Goal: Task Accomplishment & Management: Use online tool/utility

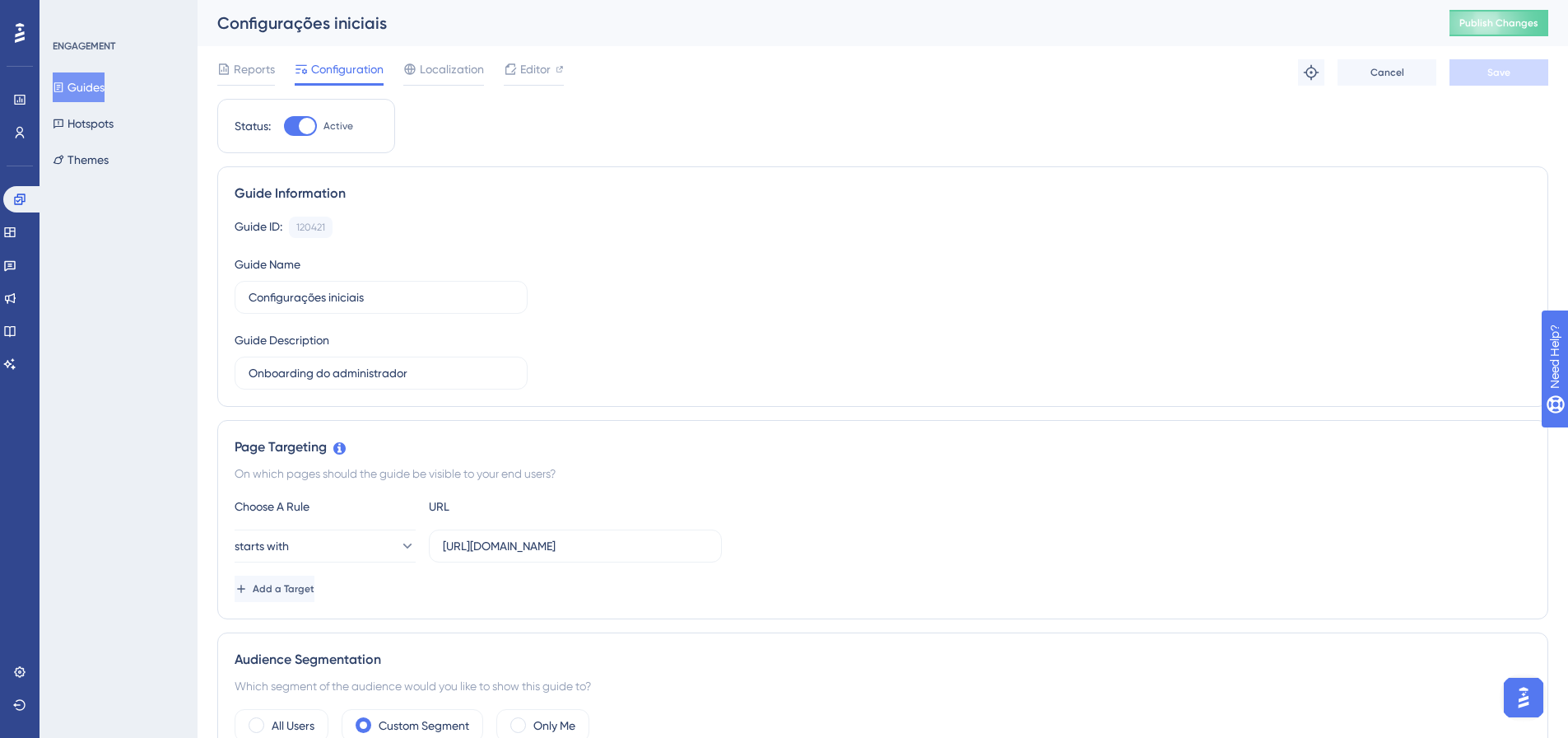
click at [85, 84] on button "Guides" at bounding box center [78, 87] width 52 height 30
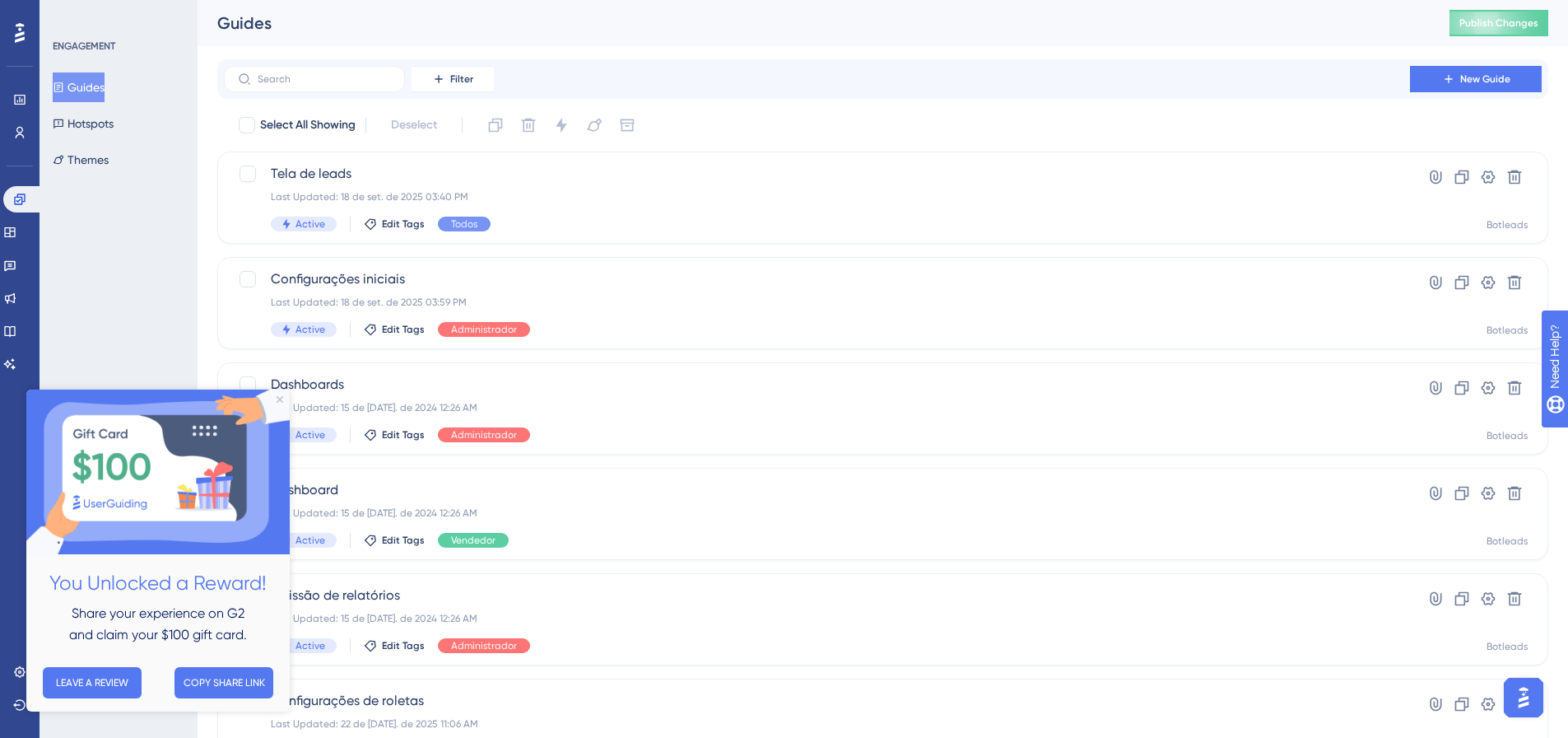
click at [290, 389] on html "You Unlocked a Reward! Share your experience on G2 and claim your $100 gift car…" at bounding box center [158, 550] width 263 height 322
click at [402, 225] on span "Edit Tags" at bounding box center [404, 224] width 43 height 13
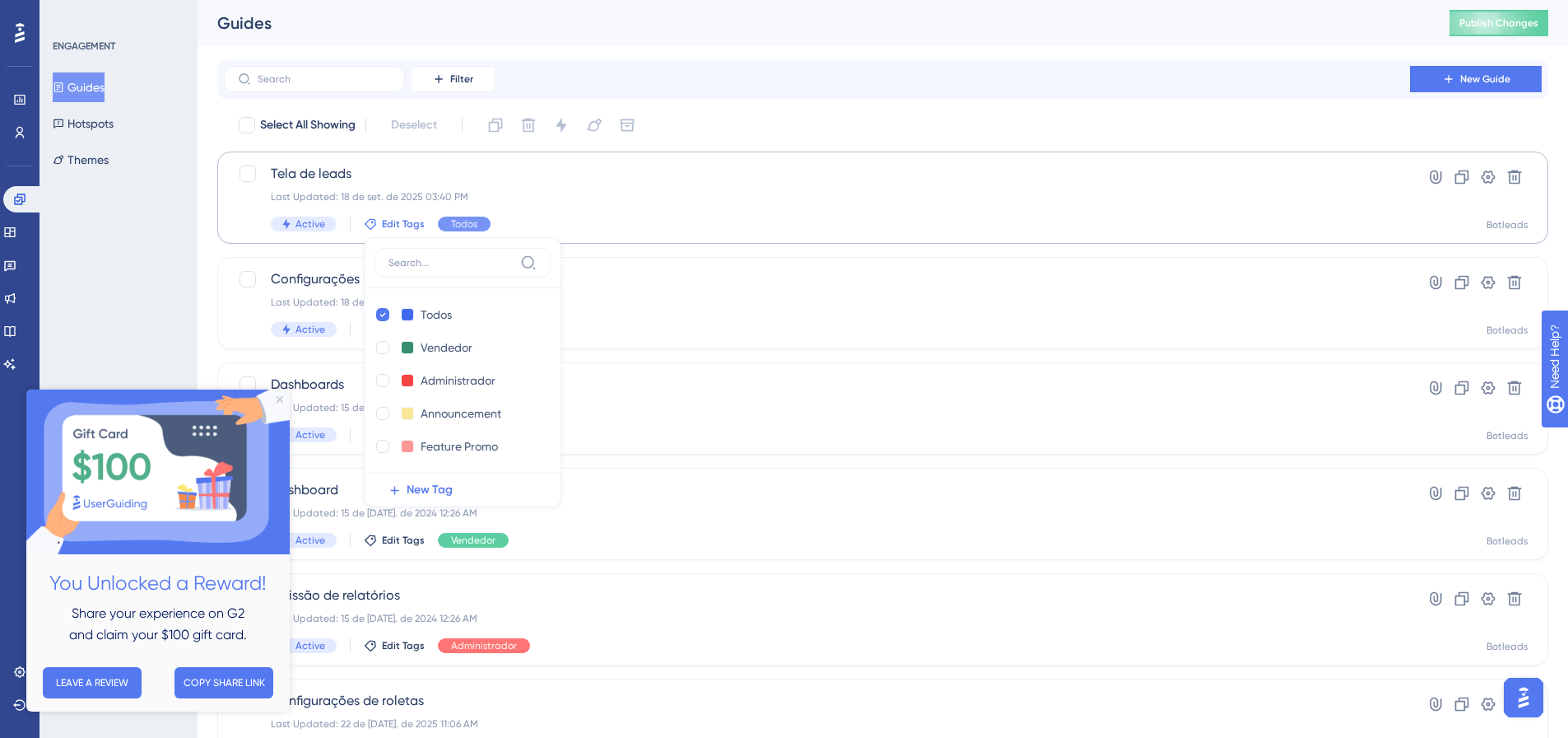
scroll to position [3, 0]
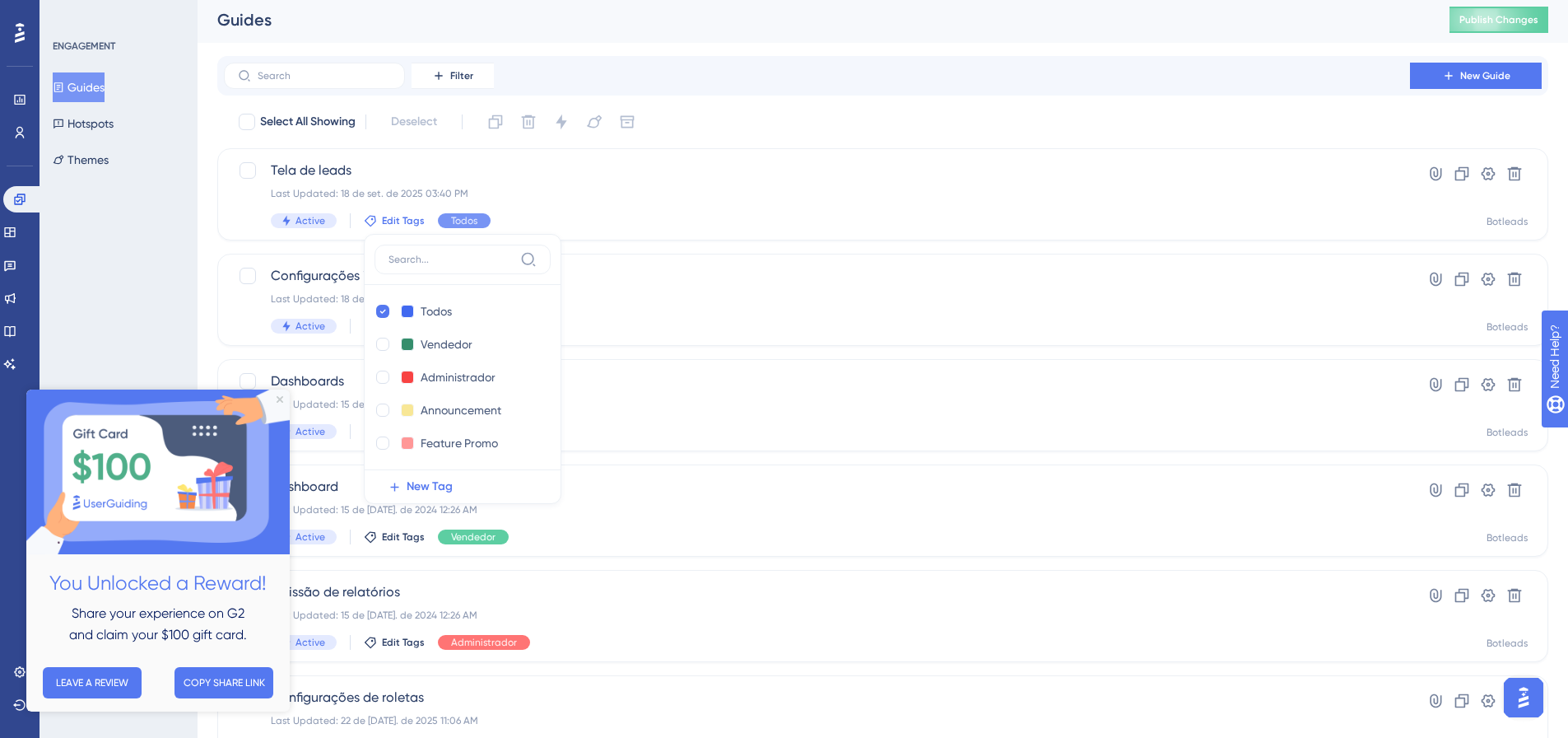
click at [283, 393] on img at bounding box center [158, 471] width 263 height 165
click at [280, 398] on icon "Close Preview" at bounding box center [280, 399] width 7 height 7
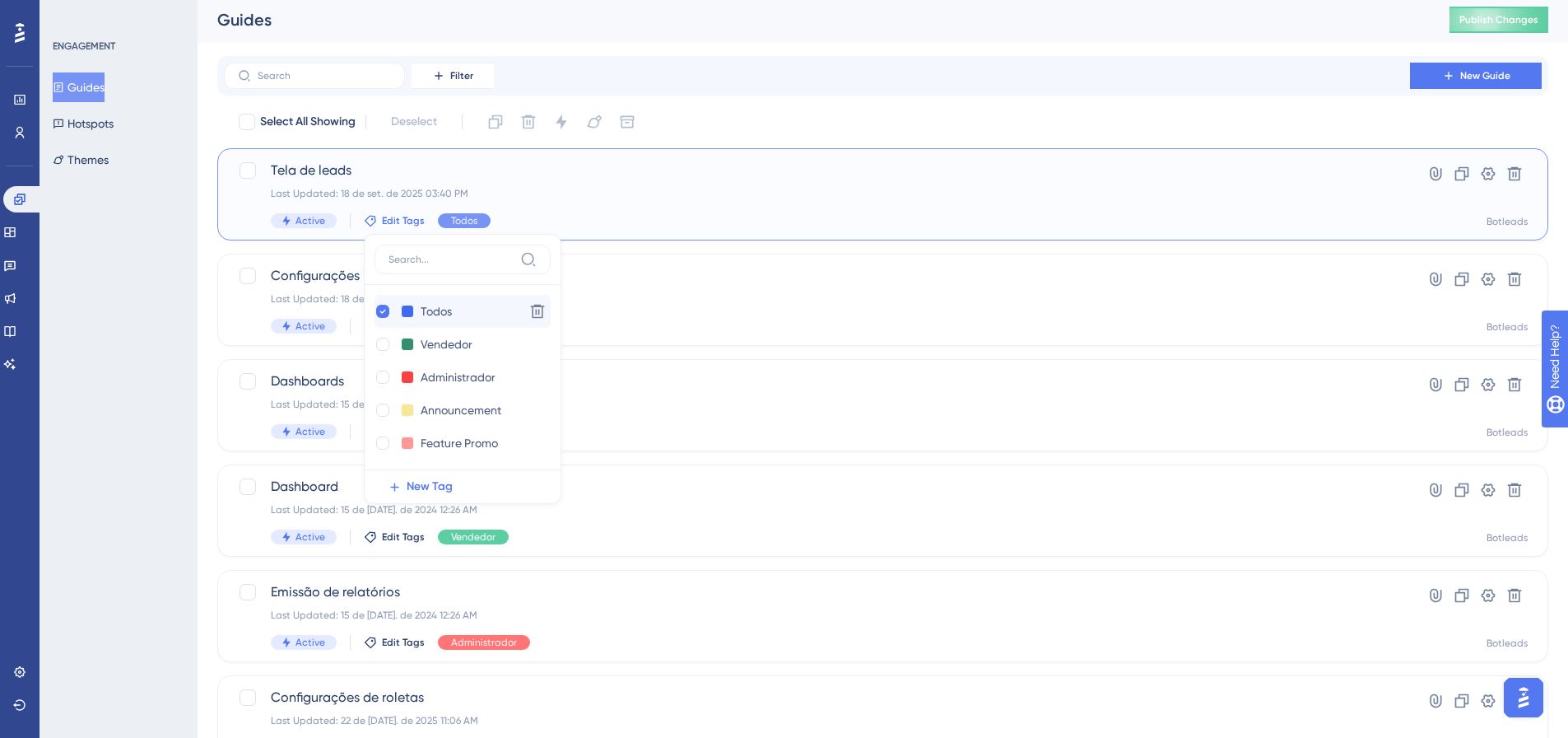
click at [387, 315] on div at bounding box center [382, 311] width 16 height 16
checkbox input "false"
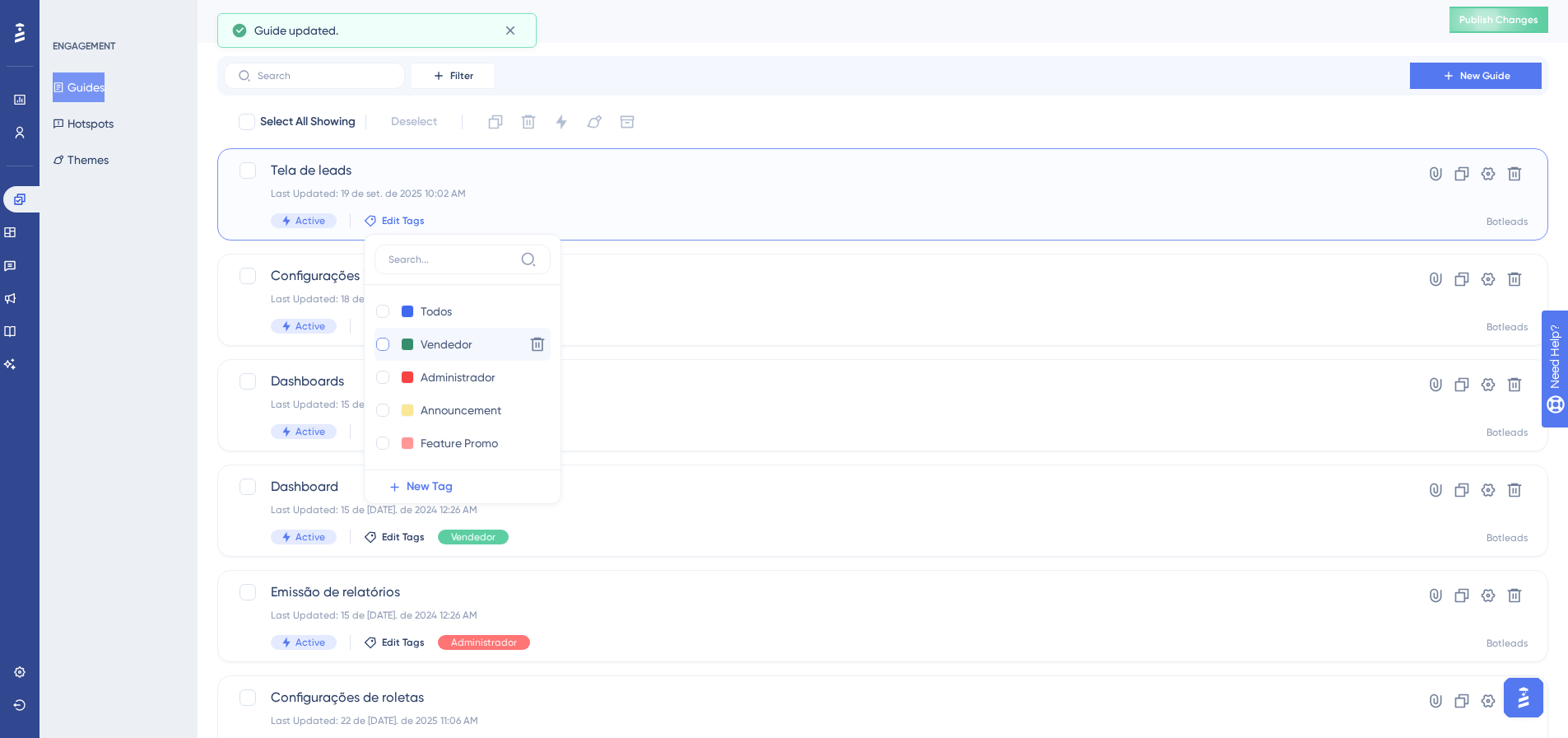
click at [380, 345] on div at bounding box center [382, 344] width 13 height 13
checkbox input "true"
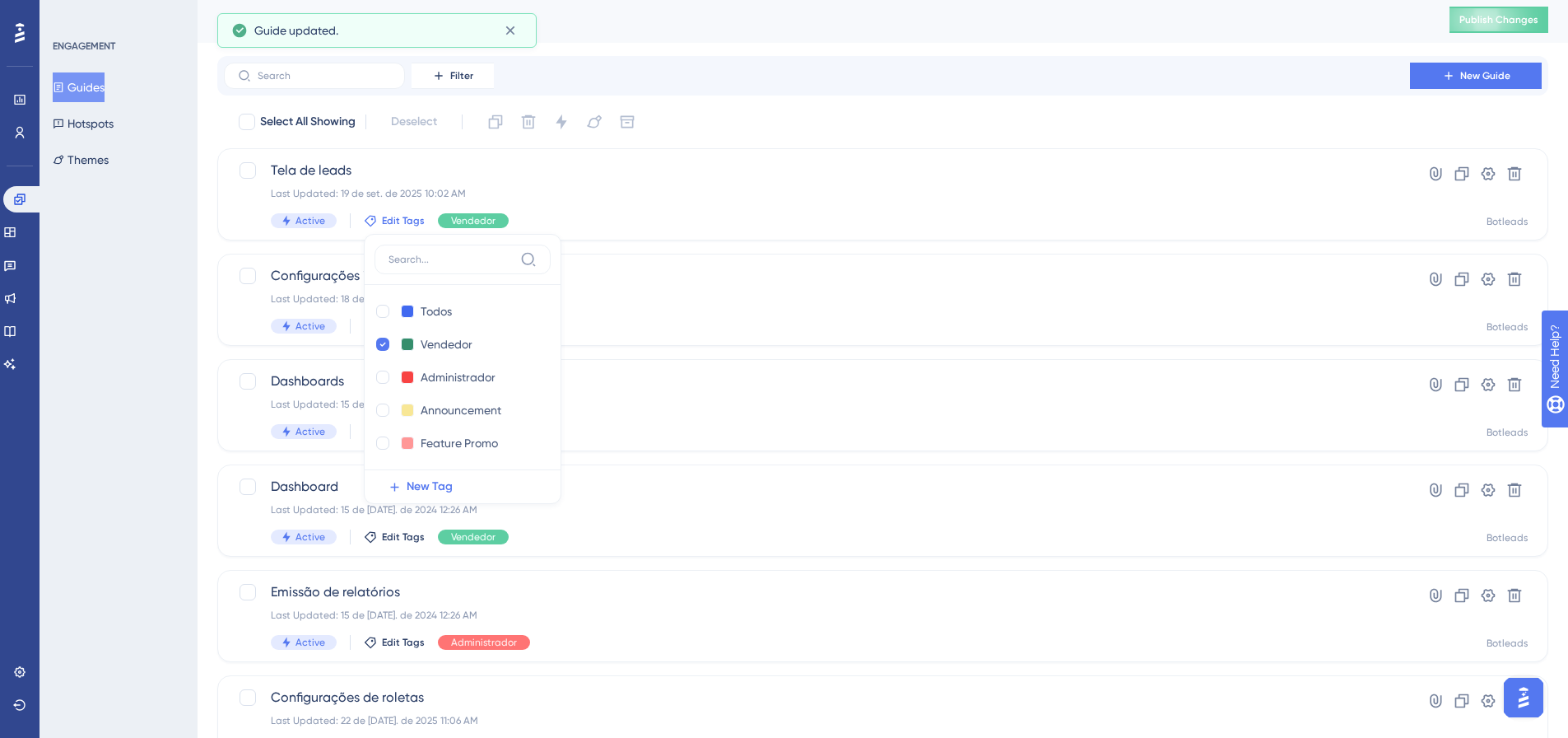
click at [184, 283] on div "ENGAGEMENT Guides Hotspots Themes" at bounding box center [118, 369] width 158 height 738
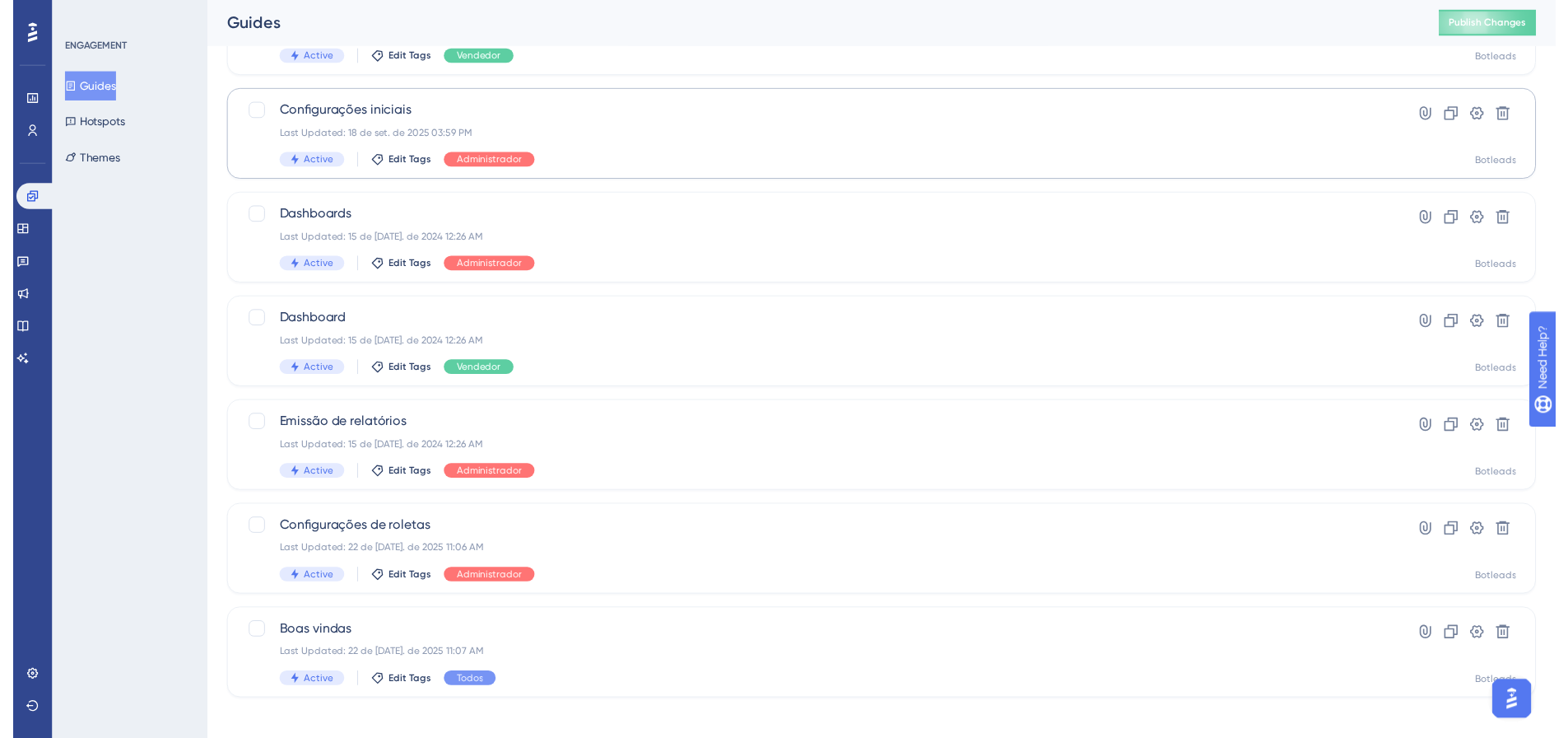
scroll to position [0, 0]
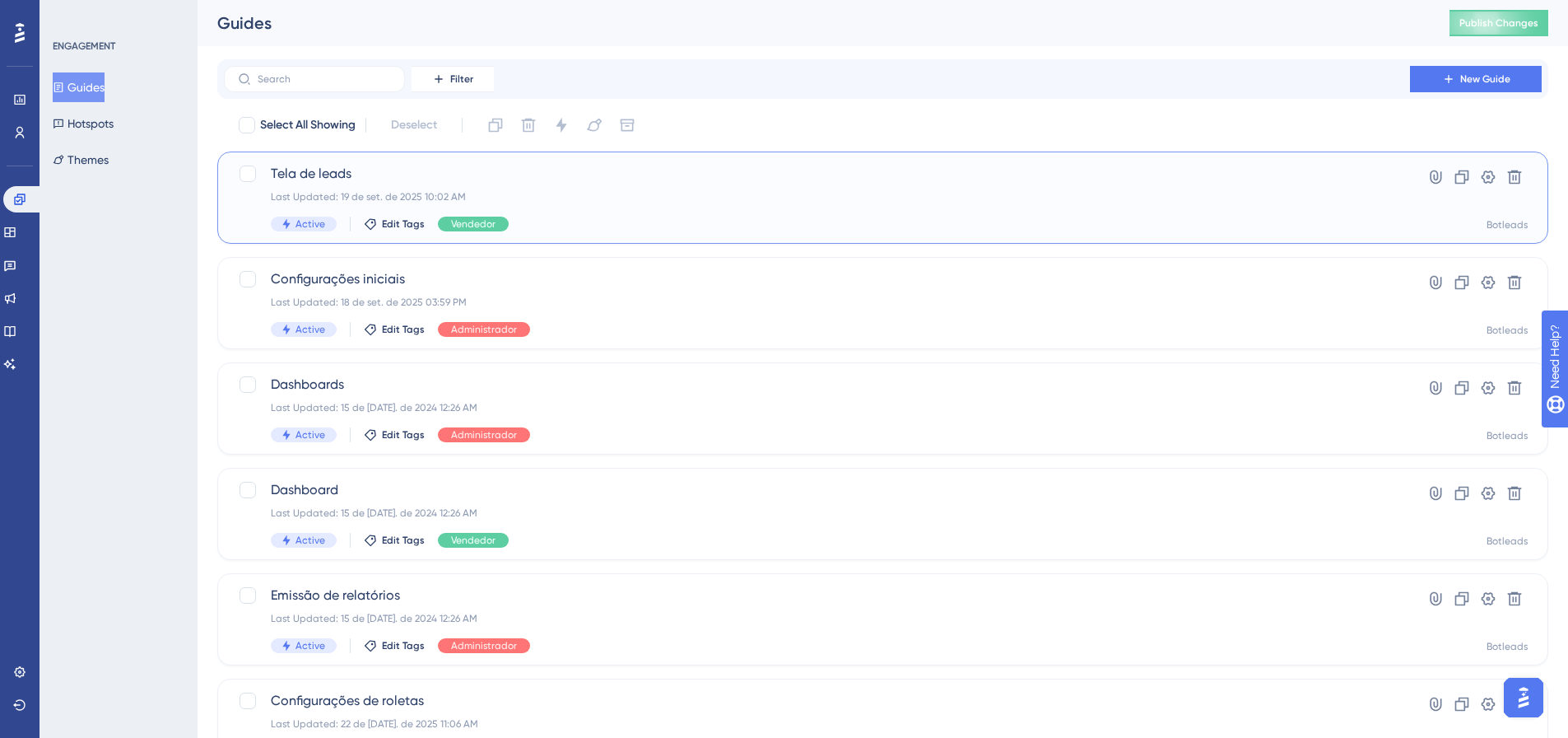
click at [332, 185] on div "Tela de leads Last Updated: 19 de set. de 2025 10:02 AM Active Edit Tags Vended…" at bounding box center [817, 197] width 1092 height 68
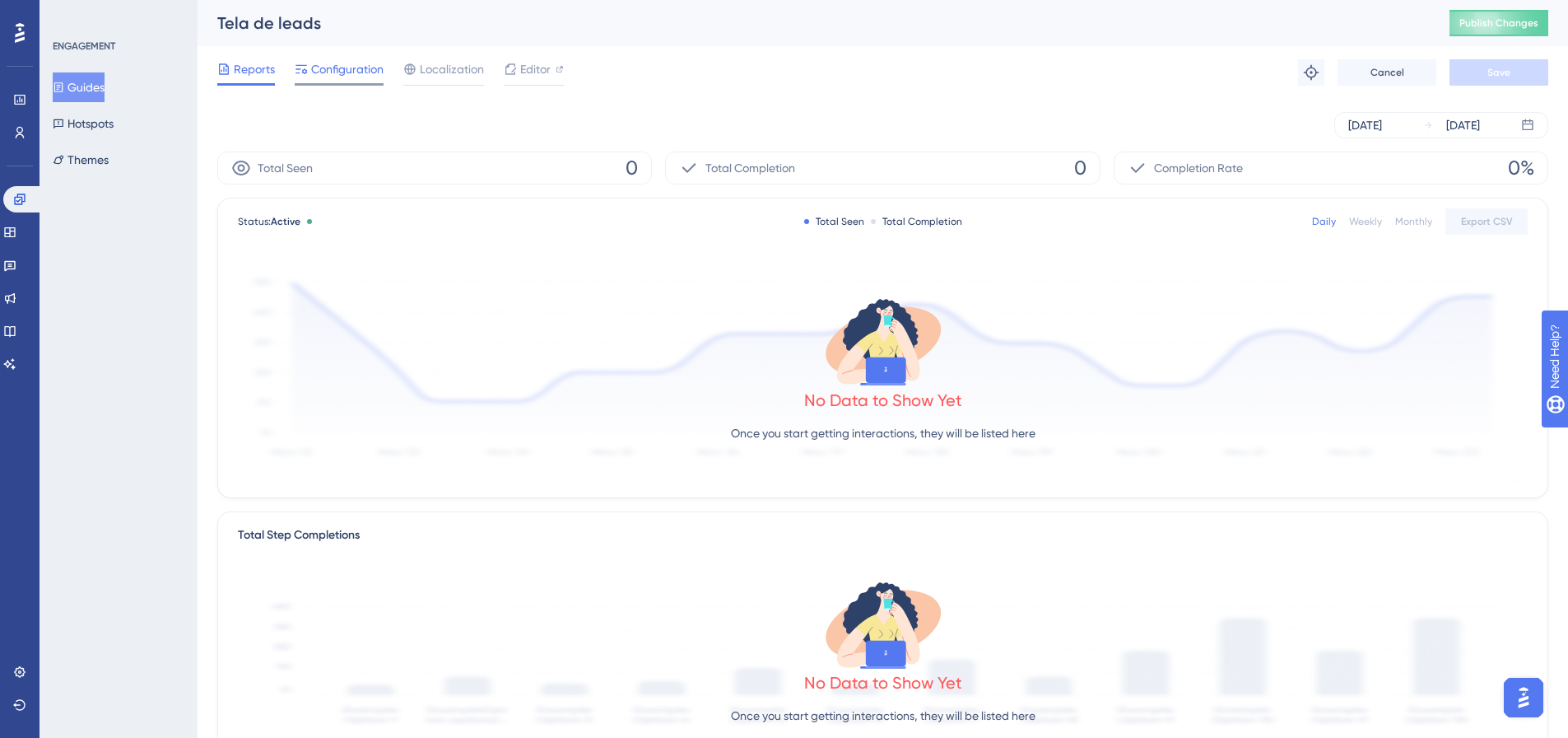
click at [349, 68] on span "Configuration" at bounding box center [347, 69] width 73 height 20
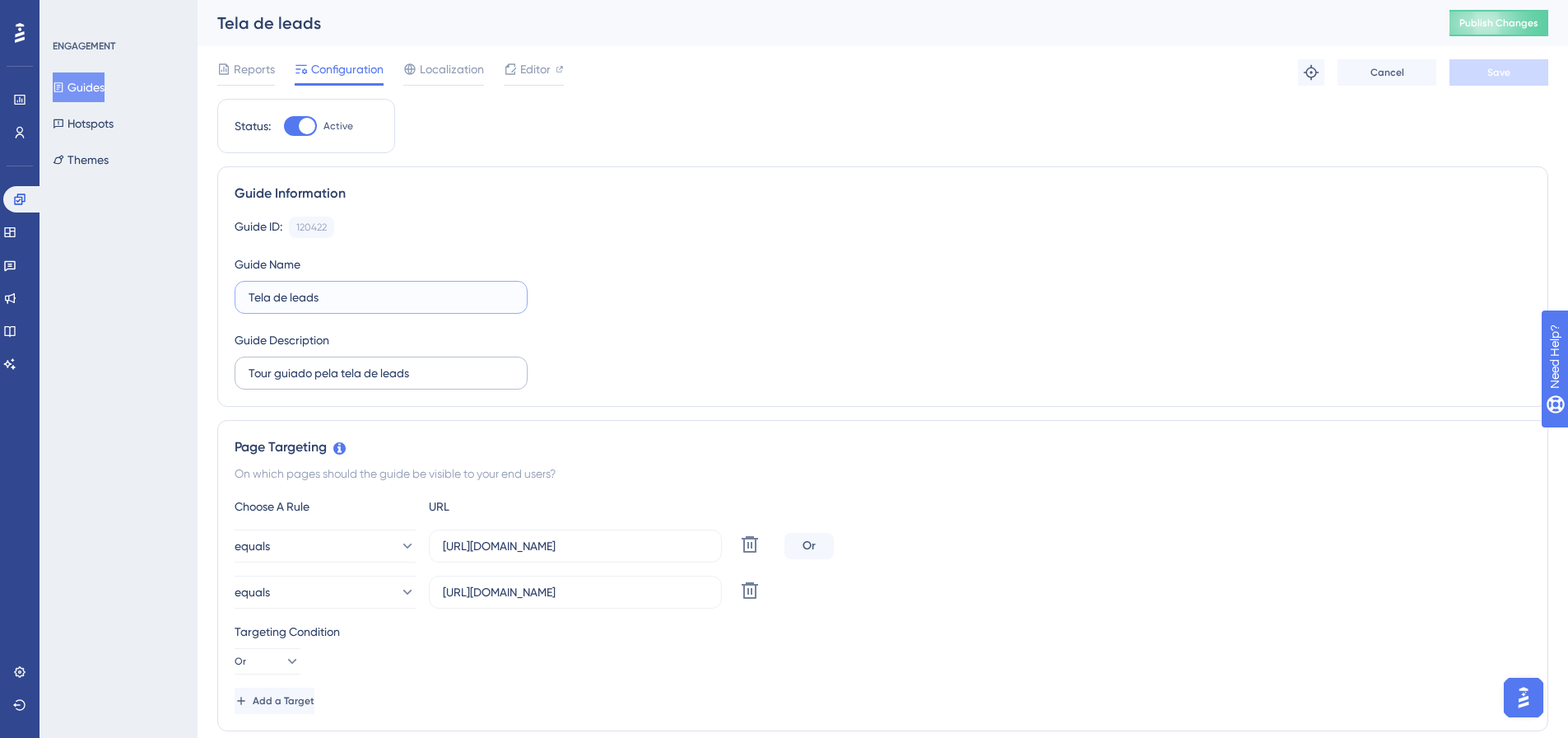
drag, startPoint x: 419, startPoint y: 297, endPoint x: 402, endPoint y: 374, distance: 78.9
click at [415, 316] on div "Guide ID: 120422 Copy Guide Name Tela de leads Guide Description Tour guiado pe…" at bounding box center [883, 303] width 1296 height 173
drag, startPoint x: 407, startPoint y: 378, endPoint x: 417, endPoint y: 381, distance: 10.4
click at [410, 381] on input "Tour guiado pela tela de leads" at bounding box center [380, 373] width 265 height 18
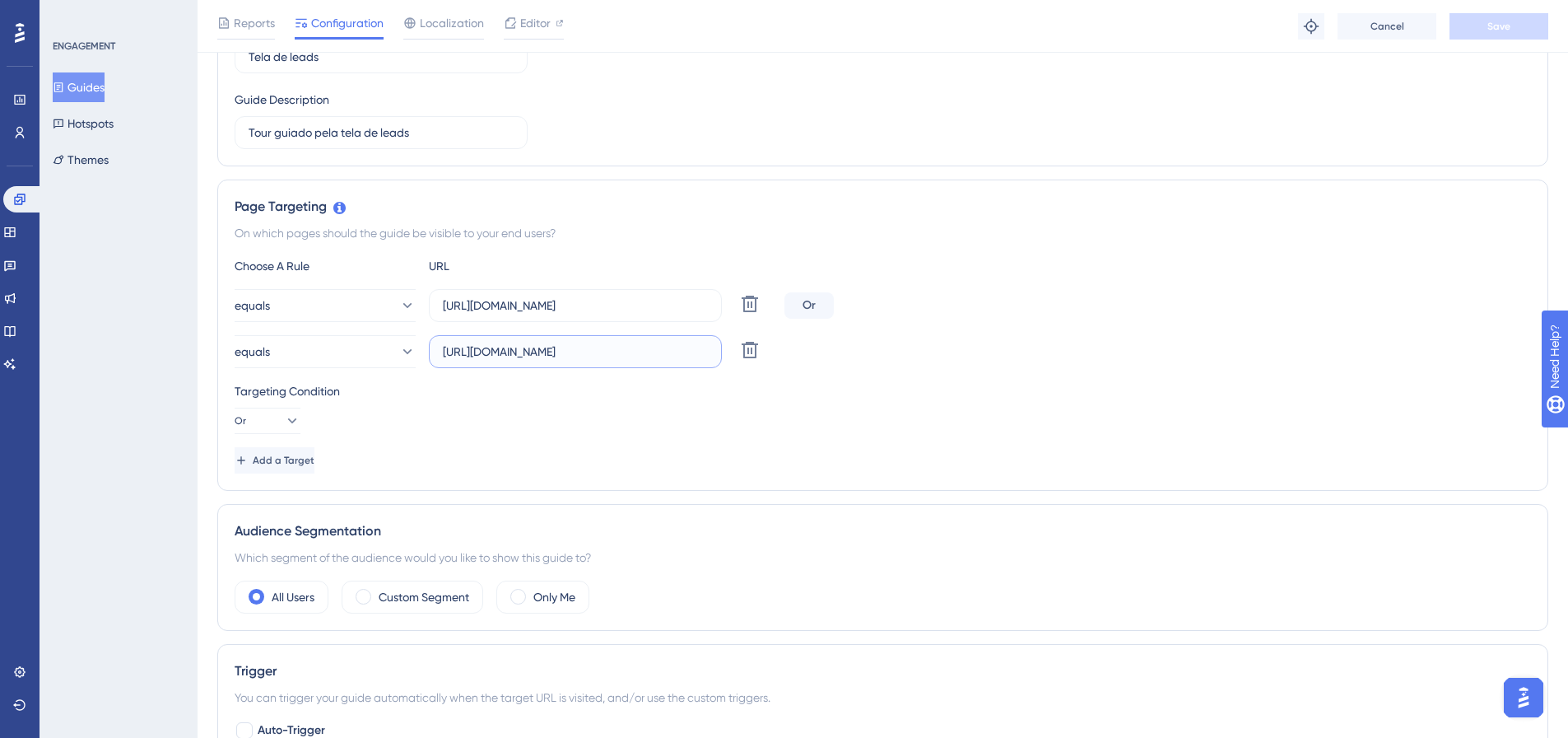
click at [674, 351] on input "https://botleads-devzone.com.br/leads" at bounding box center [575, 351] width 265 height 18
click at [664, 303] on input "https://botleads.app/leads" at bounding box center [575, 305] width 265 height 18
click at [664, 381] on div "Choose A Rule URL equals https://botleads.app/leads Delete Or equals https://bo…" at bounding box center [883, 365] width 1296 height 218
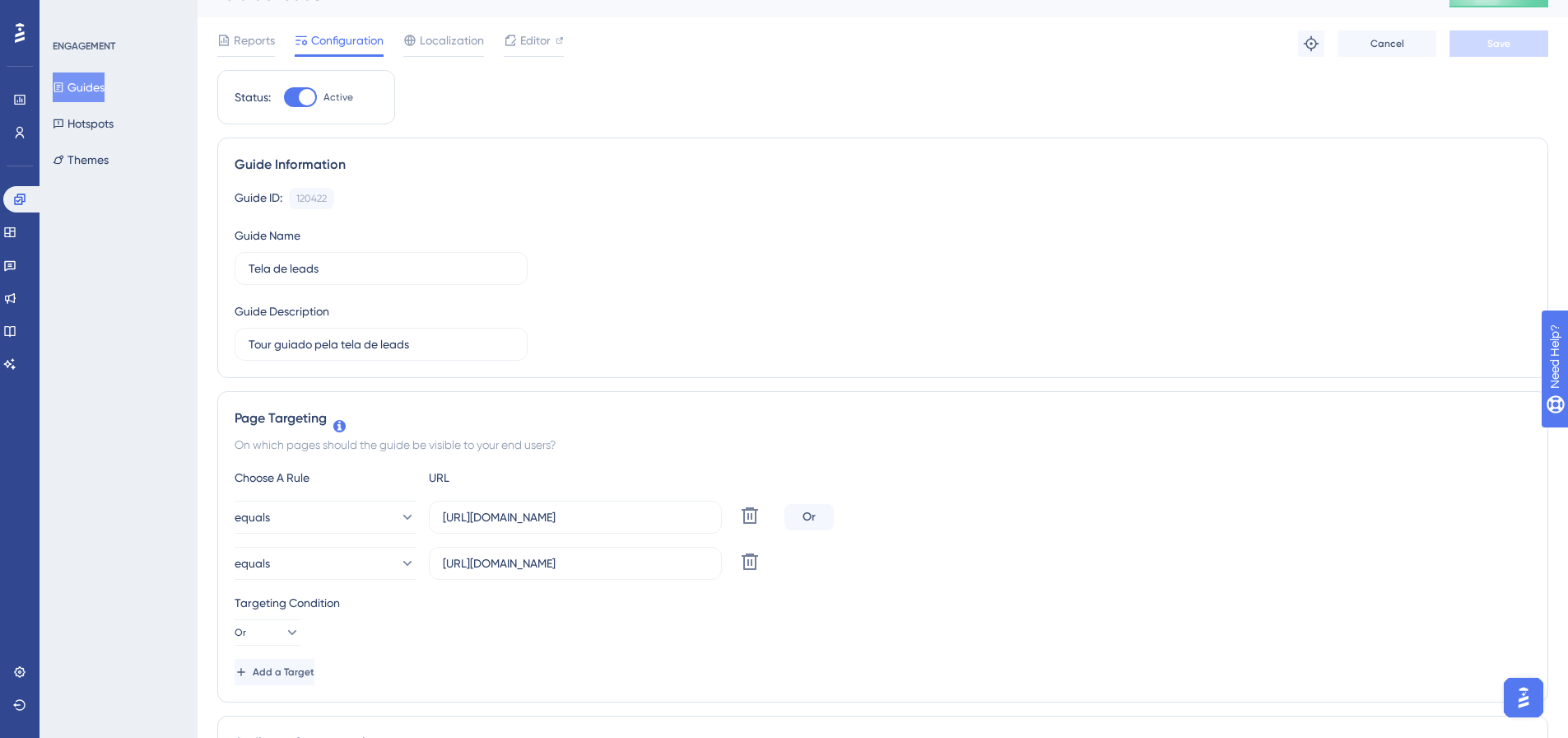
scroll to position [0, 0]
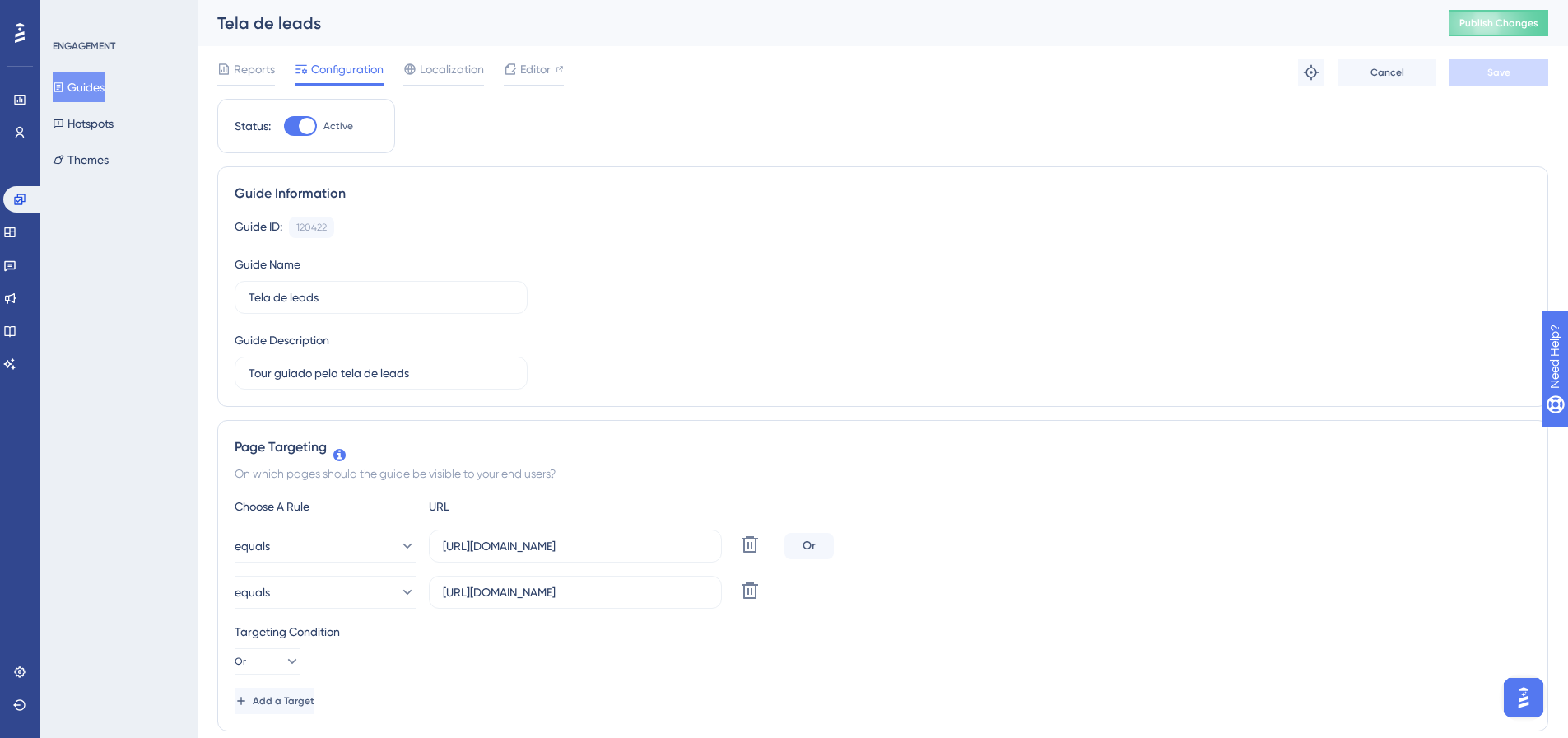
click at [90, 85] on button "Guides" at bounding box center [78, 87] width 52 height 30
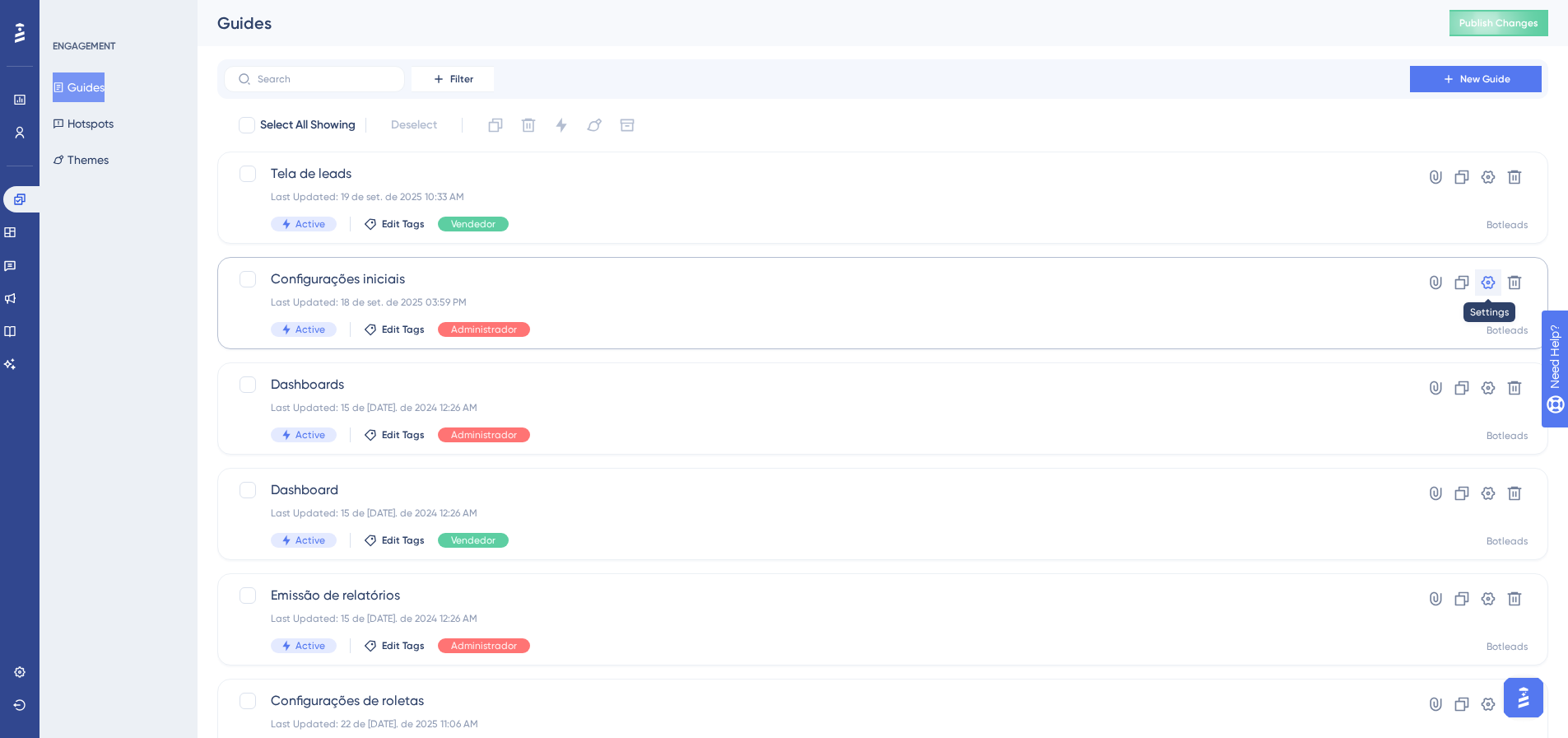
click at [1488, 290] on icon at bounding box center [1487, 282] width 16 height 16
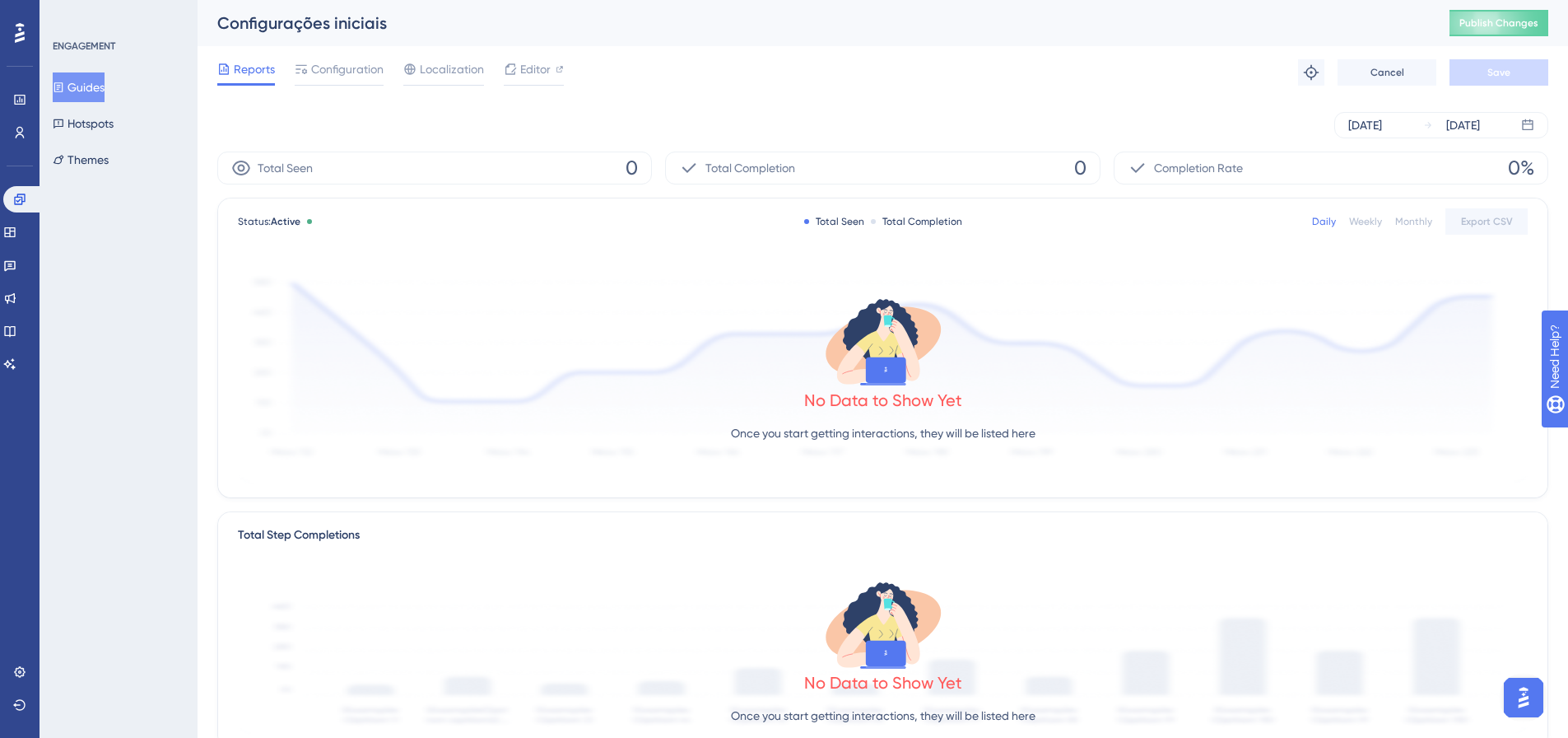
click at [99, 94] on button "Guides" at bounding box center [78, 87] width 52 height 30
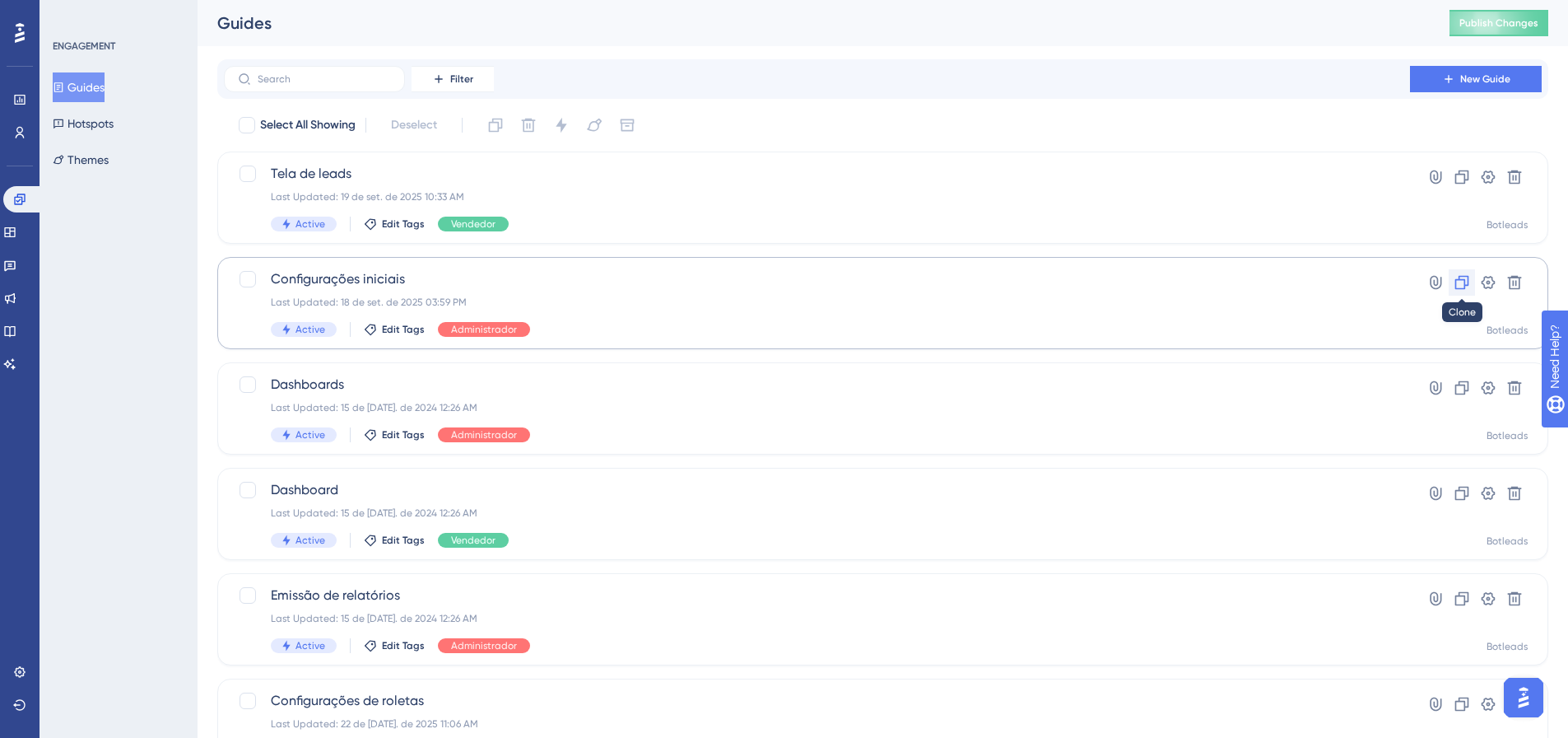
click at [1471, 291] on button at bounding box center [1462, 282] width 27 height 27
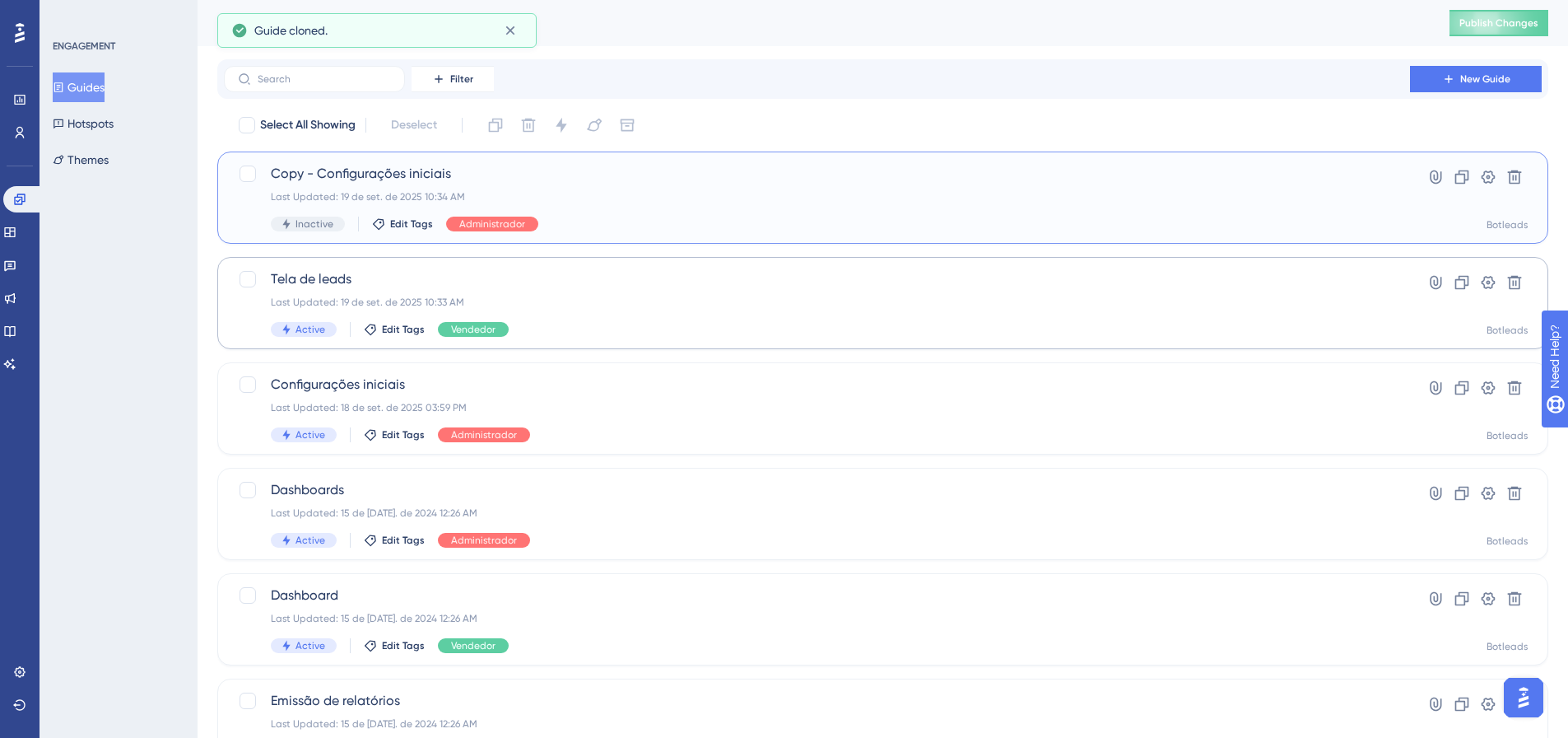
click at [367, 167] on span "Copy - Configurações iniciais" at bounding box center [817, 173] width 1092 height 20
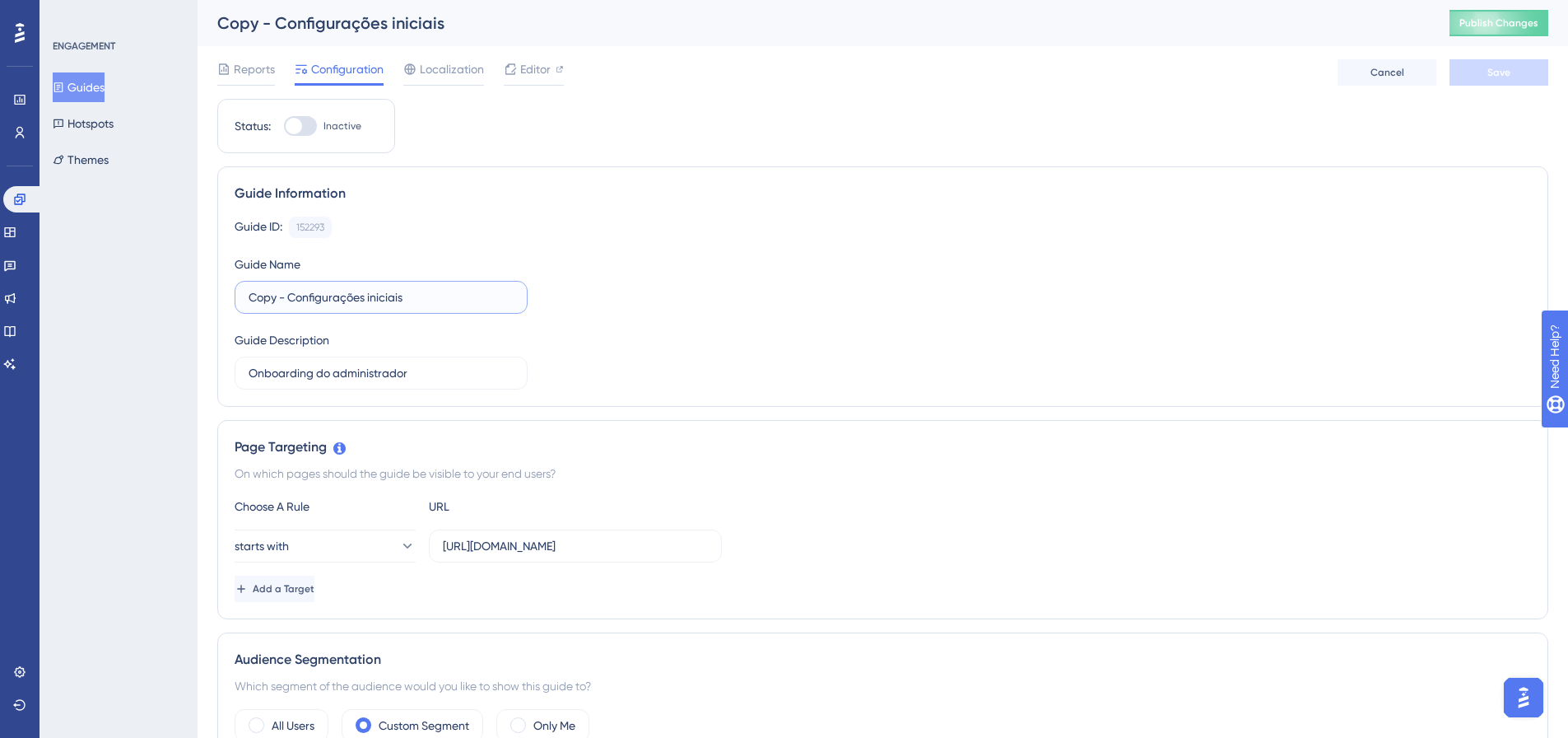
click at [288, 298] on input "Copy - Configurações iniciais" at bounding box center [380, 297] width 265 height 18
click at [288, 297] on input "Copy - Configurações iniciais" at bounding box center [380, 297] width 265 height 18
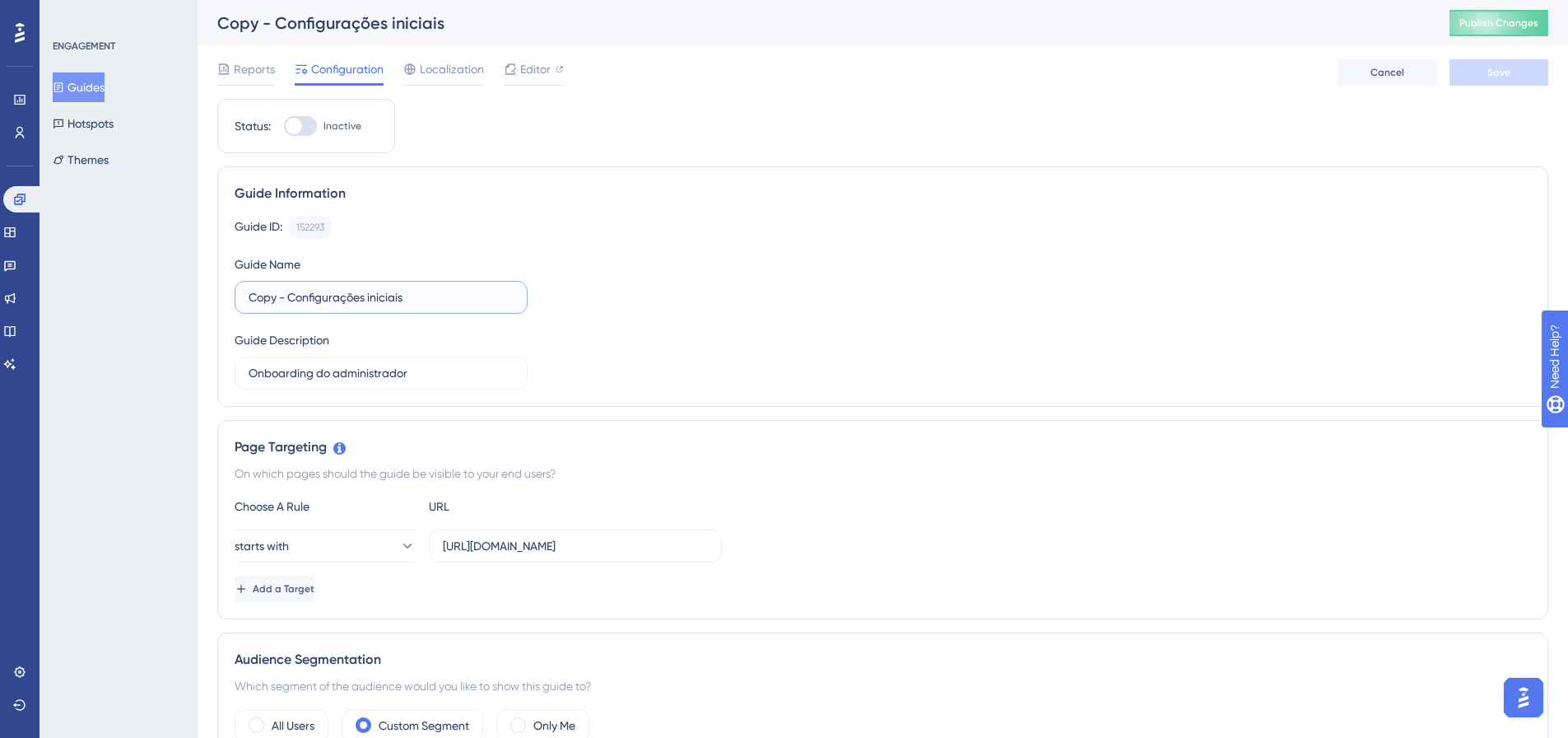
drag, startPoint x: 288, startPoint y: 297, endPoint x: 235, endPoint y: 307, distance: 53.9
click at [235, 307] on label "Copy - Configurações iniciais" at bounding box center [381, 297] width 293 height 33
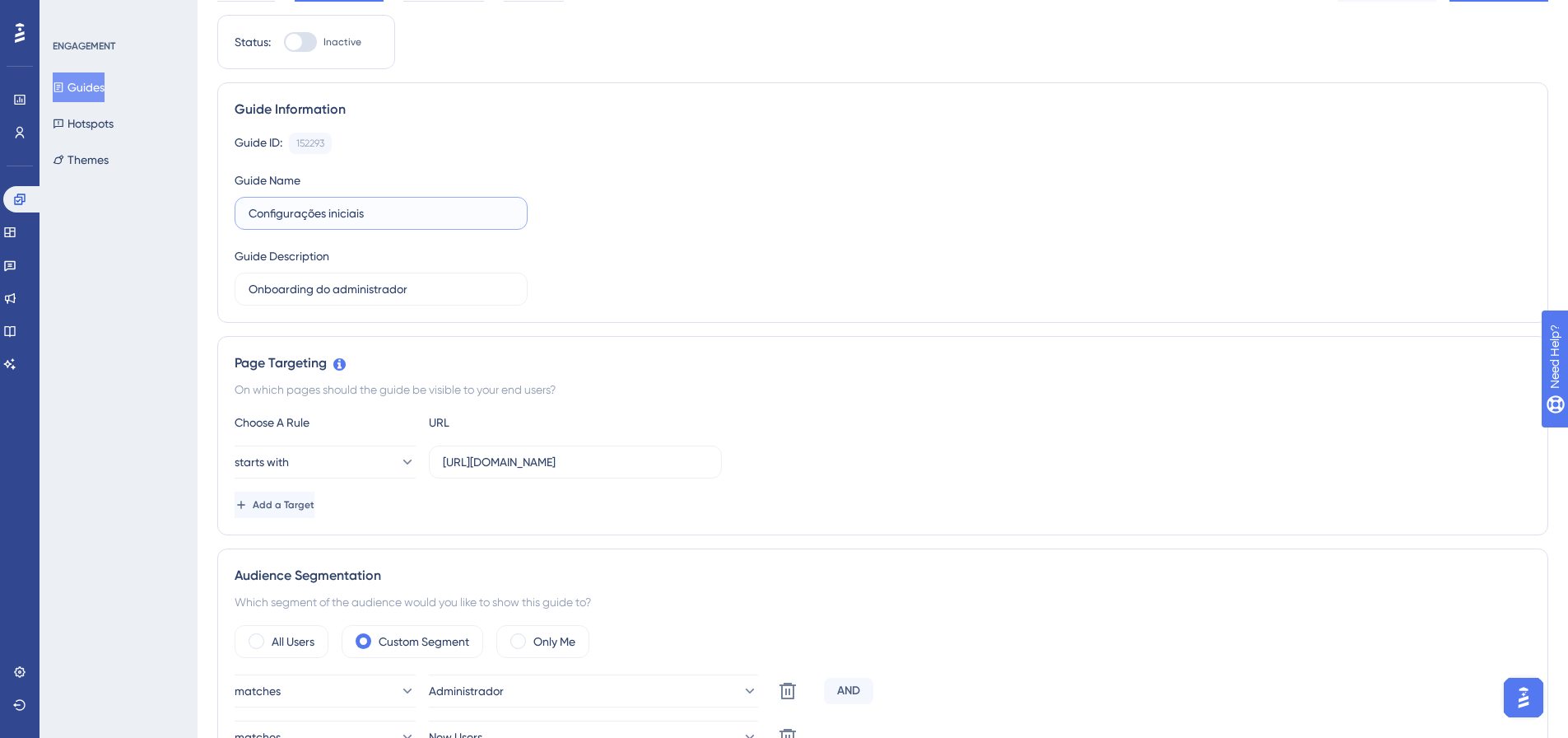
scroll to position [165, 0]
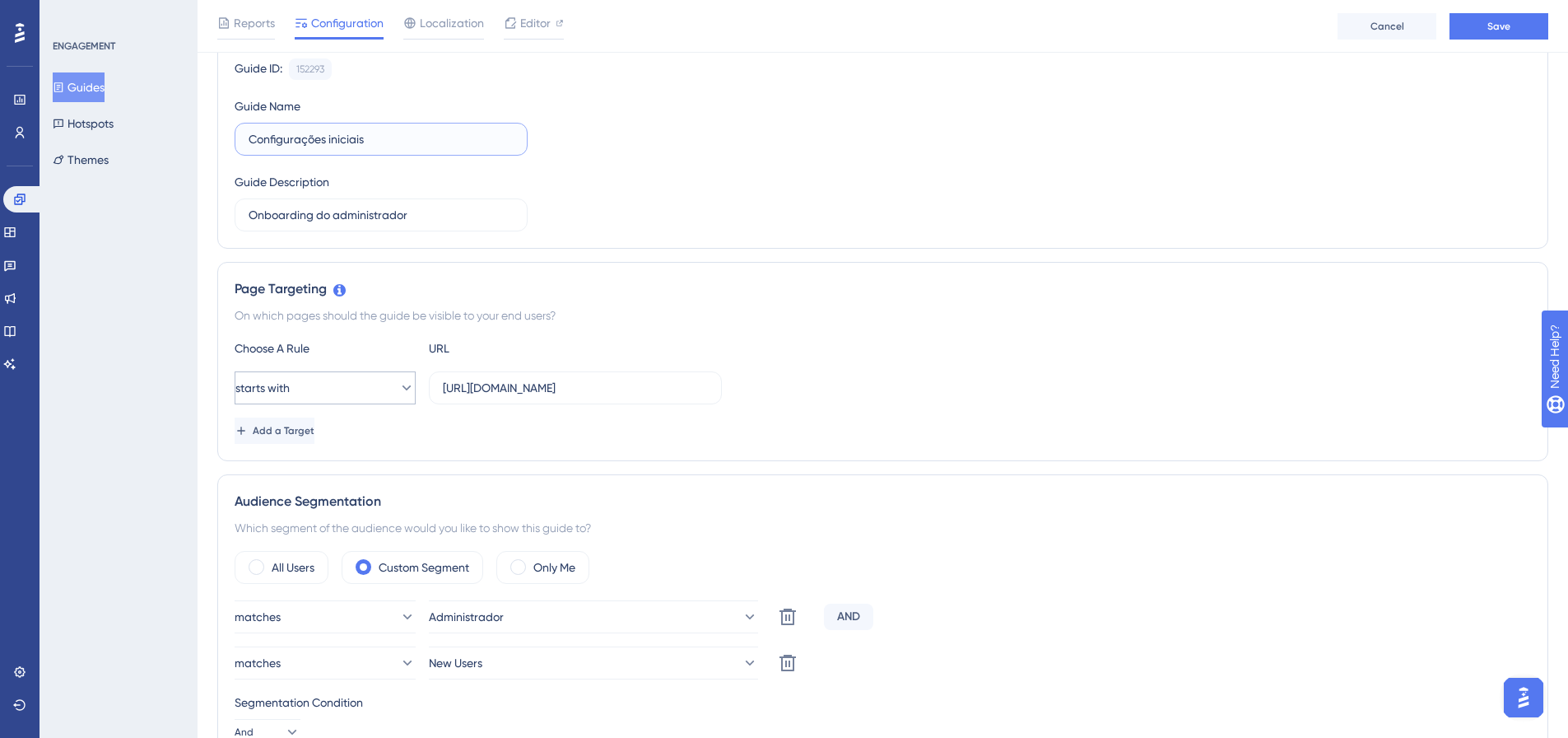
type input "Configurações iniciais"
click at [328, 404] on button "starts with" at bounding box center [325, 387] width 181 height 33
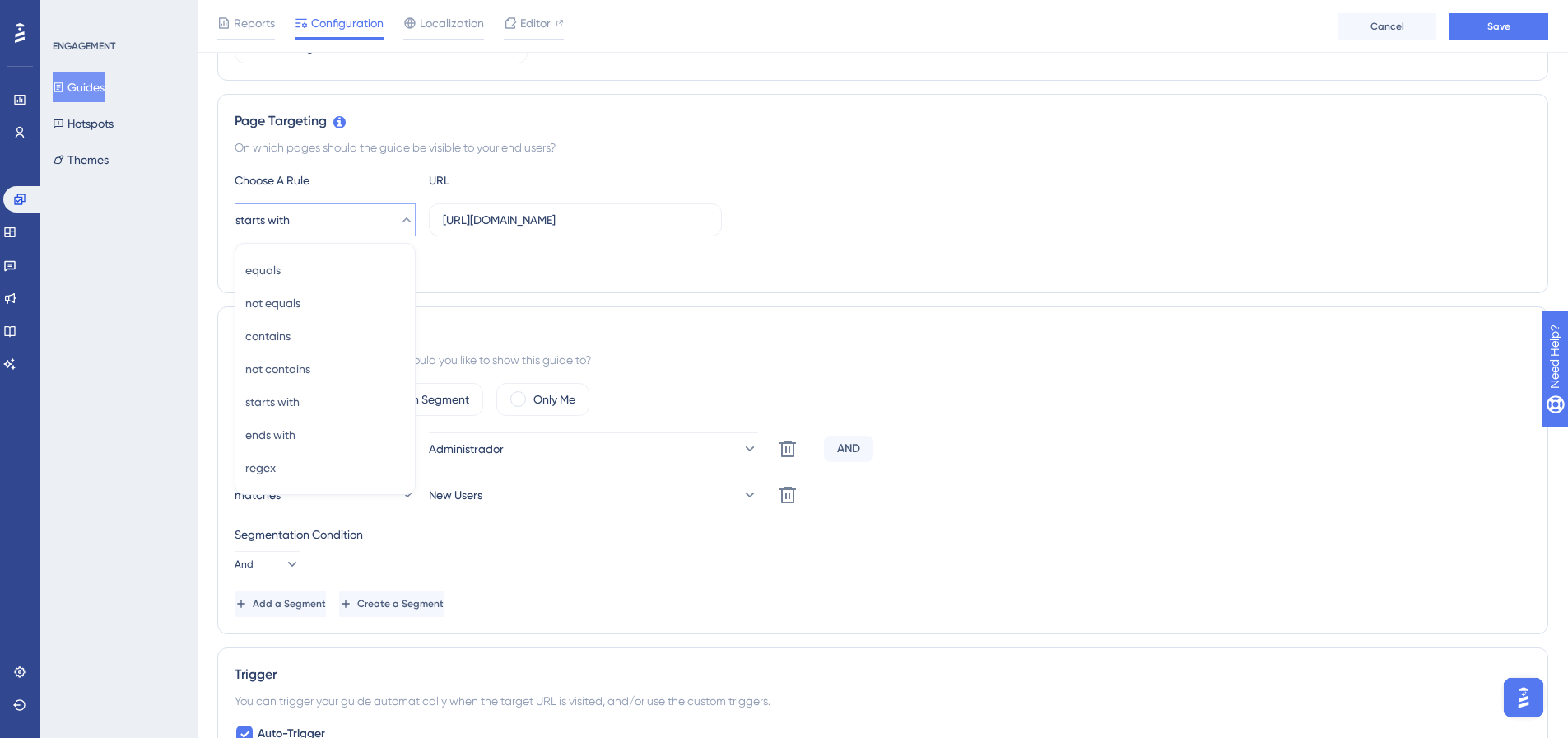
click at [688, 253] on div "Add a Target" at bounding box center [883, 262] width 1296 height 27
drag, startPoint x: 331, startPoint y: 239, endPoint x: 321, endPoint y: 249, distance: 14.1
click at [330, 241] on div "Choose A Rule URL starts with https://botleads.app Add a Target" at bounding box center [883, 223] width 1296 height 105
click at [321, 249] on div "Choose A Rule URL starts with https://botleads.app Add a Target" at bounding box center [883, 223] width 1296 height 105
click at [306, 264] on span "Add a Target" at bounding box center [285, 262] width 62 height 13
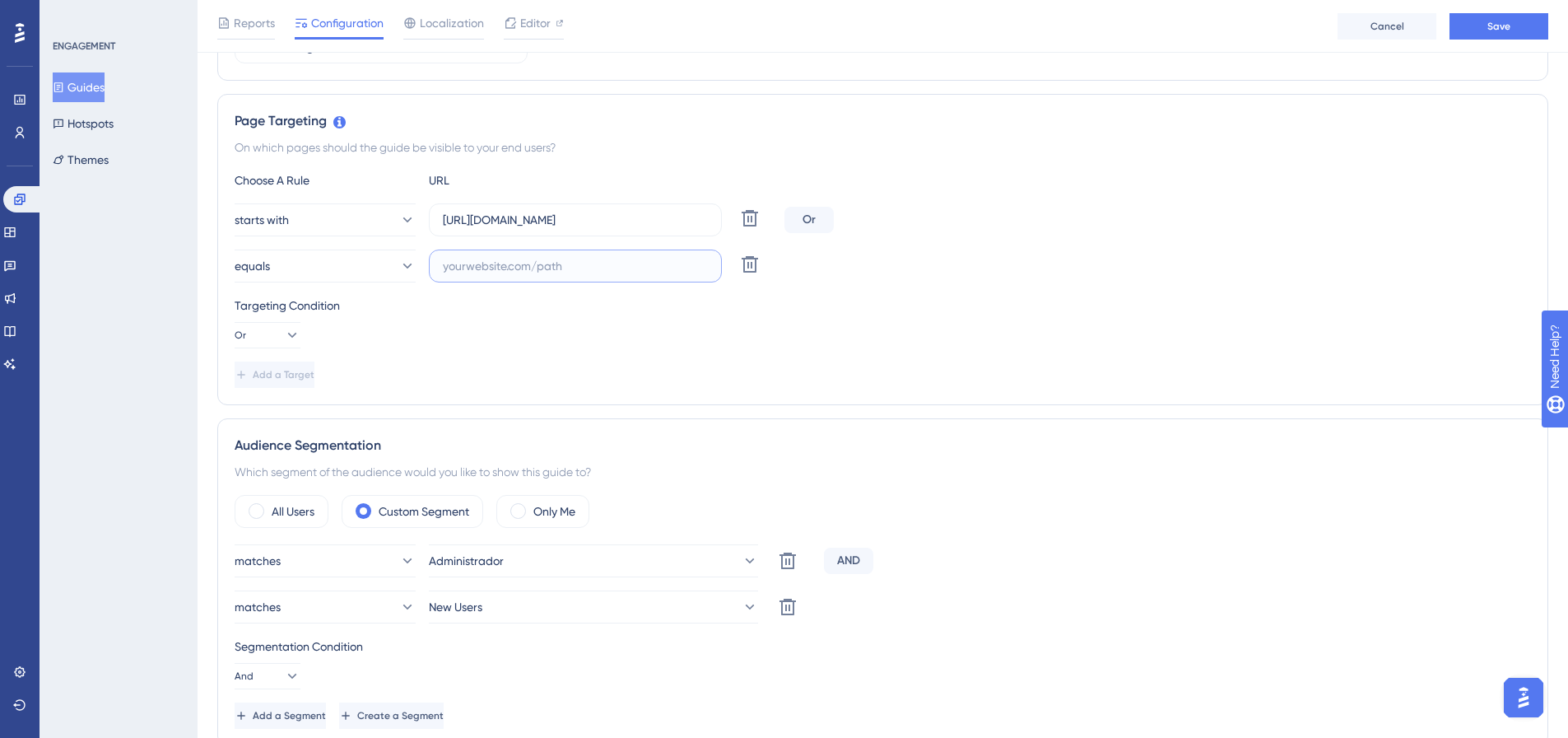
click at [530, 262] on input "text" at bounding box center [575, 266] width 265 height 18
click at [485, 261] on input "text" at bounding box center [575, 266] width 265 height 18
paste input "https://botleads-devzone.com.br/sign-in?redirectURL=%2Fdashboard"
click at [386, 274] on button "equals" at bounding box center [325, 266] width 181 height 33
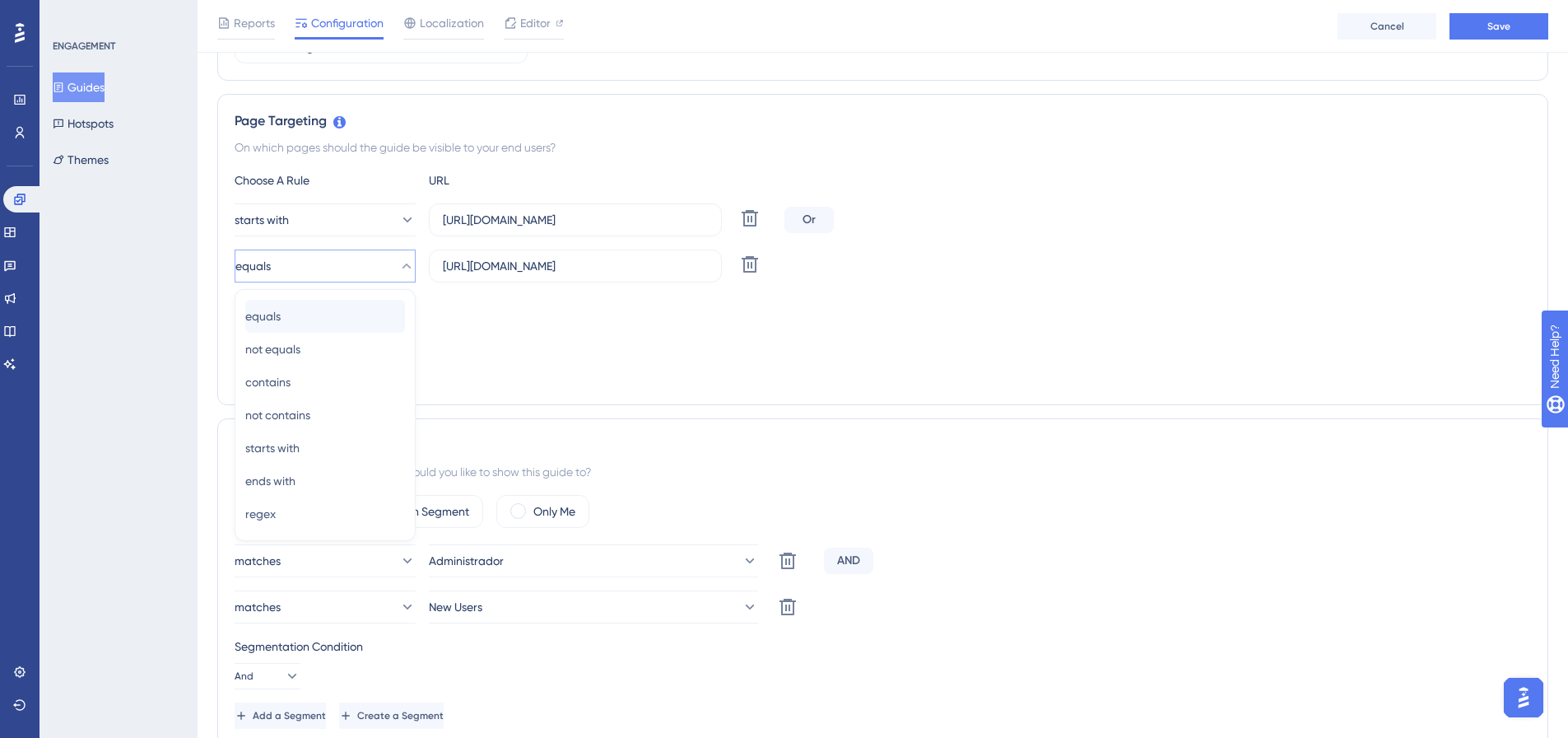
scroll to position [379, 0]
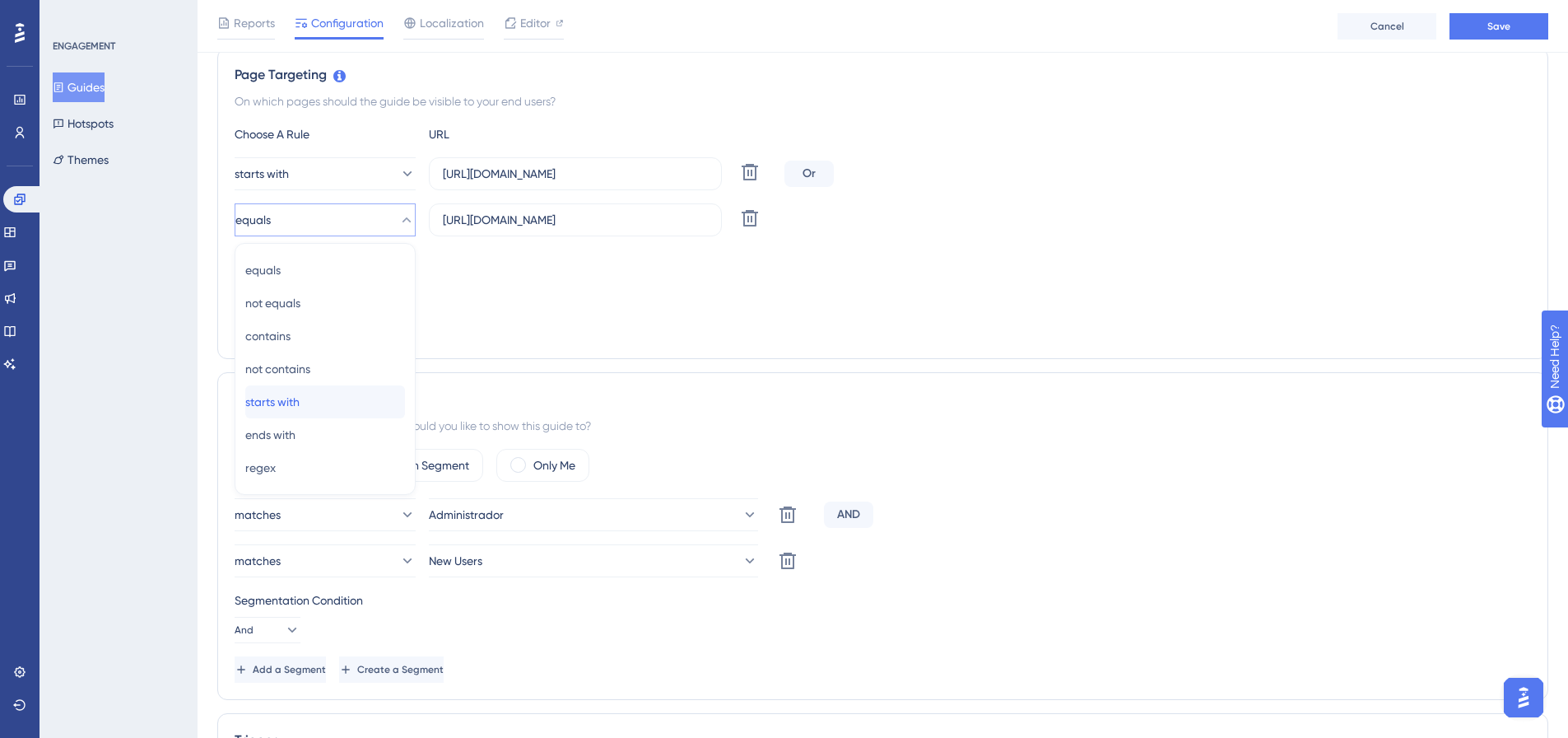
click at [331, 393] on div "starts with starts with" at bounding box center [325, 402] width 159 height 33
drag, startPoint x: 620, startPoint y: 218, endPoint x: 1008, endPoint y: 223, distance: 388.0
click at [1008, 223] on div "starts with https://botleads-devzone.com.br/sign-in?redirectURL=%2Fdashboard De…" at bounding box center [883, 219] width 1296 height 33
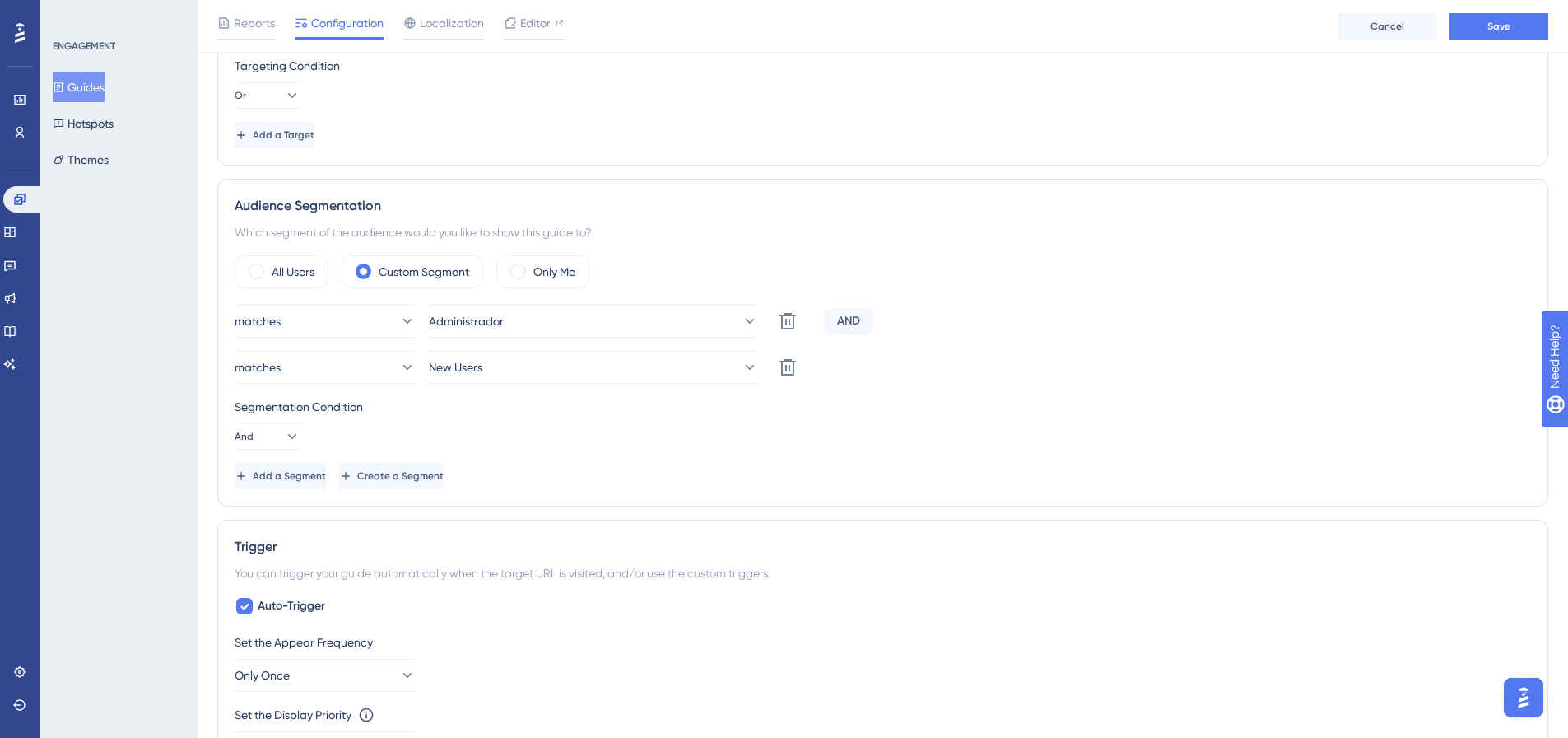
scroll to position [543, 0]
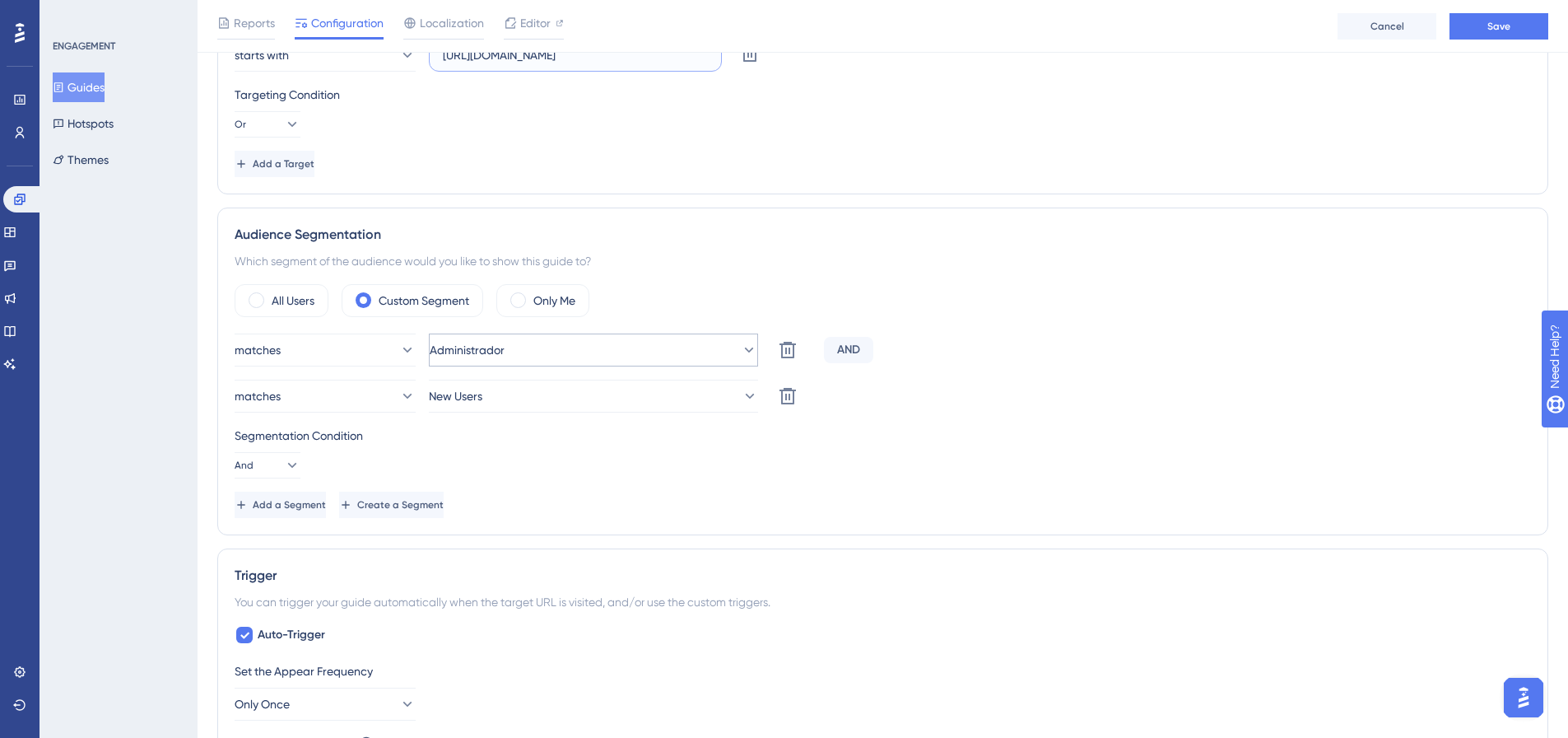
type input "https://botleads-devzone.com.br"
click at [497, 344] on span "Administrador" at bounding box center [467, 350] width 75 height 20
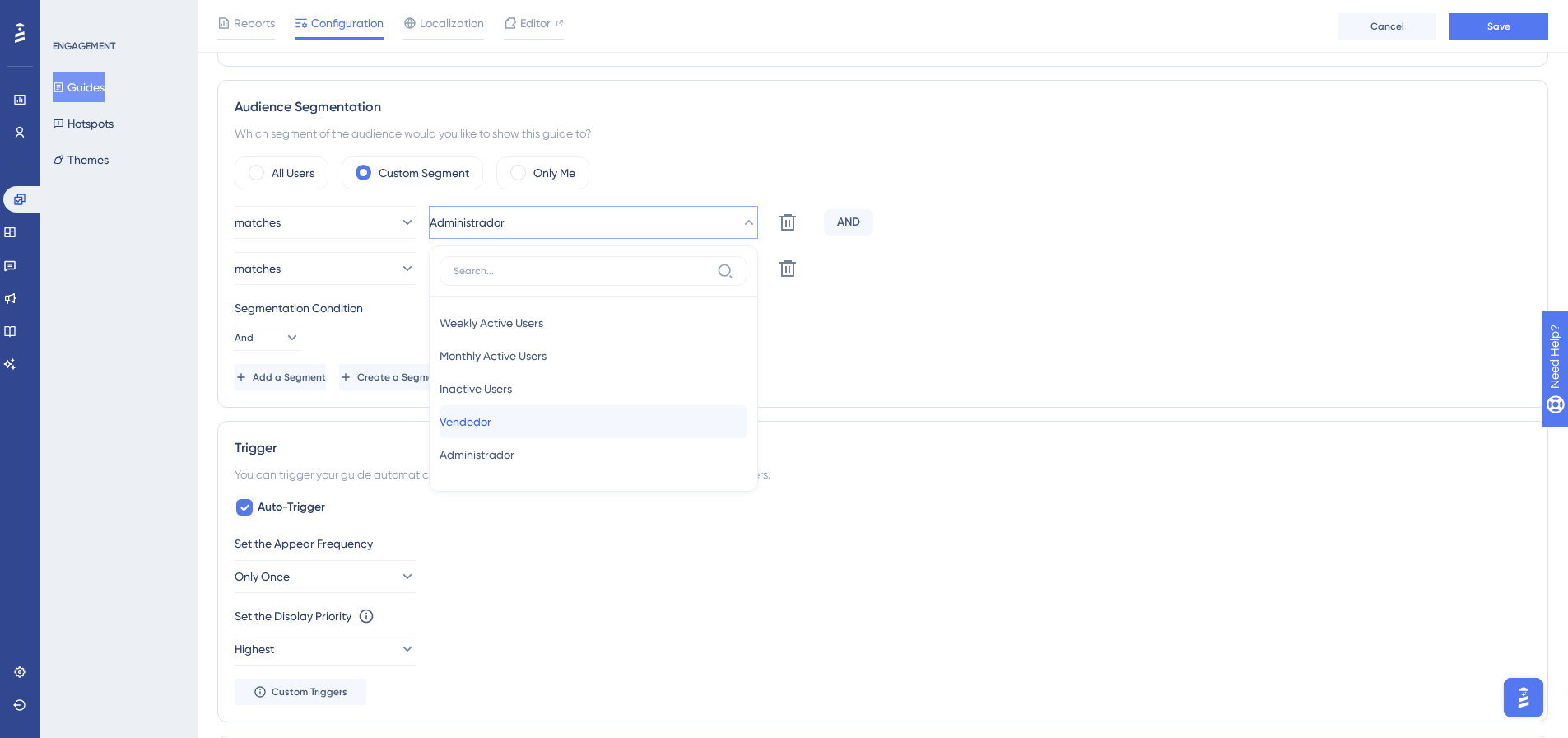
click at [511, 420] on div "Vendedor Vendedor" at bounding box center [593, 422] width 308 height 33
click at [787, 269] on icon at bounding box center [787, 268] width 16 height 16
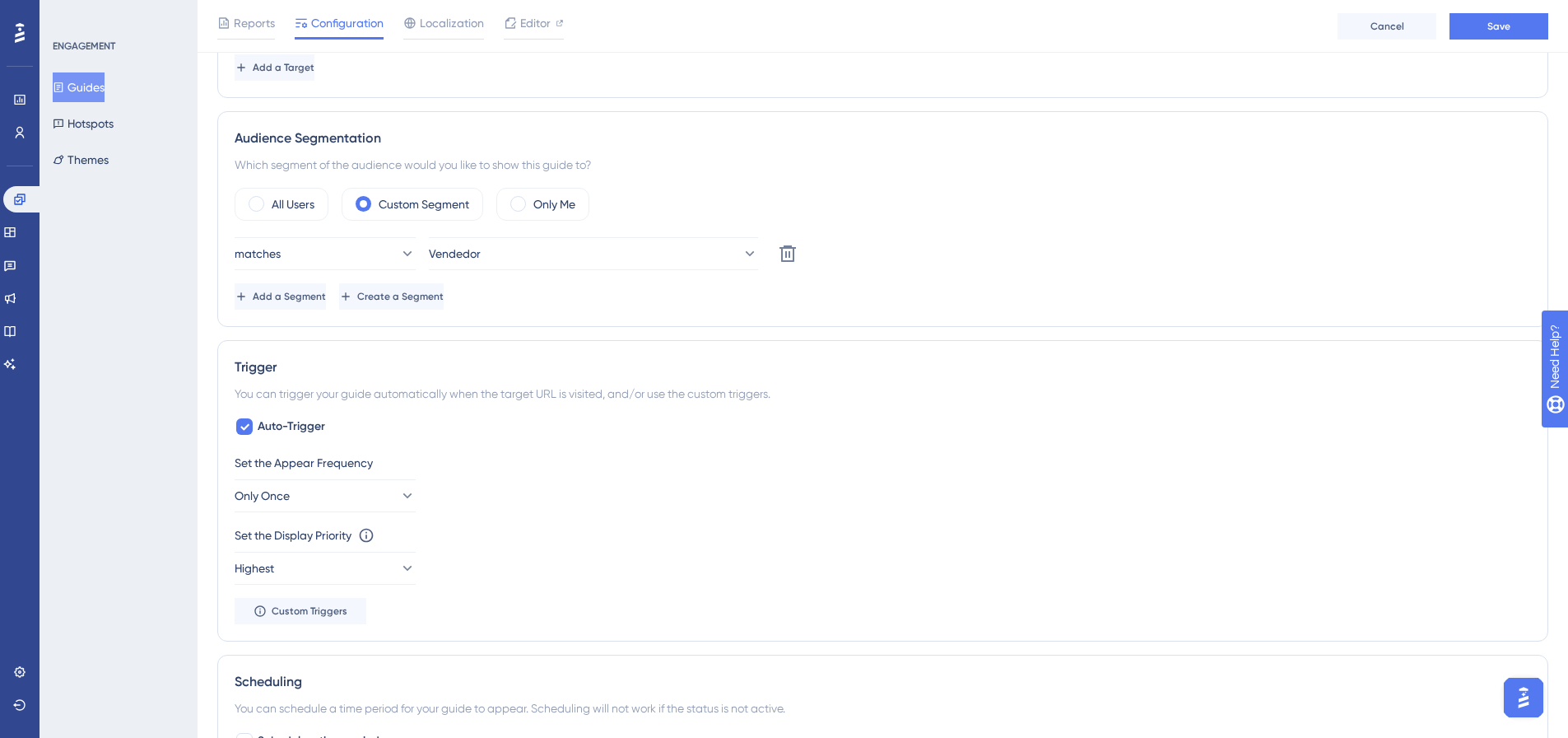
scroll to position [753, 0]
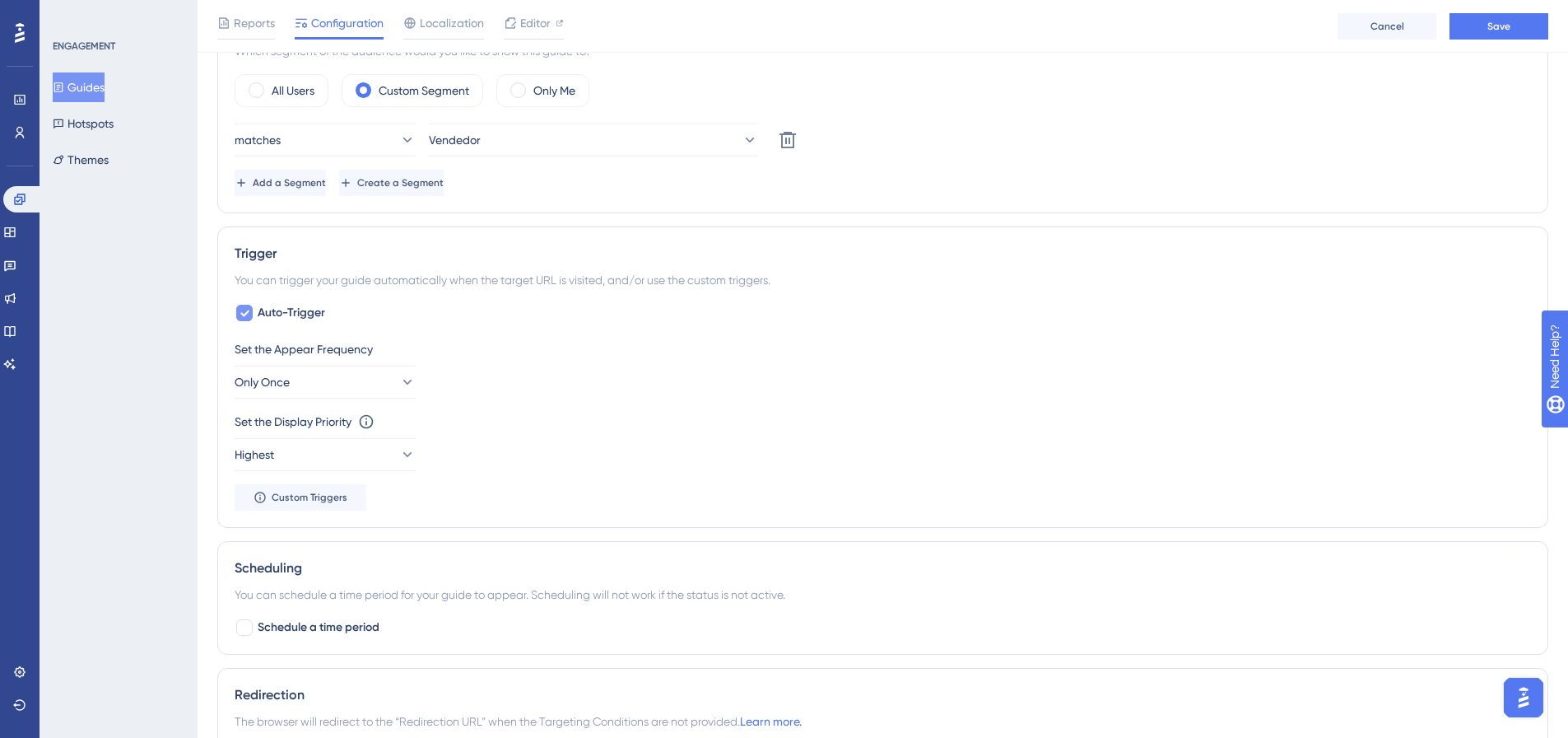
click at [242, 315] on icon at bounding box center [245, 314] width 9 height 7
checkbox input "false"
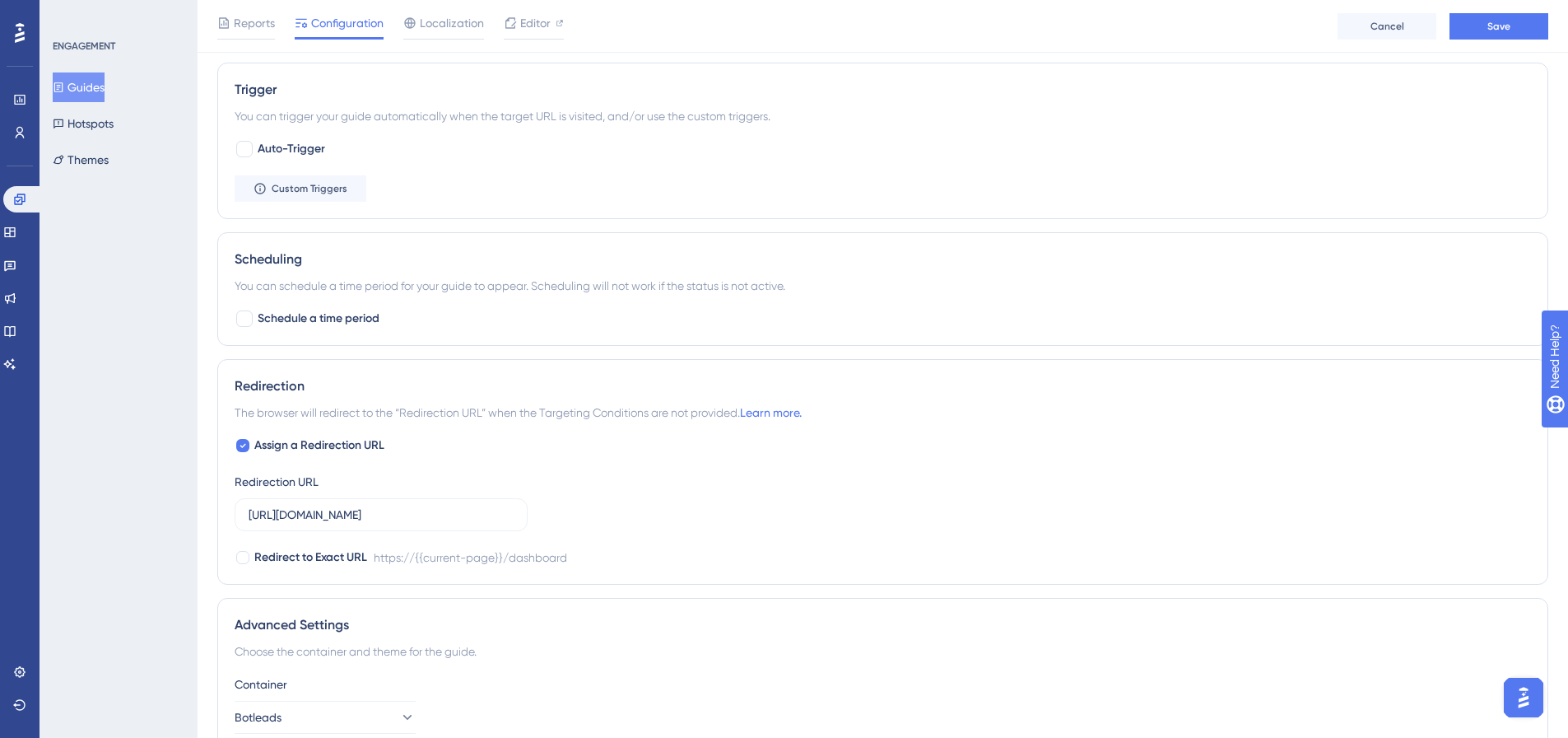
scroll to position [1072, 0]
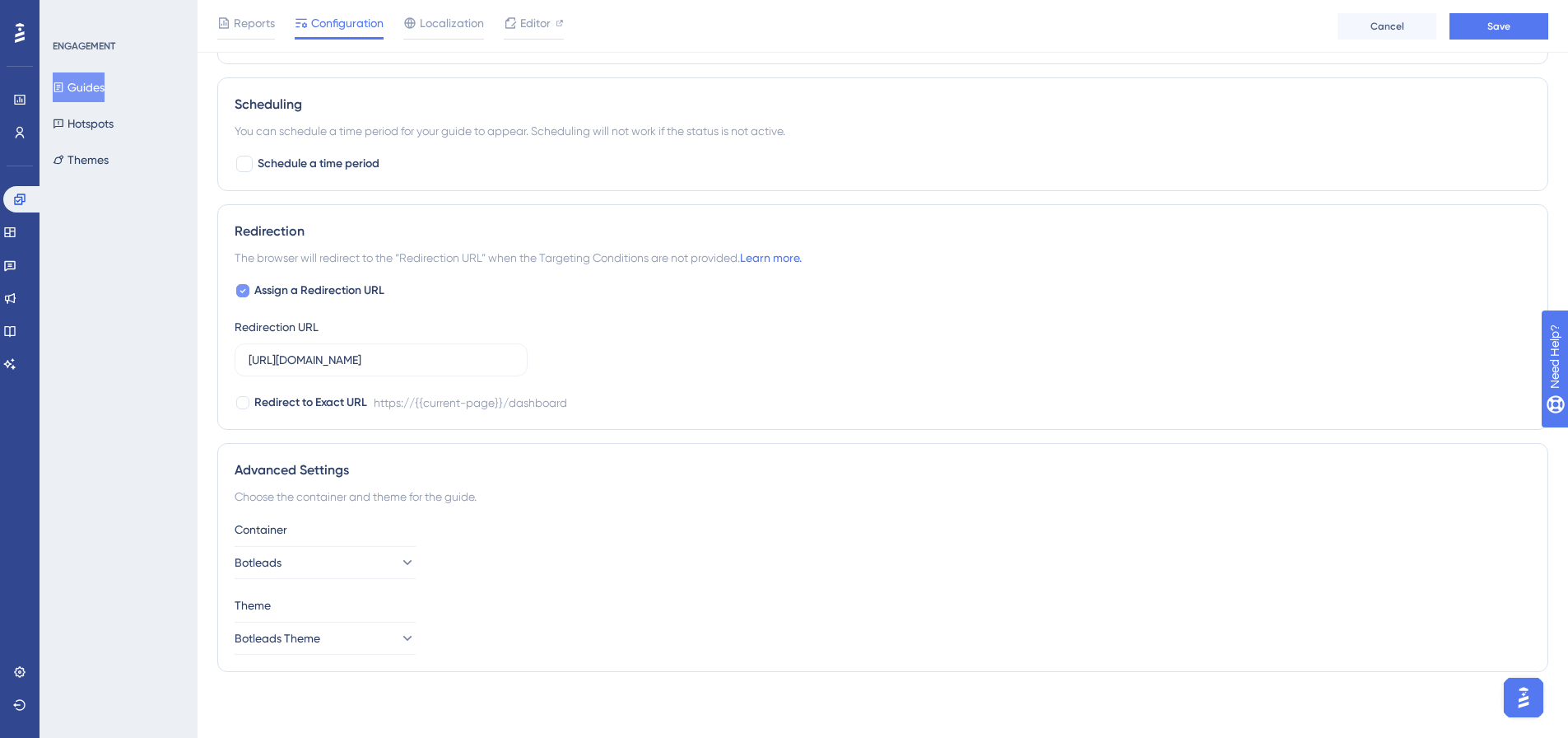
click at [247, 291] on div at bounding box center [242, 290] width 13 height 13
checkbox input "false"
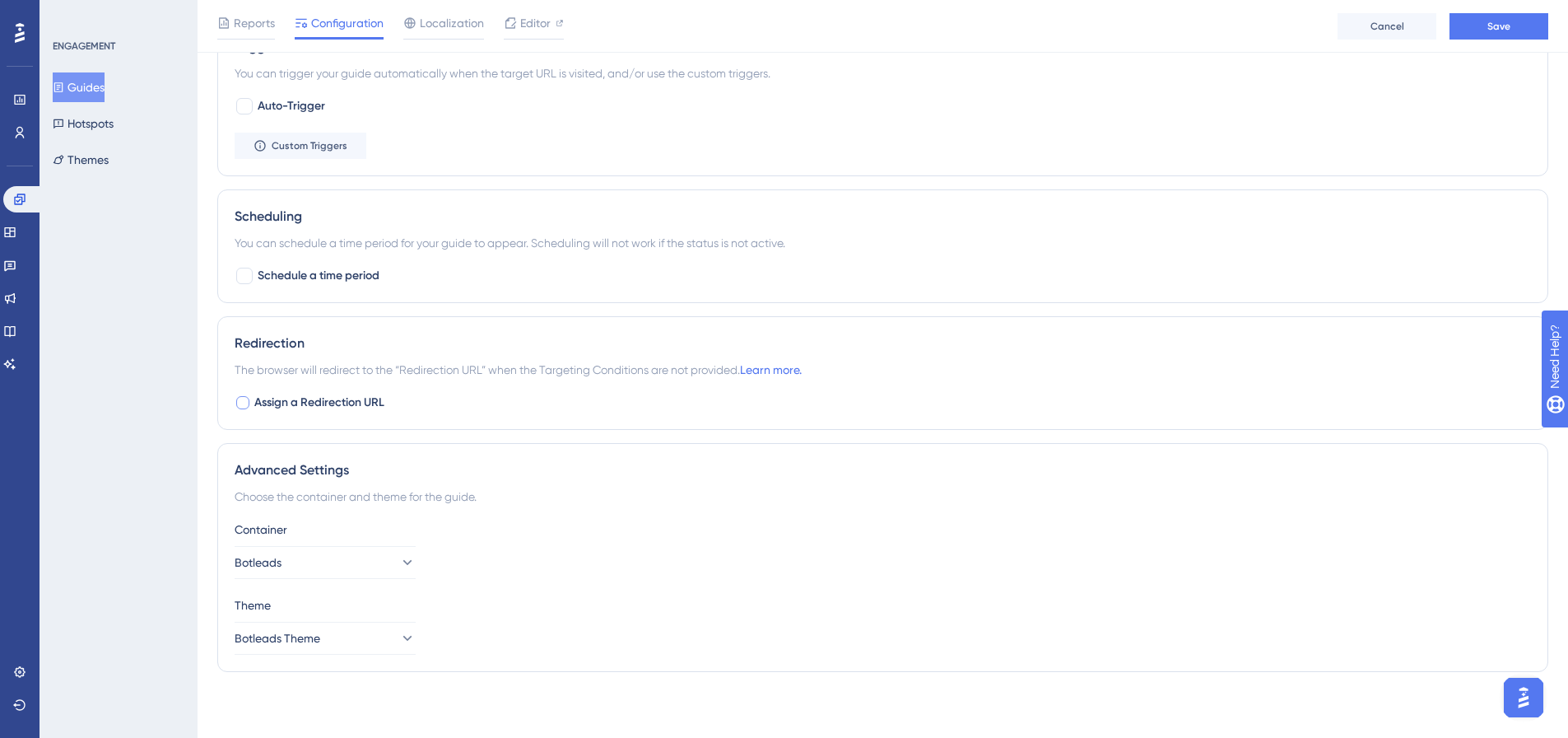
click at [1488, 10] on div "Reports Configuration Localization Editor Cancel Save" at bounding box center [883, 26] width 1371 height 52
click at [1482, 28] on button "Save" at bounding box center [1499, 26] width 99 height 27
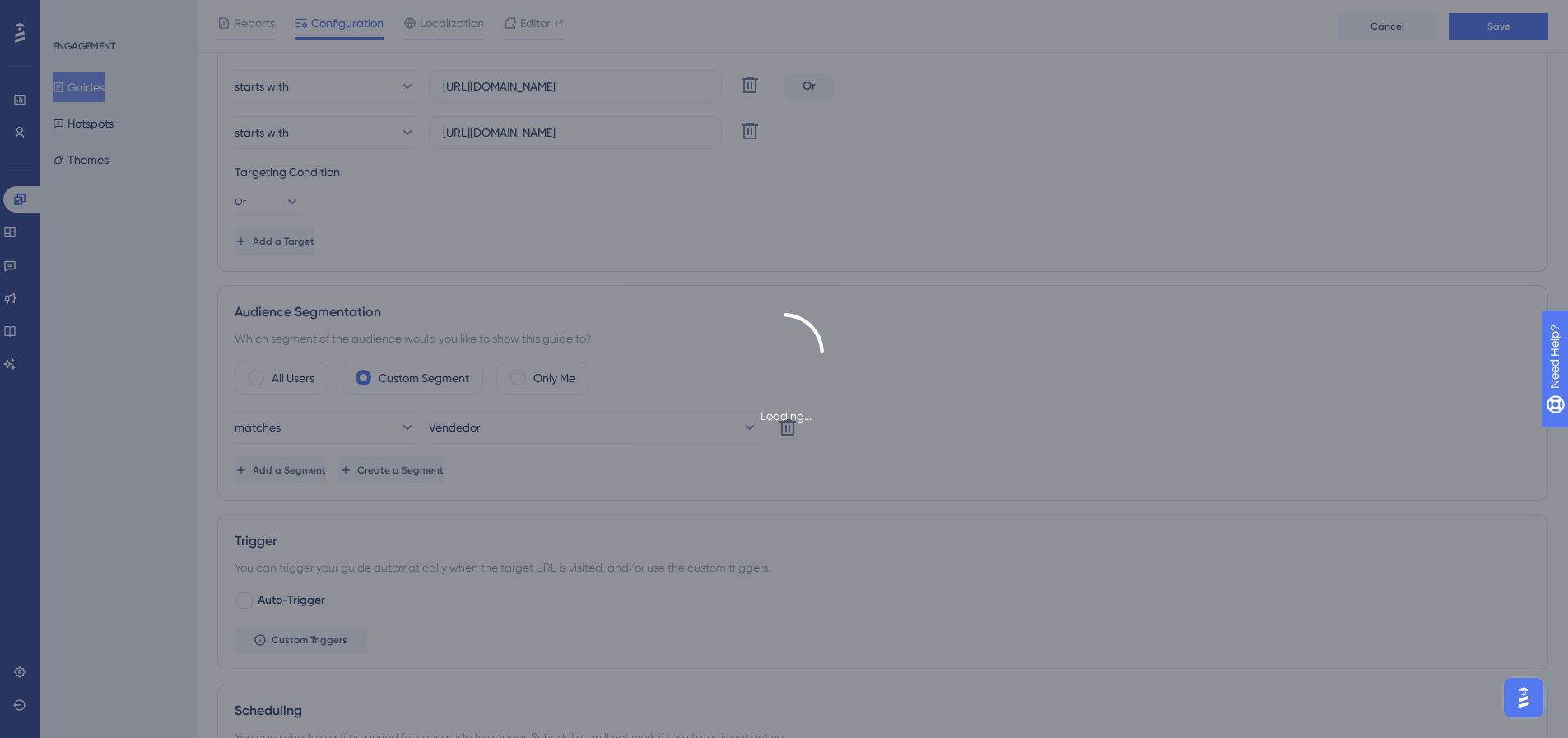
scroll to position [196, 0]
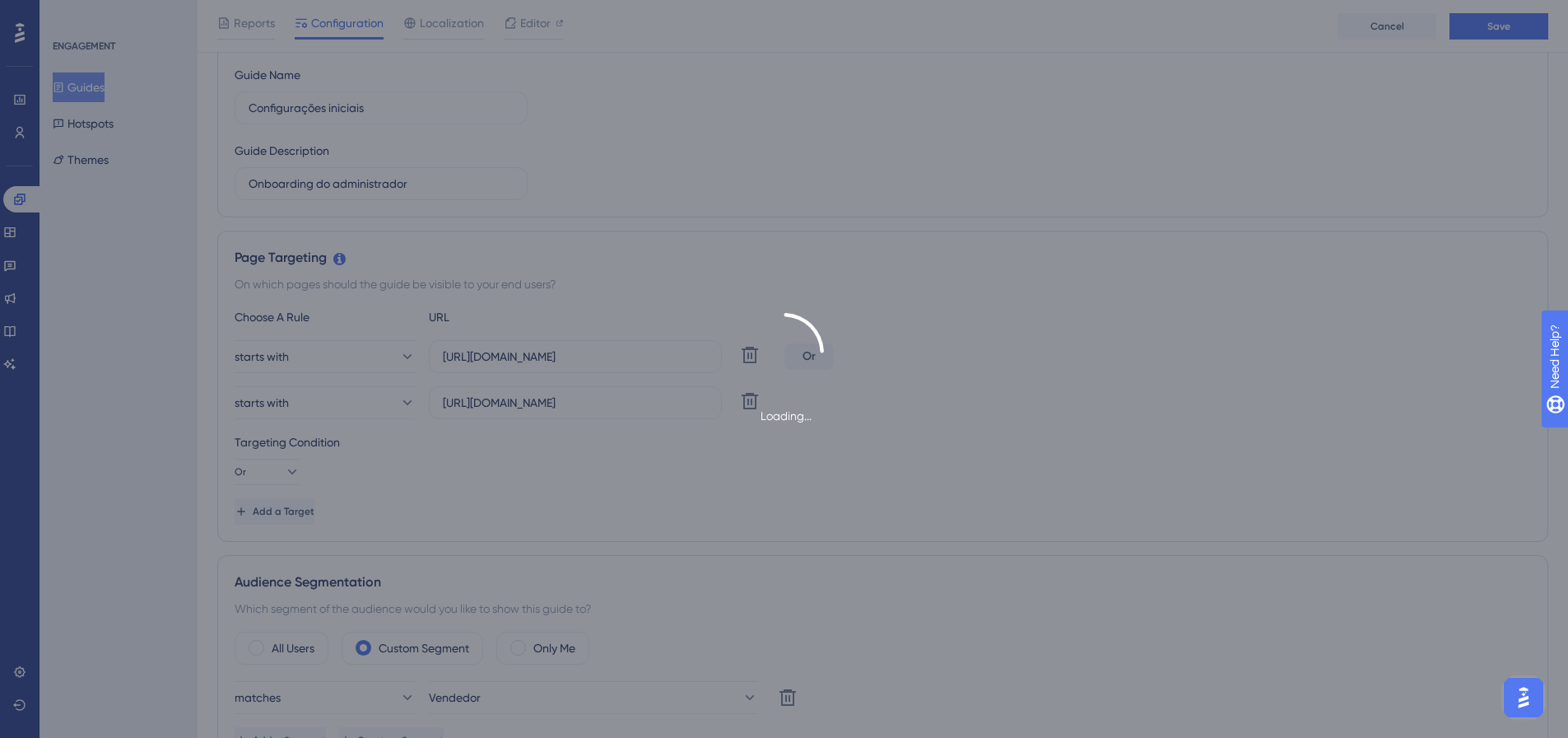
type input "Configurações iniciais-1"
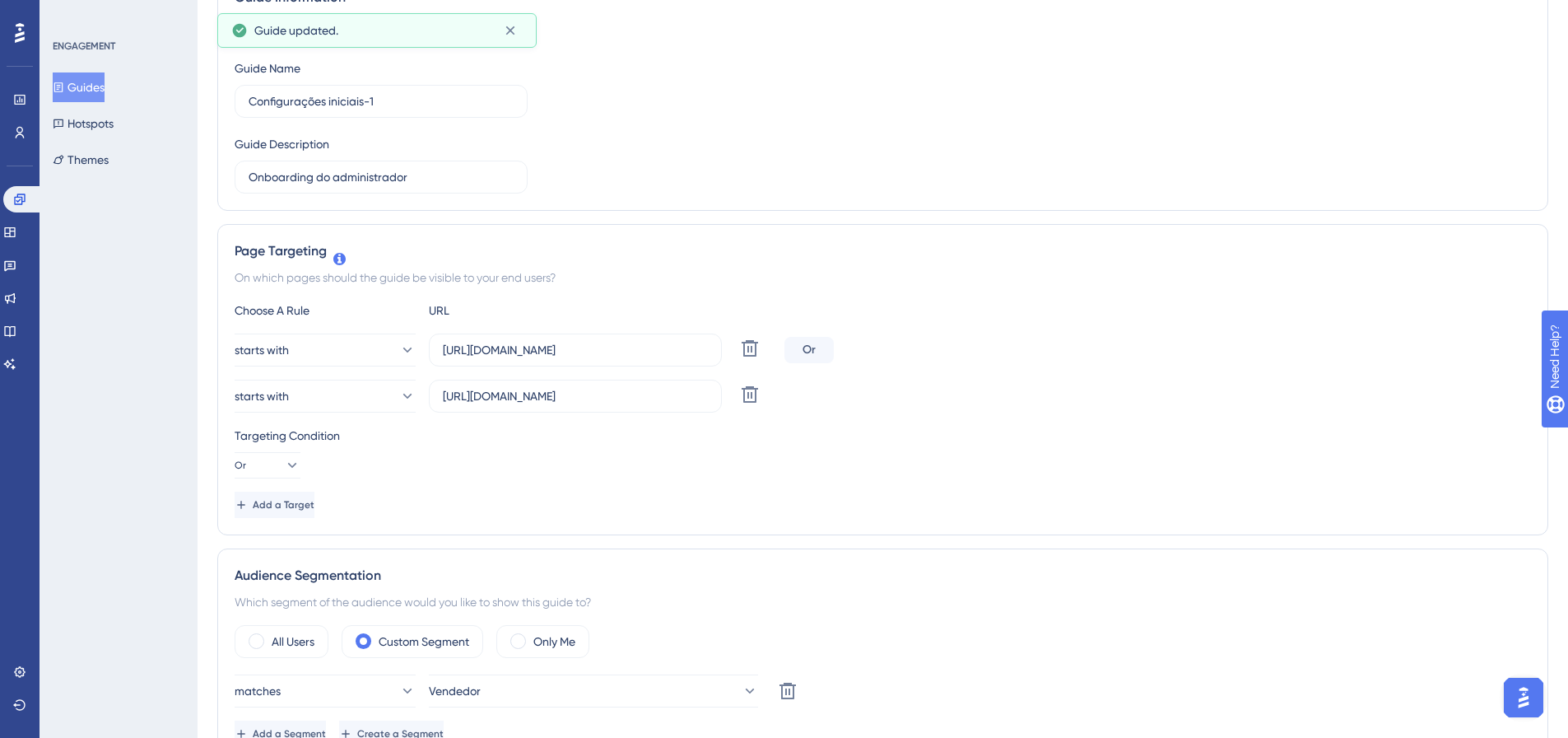
scroll to position [0, 0]
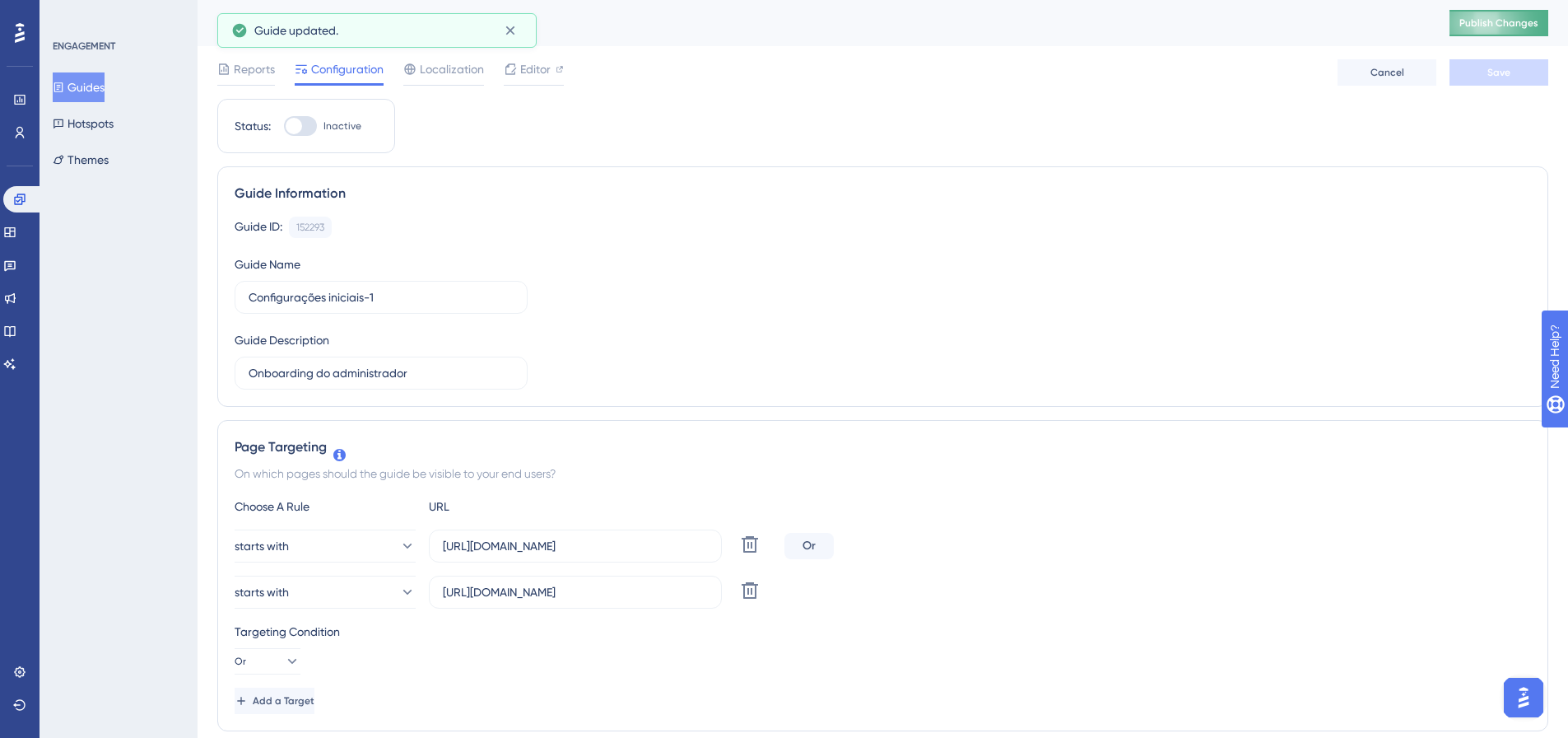
click at [1493, 25] on span "Publish Changes" at bounding box center [1499, 22] width 79 height 13
click at [304, 133] on div at bounding box center [300, 125] width 33 height 20
click at [284, 127] on input "Inactive" at bounding box center [283, 126] width 1 height 1
checkbox input "true"
click at [1546, 59] on div "Cancel Save" at bounding box center [1443, 72] width 211 height 27
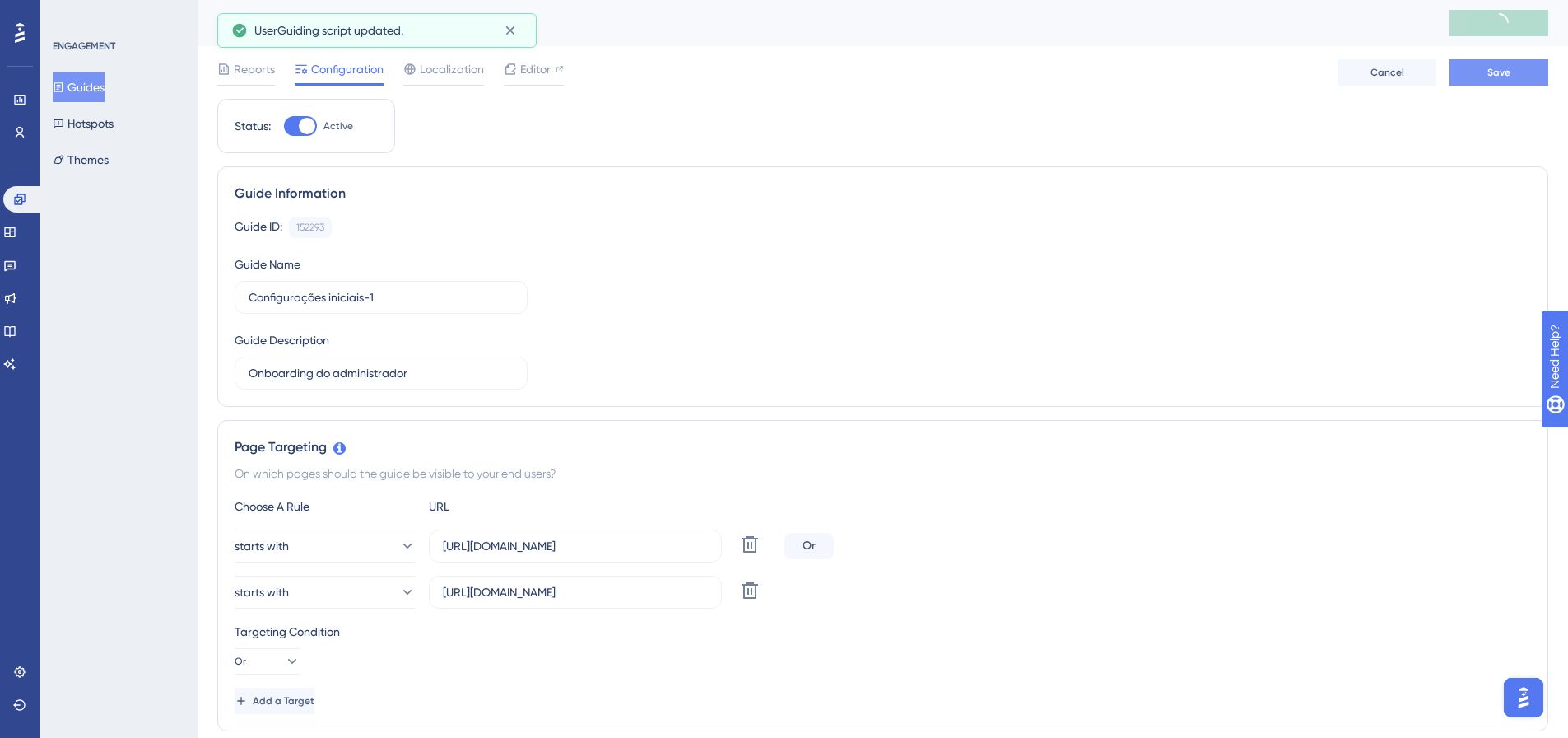
click at [1526, 74] on button "Save" at bounding box center [1499, 72] width 99 height 27
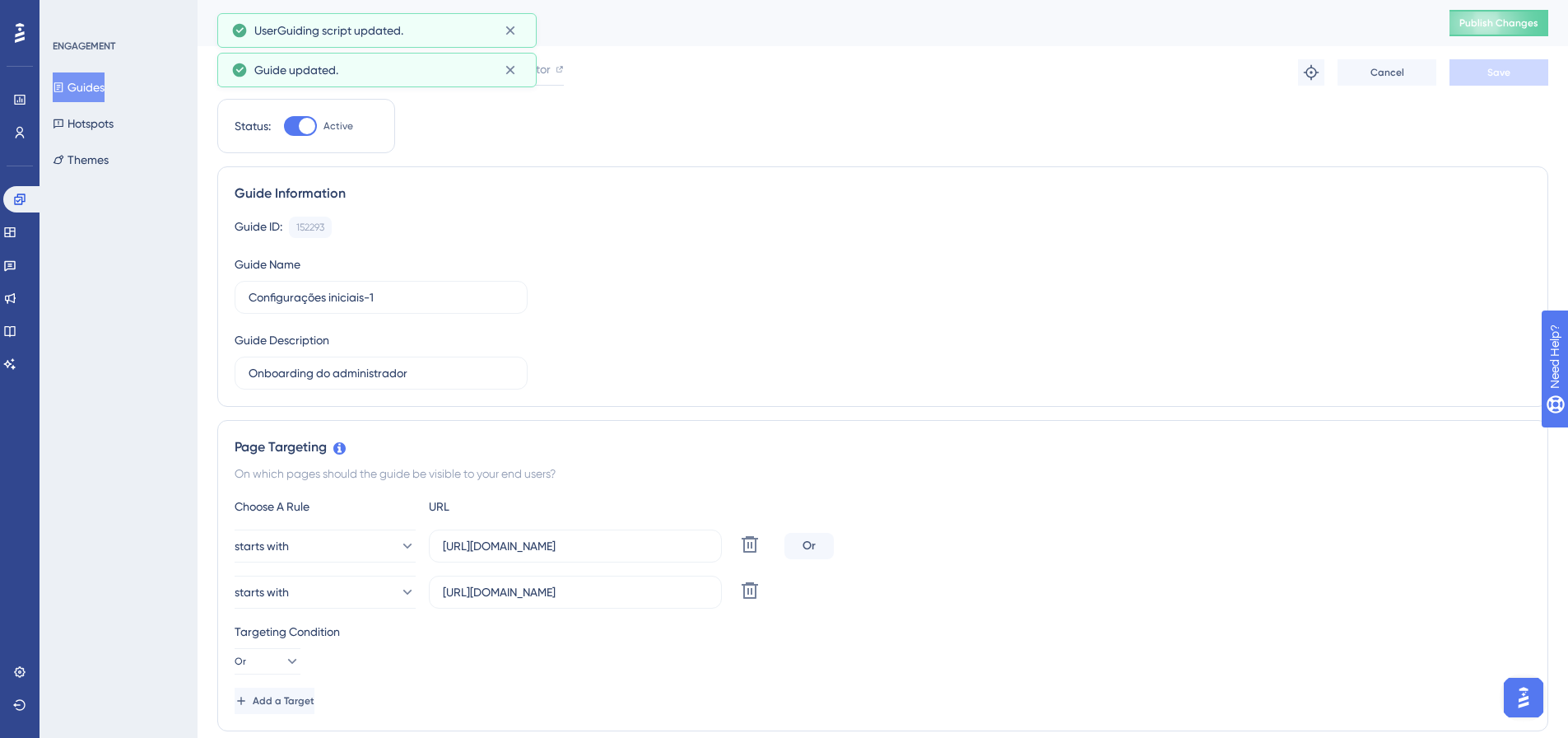
click at [812, 193] on div "Guide Information" at bounding box center [883, 193] width 1296 height 20
click at [93, 75] on button "Guides" at bounding box center [78, 87] width 52 height 30
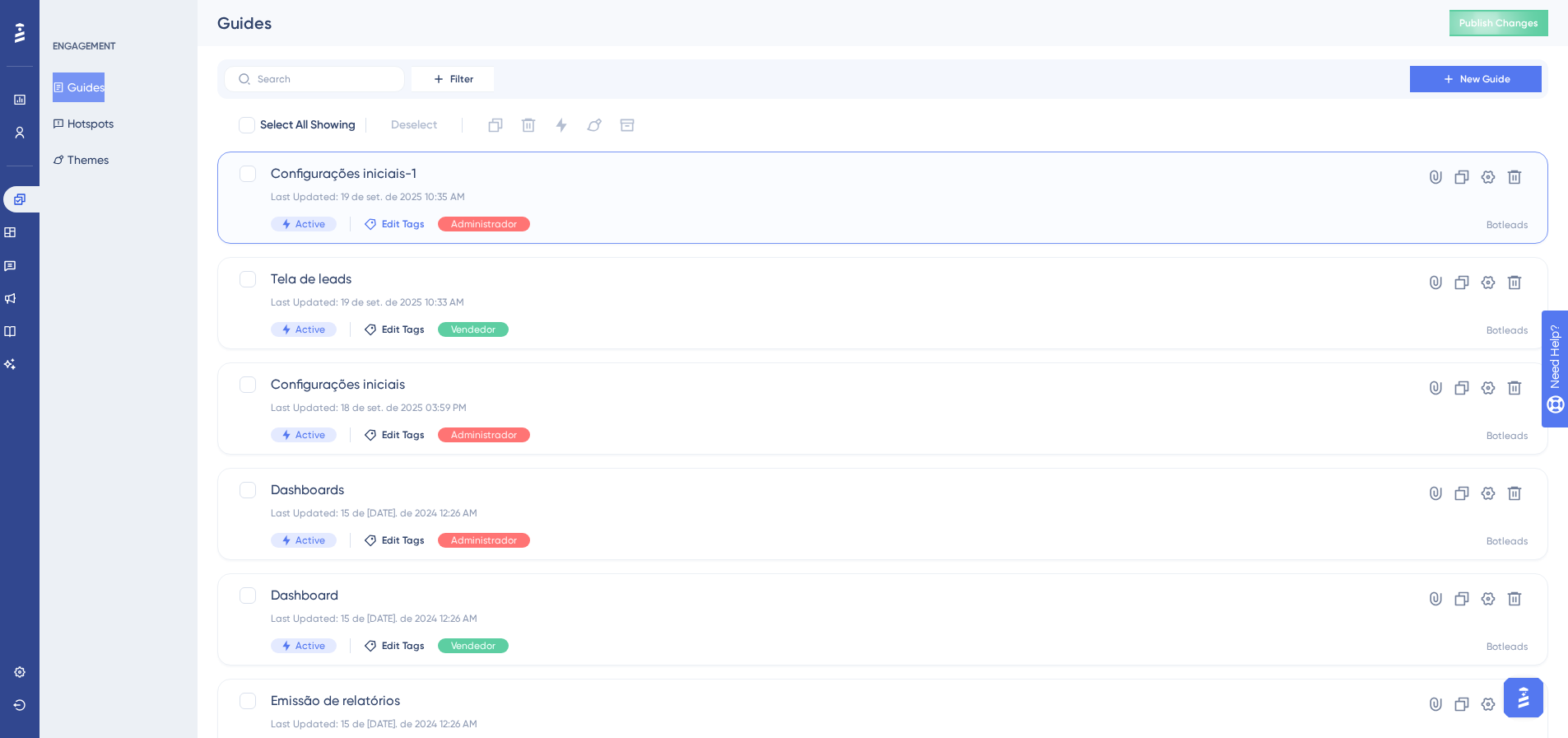
click at [409, 222] on span "Edit Tags" at bounding box center [404, 224] width 43 height 13
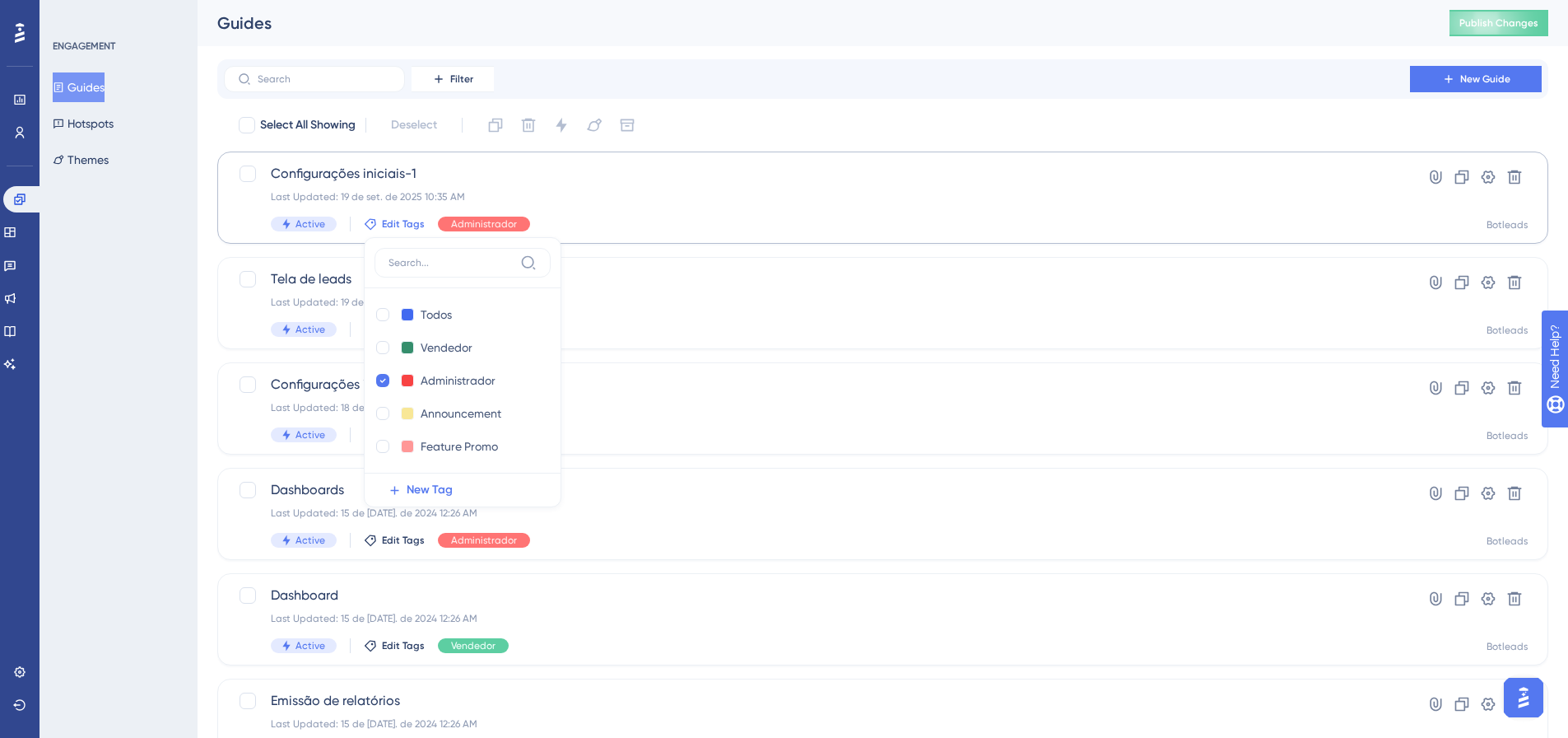
scroll to position [3, 0]
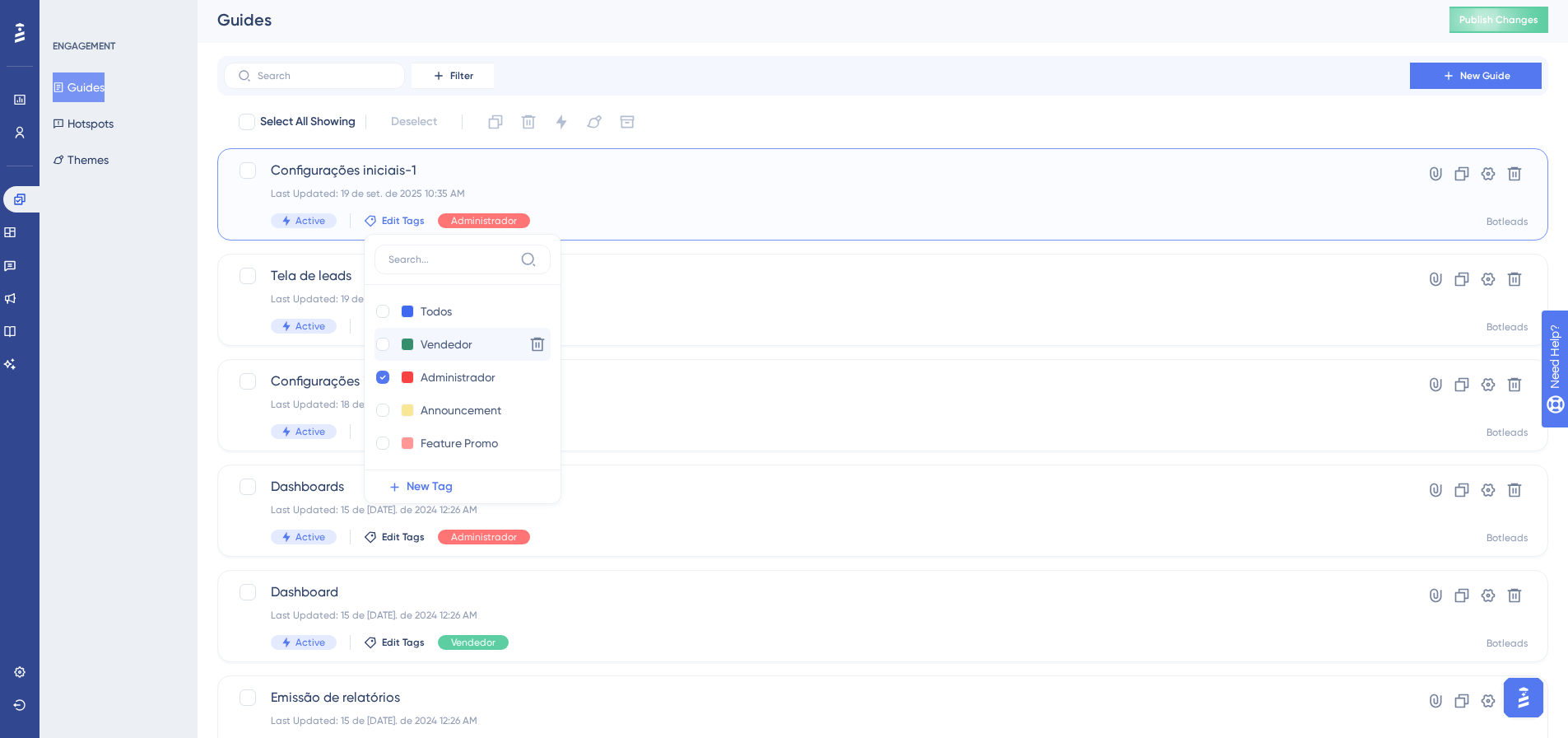
click at [387, 354] on div "Vendedor Vendedor" at bounding box center [446, 345] width 143 height 21
click at [390, 345] on label at bounding box center [384, 344] width 20 height 16
checkbox input "true"
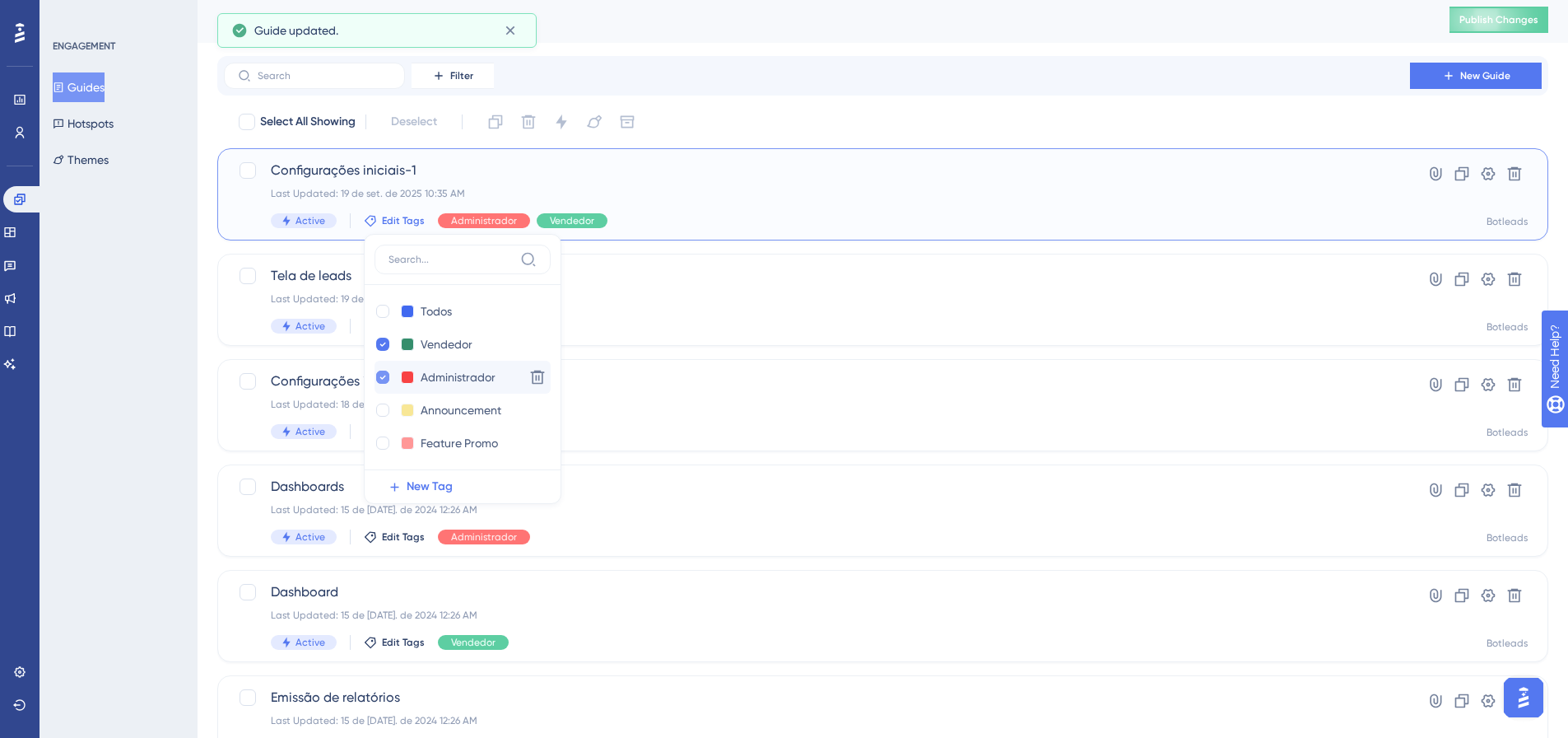
click at [377, 375] on div at bounding box center [382, 376] width 13 height 13
checkbox input "false"
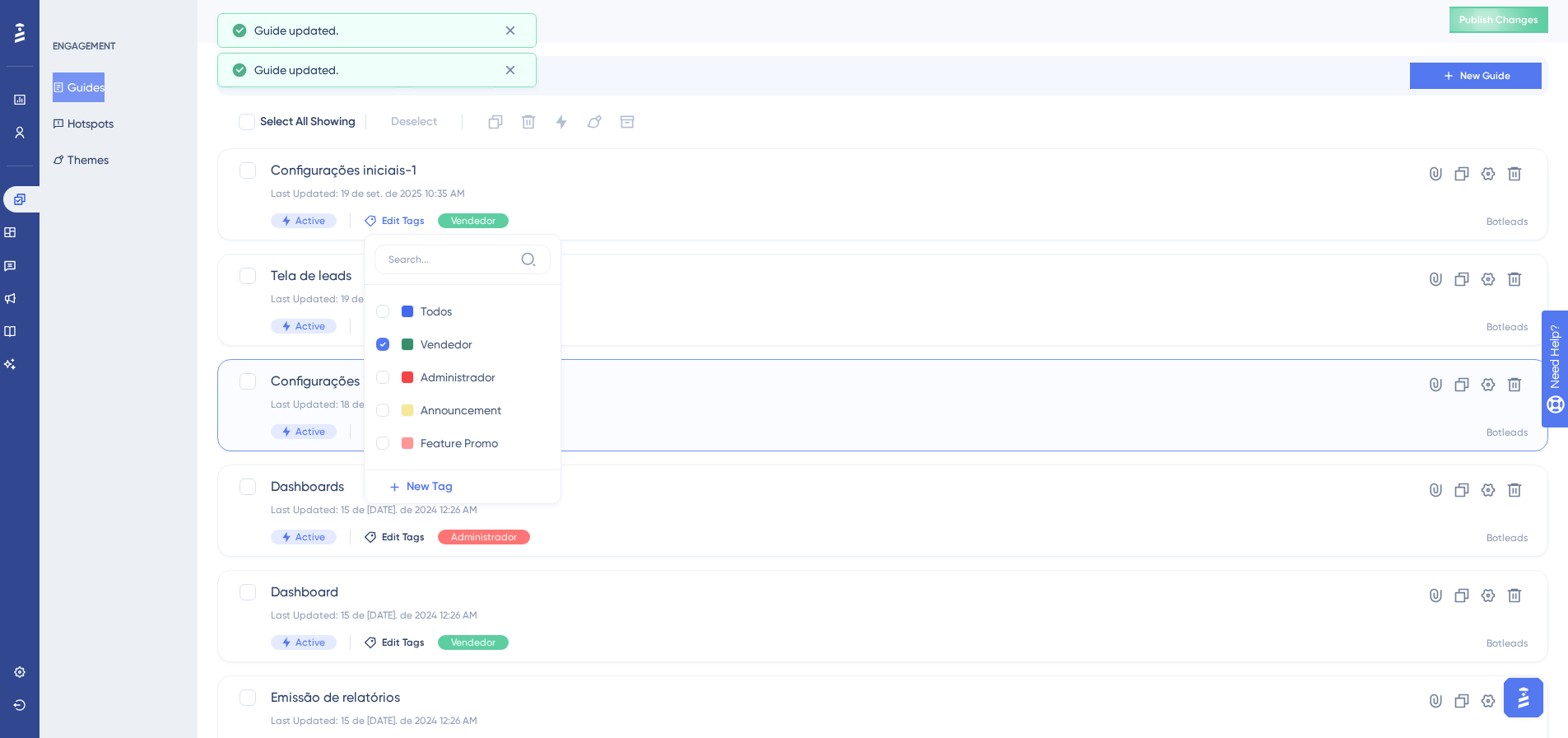
click at [710, 384] on span "Configurações iniciais" at bounding box center [817, 381] width 1092 height 20
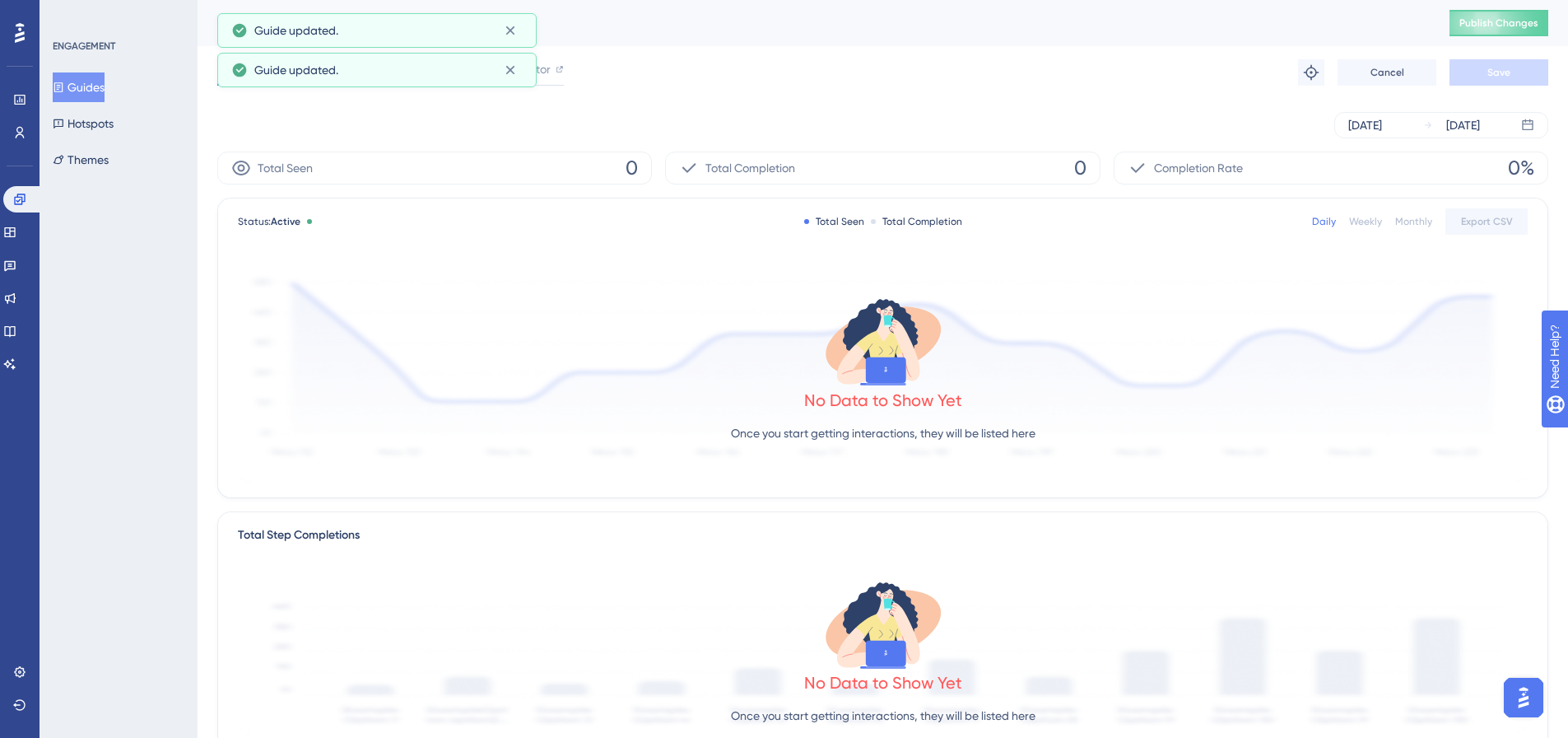
click at [100, 94] on button "Guides" at bounding box center [78, 87] width 52 height 30
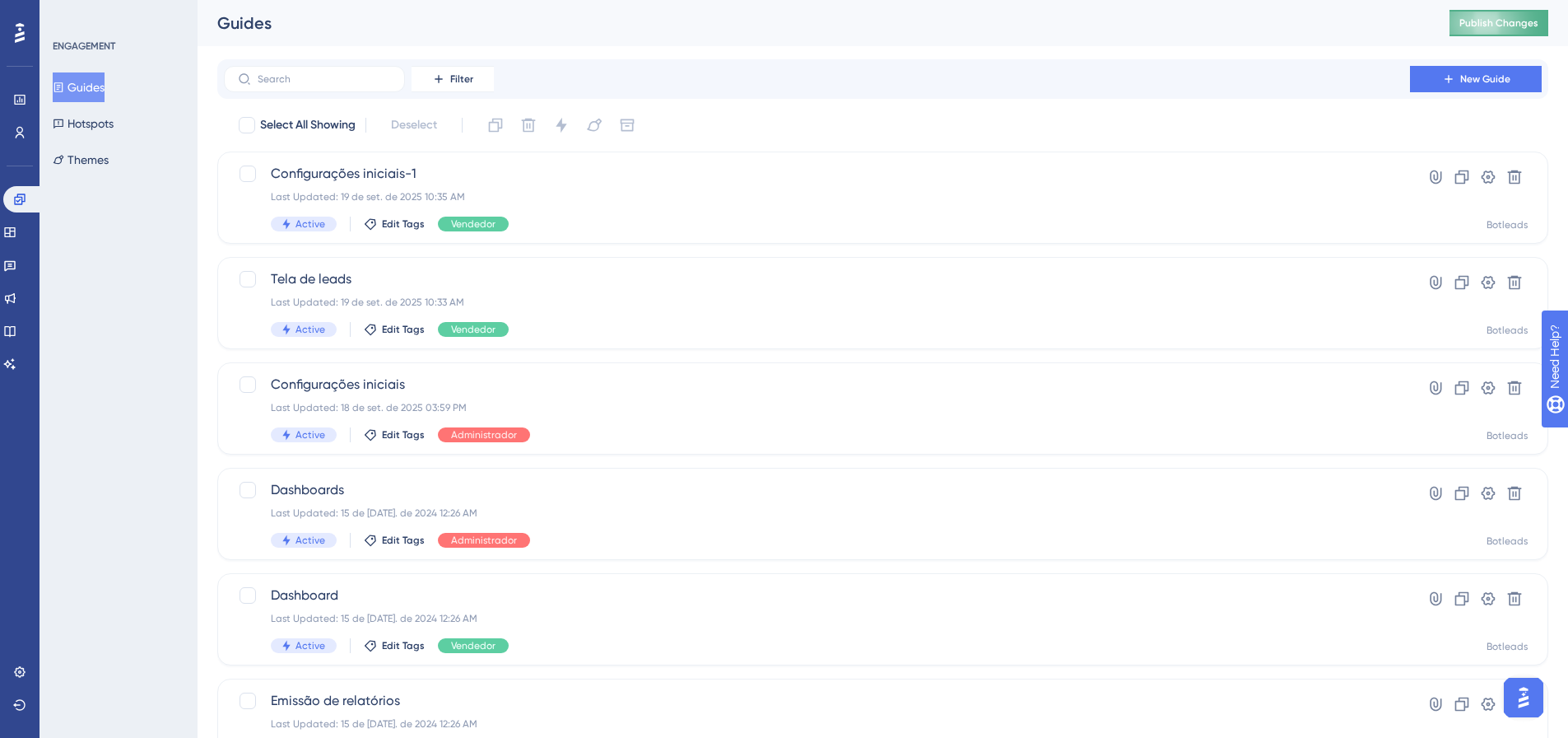
click at [1490, 21] on span "Publish Changes" at bounding box center [1499, 22] width 79 height 13
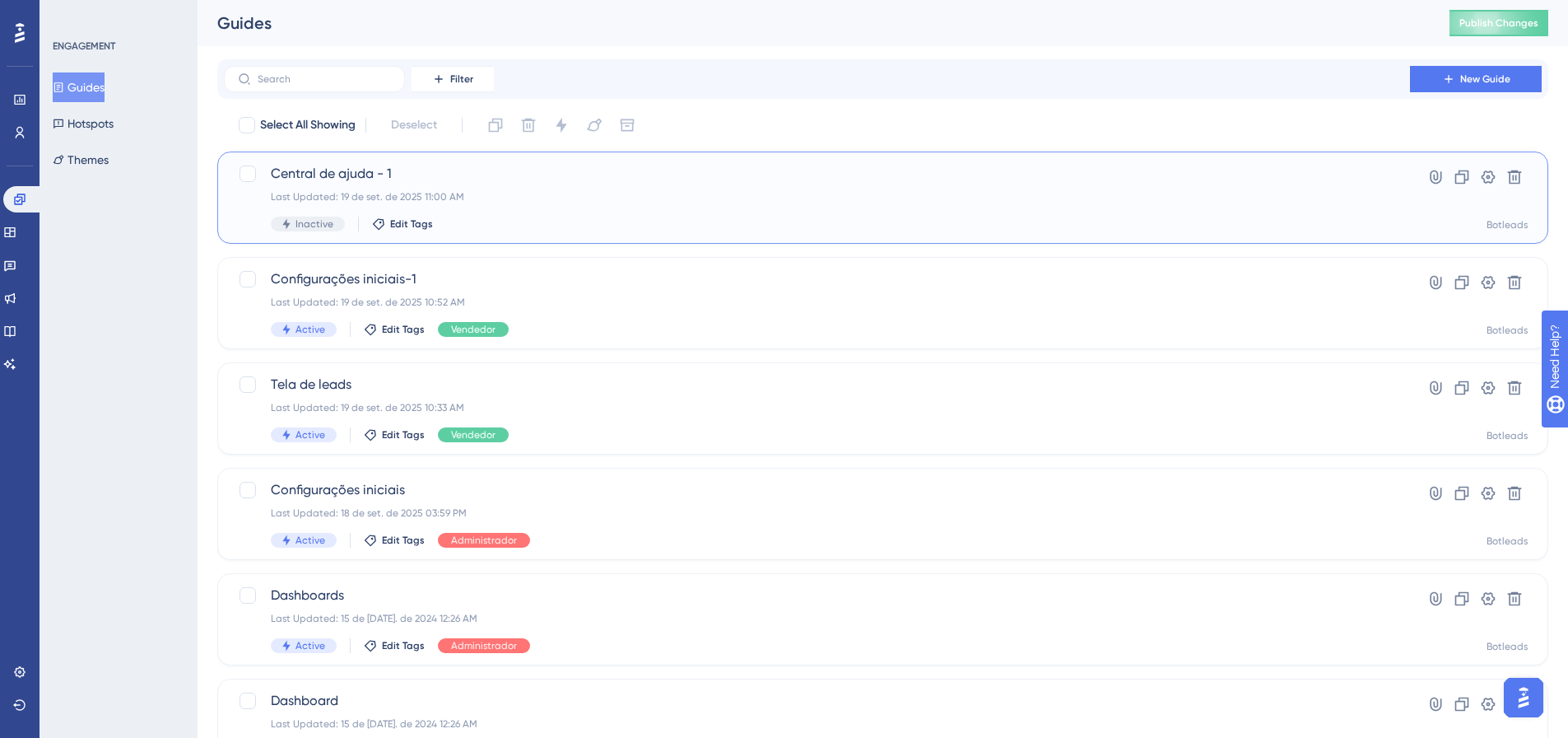
click at [334, 201] on div "Last Updated: 19 de set. de 2025 11:00 AM" at bounding box center [817, 196] width 1092 height 13
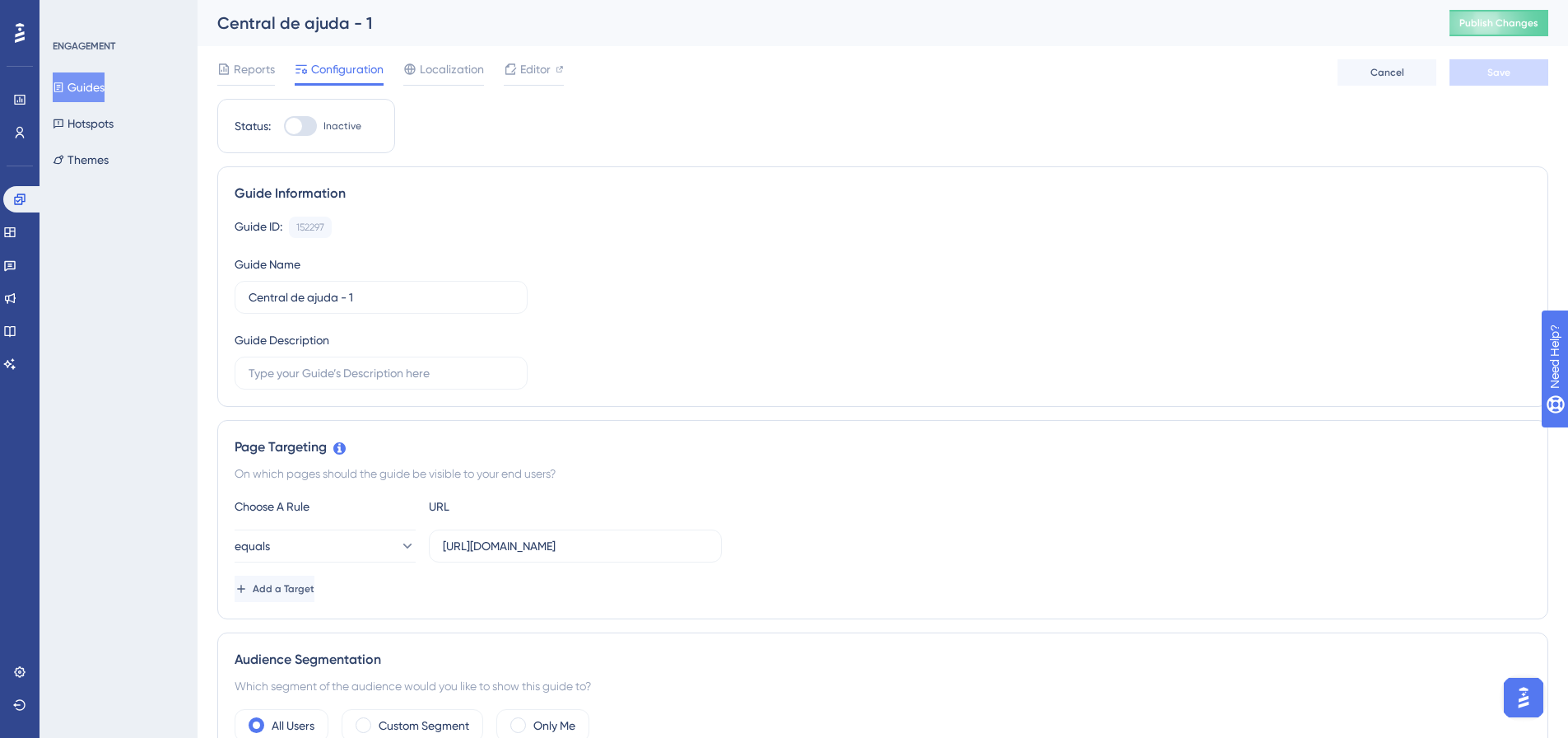
click at [303, 127] on div at bounding box center [300, 125] width 33 height 20
click at [284, 127] on input "Inactive" at bounding box center [283, 126] width 1 height 1
checkbox input "true"
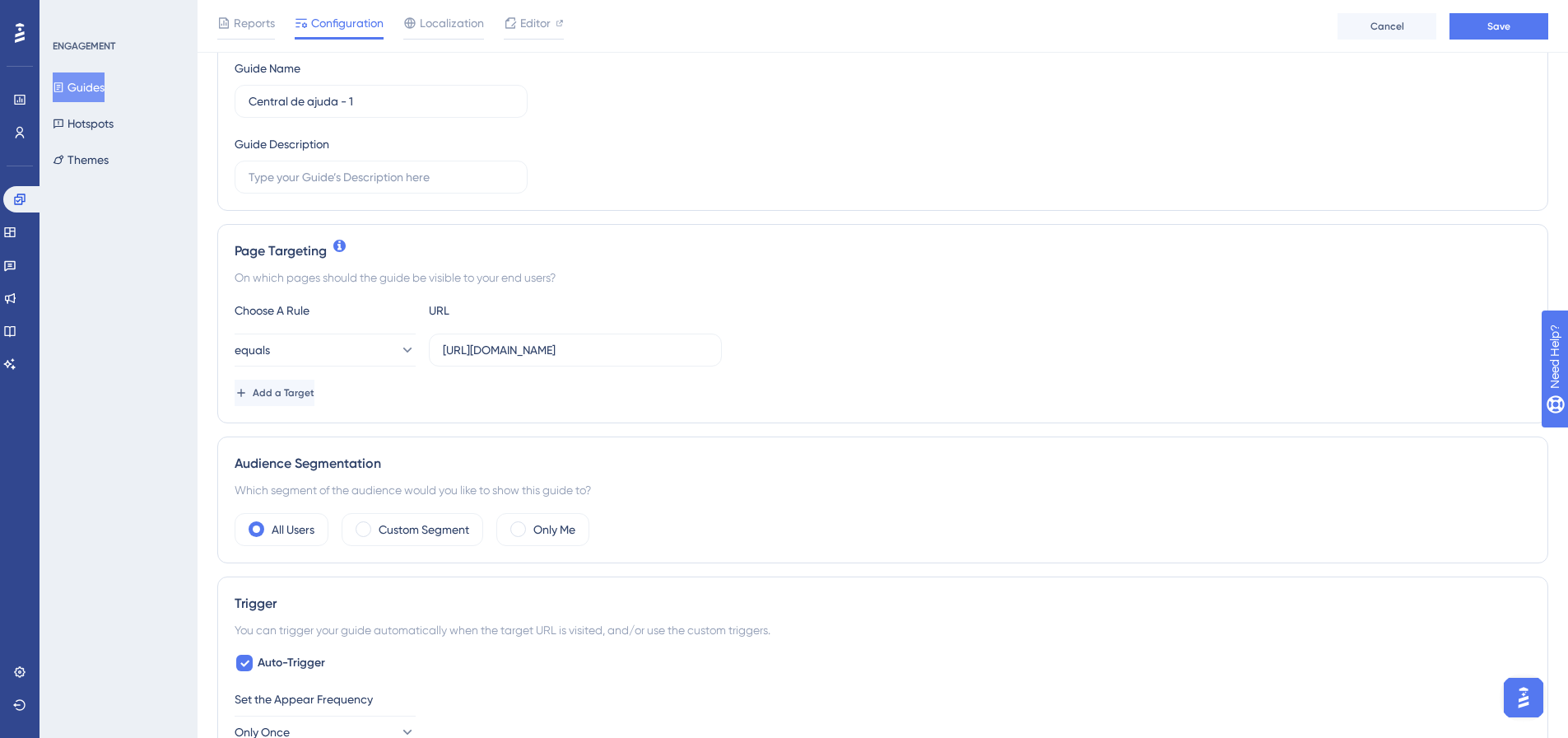
scroll to position [247, 0]
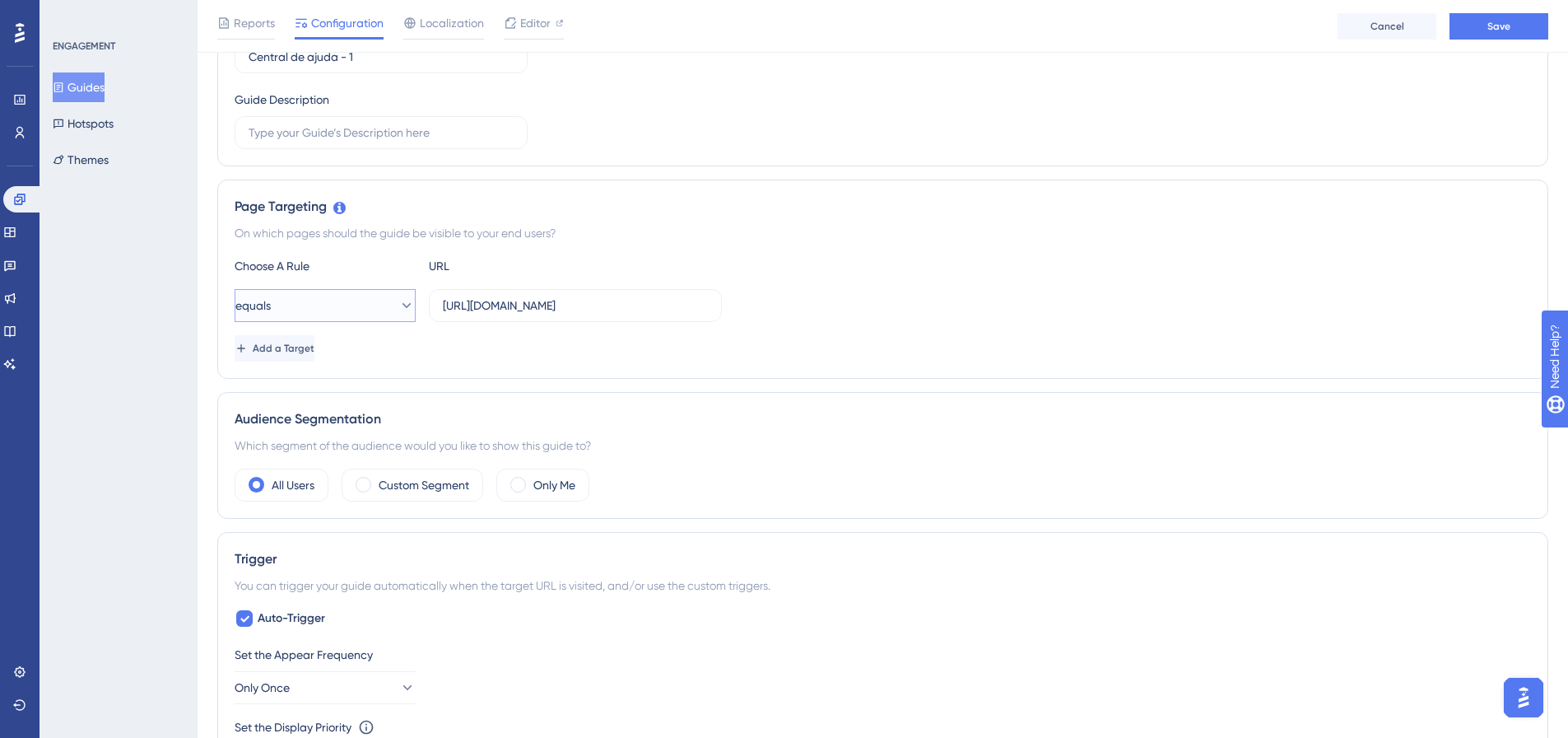
click at [371, 304] on button "equals" at bounding box center [325, 305] width 181 height 33
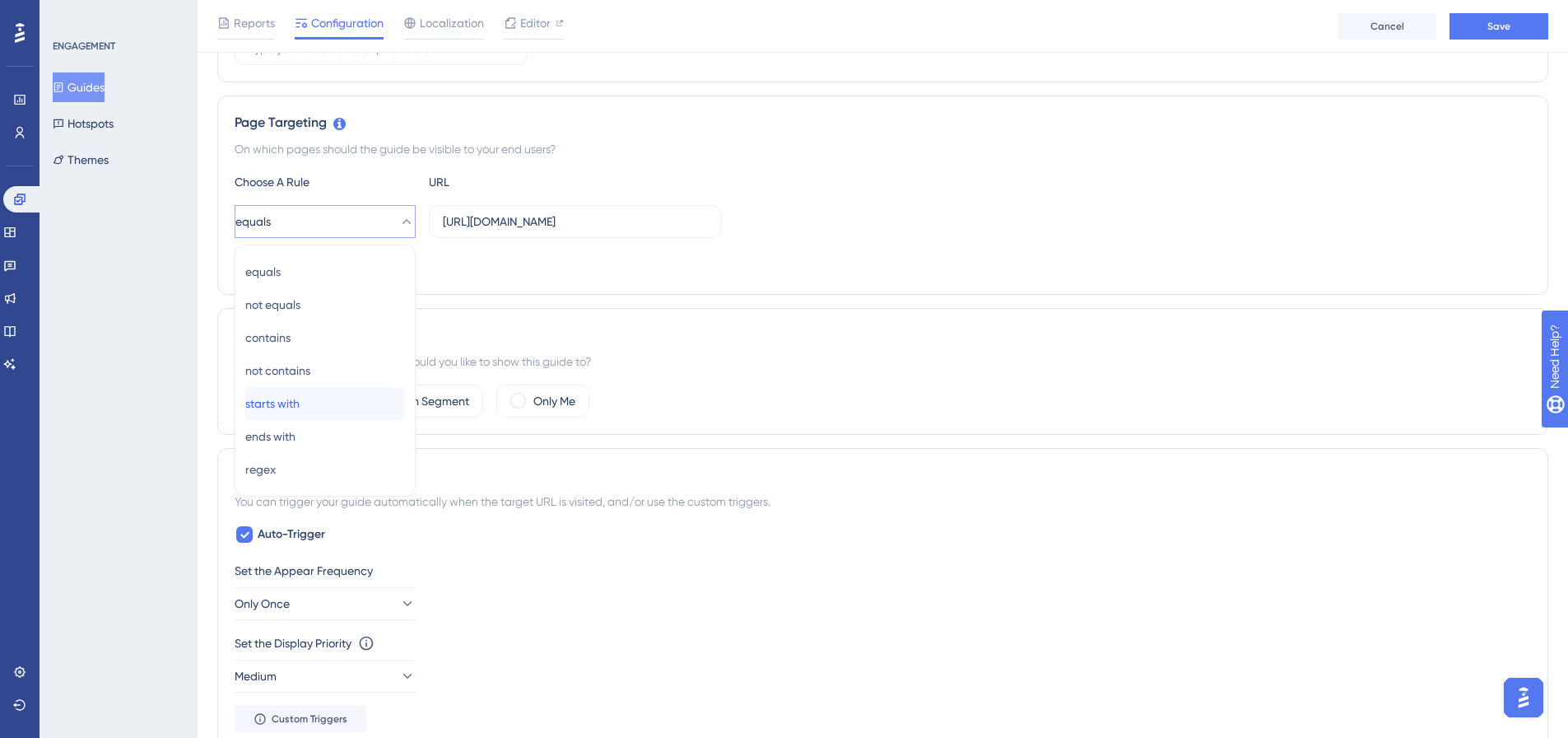
click at [321, 416] on div "starts with starts with" at bounding box center [325, 404] width 159 height 33
click at [639, 224] on input "https://botleads.app/help-center" at bounding box center [575, 221] width 265 height 18
click at [314, 258] on button "Add a Target" at bounding box center [274, 264] width 80 height 27
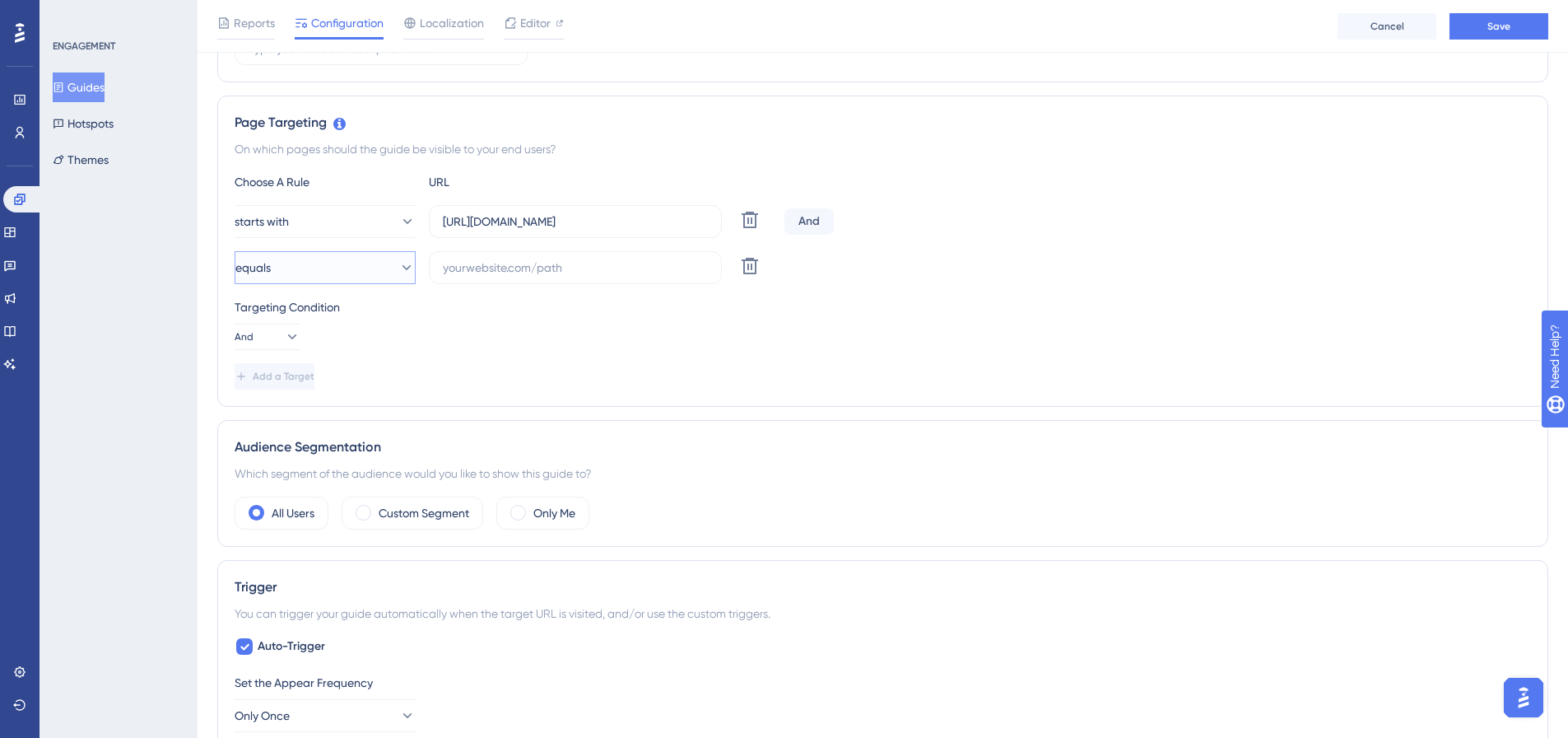
click at [356, 261] on button "equals" at bounding box center [325, 267] width 181 height 33
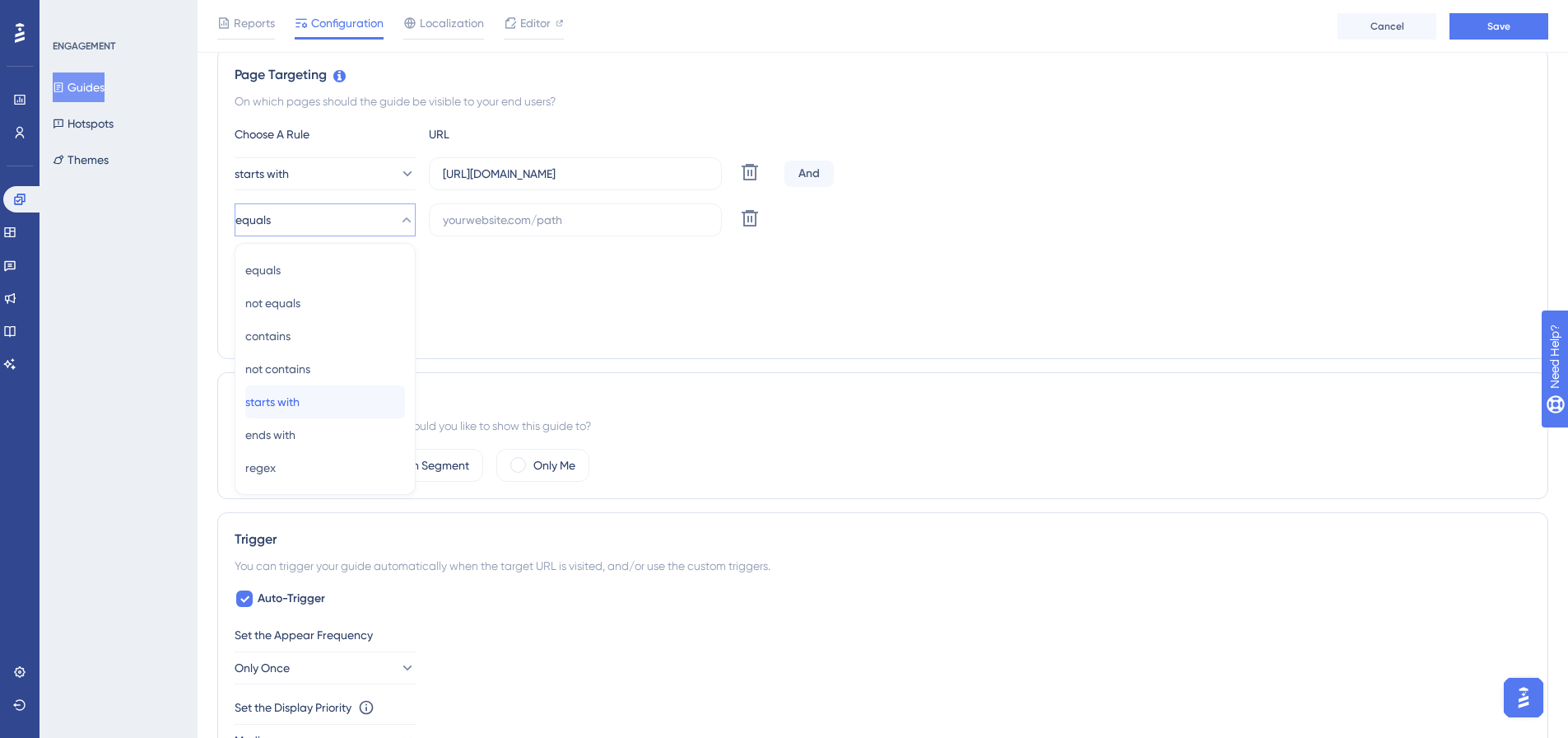
drag, startPoint x: 313, startPoint y: 396, endPoint x: 331, endPoint y: 371, distance: 30.8
click at [300, 399] on span "starts with" at bounding box center [272, 401] width 54 height 20
click at [672, 162] on label "https://botleads.app/help-center" at bounding box center [576, 173] width 293 height 33
click at [672, 165] on input "https://botleads.app/help-center" at bounding box center [575, 173] width 265 height 18
drag, startPoint x: 665, startPoint y: 172, endPoint x: 636, endPoint y: 166, distance: 29.6
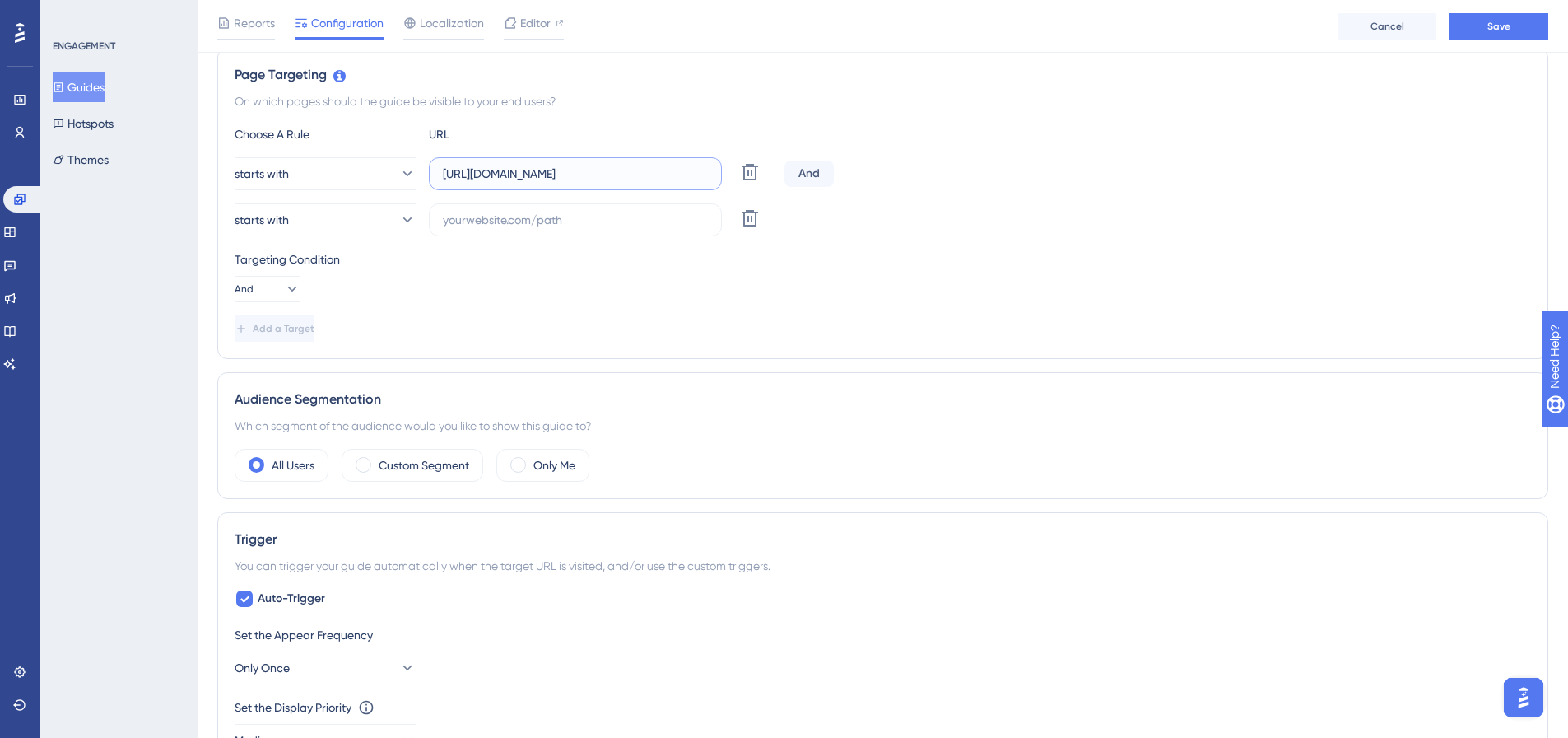
click at [562, 178] on input "https://botleads.app/help-center" at bounding box center [575, 173] width 265 height 18
type input "https://botleads.app"
drag, startPoint x: 817, startPoint y: 159, endPoint x: 811, endPoint y: 175, distance: 17.1
click at [816, 165] on div "starts with https://botleads.app Delete And" at bounding box center [883, 173] width 1296 height 33
click at [811, 176] on div "And" at bounding box center [810, 173] width 50 height 27
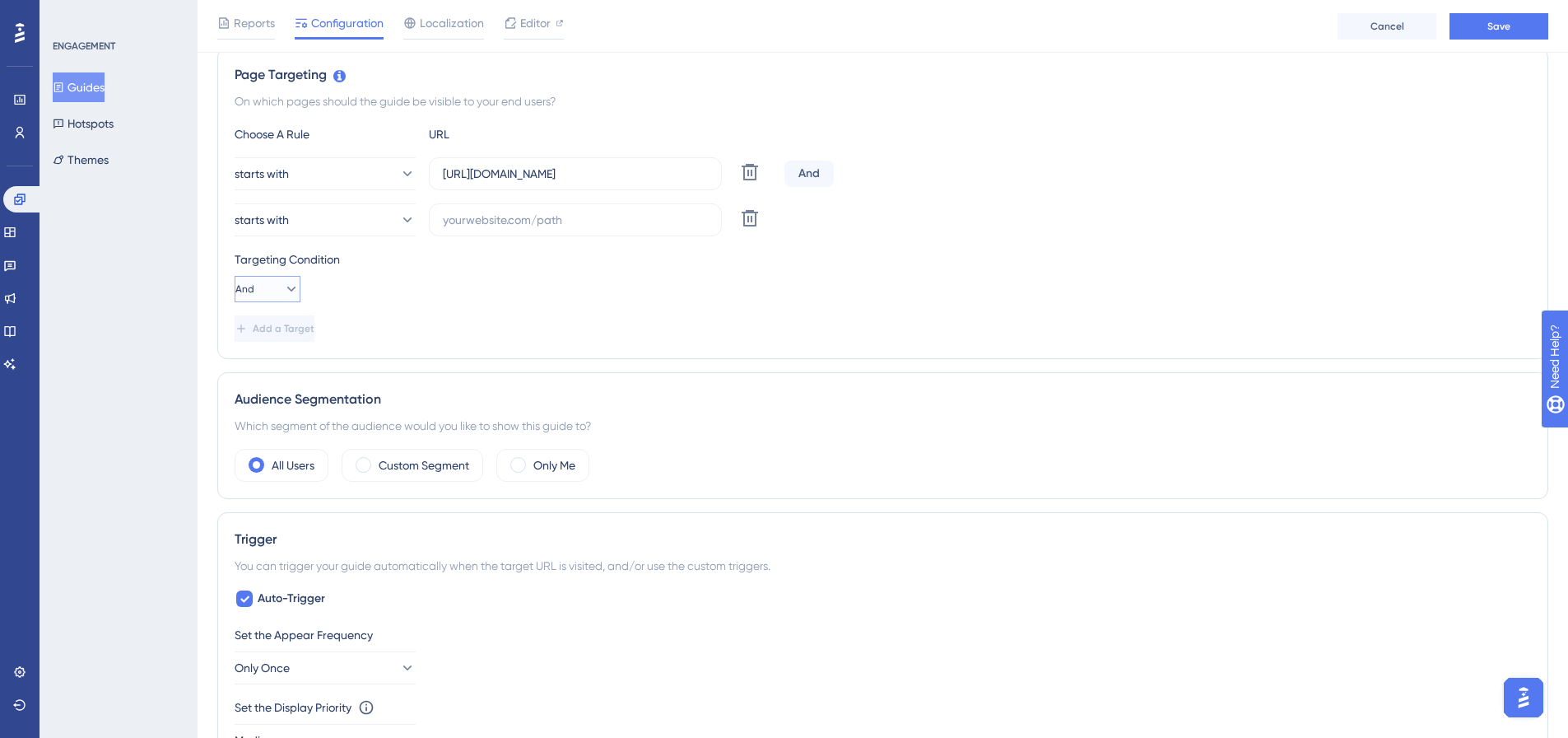
click at [292, 281] on button "And" at bounding box center [267, 289] width 66 height 27
click at [278, 375] on div "Or Or" at bounding box center [267, 369] width 45 height 33
click at [571, 225] on input "text" at bounding box center [575, 219] width 265 height 18
paste input "https://botleads-devzone.com.br/sign-in?redirectURL=%2Fdashboard"
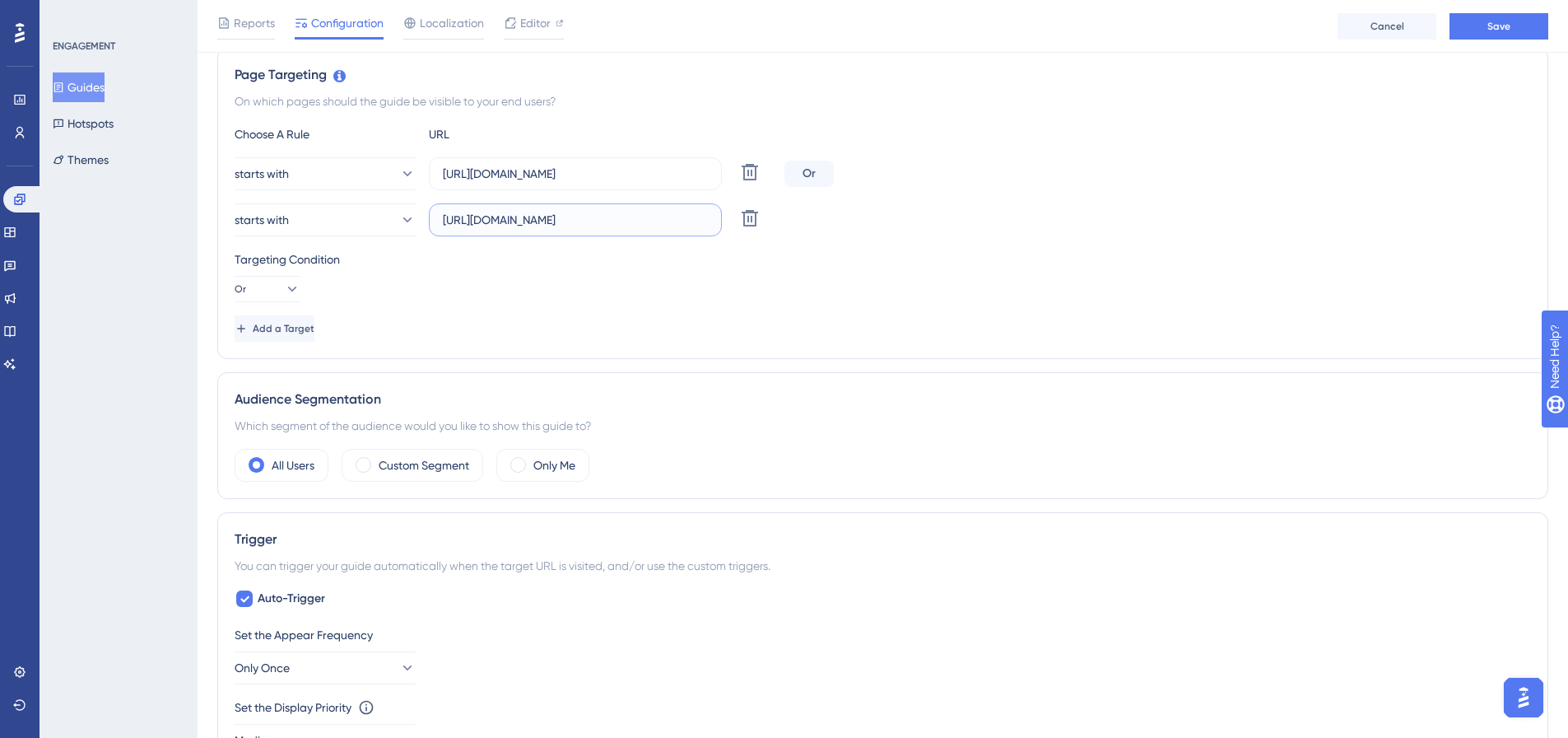
scroll to position [0, 108]
drag, startPoint x: 517, startPoint y: 219, endPoint x: 823, endPoint y: 231, distance: 306.2
click at [823, 230] on div "starts with https://botleads-devzone.com.br/sign-in?redirectURL=%2Fdashboard De…" at bounding box center [883, 219] width 1296 height 33
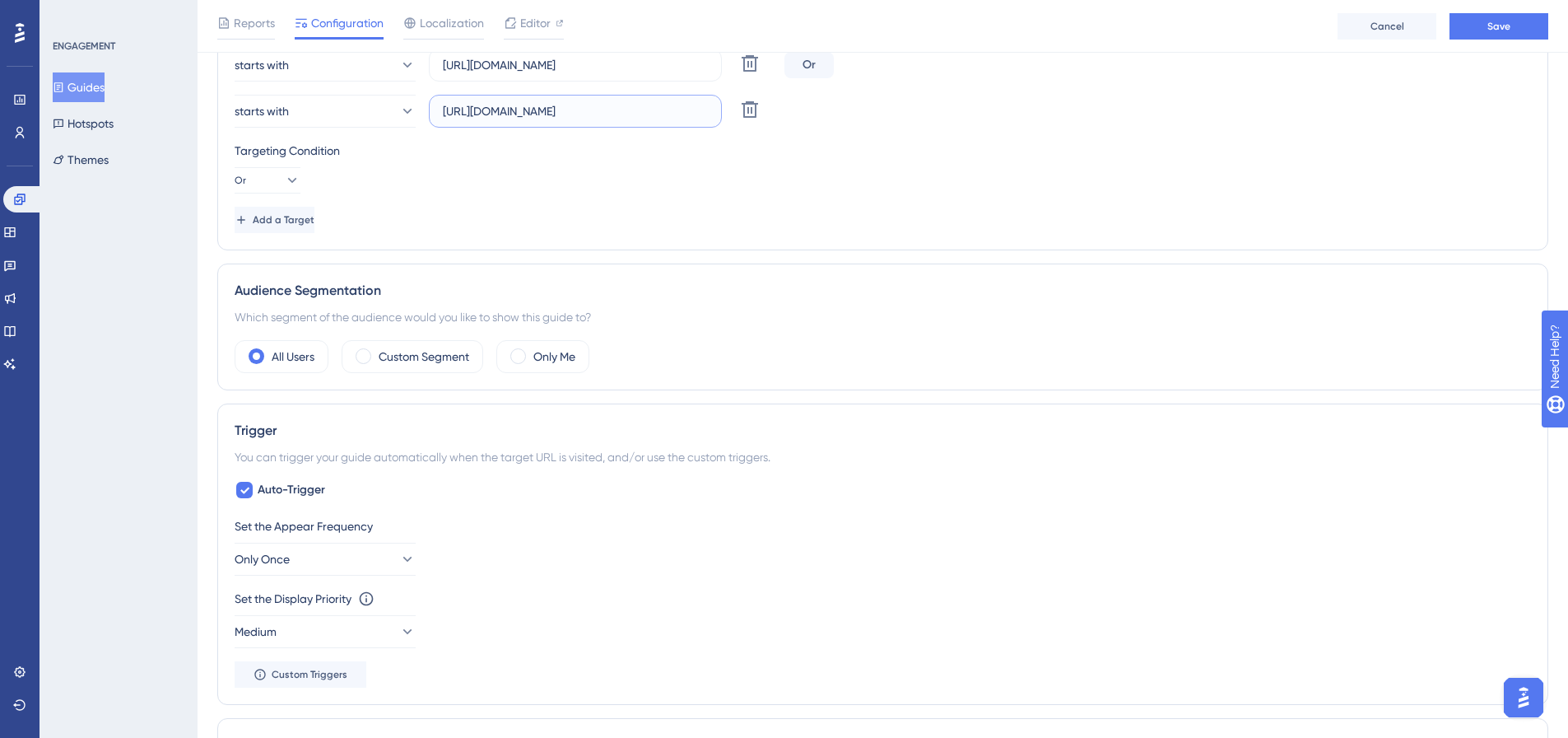
scroll to position [626, 0]
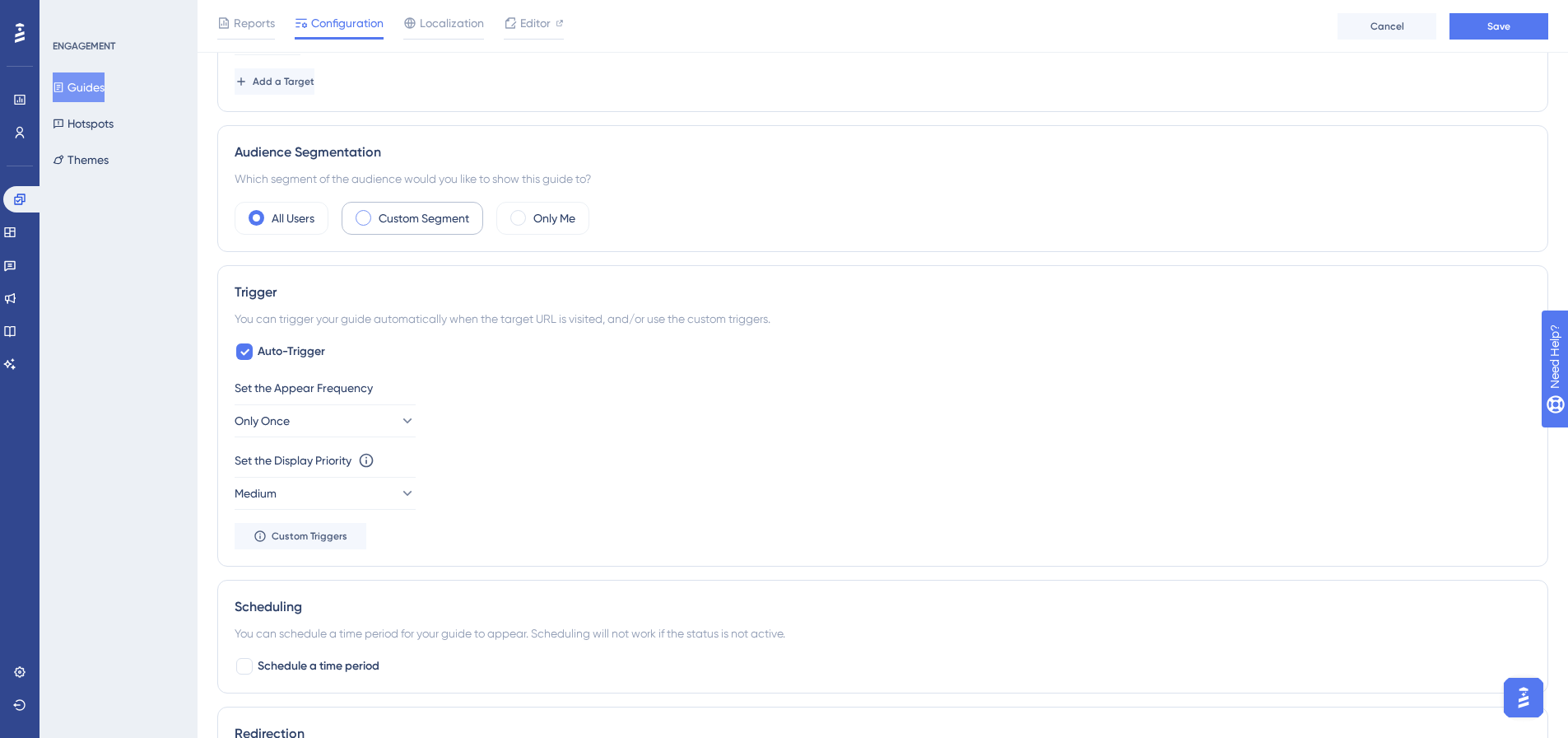
type input "https://botleads-devzone.com.br"
click at [409, 225] on label "Custom Segment" at bounding box center [424, 218] width 91 height 20
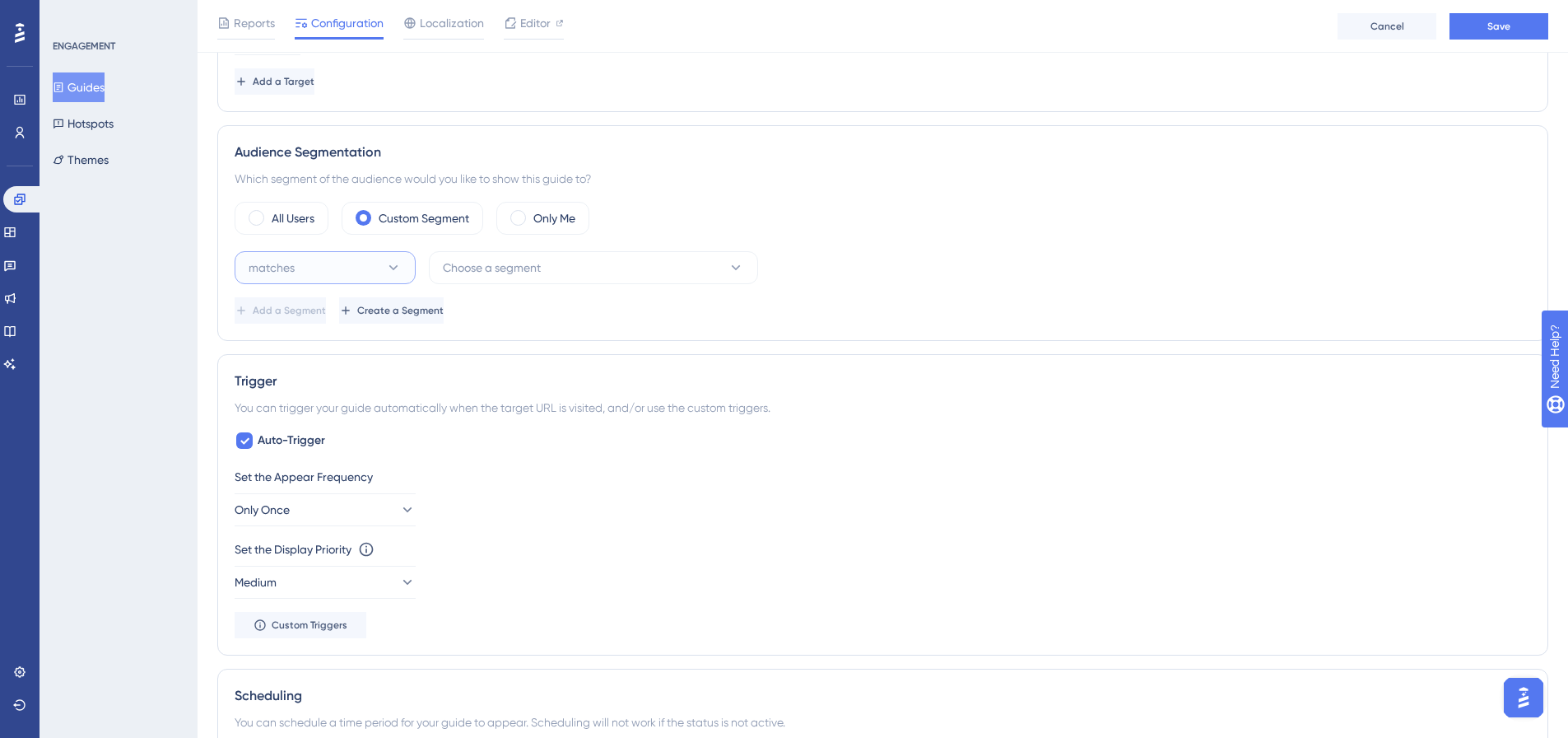
click at [375, 262] on button "matches" at bounding box center [325, 267] width 181 height 33
click at [368, 326] on div "matches matches" at bounding box center [325, 318] width 159 height 33
click at [505, 276] on span "Choose a segment" at bounding box center [492, 267] width 98 height 20
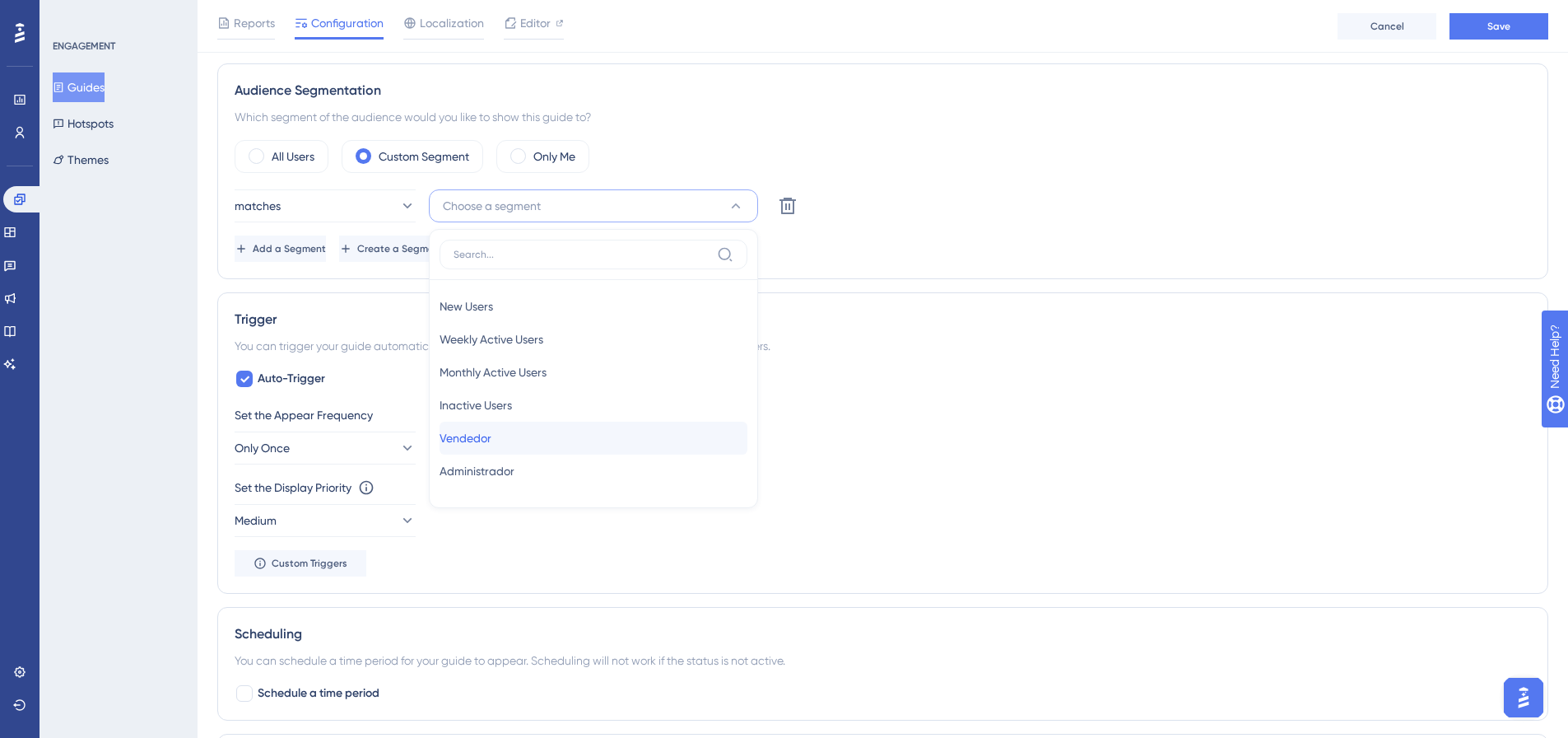
click at [513, 447] on div "Vendedor Vendedor" at bounding box center [593, 438] width 308 height 33
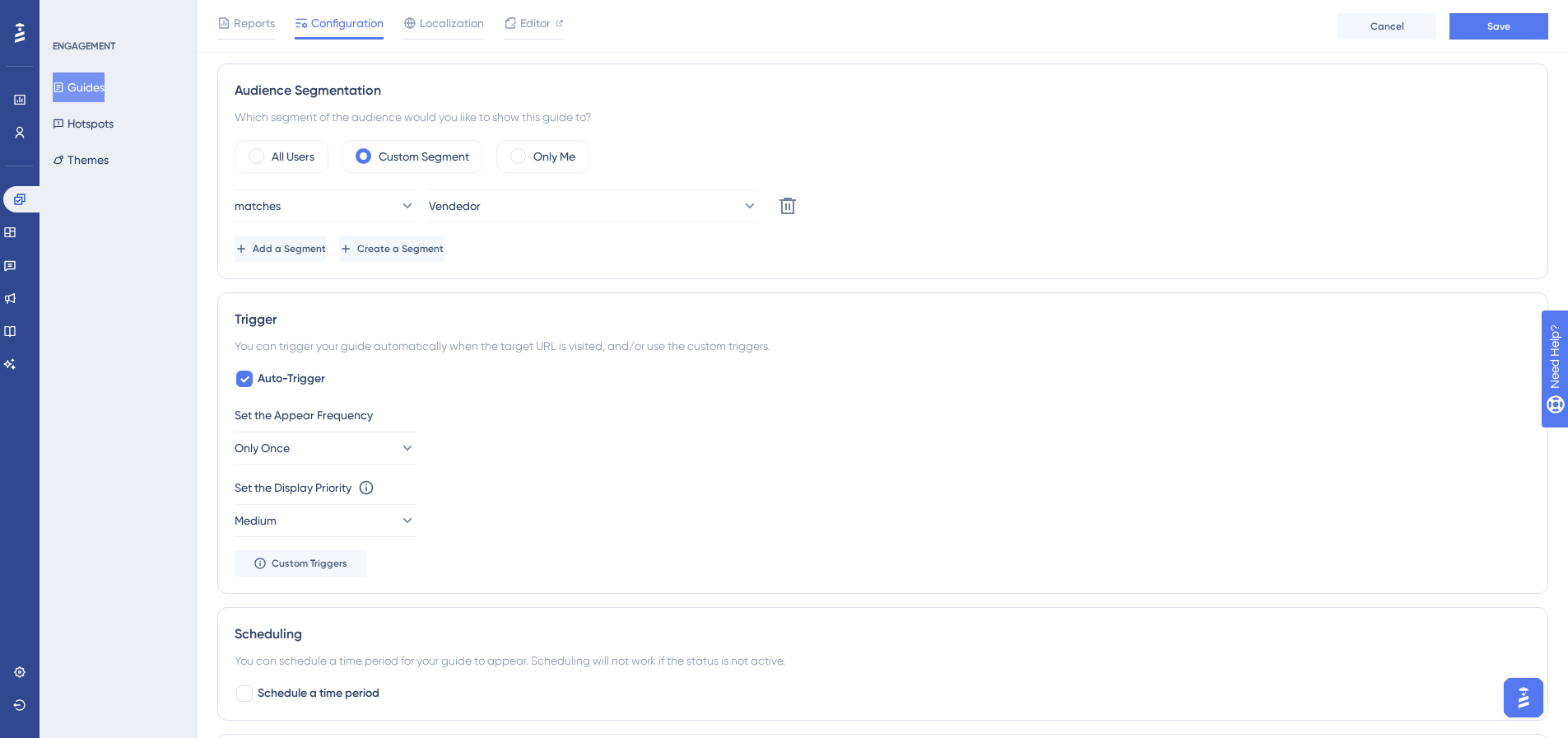
scroll to position [852, 0]
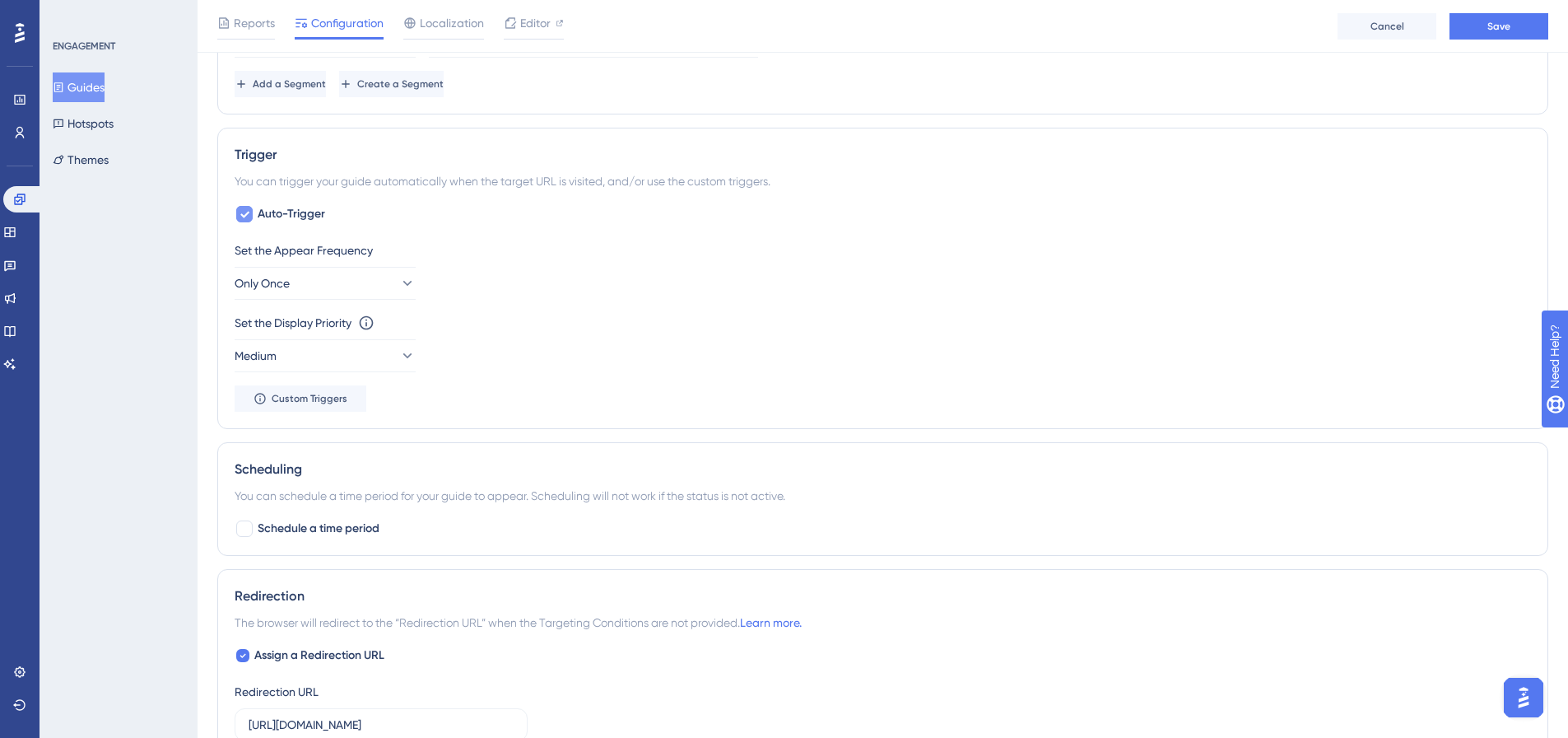
click at [254, 218] on div at bounding box center [244, 213] width 20 height 20
checkbox input "false"
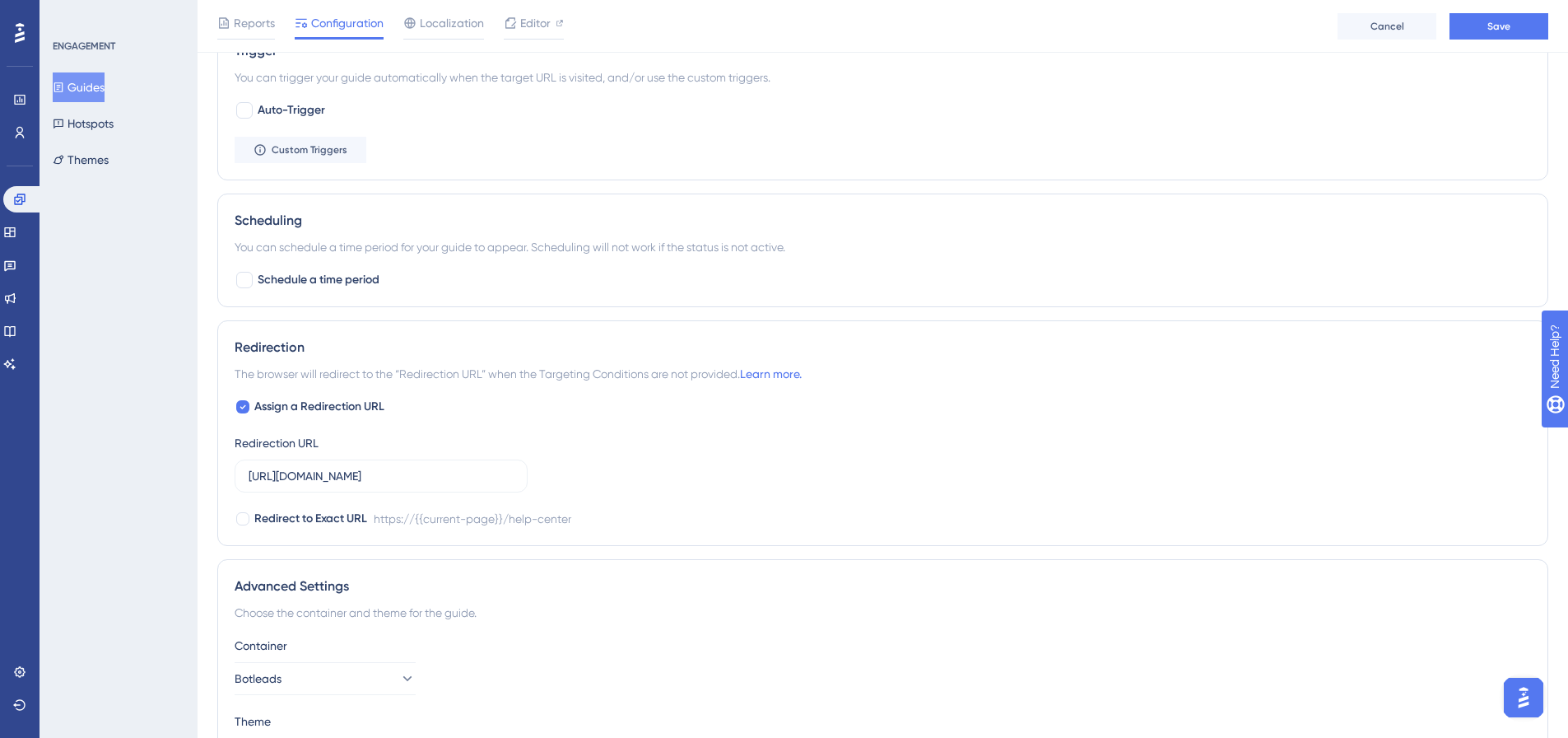
scroll to position [1017, 0]
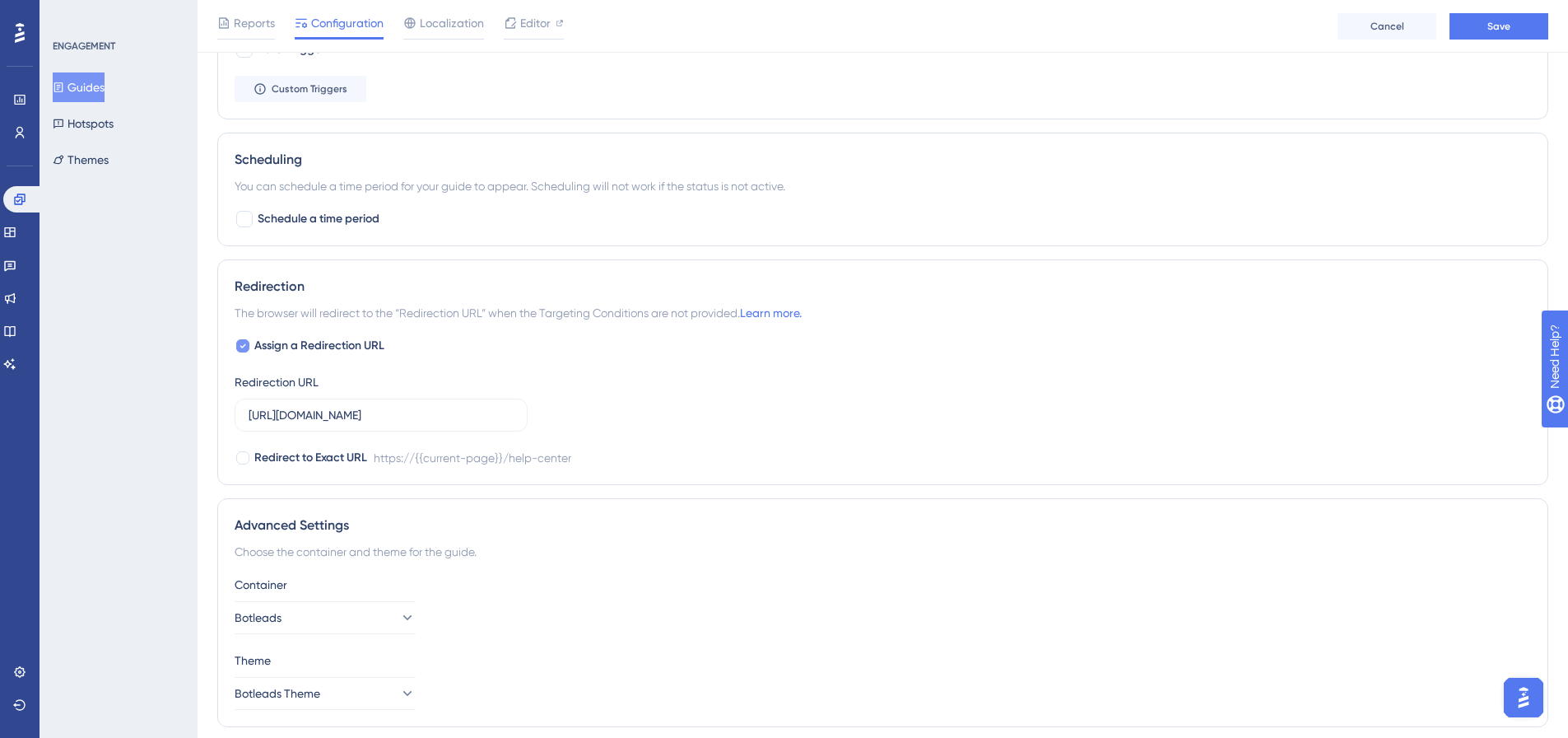
click at [245, 345] on icon at bounding box center [243, 346] width 6 height 4
checkbox input "false"
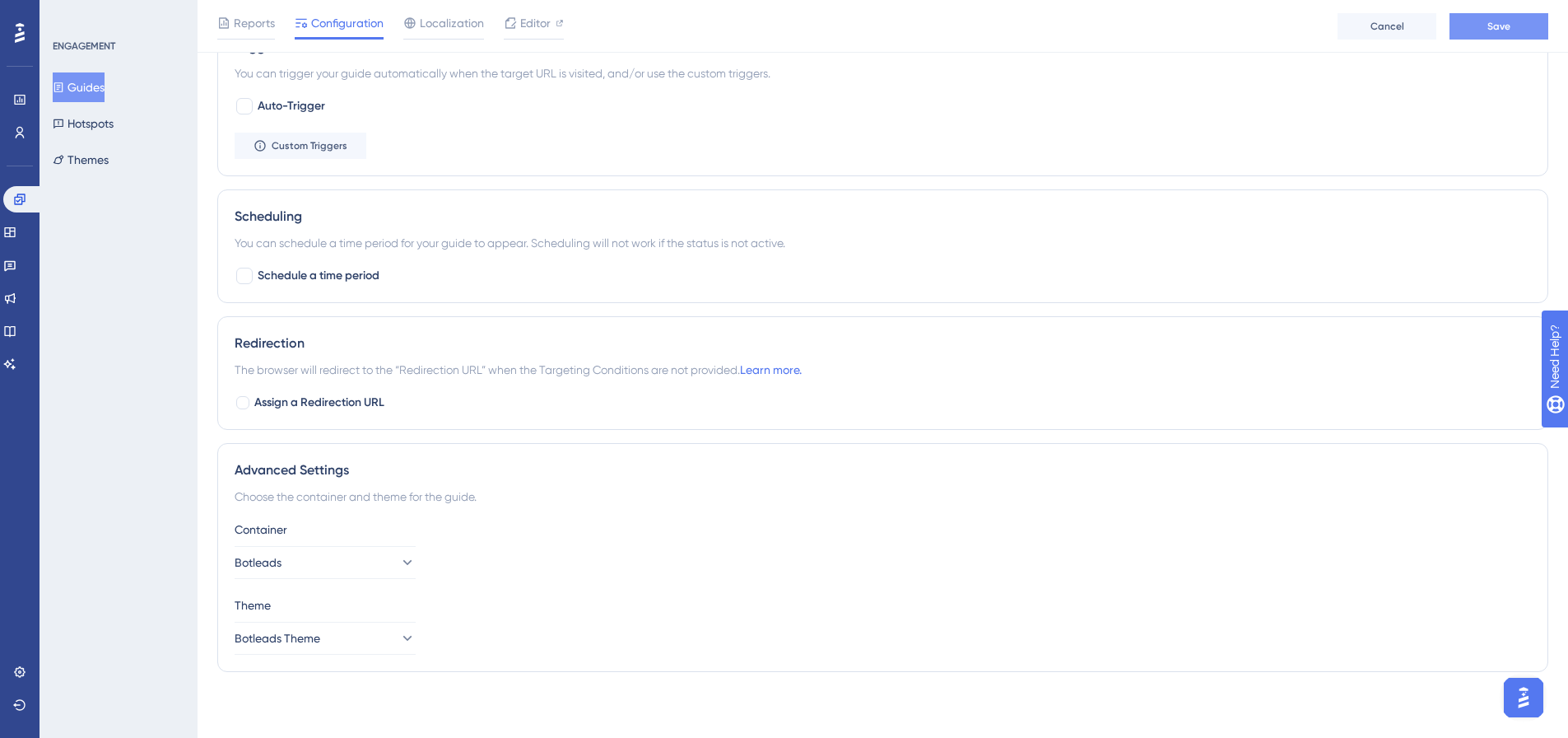
click at [1498, 28] on span "Save" at bounding box center [1499, 26] width 23 height 13
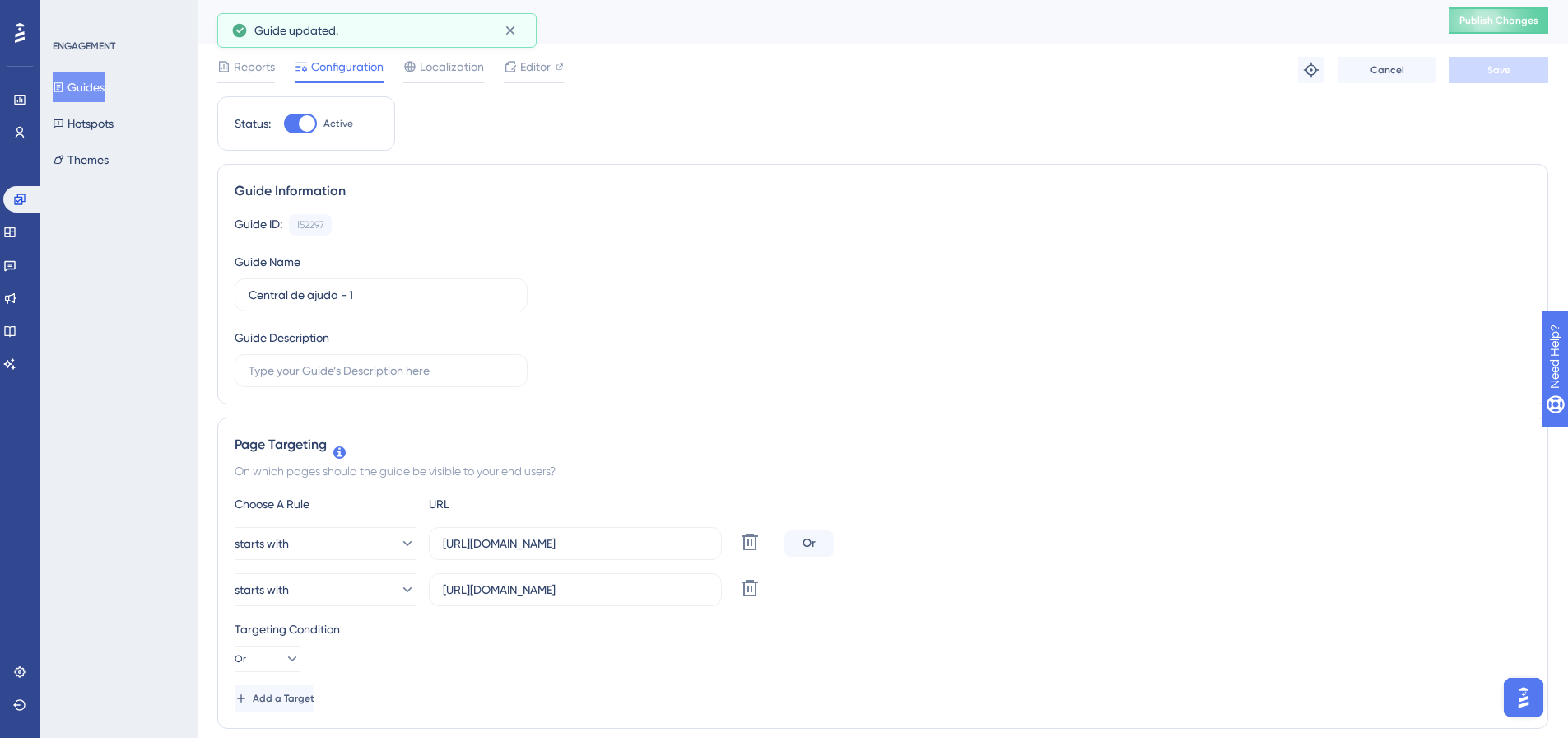
scroll to position [0, 0]
click at [1506, 17] on button "Publish Changes" at bounding box center [1499, 23] width 99 height 27
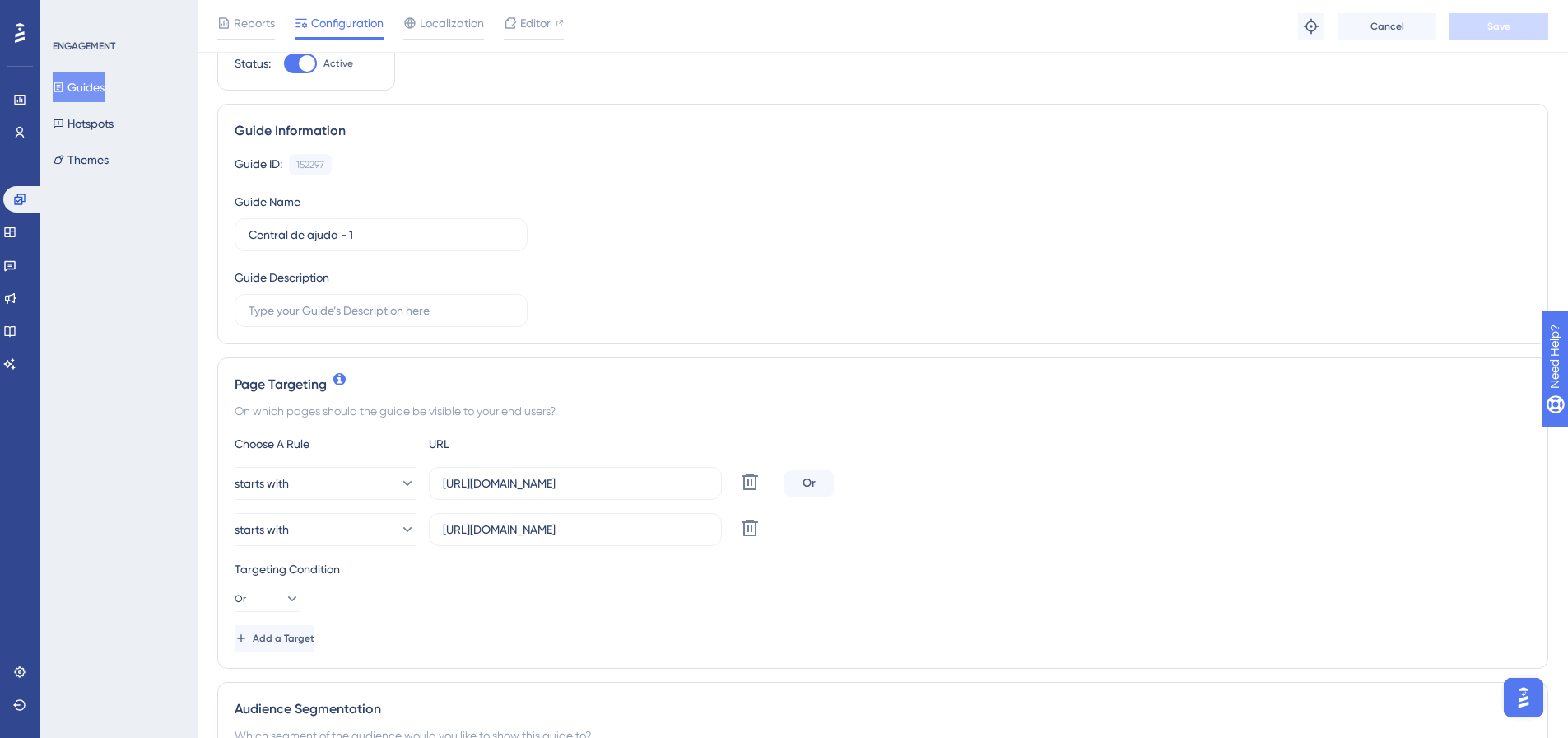
scroll to position [165, 0]
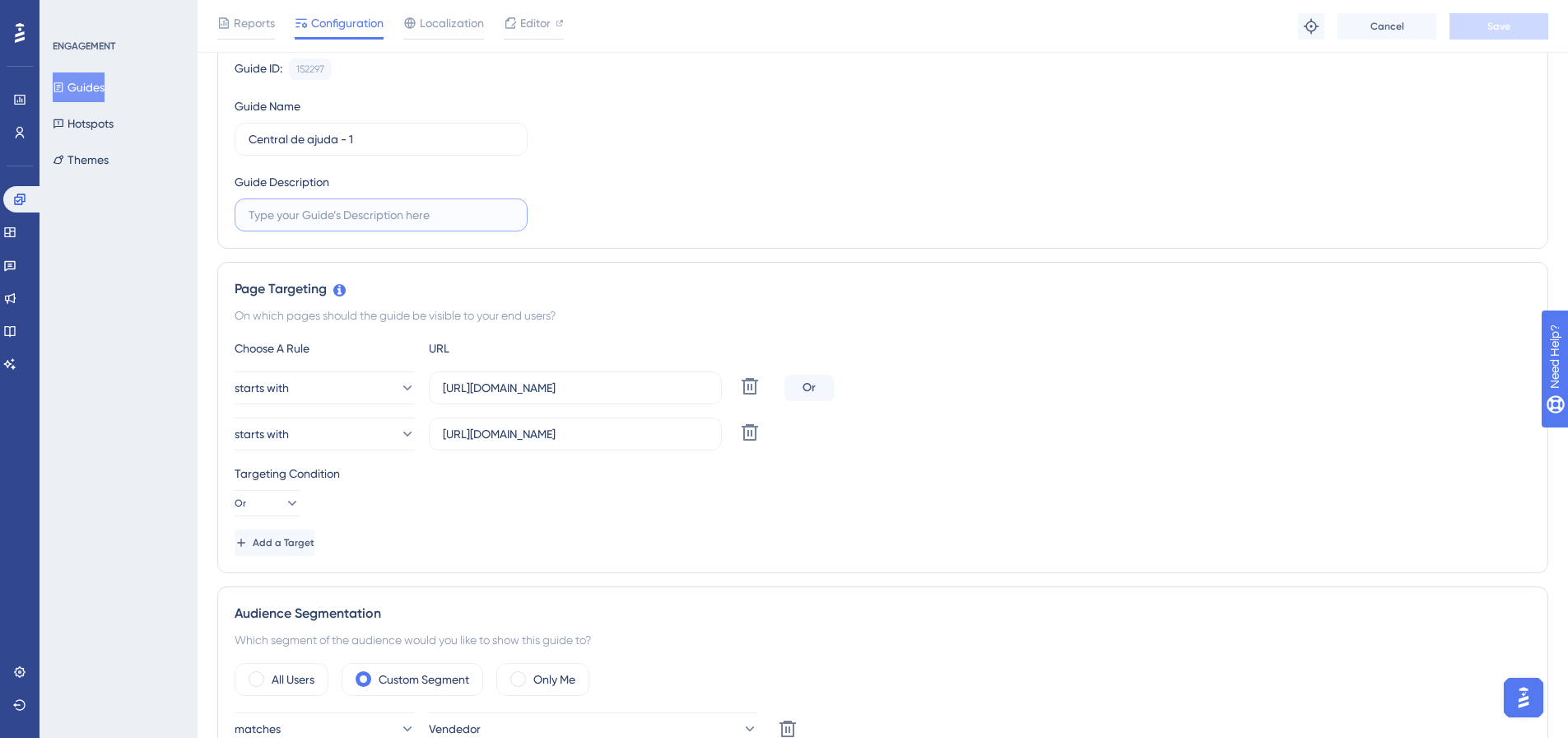
click at [406, 219] on input "text" at bounding box center [380, 214] width 265 height 18
click at [417, 135] on input "Central de ajuda - 1" at bounding box center [380, 139] width 265 height 18
type input "Central de ajuda"
click at [413, 201] on label at bounding box center [381, 215] width 293 height 33
click at [413, 206] on input "text" at bounding box center [380, 214] width 265 height 18
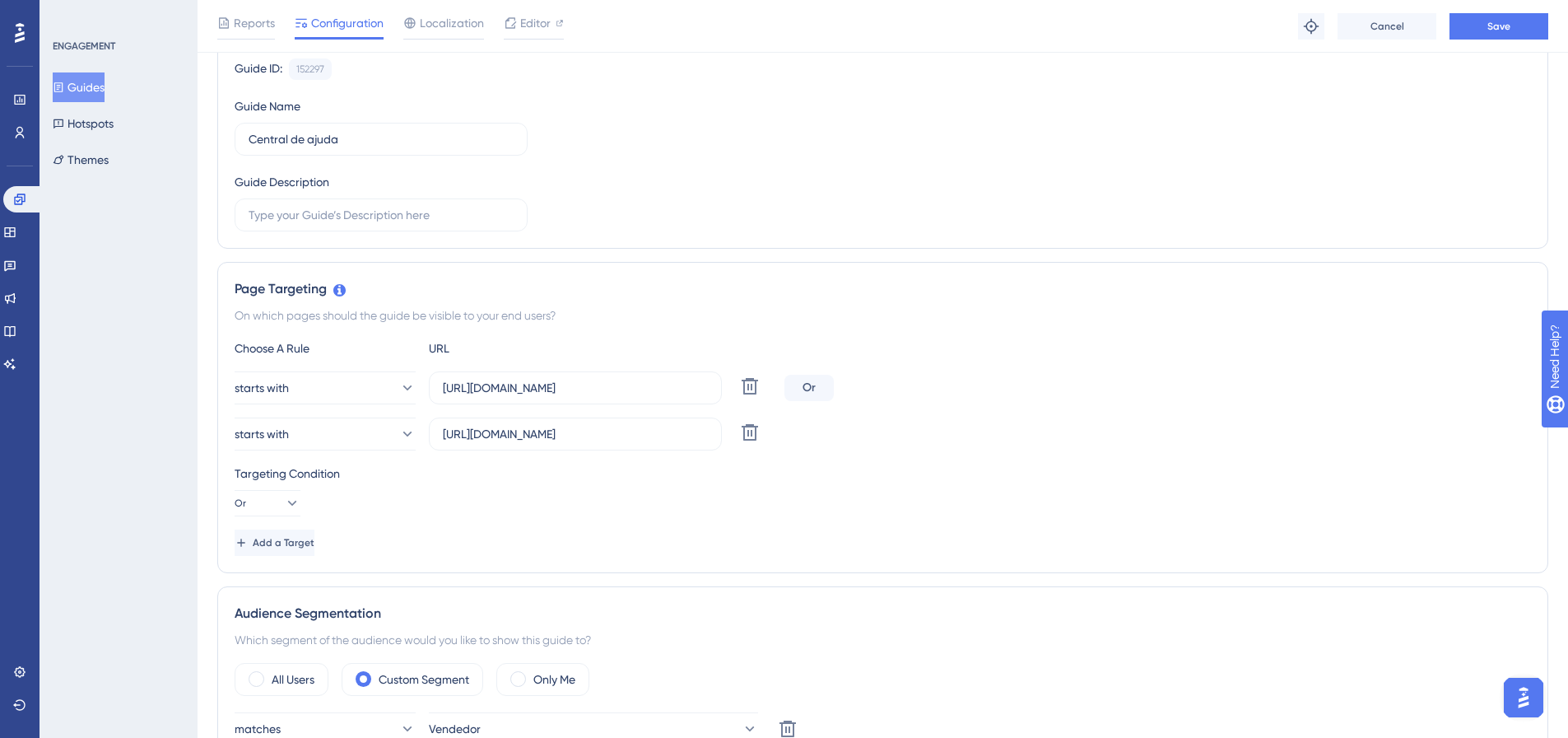
click at [596, 137] on div "Guide ID: 152297 Copy Guide Name Central de ajuda Guide Description" at bounding box center [883, 145] width 1296 height 173
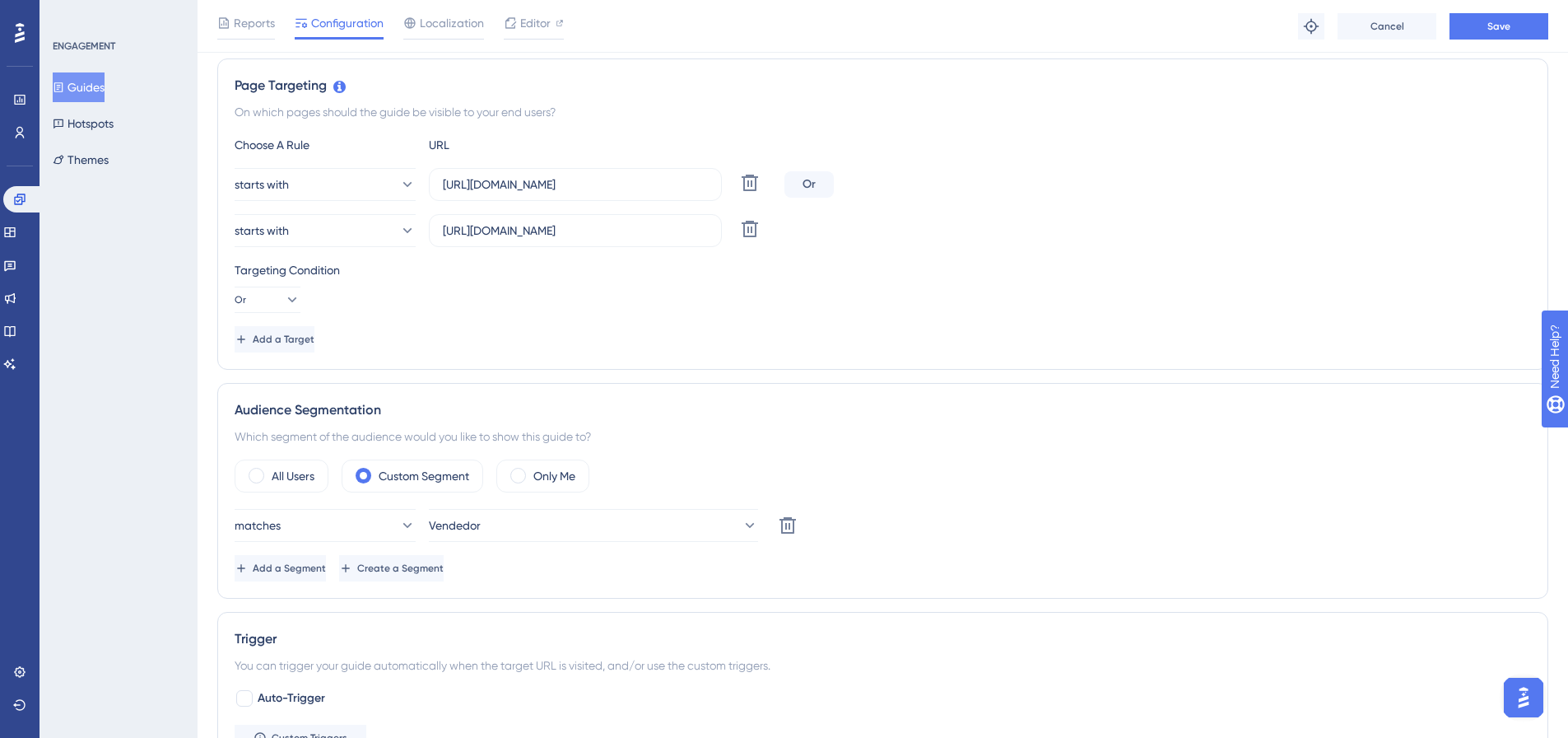
scroll to position [494, 0]
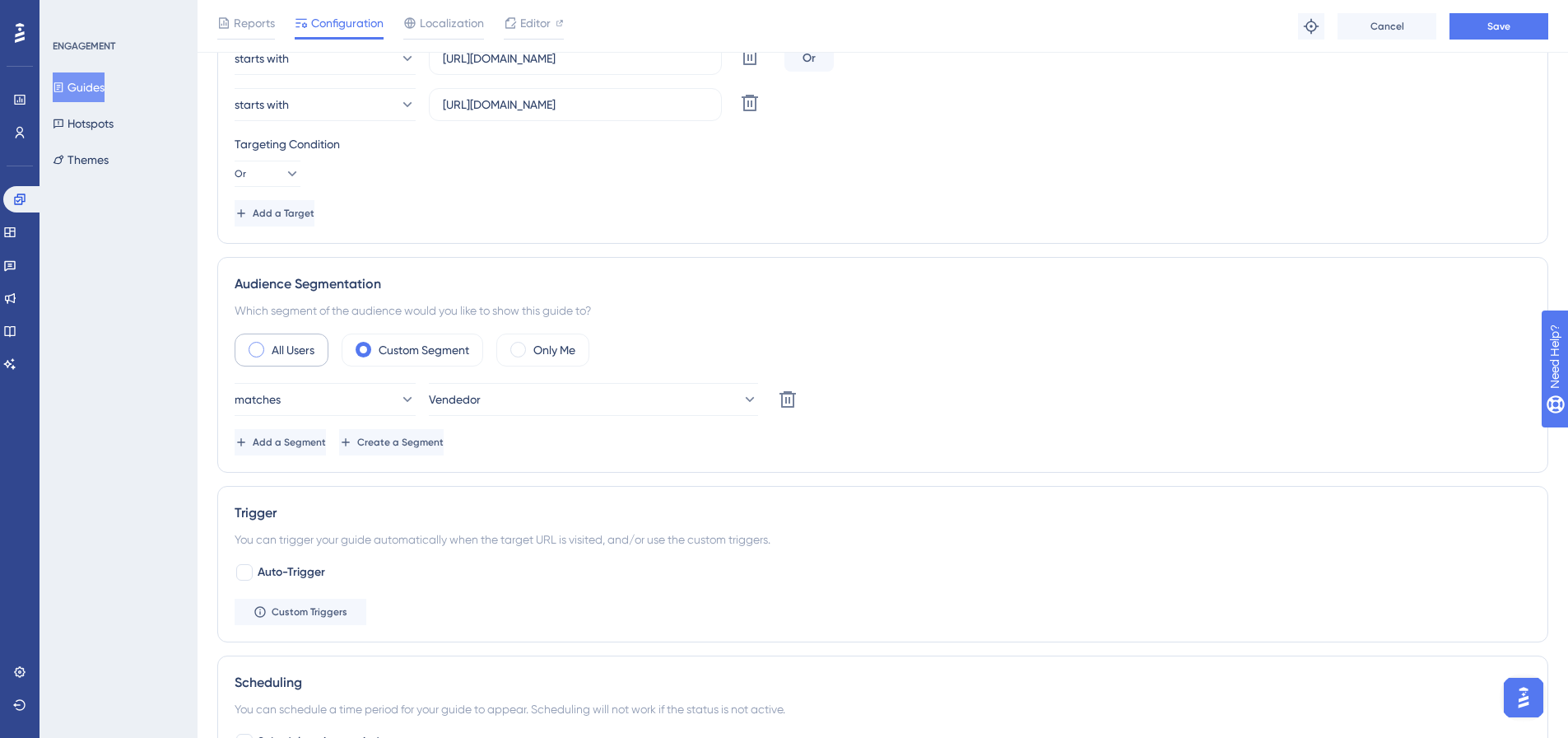
click at [261, 336] on div "All Users" at bounding box center [282, 350] width 94 height 33
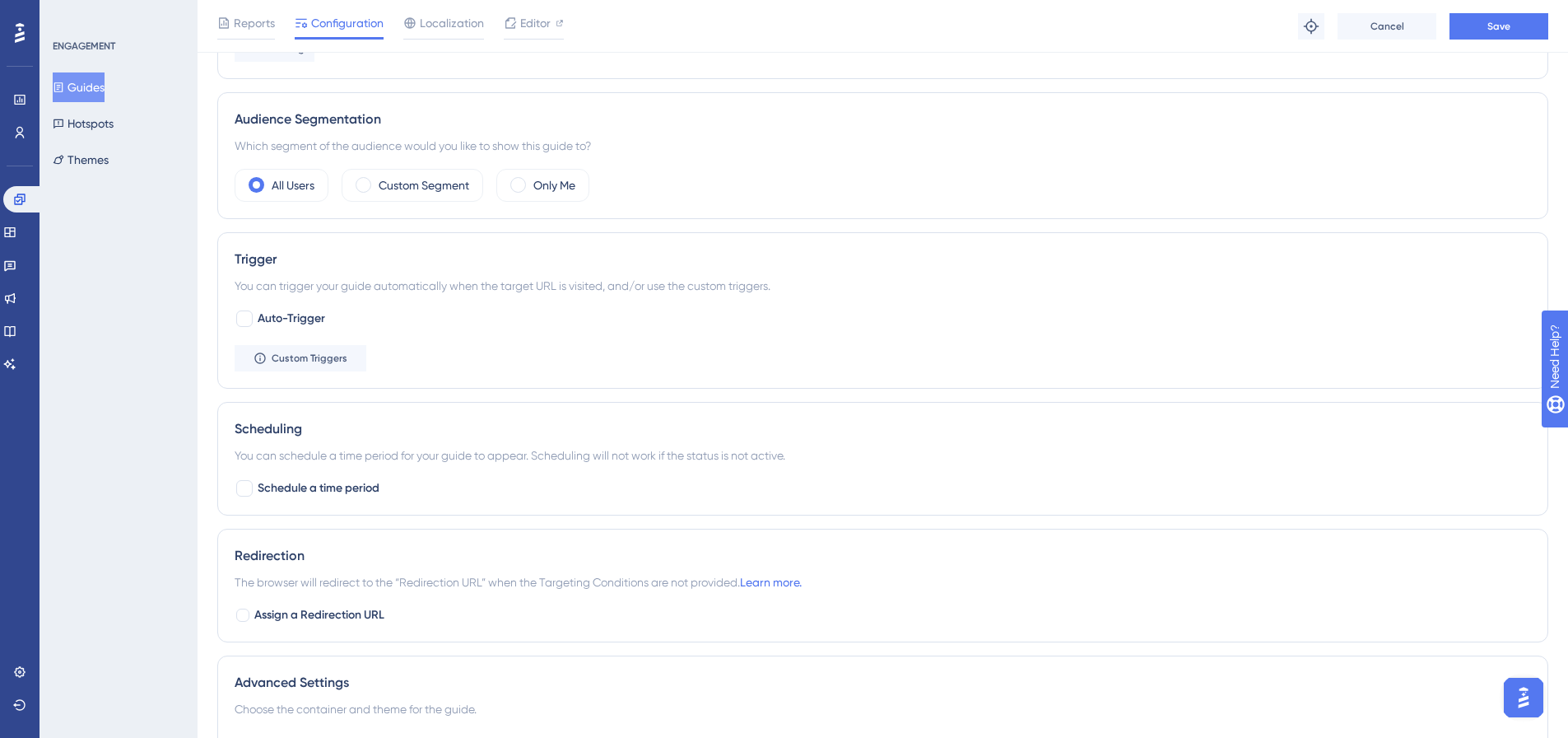
scroll to position [871, 0]
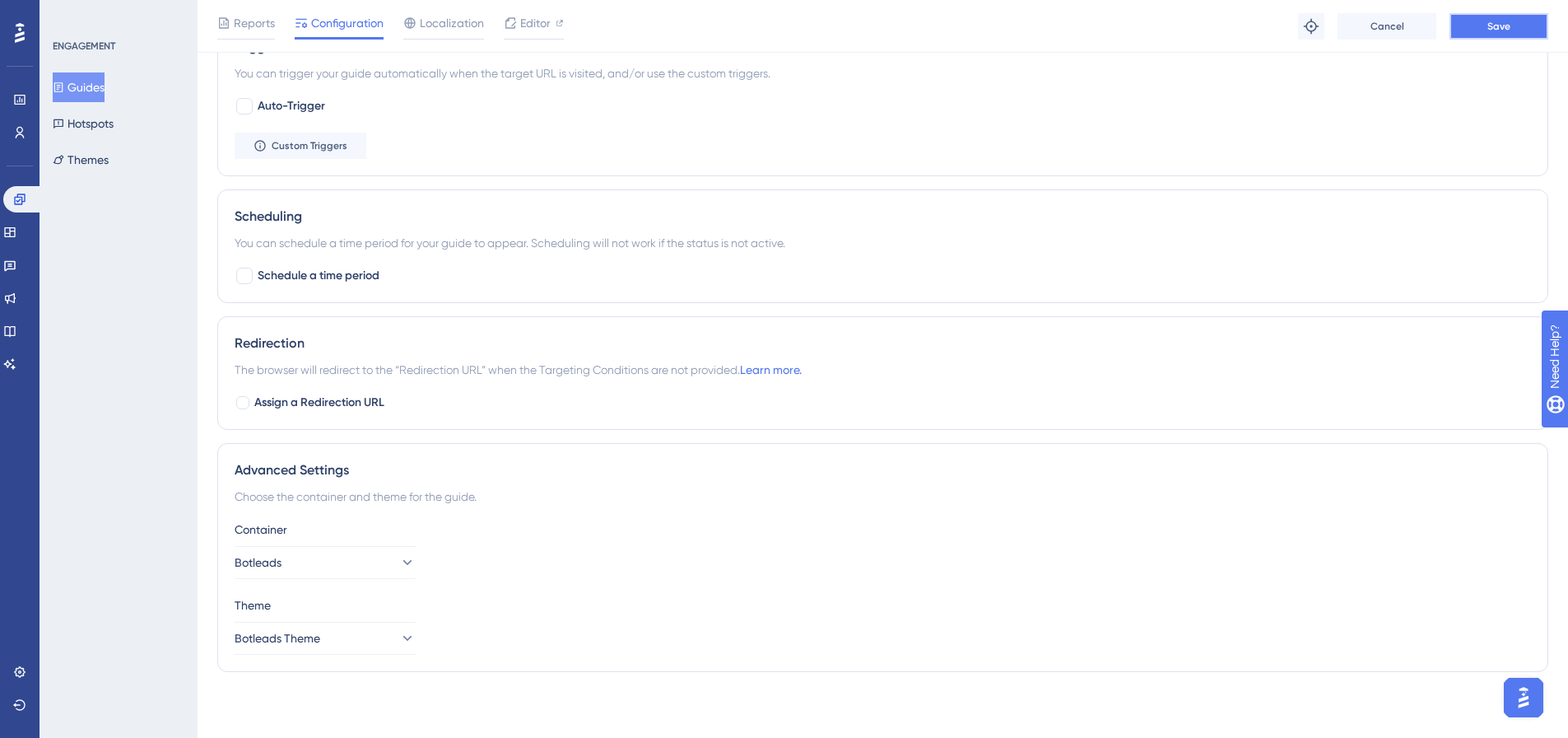
click at [1471, 34] on button "Save" at bounding box center [1499, 26] width 99 height 27
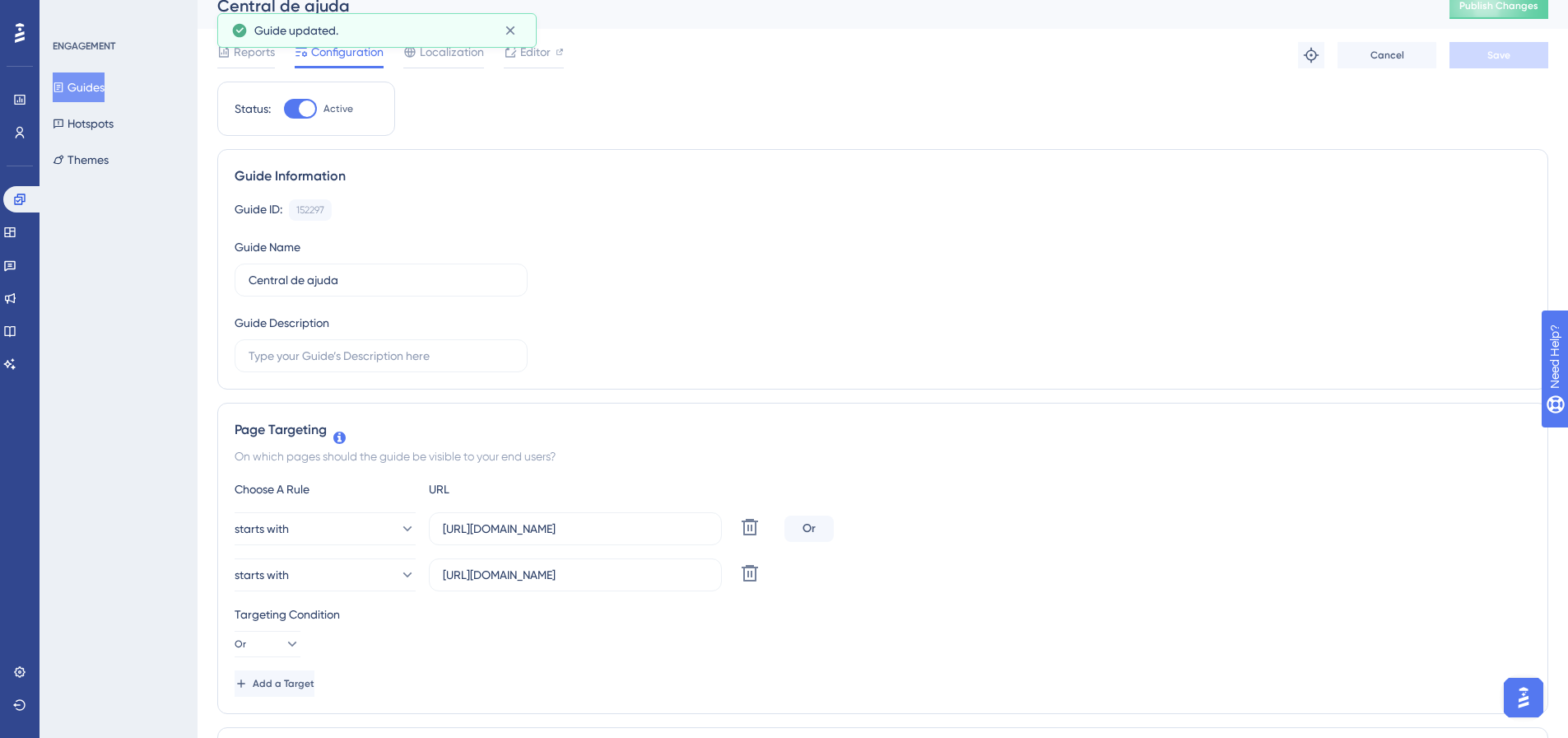
scroll to position [0, 0]
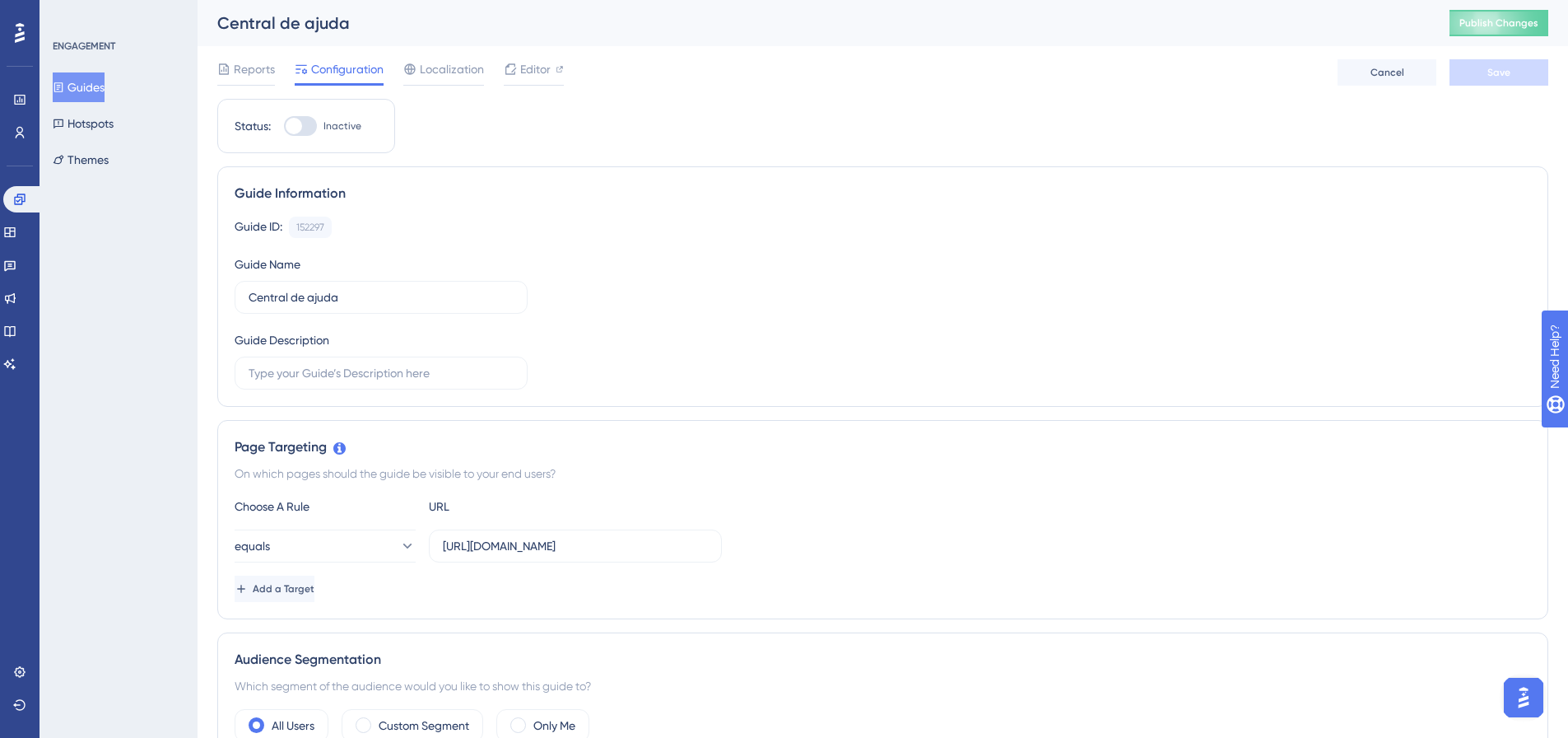
click at [105, 83] on button "Guides" at bounding box center [78, 87] width 52 height 30
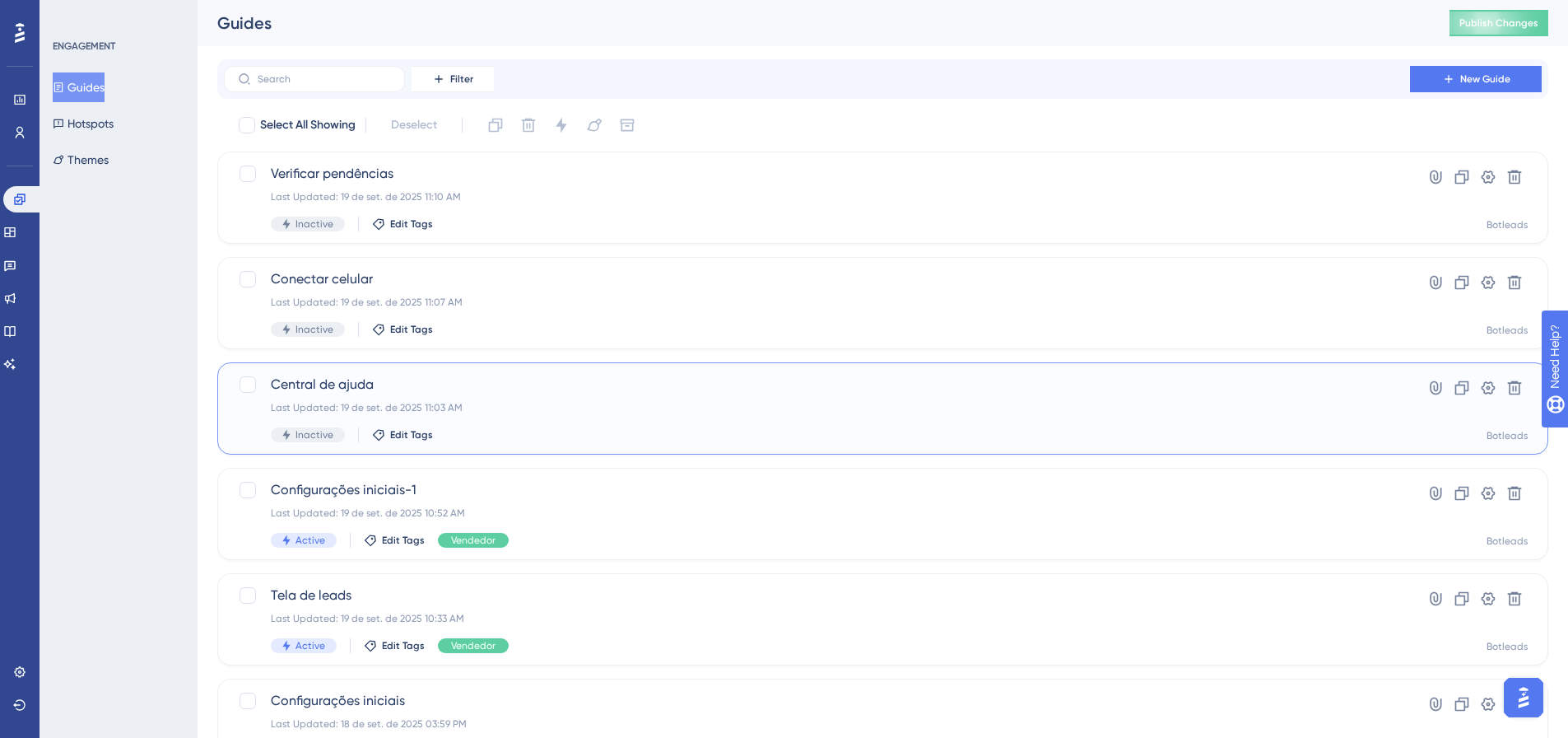
click at [320, 432] on span "Inactive" at bounding box center [314, 435] width 38 height 13
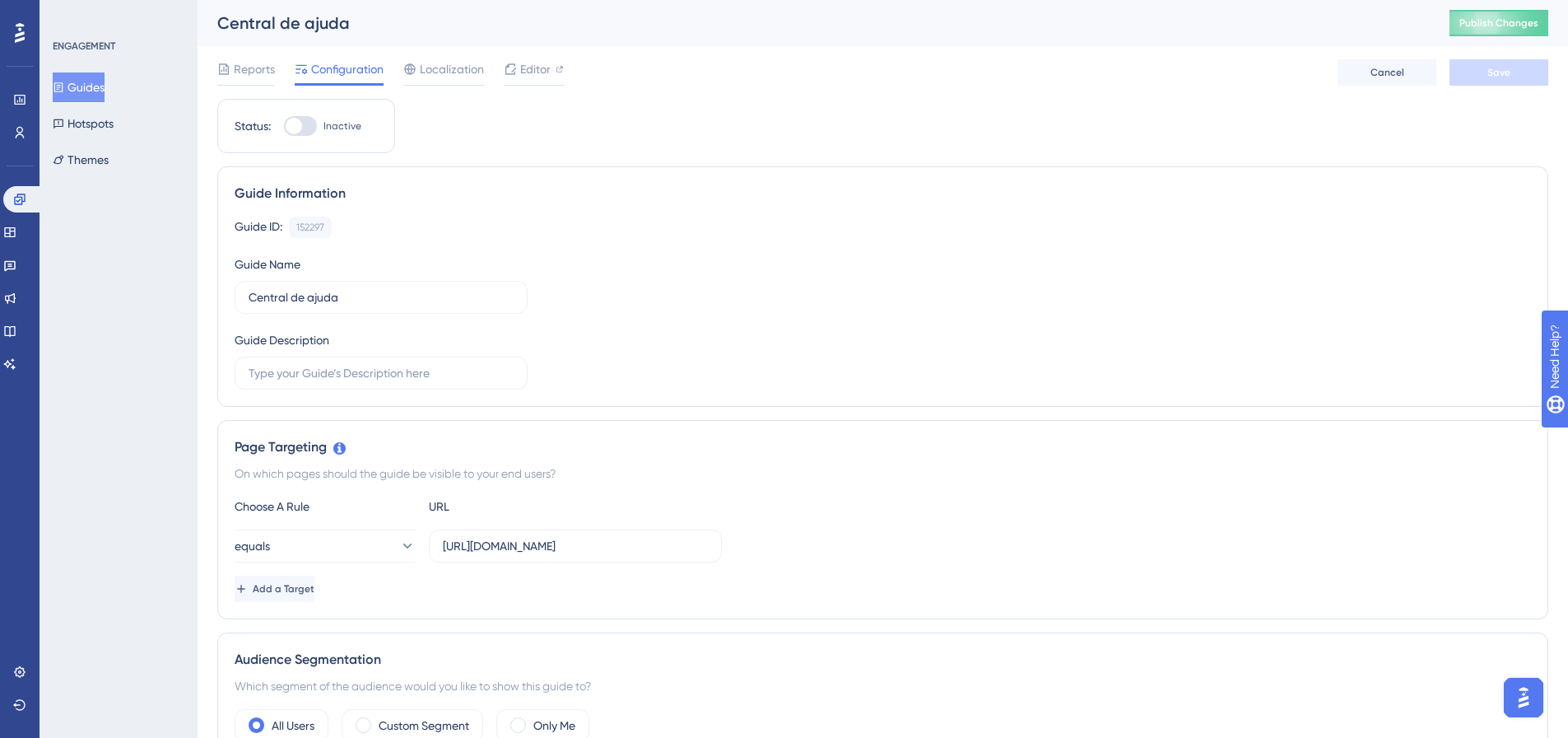
click at [294, 130] on div at bounding box center [293, 125] width 16 height 16
click at [284, 127] on input "Inactive" at bounding box center [283, 126] width 1 height 1
checkbox input "true"
click at [1498, 81] on button "Save" at bounding box center [1499, 72] width 99 height 27
click at [105, 86] on button "Guides" at bounding box center [78, 87] width 52 height 30
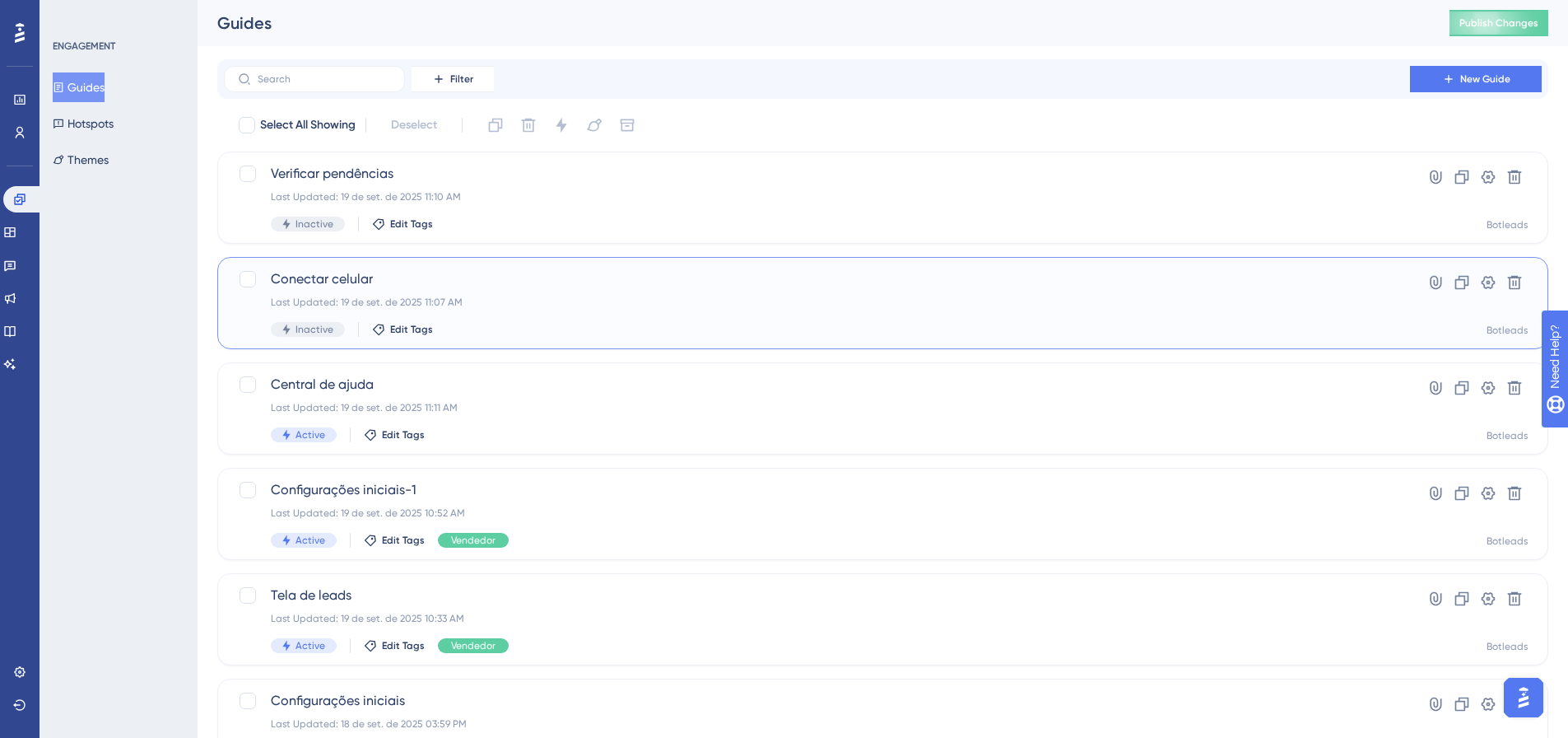
click at [328, 324] on span "Inactive" at bounding box center [314, 329] width 38 height 13
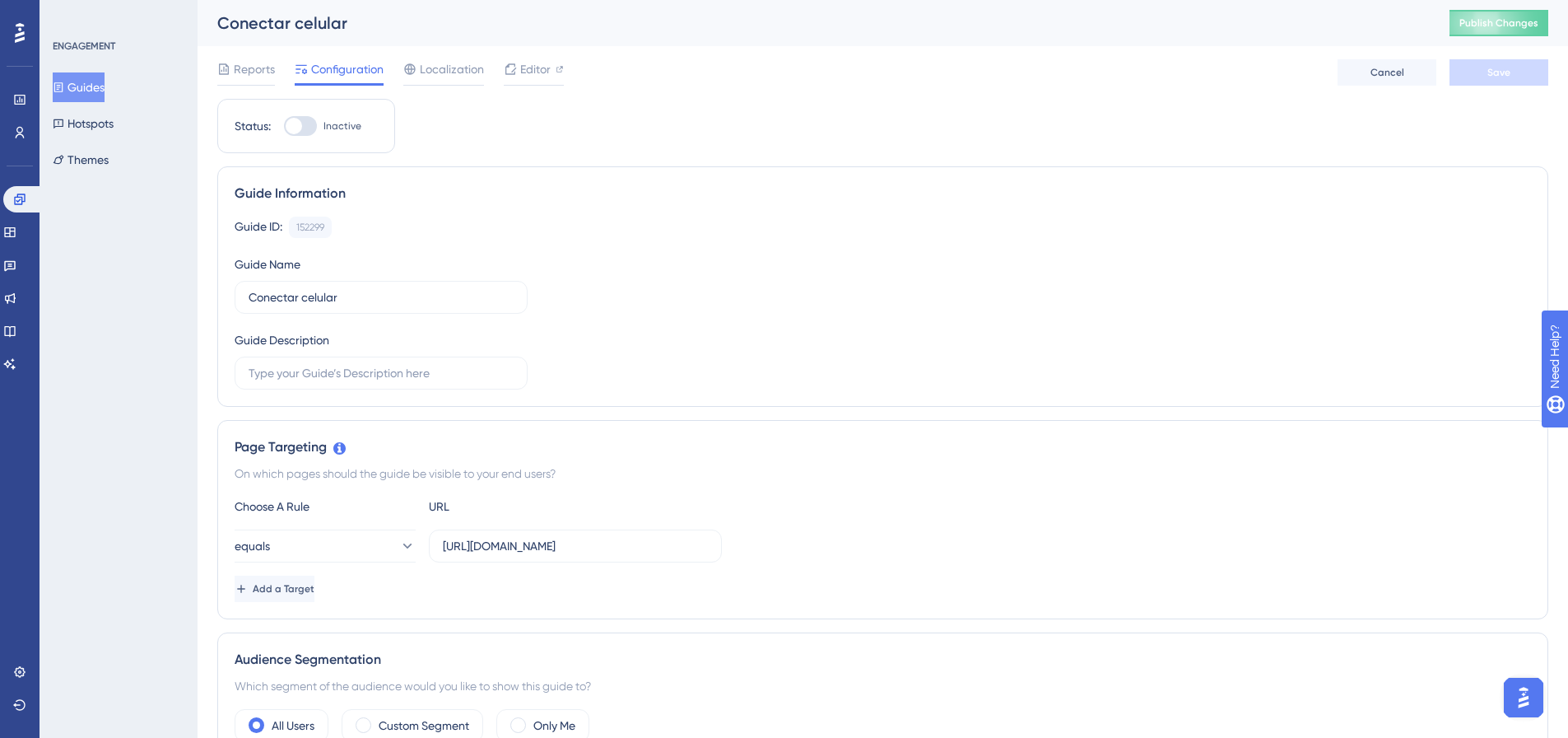
drag, startPoint x: 298, startPoint y: 127, endPoint x: 168, endPoint y: 95, distance: 133.9
click at [295, 129] on div at bounding box center [293, 125] width 16 height 16
click at [284, 127] on input "Inactive" at bounding box center [283, 126] width 1 height 1
checkbox input "true"
click at [75, 81] on button "Guides" at bounding box center [78, 87] width 52 height 30
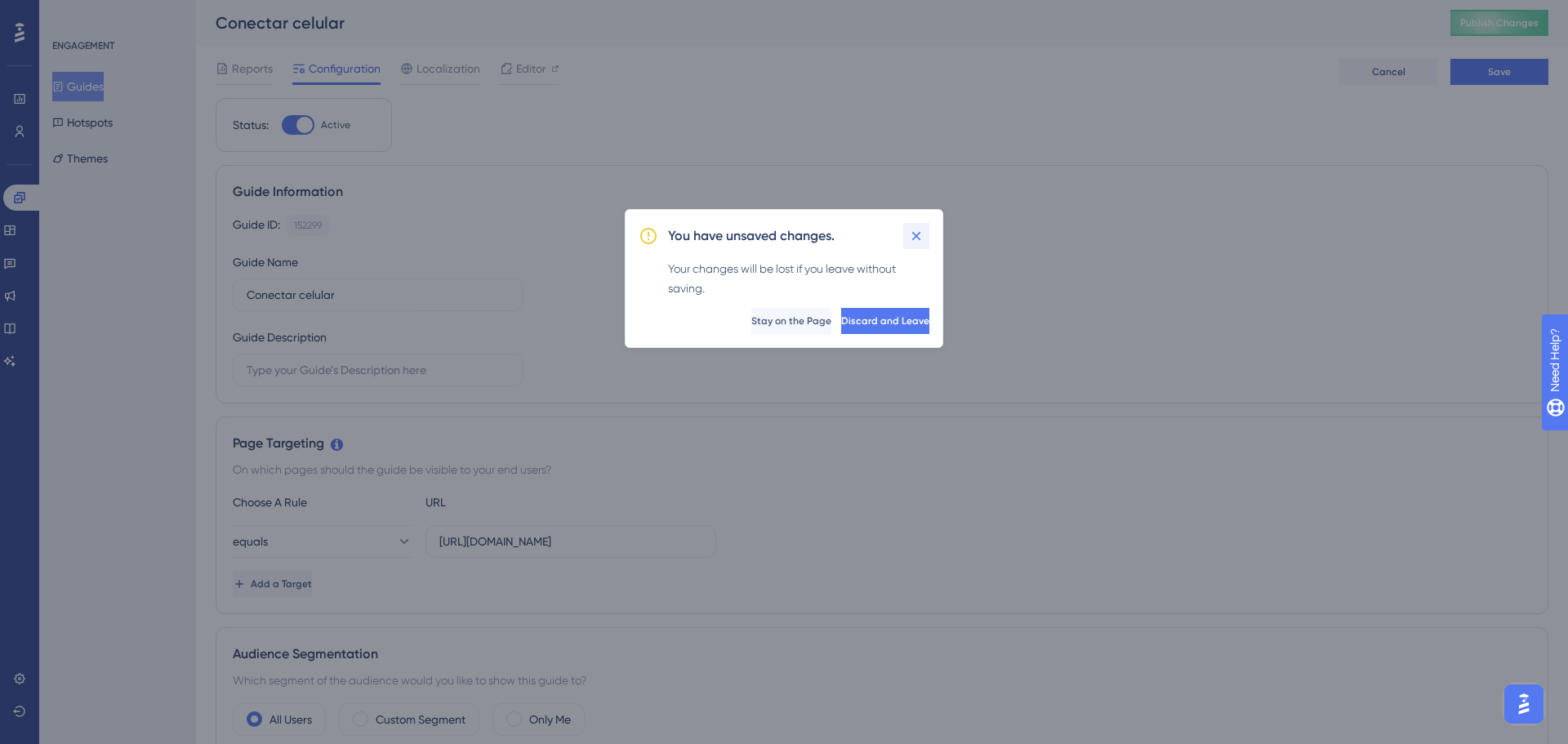
click at [904, 232] on button at bounding box center [916, 236] width 26 height 26
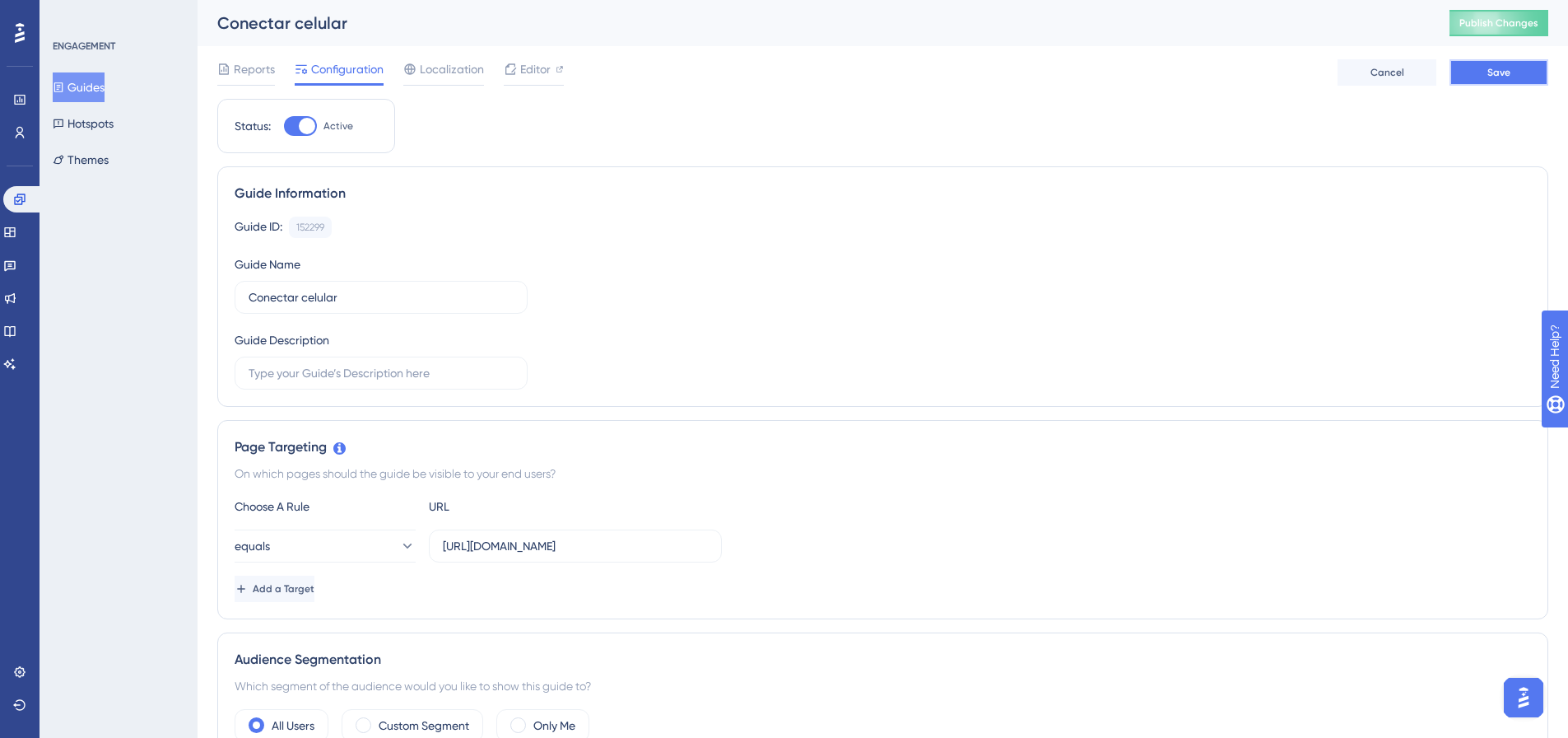
click at [1528, 69] on button "Save" at bounding box center [1499, 72] width 99 height 27
click at [95, 88] on button "Guides" at bounding box center [78, 87] width 52 height 30
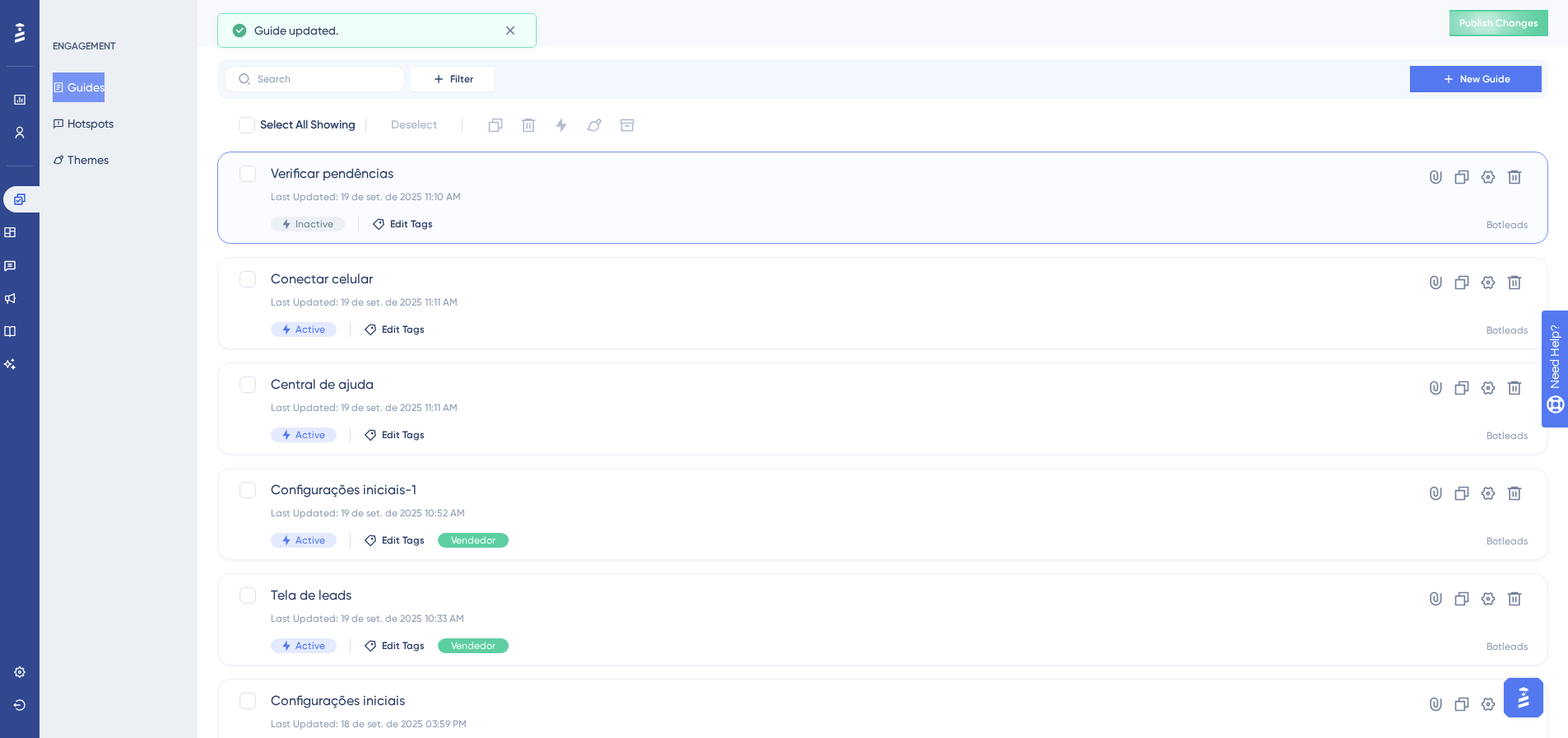
click at [308, 222] on span "Inactive" at bounding box center [314, 224] width 38 height 13
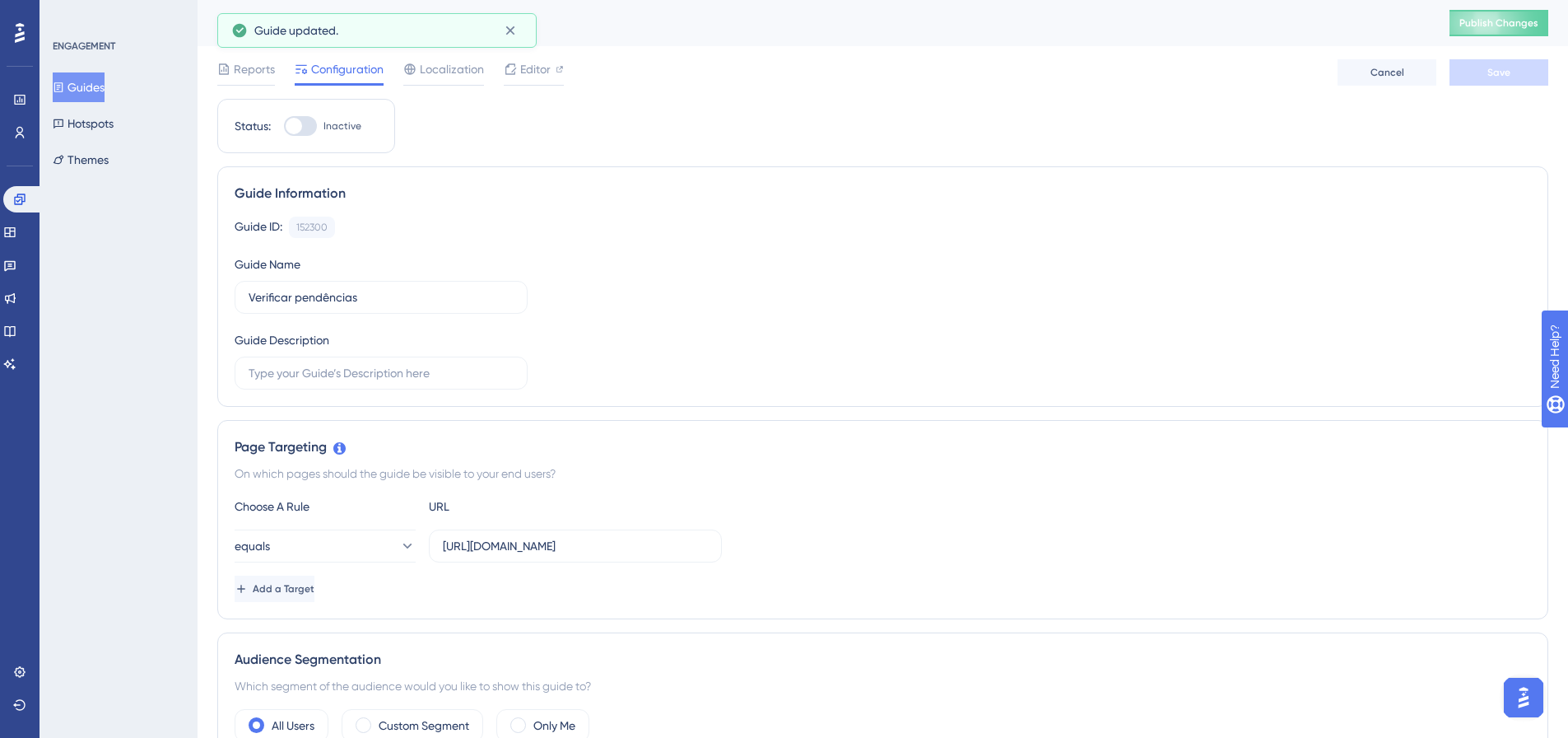
click at [300, 123] on div at bounding box center [293, 125] width 16 height 16
click at [284, 126] on input "Inactive" at bounding box center [283, 126] width 1 height 1
checkbox input "true"
click at [823, 346] on div "Guide ID: 152300 Copy Guide Name Verificar pendências Guide Description" at bounding box center [883, 303] width 1296 height 173
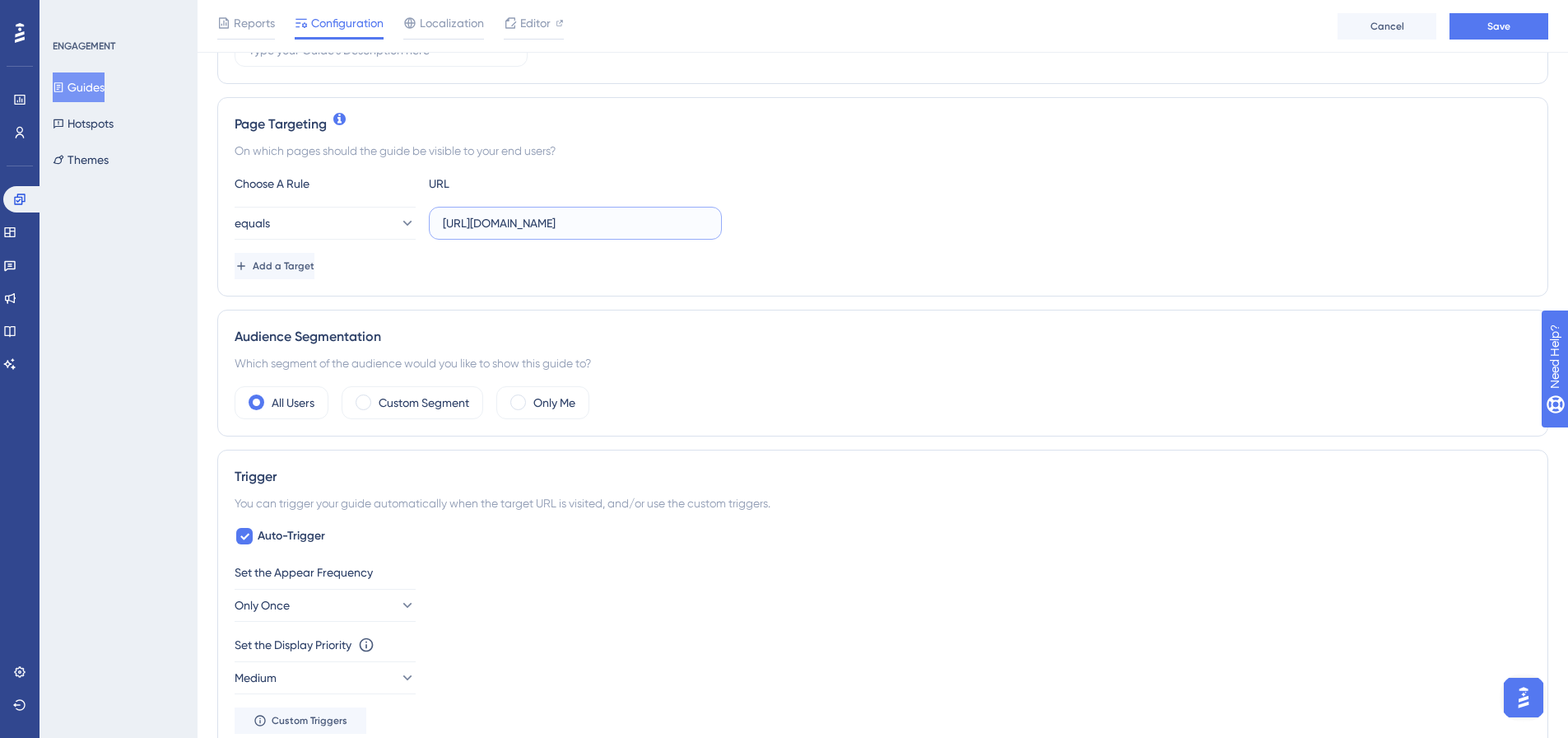
drag, startPoint x: 589, startPoint y: 225, endPoint x: 655, endPoint y: 225, distance: 66.0
click at [589, 224] on input "https://botleads.app/help-center" at bounding box center [575, 223] width 265 height 18
click at [658, 225] on input "https://botleads.app/help-center" at bounding box center [575, 223] width 265 height 18
click at [356, 221] on button "equals" at bounding box center [325, 223] width 181 height 33
click at [338, 406] on div "starts with starts with" at bounding box center [325, 405] width 159 height 33
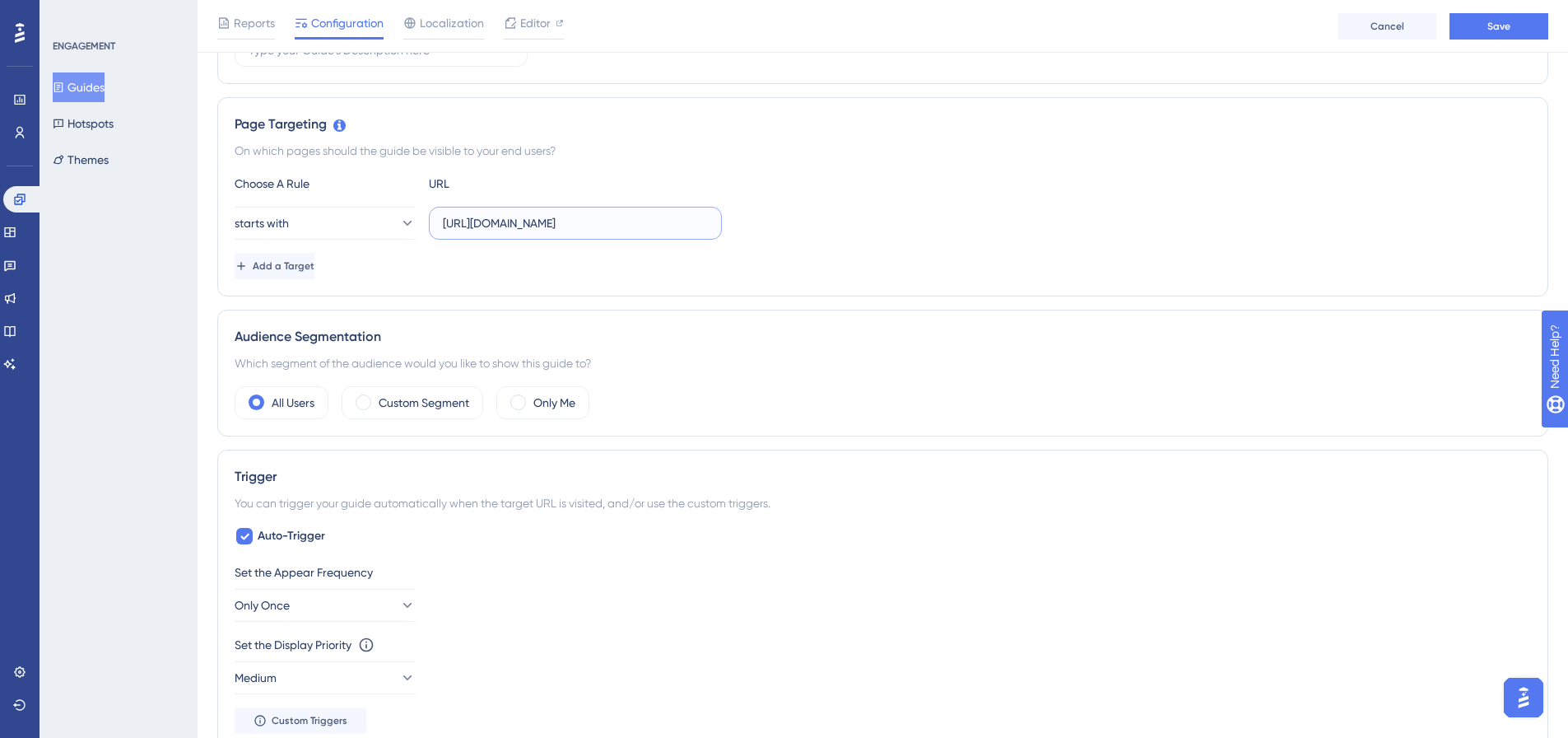
click at [688, 228] on input "https://botleads.app/help-center" at bounding box center [575, 223] width 265 height 18
drag, startPoint x: 688, startPoint y: 228, endPoint x: 561, endPoint y: 232, distance: 127.1
click at [561, 232] on label "https://botleads.app/help-center" at bounding box center [576, 223] width 293 height 33
click at [561, 232] on input "https://botleads.app/help-center" at bounding box center [575, 223] width 265 height 18
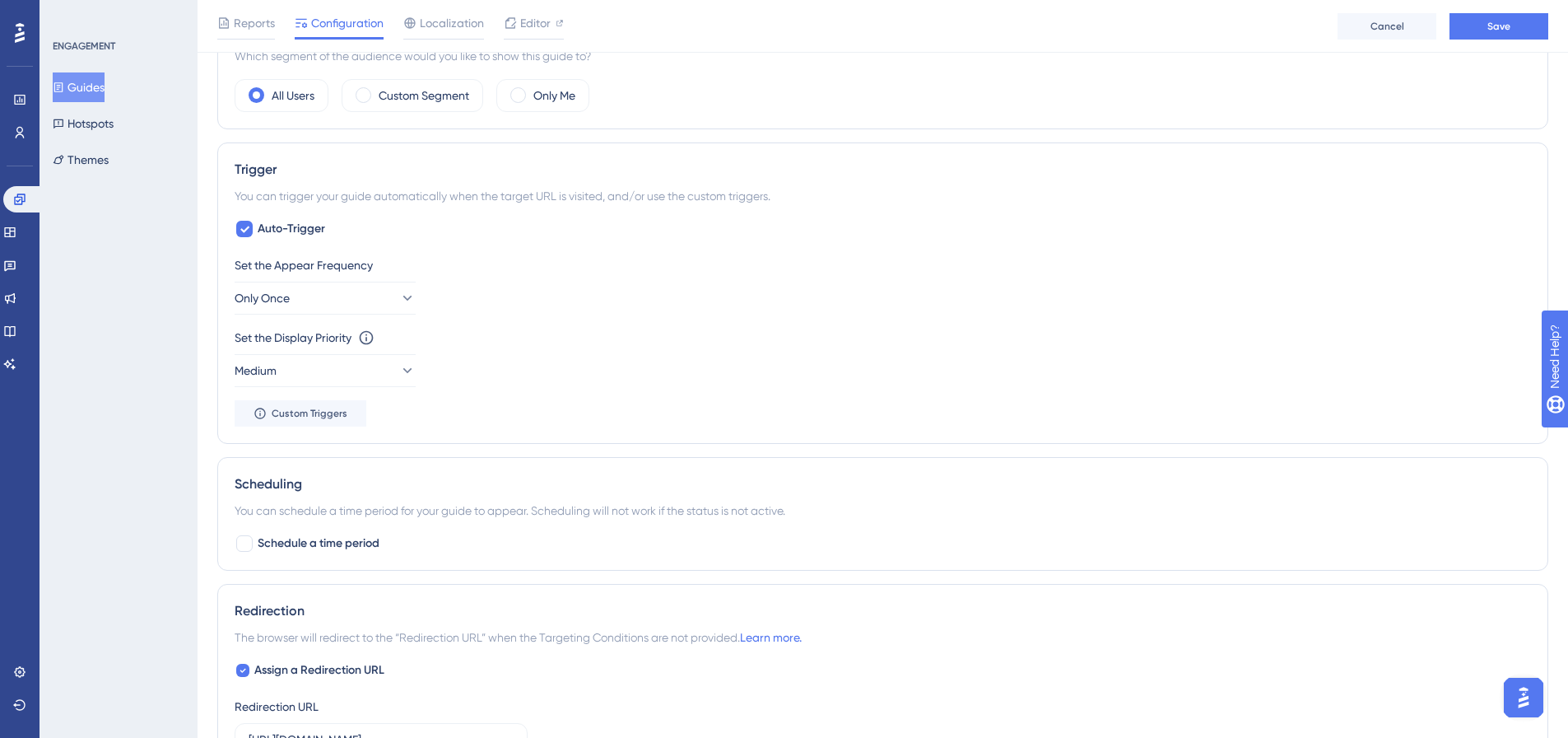
scroll to position [741, 0]
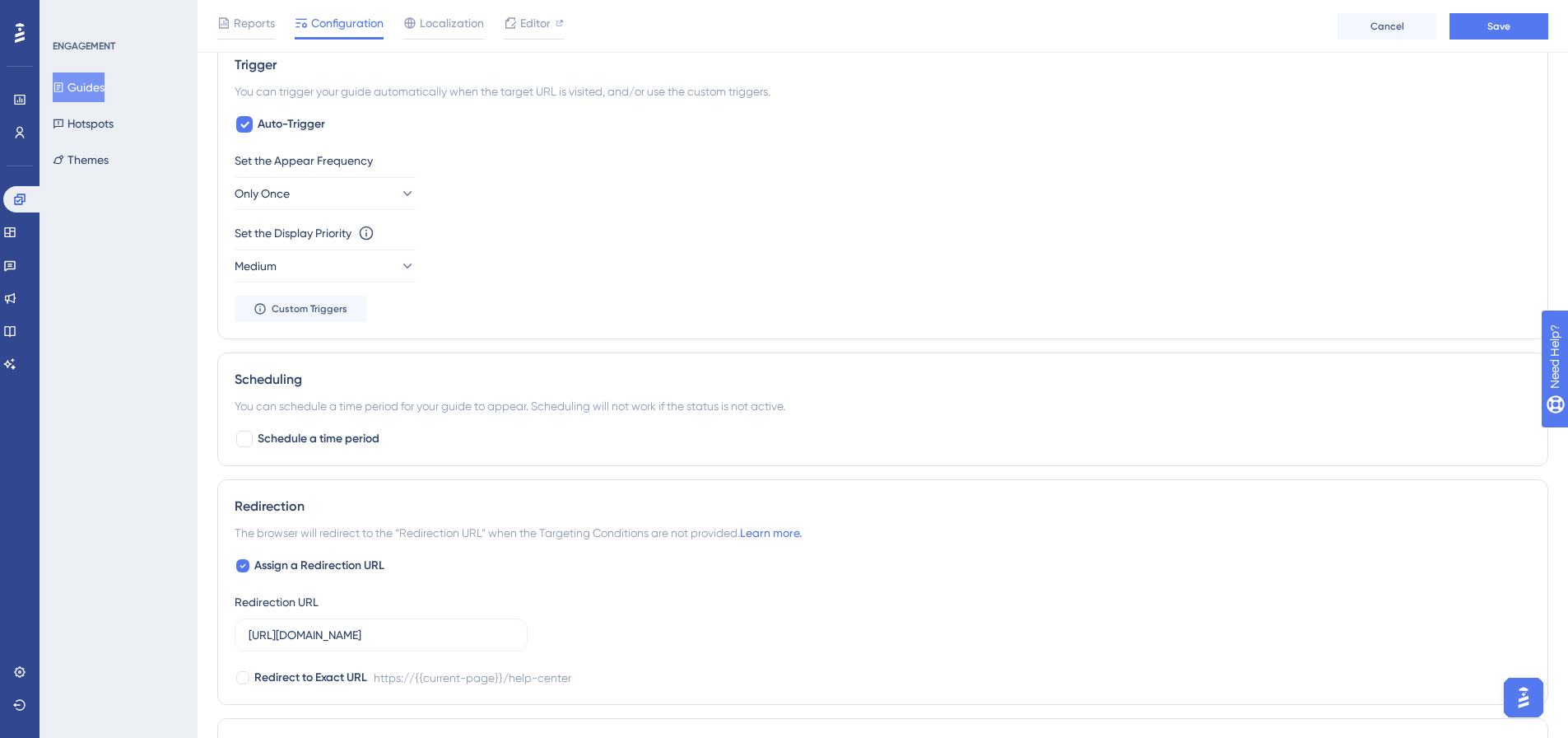
type input "https://botleads.app"
click at [254, 114] on div "Trigger You can trigger your guide automatically when the target URL is visited…" at bounding box center [883, 189] width 1332 height 302
click at [248, 119] on icon at bounding box center [245, 123] width 10 height 13
checkbox input "false"
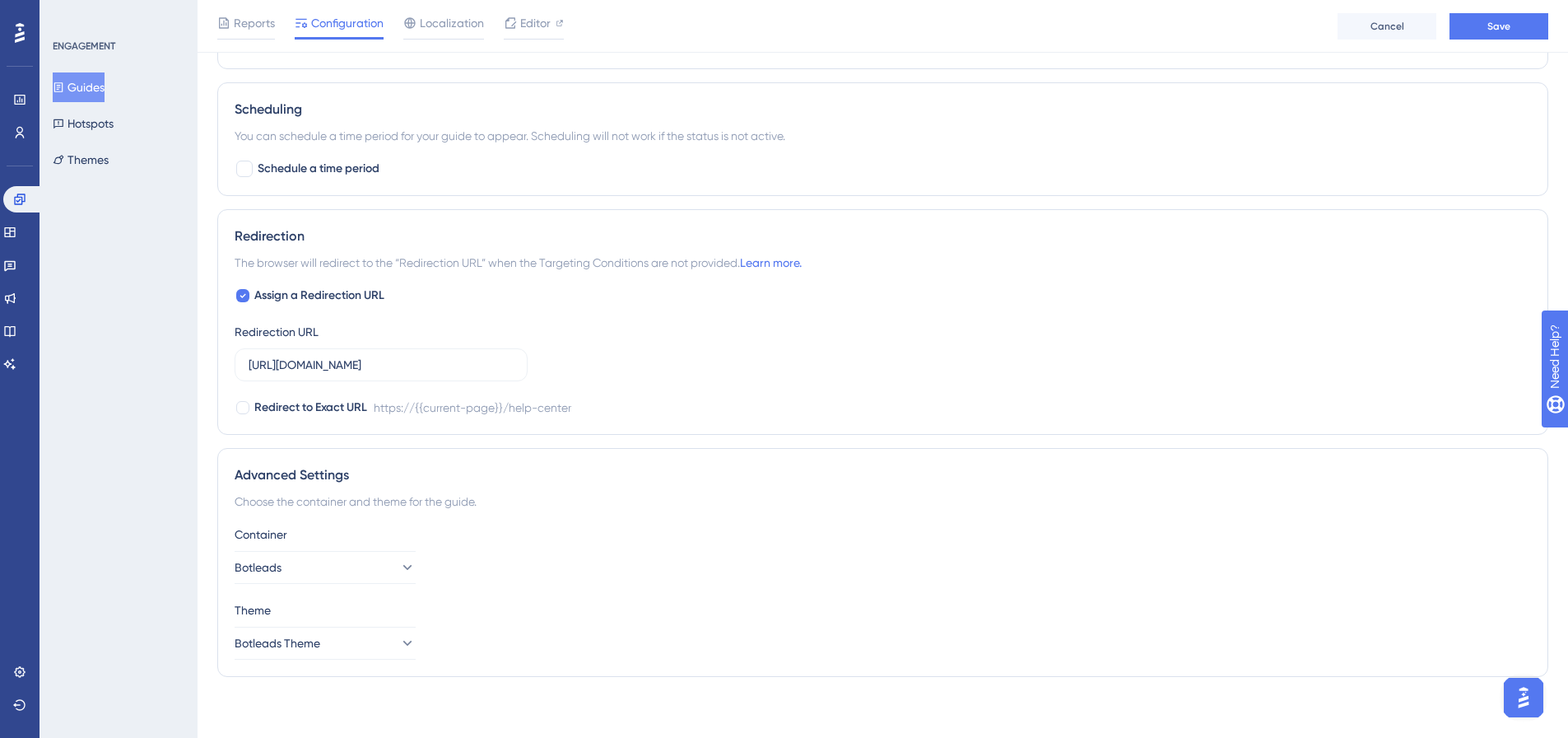
scroll to position [871, 0]
click at [450, 365] on input "https://botleads.app/help-center" at bounding box center [380, 359] width 265 height 18
click at [247, 288] on div at bounding box center [242, 290] width 13 height 13
checkbox input "false"
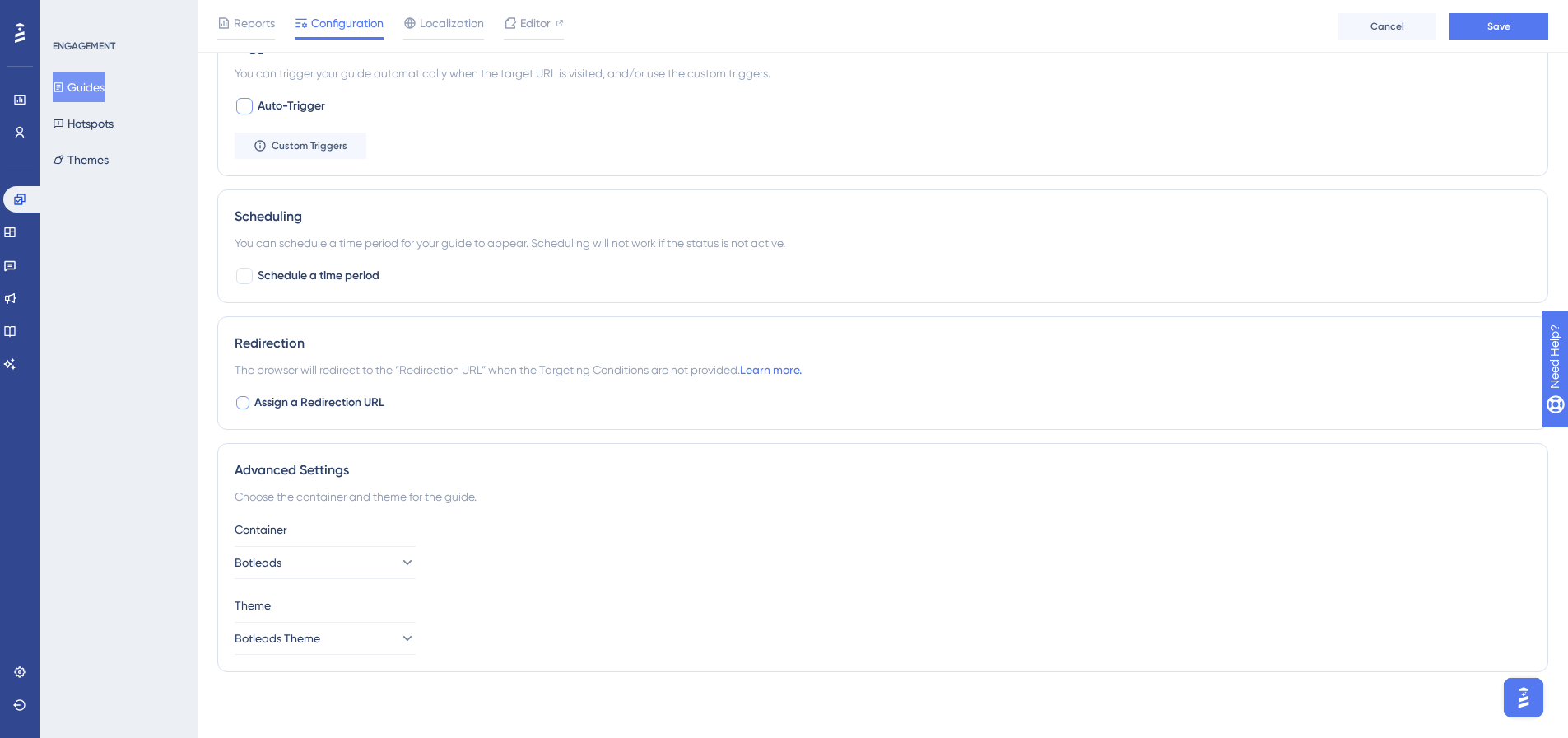
scroll to position [759, 0]
click at [1510, 29] on span "Save" at bounding box center [1499, 26] width 23 height 13
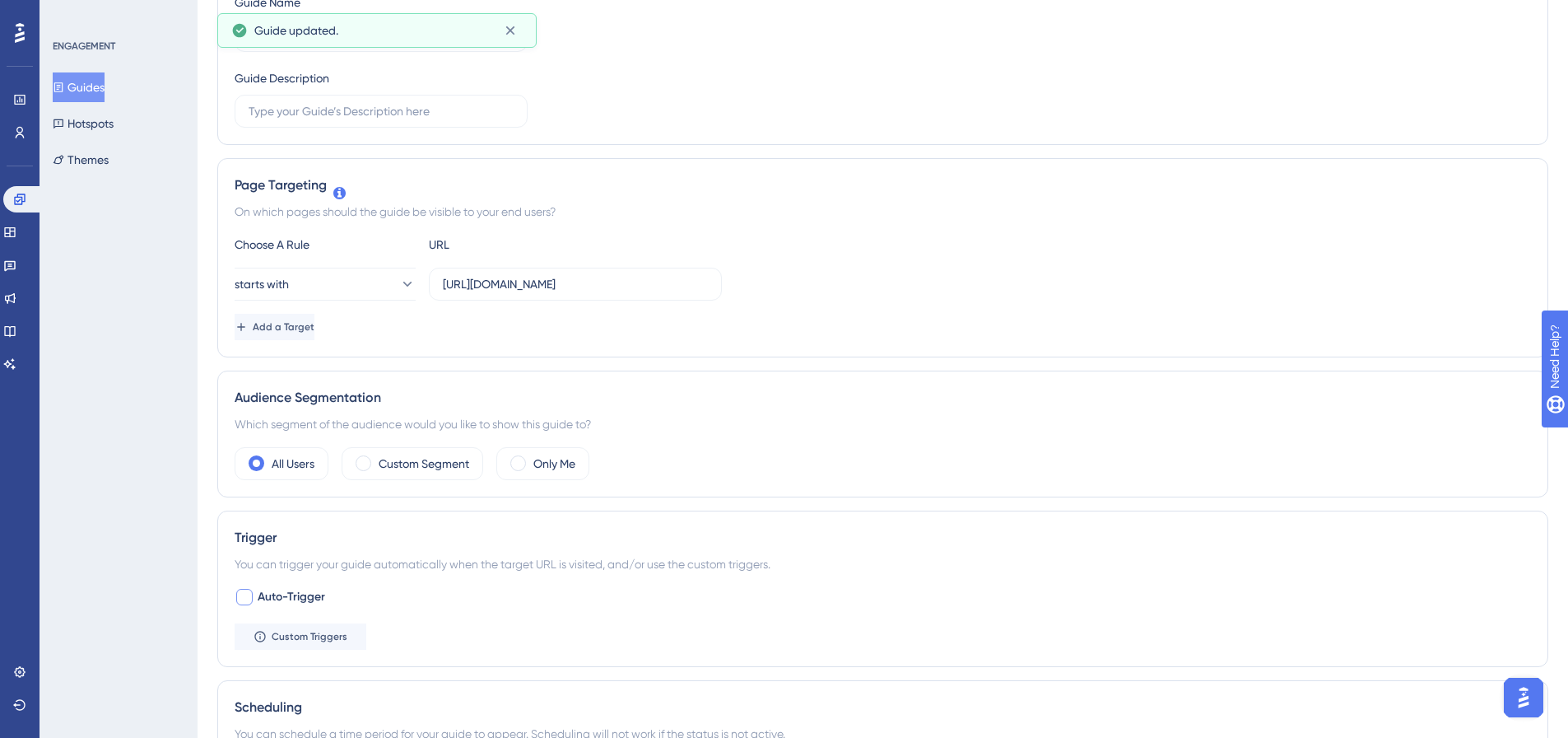
scroll to position [0, 0]
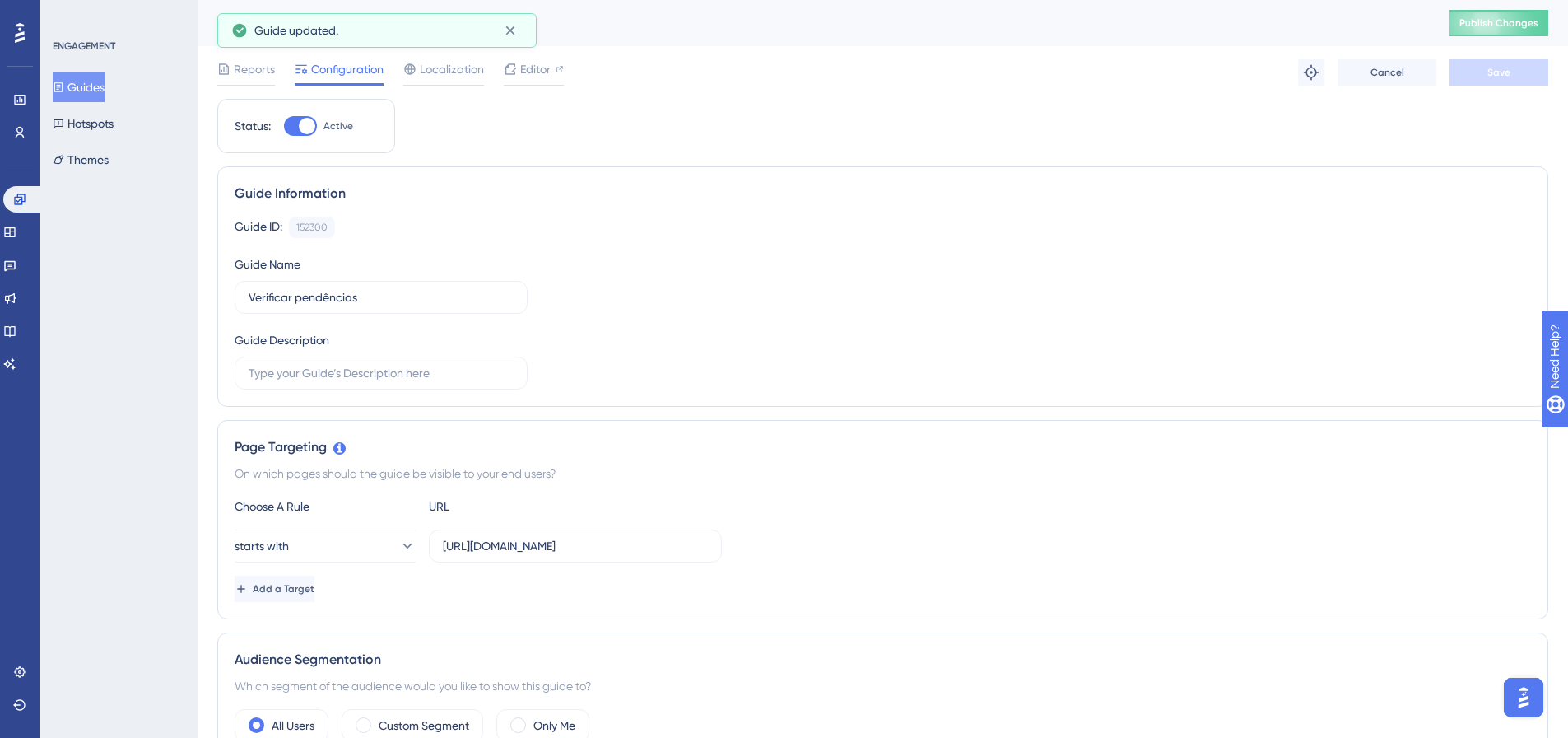
click at [85, 87] on button "Guides" at bounding box center [78, 87] width 52 height 30
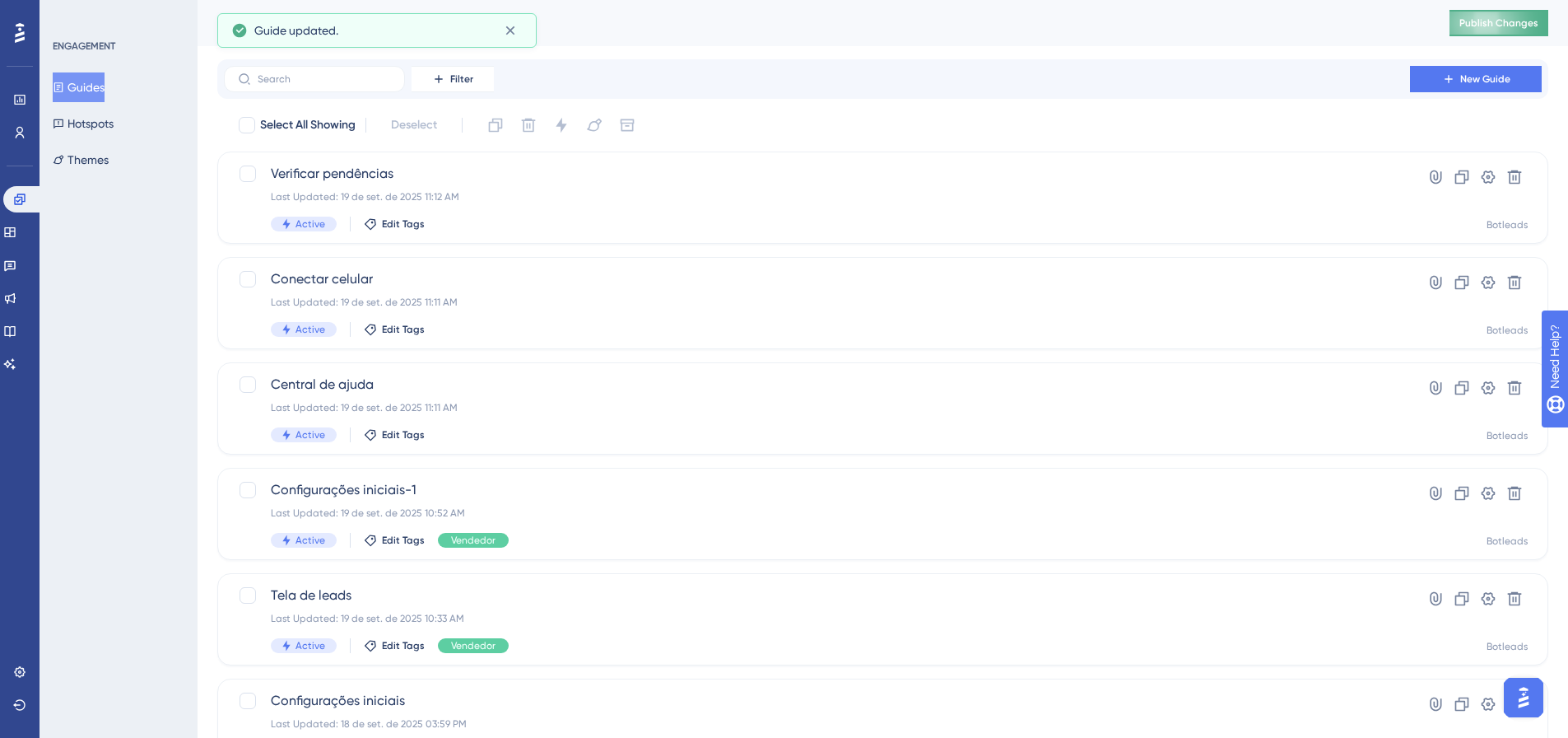
click at [1486, 17] on span "Publish Changes" at bounding box center [1499, 22] width 79 height 13
click at [397, 435] on span "Edit Tags" at bounding box center [404, 435] width 43 height 13
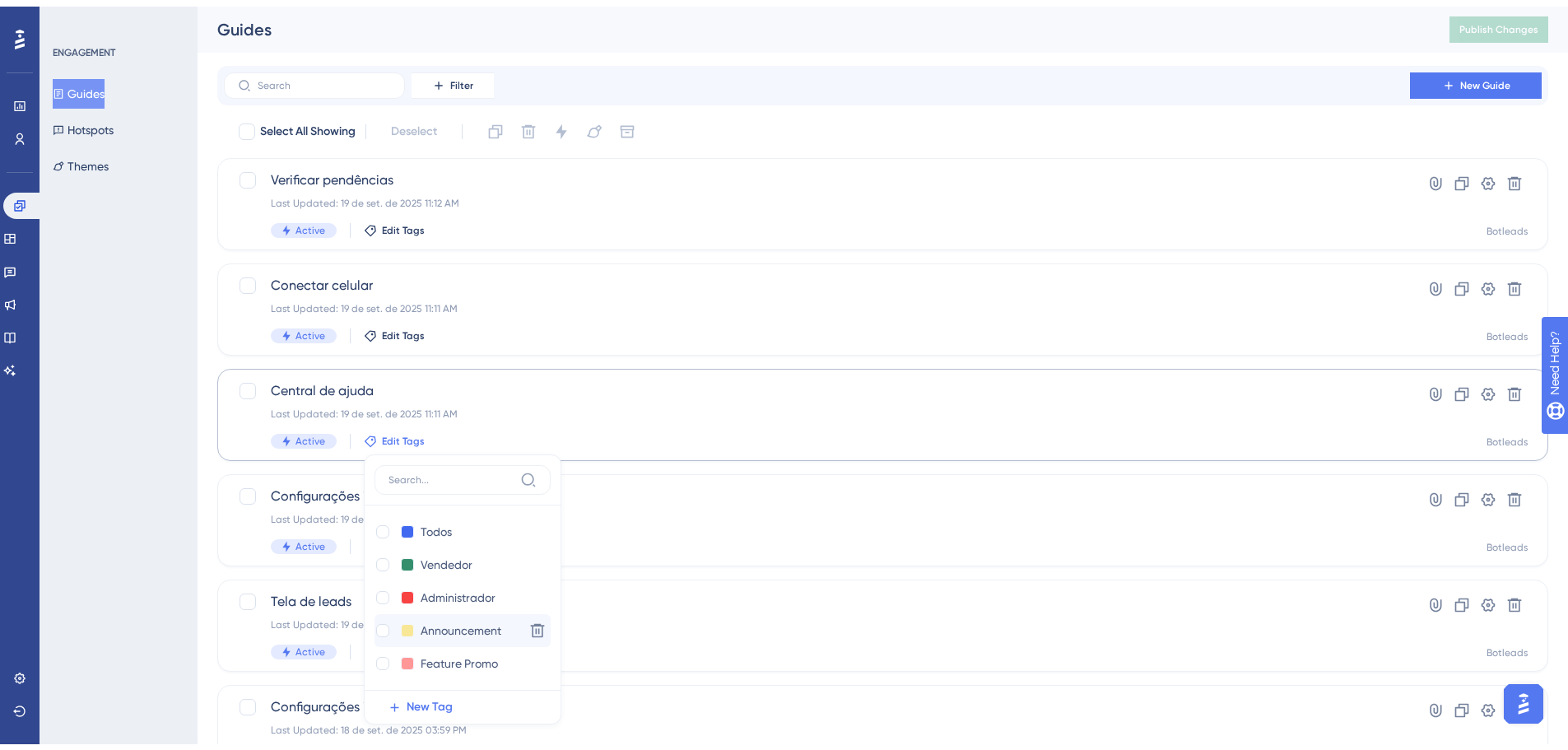
scroll to position [214, 0]
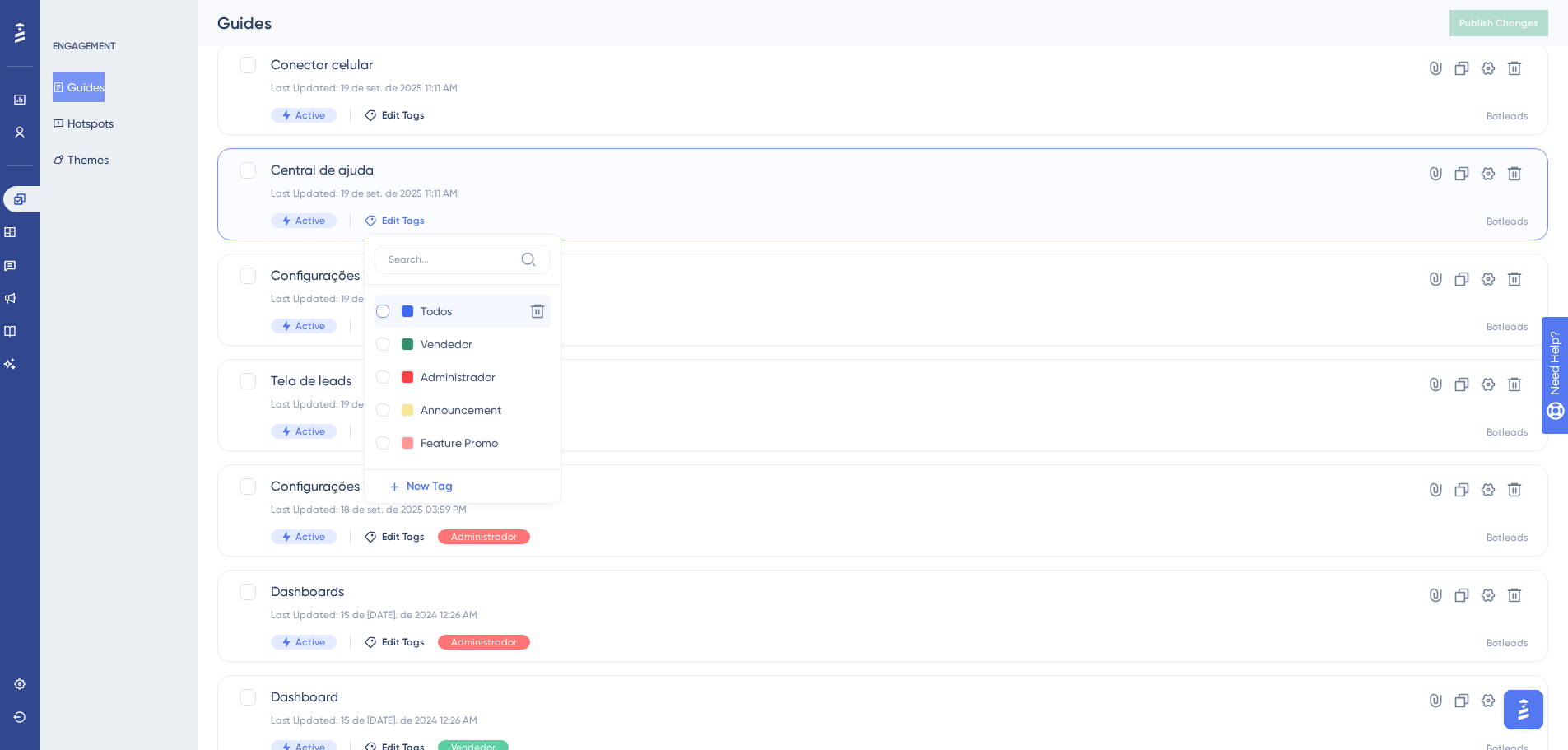
click at [382, 304] on div at bounding box center [382, 310] width 13 height 13
checkbox input "true"
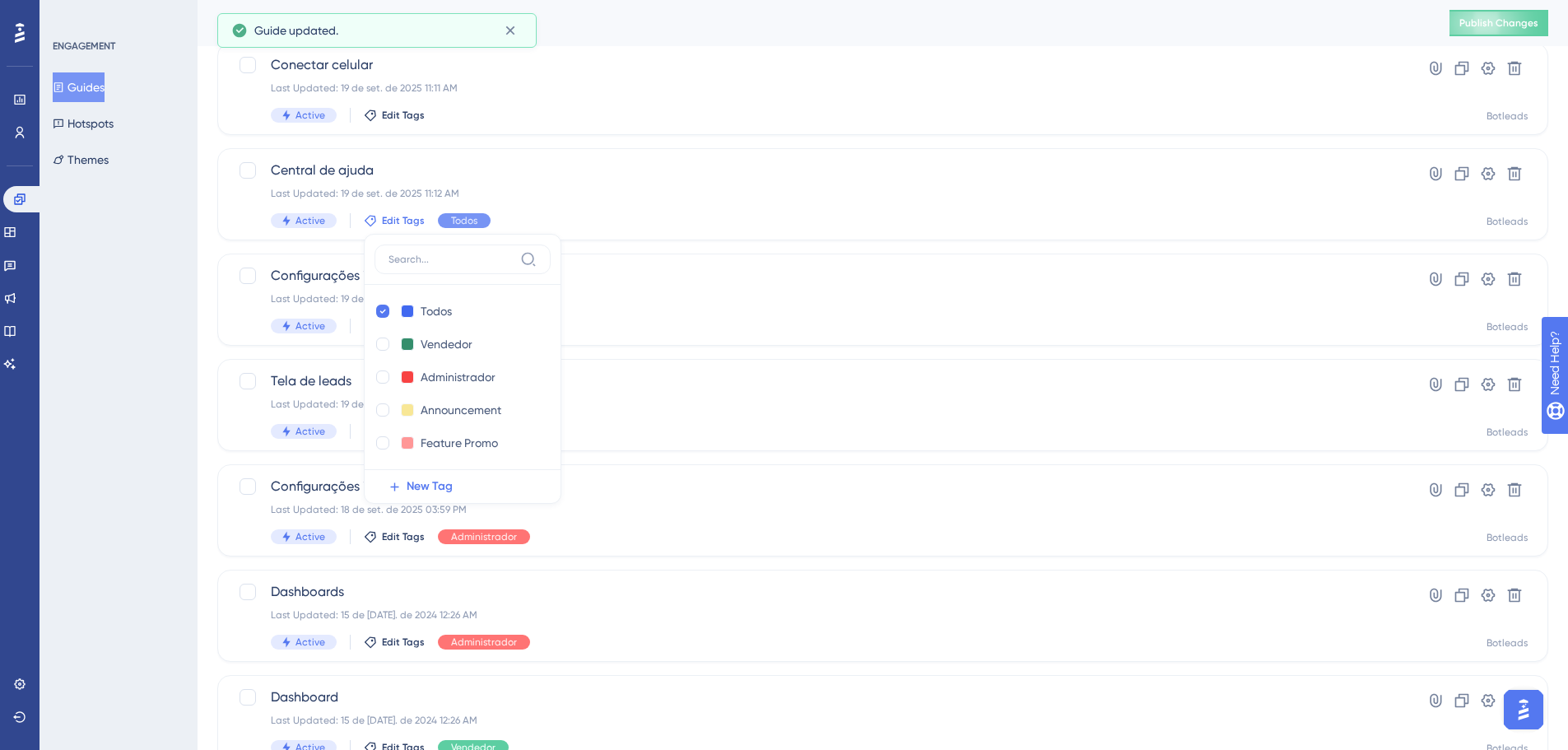
click at [188, 265] on div "ENGAGEMENT Guides Hotspots Themes" at bounding box center [118, 375] width 158 height 750
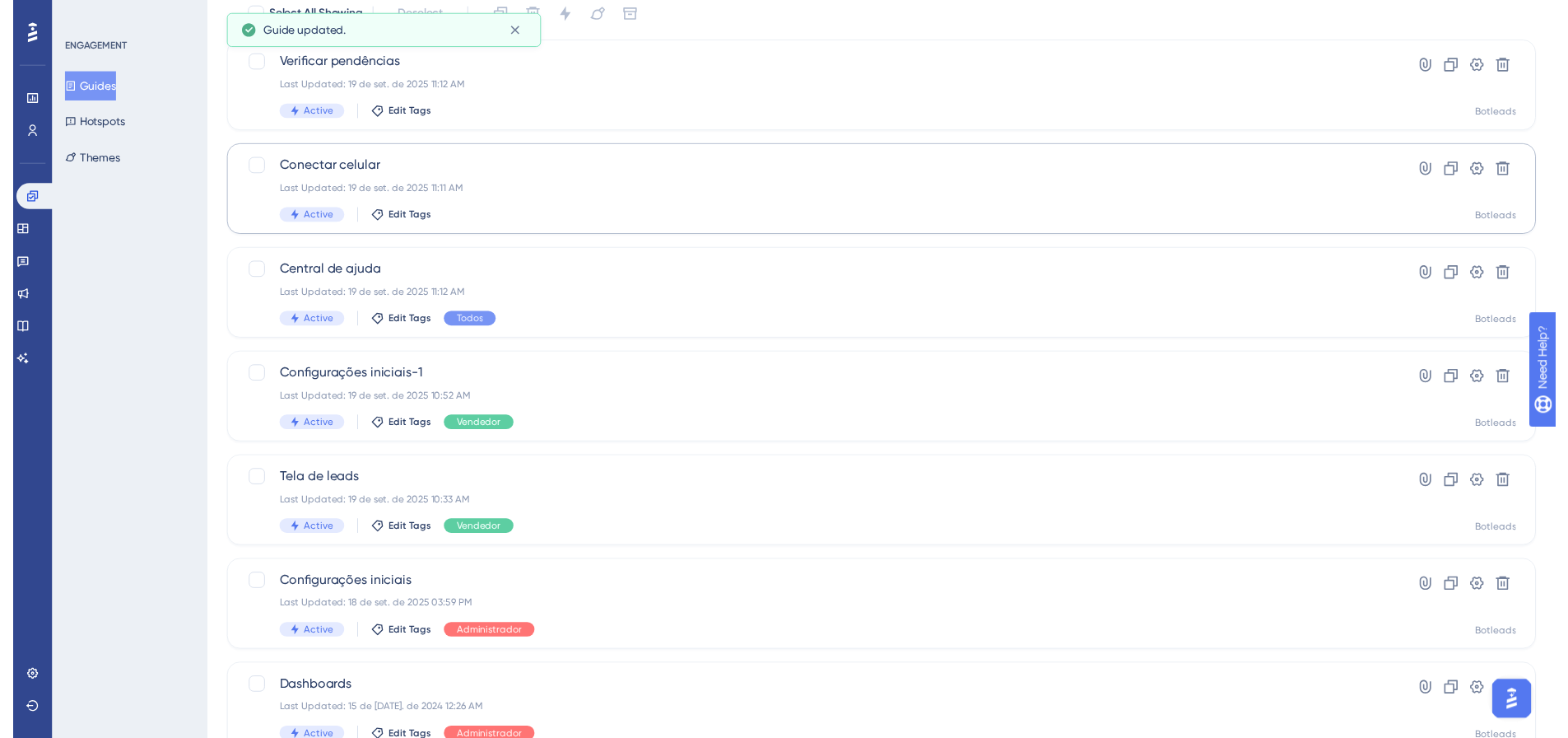
scroll to position [0, 0]
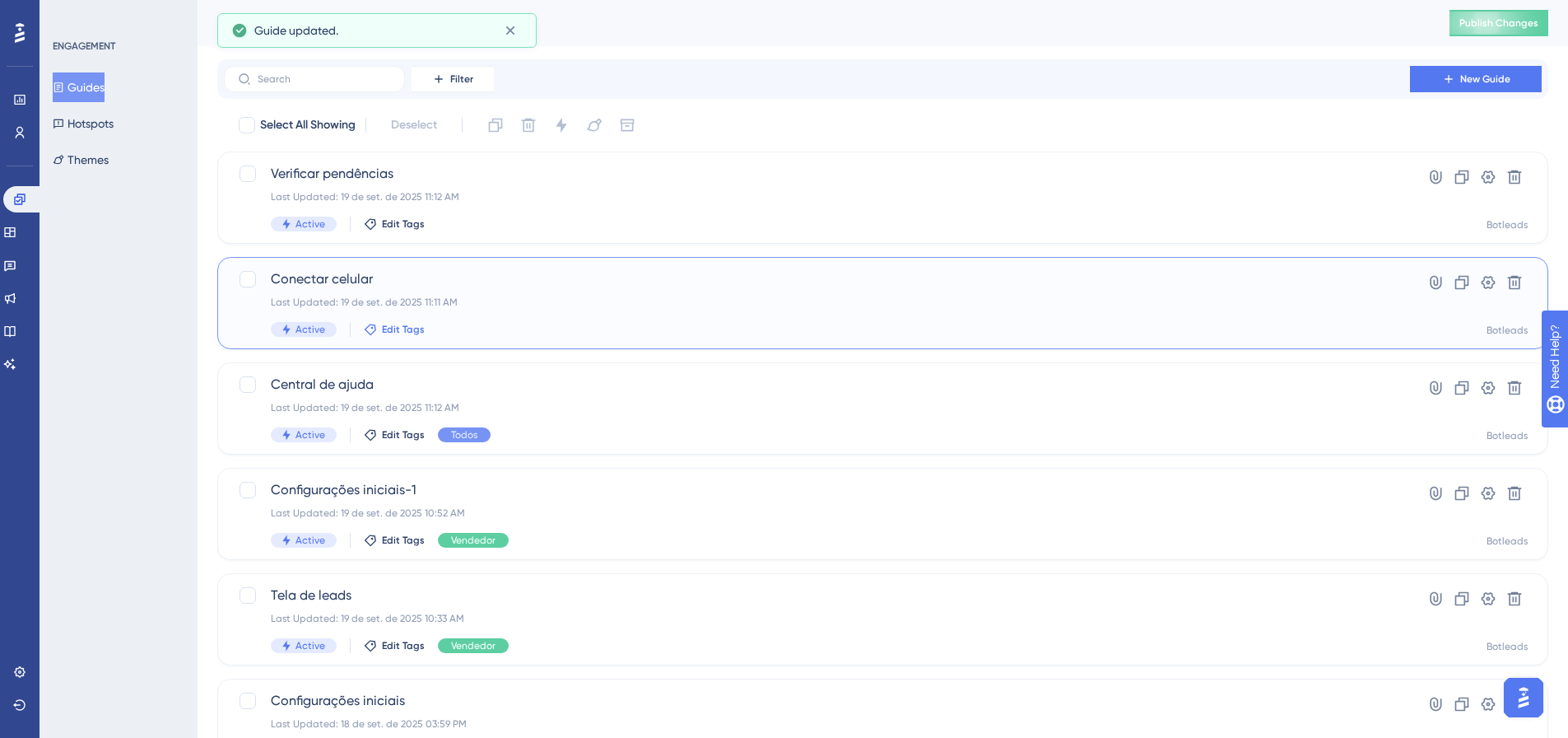
click at [408, 333] on span "Edit Tags" at bounding box center [404, 329] width 43 height 13
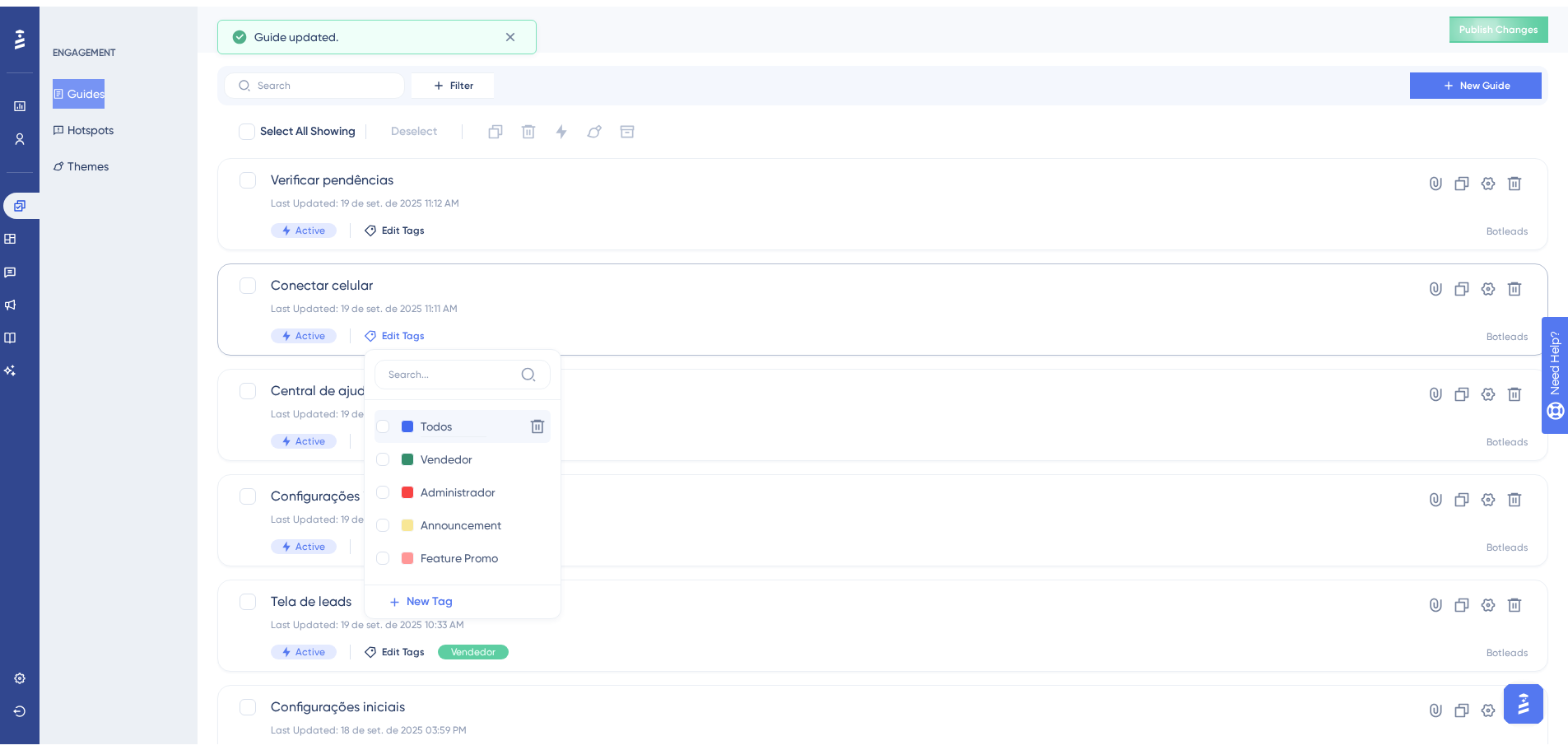
scroll to position [109, 0]
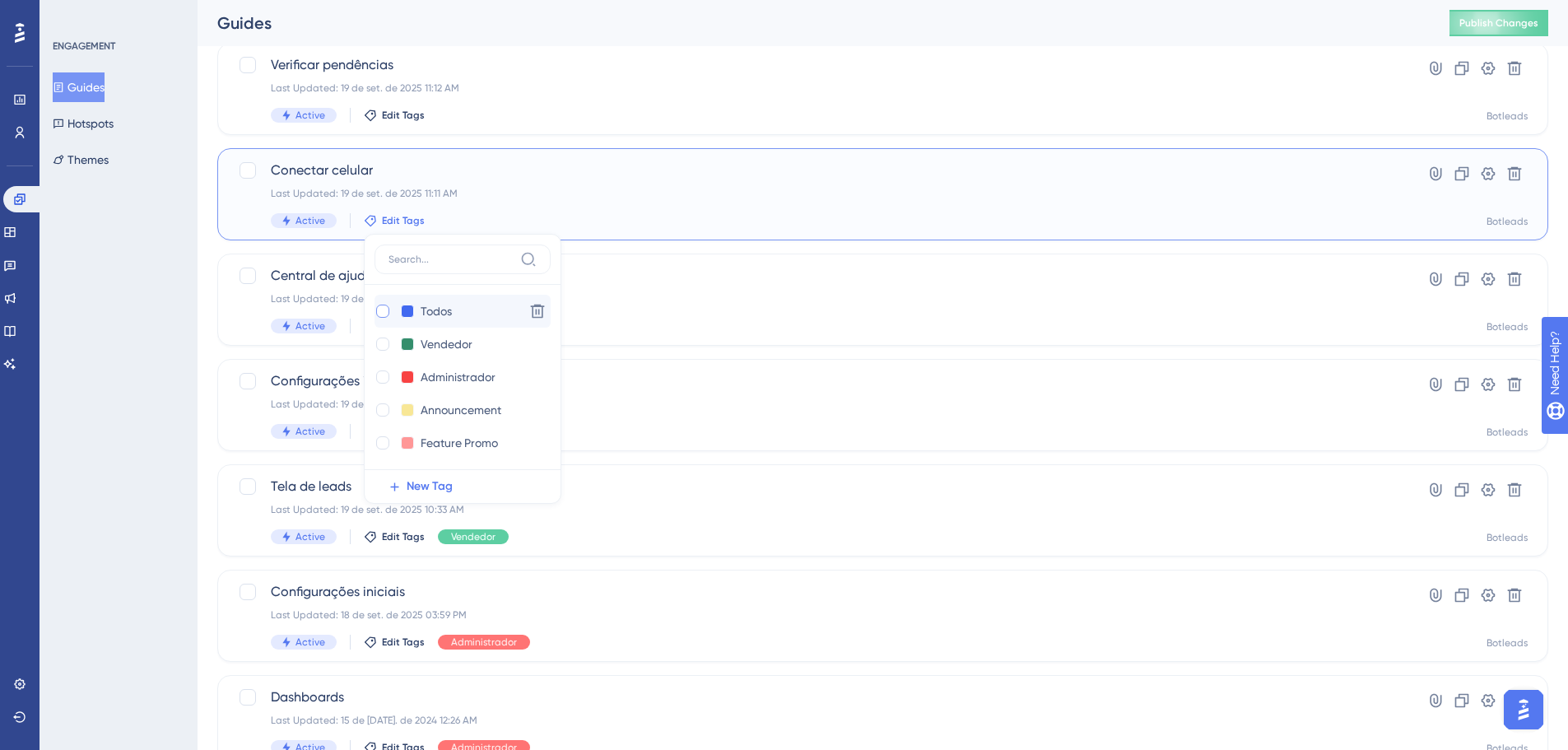
click at [382, 318] on div at bounding box center [382, 311] width 16 height 16
checkbox input "true"
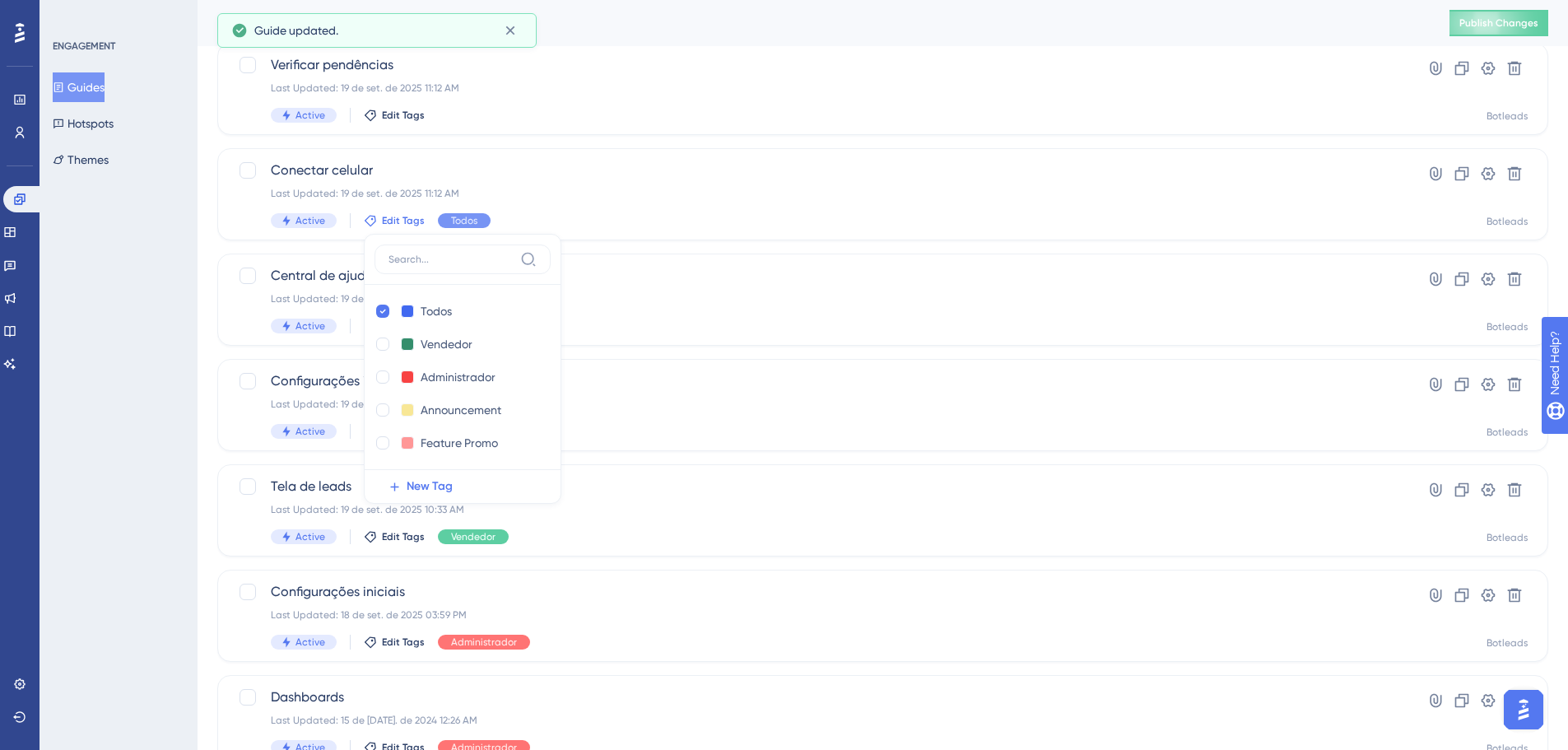
click at [191, 267] on div "ENGAGEMENT Guides Hotspots Themes" at bounding box center [118, 375] width 158 height 750
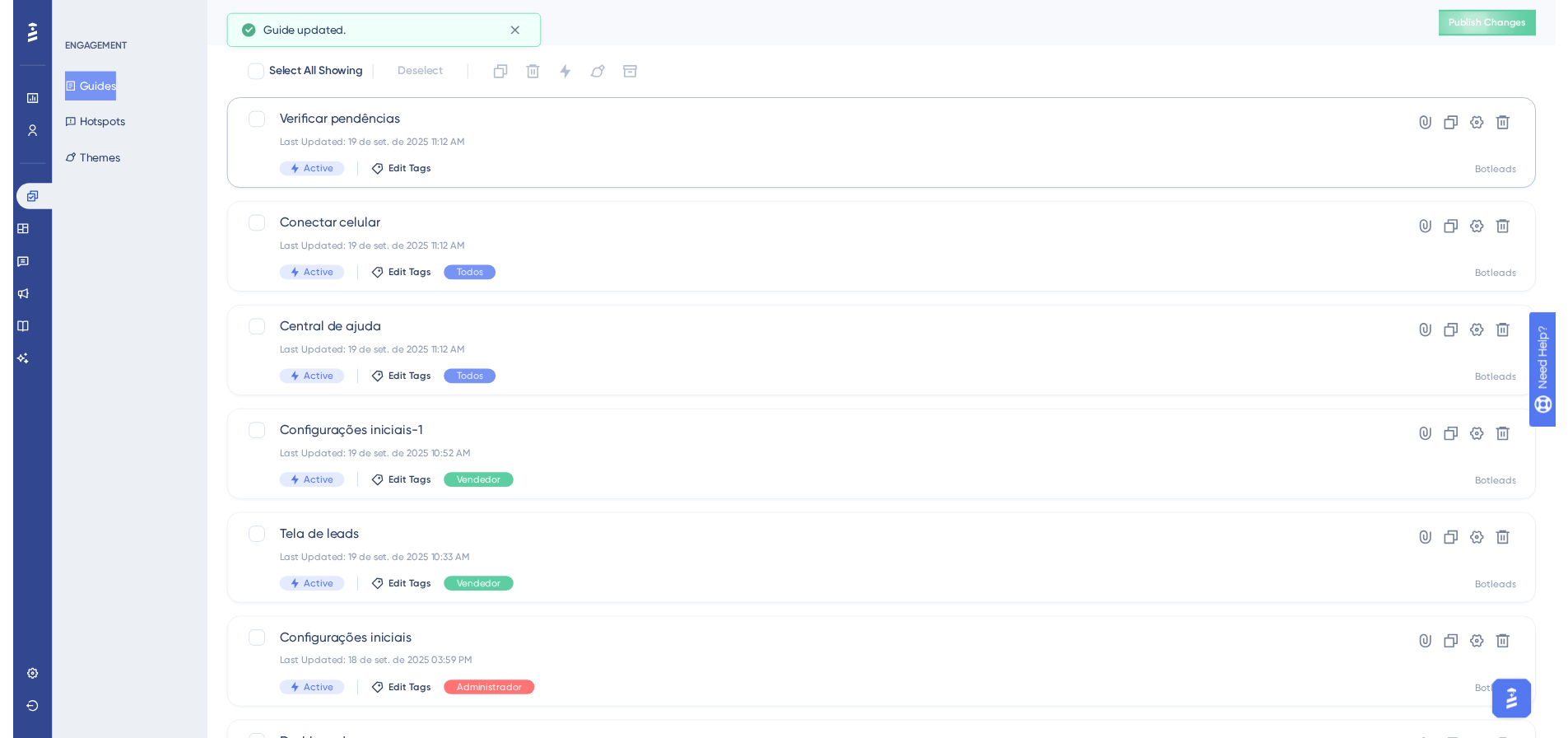
scroll to position [0, 0]
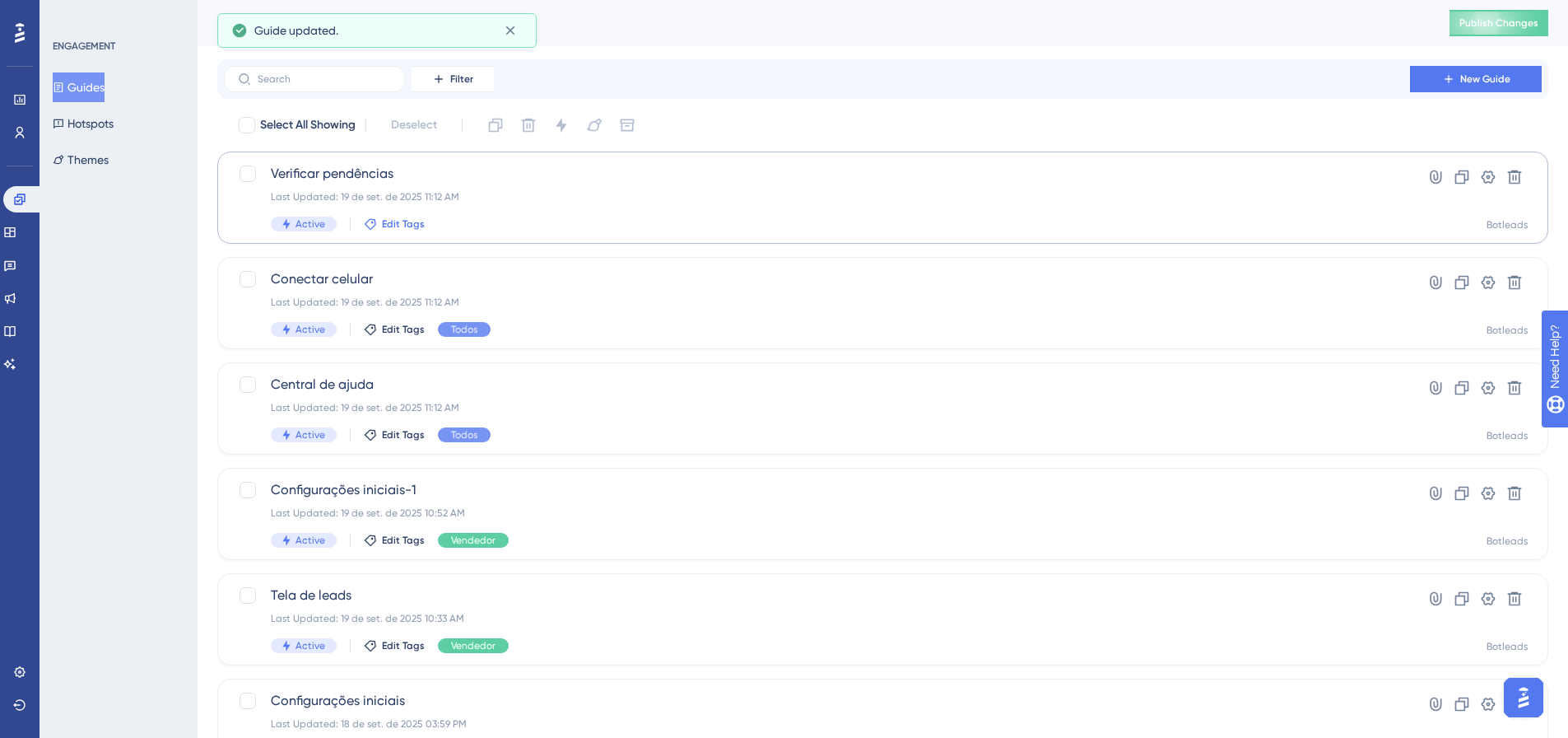
click at [400, 224] on span "Edit Tags" at bounding box center [404, 224] width 43 height 13
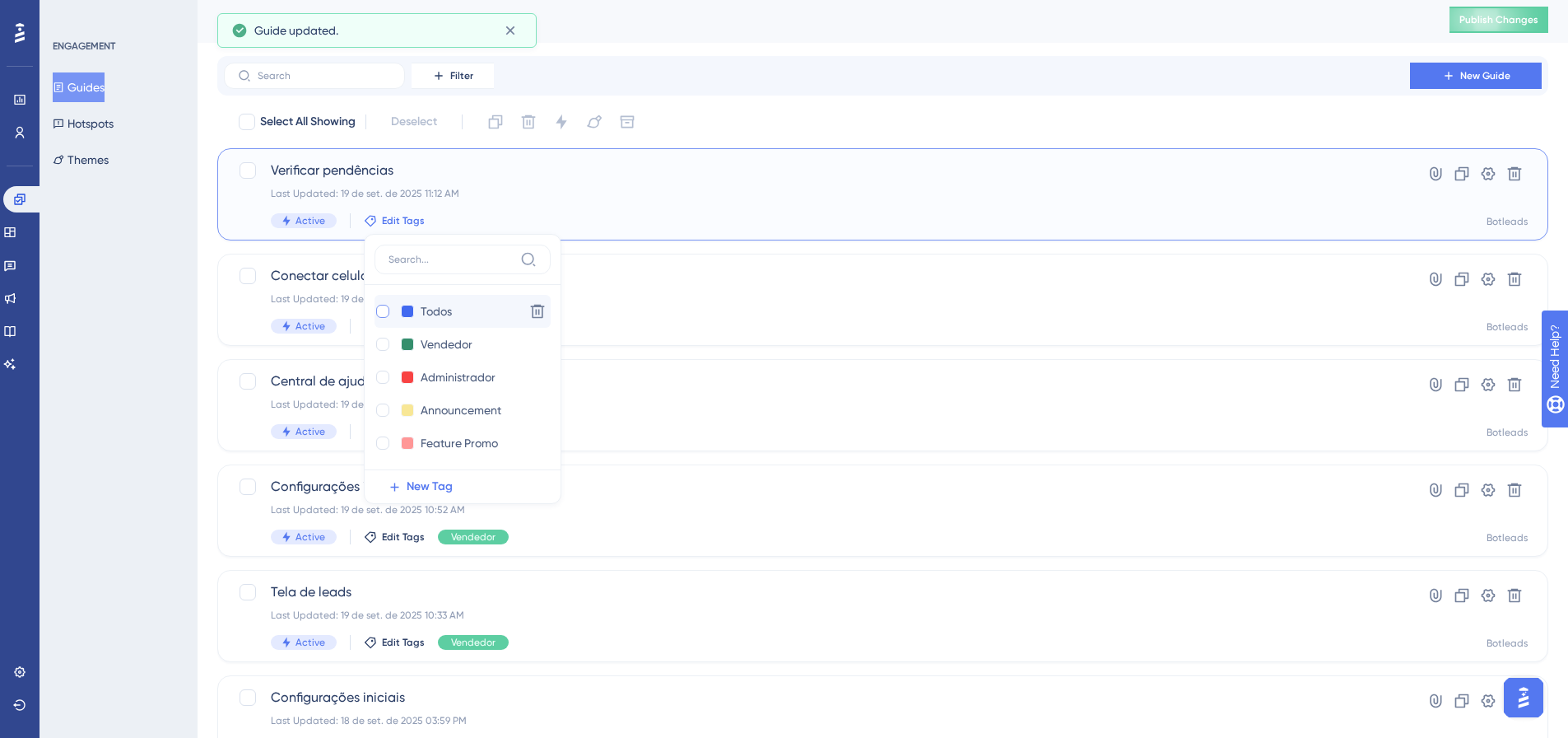
click at [385, 311] on div at bounding box center [382, 310] width 13 height 13
checkbox input "true"
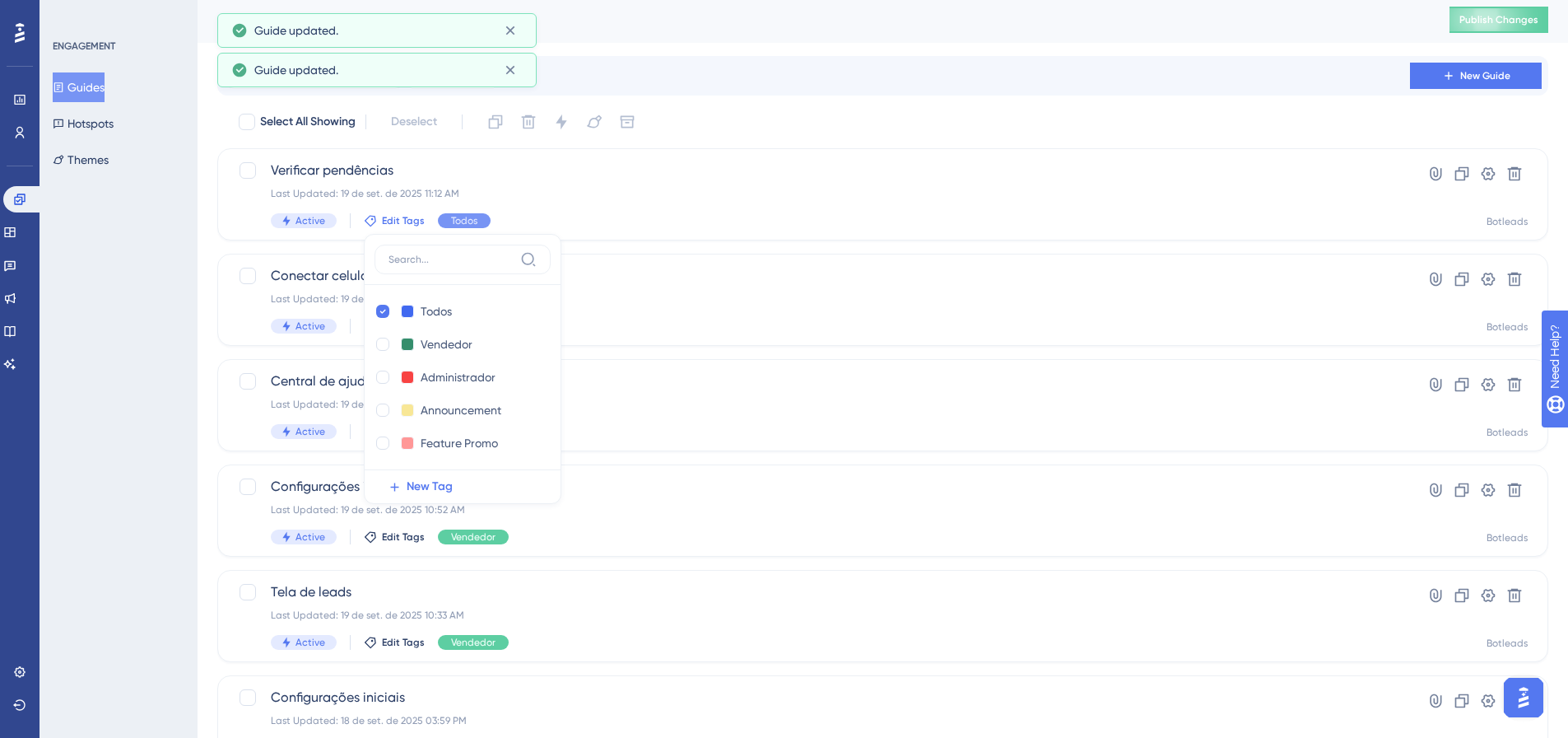
drag, startPoint x: 134, startPoint y: 482, endPoint x: 139, endPoint y: 471, distance: 12.1
click at [137, 475] on div "ENGAGEMENT Guides Hotspots Themes" at bounding box center [118, 369] width 158 height 738
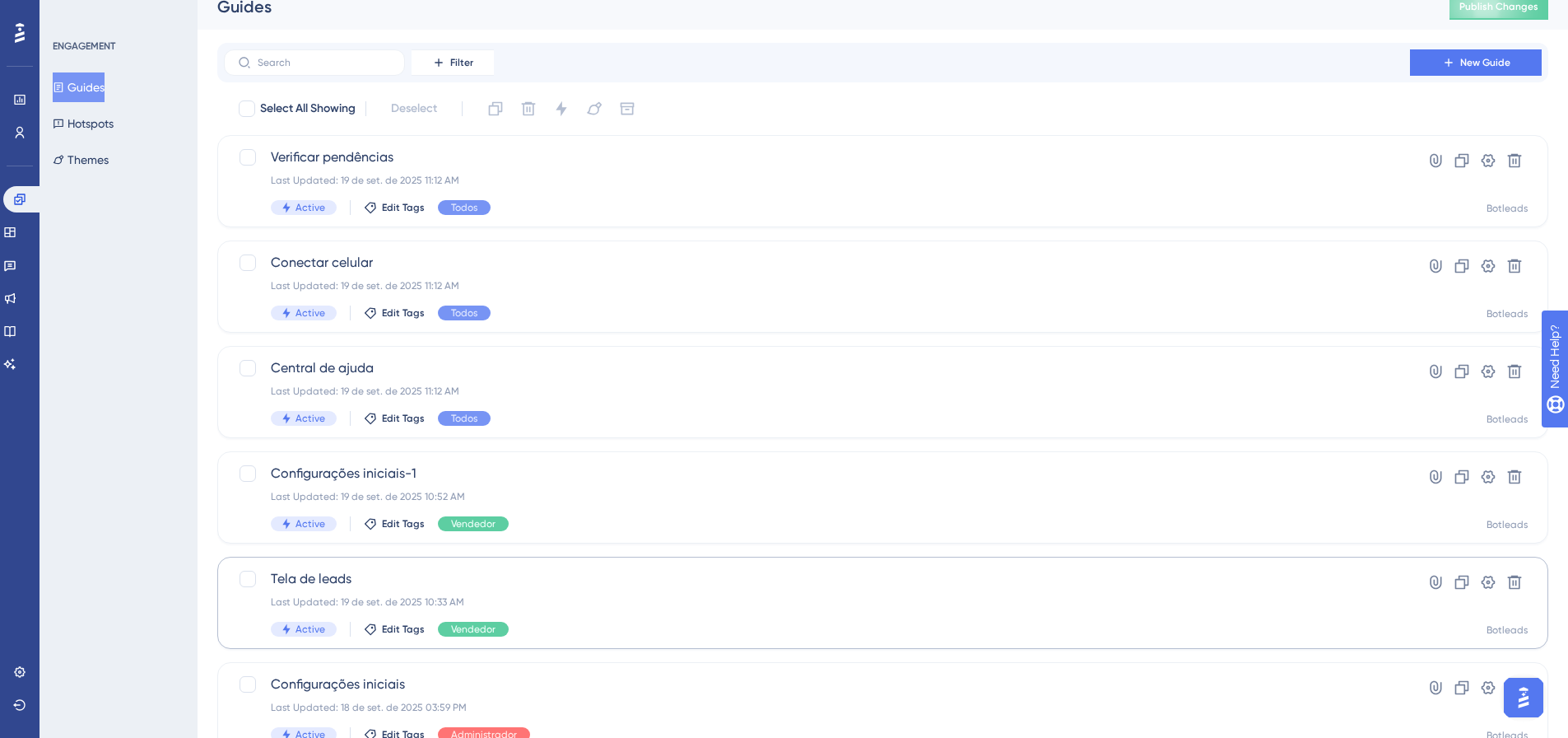
scroll to position [0, 0]
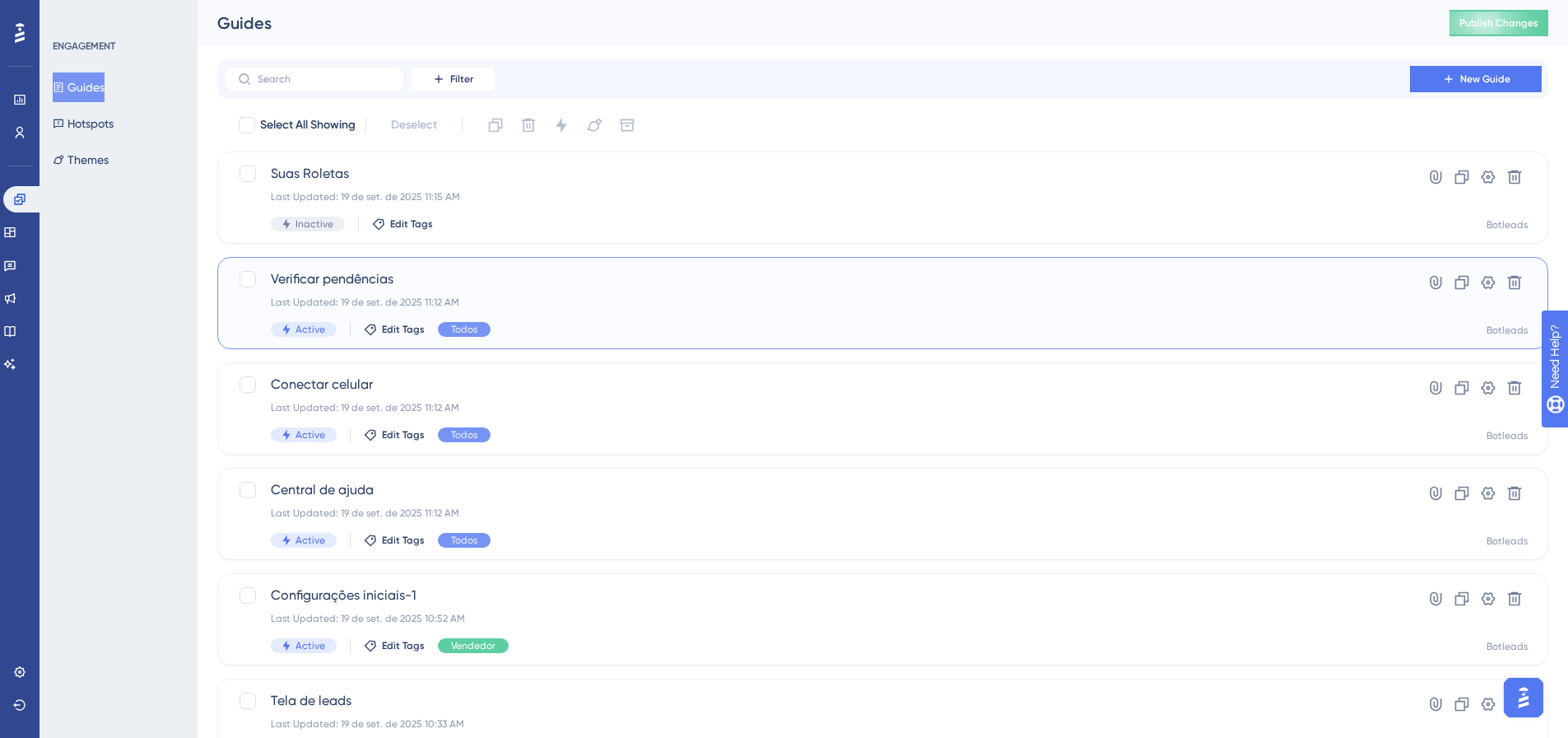
click at [298, 292] on div "Verificar pendências Last Updated: 19 de set. de 2025 11:12 AM Active Edit Tags…" at bounding box center [817, 303] width 1092 height 68
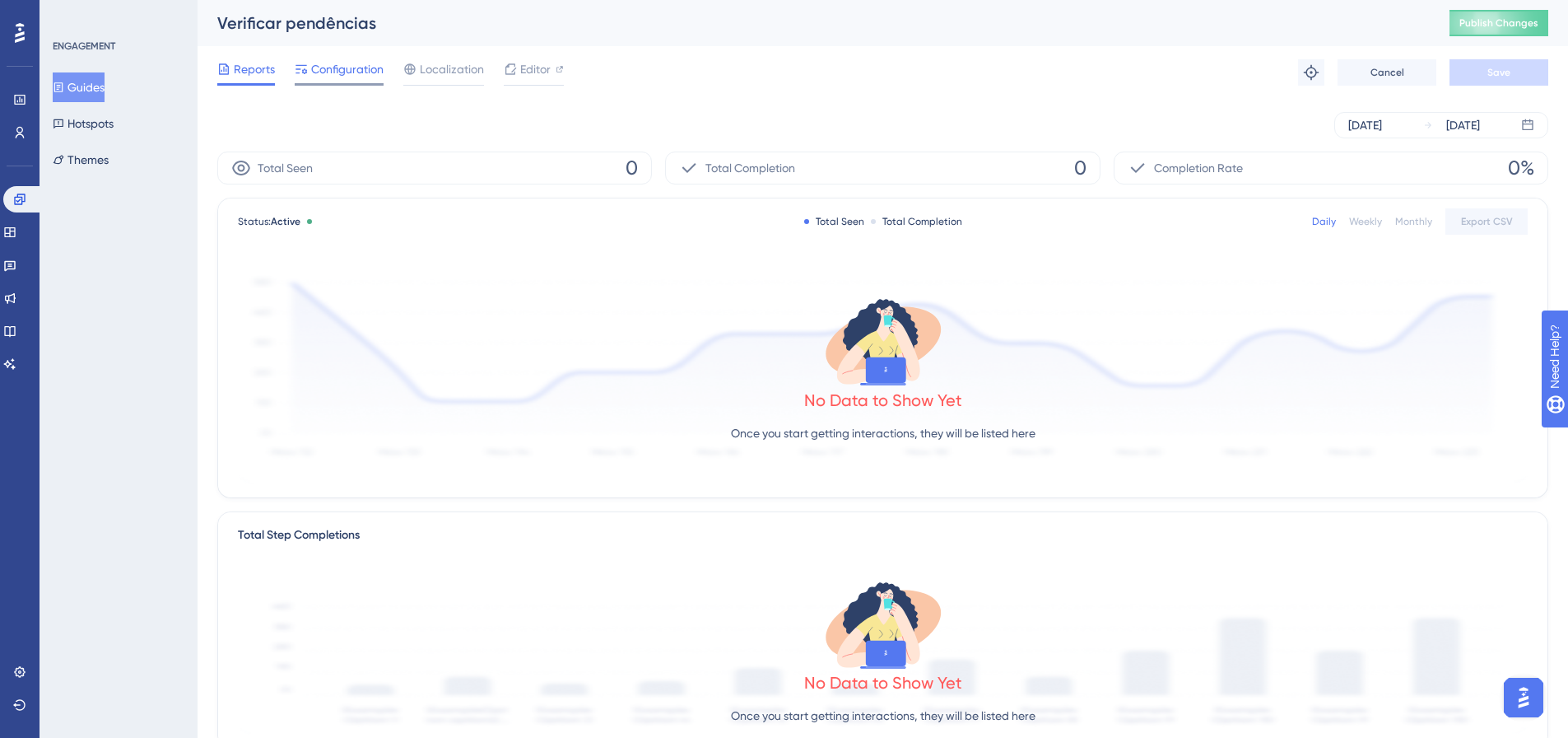
click at [339, 76] on span "Configuration" at bounding box center [347, 69] width 73 height 20
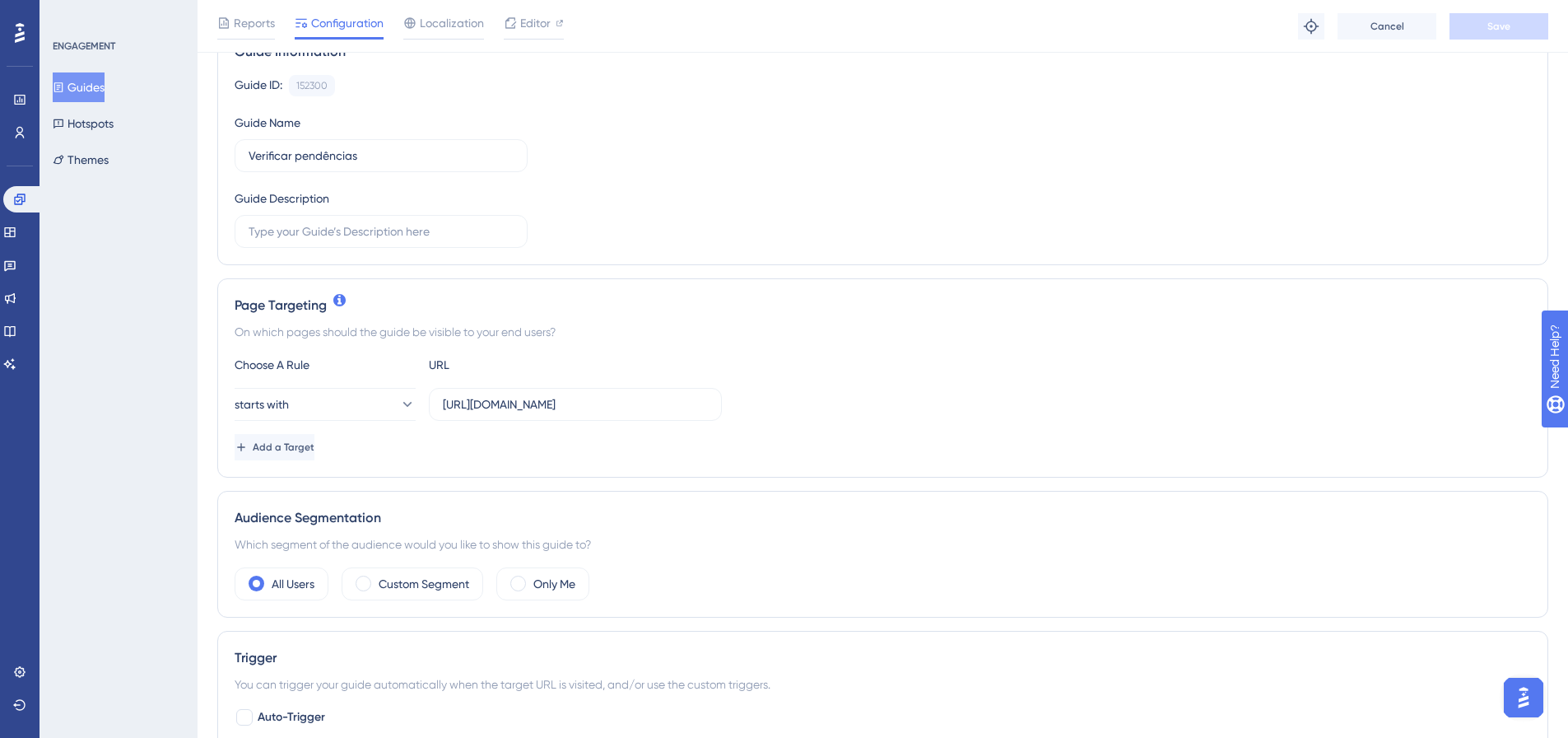
scroll to position [329, 0]
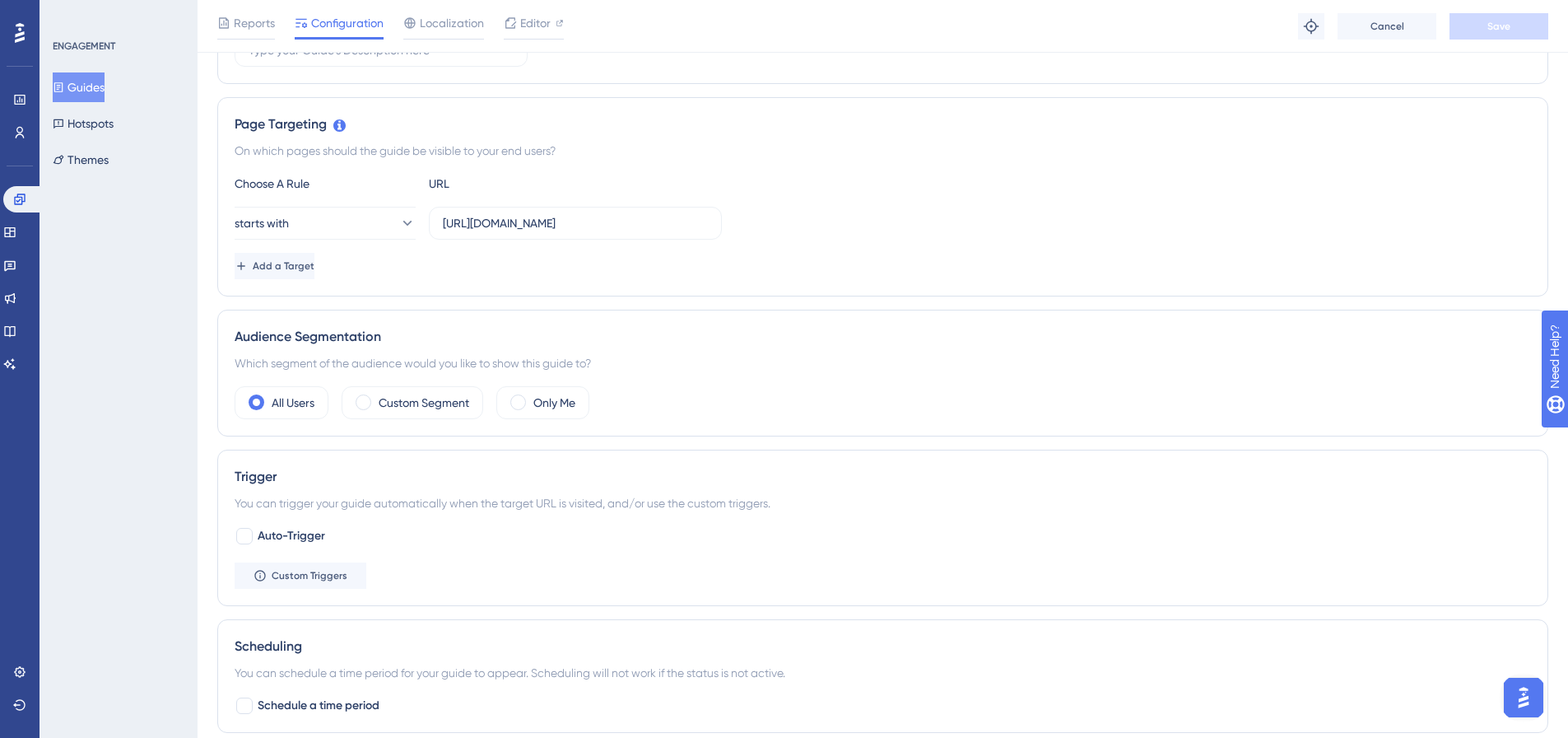
click at [489, 148] on div "On which pages should the guide be visible to your end users?" at bounding box center [883, 150] width 1296 height 20
click at [553, 135] on div "Page Targeting On which pages should the guide be visible to your end users? Ch…" at bounding box center [883, 196] width 1332 height 199
click at [581, 219] on input "https://botleads.app" at bounding box center [575, 223] width 265 height 18
click at [314, 267] on span "Add a Target" at bounding box center [284, 266] width 62 height 13
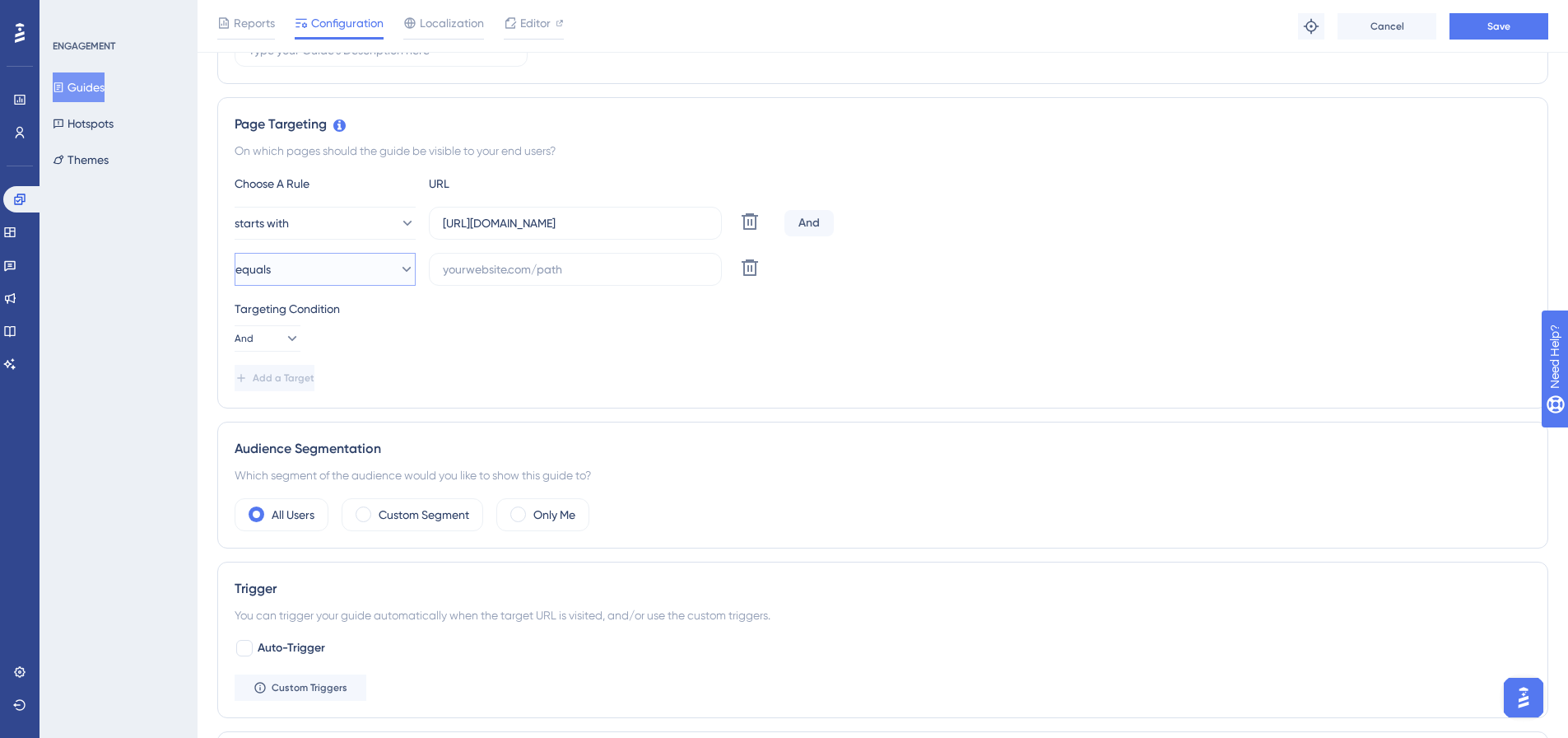
click at [323, 260] on button "equals" at bounding box center [325, 269] width 181 height 33
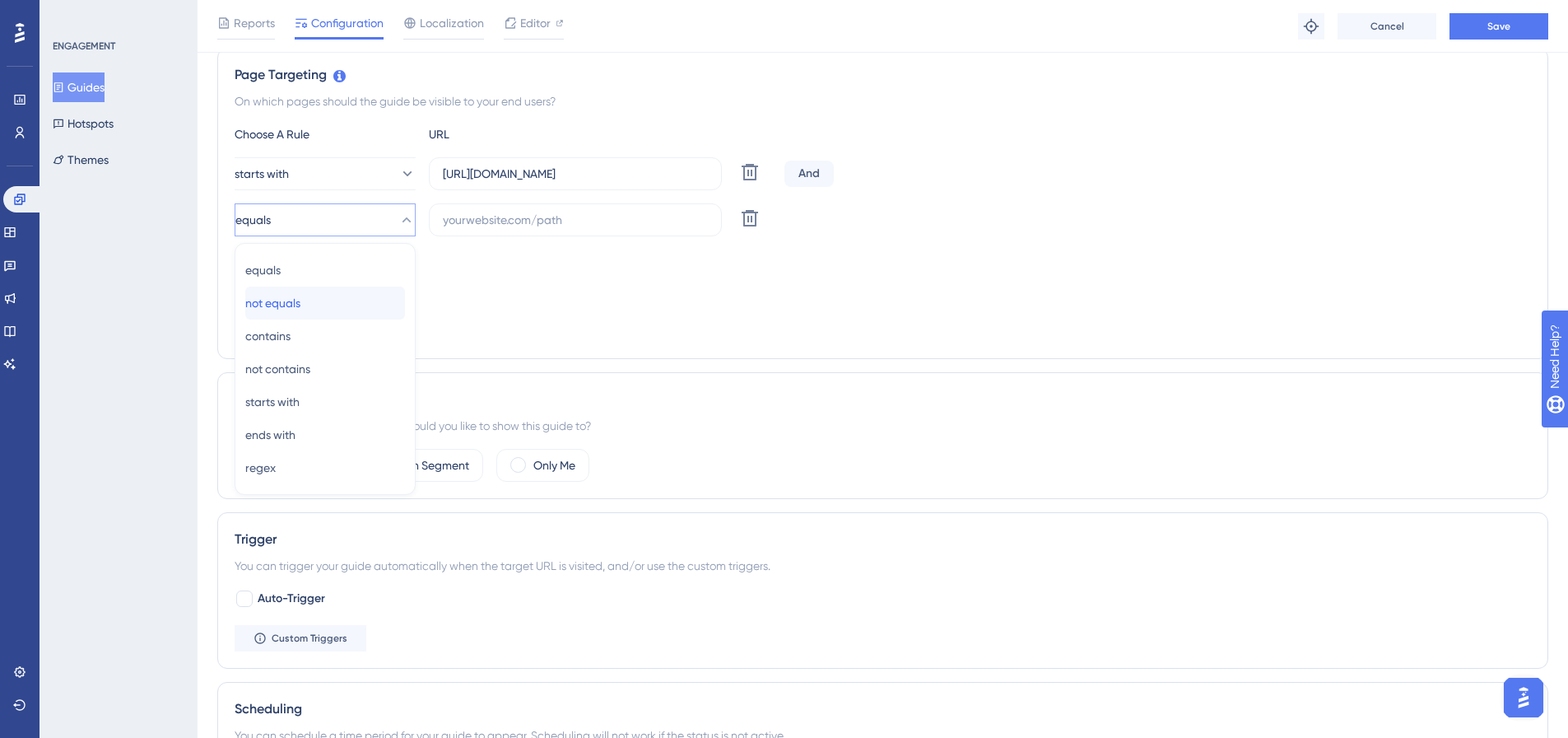
click at [301, 304] on span "not equals" at bounding box center [272, 303] width 55 height 20
click at [557, 214] on input "text" at bounding box center [575, 219] width 265 height 18
click at [580, 177] on input "https://botleads.app" at bounding box center [575, 173] width 265 height 18
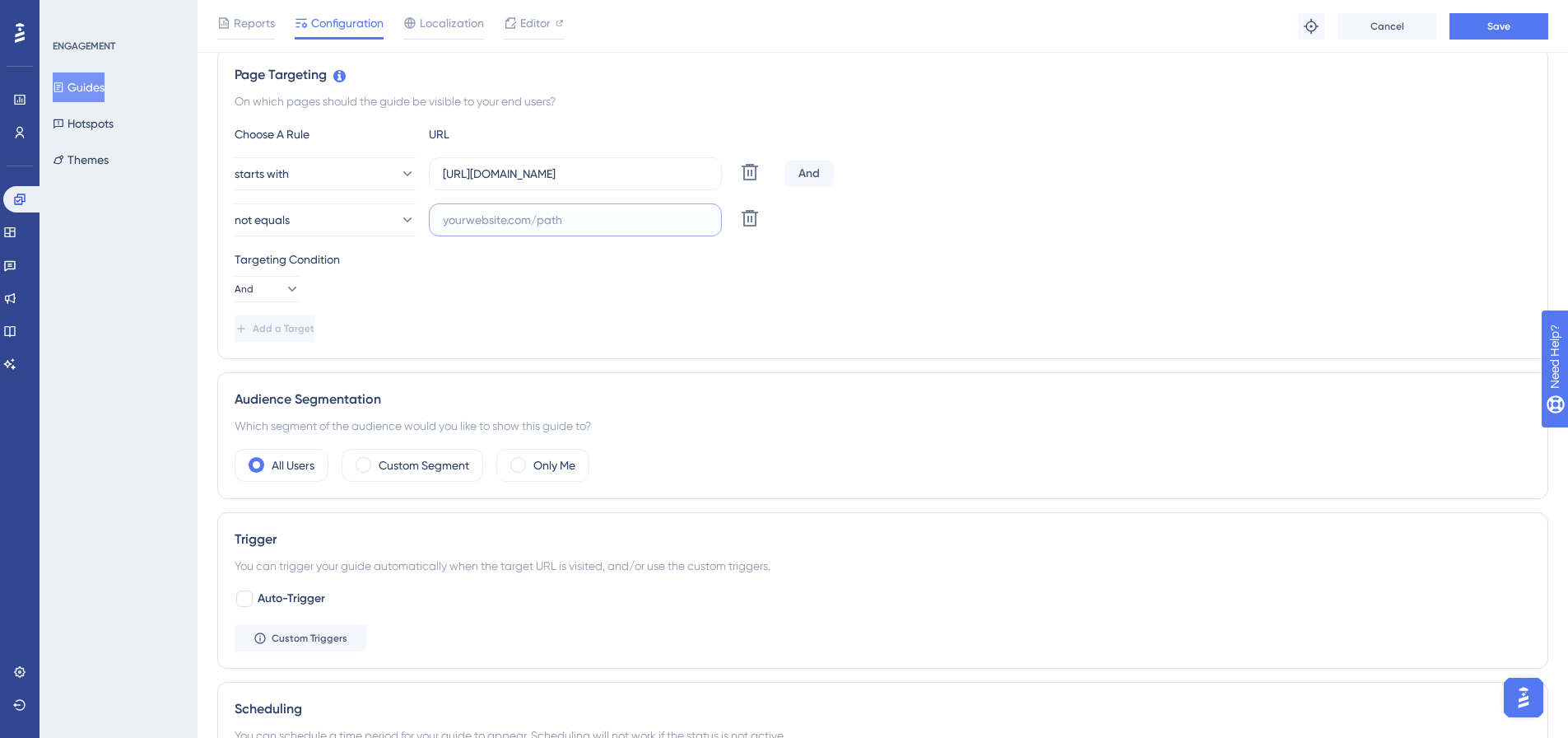
click at [553, 220] on input "text" at bounding box center [575, 219] width 265 height 18
paste input "https://botleads.app"
type input "https://botleads.app/sign-in"
drag, startPoint x: 302, startPoint y: 331, endPoint x: 308, endPoint y: 324, distance: 9.2
click at [303, 331] on span "Add a Target" at bounding box center [285, 328] width 62 height 13
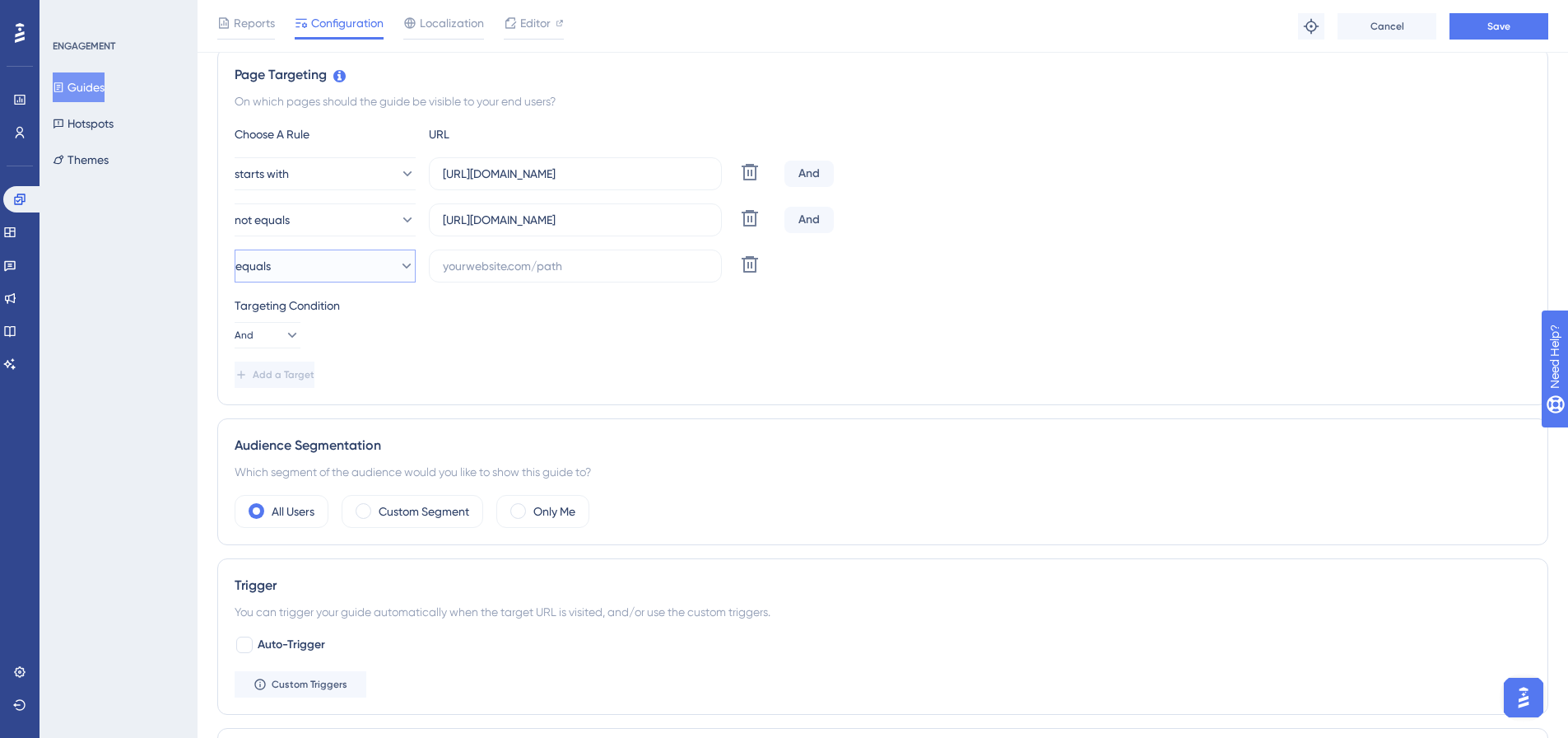
click at [326, 269] on button "equals" at bounding box center [325, 266] width 181 height 33
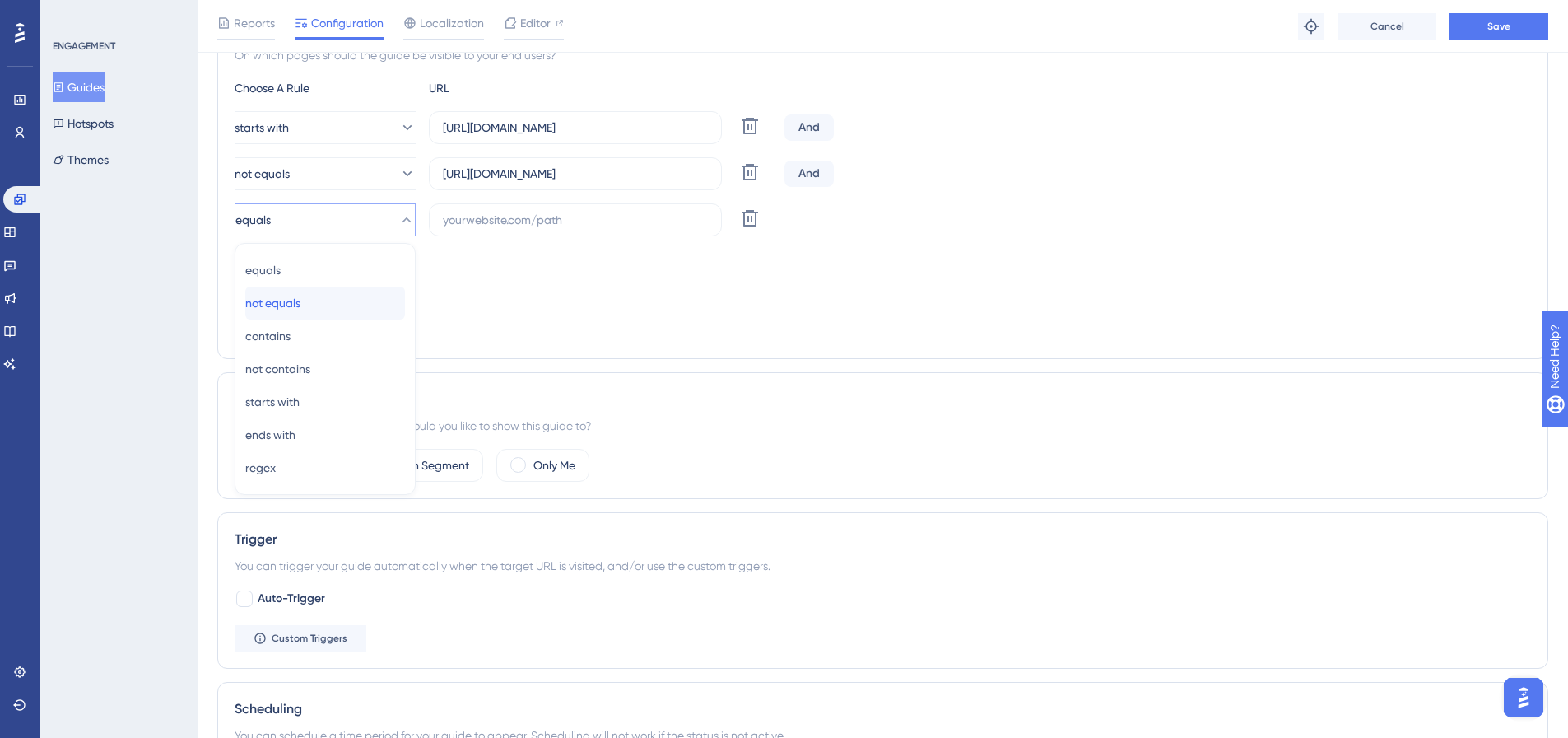
click at [322, 300] on div "not equals not equals" at bounding box center [325, 303] width 159 height 33
click at [524, 221] on input "text" at bounding box center [575, 219] width 265 height 18
click at [625, 183] on label "https://botleads.app/sign-in" at bounding box center [576, 173] width 293 height 33
click at [625, 183] on input "https://botleads.app/sign-in" at bounding box center [575, 173] width 265 height 18
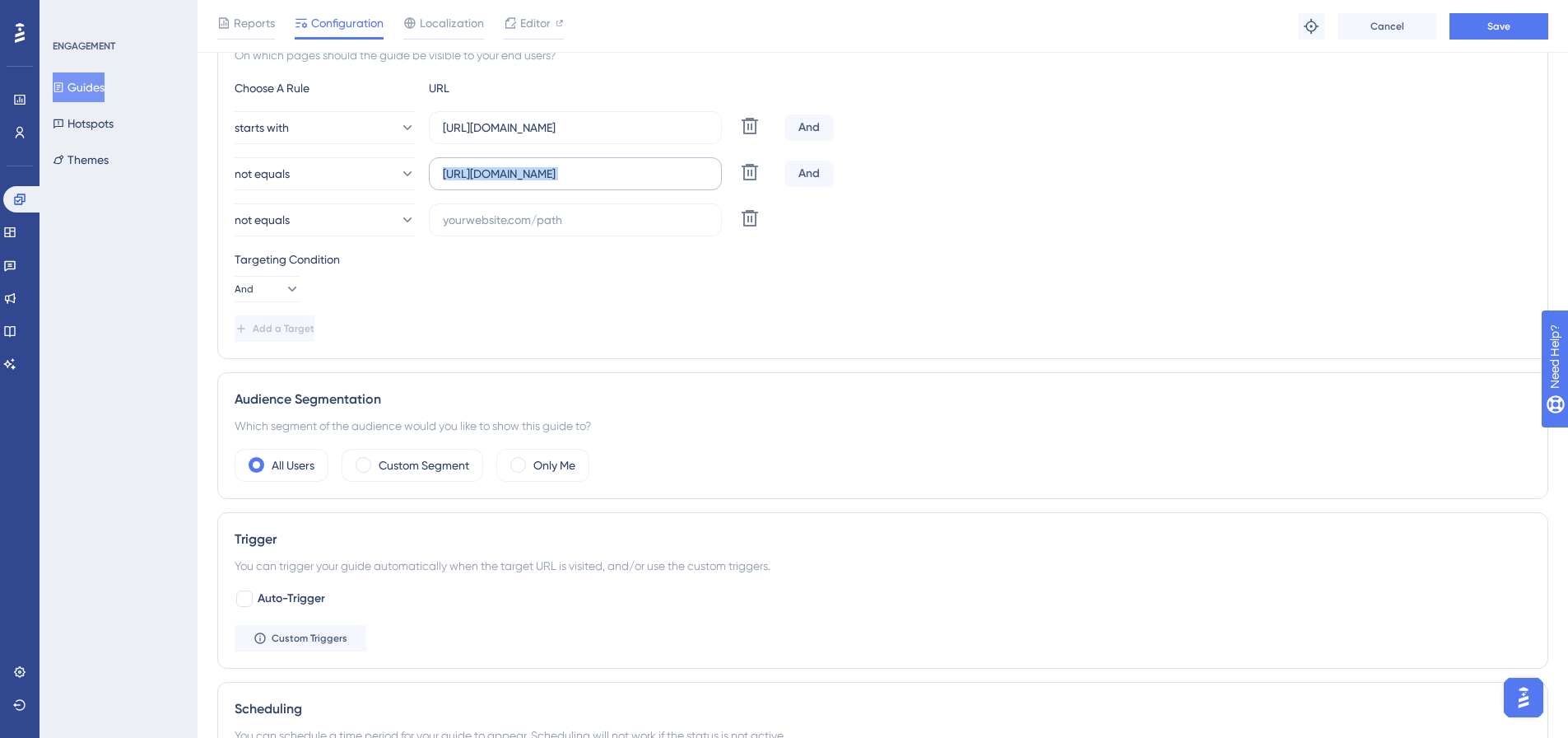
click at [625, 183] on label "https://botleads.app/sign-in" at bounding box center [576, 173] width 293 height 33
click at [625, 183] on input "https://botleads.app/sign-in" at bounding box center [575, 173] width 265 height 18
click at [625, 183] on label "https://botleads.app/sign-in" at bounding box center [576, 173] width 293 height 33
click at [625, 183] on input "https://botleads.app/sign-in" at bounding box center [575, 173] width 265 height 18
click at [609, 180] on input "https://botleads.app/sign-in" at bounding box center [575, 173] width 265 height 18
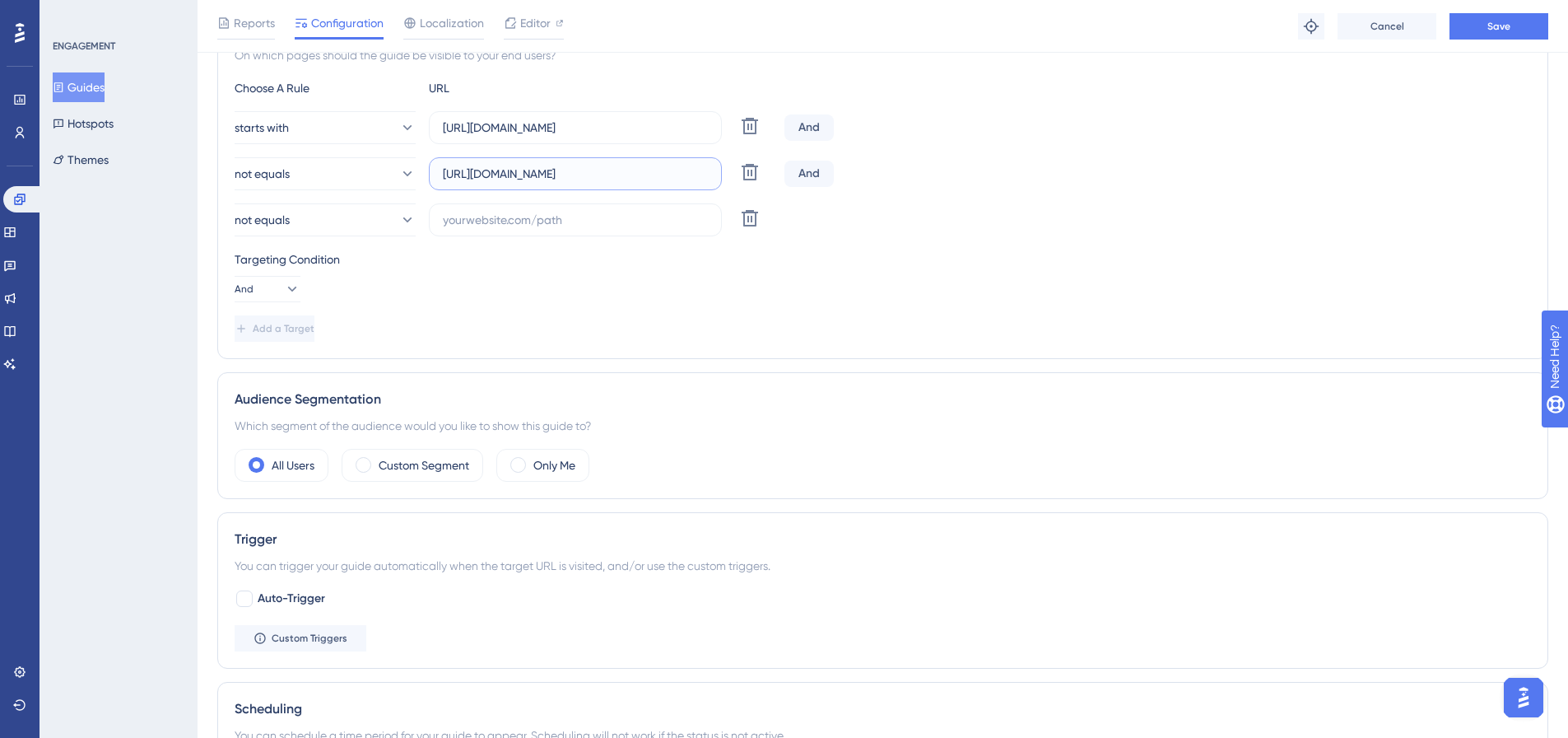
click at [609, 180] on input "https://botleads.app/sign-in" at bounding box center [575, 173] width 265 height 18
click at [609, 181] on input "https://botleads.app/sign-in" at bounding box center [575, 173] width 265 height 18
click at [585, 210] on label at bounding box center [576, 219] width 293 height 33
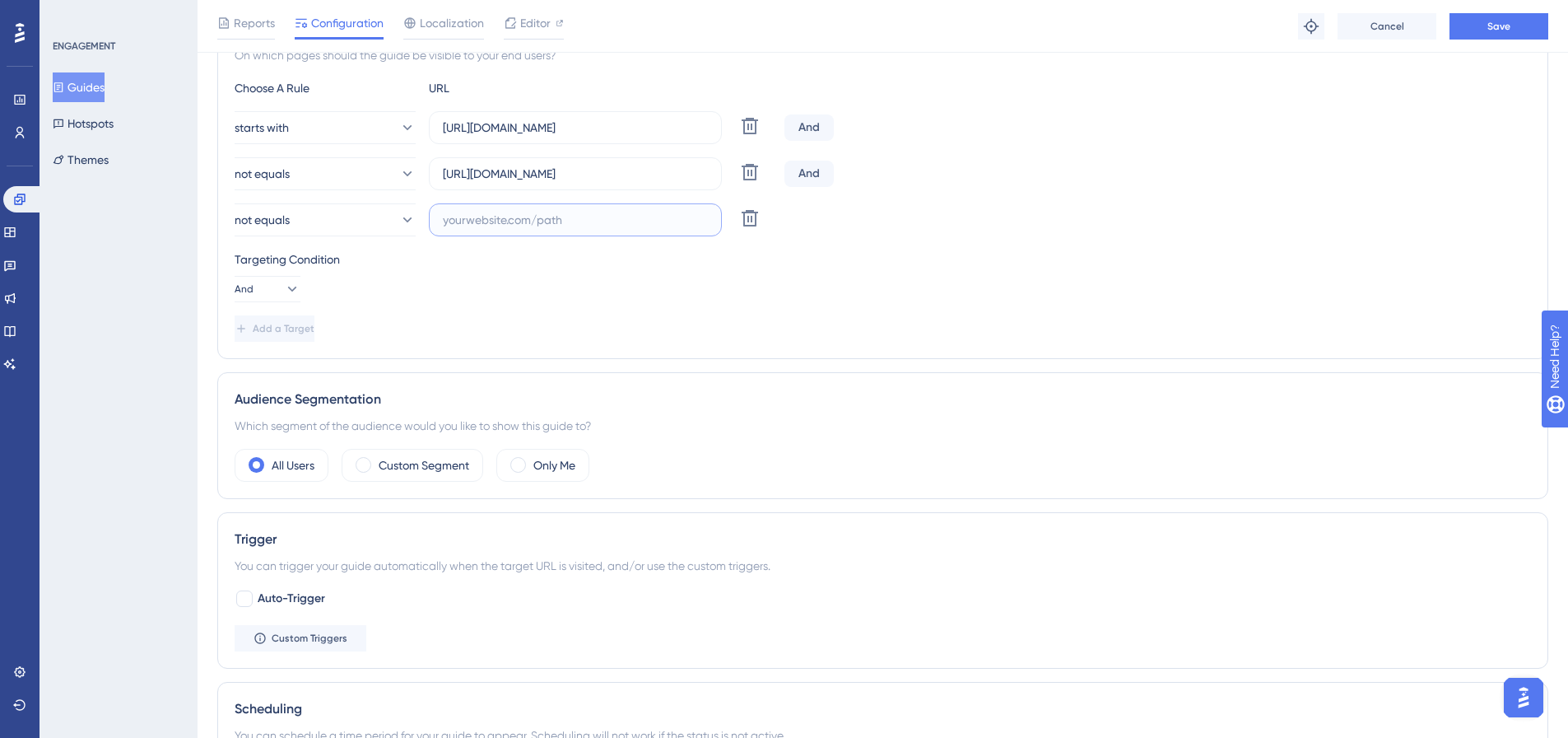
click at [585, 211] on input "text" at bounding box center [575, 219] width 265 height 18
paste input "https://botleads.app/sign-in"
click at [645, 216] on input "https://botleads.app/sign-in" at bounding box center [575, 219] width 265 height 18
type input "https://botleads.app/sign-out"
click at [314, 327] on button "Add a Target" at bounding box center [274, 328] width 80 height 27
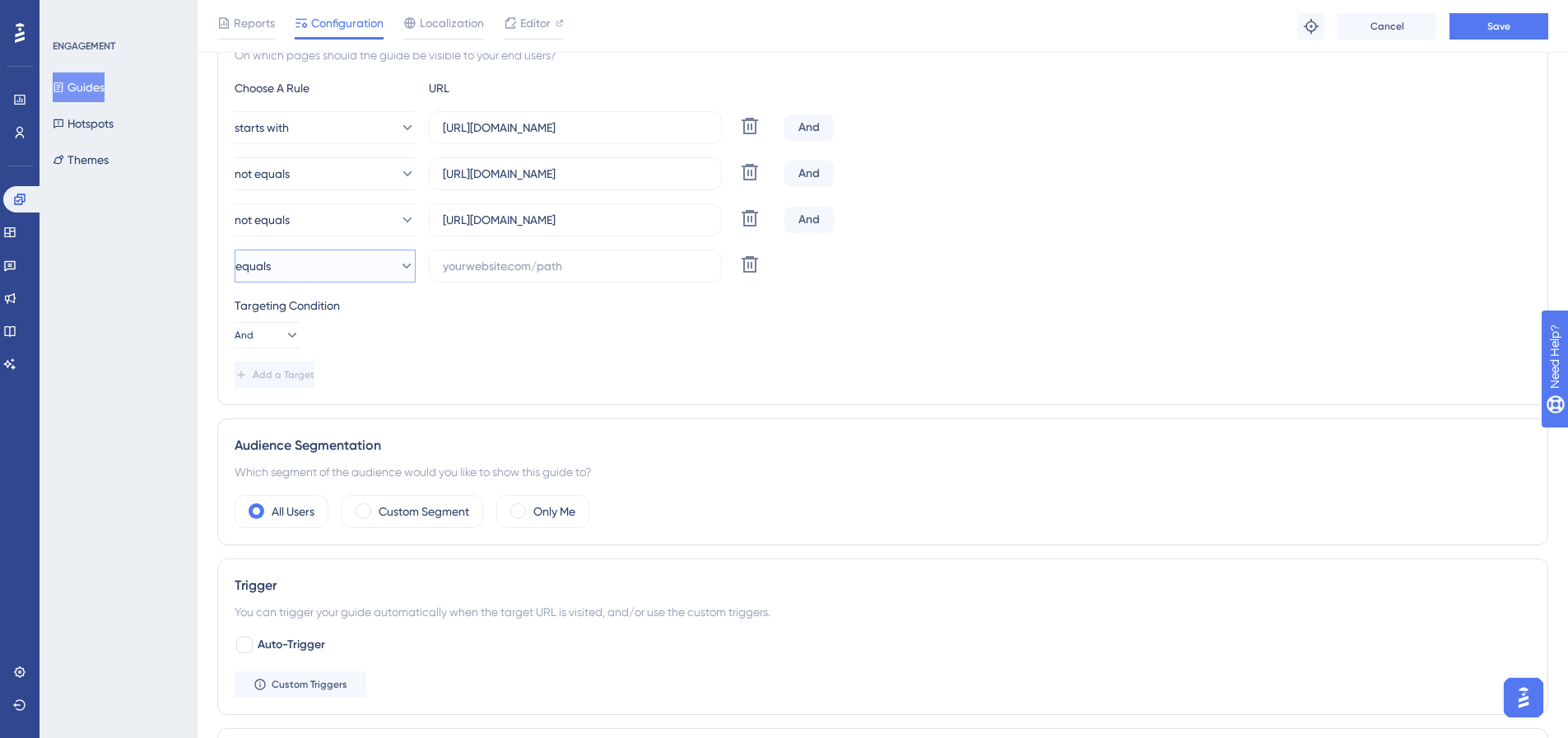
click at [363, 259] on button "equals" at bounding box center [325, 266] width 181 height 33
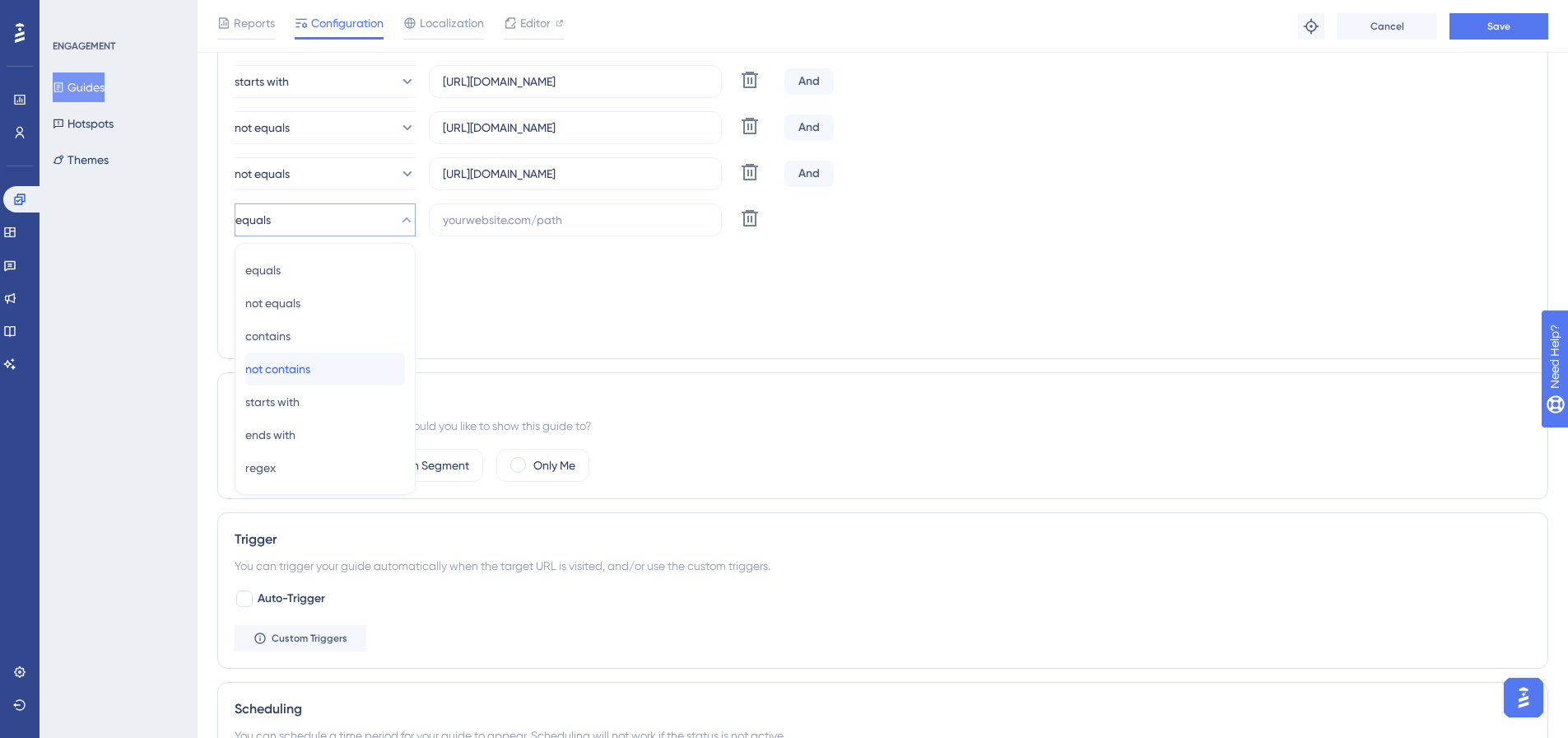
click at [299, 363] on span "not contains" at bounding box center [278, 369] width 65 height 20
drag, startPoint x: 555, startPoint y: 176, endPoint x: 544, endPoint y: 201, distance: 27.3
click at [556, 176] on input "https://botleads.app/sign-out" at bounding box center [575, 173] width 265 height 18
click at [641, 160] on label "https://botleads.app/sign-out" at bounding box center [576, 173] width 293 height 33
click at [641, 165] on input "https://botleads.app/sign-out" at bounding box center [575, 173] width 265 height 18
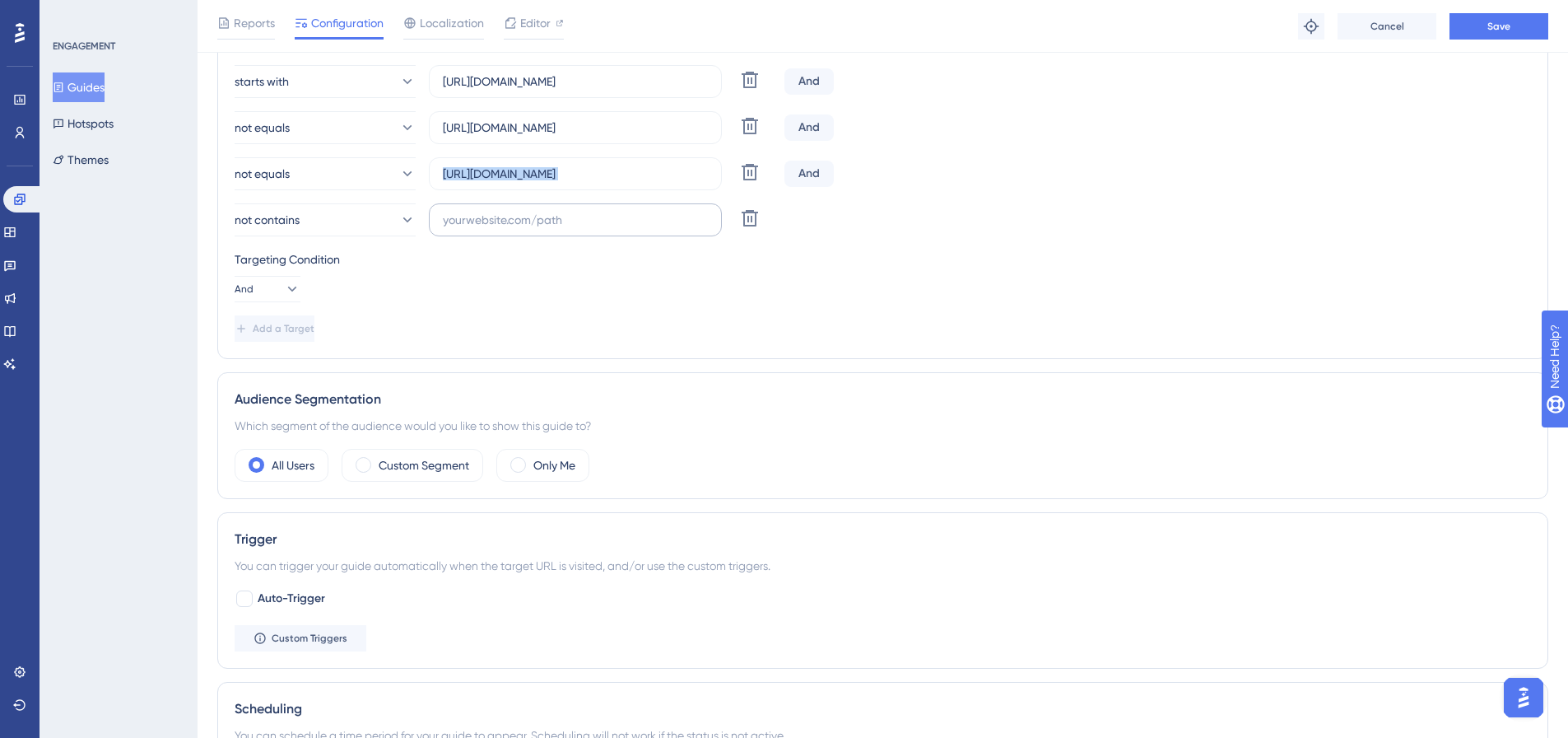
click at [641, 160] on label "https://botleads.app/sign-out" at bounding box center [576, 173] width 293 height 33
click at [641, 165] on input "https://botleads.app/sign-out" at bounding box center [575, 173] width 265 height 18
click at [641, 160] on label "https://botleads.app/sign-out" at bounding box center [576, 173] width 293 height 33
click at [641, 165] on input "https://botleads.app/sign-out" at bounding box center [575, 173] width 265 height 18
copy div "Delete"
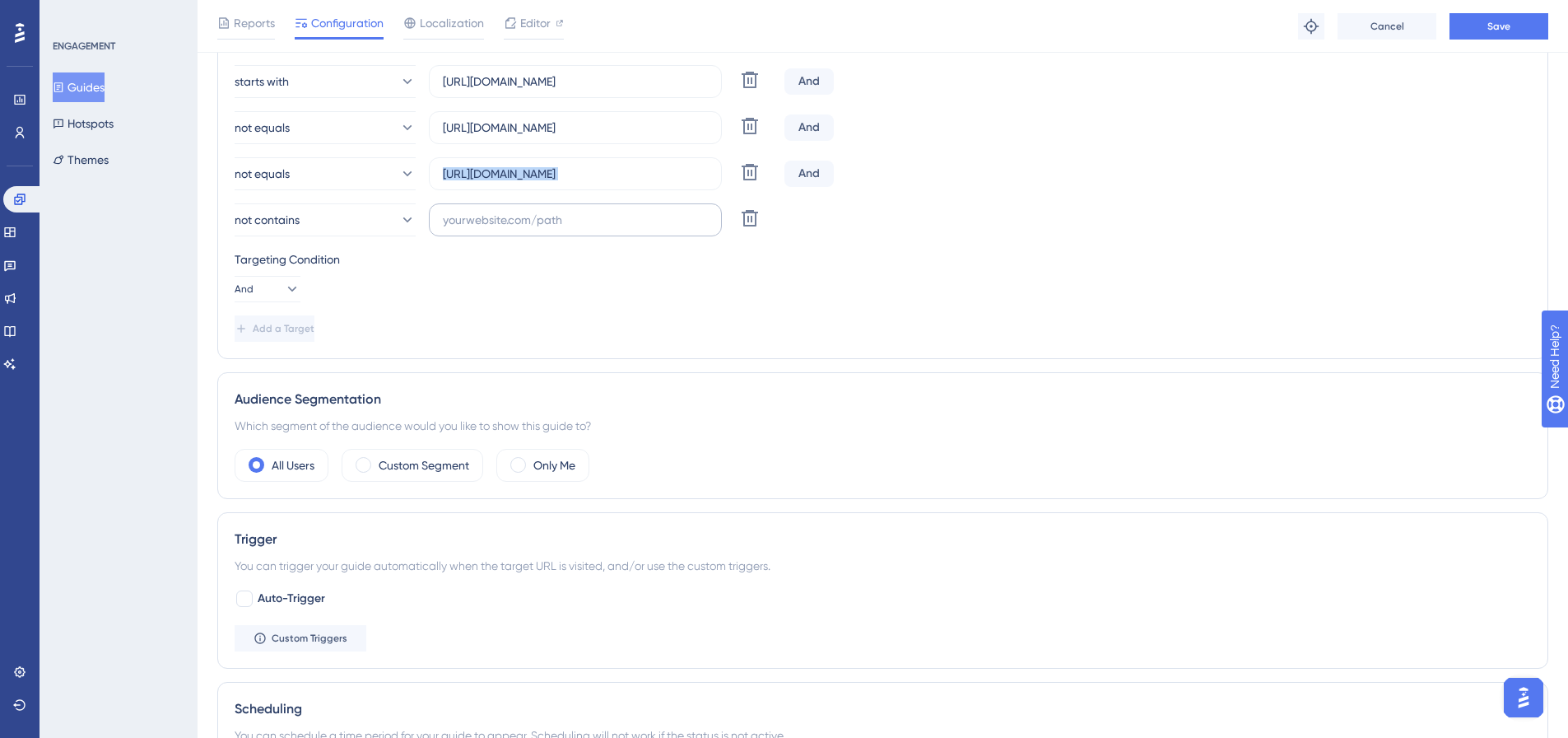
click at [583, 243] on div "Choose A Rule URL starts with https://botleads.app Delete And not equals https:…" at bounding box center [883, 186] width 1296 height 309
click at [595, 221] on input "text" at bounding box center [575, 219] width 265 height 18
click at [626, 227] on input "text" at bounding box center [575, 219] width 265 height 18
drag, startPoint x: 626, startPoint y: 222, endPoint x: 631, endPoint y: 169, distance: 53.2
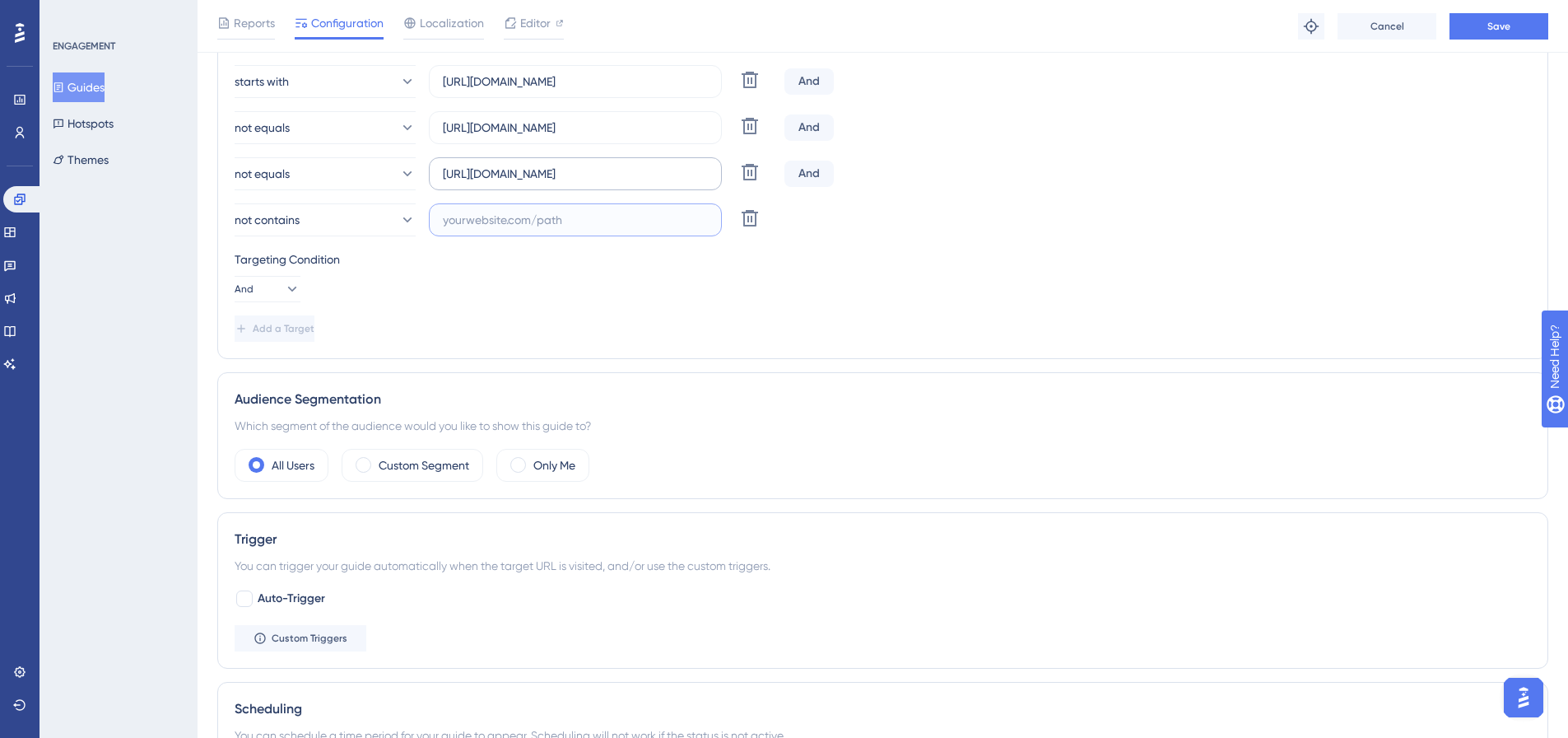
click at [628, 220] on input "text" at bounding box center [575, 219] width 265 height 18
click at [631, 169] on input "https://botleads.app/sign-out" at bounding box center [575, 173] width 265 height 18
click at [591, 217] on input "text" at bounding box center [575, 219] width 265 height 18
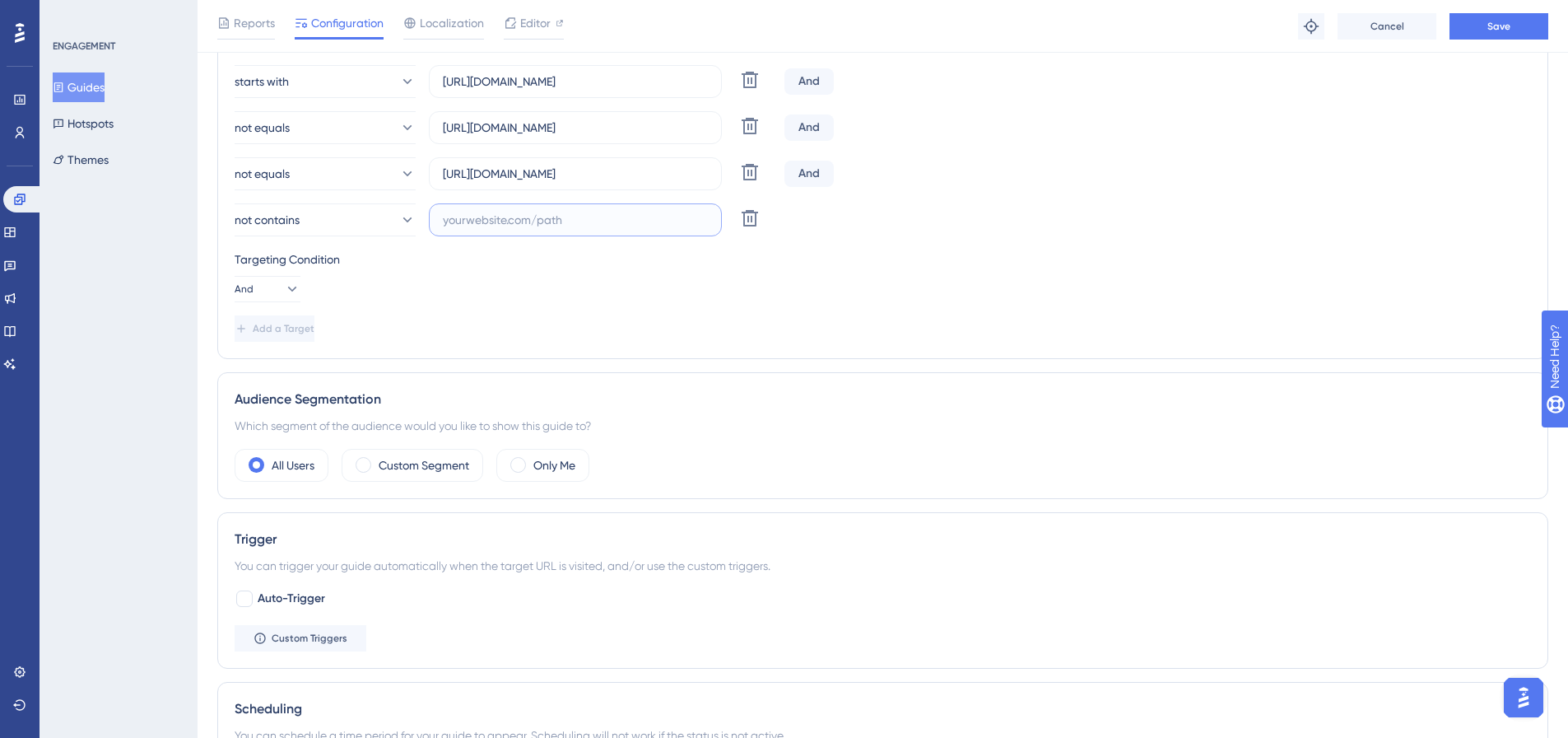
paste input "https://botleads.app/sign-out"
click at [635, 213] on input "https://botleads.app/sign-out" at bounding box center [575, 219] width 265 height 18
type input "https://botleads.app/builders-selection"
click at [692, 219] on input "https://botleads.app/builders-selection" at bounding box center [575, 219] width 265 height 18
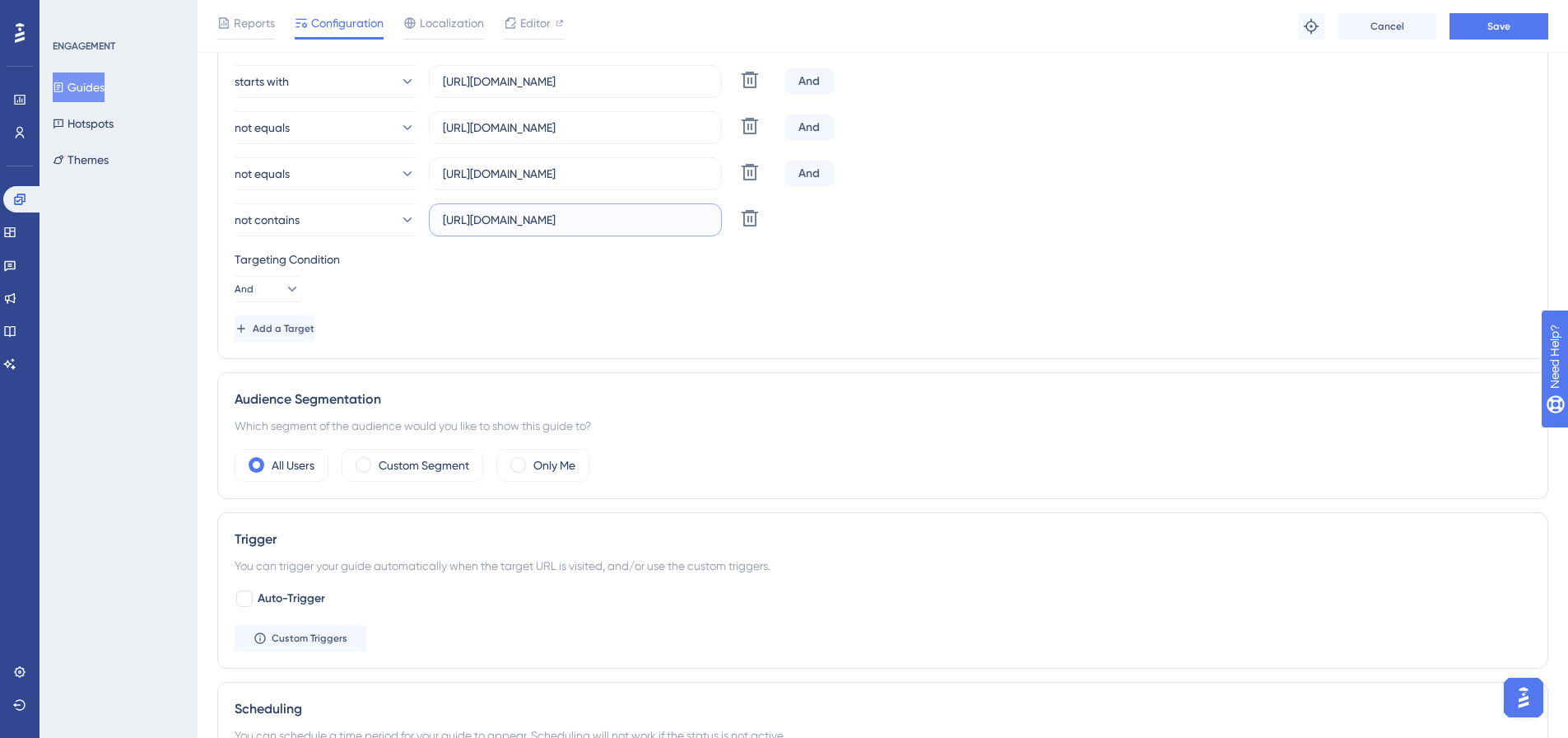
click at [692, 219] on input "https://botleads.app/builders-selection" at bounding box center [575, 219] width 265 height 18
click at [444, 310] on div "Choose A Rule URL starts with https://botleads.app Delete And not equals https:…" at bounding box center [883, 186] width 1296 height 309
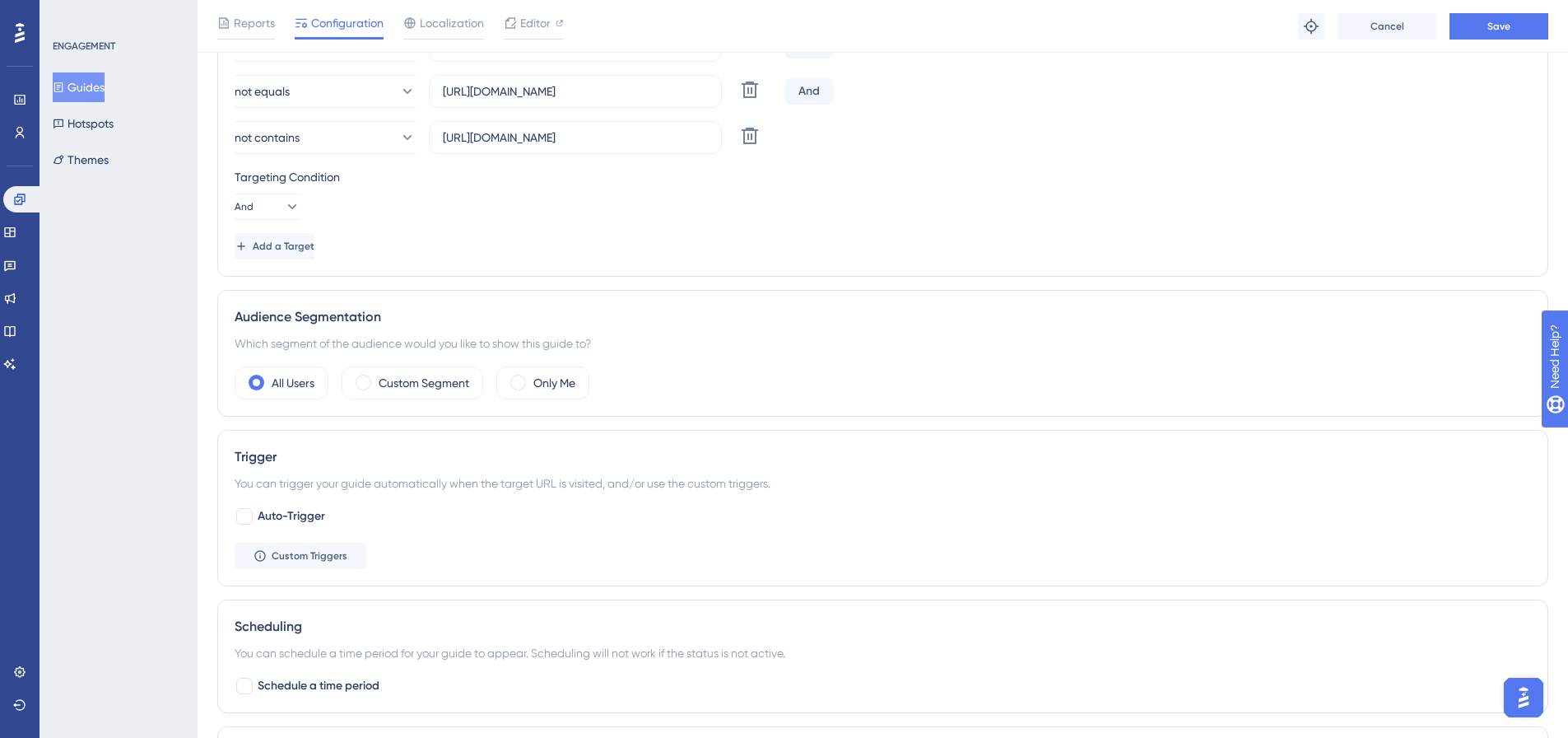
drag, startPoint x: 324, startPoint y: 351, endPoint x: 395, endPoint y: 309, distance: 82.5
click at [324, 351] on div "Which segment of the audience would you like to show this guide to?" at bounding box center [883, 343] width 1296 height 20
click at [451, 262] on div "Page Targeting On which pages should the guide be visible to your end users? Ch…" at bounding box center [883, 75] width 1332 height 404
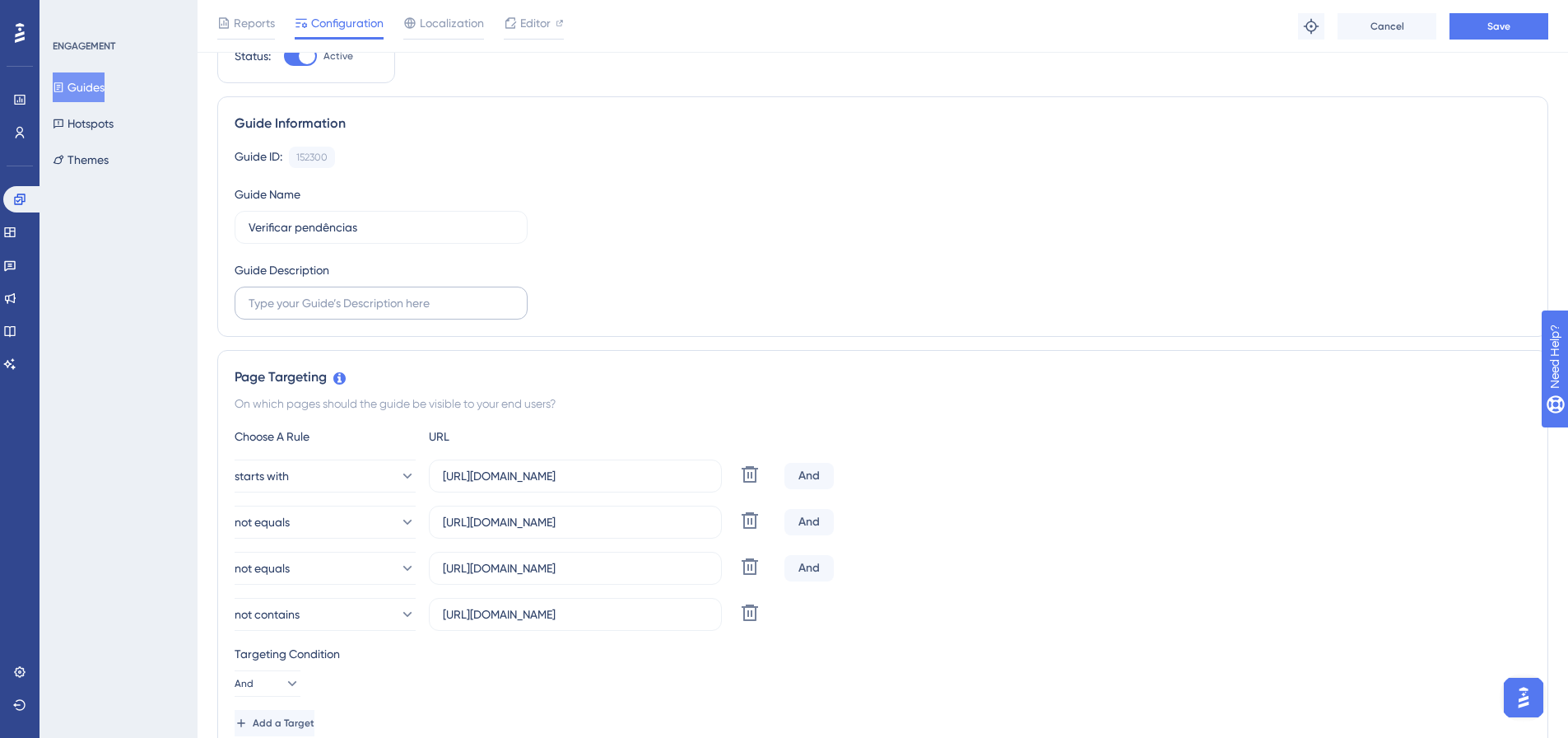
scroll to position [0, 0]
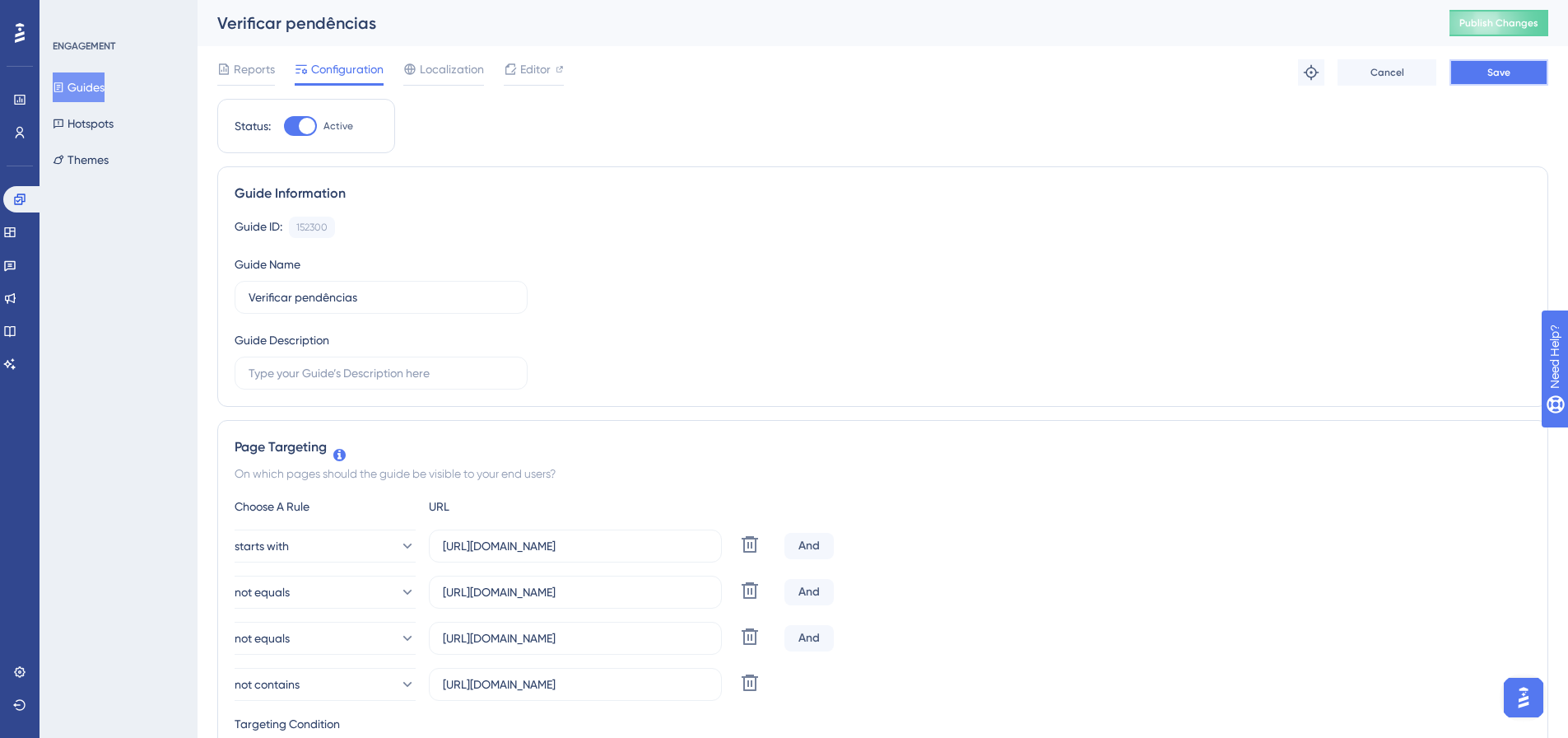
click at [1475, 74] on button "Save" at bounding box center [1499, 72] width 99 height 27
click at [84, 89] on button "Guides" at bounding box center [78, 87] width 52 height 30
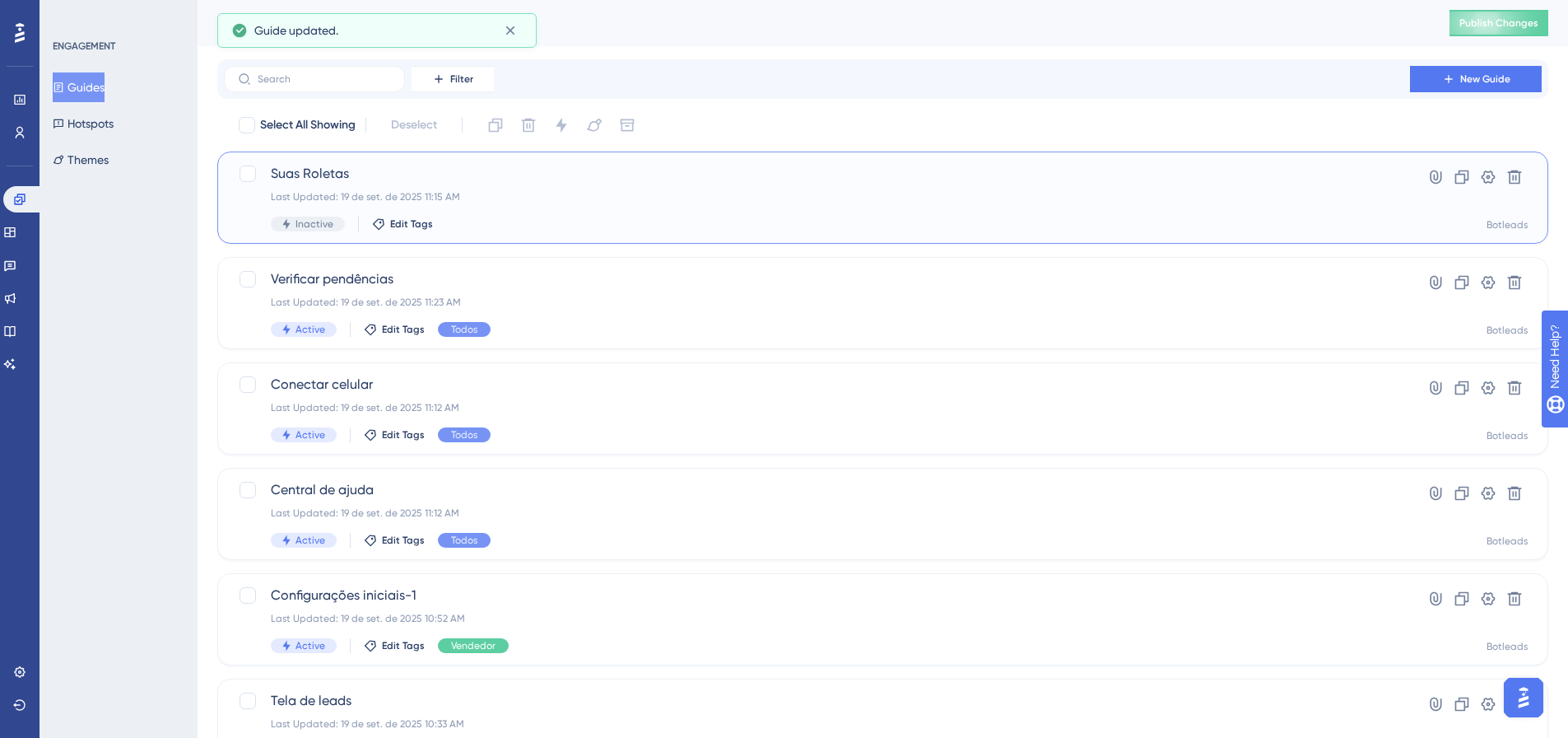
click at [281, 229] on icon at bounding box center [286, 224] width 11 height 11
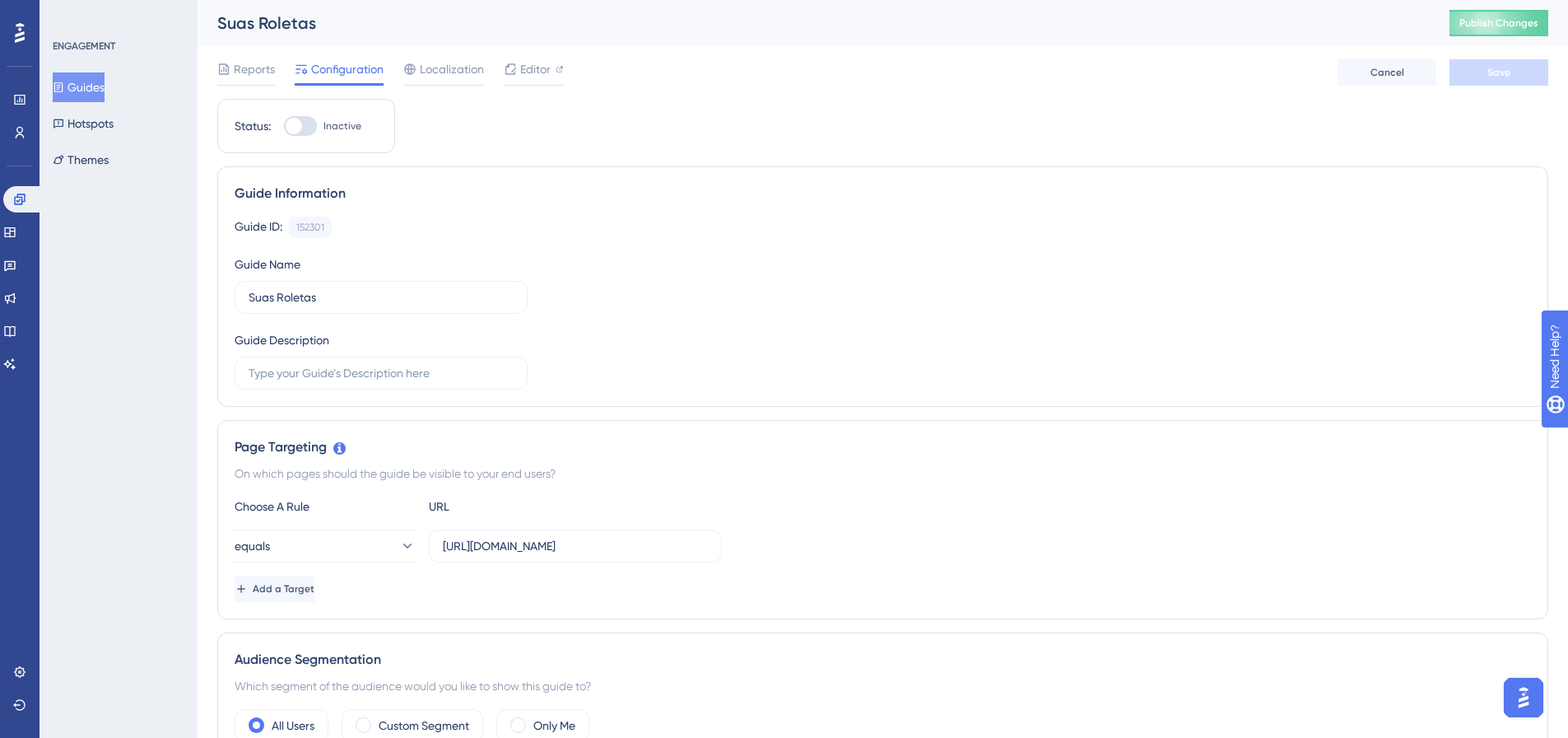
click at [296, 123] on div at bounding box center [293, 125] width 16 height 16
click at [284, 126] on input "Inactive" at bounding box center [283, 126] width 1 height 1
checkbox input "true"
click at [619, 214] on div "Guide Information Guide ID: 152301 Copy Guide Name Suas Roletas Guide Descripti…" at bounding box center [883, 286] width 1332 height 241
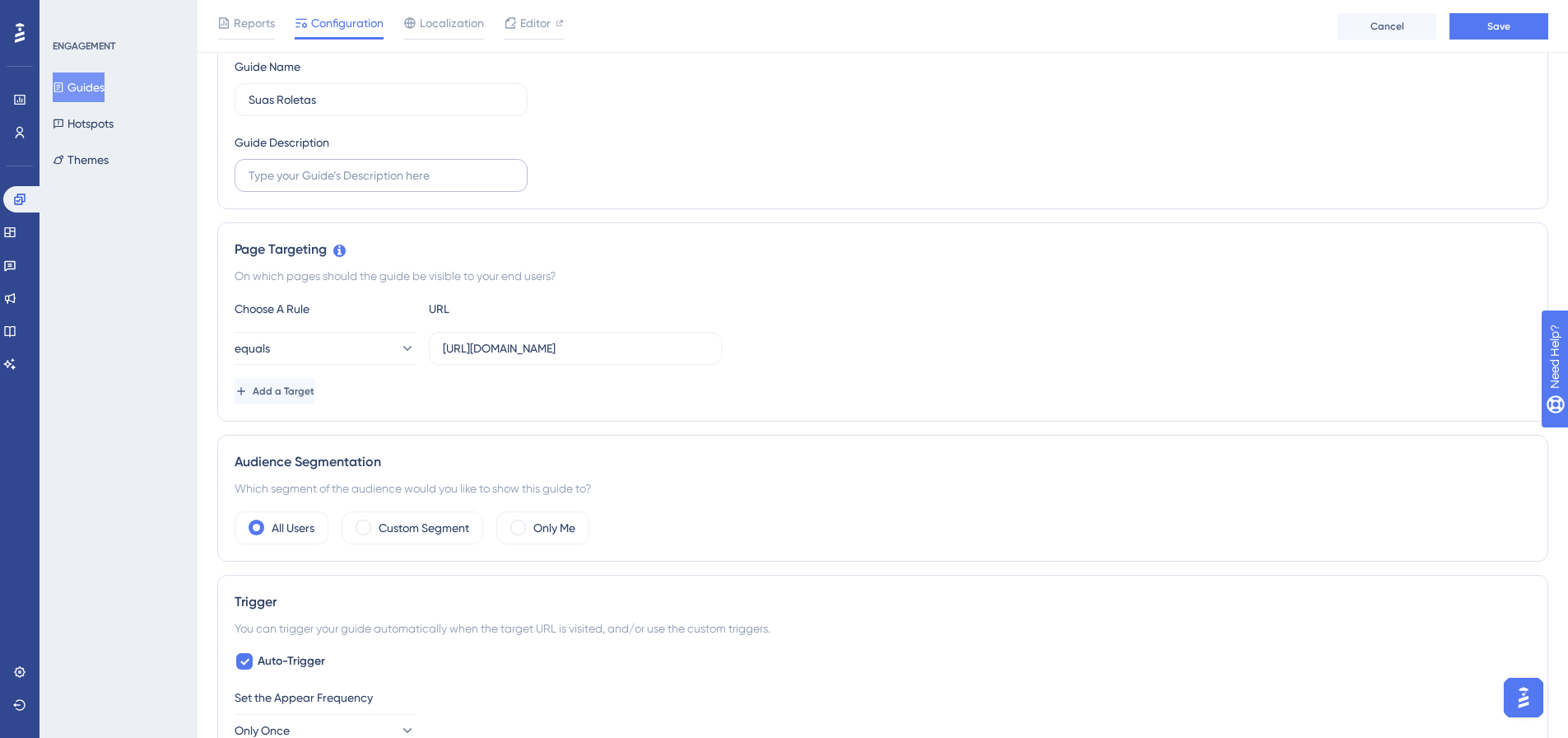
scroll to position [165, 0]
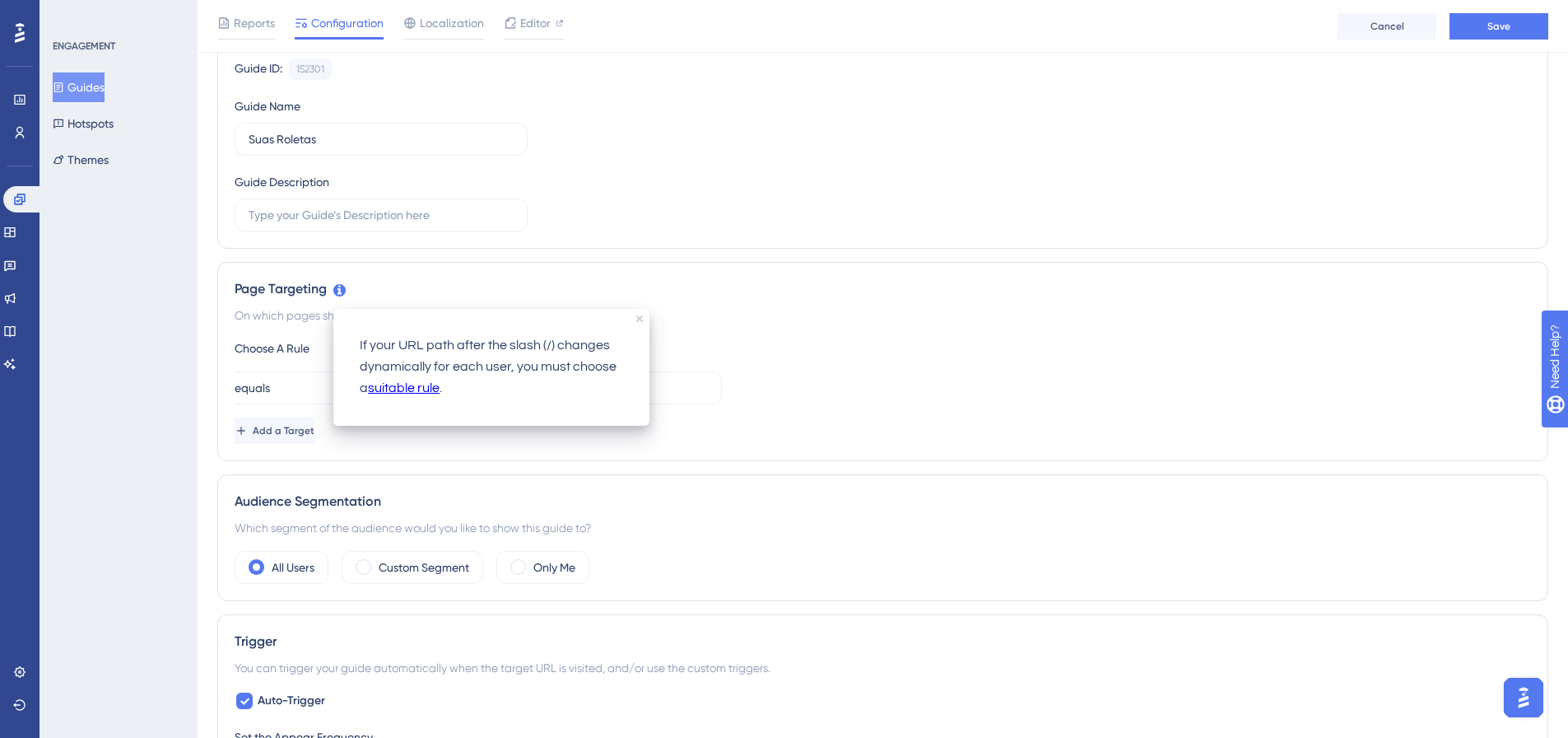
click at [458, 274] on div "Page Targeting On which pages should the guide be visible to your end users? Ch…" at bounding box center [883, 362] width 1332 height 199
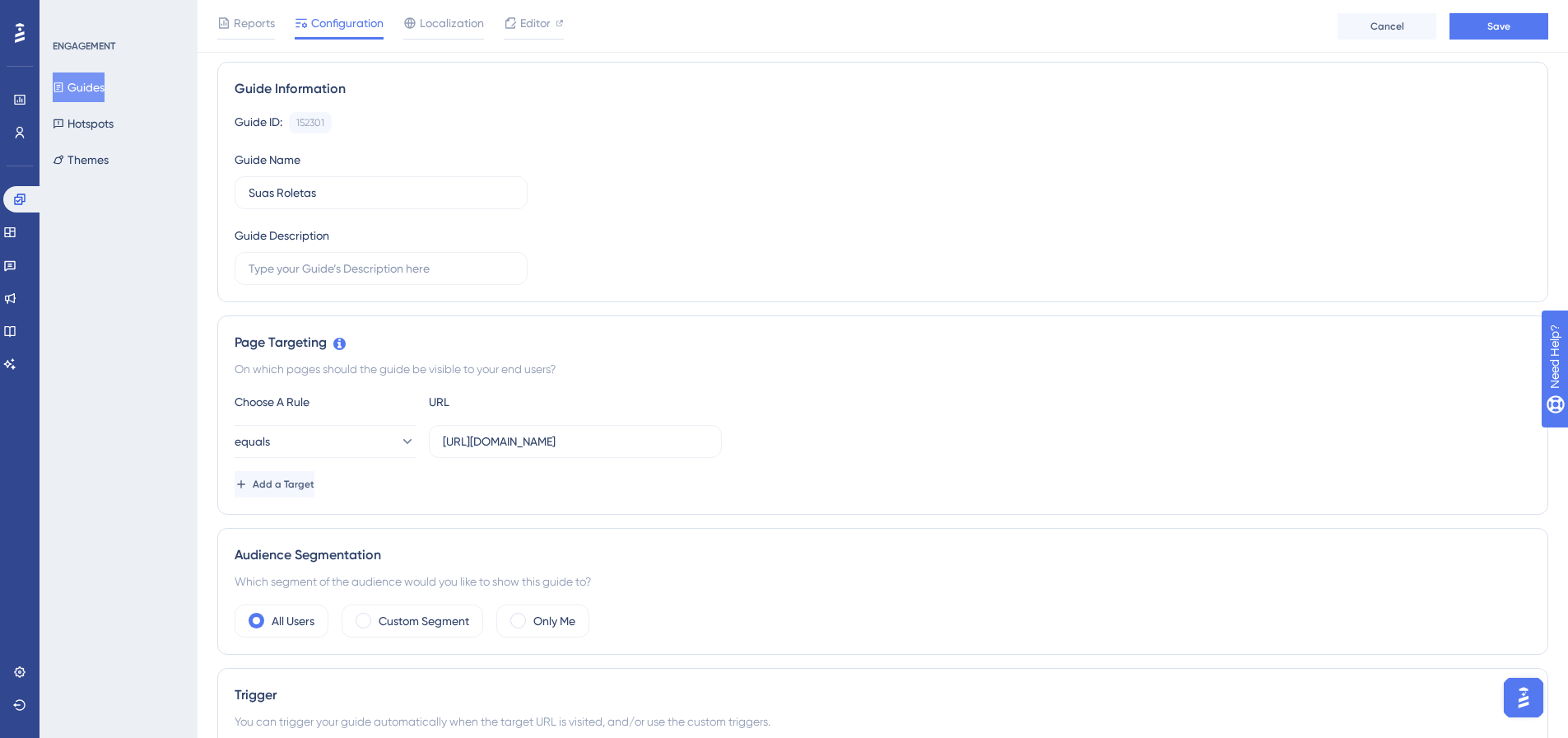
scroll to position [82, 0]
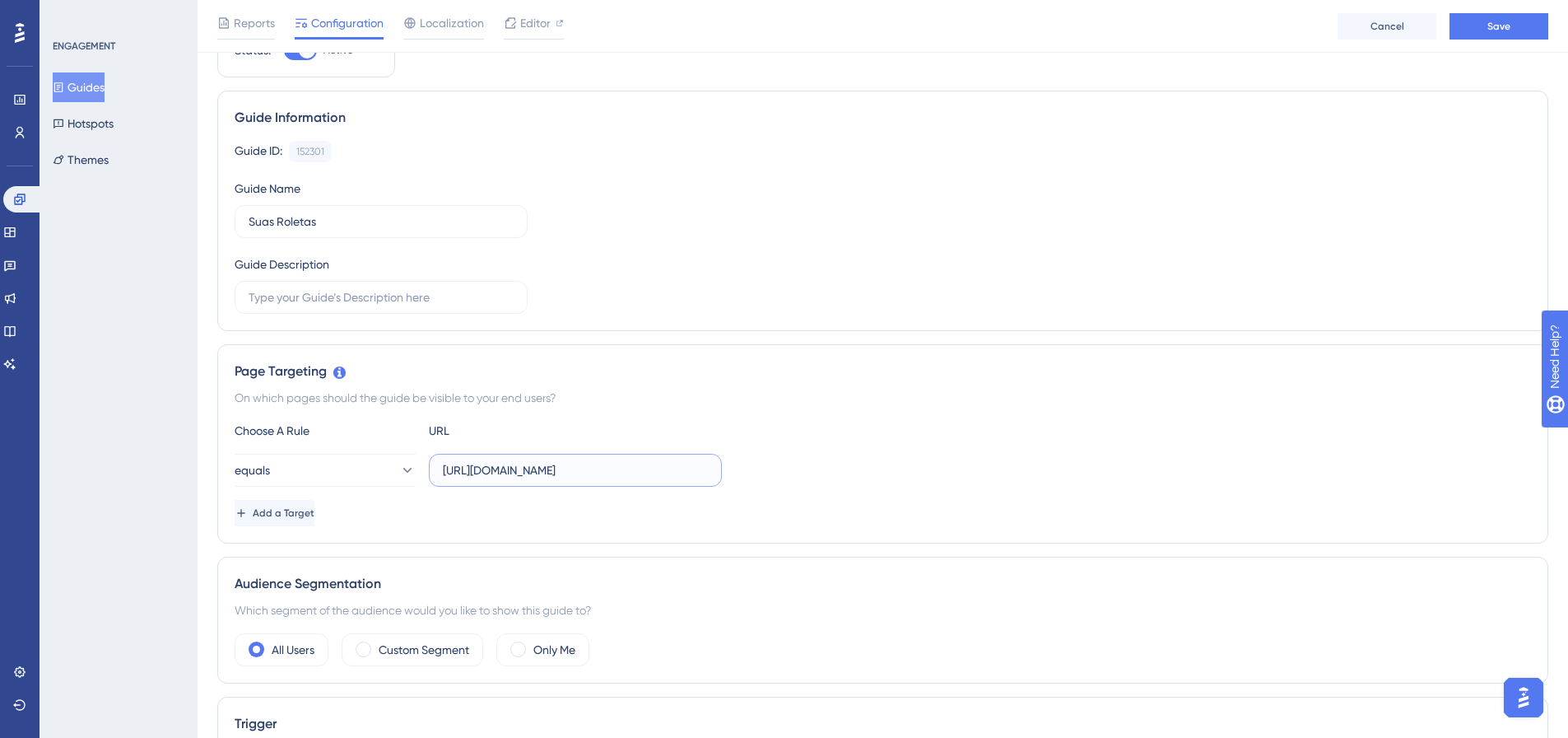
click at [650, 471] on input "https://botleads.app/help-center" at bounding box center [575, 470] width 265 height 18
drag, startPoint x: 650, startPoint y: 471, endPoint x: 572, endPoint y: 469, distance: 78.0
click at [567, 474] on input "https://botleads.app/help-center" at bounding box center [575, 470] width 265 height 18
type input "https://botleads.app"
click at [314, 481] on button "equals" at bounding box center [325, 470] width 181 height 33
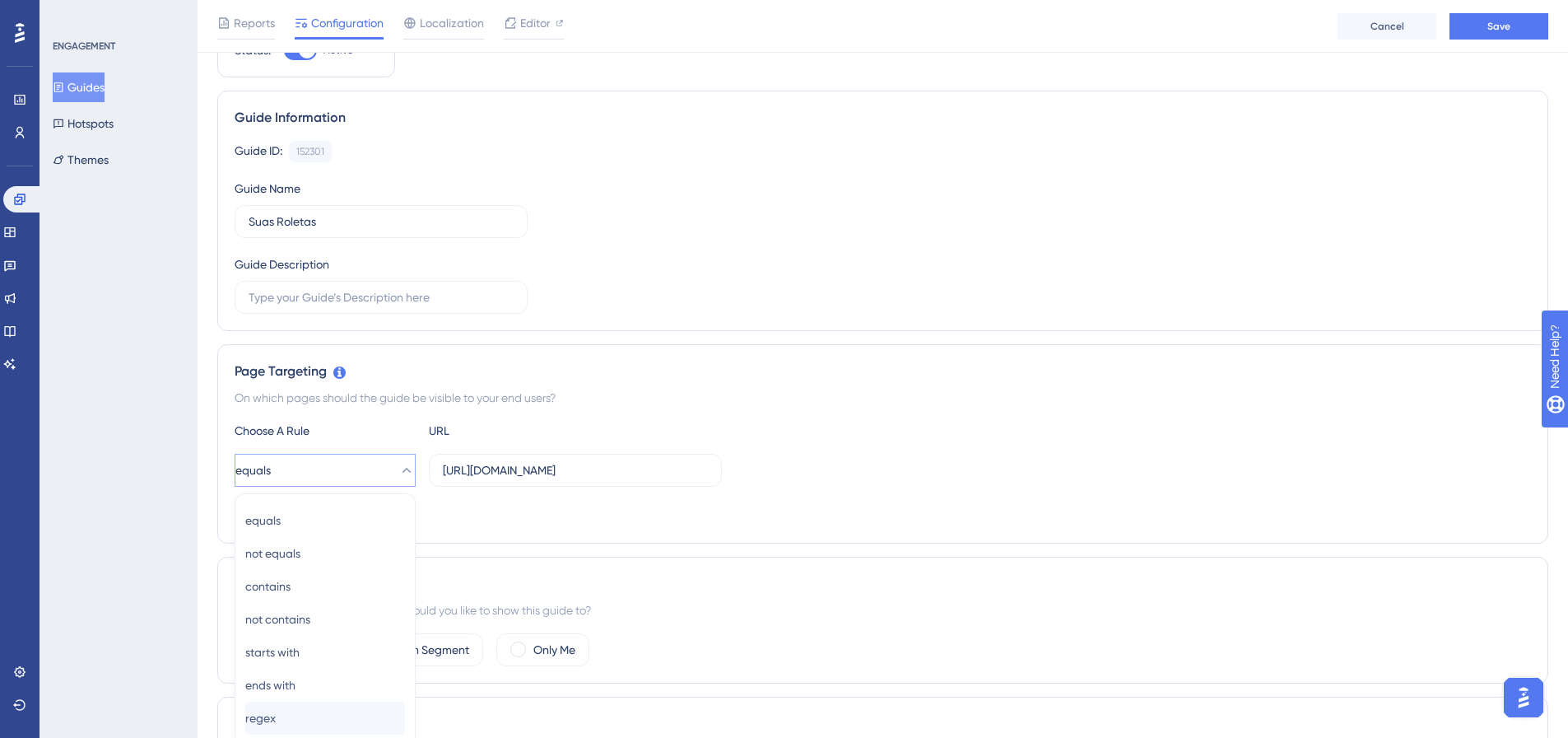
scroll to position [333, 0]
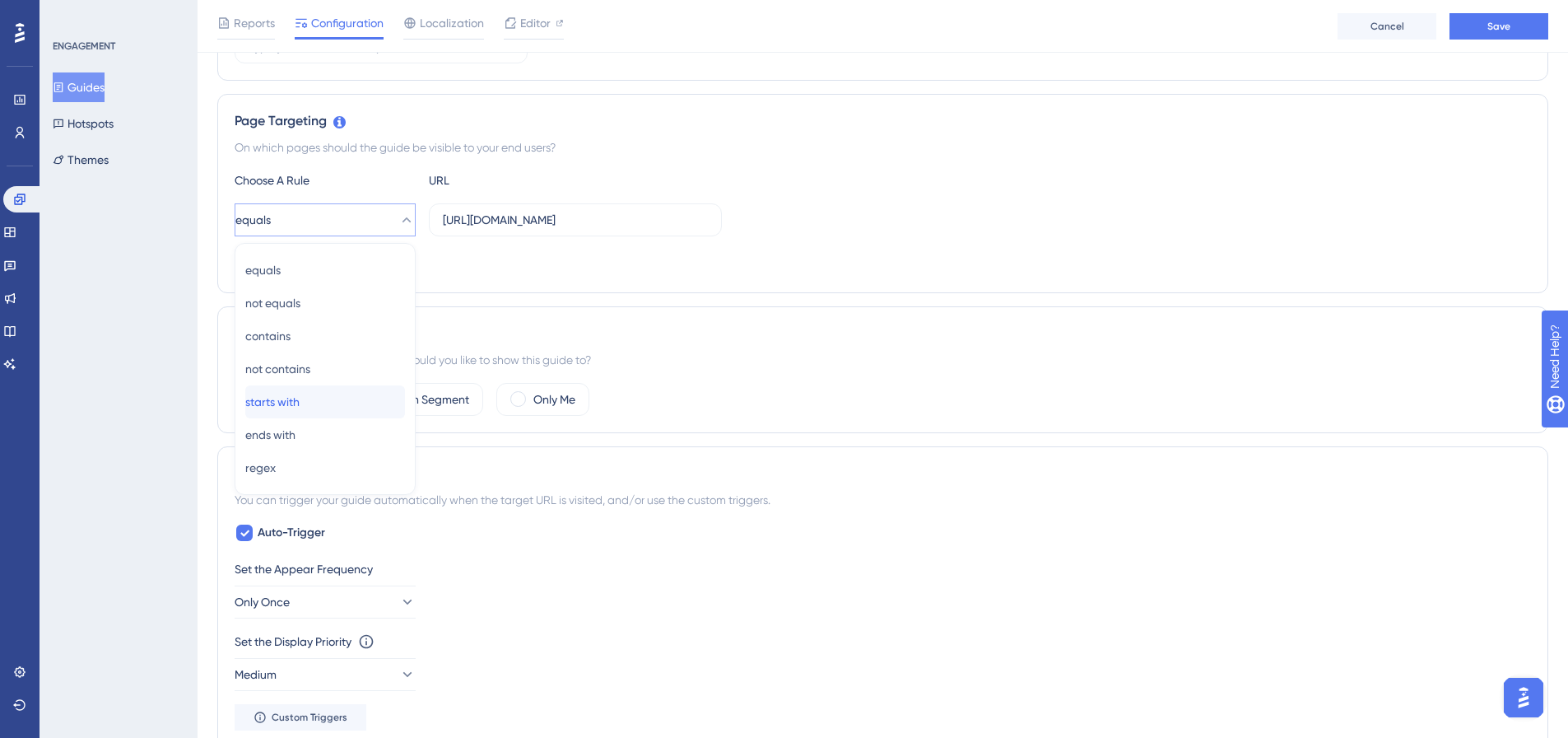
click at [344, 400] on div "starts with starts with" at bounding box center [325, 402] width 159 height 33
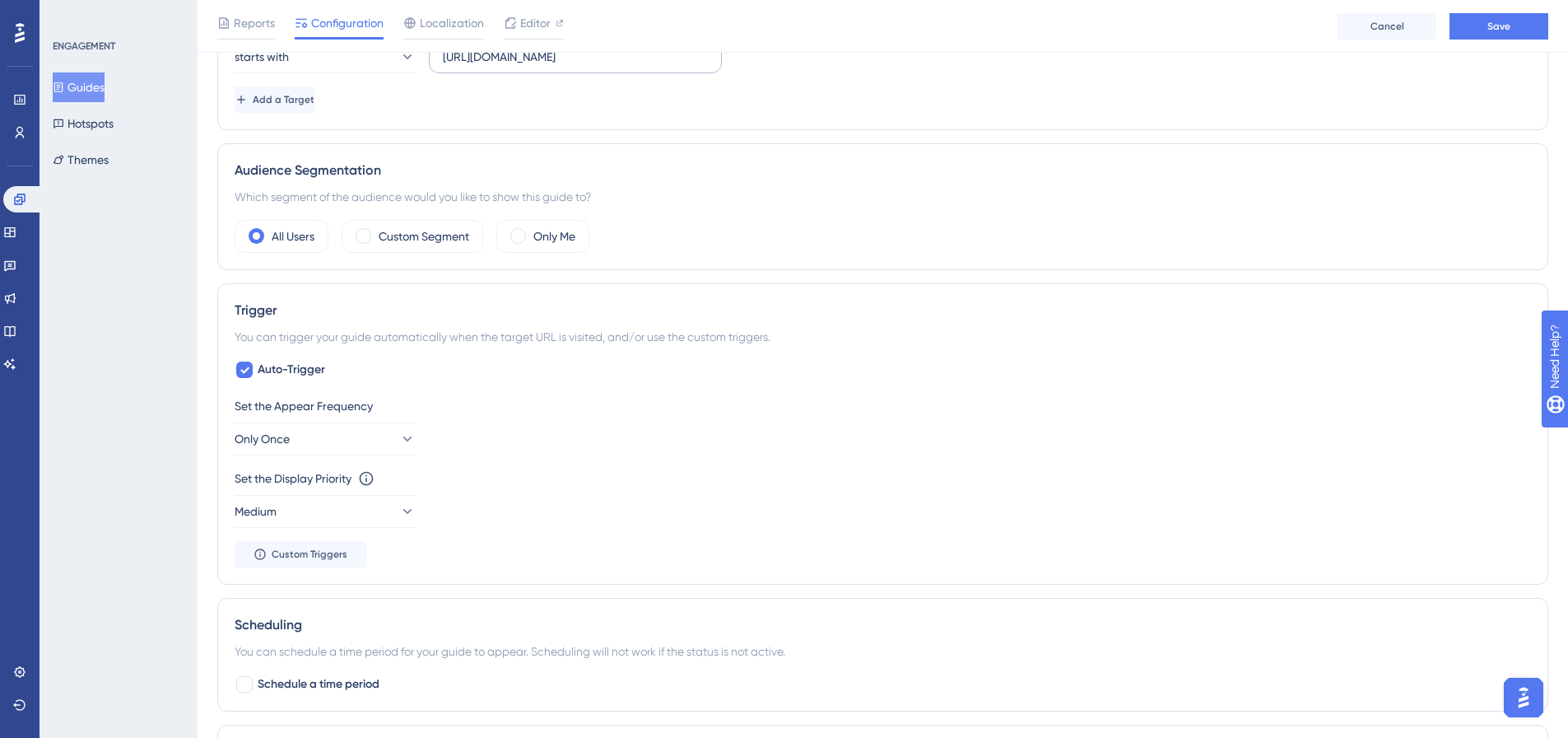
scroll to position [497, 0]
drag, startPoint x: 236, startPoint y: 377, endPoint x: 312, endPoint y: 328, distance: 90.4
click at [250, 360] on label "Auto-Trigger" at bounding box center [280, 368] width 91 height 20
checkbox input "false"
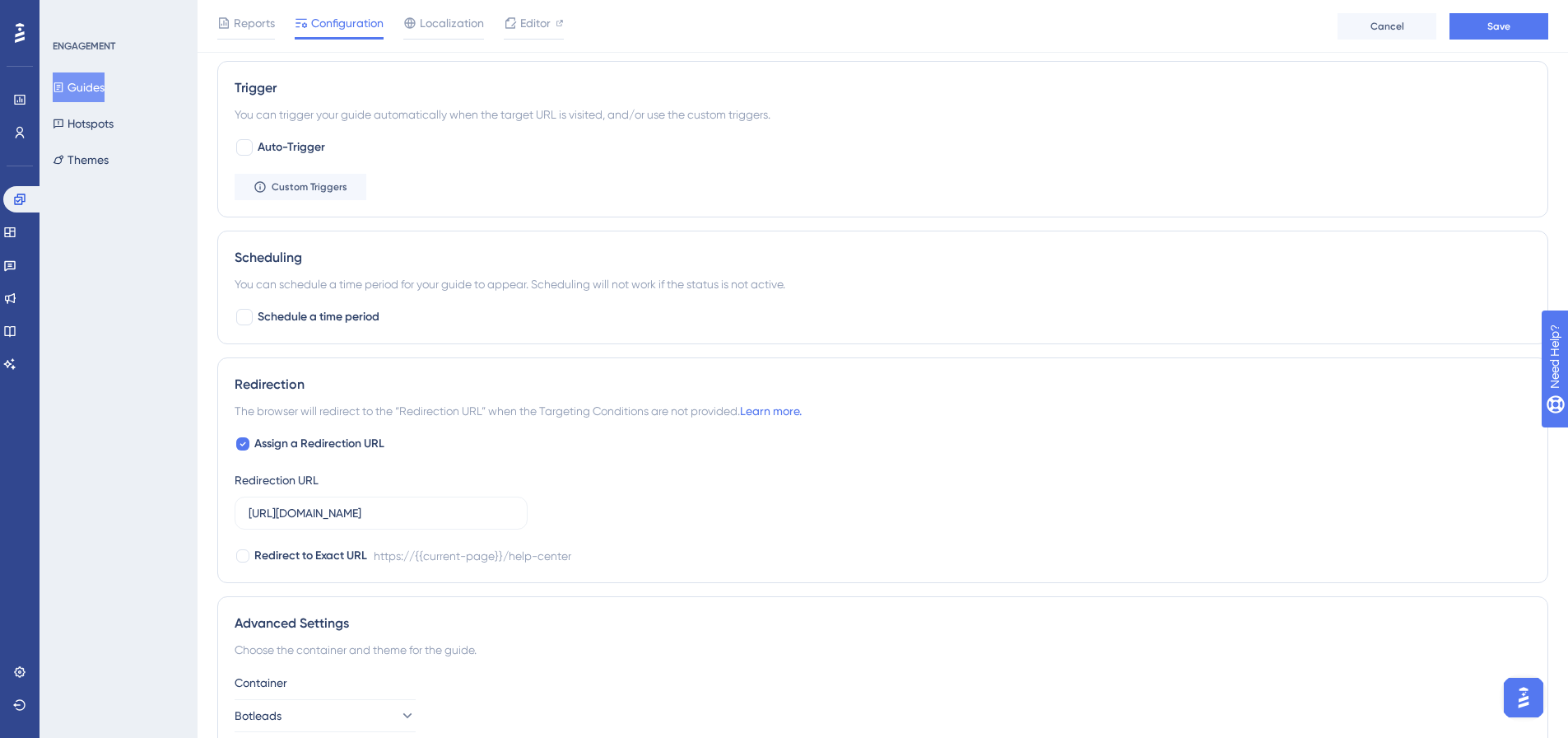
scroll to position [871, 0]
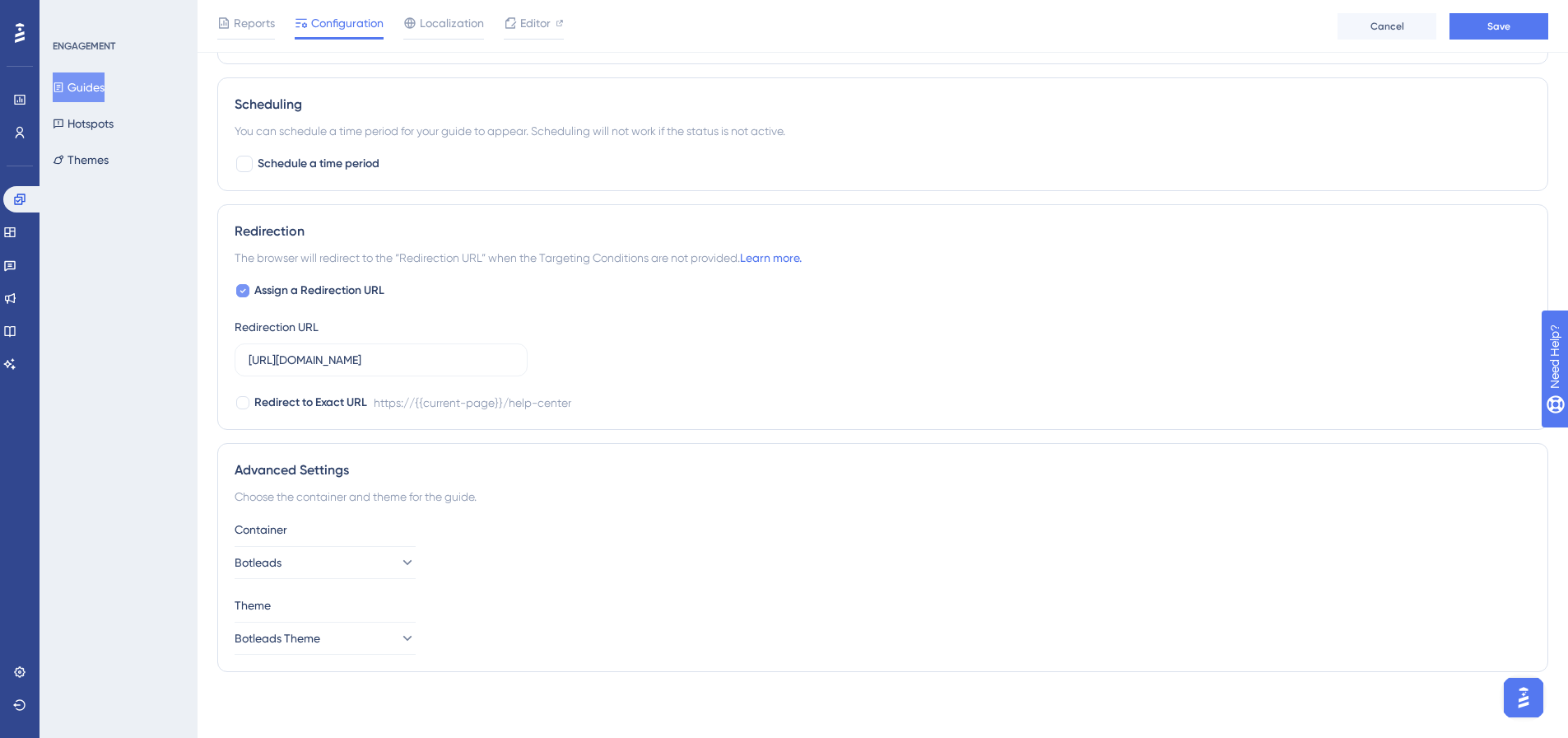
click at [251, 291] on label "Assign a Redirection URL" at bounding box center [309, 291] width 150 height 20
checkbox input "false"
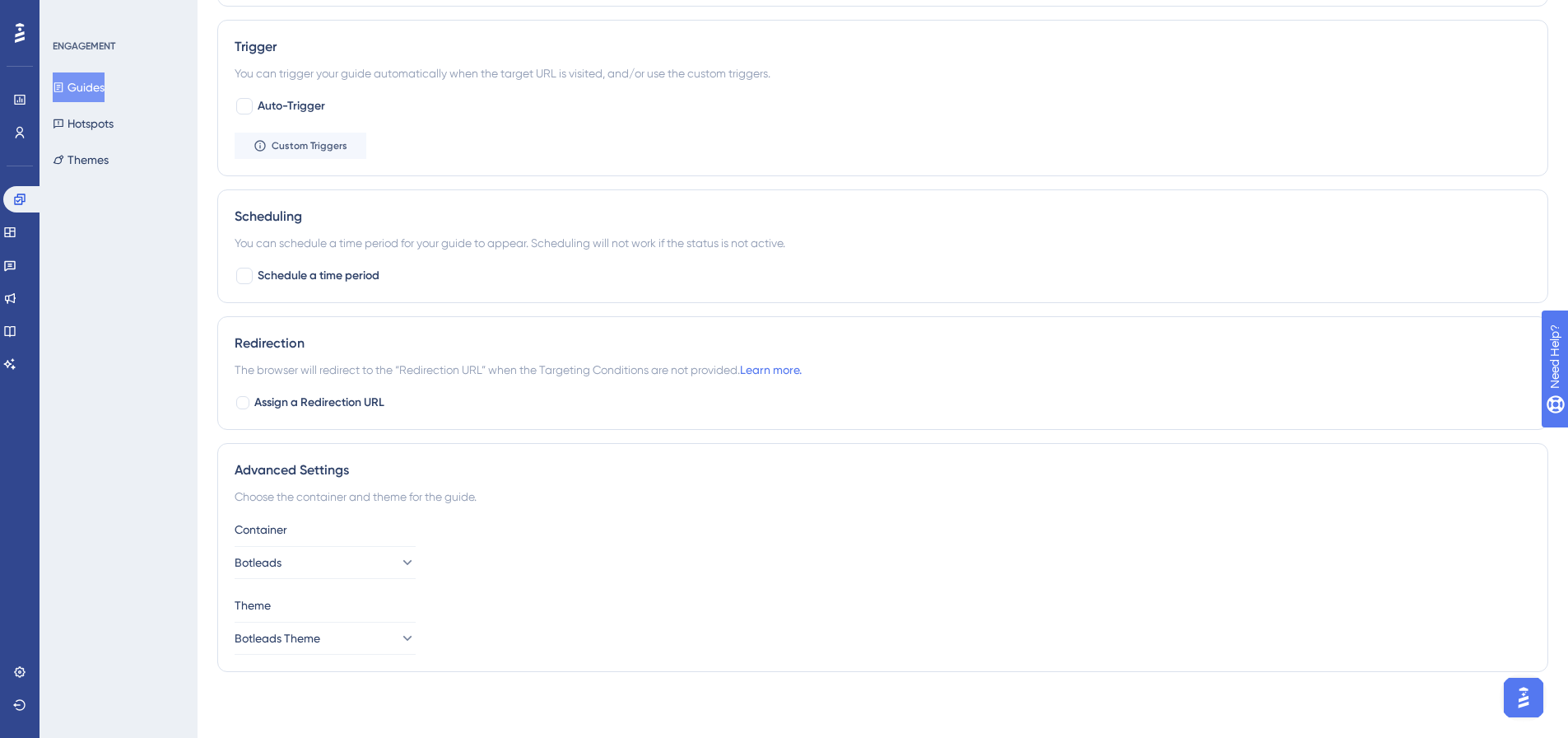
scroll to position [0, 0]
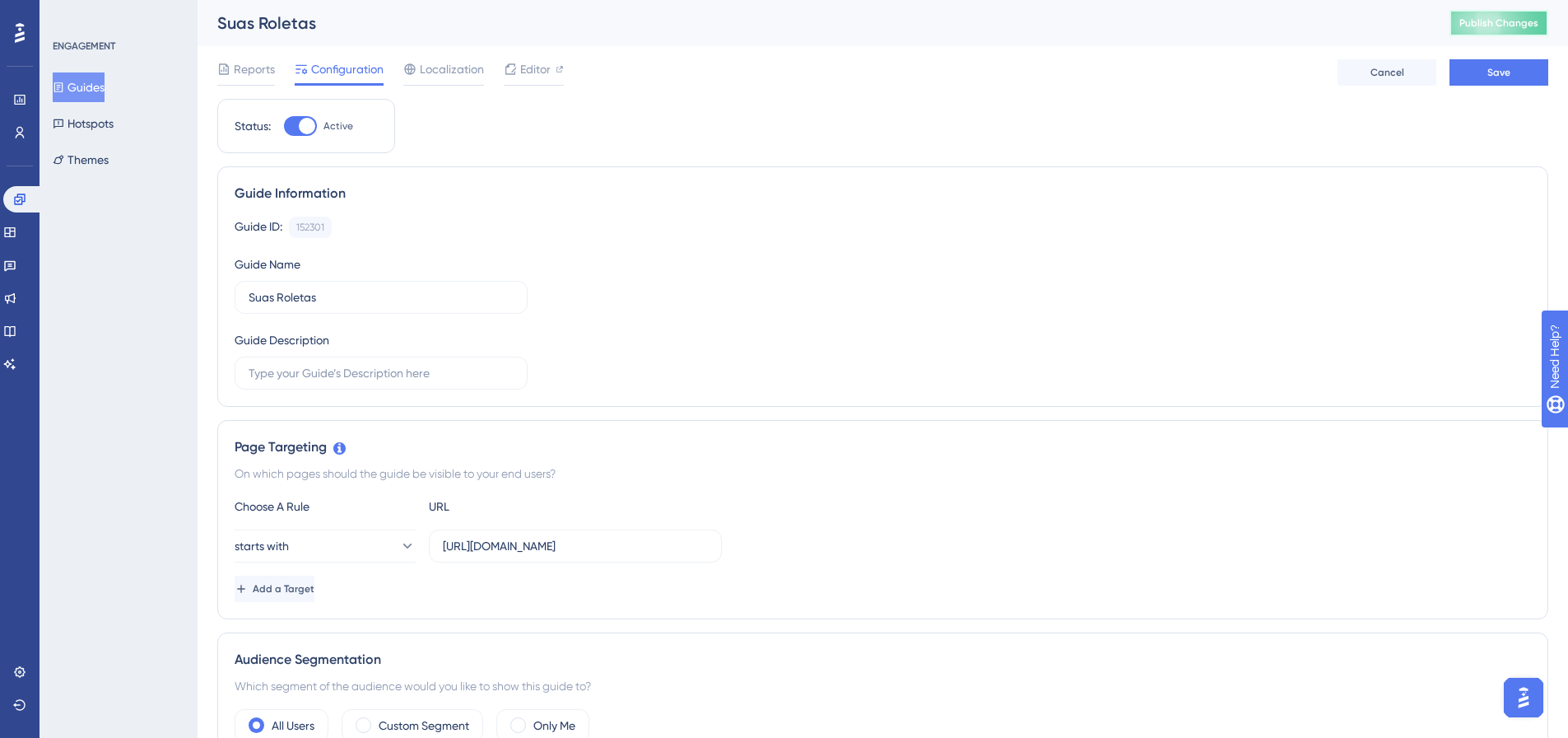
click at [1479, 34] on button "Publish Changes" at bounding box center [1499, 23] width 99 height 27
click at [1468, 69] on button "Save" at bounding box center [1499, 72] width 99 height 27
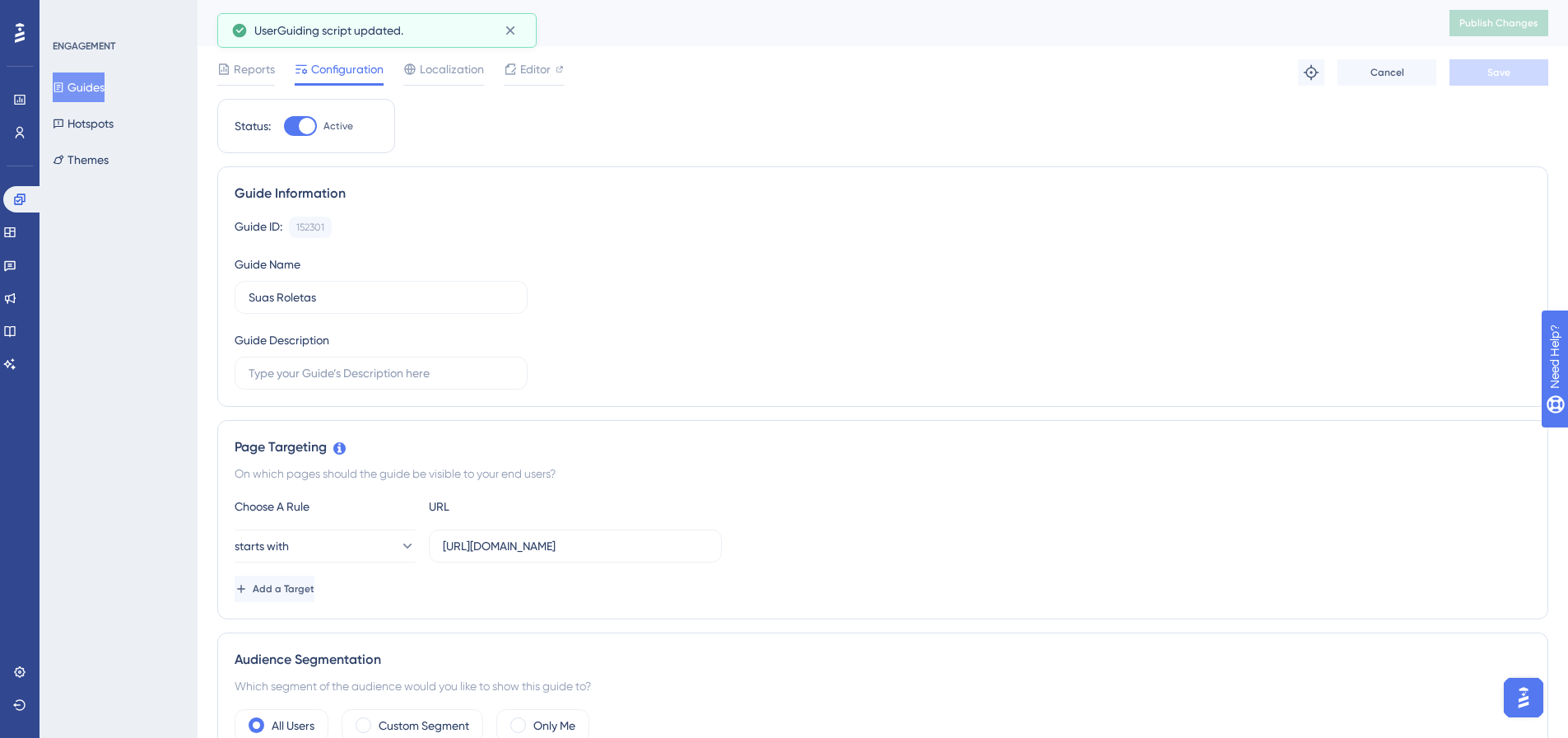
click at [96, 75] on button "Guides" at bounding box center [78, 87] width 52 height 30
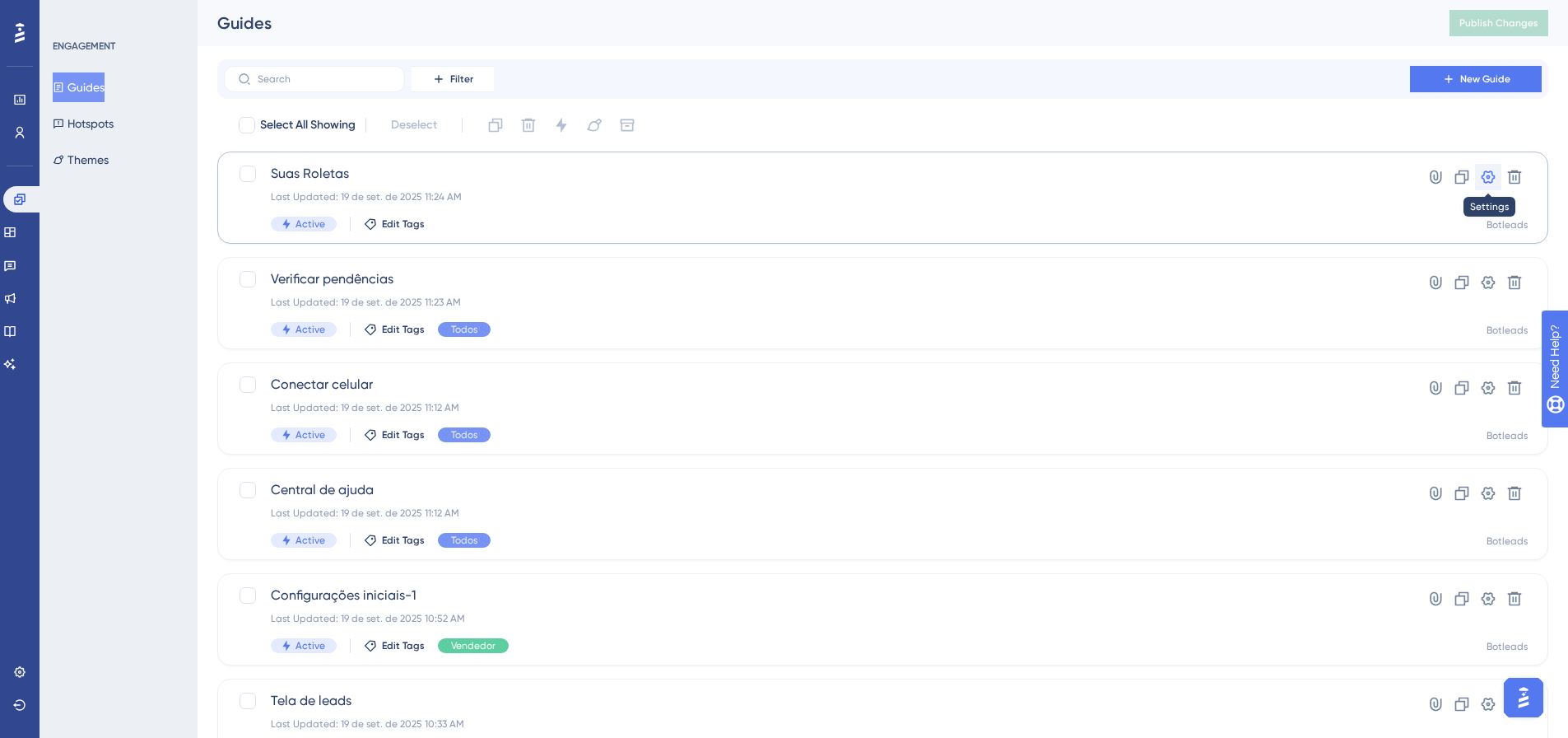
click at [1480, 180] on icon at bounding box center [1487, 177] width 16 height 16
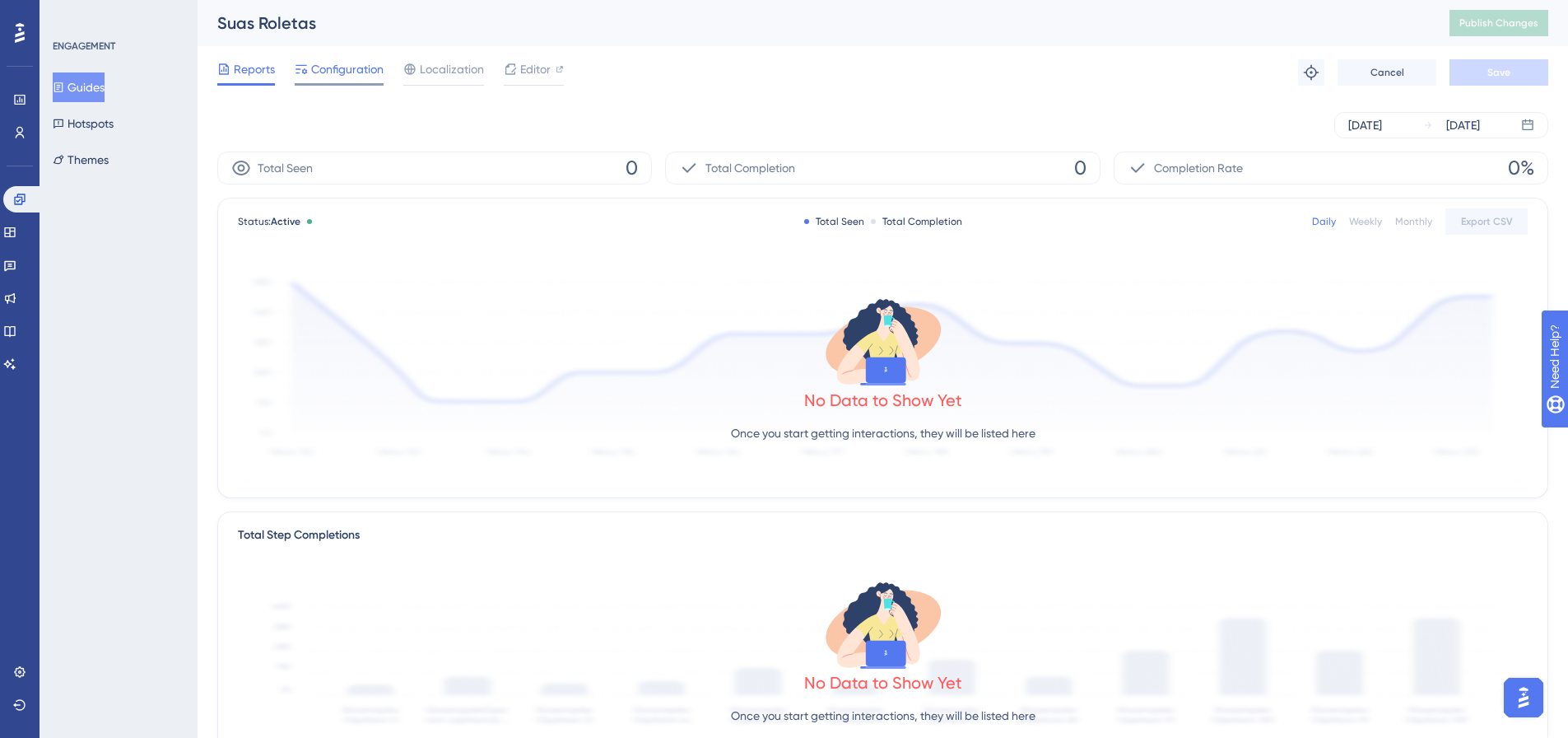
click at [345, 85] on div at bounding box center [339, 84] width 89 height 3
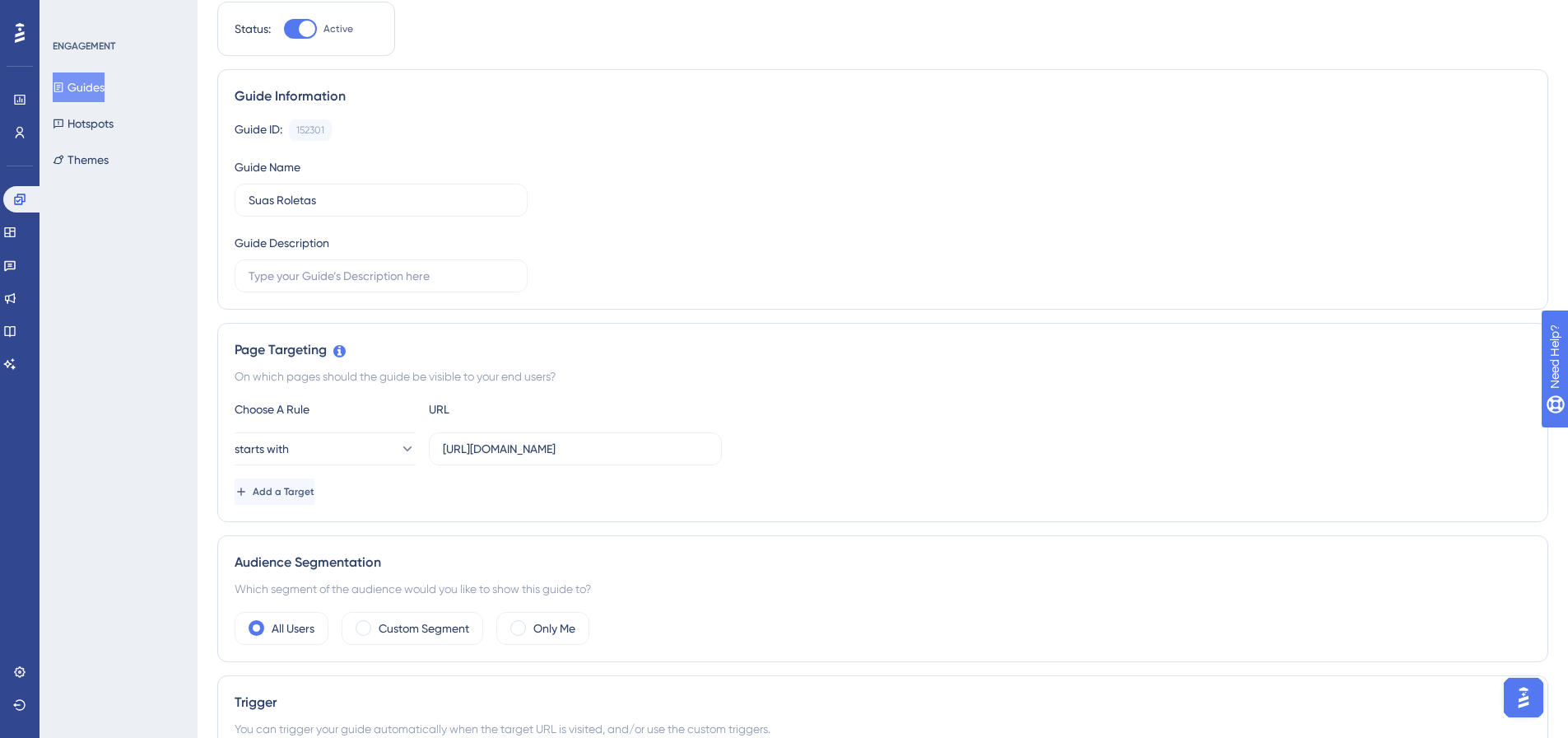
scroll to position [165, 0]
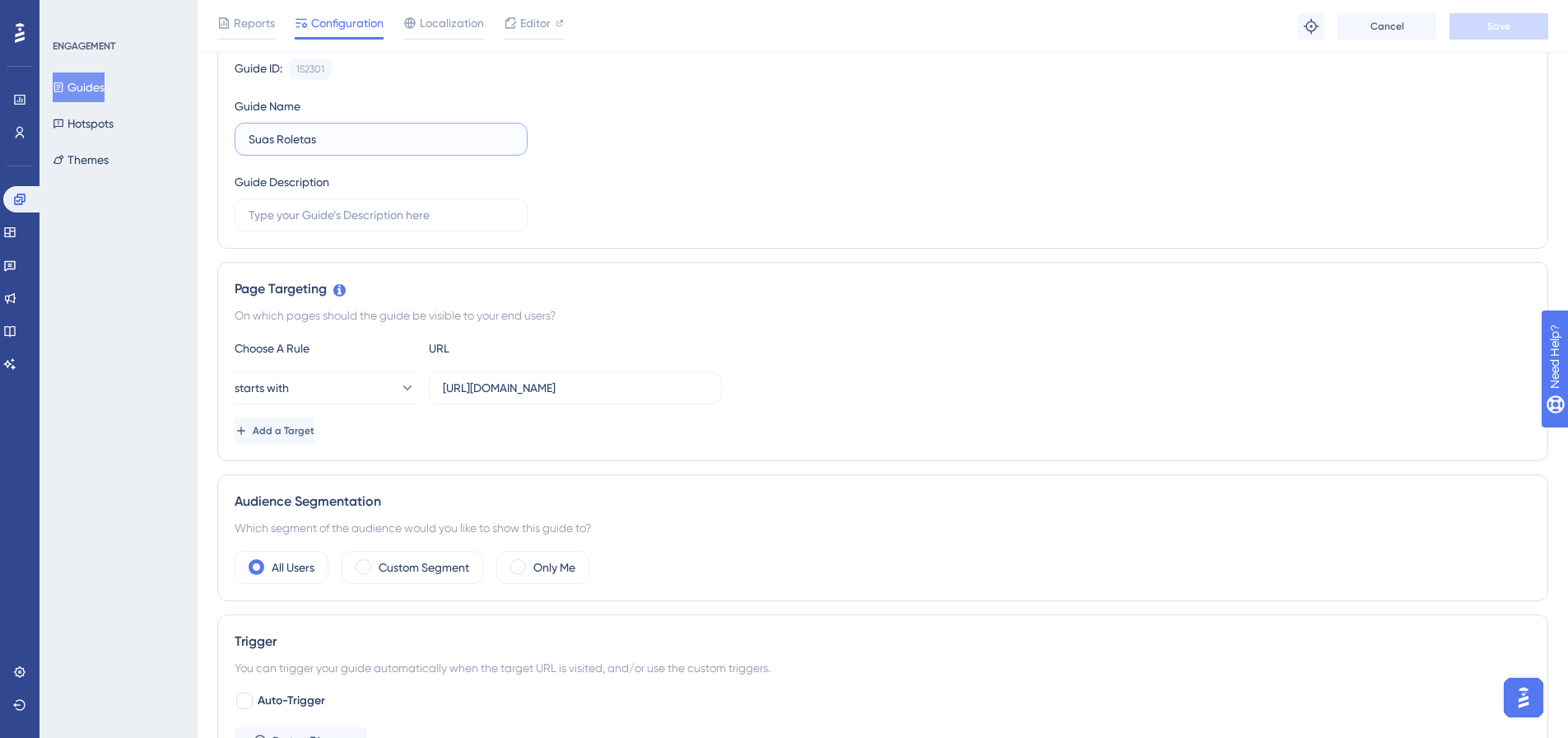
click at [339, 140] on input "Suas Roletas" at bounding box center [380, 139] width 265 height 18
click at [367, 212] on input "text" at bounding box center [380, 214] width 265 height 18
click at [758, 191] on div "Guide ID: 152301 Copy Guide Name Suas Roletas Guide Description" at bounding box center [883, 145] width 1296 height 173
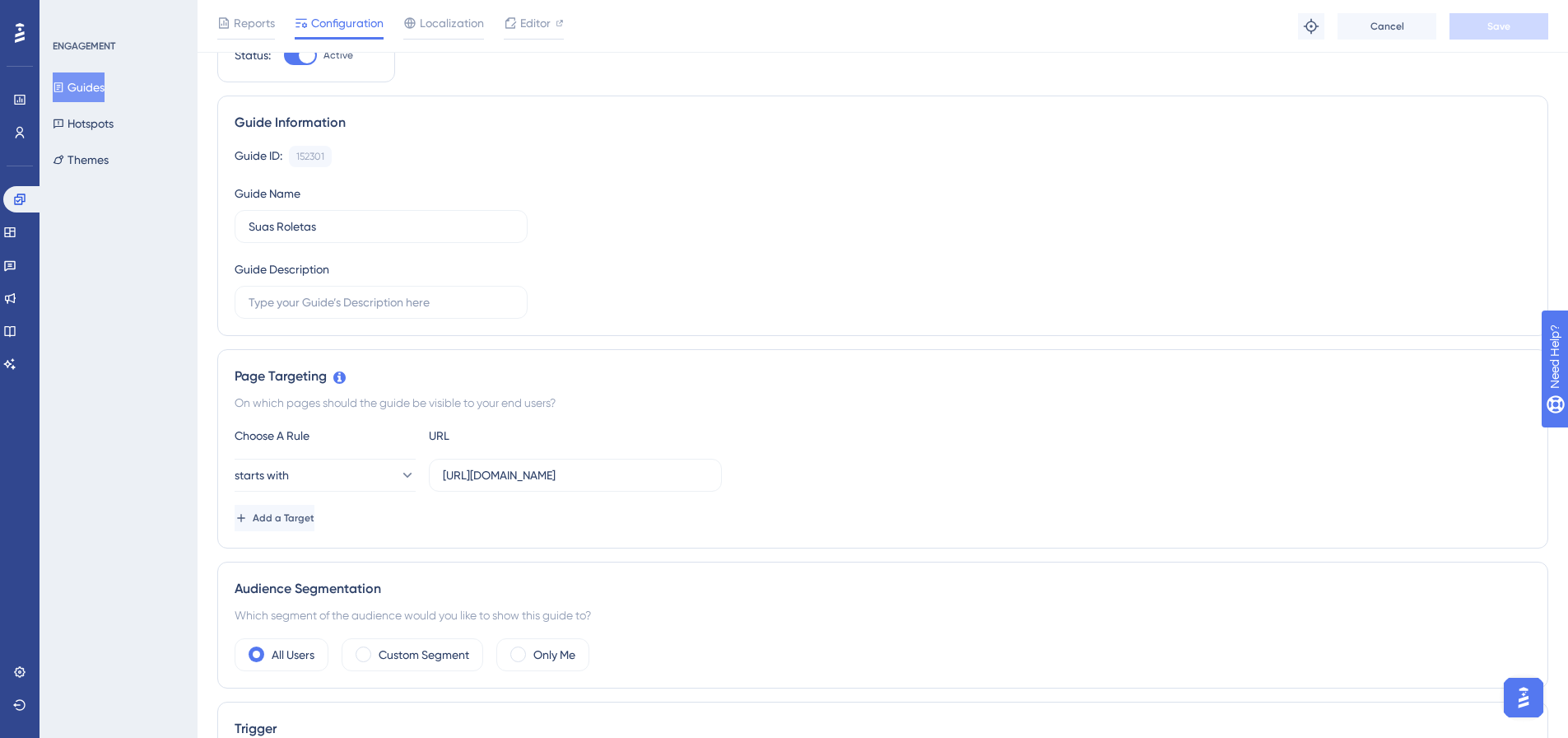
scroll to position [0, 0]
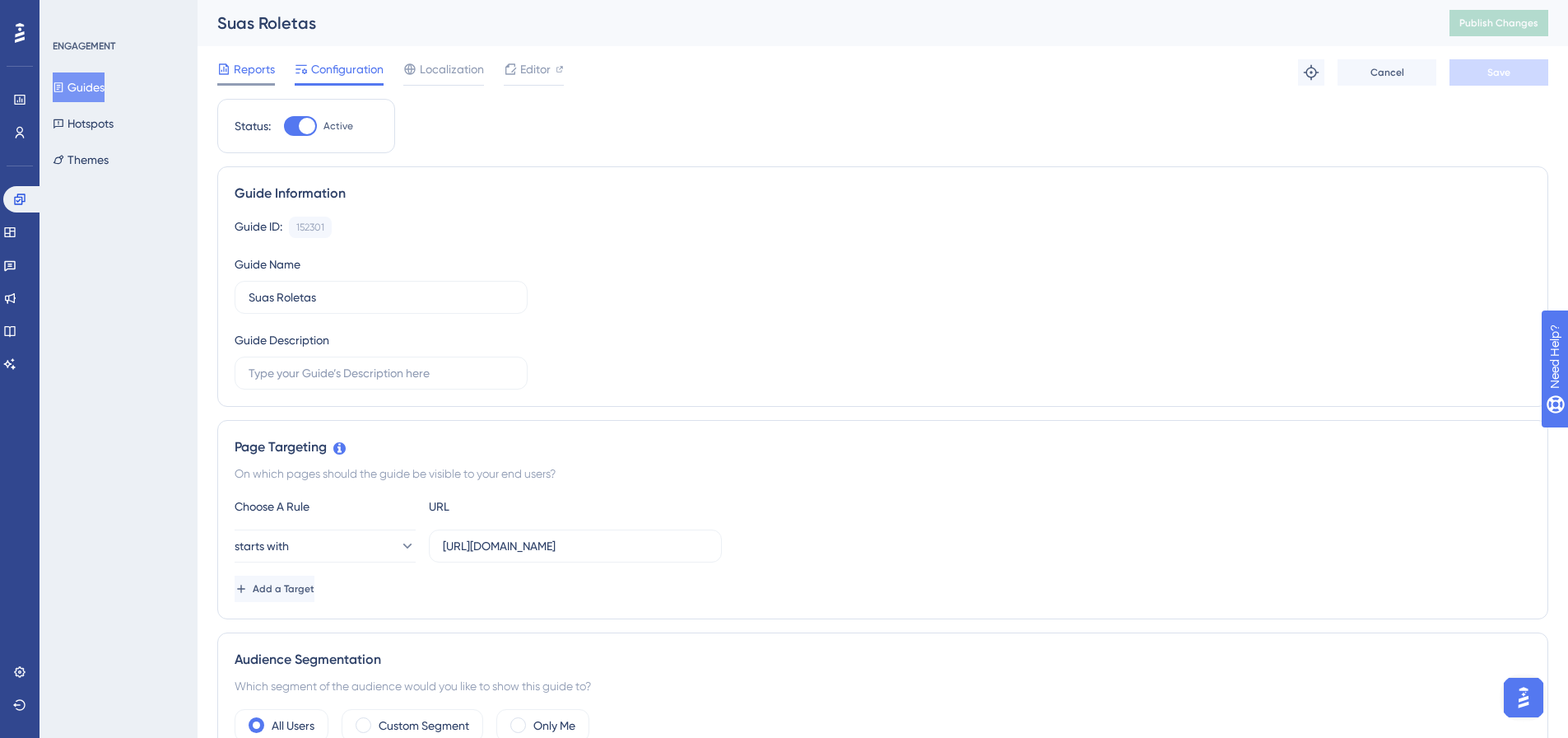
drag, startPoint x: 271, startPoint y: 63, endPoint x: 262, endPoint y: 60, distance: 9.5
click at [270, 63] on span "Reports" at bounding box center [254, 69] width 41 height 20
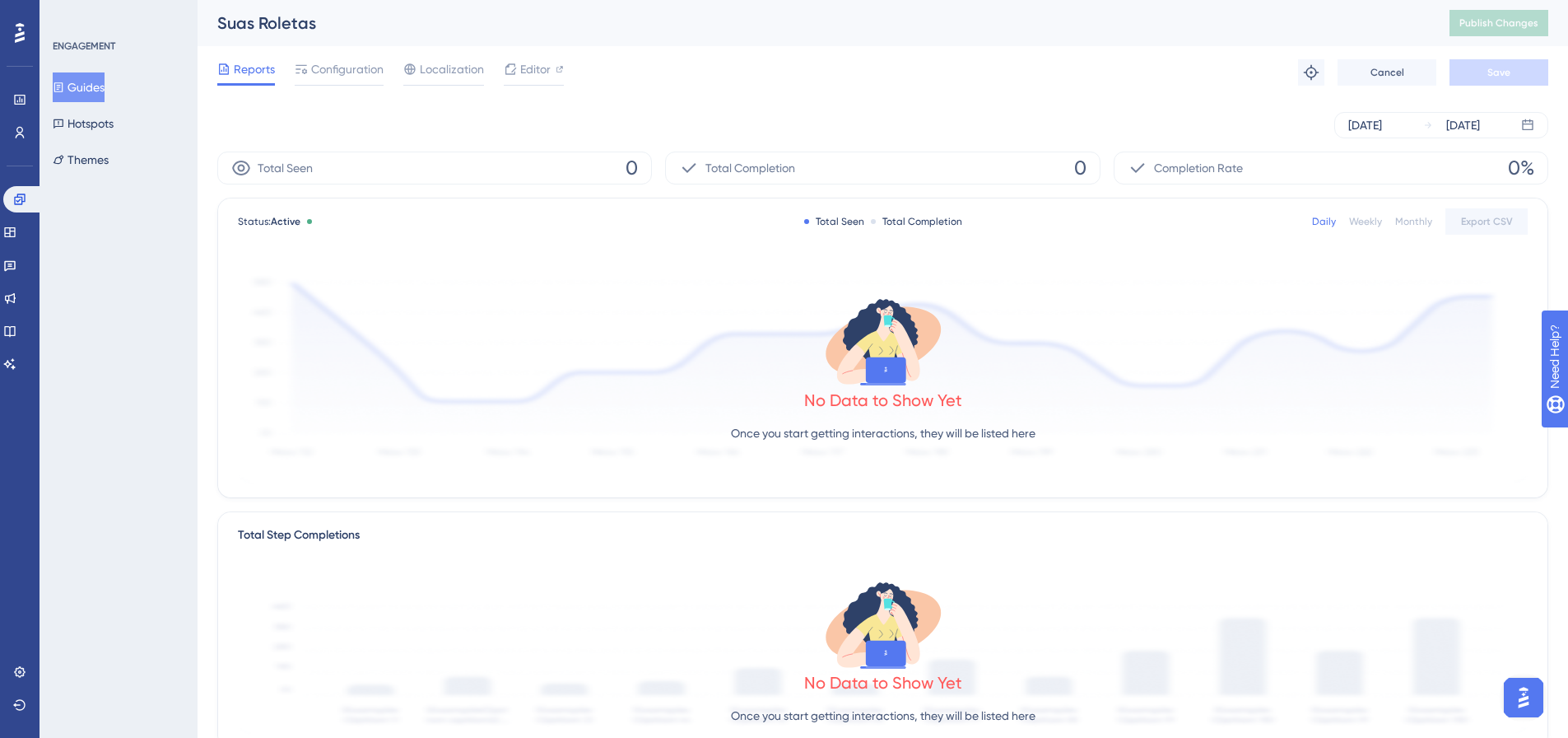
click at [105, 94] on button "Guides" at bounding box center [78, 87] width 52 height 30
click at [105, 90] on button "Guides" at bounding box center [78, 87] width 52 height 30
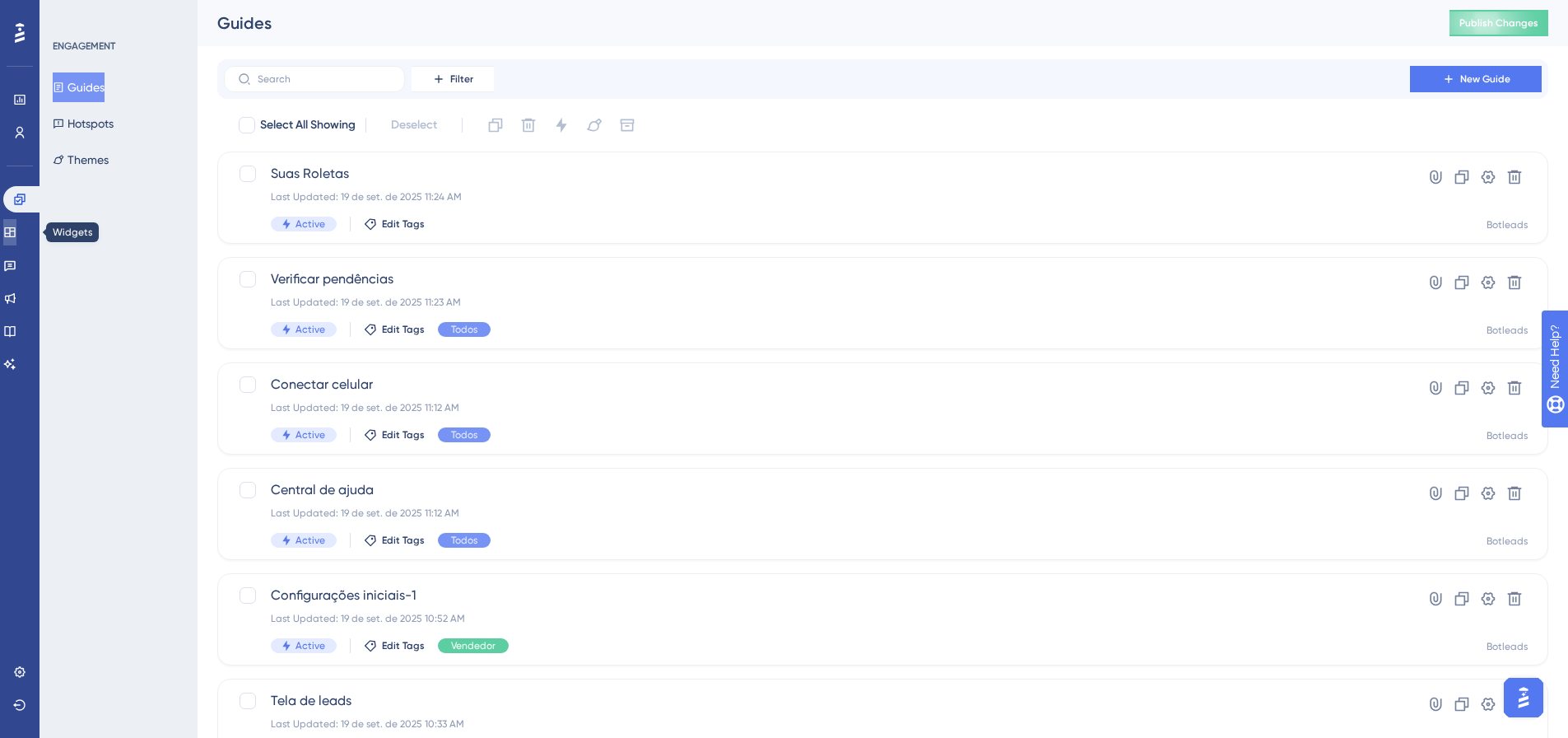
click at [15, 233] on icon at bounding box center [9, 232] width 10 height 10
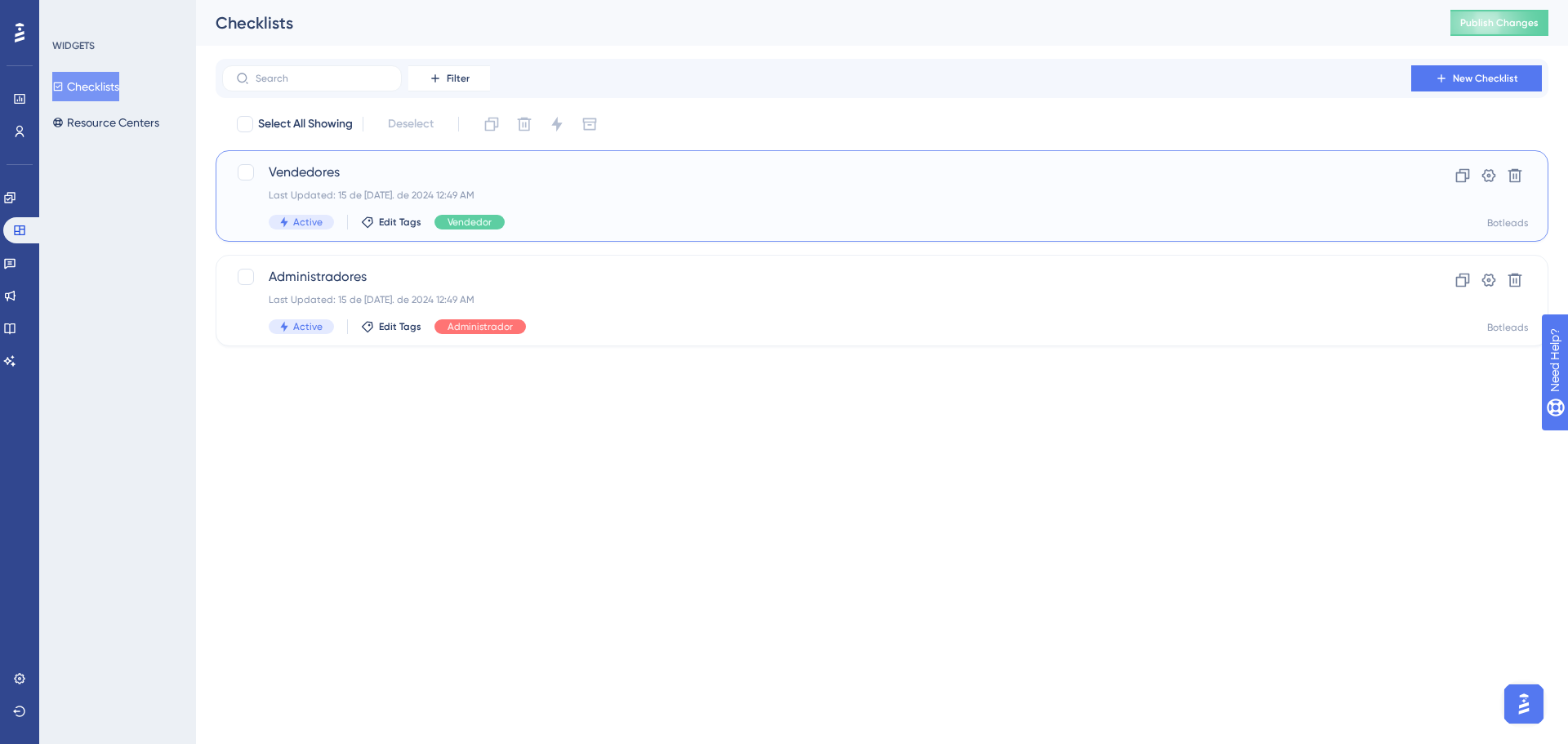
drag, startPoint x: 383, startPoint y: 210, endPoint x: 386, endPoint y: 186, distance: 24.2
click at [386, 186] on div "Vendedores Last Updated: 15 de jul. de 2024 12:49 AM Active Edit Tags Vendedor" at bounding box center [816, 196] width 1095 height 67
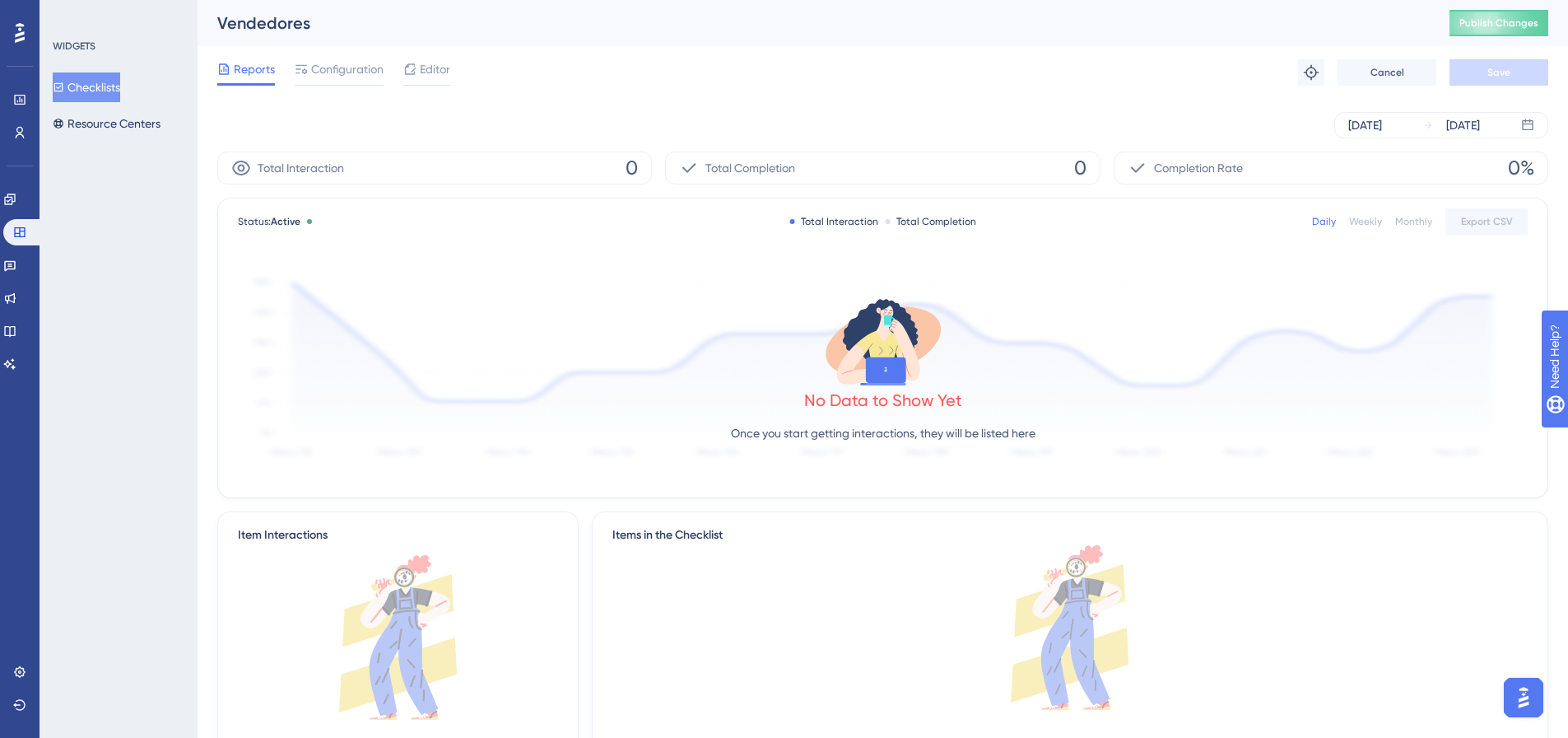
click at [385, 76] on div "Reports Configuration Editor" at bounding box center [334, 72] width 233 height 27
click at [374, 74] on span "Configuration" at bounding box center [347, 69] width 73 height 20
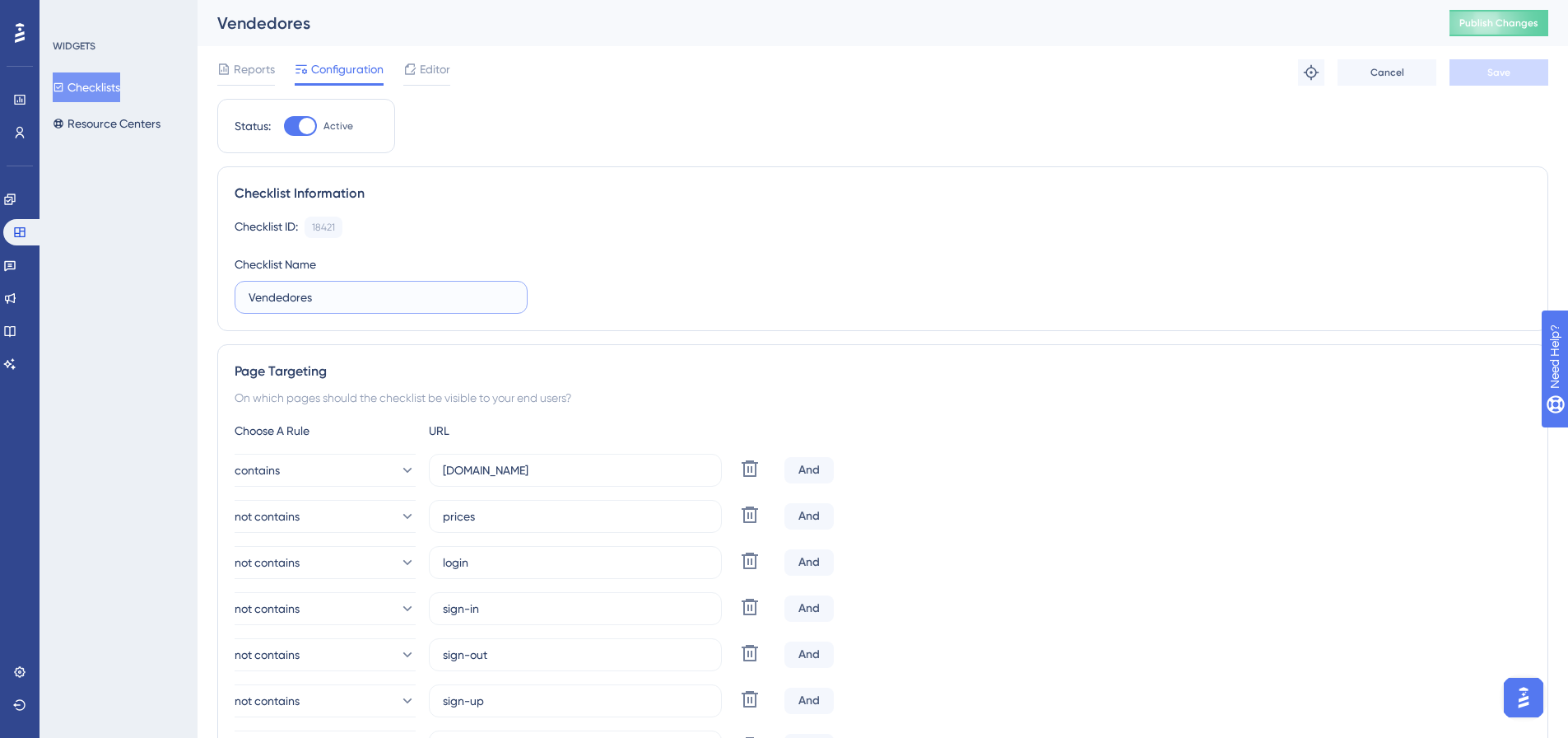
click at [336, 293] on input "Vendedores" at bounding box center [380, 297] width 265 height 18
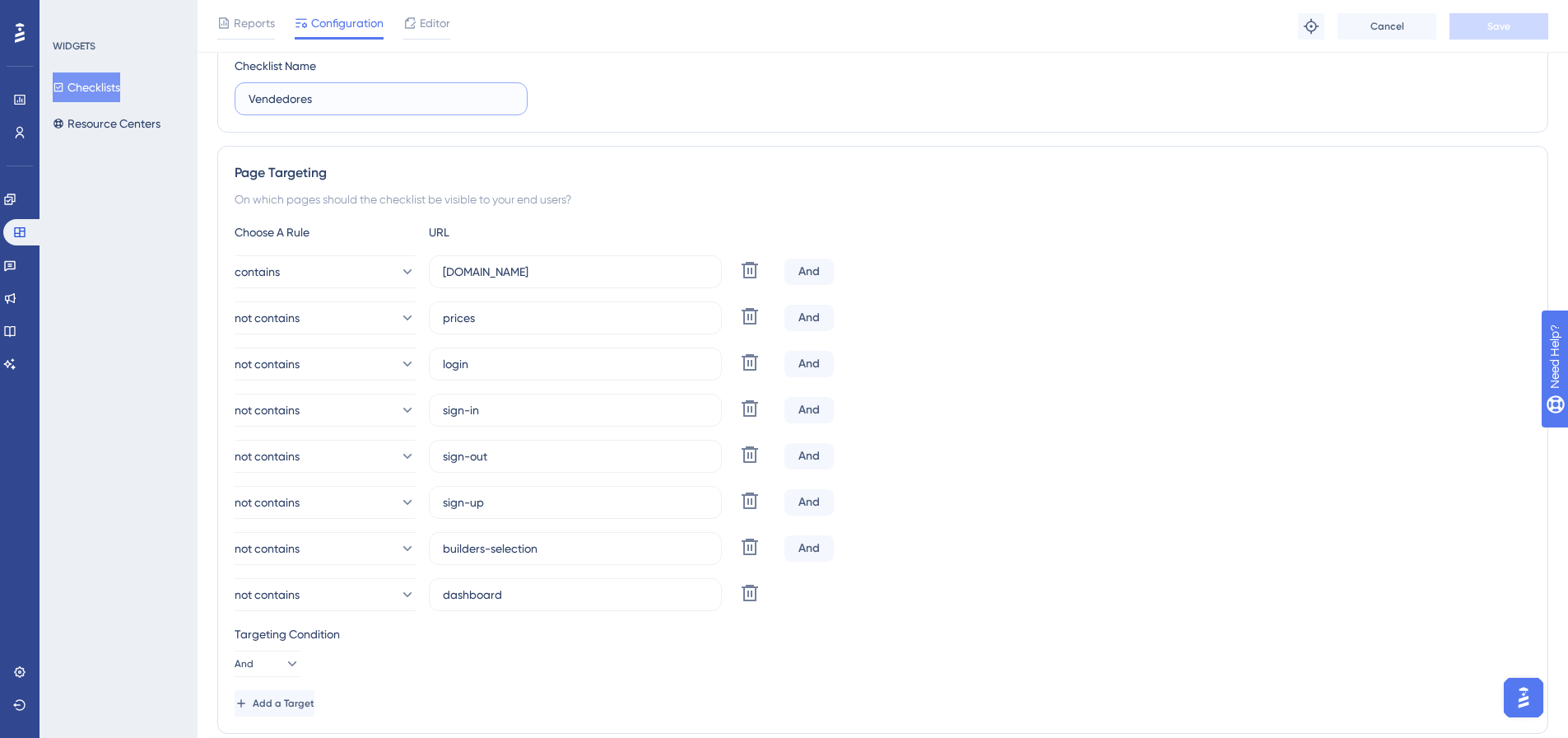
scroll to position [329, 0]
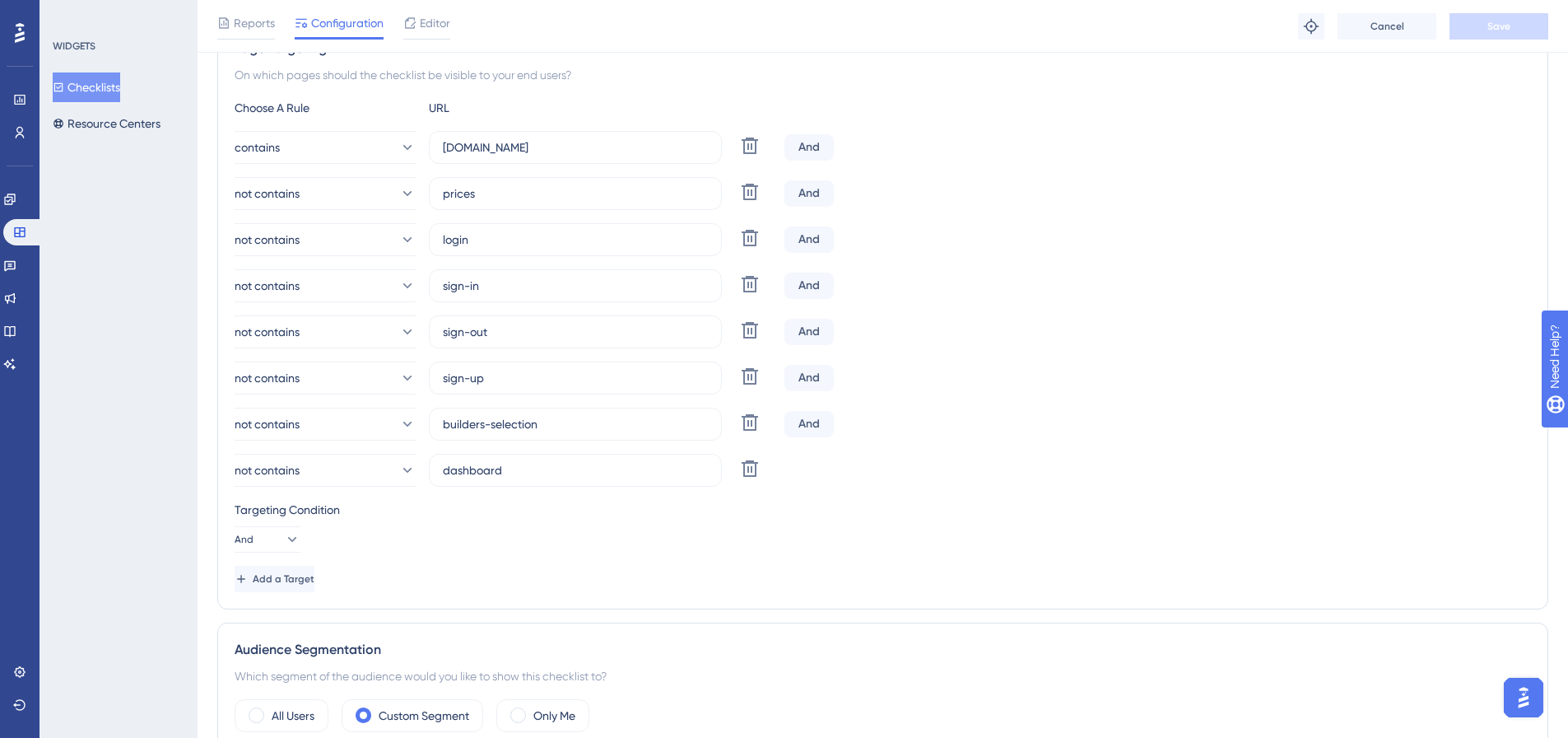
click at [689, 94] on div "Page Targeting On which pages should the checklist be visible to your end users…" at bounding box center [883, 315] width 1332 height 588
click at [756, 471] on icon at bounding box center [750, 468] width 16 height 16
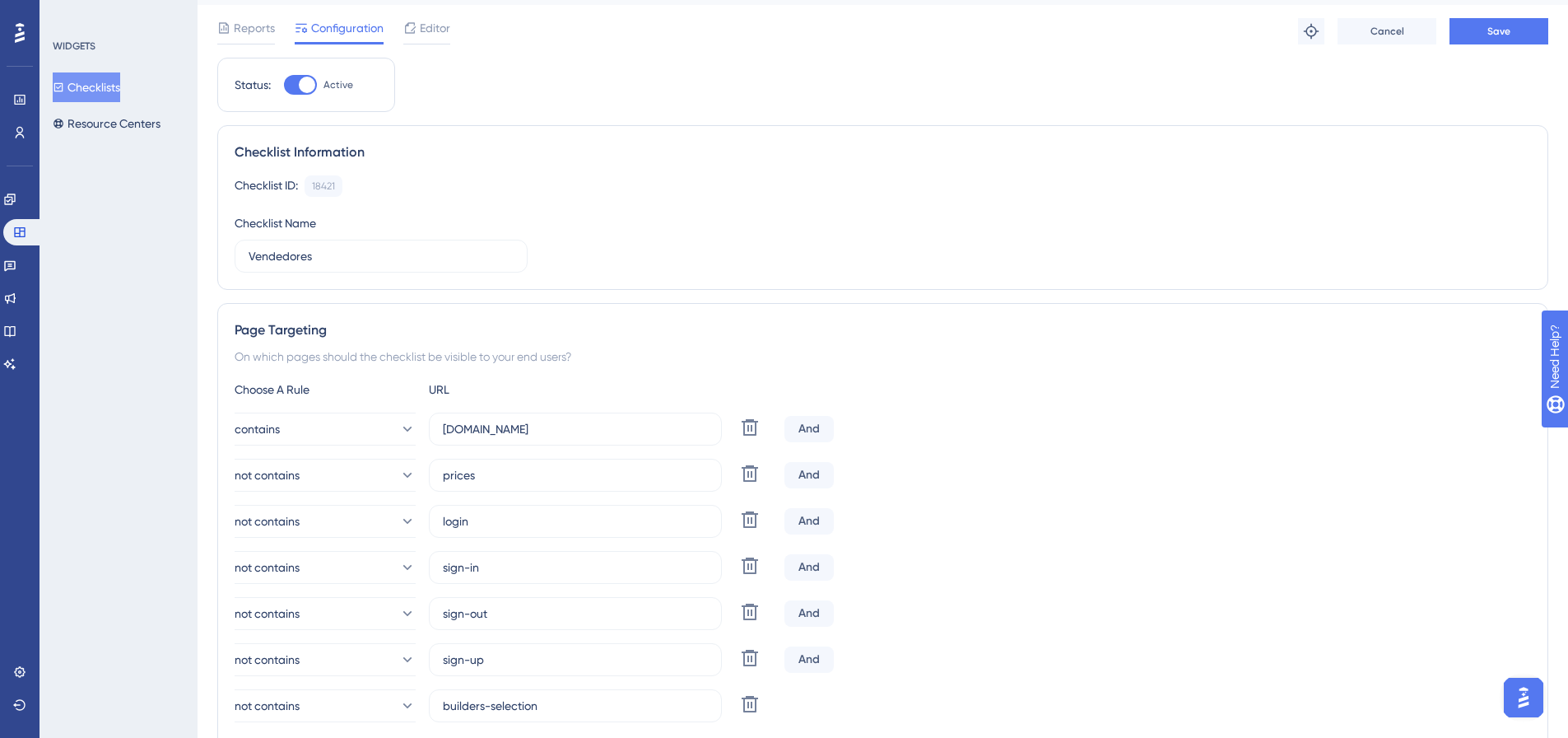
scroll to position [0, 0]
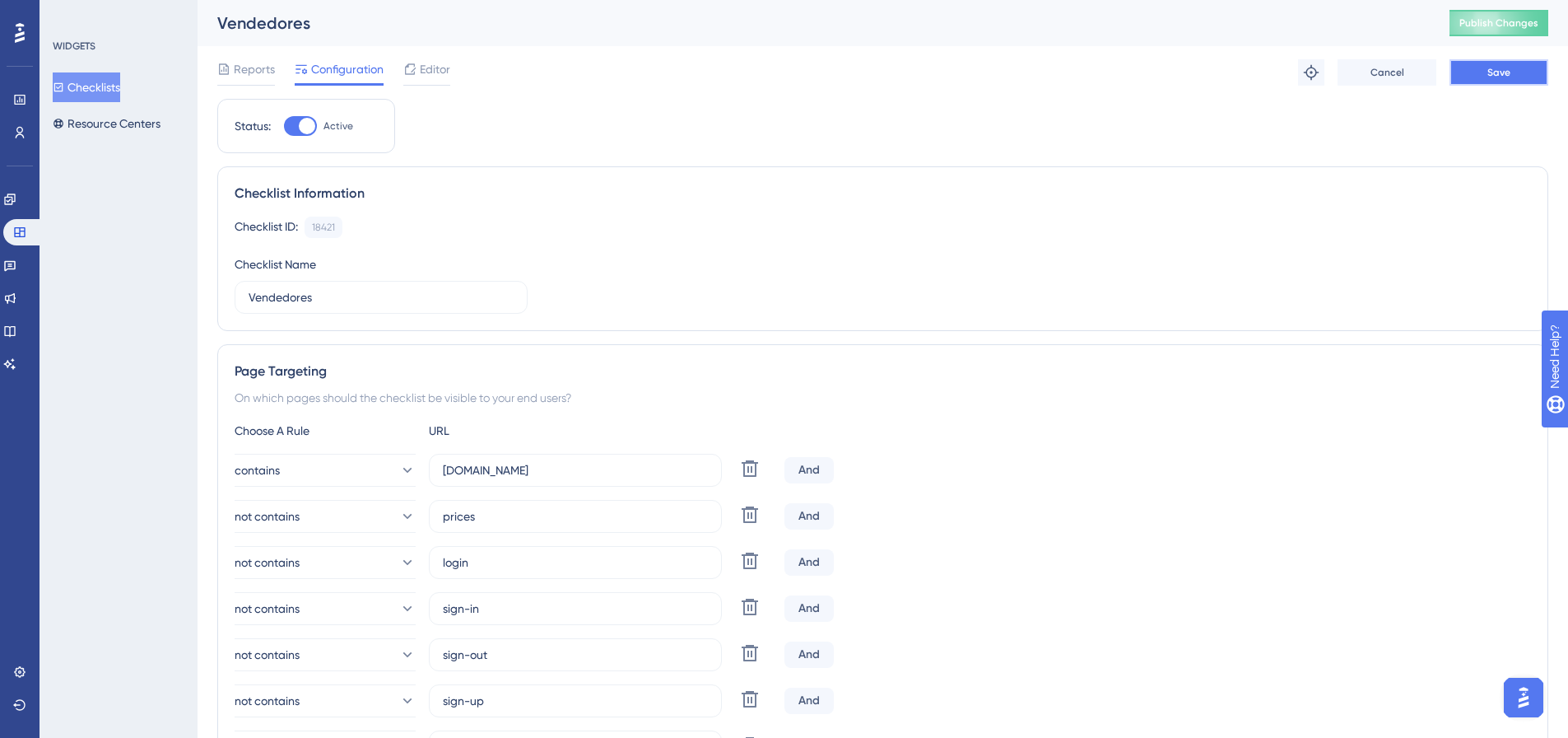
click at [1523, 74] on button "Save" at bounding box center [1499, 72] width 99 height 27
click at [120, 79] on button "Checklists" at bounding box center [86, 87] width 68 height 30
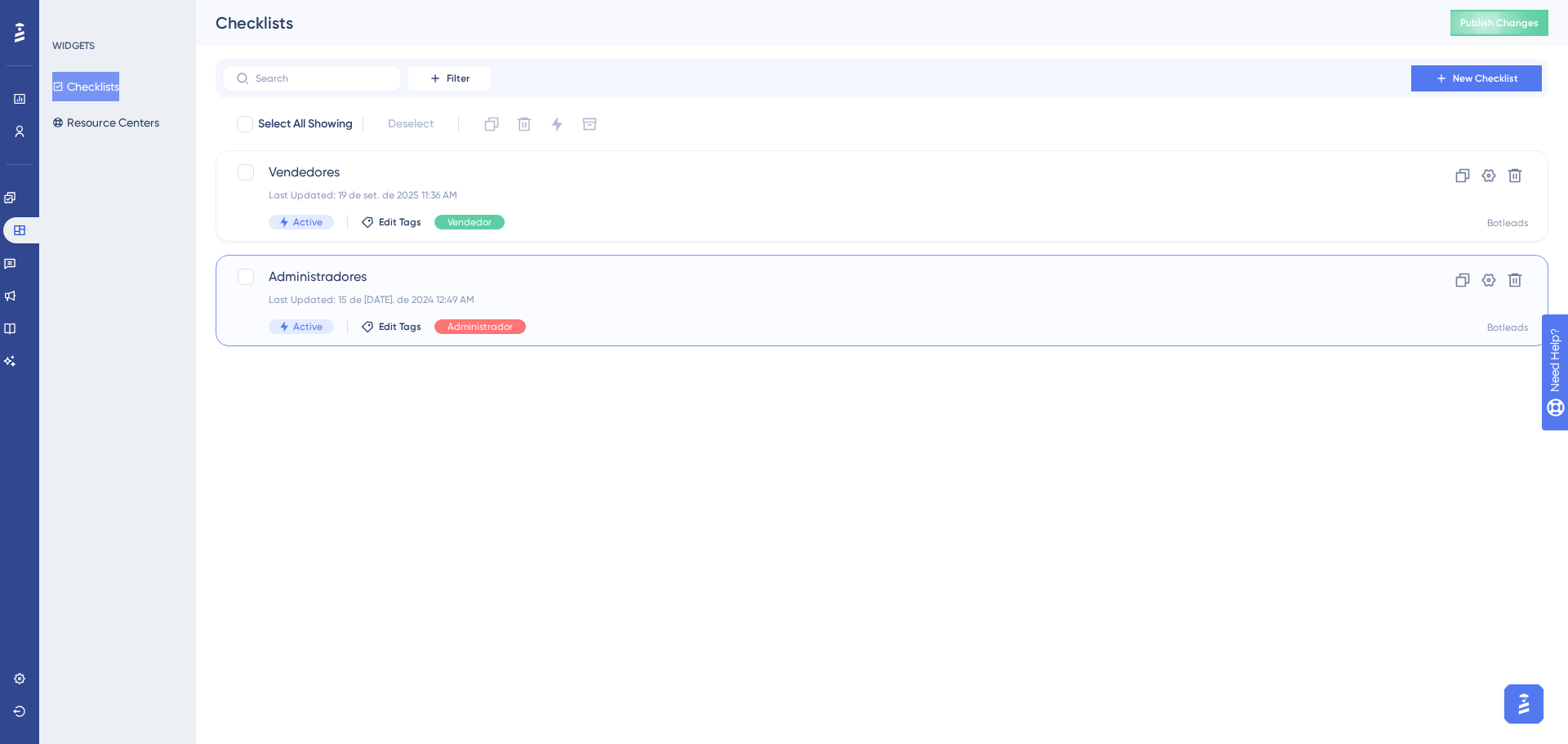
click at [337, 275] on span "Administradores" at bounding box center [816, 276] width 1095 height 20
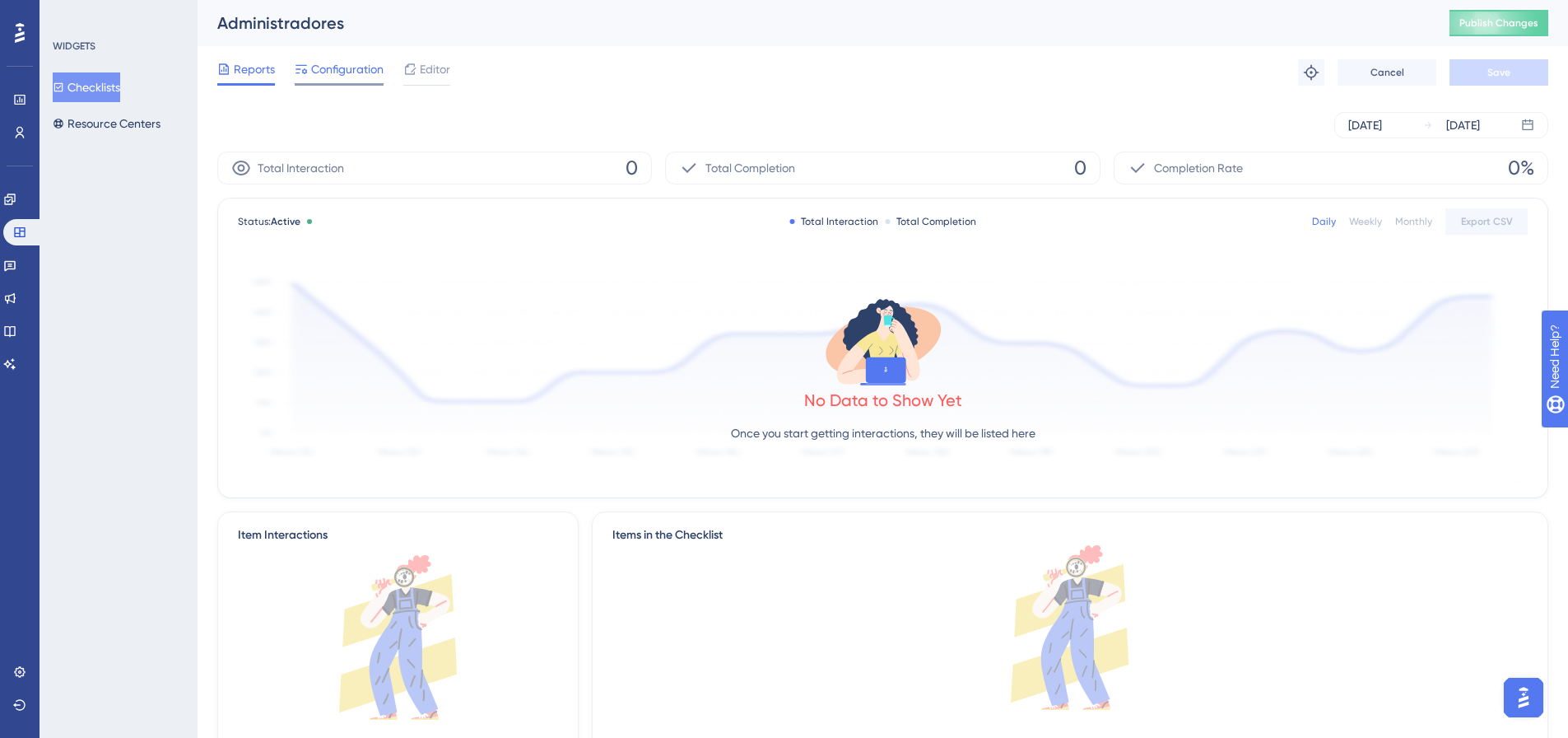
click at [347, 63] on span "Configuration" at bounding box center [347, 69] width 73 height 20
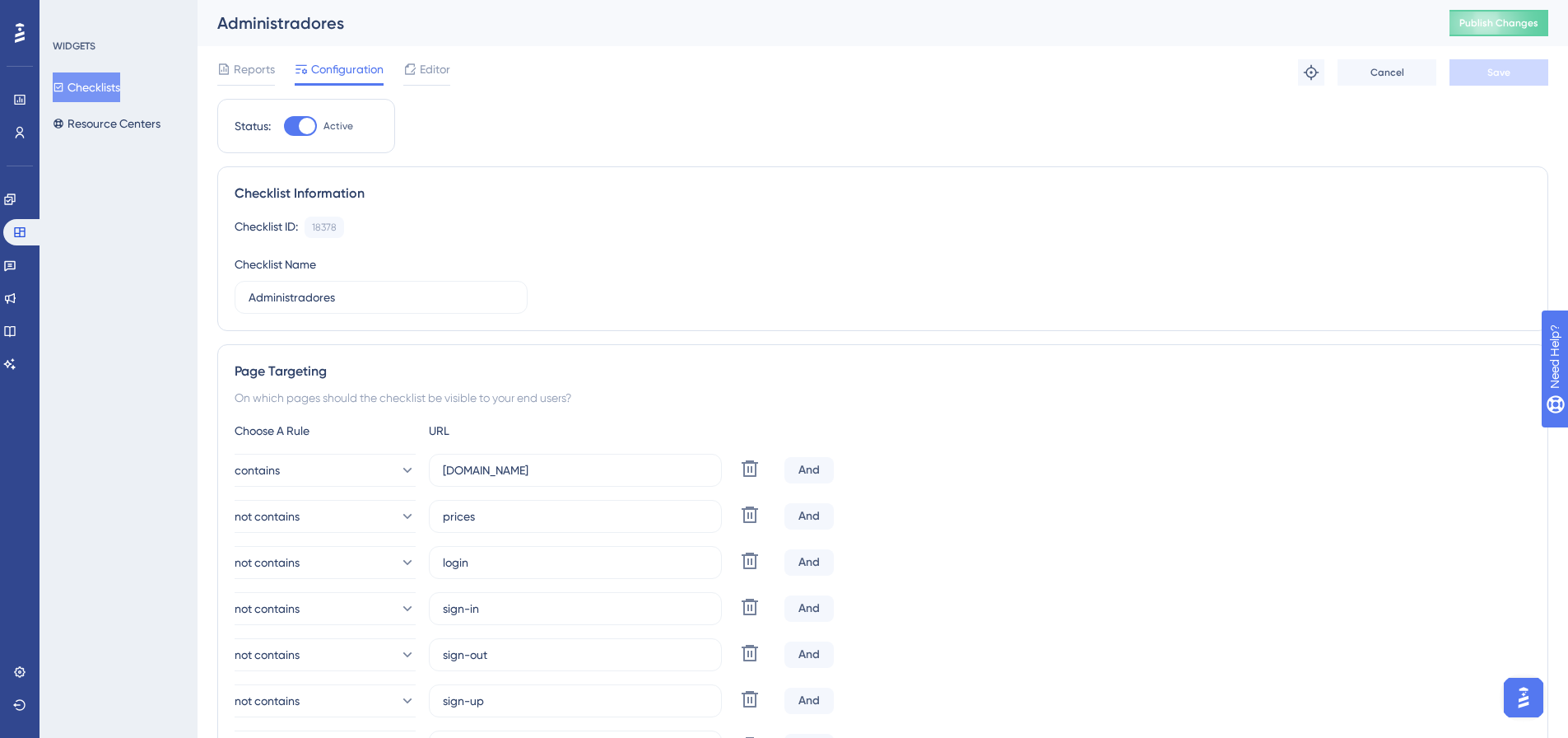
click at [321, 67] on span "Configuration" at bounding box center [347, 69] width 73 height 20
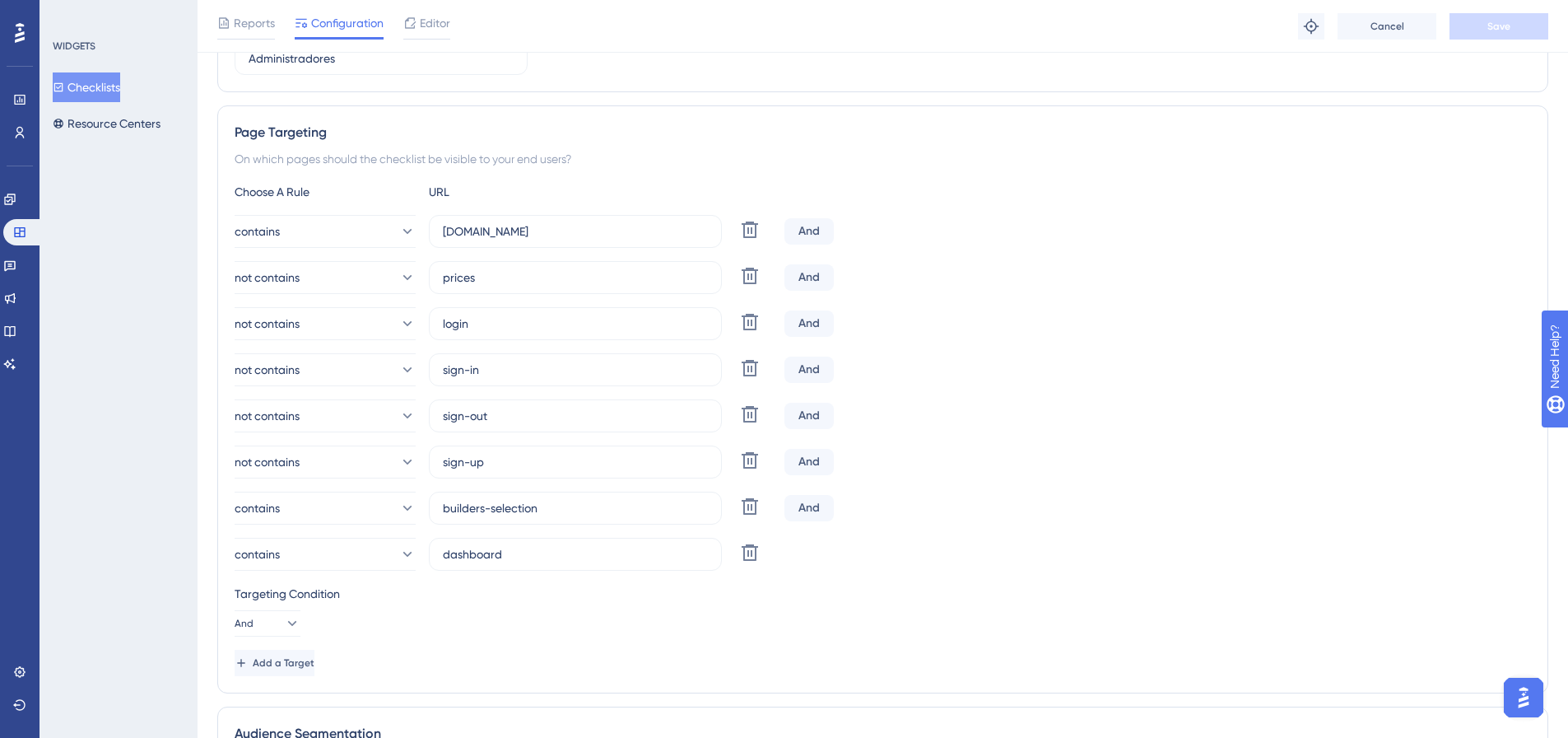
scroll to position [247, 0]
click at [754, 545] on icon at bounding box center [750, 550] width 16 height 16
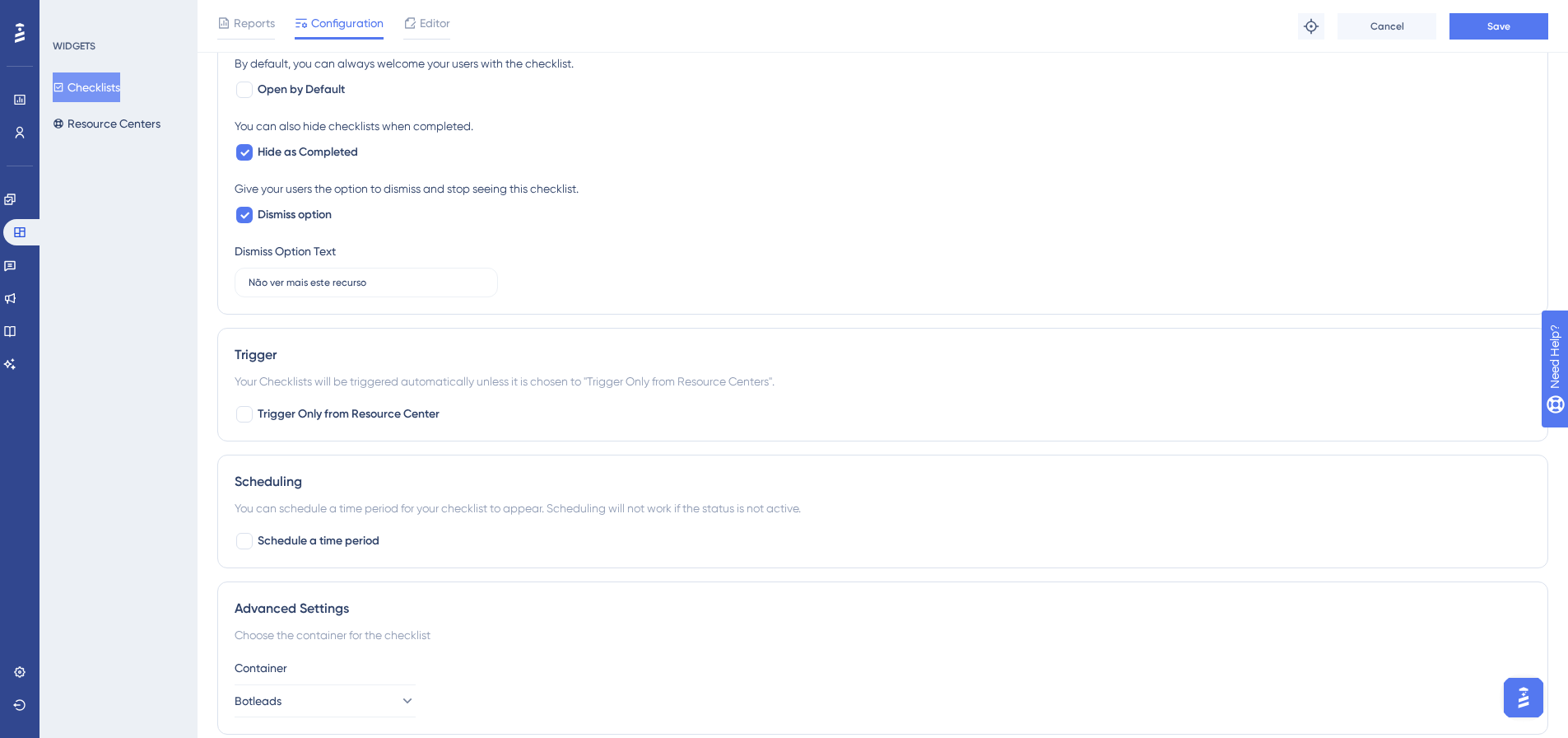
scroll to position [1194, 0]
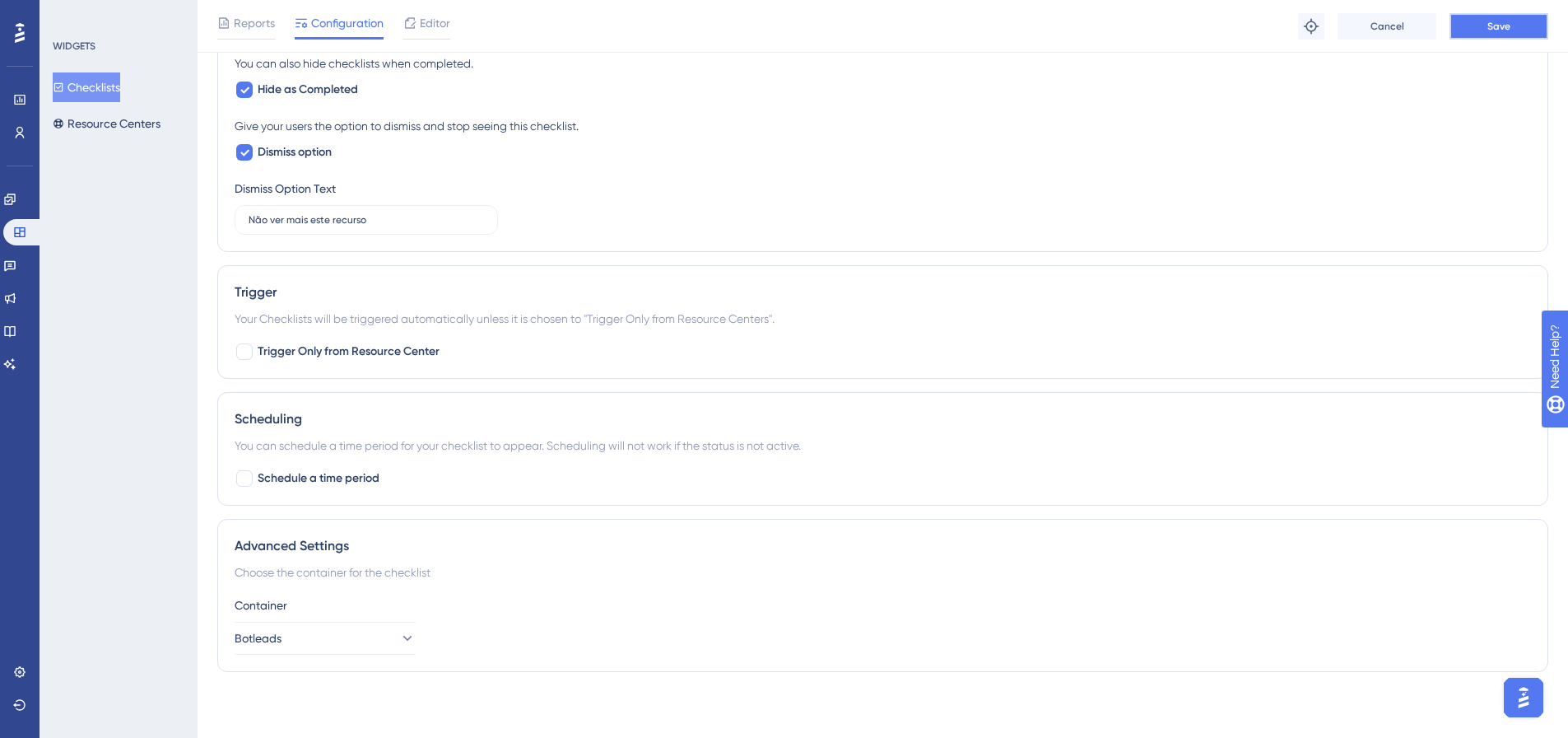
click at [1499, 23] on span "Save" at bounding box center [1499, 26] width 23 height 13
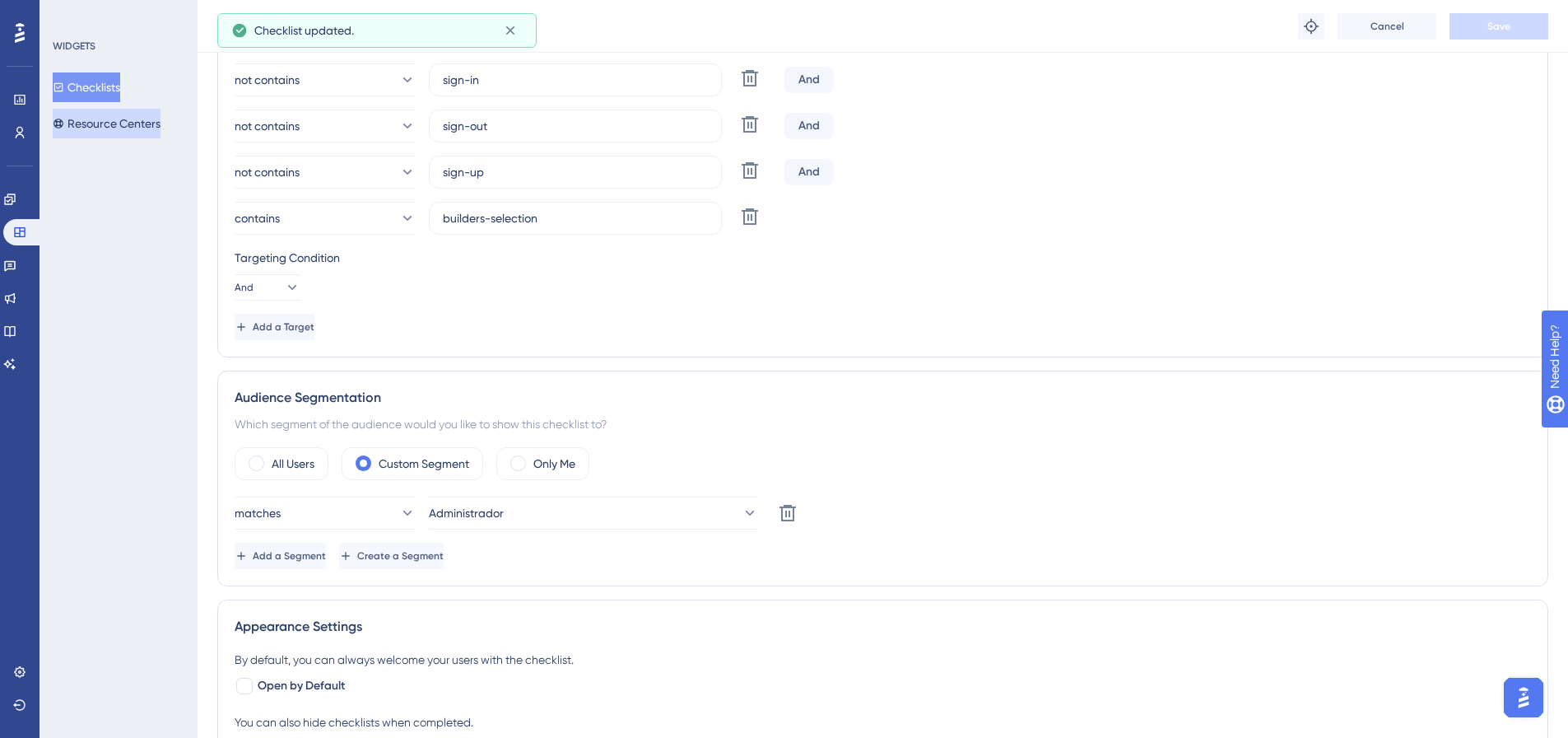
click at [154, 127] on button "Resource Centers" at bounding box center [106, 123] width 108 height 30
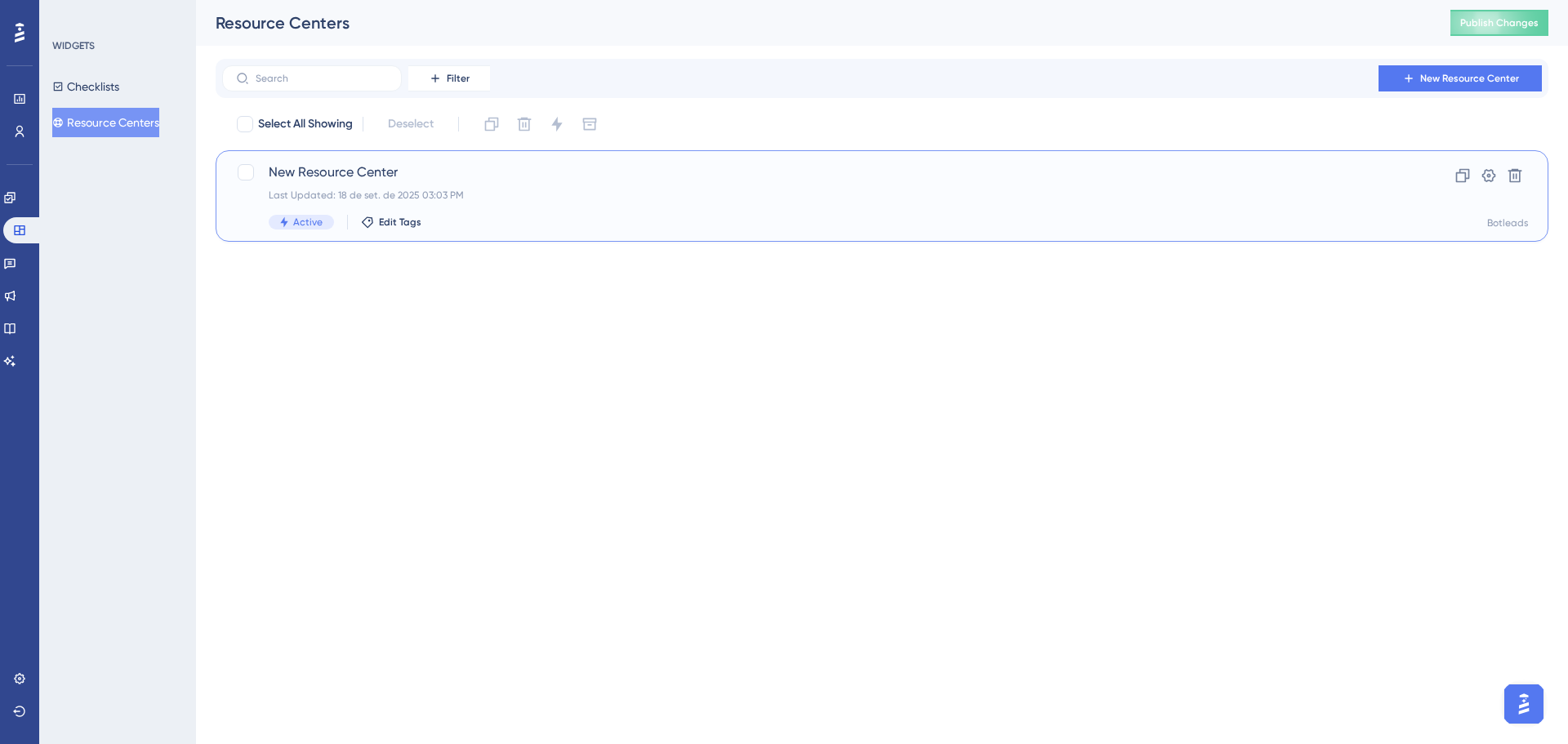
click at [308, 177] on span "New Resource Center" at bounding box center [816, 172] width 1095 height 20
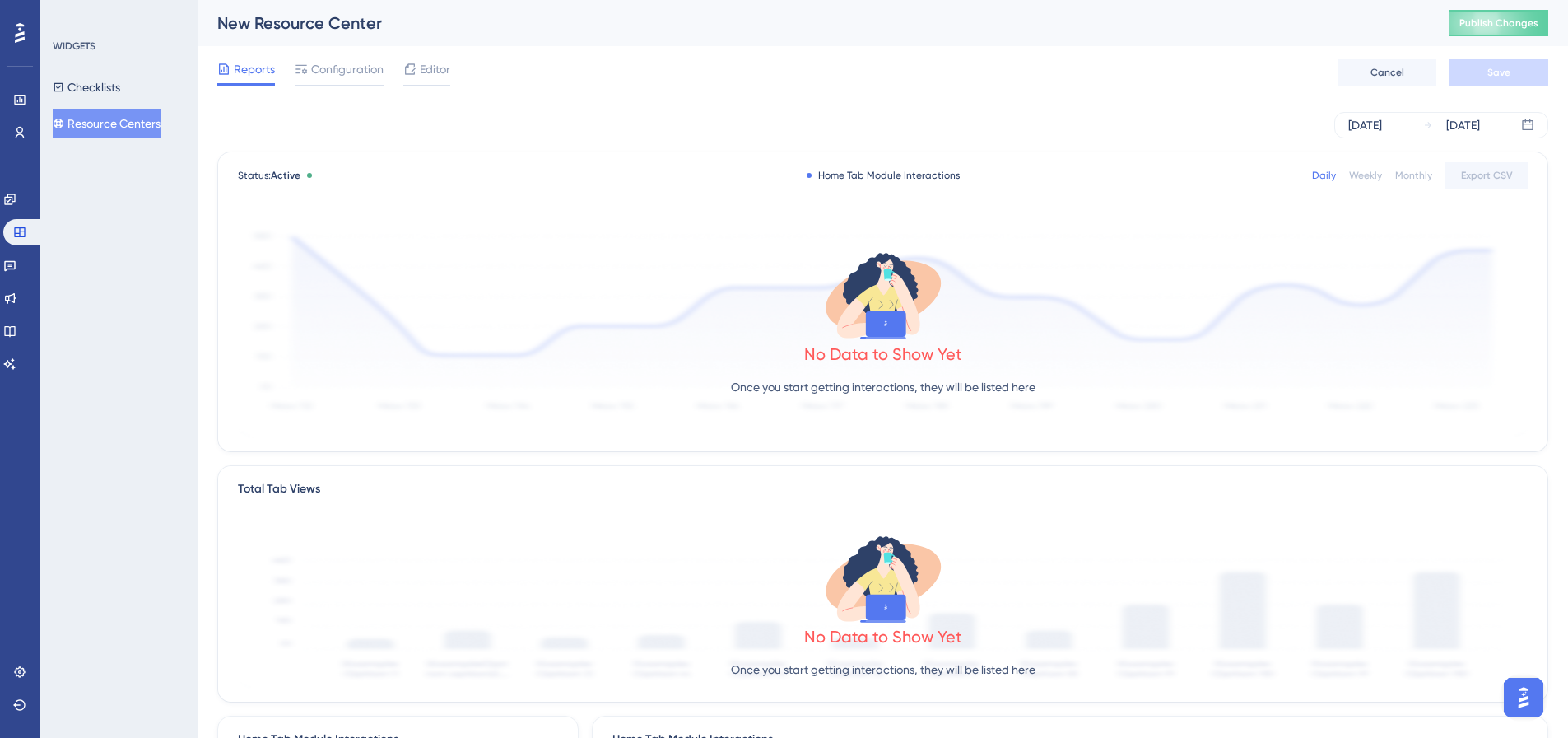
click at [339, 40] on div "New Resource Center Publish Changes" at bounding box center [883, 23] width 1371 height 46
click at [341, 83] on div at bounding box center [339, 84] width 89 height 3
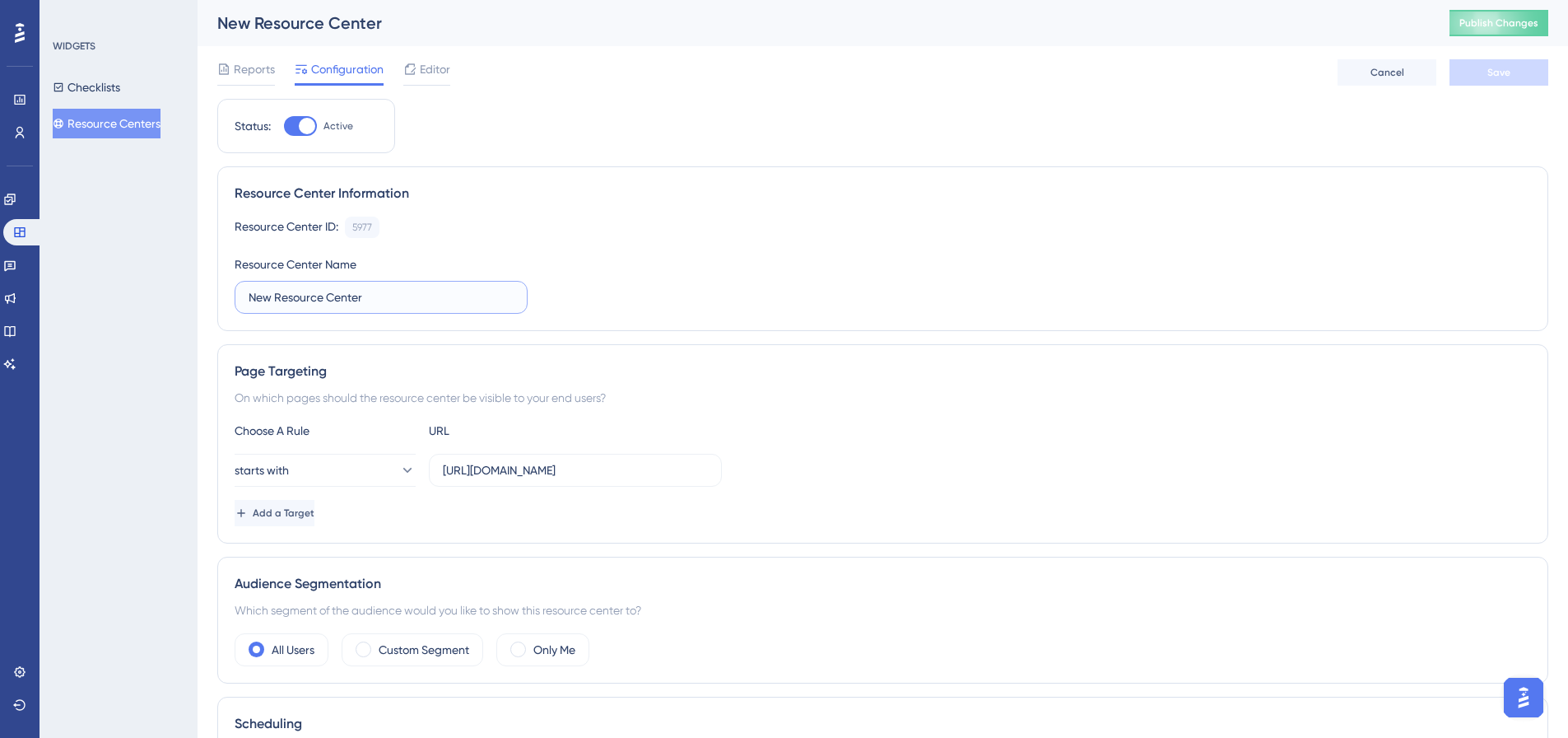
click at [394, 301] on input "New Resource Center" at bounding box center [380, 297] width 265 height 18
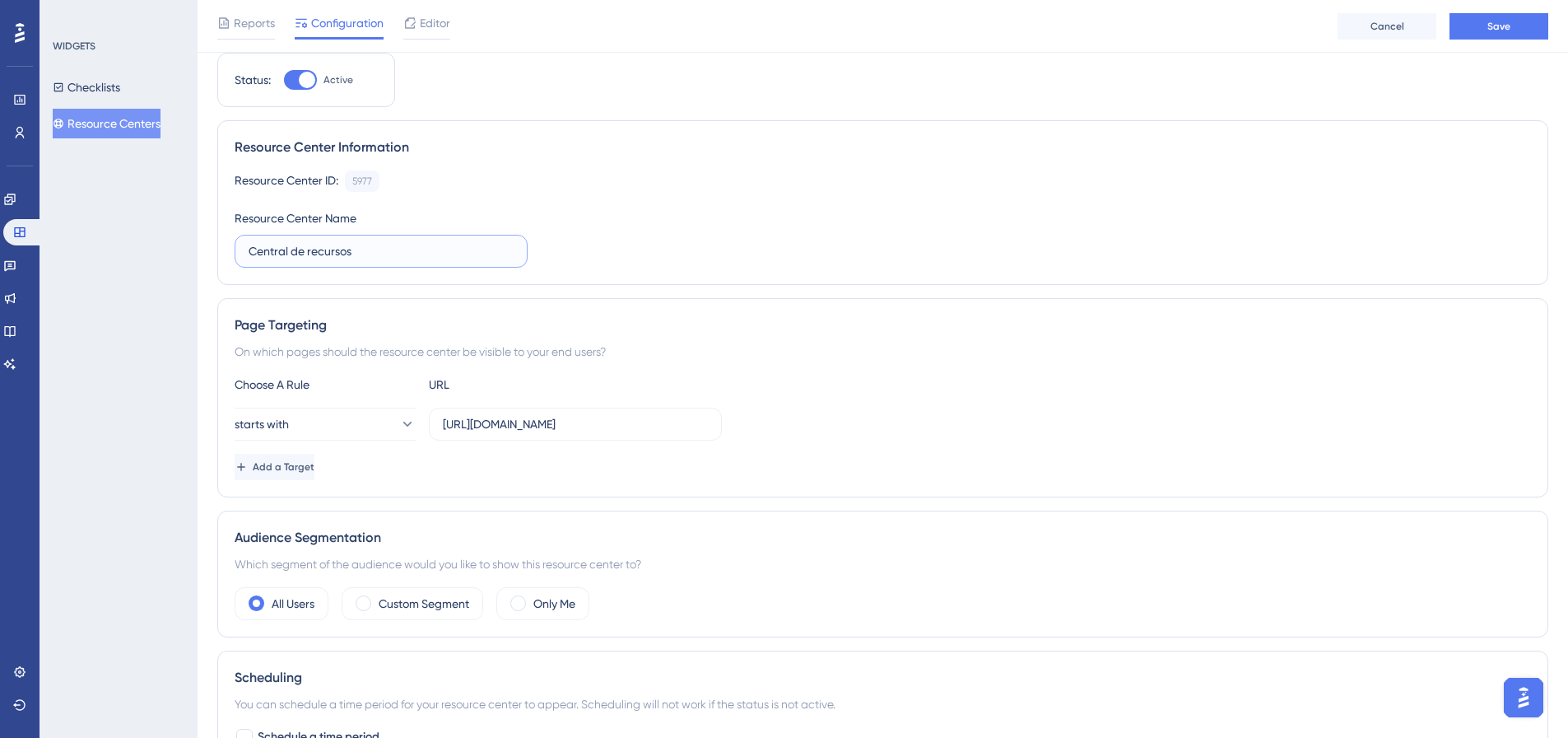
scroll to position [82, 0]
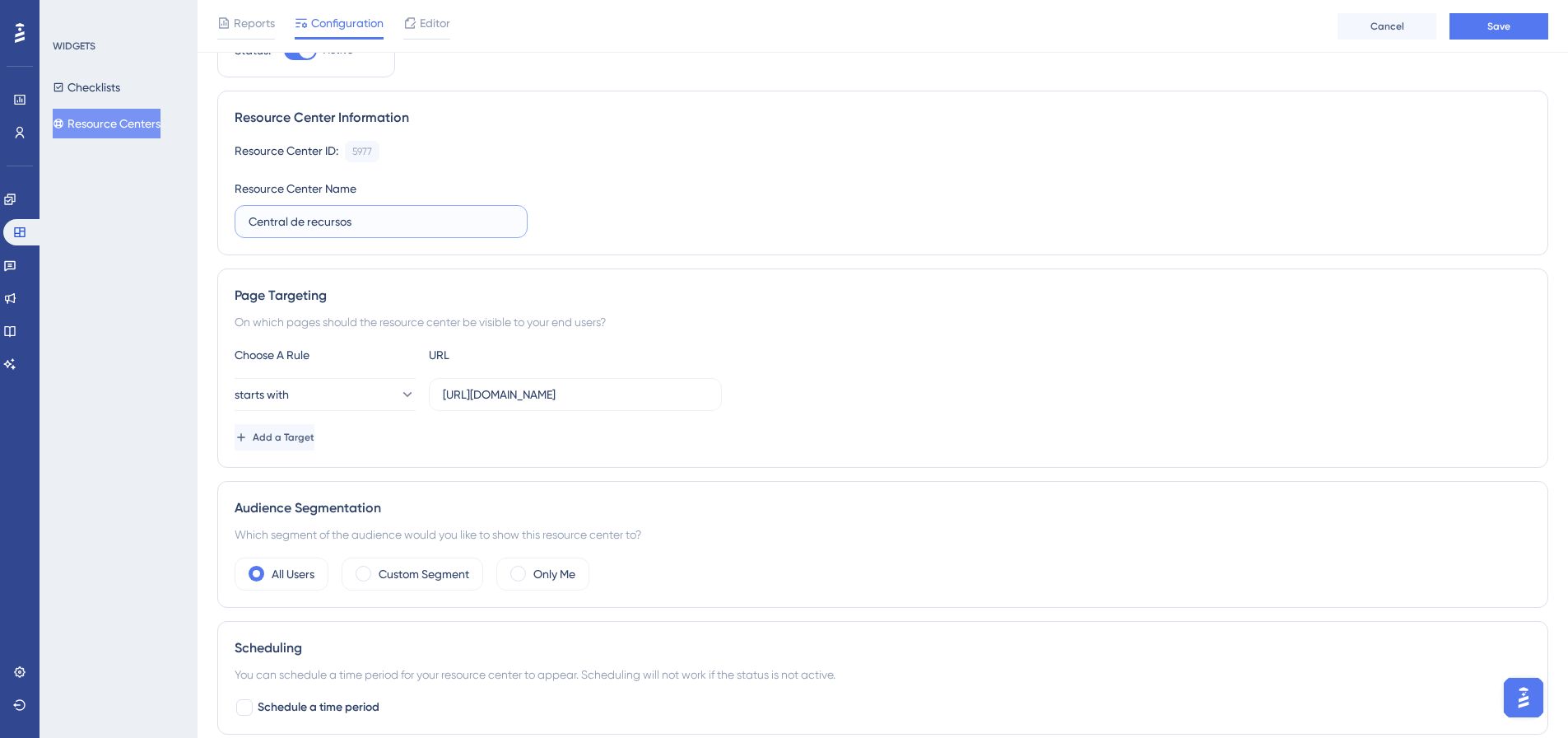
type input "Central de recursos"
click at [669, 362] on div "Choose A Rule URL" at bounding box center [883, 355] width 1296 height 20
drag, startPoint x: 653, startPoint y: 391, endPoint x: 535, endPoint y: 405, distance: 118.8
click at [535, 405] on label "https://botleads-devzone.com.br" at bounding box center [576, 394] width 293 height 33
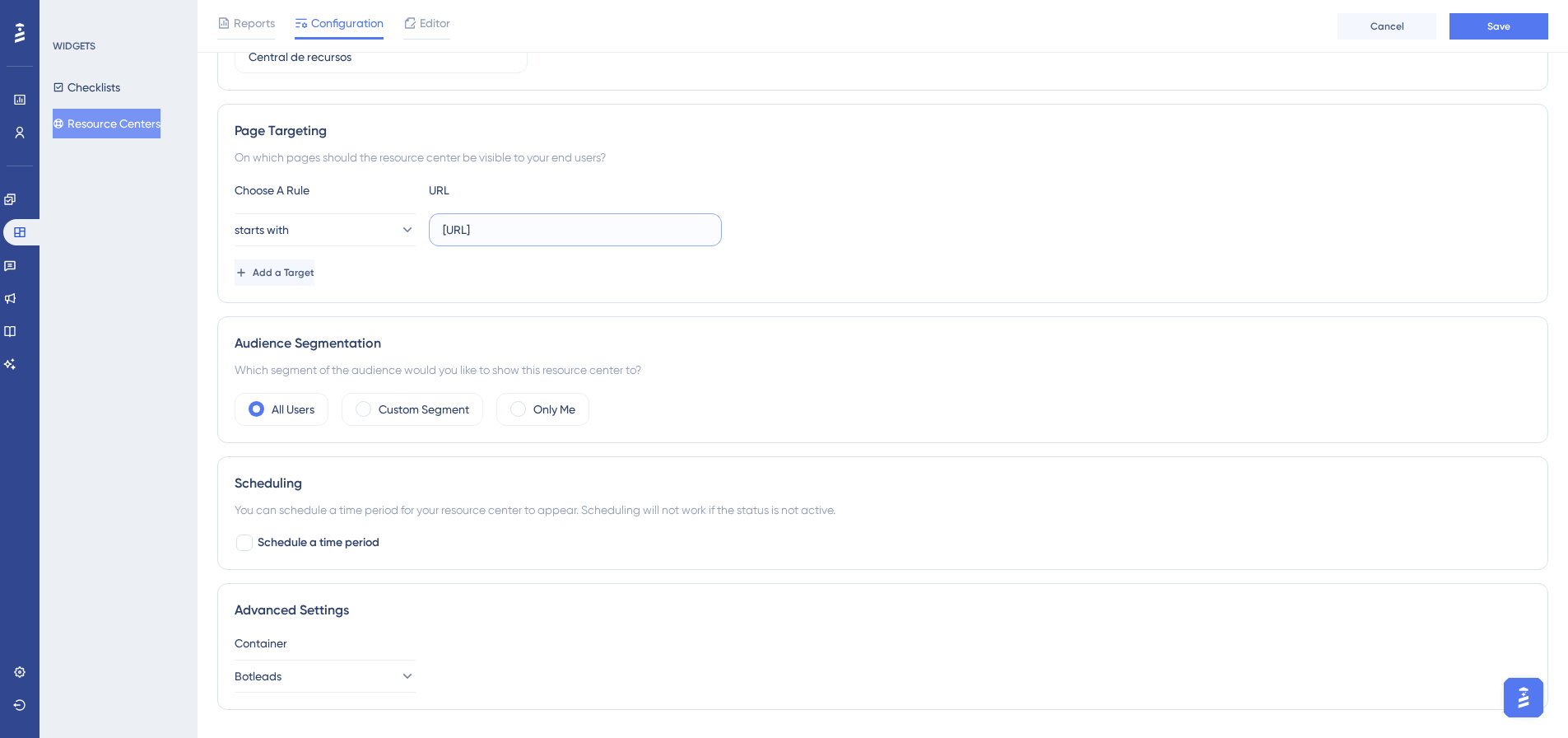
scroll to position [318, 0]
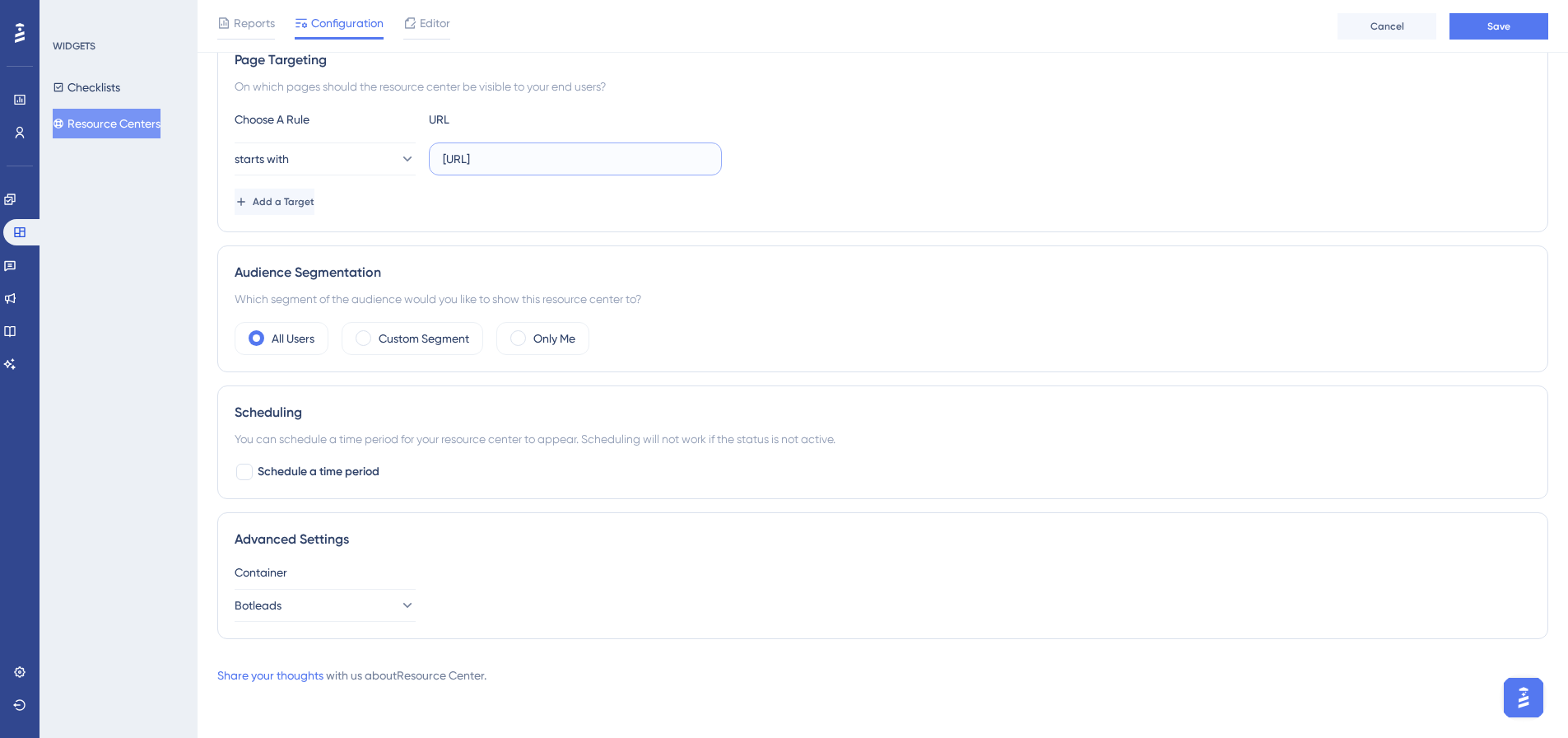
type input "https://botleads"
click at [738, 232] on div "Status: Active Resource Center Information Resource Center ID: 5977 Copy Resour…" at bounding box center [883, 219] width 1332 height 865
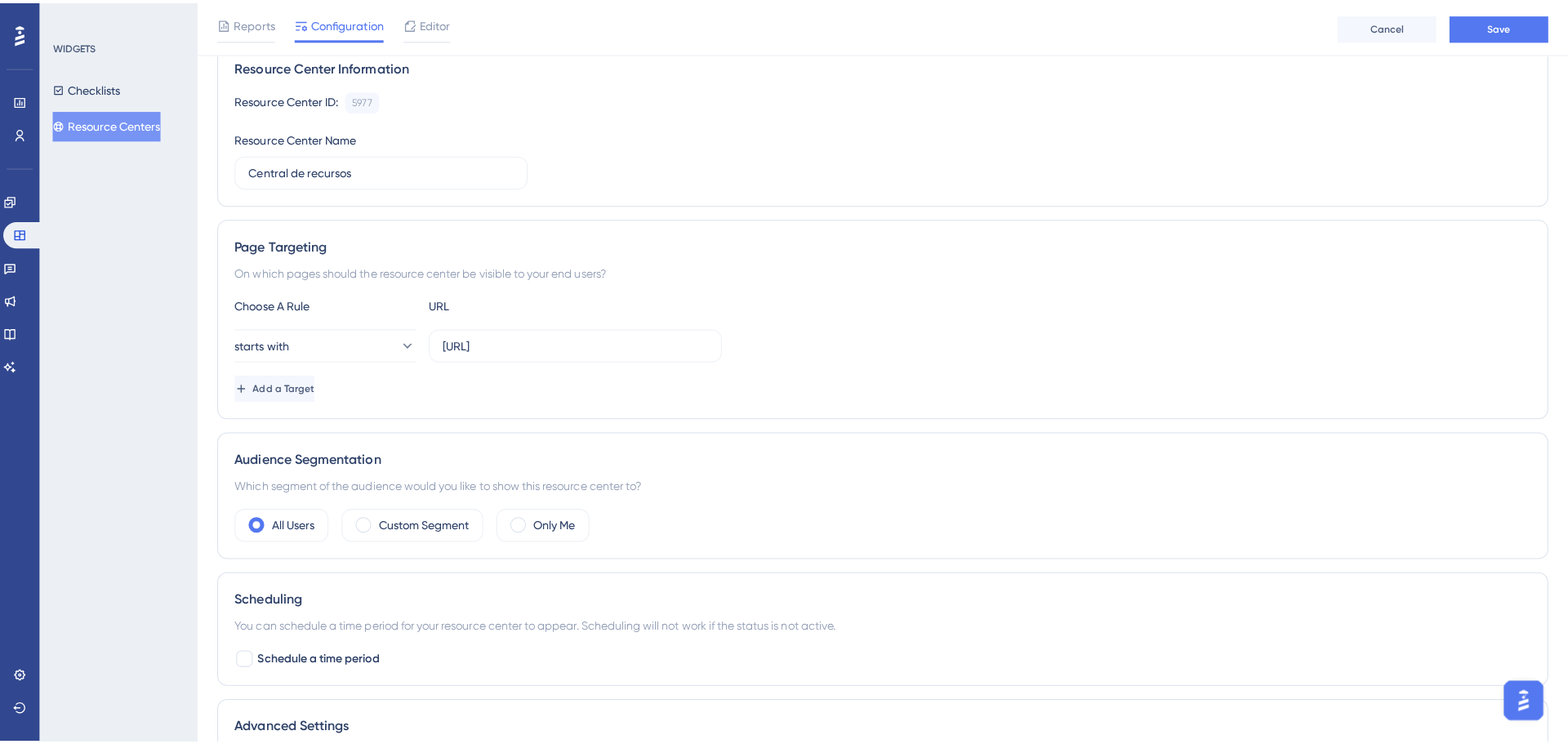
scroll to position [0, 0]
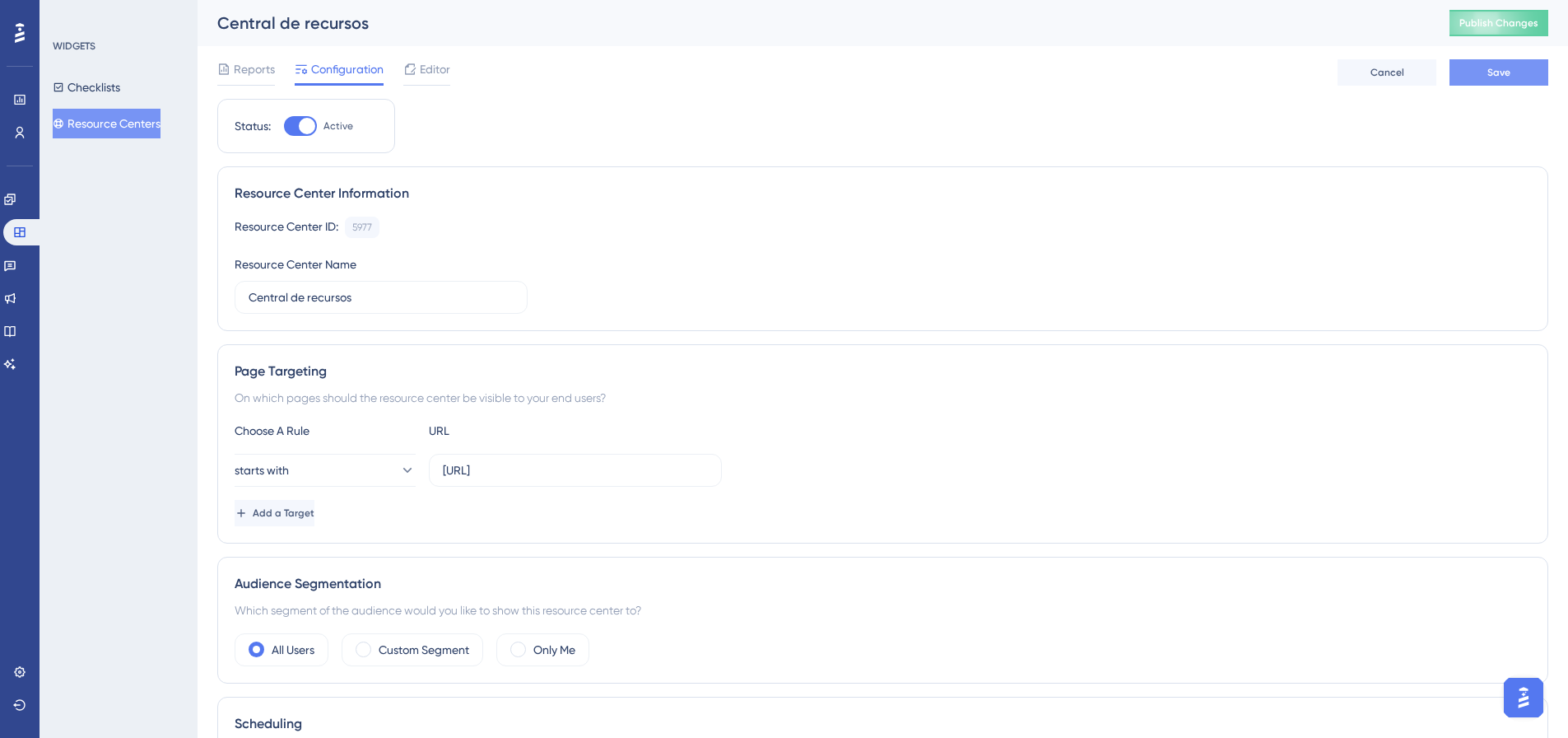
click at [1514, 78] on button "Save" at bounding box center [1499, 72] width 99 height 27
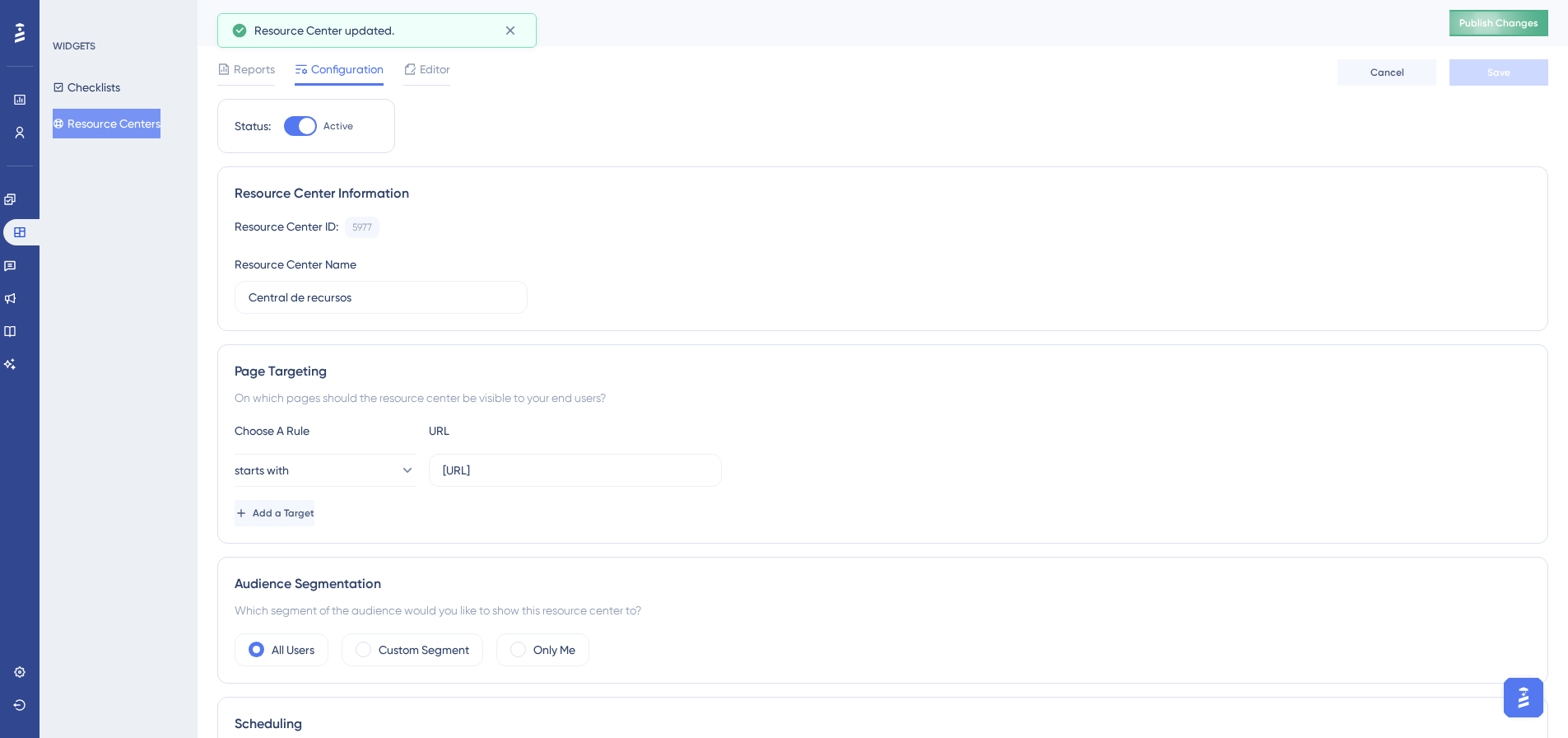
click at [1486, 18] on span "Publish Changes" at bounding box center [1499, 22] width 79 height 13
click at [430, 73] on span "Editor" at bounding box center [435, 69] width 31 height 20
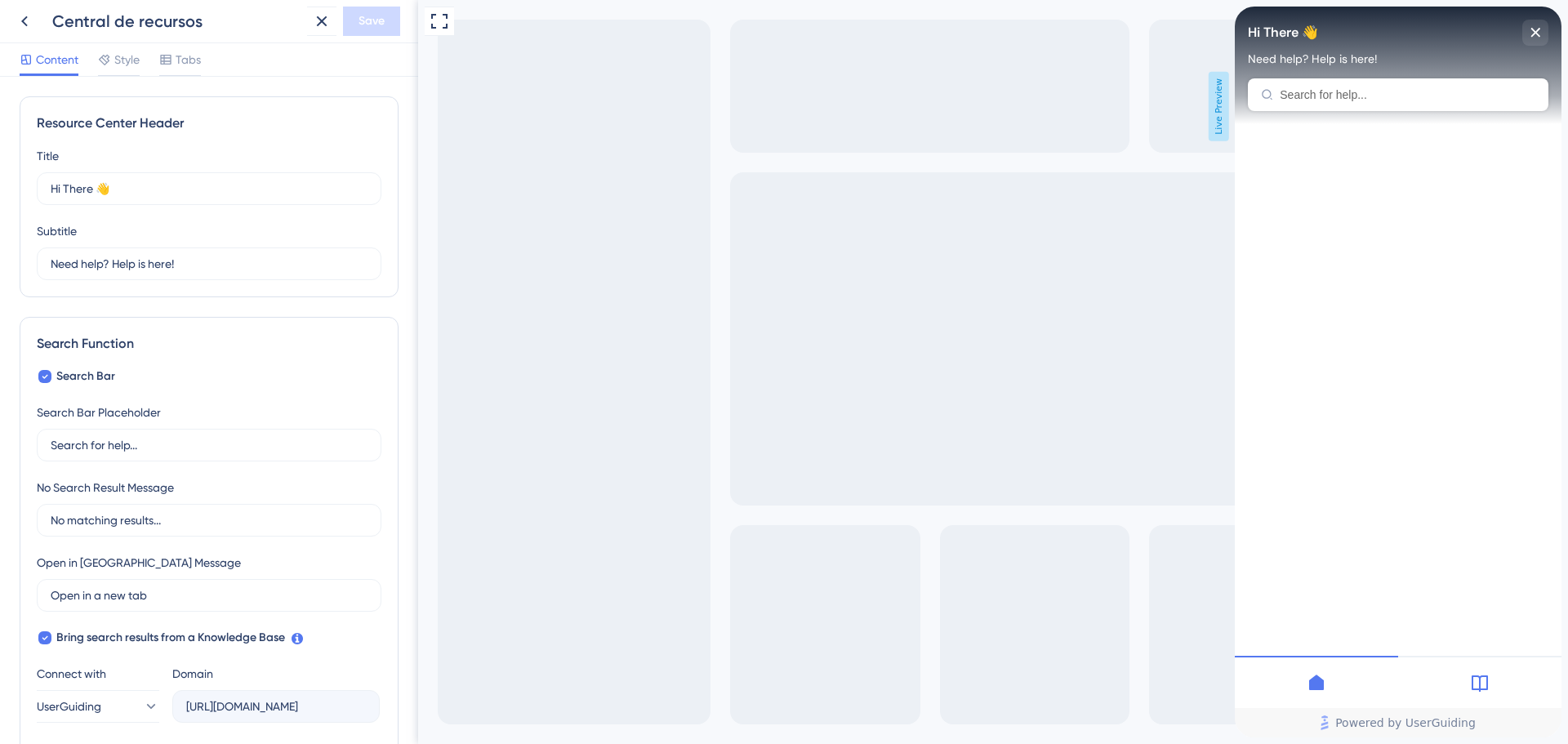
click at [1294, 38] on span "Hi There 👋" at bounding box center [1282, 32] width 71 height 25
click at [206, 182] on input "Hi There 👋" at bounding box center [201, 188] width 302 height 18
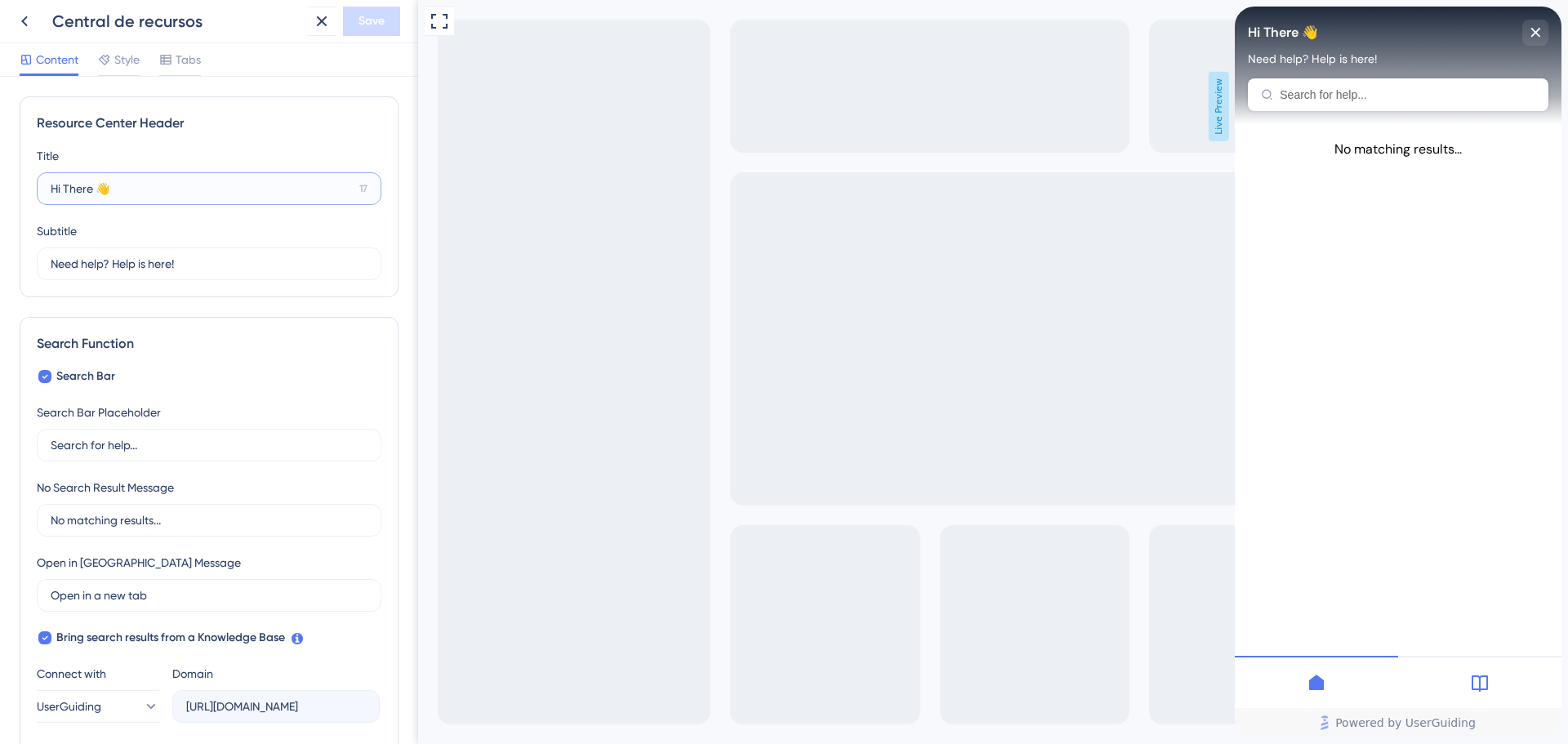
click at [127, 194] on input "Hi There 👋" at bounding box center [201, 188] width 302 height 18
click at [89, 197] on label "Hi There 👋 17" at bounding box center [208, 189] width 344 height 32
click at [89, 197] on input "Hi There 👋" at bounding box center [201, 188] width 302 height 18
click at [89, 197] on label "Hi There 👋 17" at bounding box center [208, 189] width 344 height 32
click at [89, 197] on input "Hi There 👋" at bounding box center [201, 188] width 302 height 18
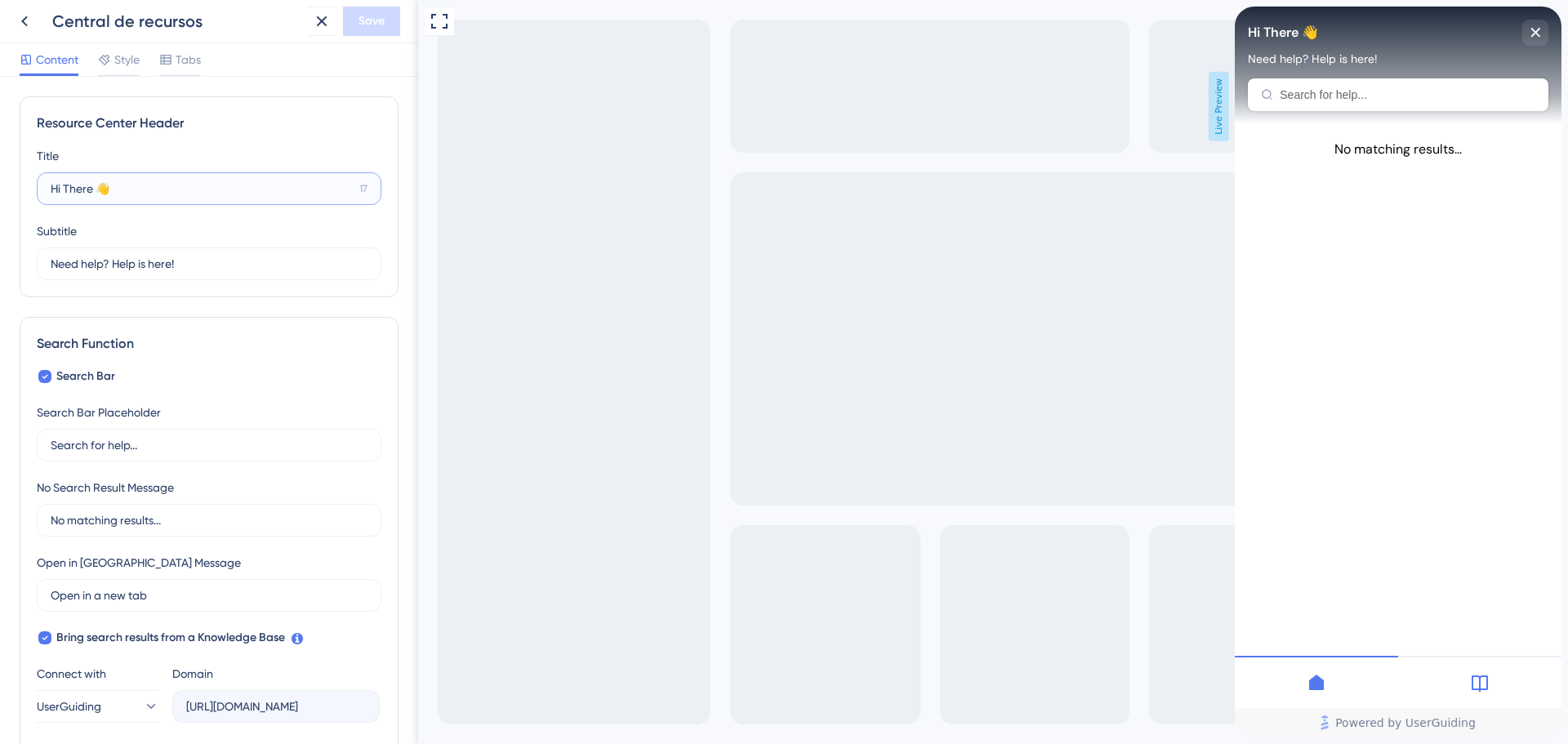
click at [42, 179] on label "Hi There 👋 17" at bounding box center [208, 189] width 344 height 32
type input "Olá,"
click at [130, 189] on input "Hi There 👋" at bounding box center [201, 188] width 302 height 18
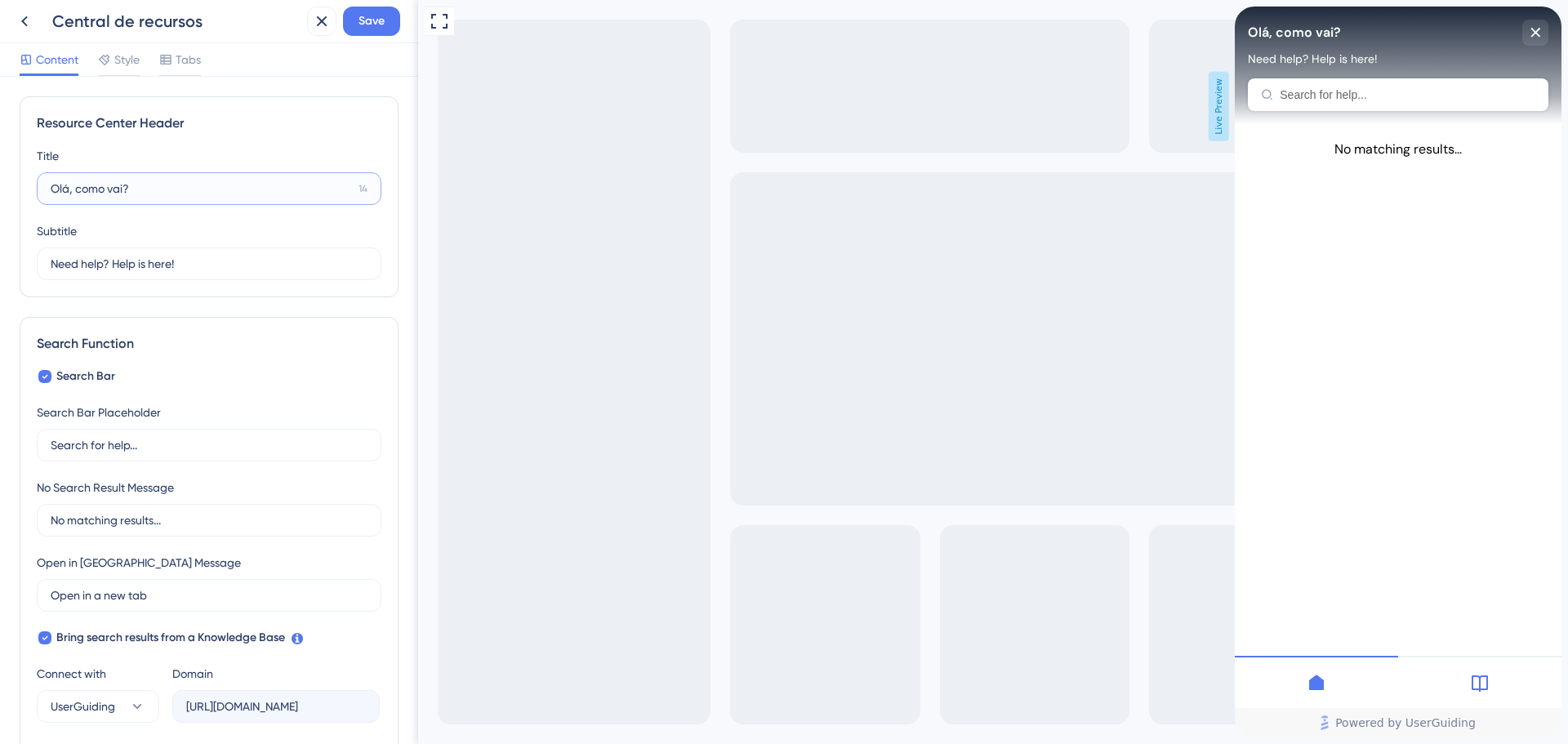
click at [150, 196] on input "Olá, como vai?" at bounding box center [201, 188] width 302 height 18
type input "Olá, como vai?"
drag, startPoint x: 150, startPoint y: 196, endPoint x: 167, endPoint y: 173, distance: 28.6
click at [167, 173] on label "Olá, como vai? 14" at bounding box center [208, 189] width 344 height 32
click at [167, 179] on input "Olá, como vai?" at bounding box center [201, 188] width 302 height 18
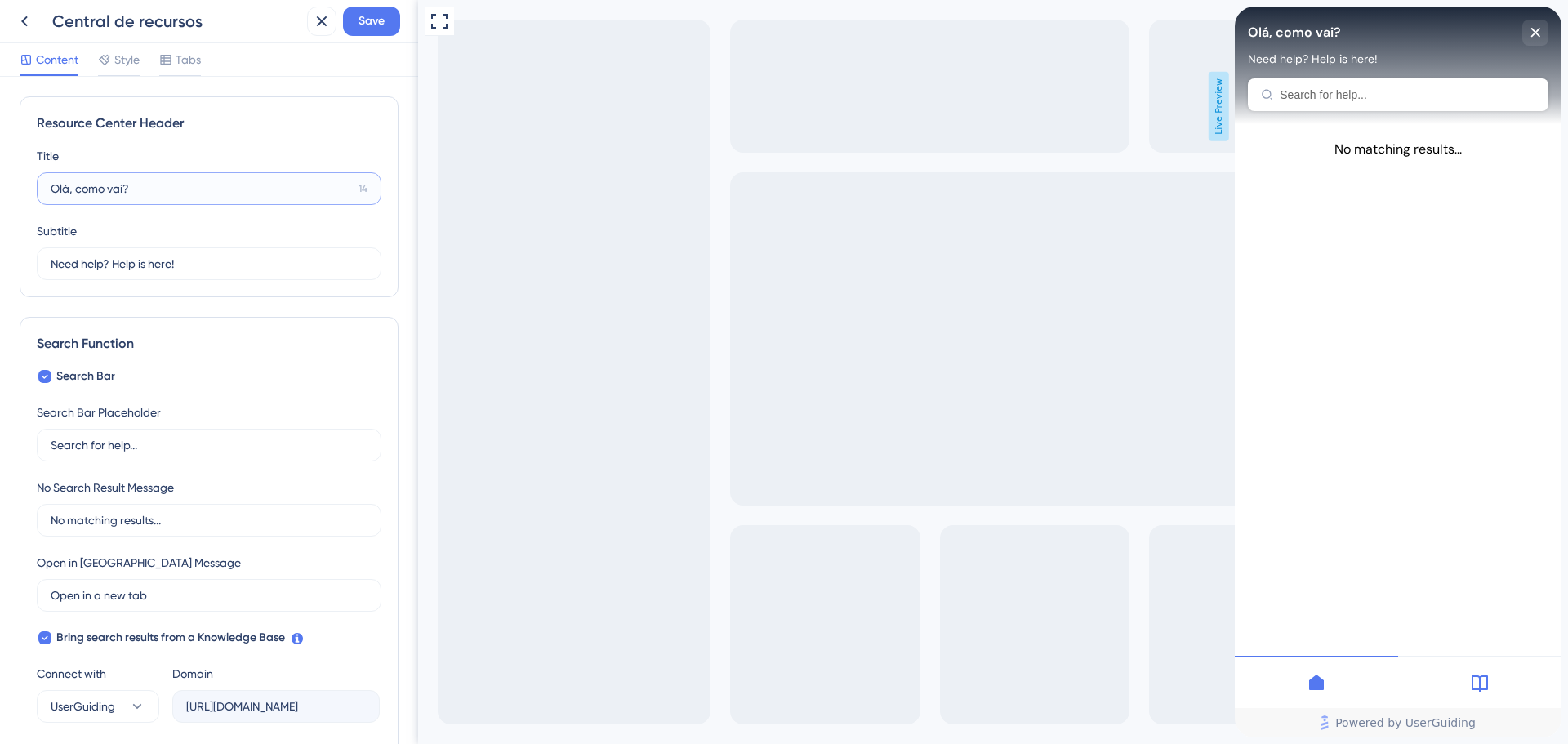
click at [194, 194] on input "Olá, como vai?" at bounding box center [201, 188] width 302 height 18
click at [221, 275] on label "Need help? Help is here! 12" at bounding box center [208, 264] width 344 height 32
click at [221, 273] on input "Need help? Help is here!" at bounding box center [201, 264] width 302 height 18
click at [221, 275] on label "Need help? Help is here! 12" at bounding box center [208, 264] width 344 height 32
click at [221, 273] on input "Need help? Help is here!" at bounding box center [201, 264] width 302 height 18
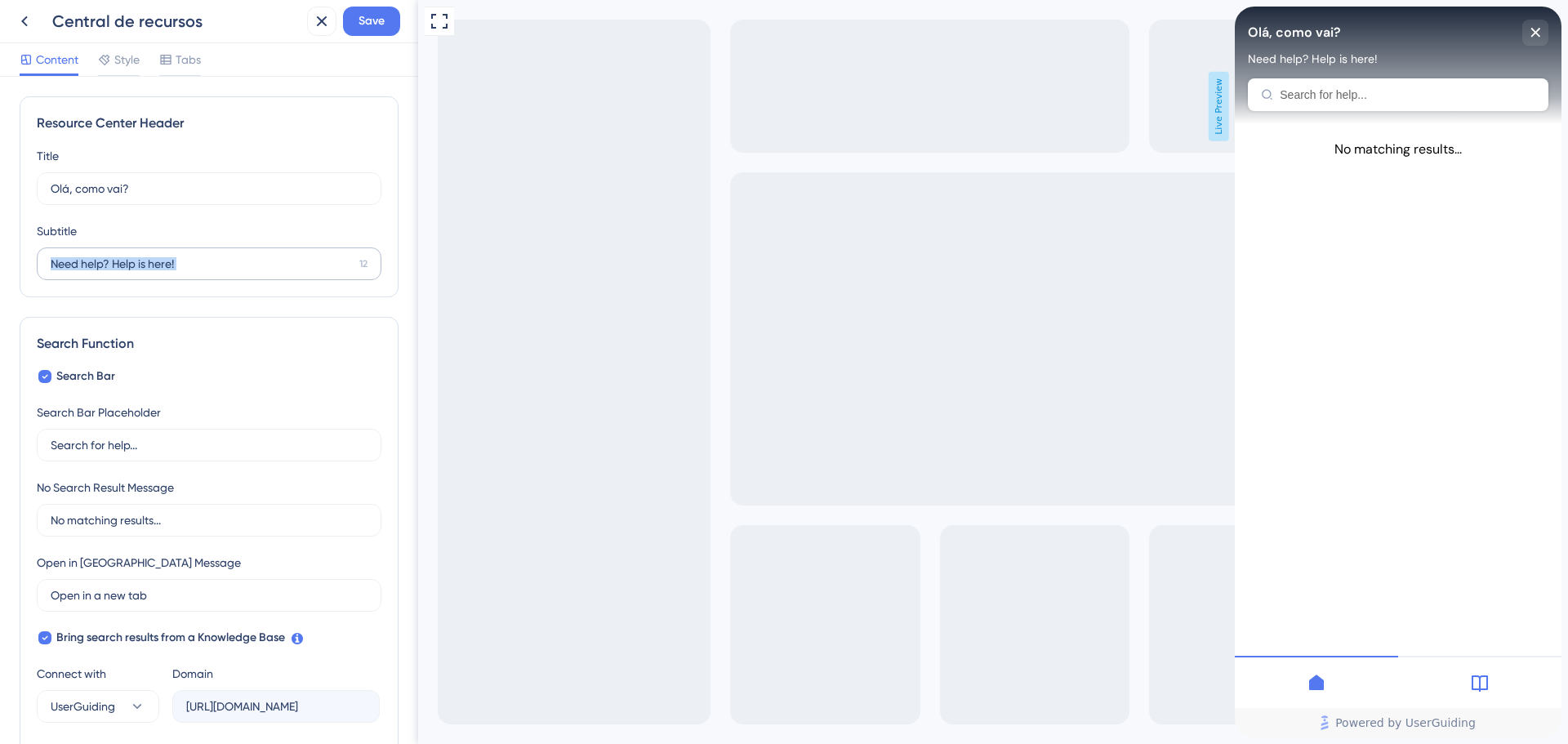
click at [221, 275] on label "Need help? Help is here! 12" at bounding box center [208, 264] width 344 height 32
click at [221, 273] on input "Need help? Help is here!" at bounding box center [201, 264] width 302 height 18
click at [224, 271] on input "Need help? Help is here!" at bounding box center [201, 264] width 302 height 18
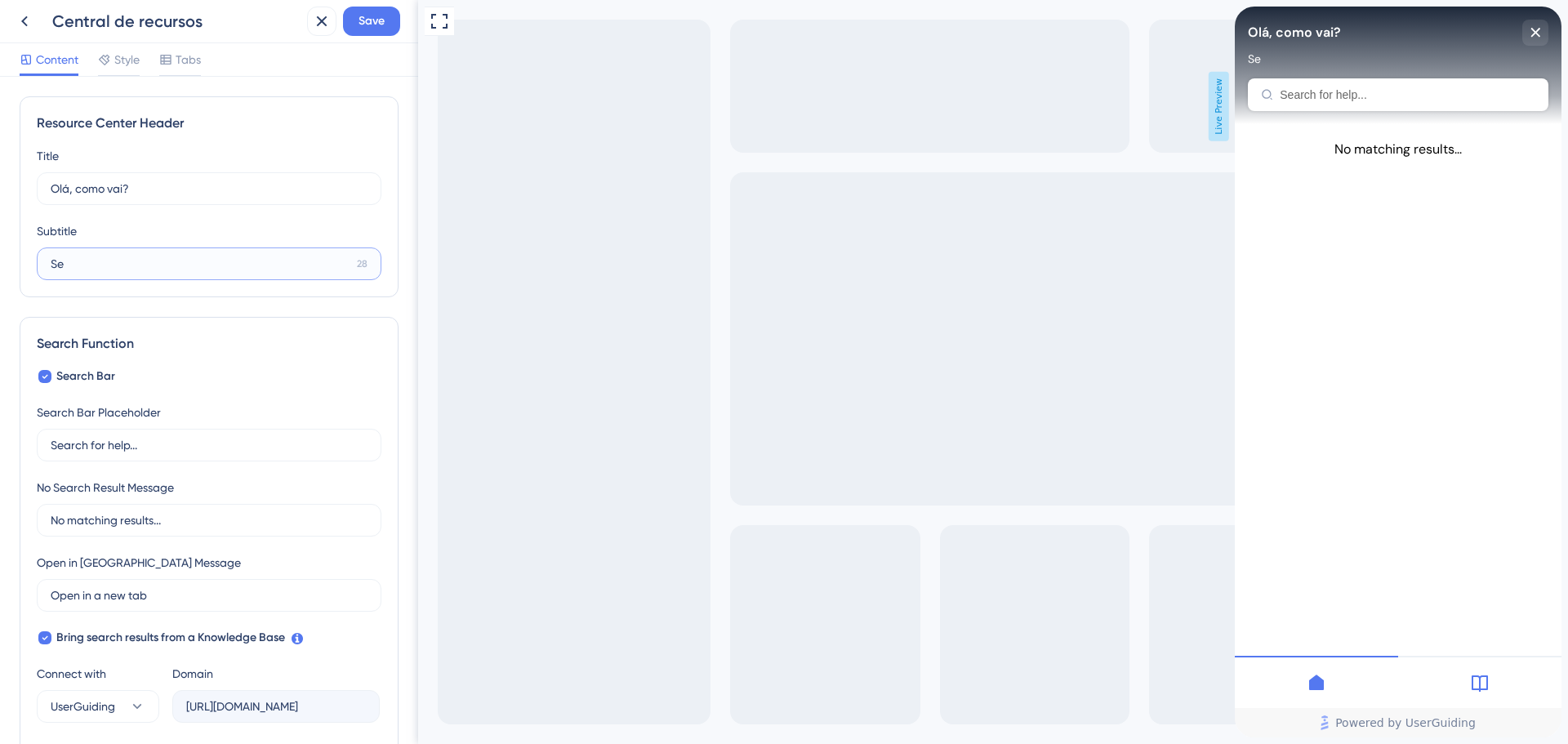
type input "S"
click at [273, 272] on input "Precisa de ajuda? encontre aqui" at bounding box center [203, 264] width 304 height 18
paste input "👇"
click at [224, 270] on input "Precisa de ajuda? encontre aqui👇" at bounding box center [203, 264] width 305 height 18
type input "Precisa de ajuda? encontre aqui 👇"
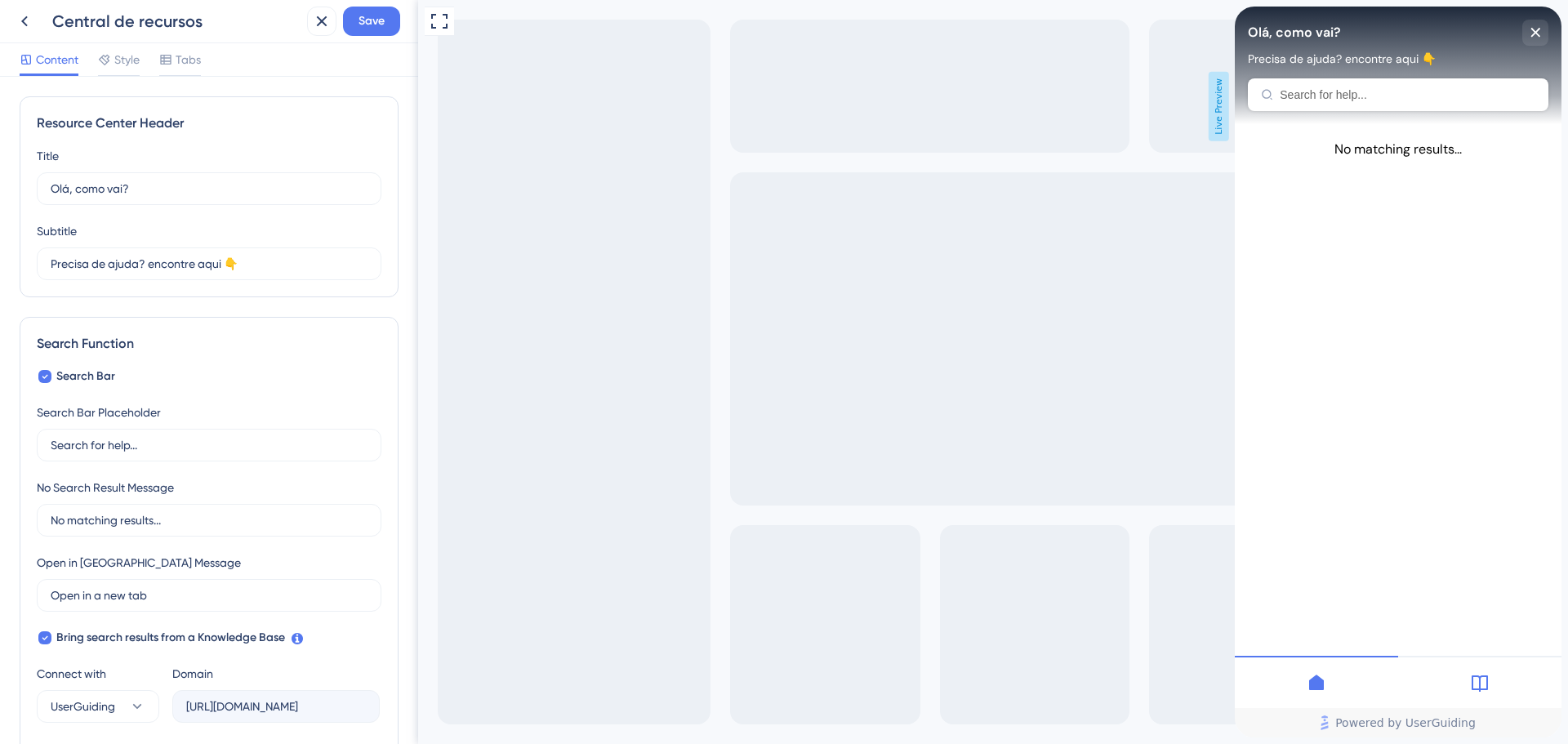
click at [218, 213] on div "Title Olá, como vai? 14 Olá, como vai? Subtitle Precisa de ajuda? encontre aqui…" at bounding box center [208, 213] width 344 height 134
click at [225, 200] on label "Olá, como vai? 14" at bounding box center [208, 189] width 344 height 32
click at [225, 197] on input "Olá, como vai?" at bounding box center [201, 188] width 302 height 18
click at [190, 188] on input "Olá, como vai?" at bounding box center [201, 188] width 302 height 18
paste input "👋"
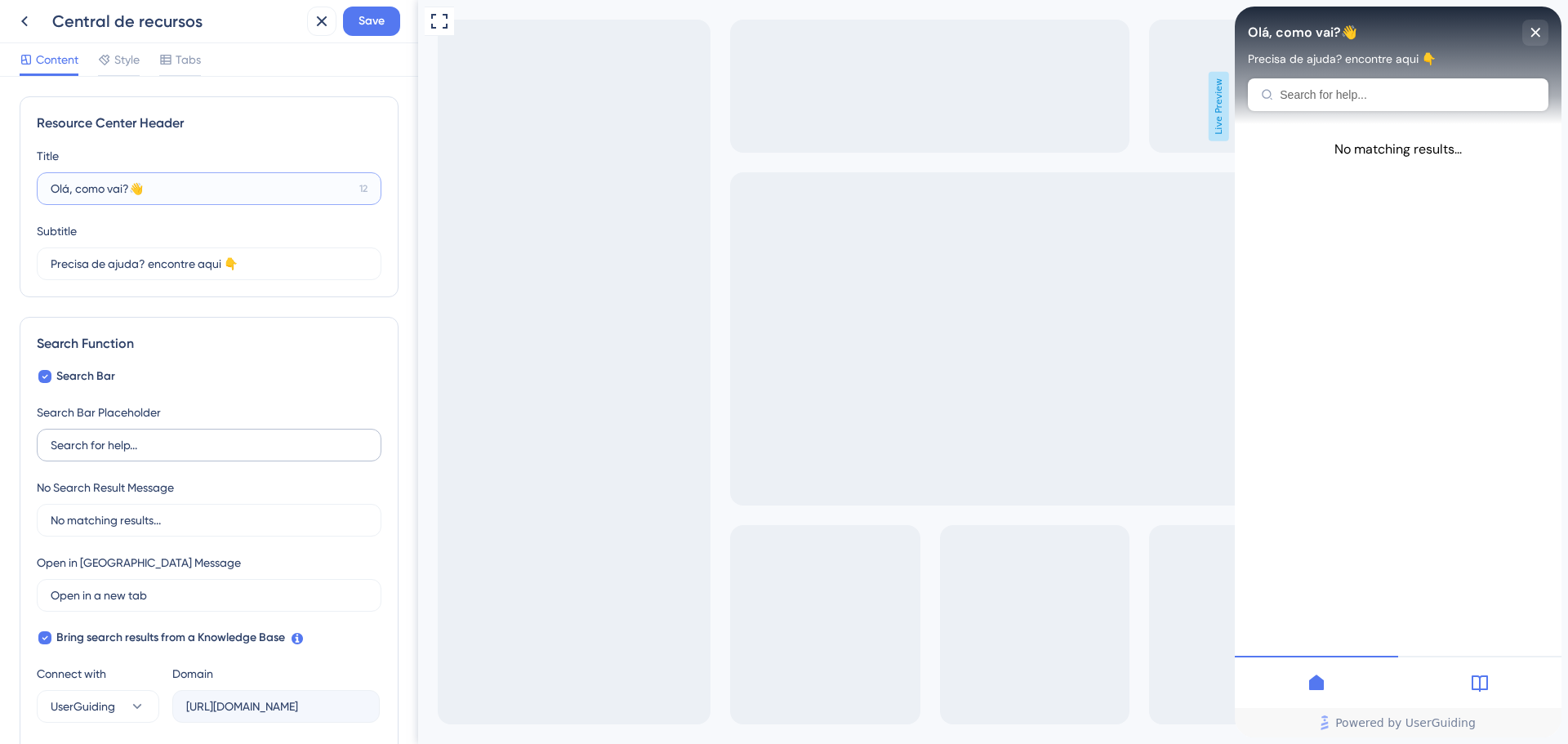
type input "Olá, como vai?👋"
click at [169, 440] on input "Search for help..." at bounding box center [209, 445] width 317 height 18
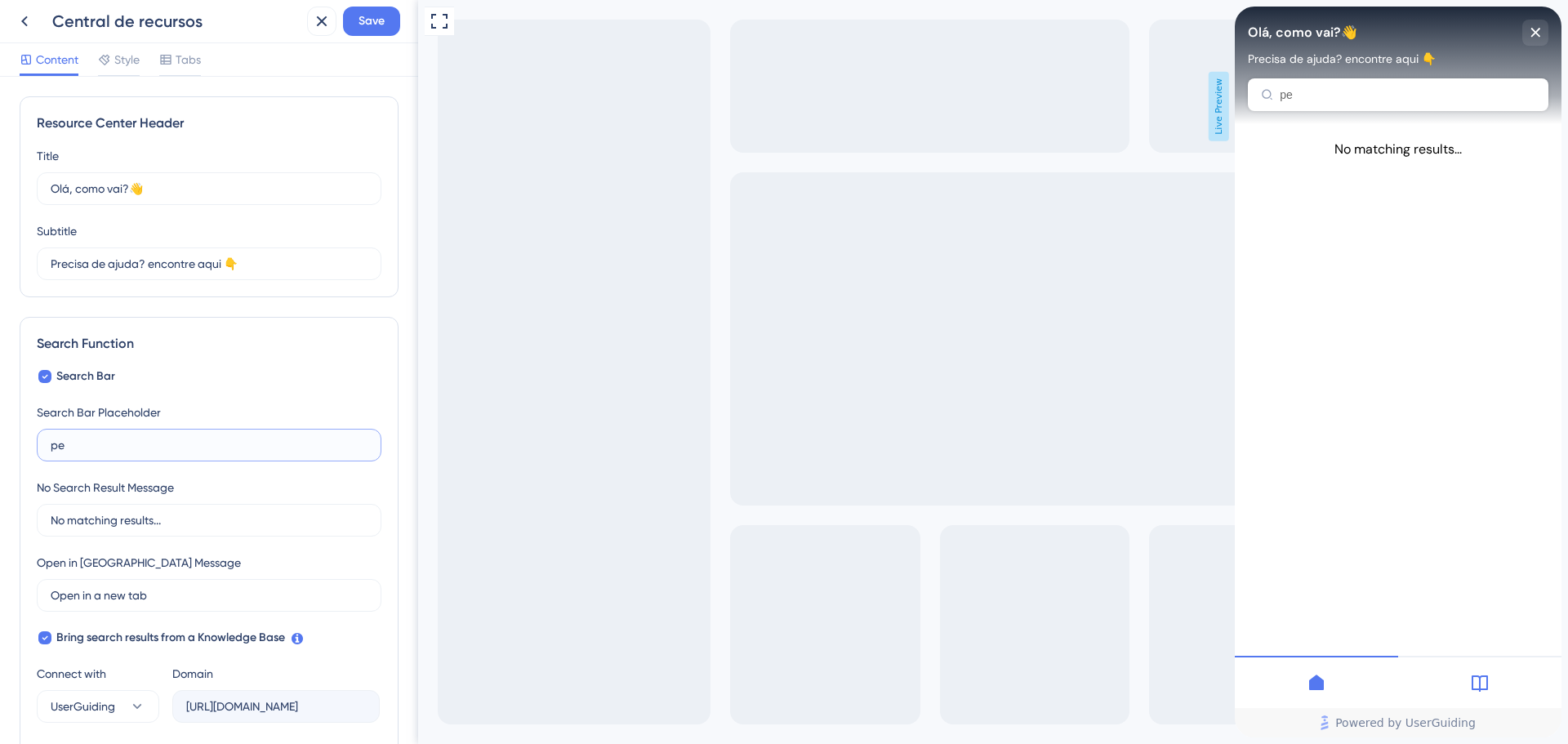
type input "p"
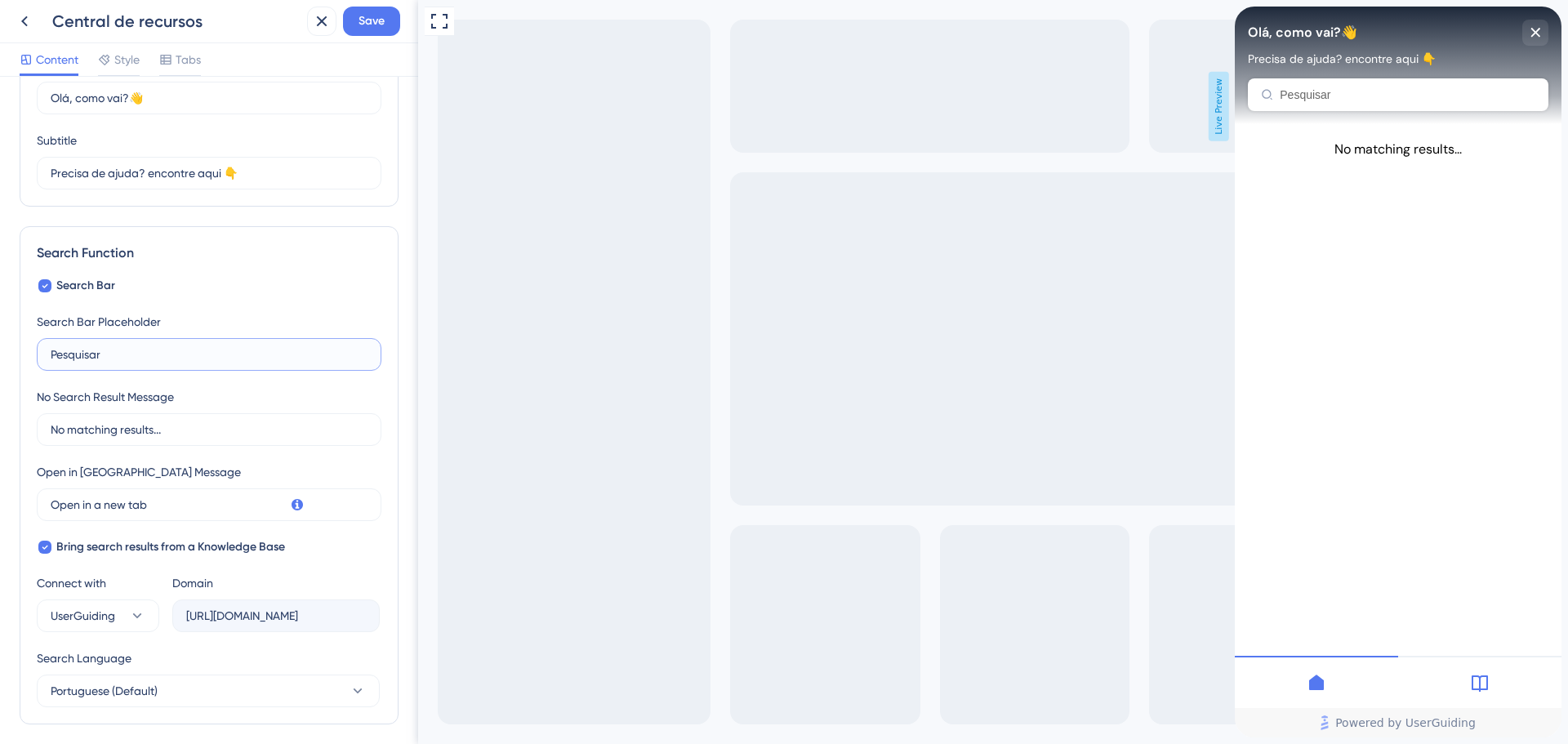
scroll to position [163, 0]
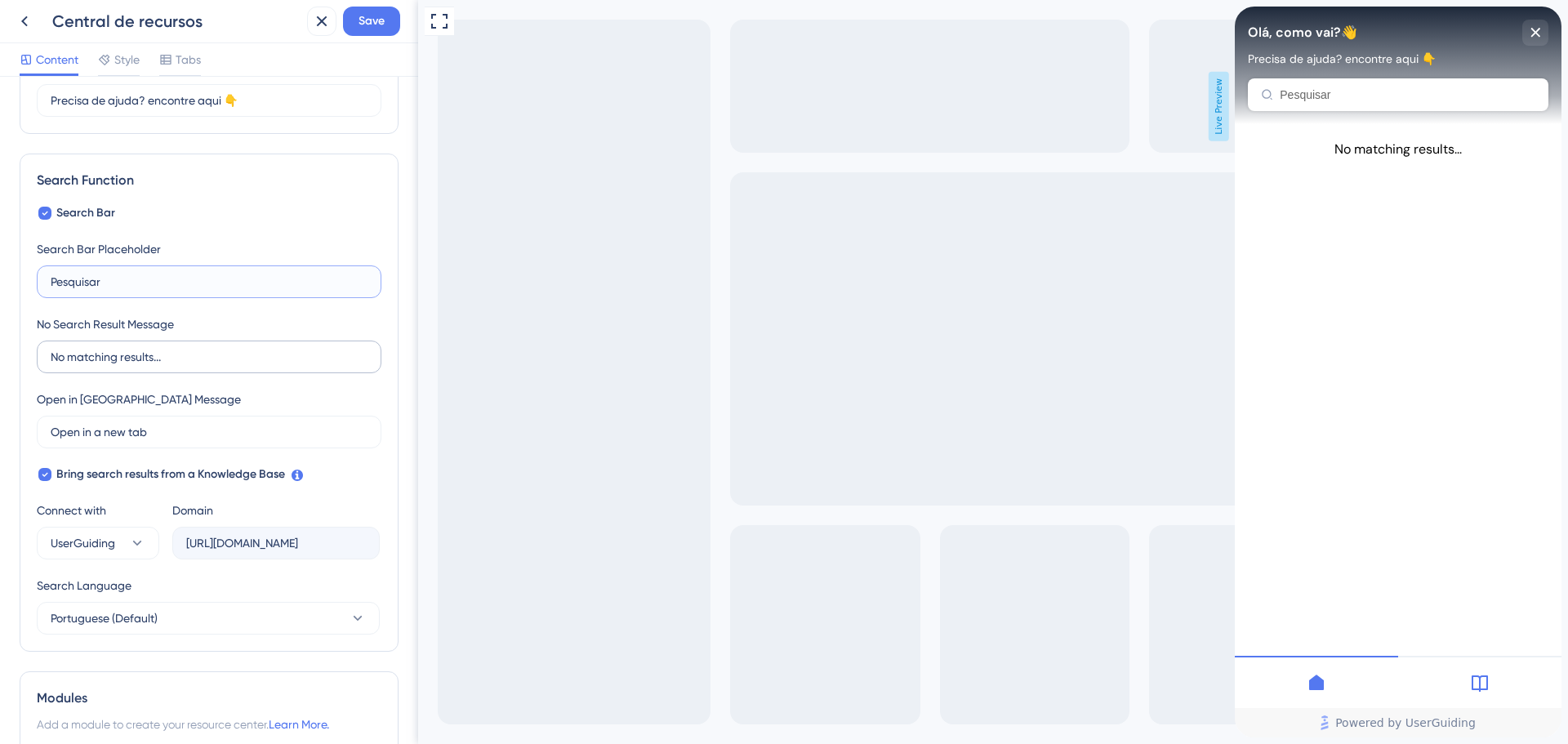
type input "Pesquisar"
click at [183, 361] on input "No matching results..." at bounding box center [209, 356] width 317 height 18
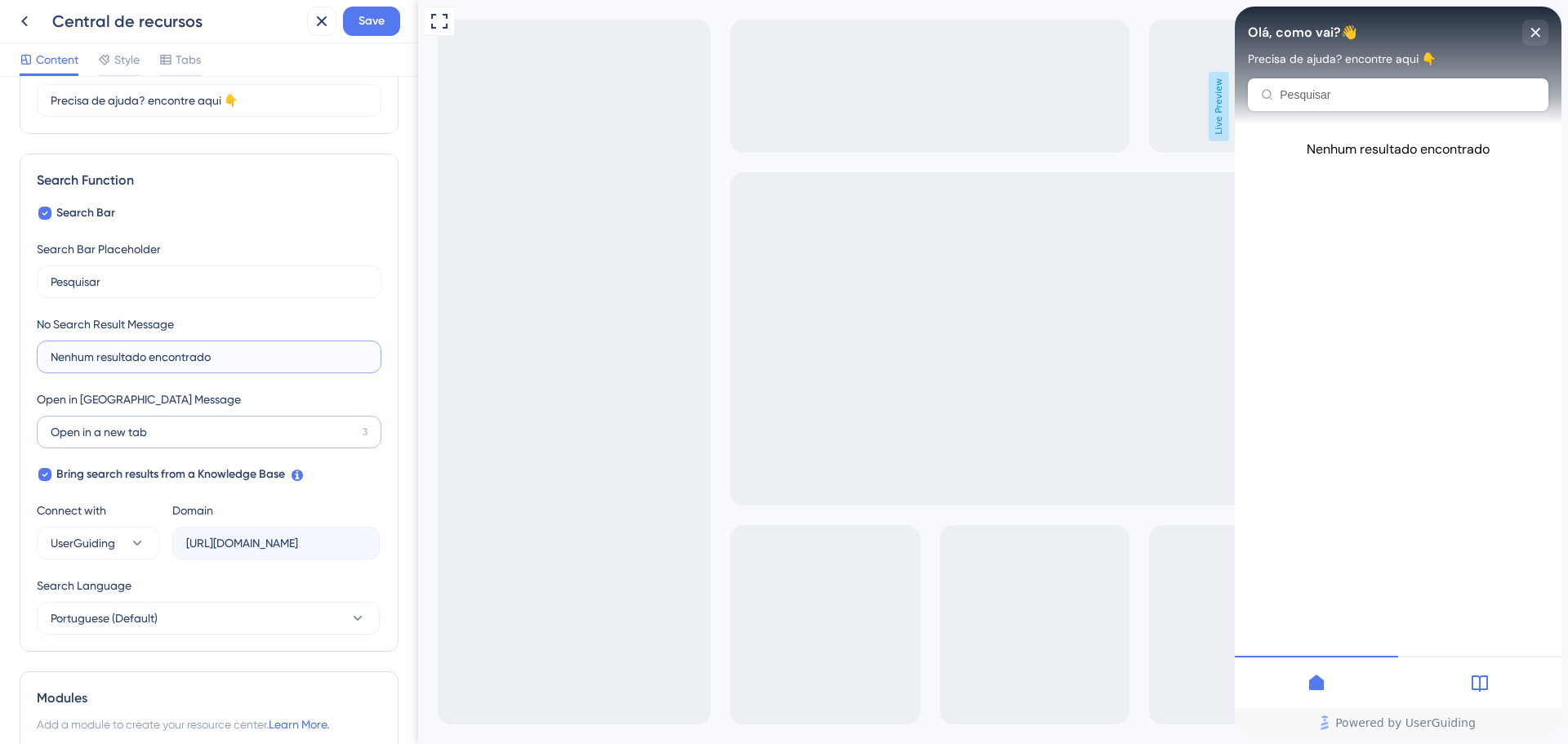
type input "Nenhum resultado encontrado"
click at [207, 424] on input "Open in a new tab" at bounding box center [203, 432] width 305 height 18
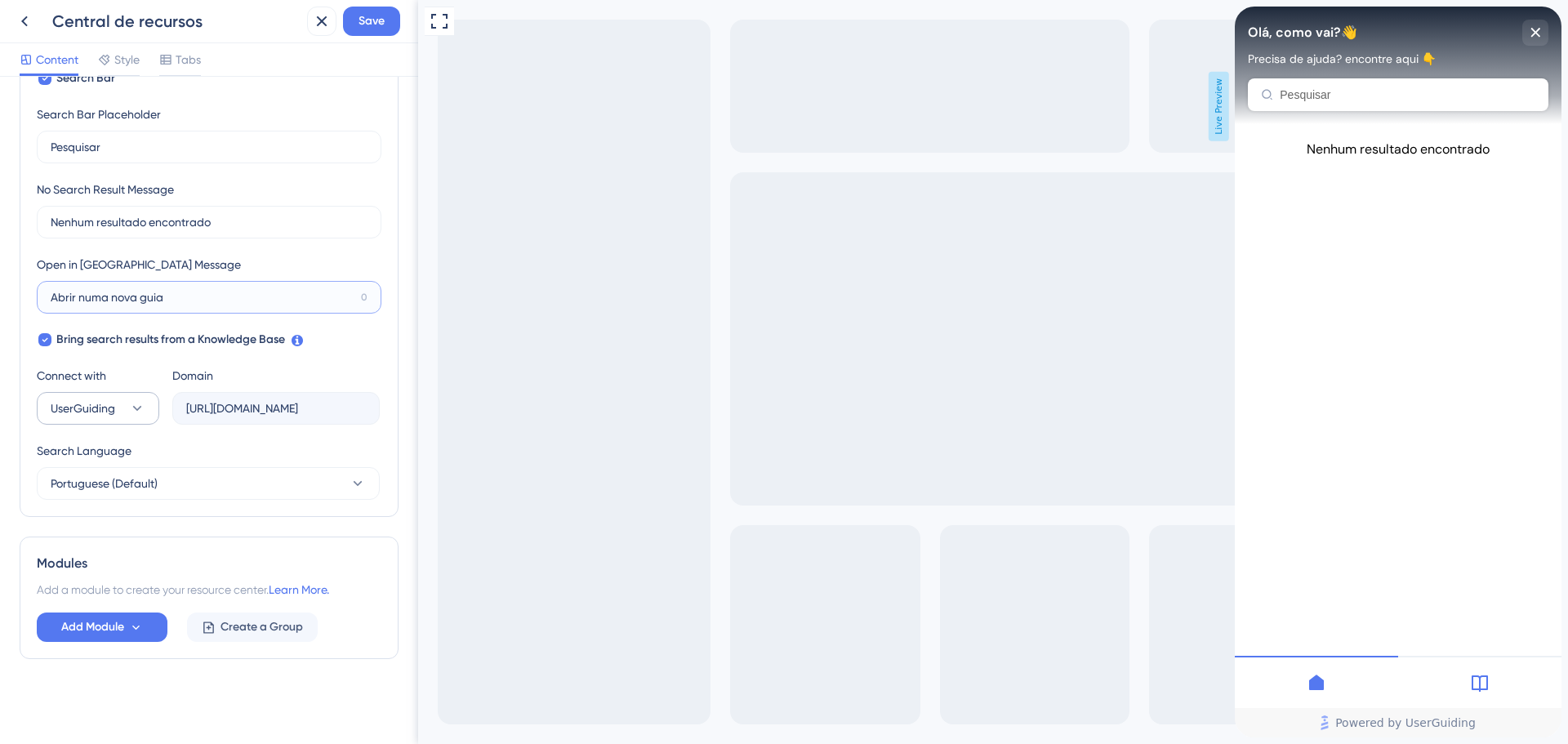
type input "Abrir numa nova guia"
click at [131, 410] on icon at bounding box center [137, 408] width 16 height 16
click at [184, 372] on div "Domain" at bounding box center [193, 375] width 41 height 20
click at [146, 492] on span "Portuguese (Default)" at bounding box center [105, 483] width 107 height 20
click at [195, 451] on div "Search Language" at bounding box center [208, 454] width 343 height 26
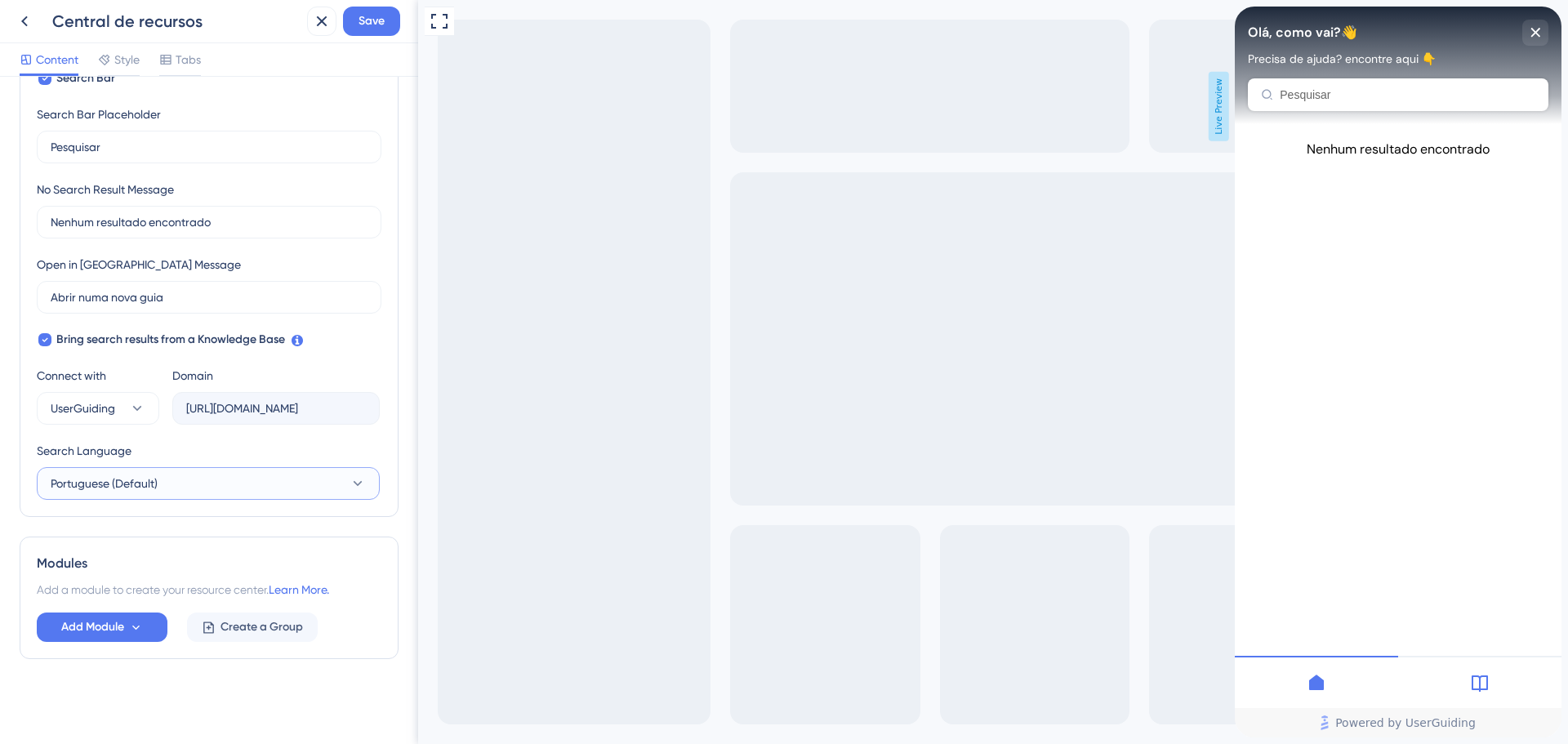
click at [154, 487] on span "Portuguese (Default)" at bounding box center [105, 483] width 107 height 20
click at [186, 451] on div "Search Language" at bounding box center [208, 454] width 343 height 26
click at [80, 634] on span "Add Module" at bounding box center [93, 627] width 63 height 20
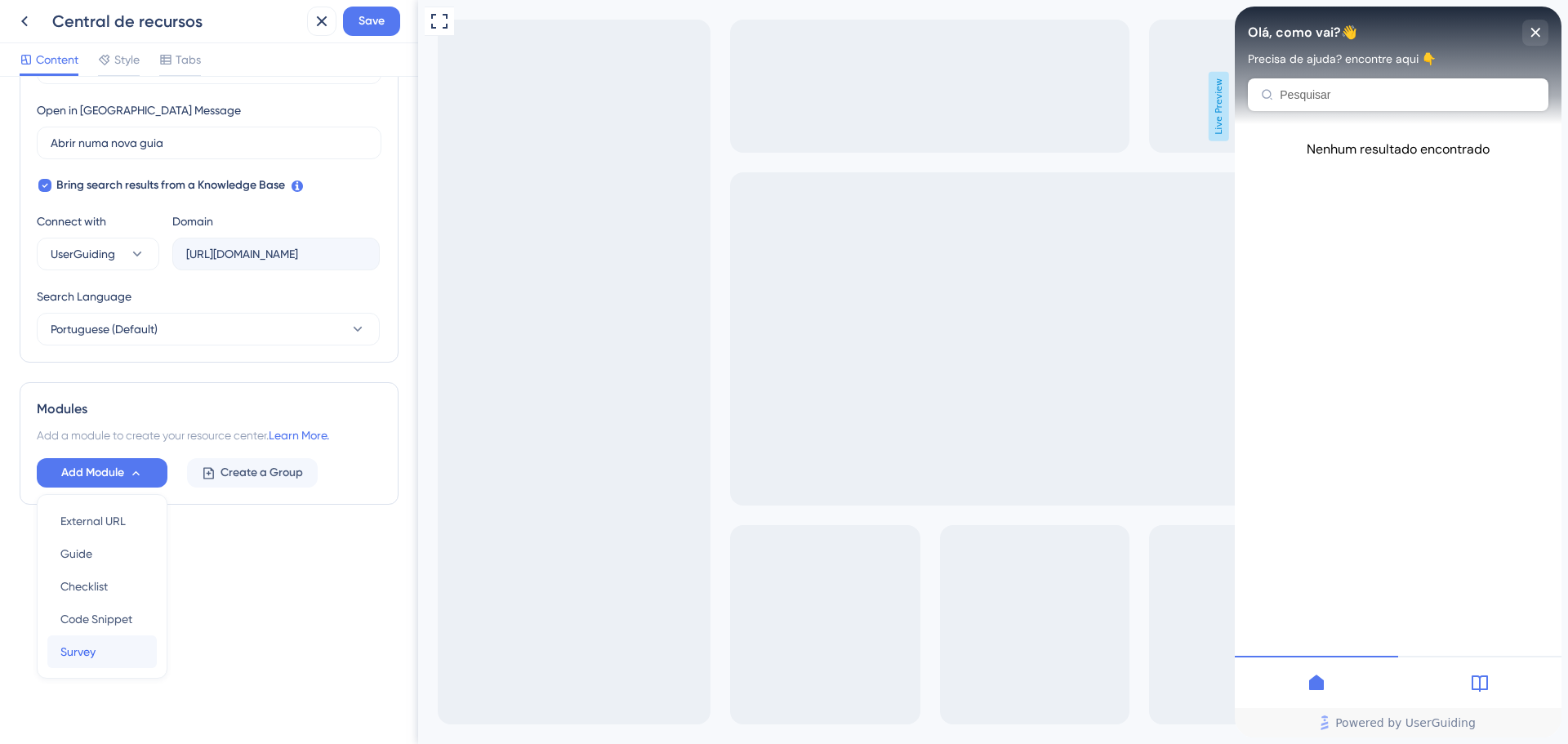
click at [90, 648] on span "Survey" at bounding box center [77, 651] width 35 height 20
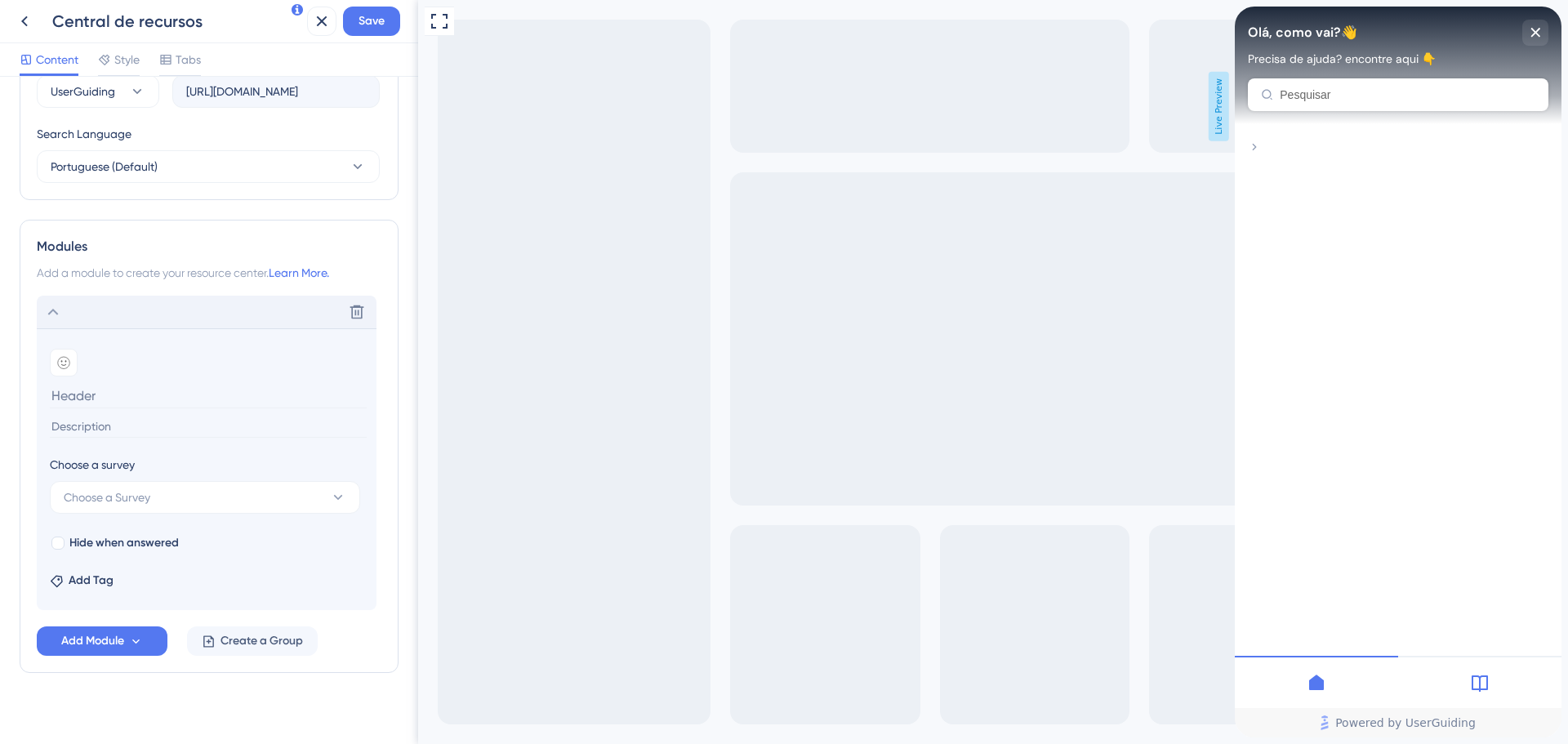
scroll to position [629, 0]
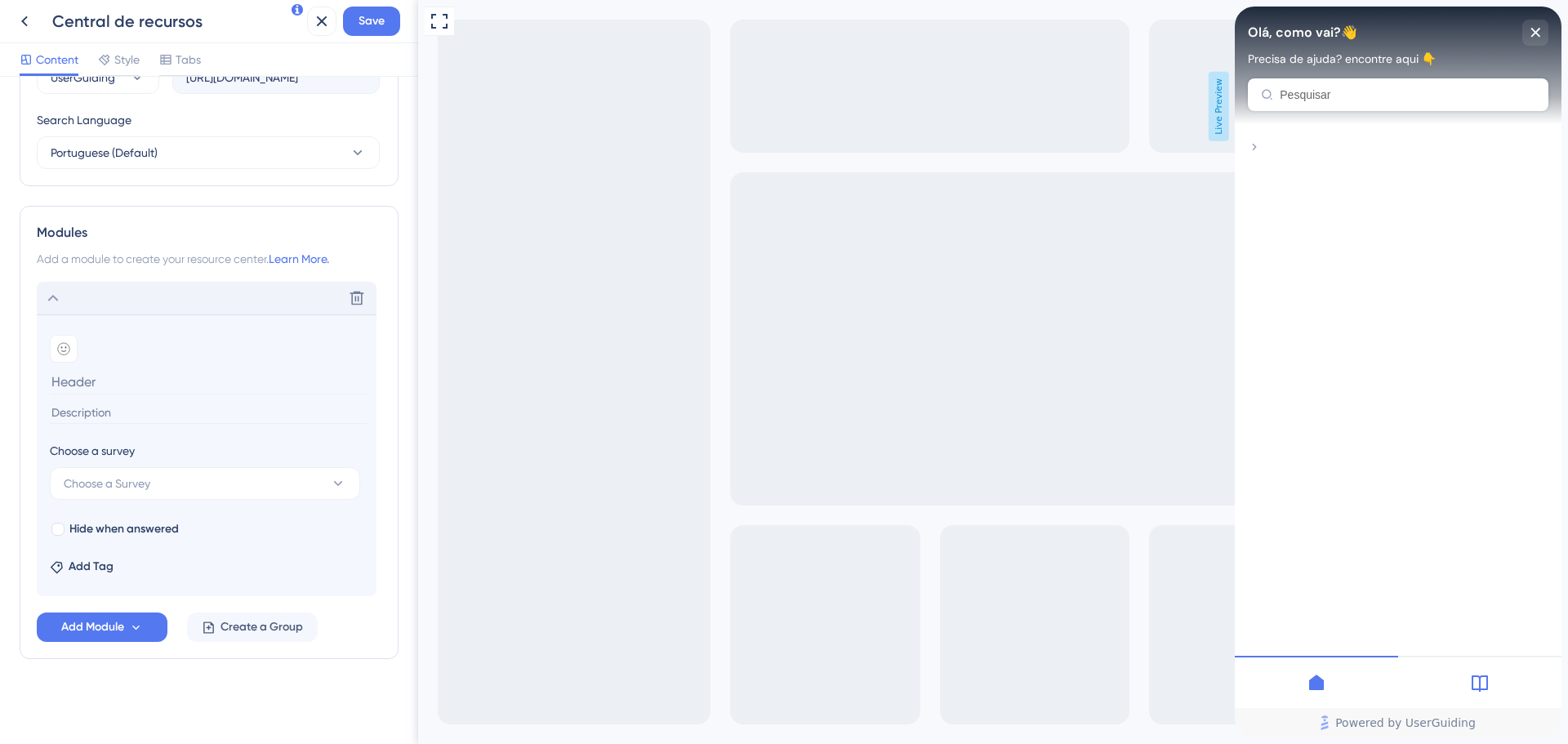
click at [57, 290] on icon at bounding box center [53, 298] width 20 height 20
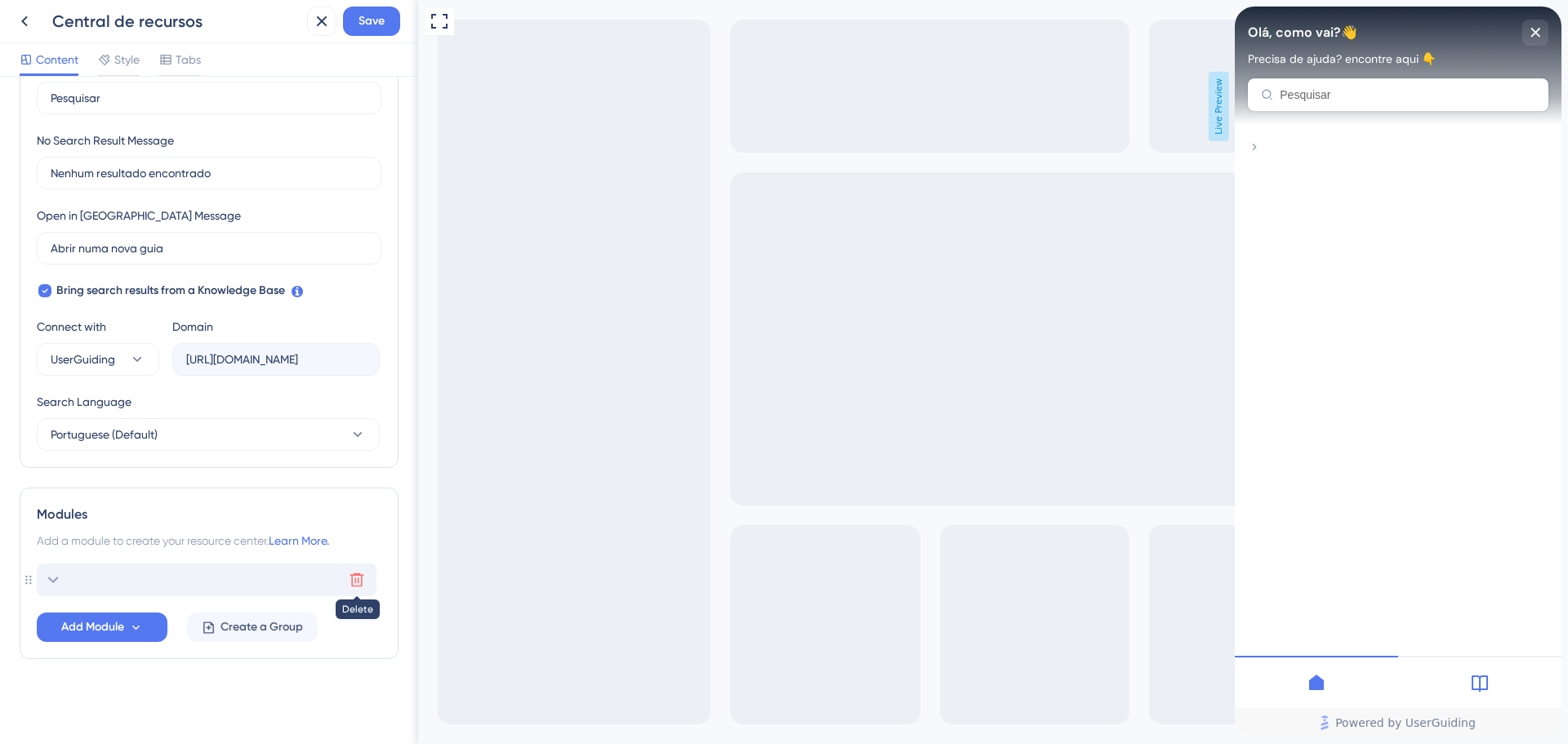
click at [354, 585] on icon at bounding box center [356, 580] width 16 height 16
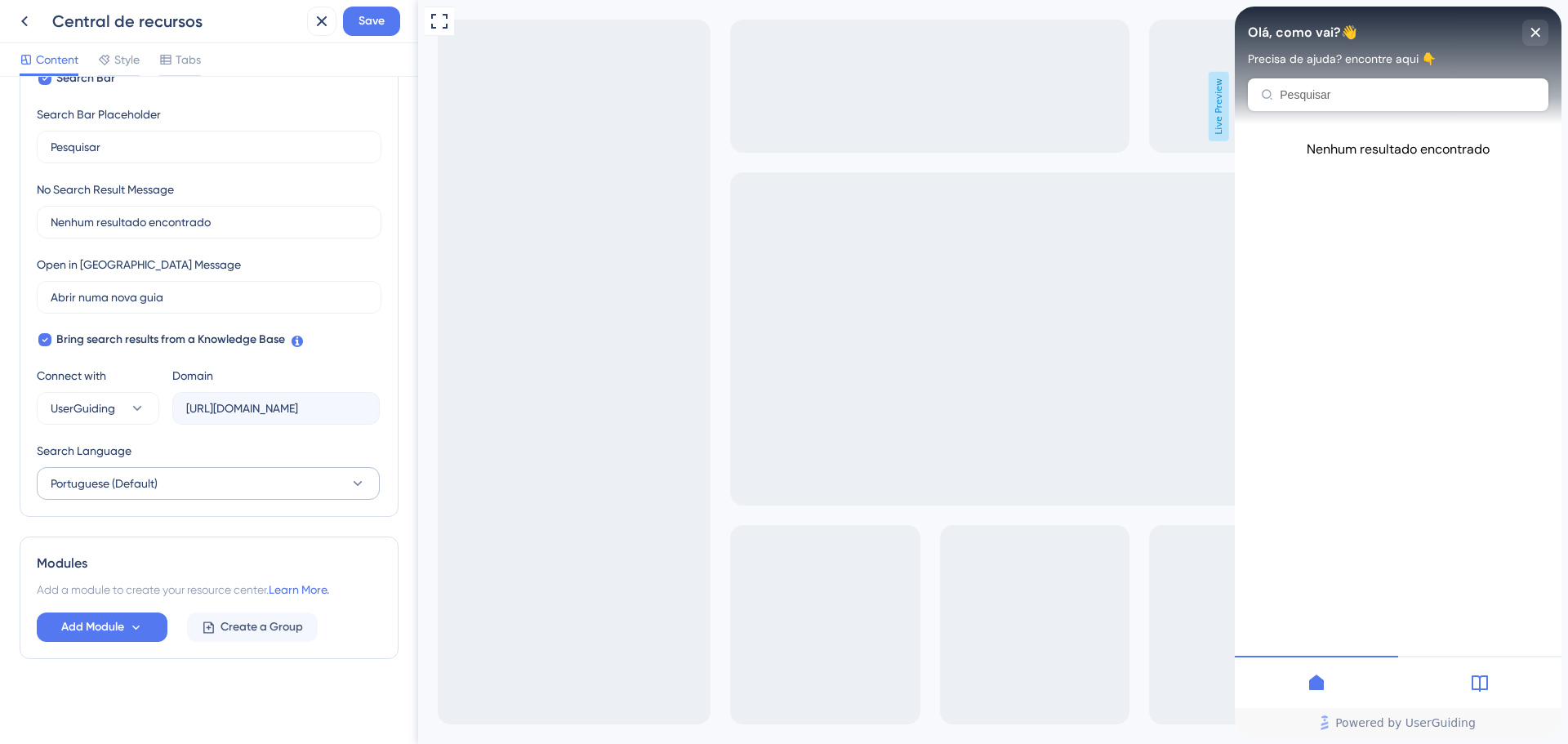
scroll to position [0, 0]
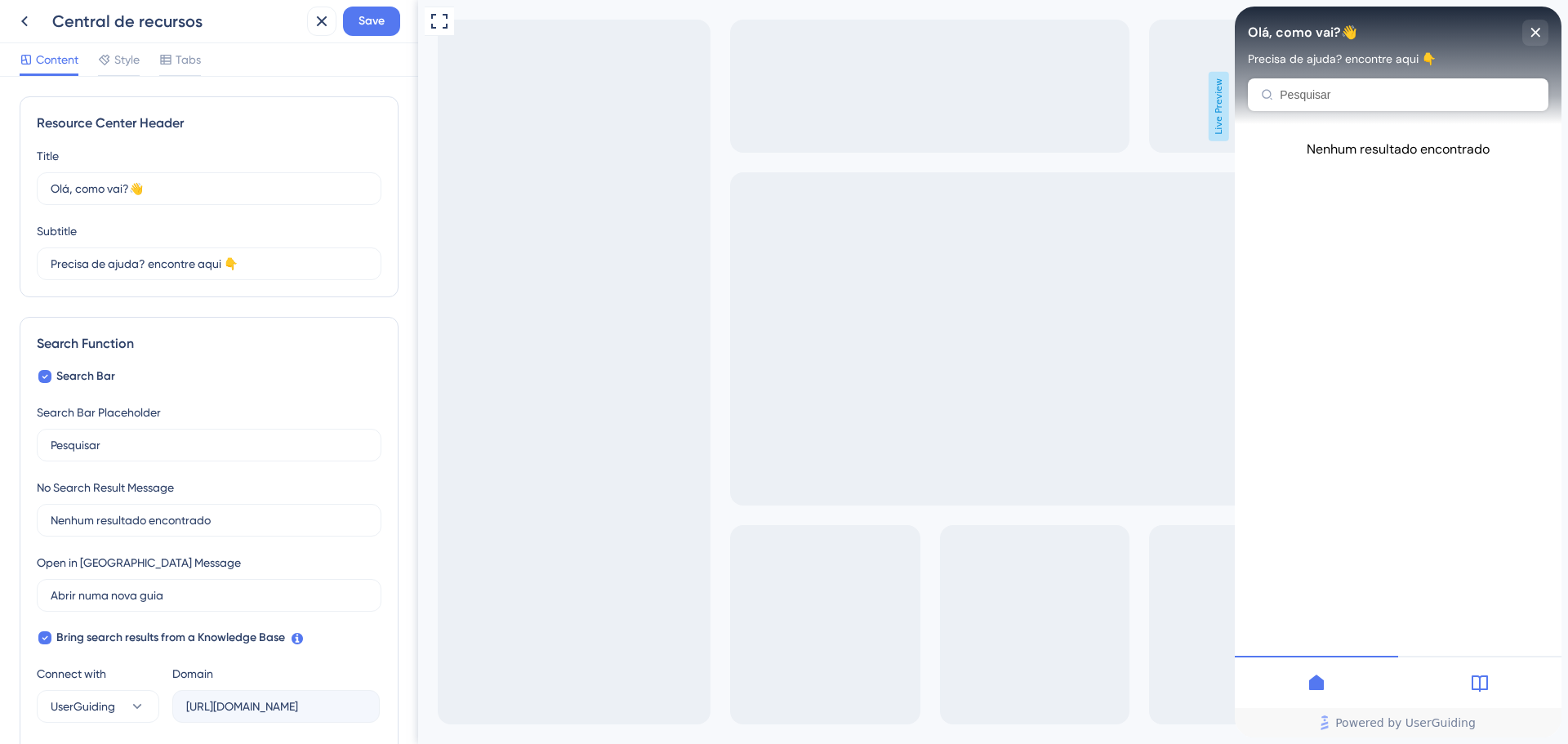
click at [171, 42] on div "Central de recursos Save" at bounding box center [209, 21] width 418 height 43
click at [165, 50] on div at bounding box center [165, 60] width 13 height 20
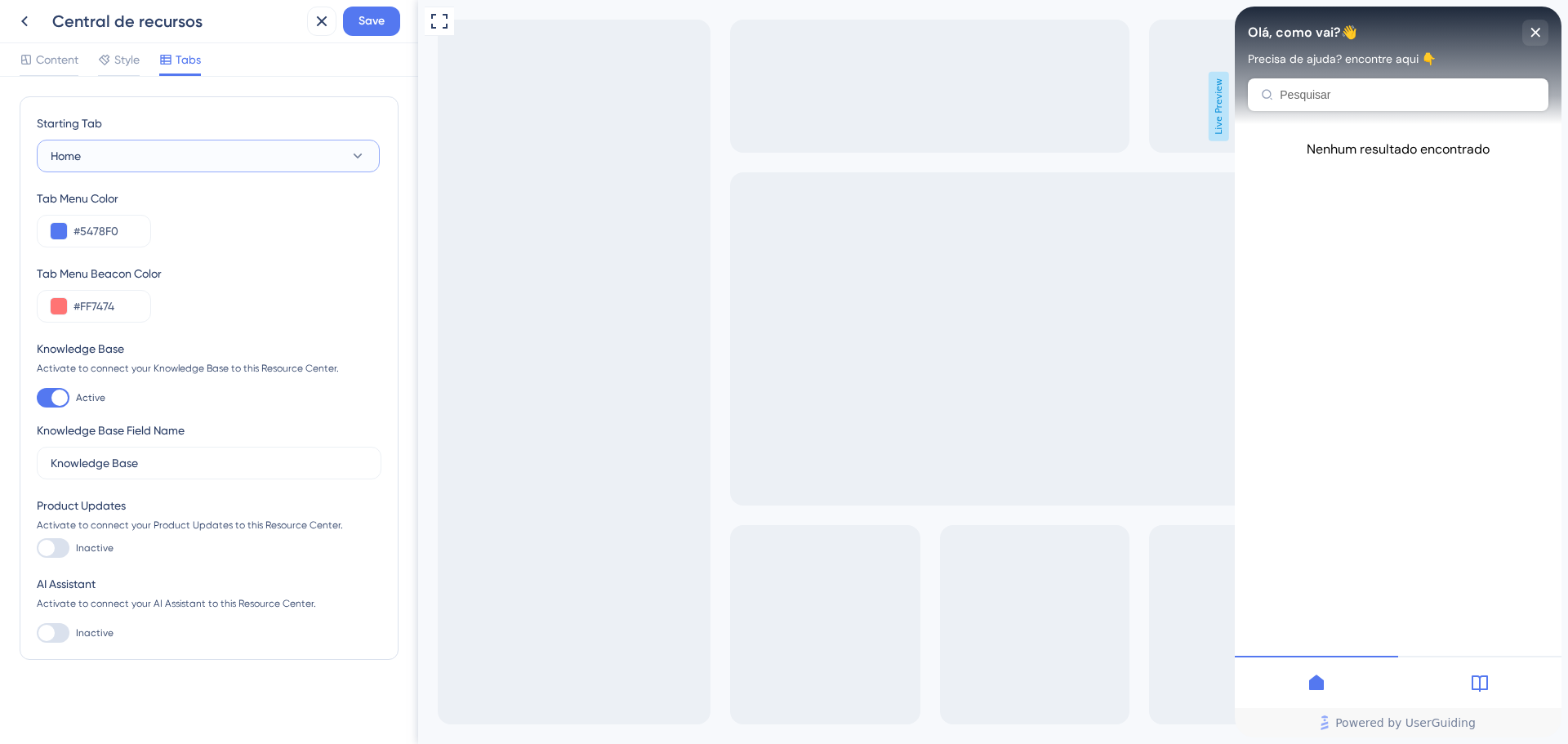
click at [144, 146] on button "Home" at bounding box center [208, 156] width 343 height 32
click at [250, 245] on div "Tab Menu Color #5478F0" at bounding box center [208, 218] width 344 height 59
click at [111, 222] on input "#5478F0" at bounding box center [105, 230] width 64 height 20
click at [61, 238] on button at bounding box center [59, 230] width 16 height 16
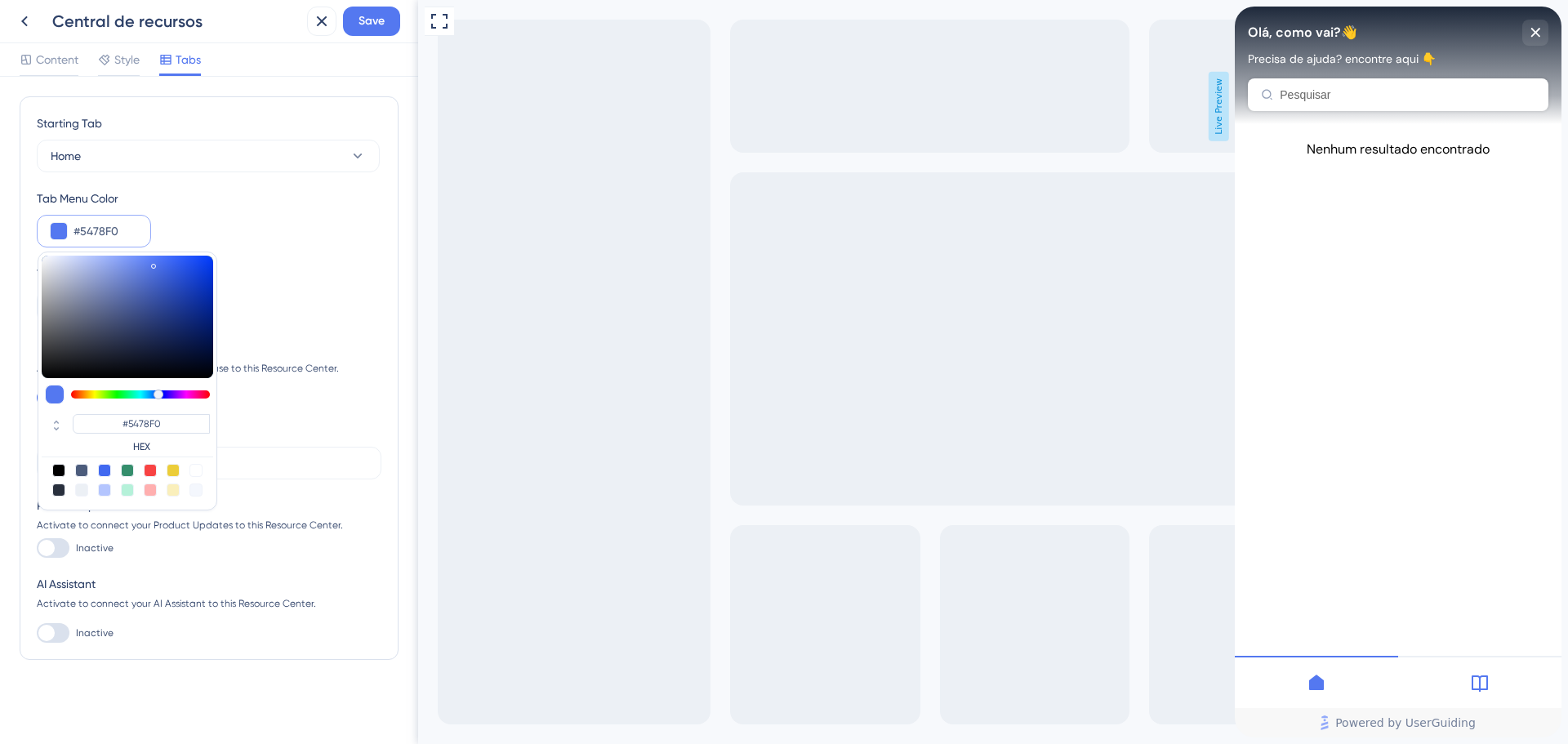
click at [268, 302] on div "Tab Menu Beacon Color #FF7474" at bounding box center [208, 292] width 344 height 59
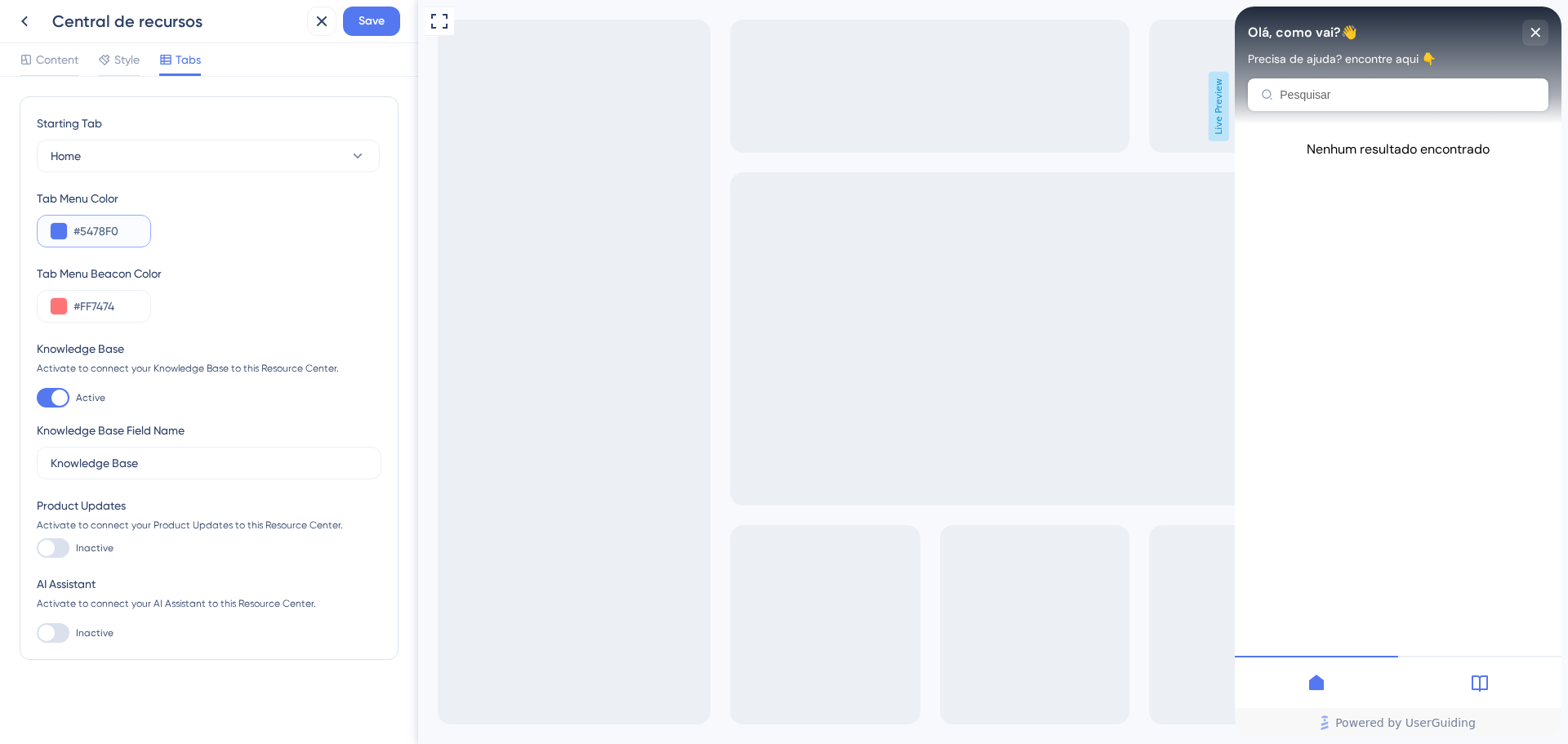
click at [122, 233] on input "#5478F0" at bounding box center [105, 230] width 64 height 20
click at [55, 228] on button at bounding box center [59, 230] width 16 height 16
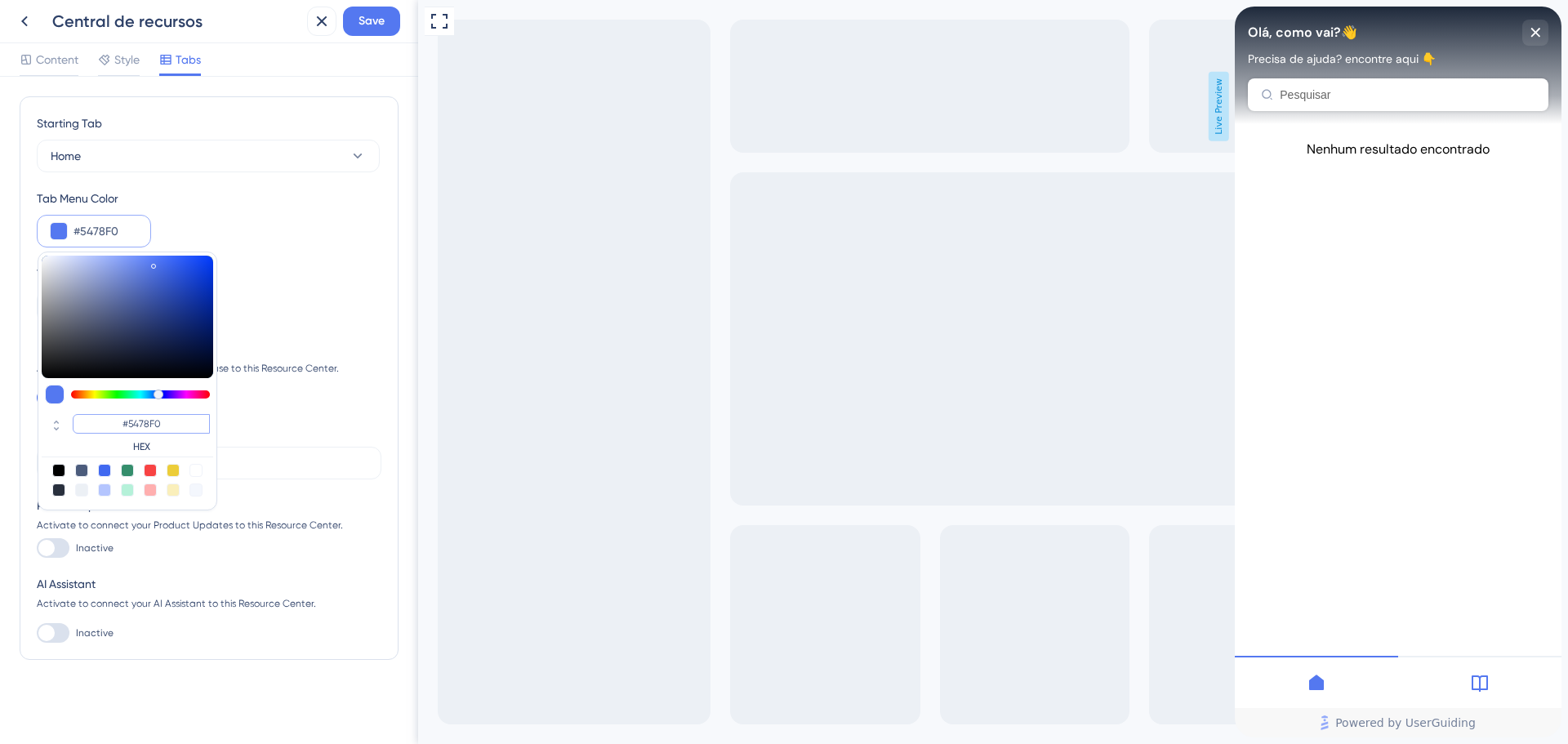
click at [171, 429] on input "#5478F0" at bounding box center [141, 423] width 137 height 20
paste input "0F172A"
type input "#0f172a"
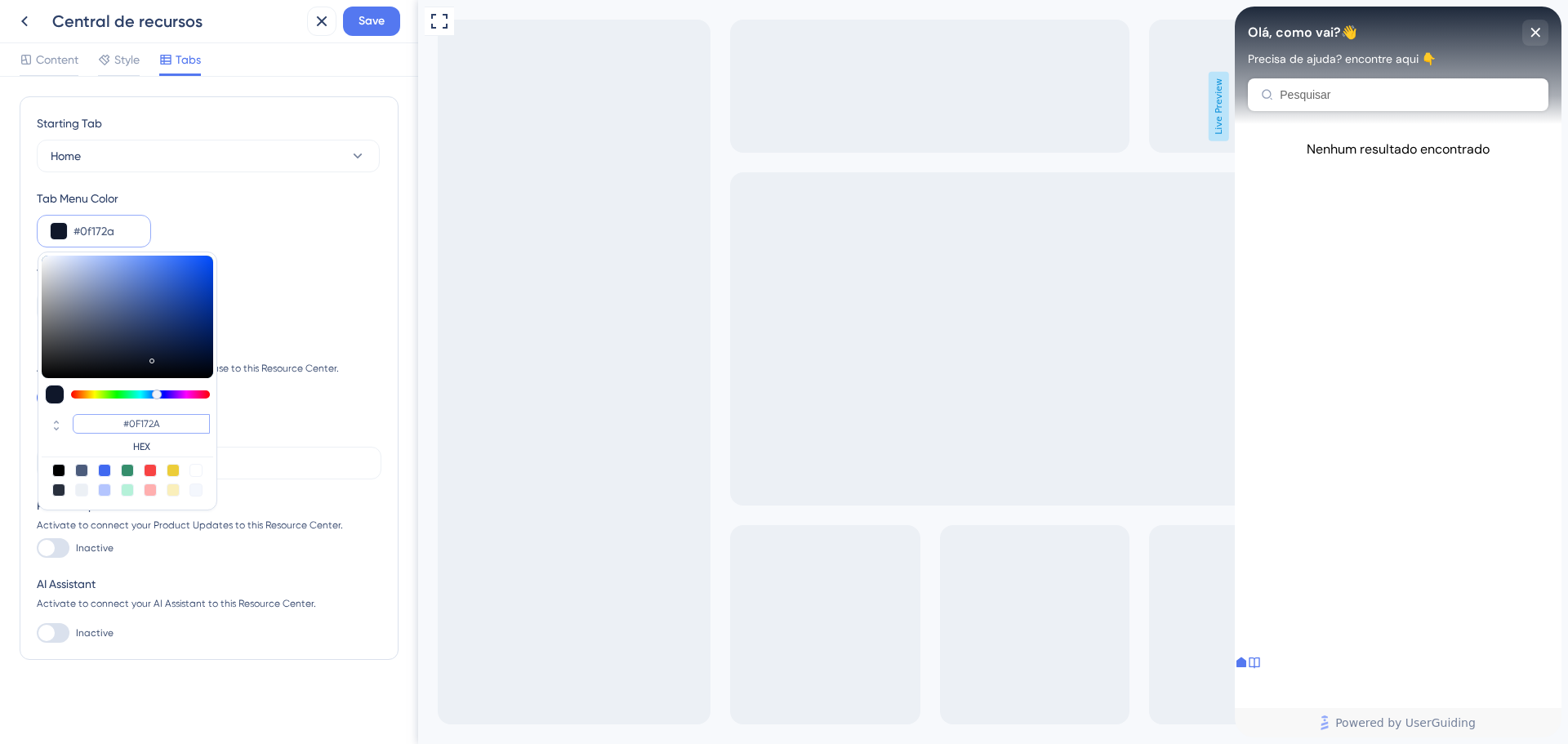
type input "#0F172A"
click at [293, 343] on div "Knowledge Base" at bounding box center [208, 349] width 344 height 20
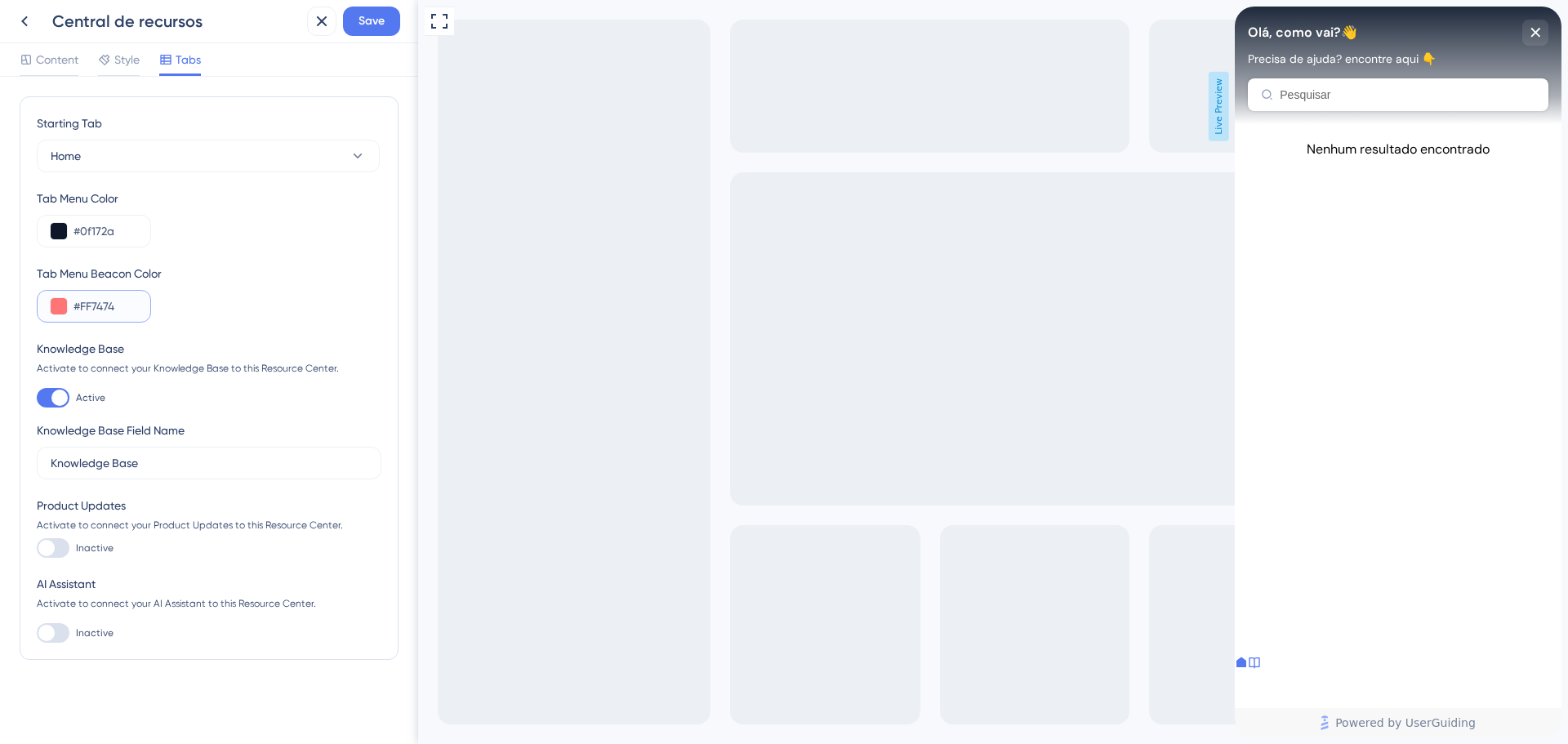
click at [58, 298] on button at bounding box center [59, 306] width 16 height 16
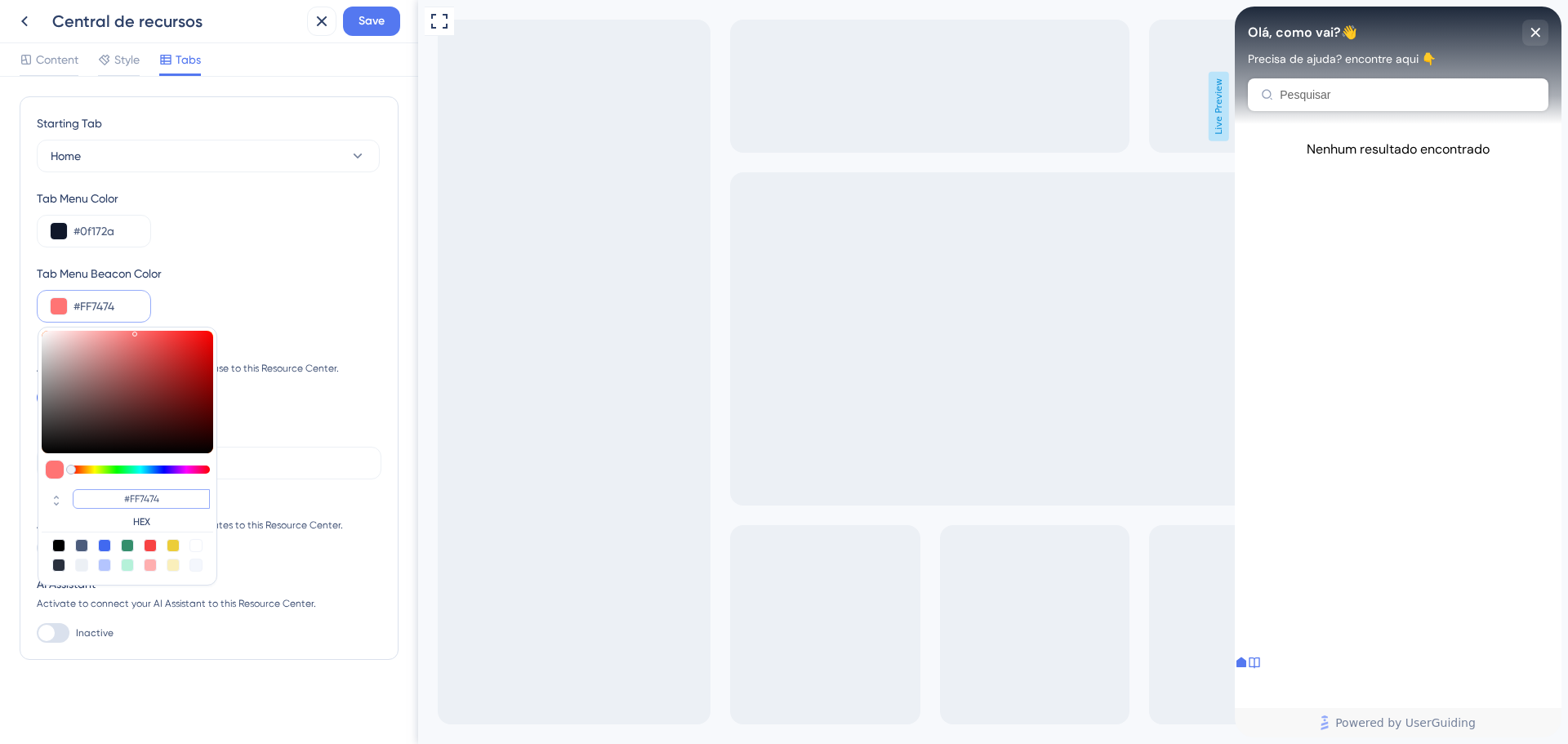
click at [149, 499] on input "#FF7474" at bounding box center [141, 498] width 137 height 20
paste input "59E0B"
type input "#f59e0b"
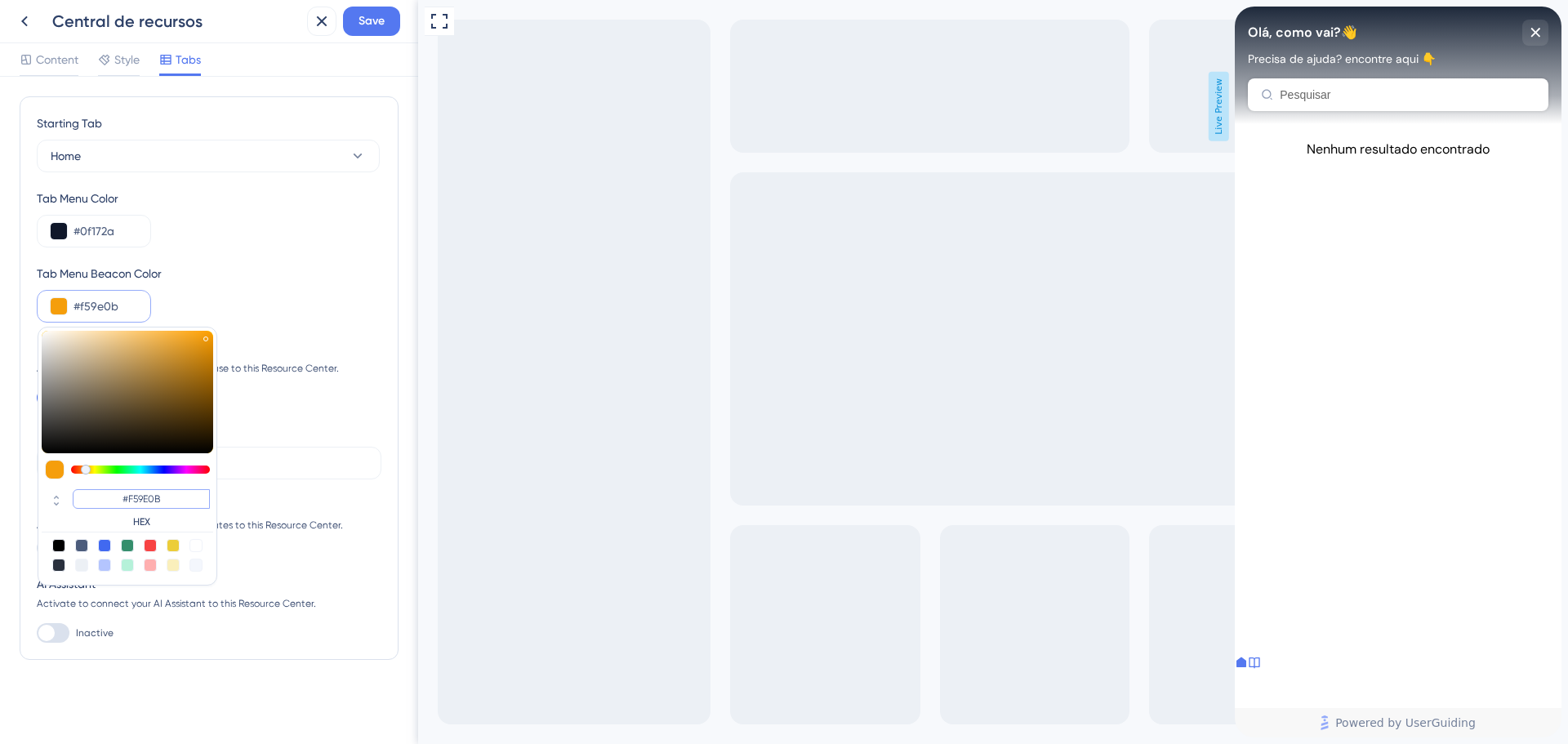
type input "#F59E0B"
click at [326, 290] on div "Tab Menu Beacon Color #f59e0b #F59E0B HEX" at bounding box center [208, 292] width 344 height 59
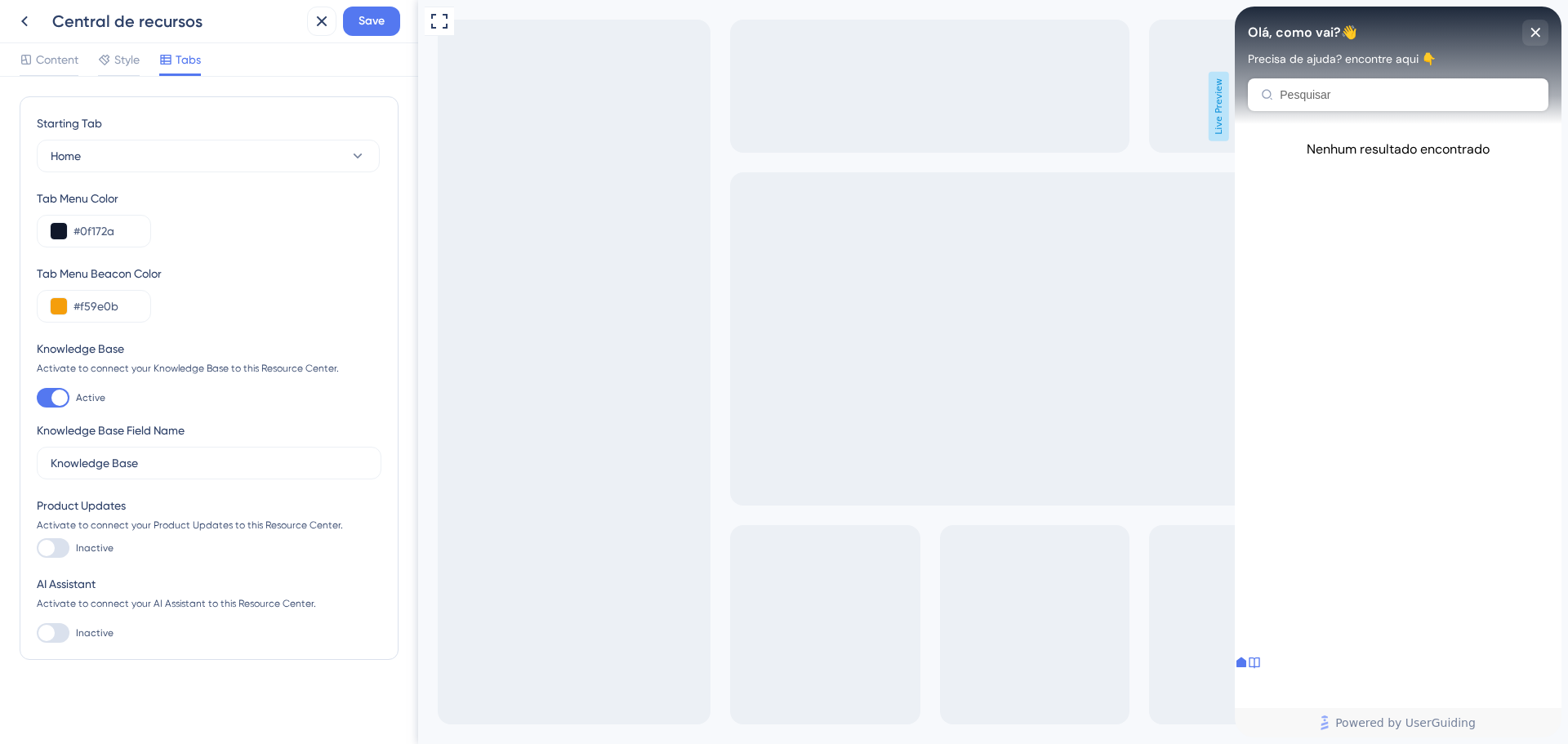
click at [269, 361] on div "Knowledge Base Activate to connect your Knowledge Base to this Resource Center." at bounding box center [208, 357] width 344 height 36
drag, startPoint x: 202, startPoint y: 406, endPoint x: 54, endPoint y: 381, distance: 150.1
click at [189, 405] on div "Knowledge Base Activate to connect your Knowledge Base to this Resource Center.…" at bounding box center [208, 409] width 344 height 140
click at [55, 378] on div "Knowledge Base Activate to connect your Knowledge Base to this Resource Center.…" at bounding box center [208, 409] width 344 height 140
click at [151, 468] on input "Knowledge Base" at bounding box center [209, 463] width 317 height 18
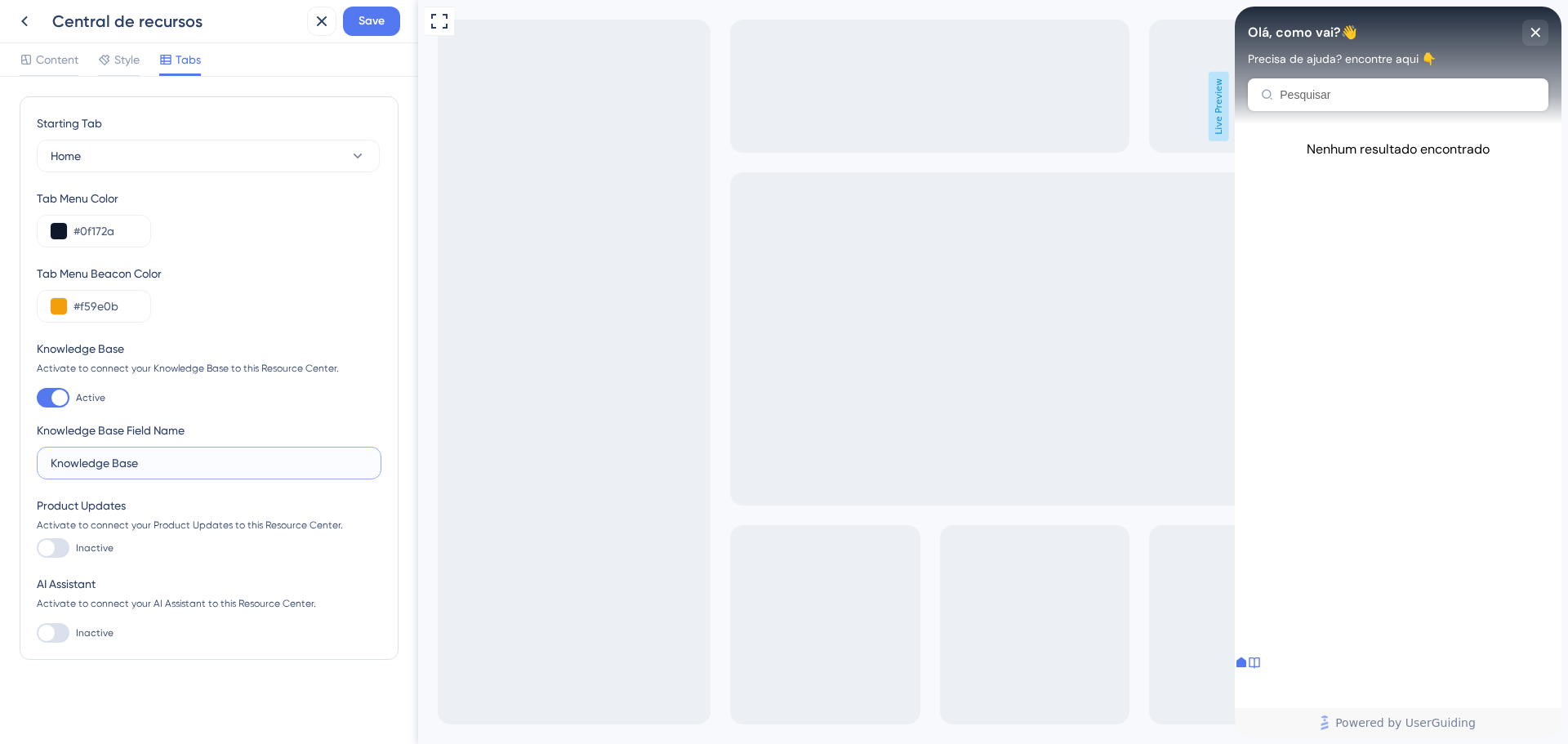
click at [154, 465] on input "Knowledge Base" at bounding box center [209, 463] width 317 height 18
type input "b"
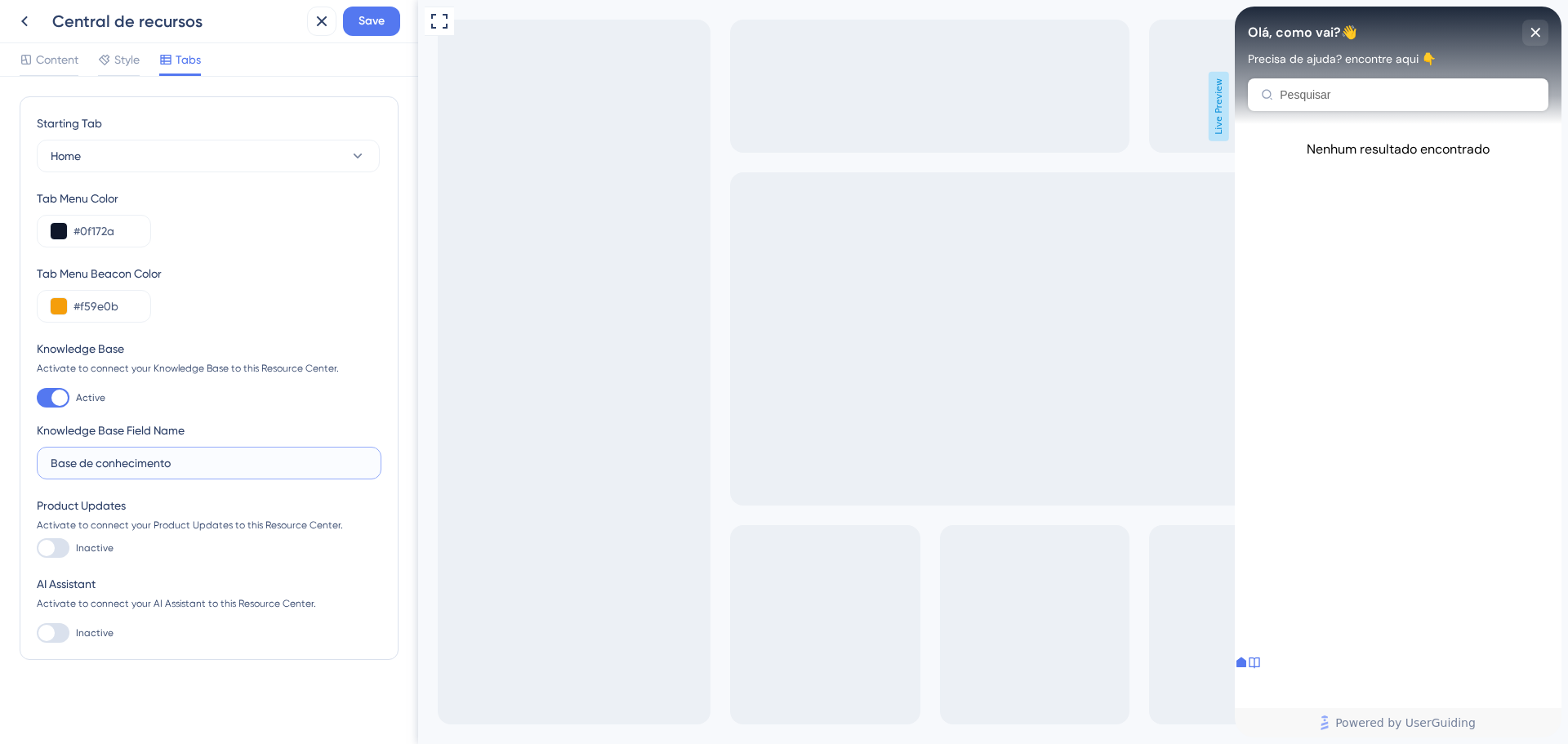
scroll to position [1, 0]
type input "Base de conhecimento"
click at [66, 628] on div at bounding box center [53, 632] width 32 height 20
click at [37, 633] on input "Inactive" at bounding box center [36, 633] width 1 height 1
checkbox input "true"
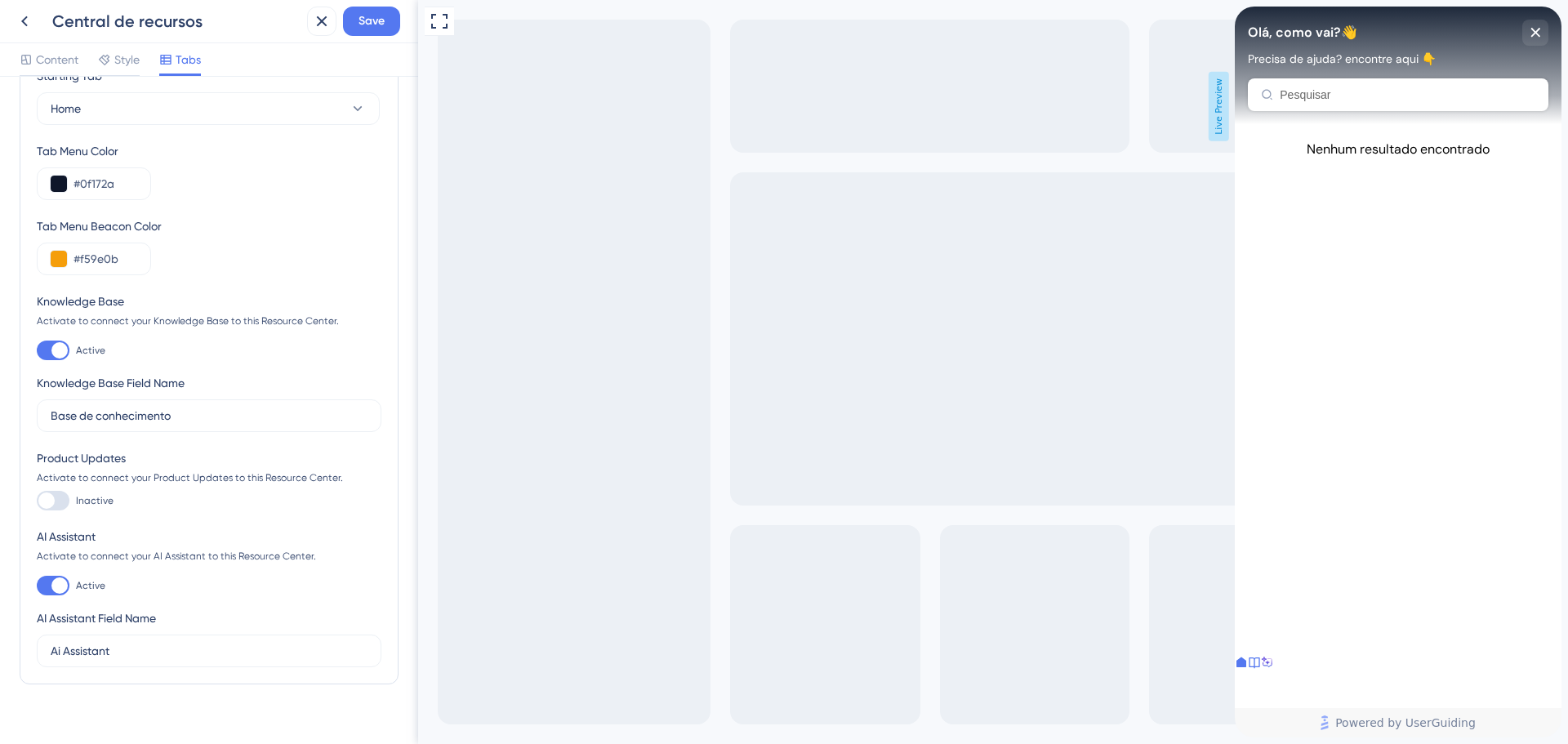
scroll to position [73, 0]
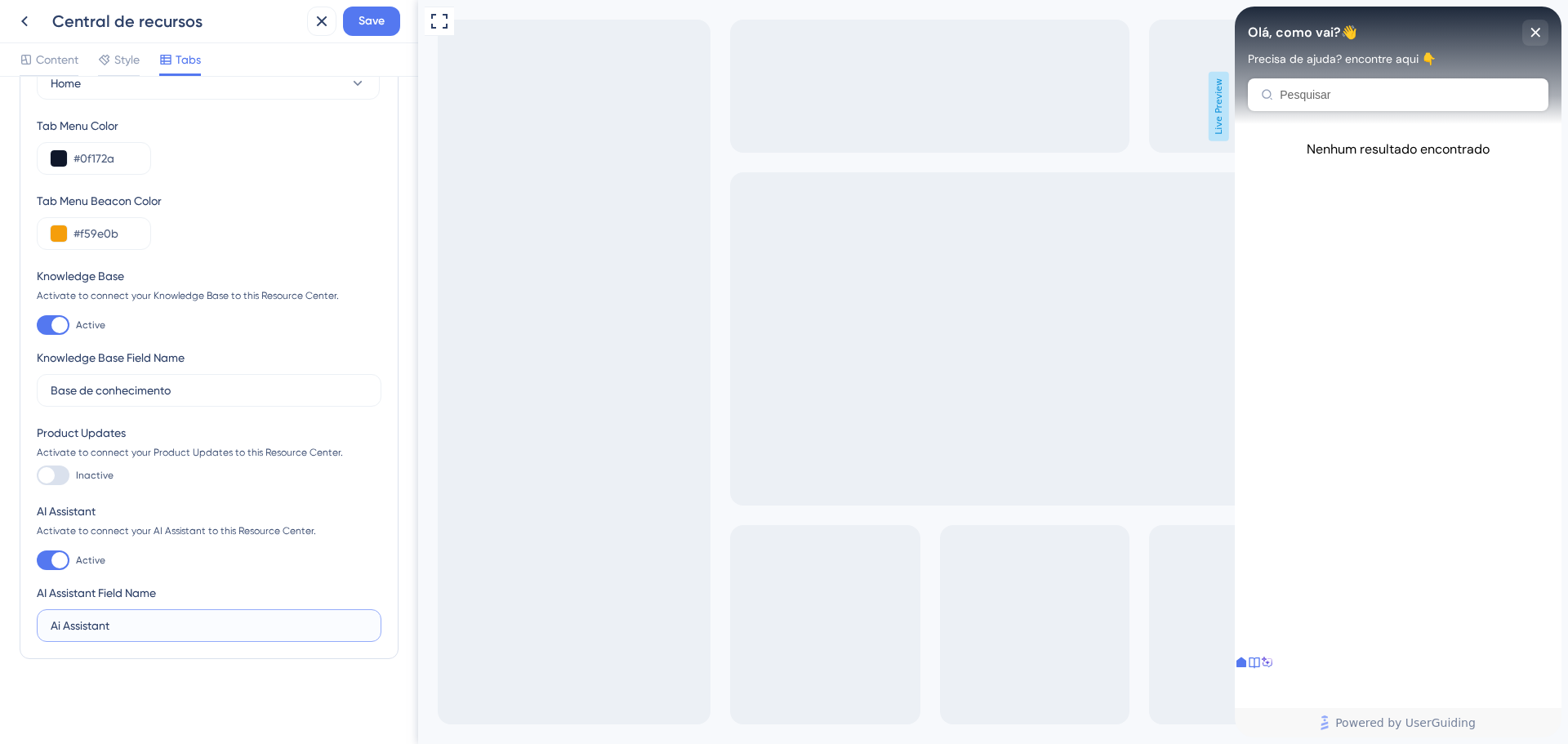
click at [82, 632] on input "Ai Assistant" at bounding box center [209, 625] width 317 height 18
type input "[PERSON_NAME]"
click at [201, 576] on div "AI Assistant Activate to connect your AI Assistant to this Resource Center. Act…" at bounding box center [208, 571] width 344 height 140
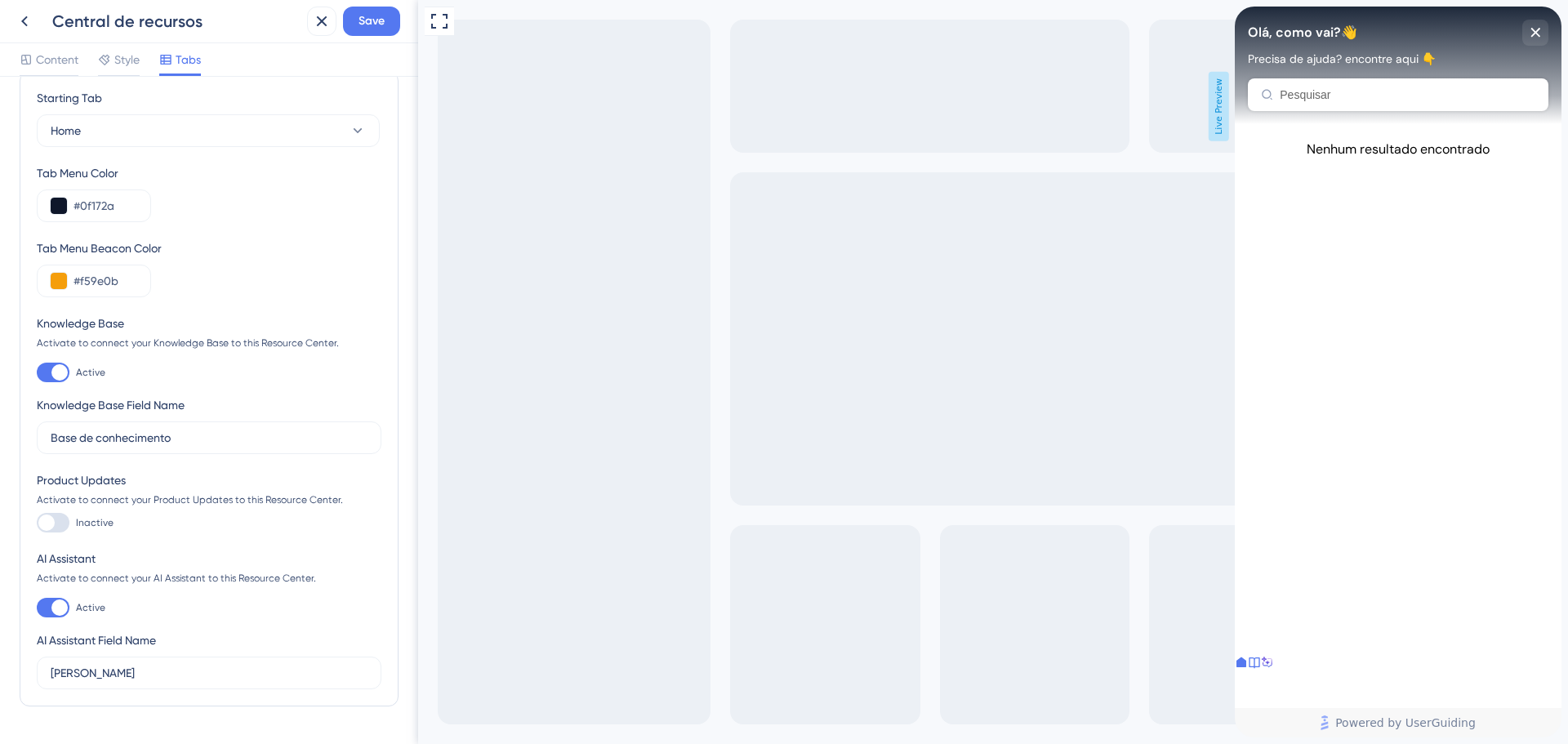
scroll to position [0, 0]
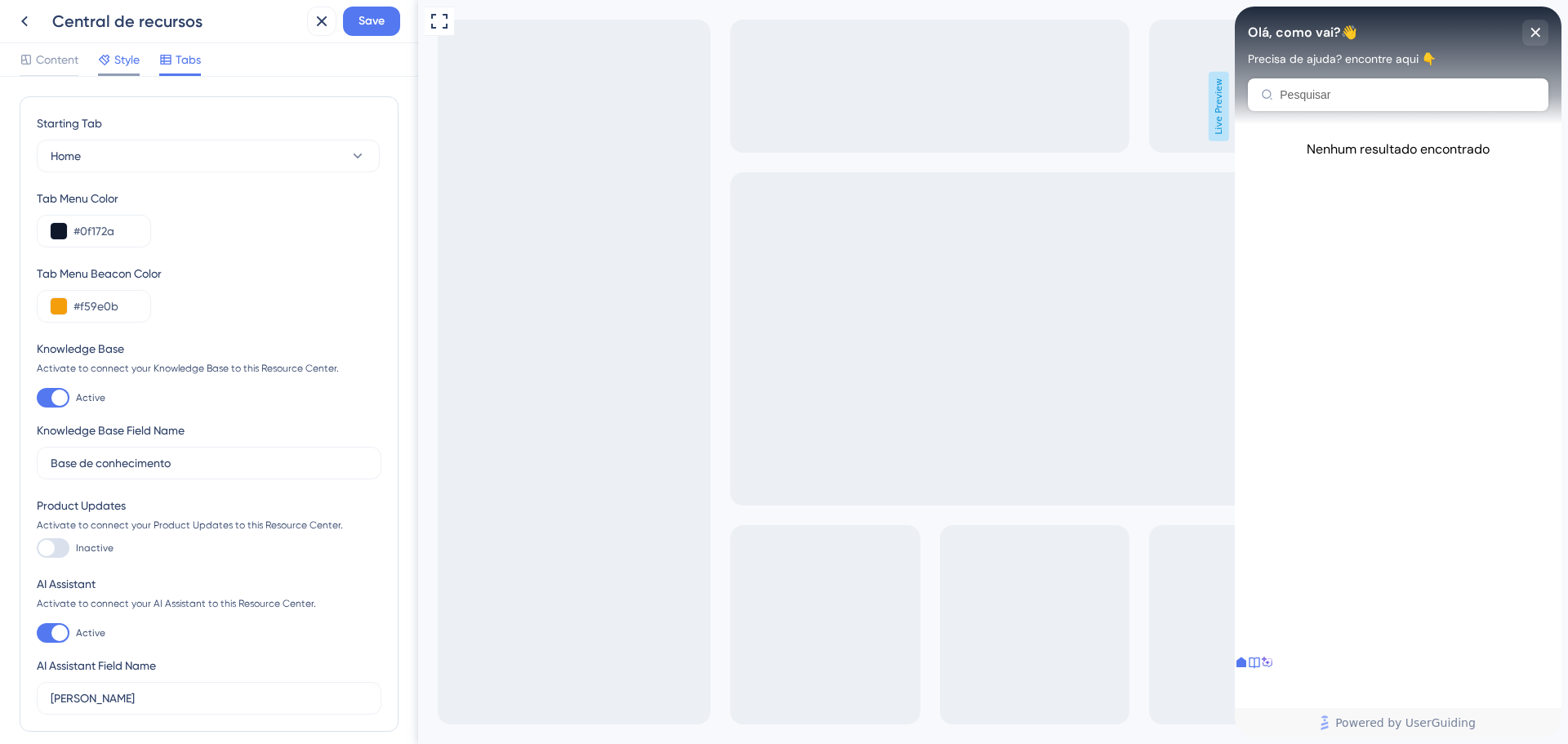
click at [111, 62] on icon at bounding box center [104, 59] width 13 height 13
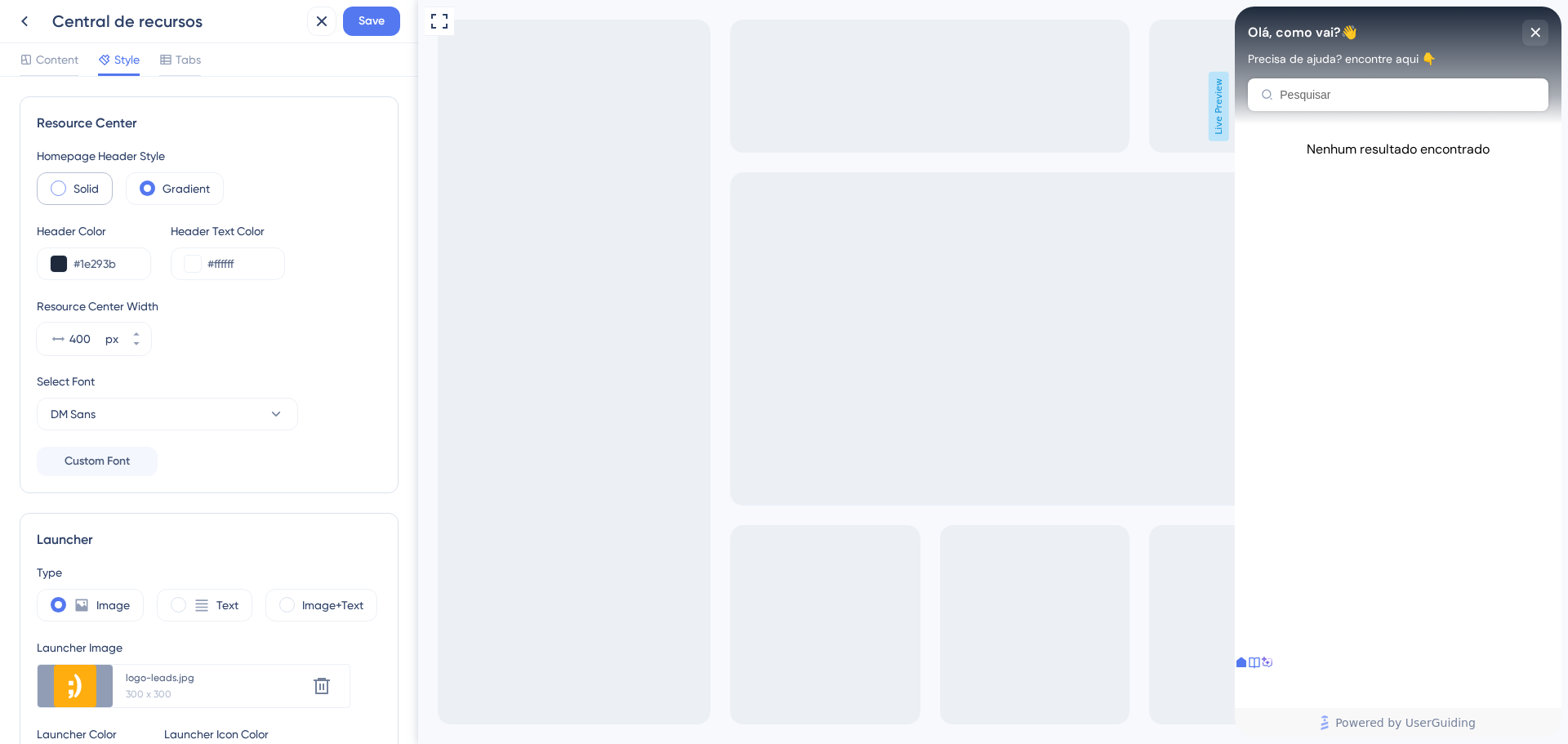
click at [67, 184] on div "Solid" at bounding box center [74, 189] width 76 height 32
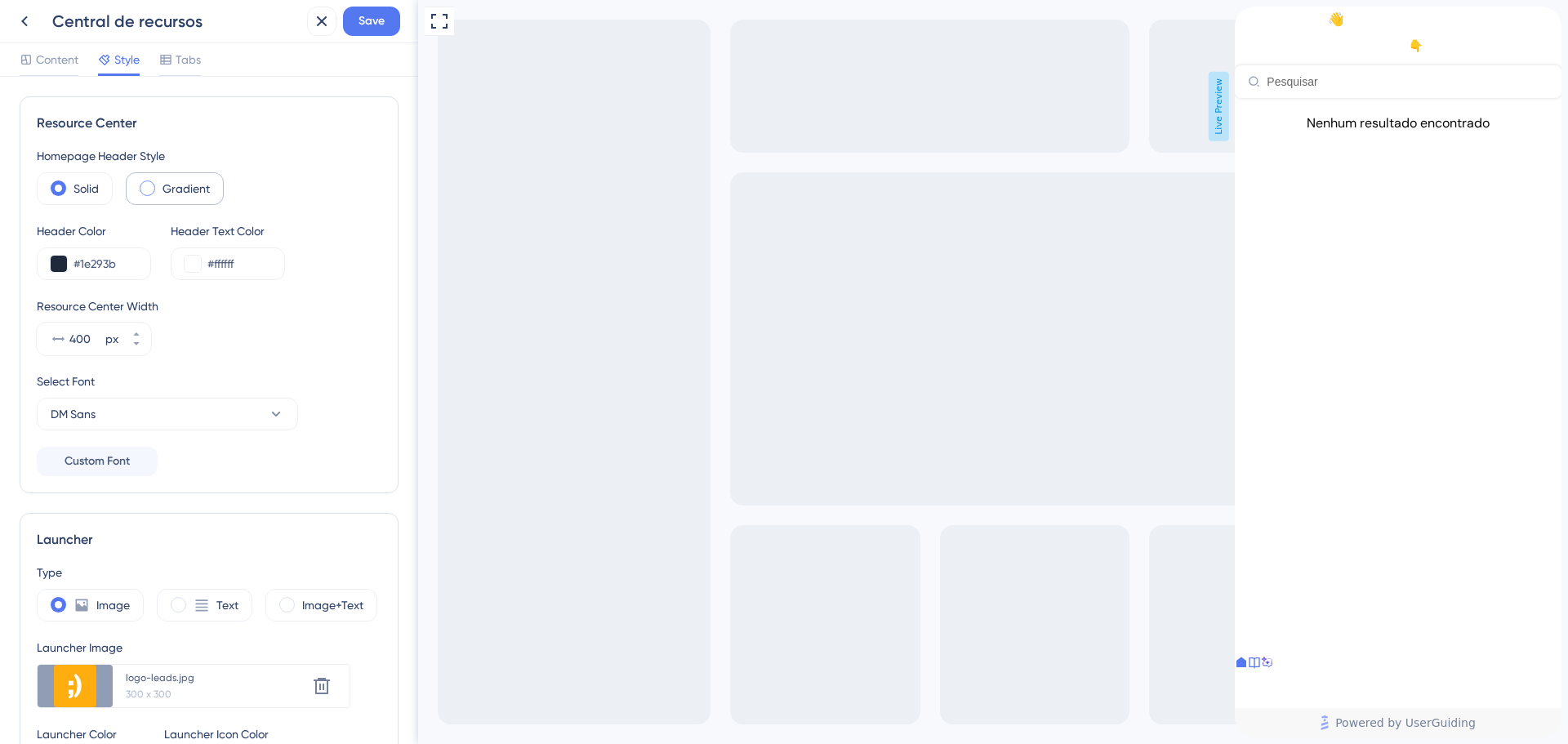
click at [159, 192] on div "Gradient" at bounding box center [174, 189] width 98 height 32
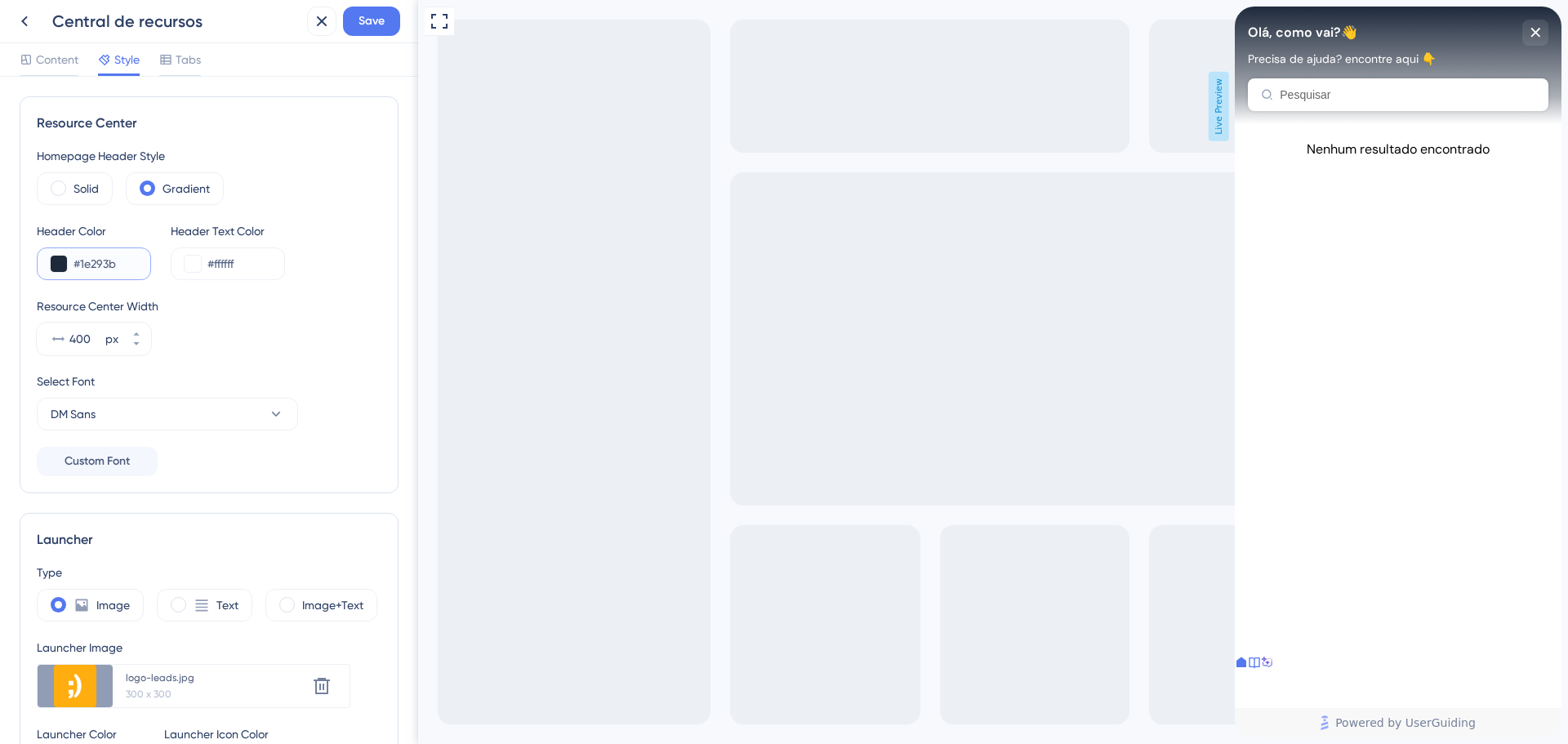
click at [116, 271] on input "#1e293b" at bounding box center [105, 264] width 64 height 20
paste input "0F172"
click at [110, 260] on input "#0F172" at bounding box center [105, 264] width 64 height 20
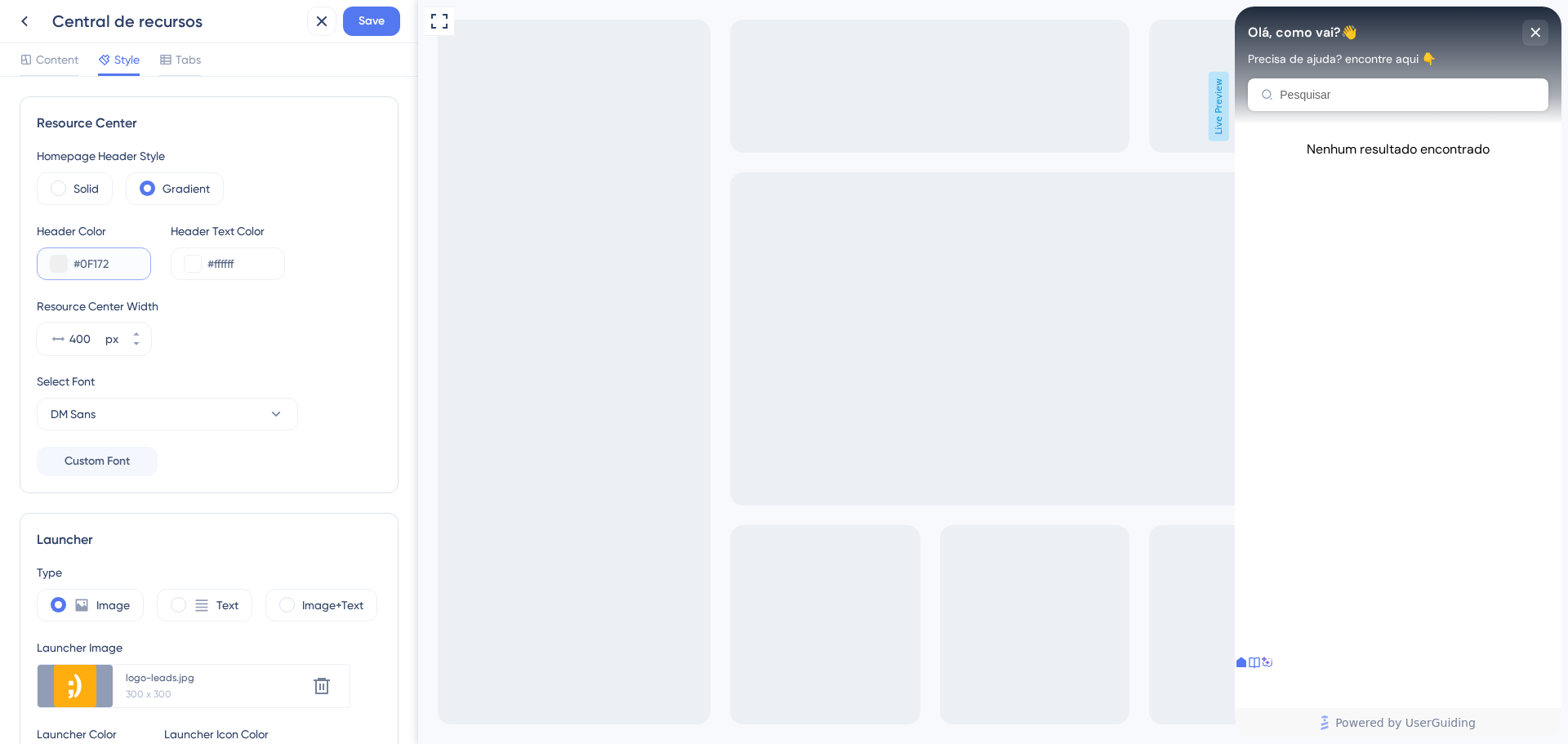
click at [110, 260] on input "#0F172" at bounding box center [105, 264] width 64 height 20
click at [59, 274] on div "#0F172" at bounding box center [93, 264] width 115 height 32
click at [54, 259] on button at bounding box center [59, 264] width 16 height 16
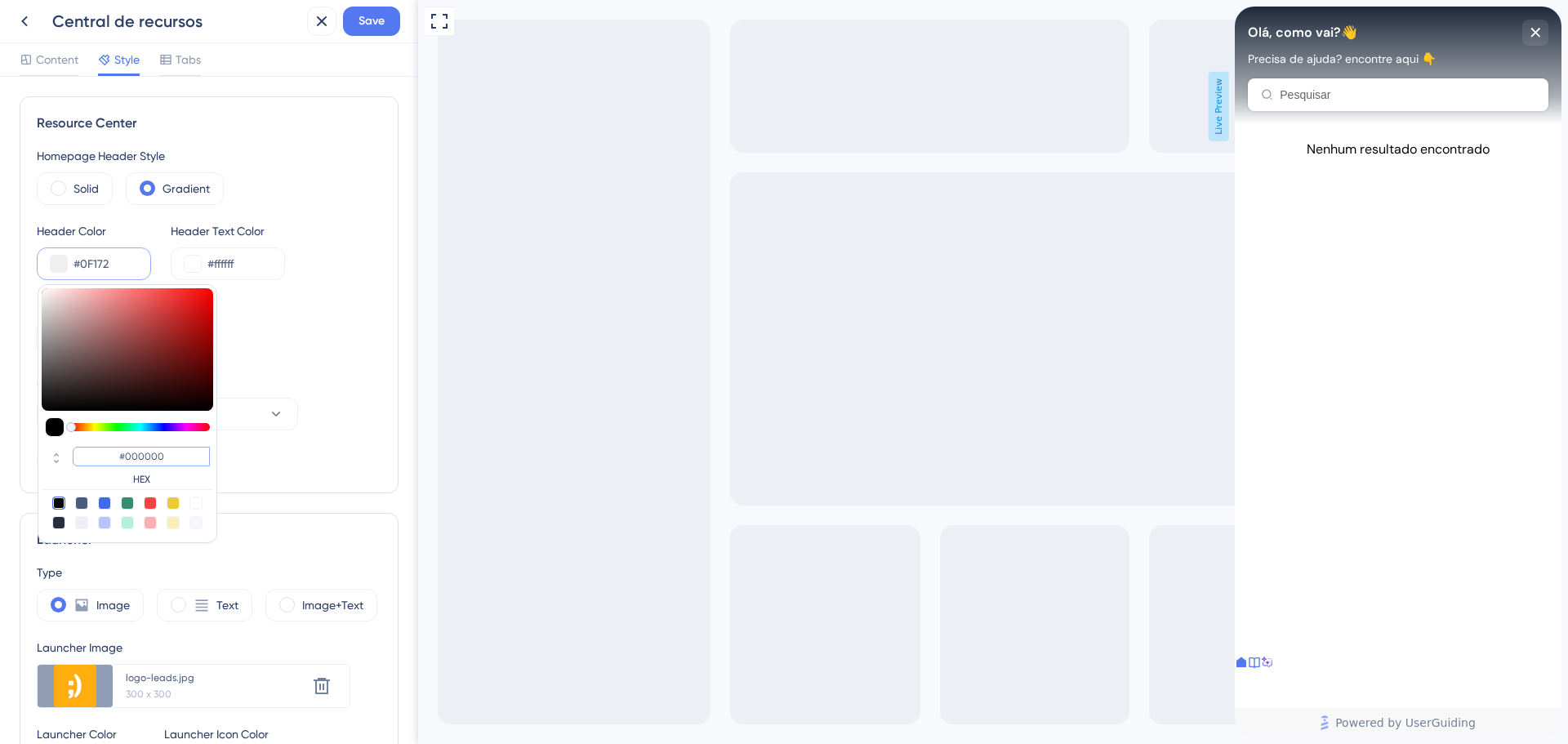
click at [137, 452] on input "#000000" at bounding box center [141, 457] width 137 height 20
paste input "F172A"
type input "#0f172a"
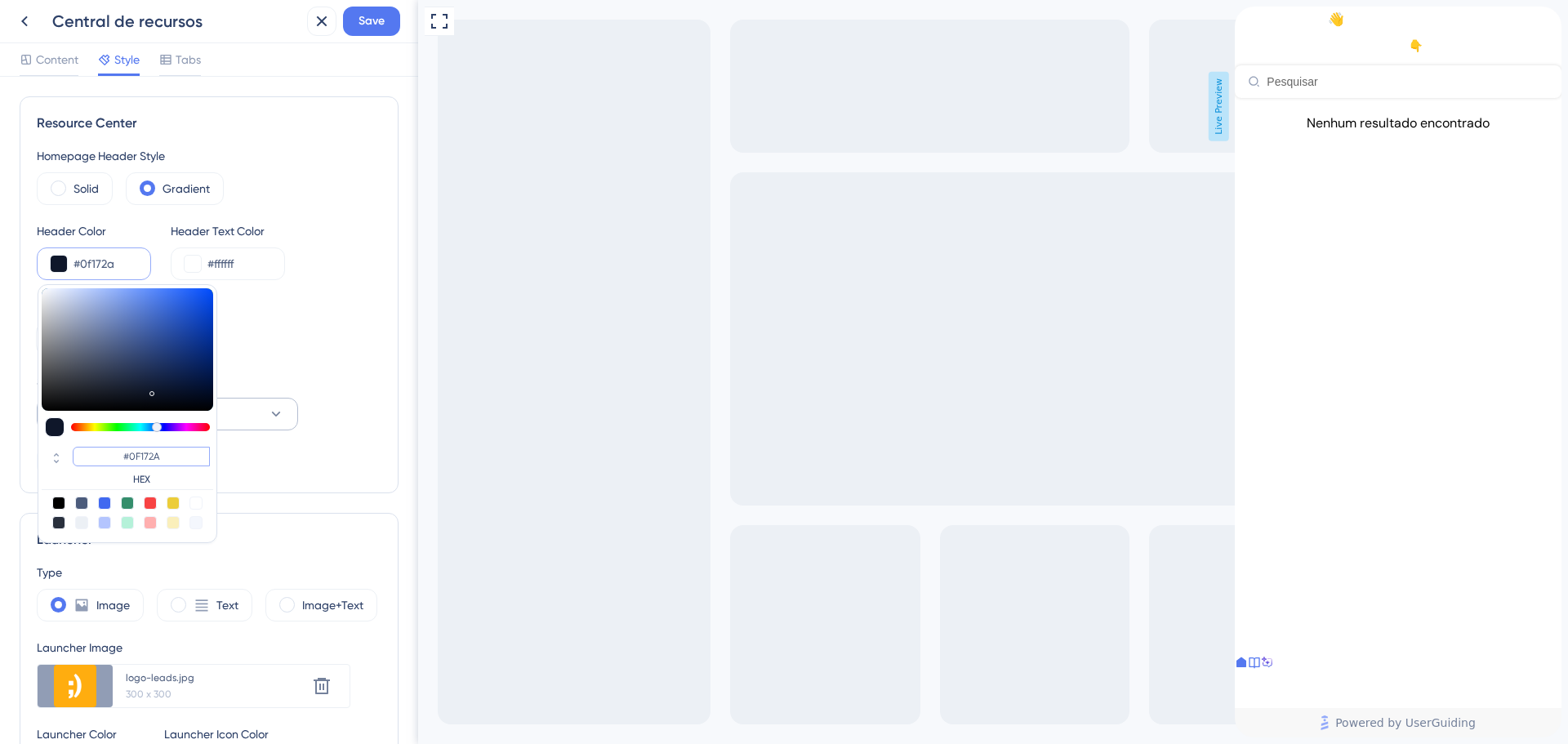
type input "#0F172A"
click at [291, 412] on button "DM Sans" at bounding box center [167, 414] width 261 height 32
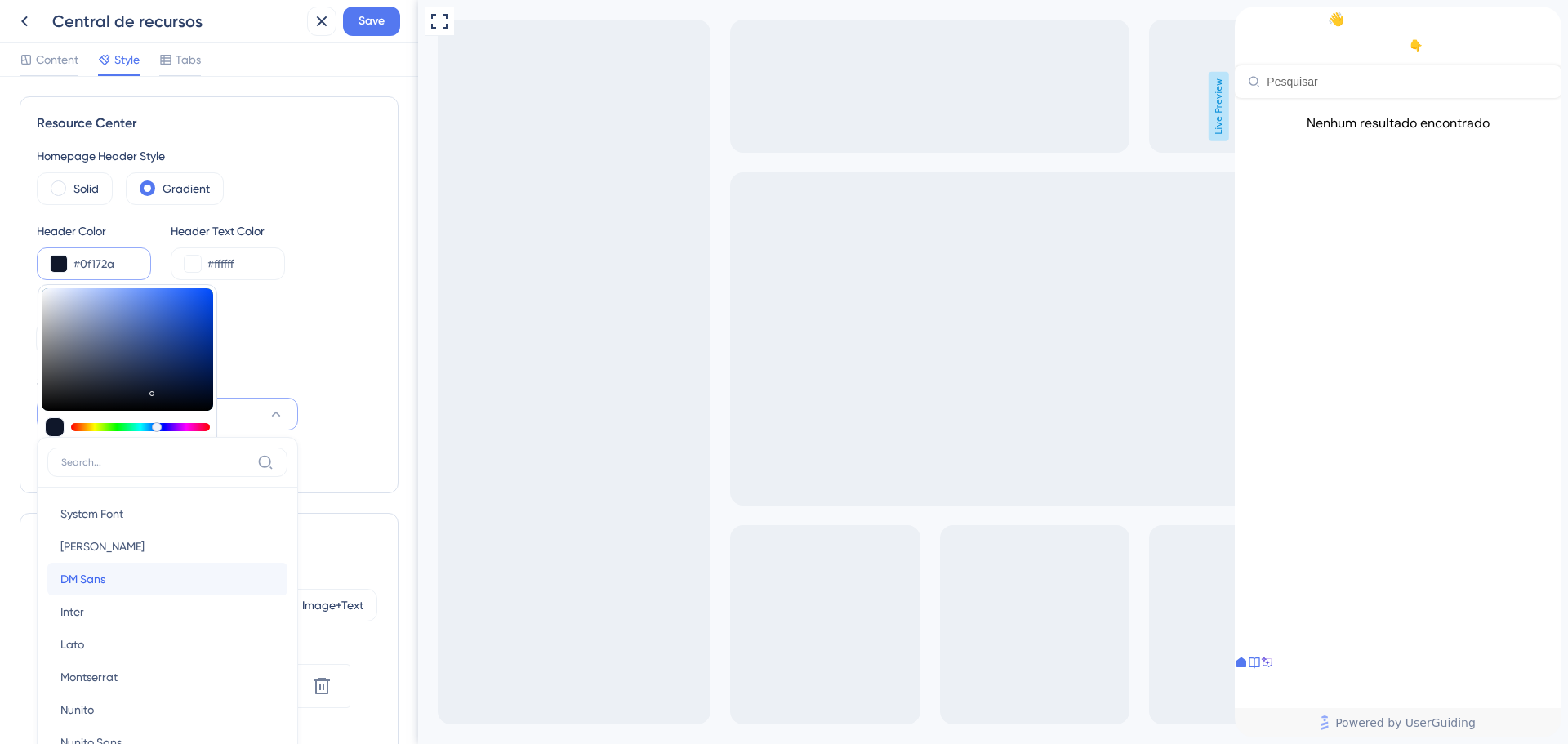
scroll to position [188, 0]
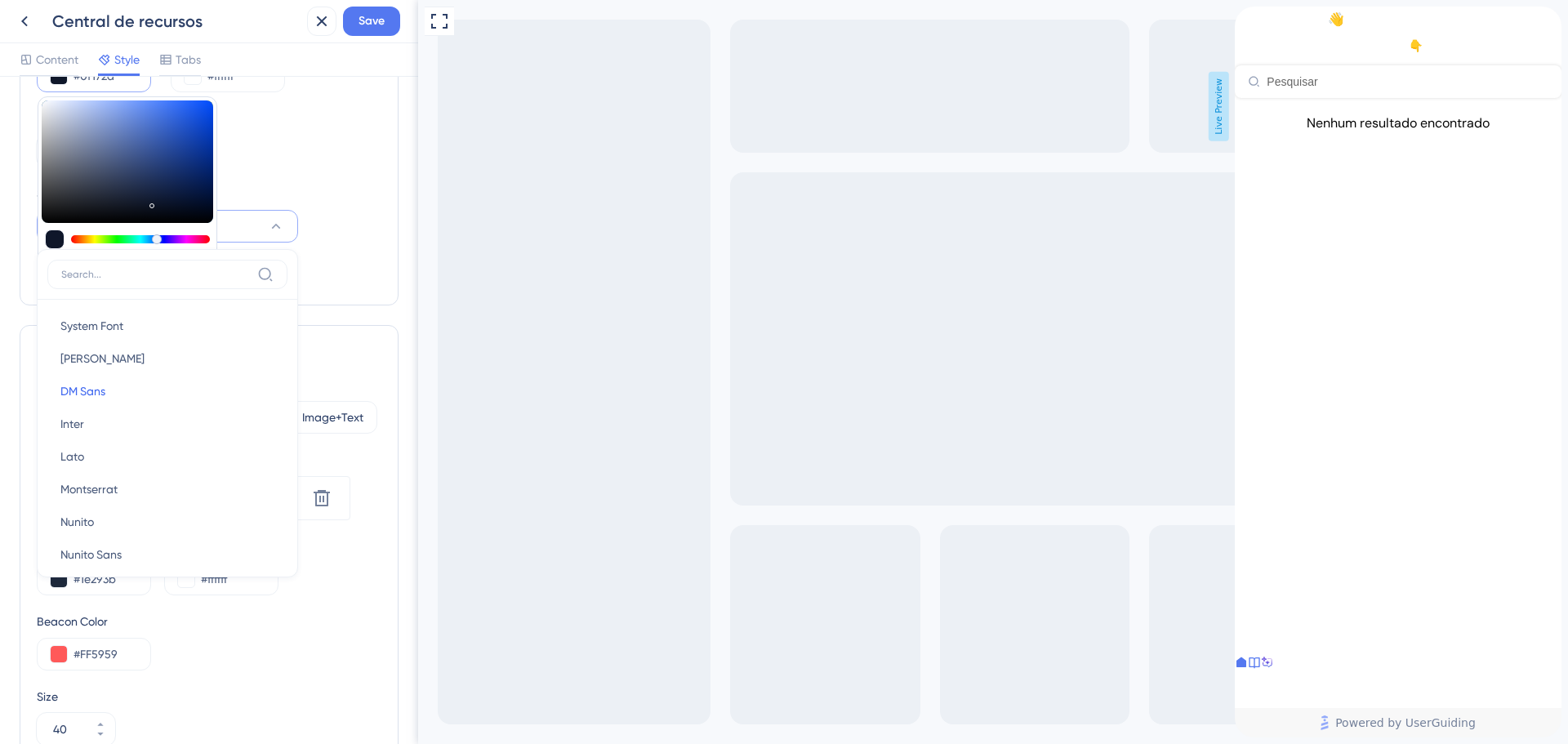
click at [348, 270] on div "Homepage Header Style Solid Gradient Header Color #0f172a #0F172A HEX Header Te…" at bounding box center [208, 123] width 344 height 330
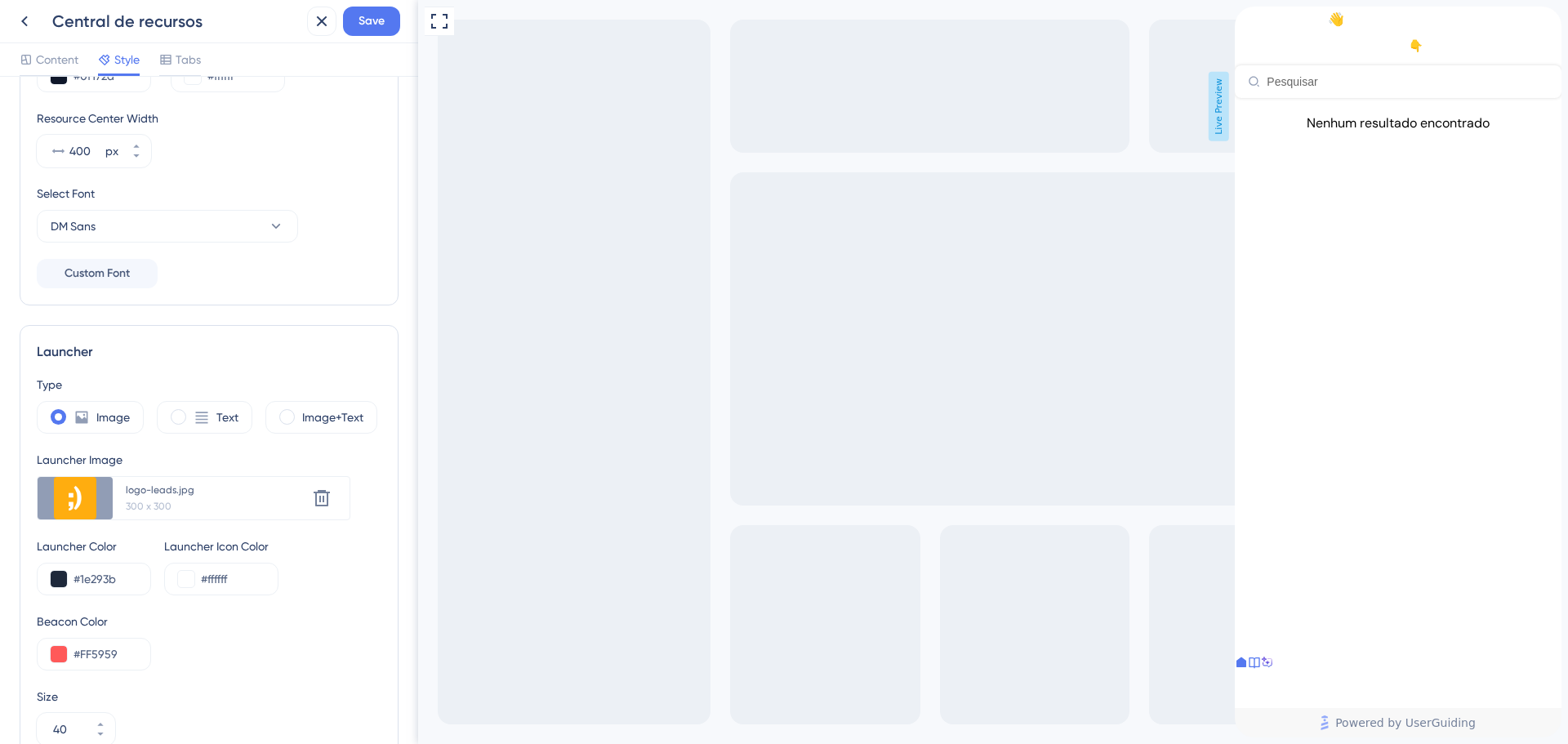
scroll to position [0, 0]
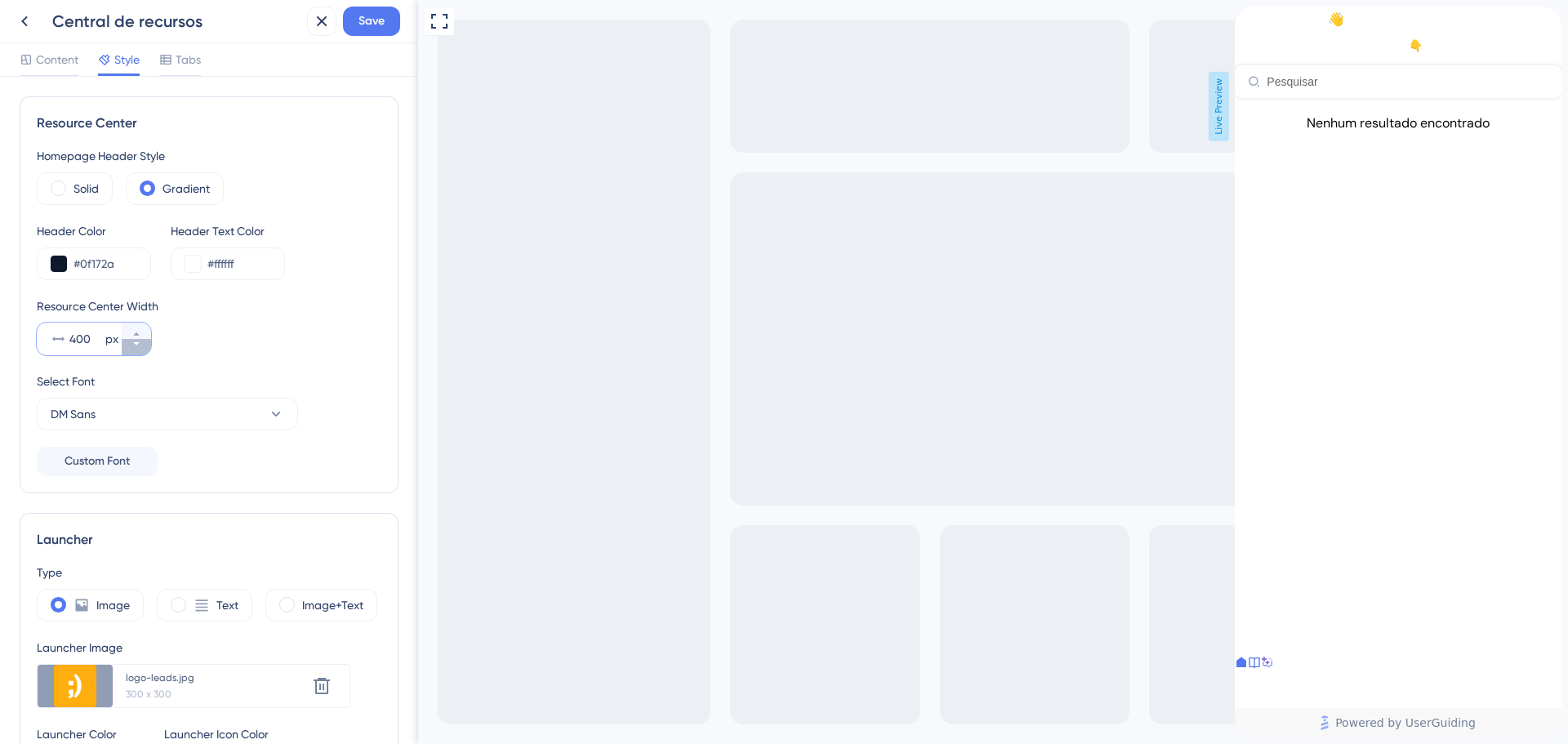
click at [138, 345] on icon at bounding box center [137, 344] width 10 height 10
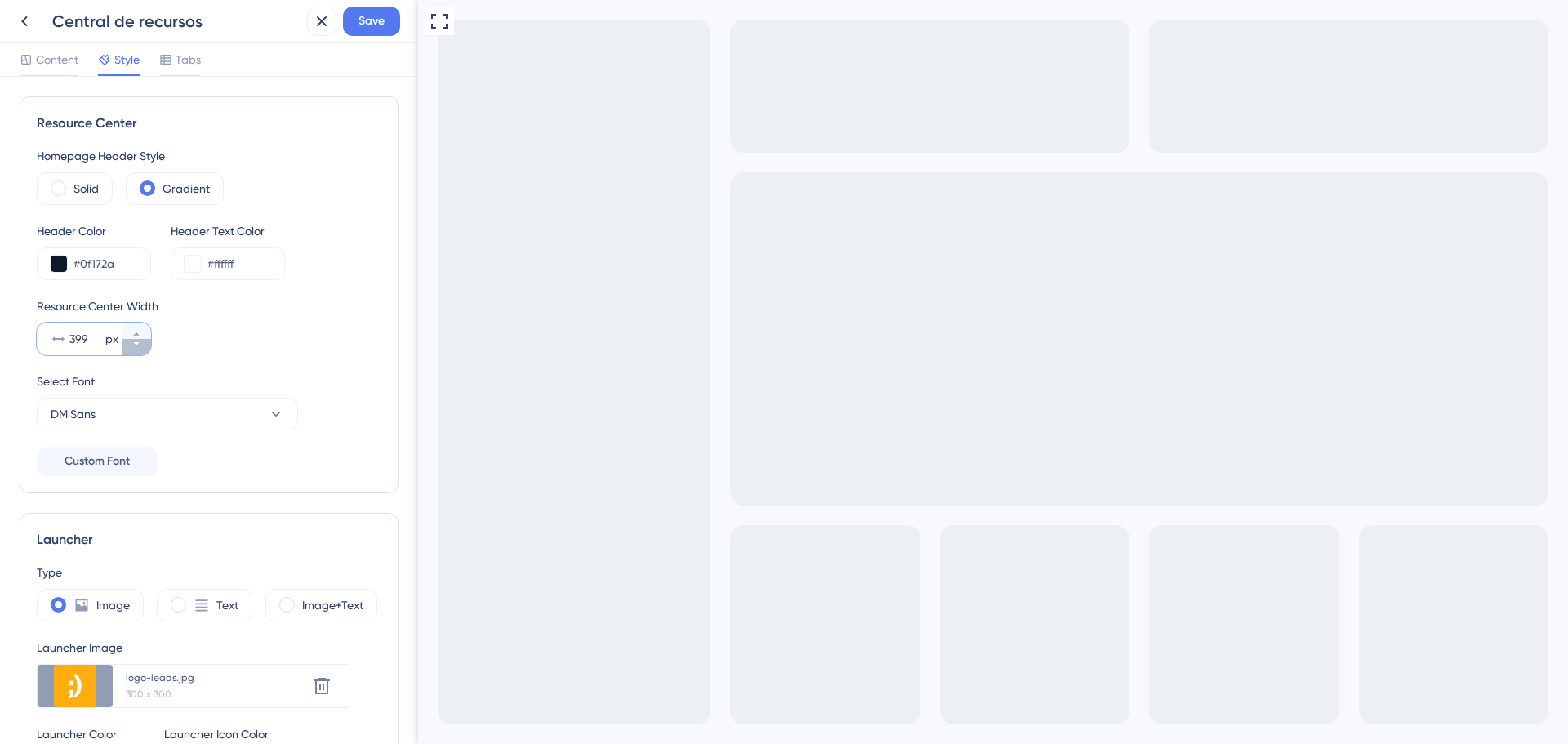
click at [138, 345] on icon at bounding box center [137, 344] width 10 height 10
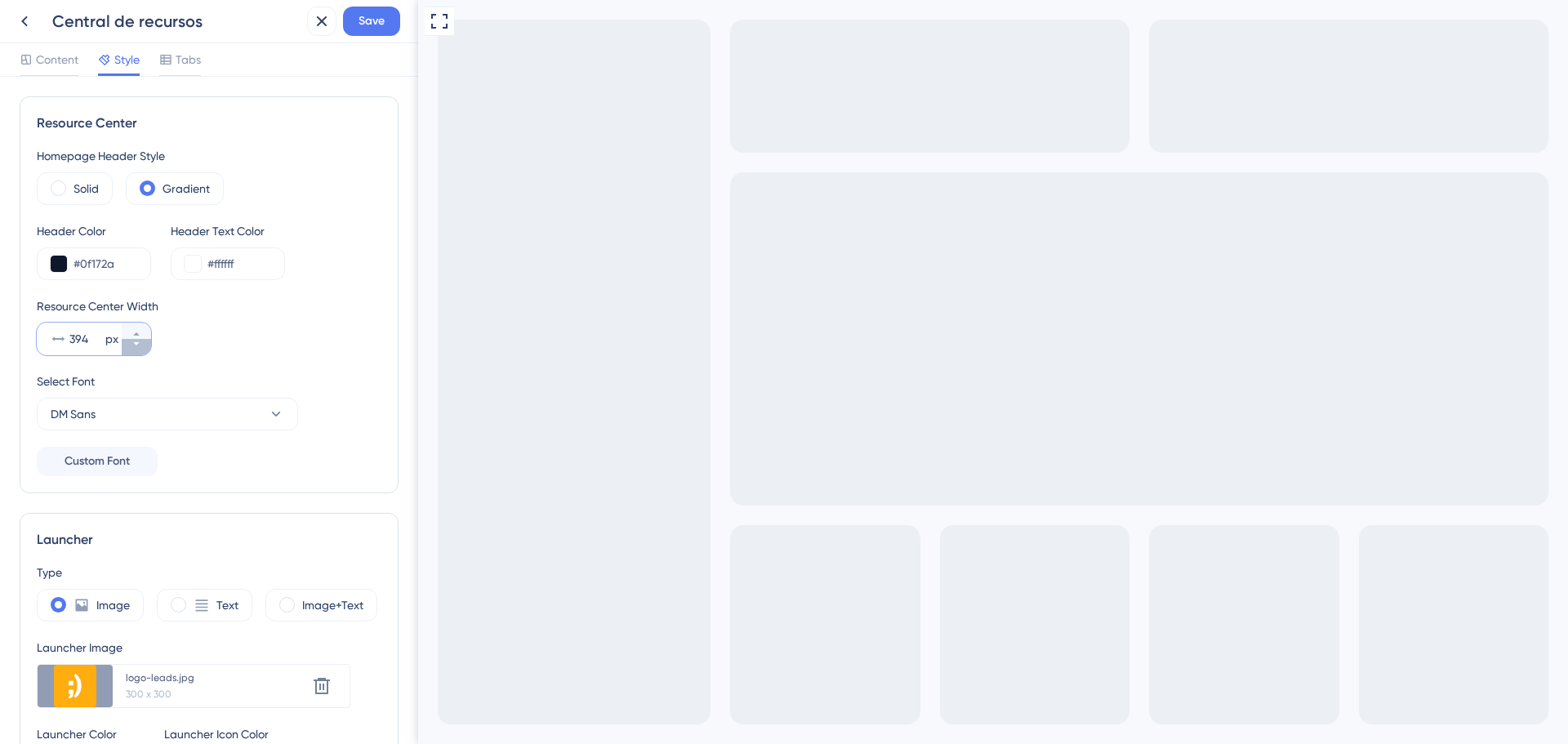
click at [138, 345] on icon at bounding box center [137, 344] width 10 height 10
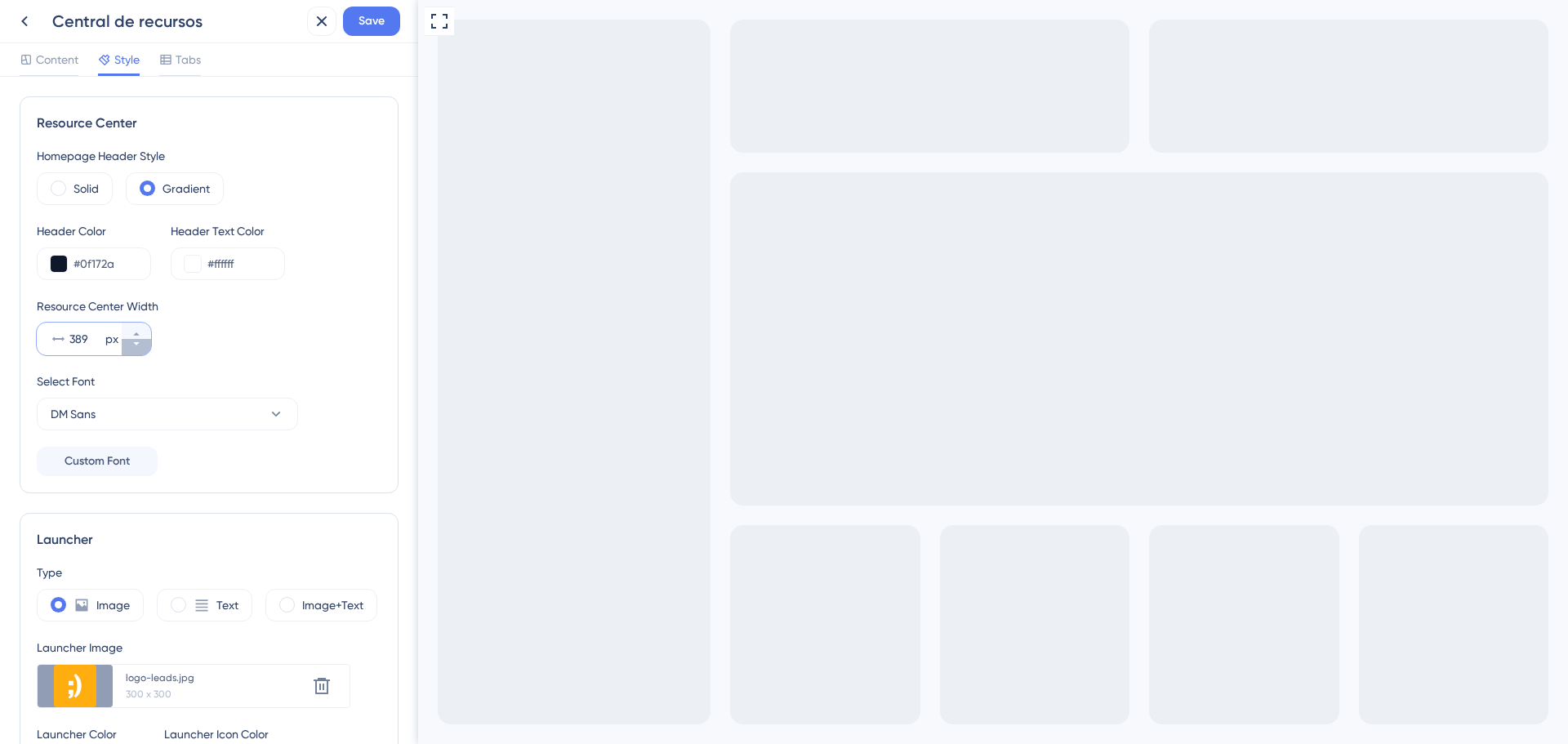
click at [138, 345] on icon at bounding box center [137, 344] width 10 height 10
click at [138, 327] on button "388 px" at bounding box center [136, 330] width 30 height 16
click at [138, 327] on button "390 px" at bounding box center [136, 330] width 30 height 16
click at [138, 327] on button "391 px" at bounding box center [136, 330] width 30 height 16
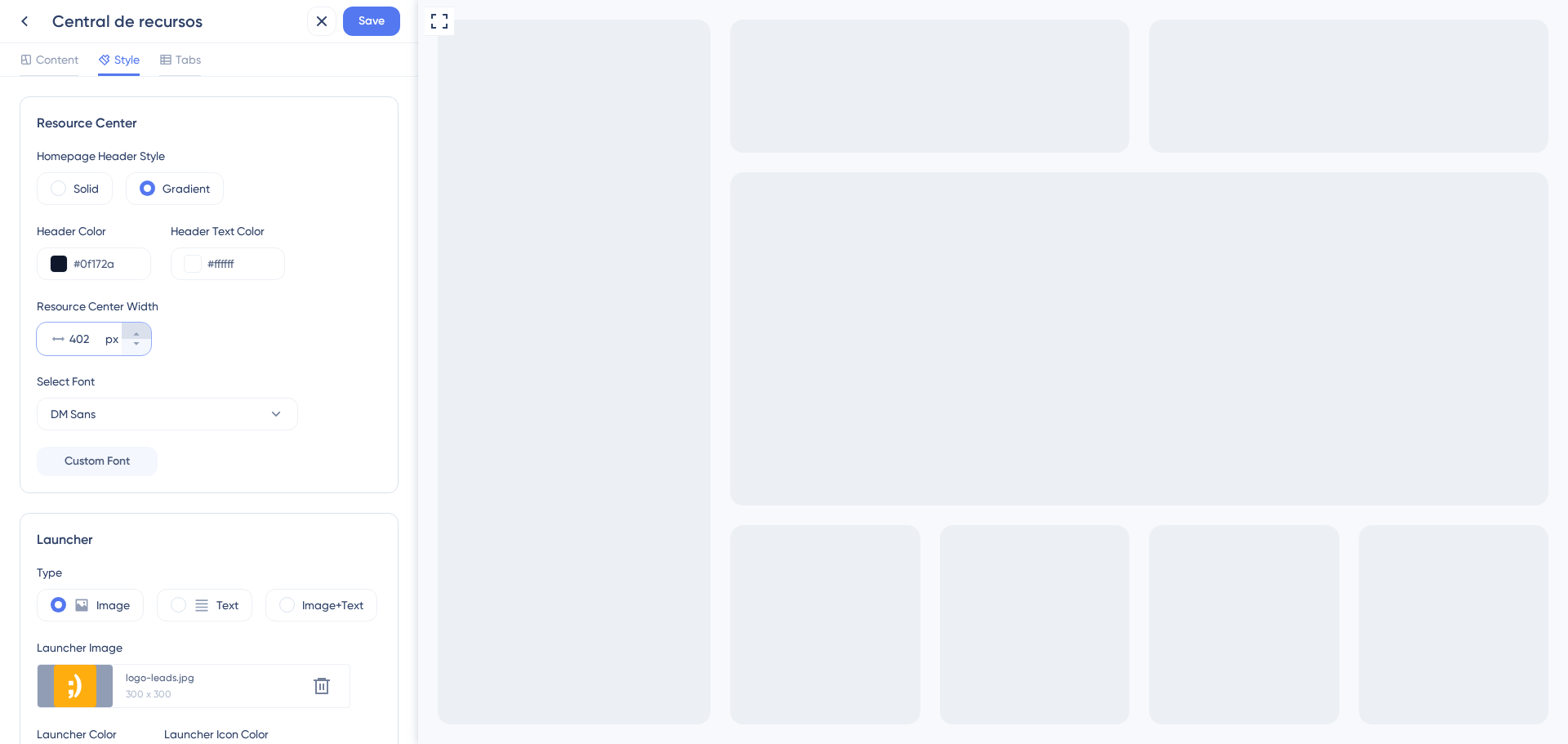
click at [138, 327] on button "402 px" at bounding box center [136, 330] width 30 height 16
click at [140, 352] on button "403 px" at bounding box center [136, 347] width 30 height 16
click at [140, 352] on button "402 px" at bounding box center [136, 347] width 30 height 16
click at [140, 352] on button "401 px" at bounding box center [136, 347] width 30 height 16
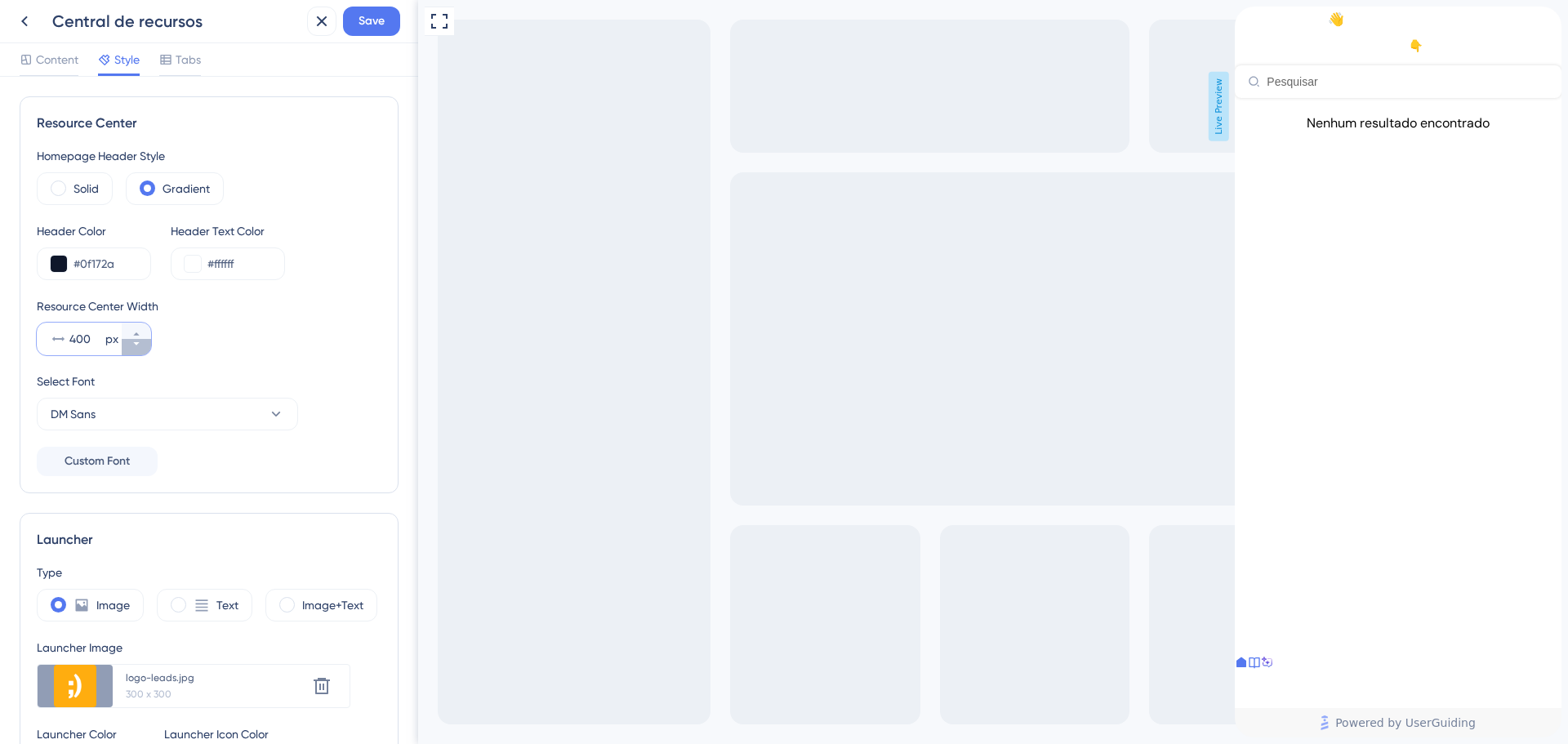
click at [140, 352] on button "400 px" at bounding box center [136, 347] width 30 height 16
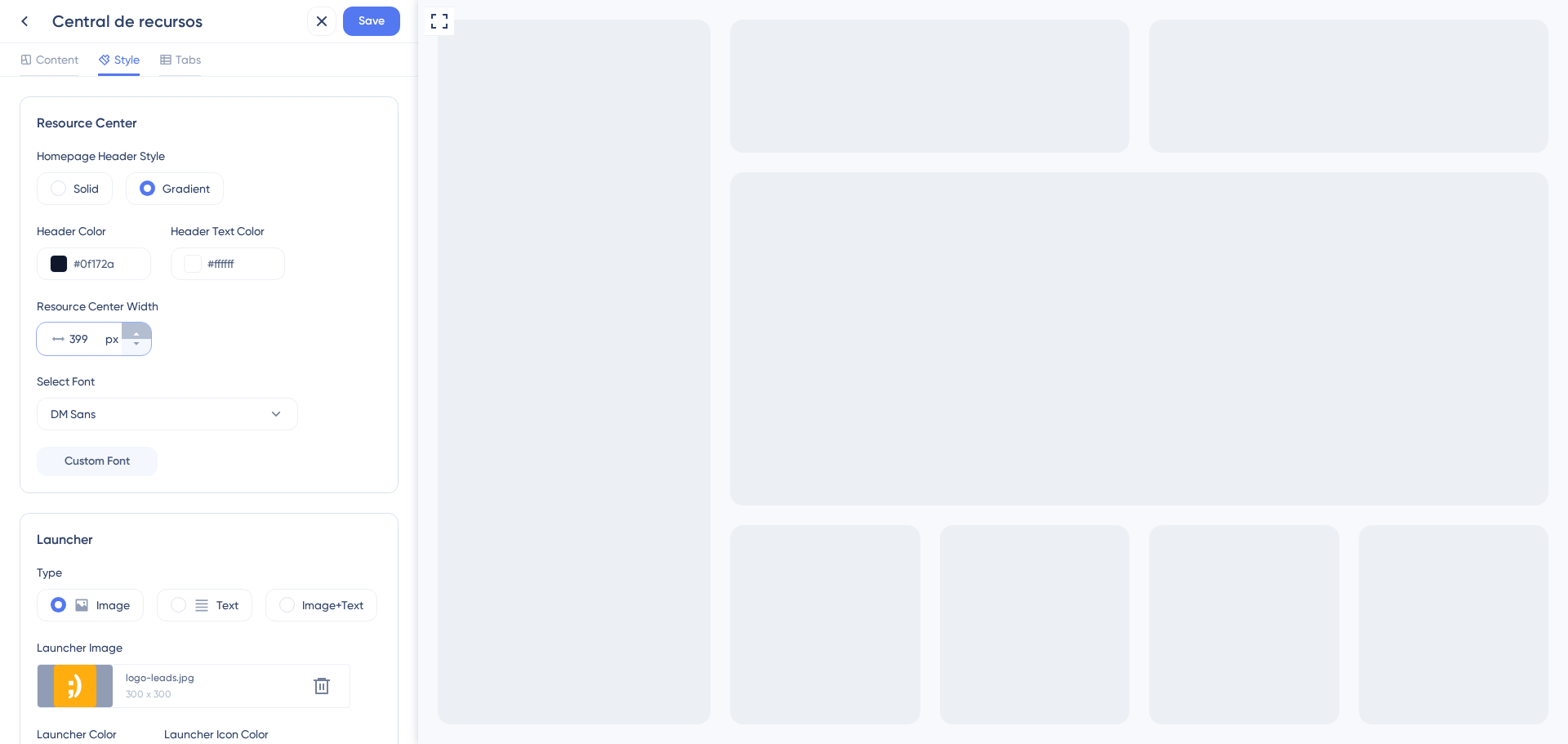
click at [144, 326] on button "399 px" at bounding box center [136, 330] width 30 height 16
type input "400"
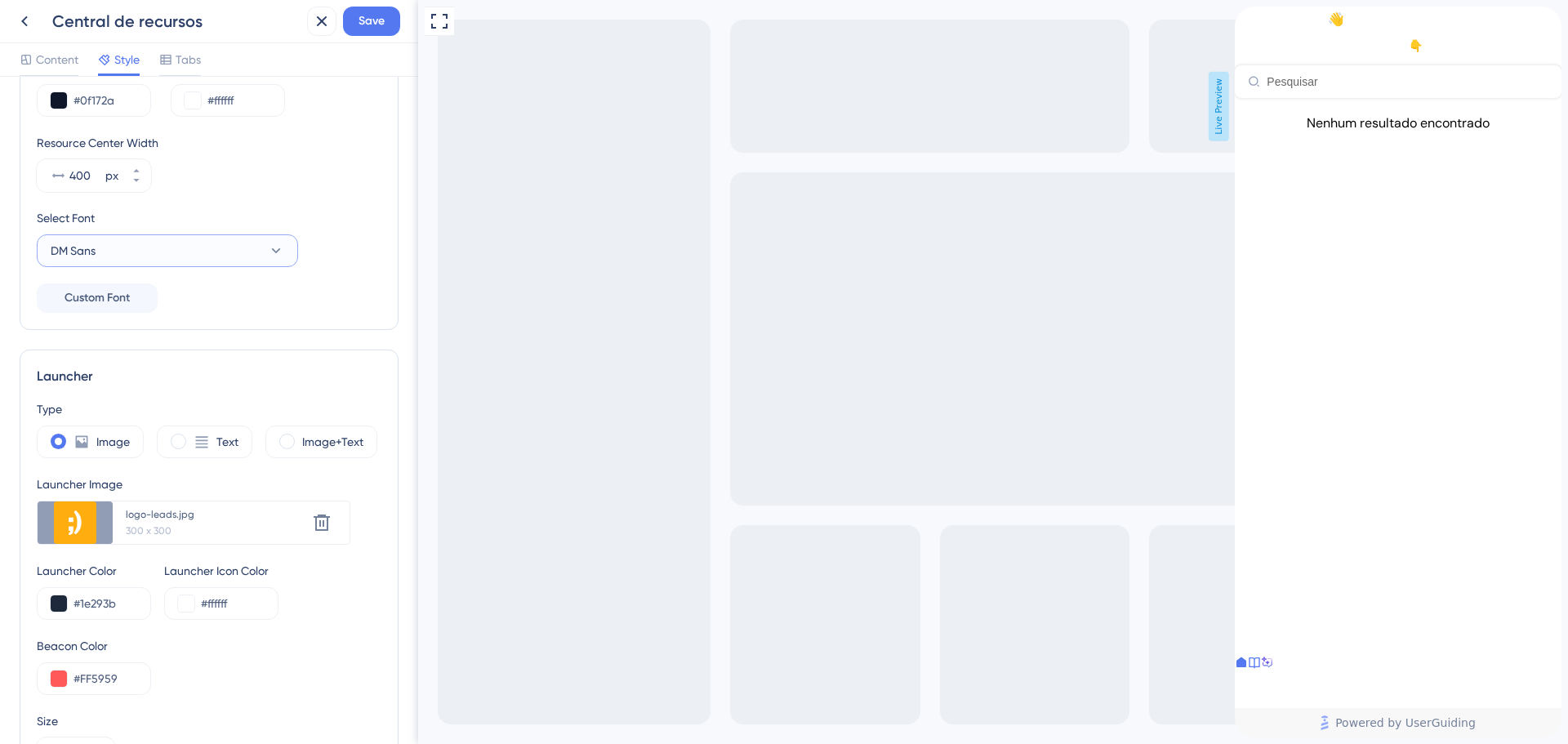
click at [200, 261] on button "DM Sans" at bounding box center [167, 251] width 261 height 32
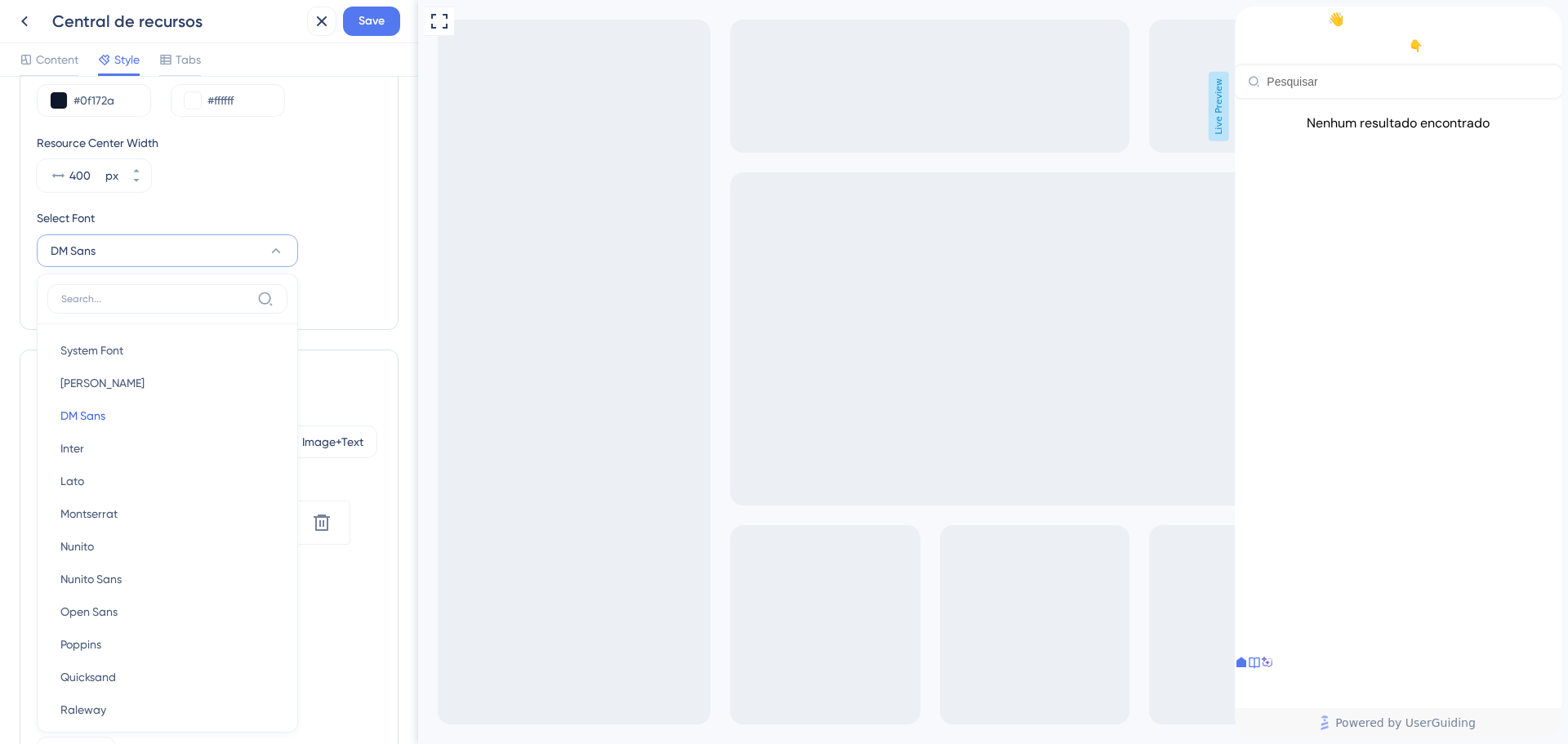
scroll to position [253, 0]
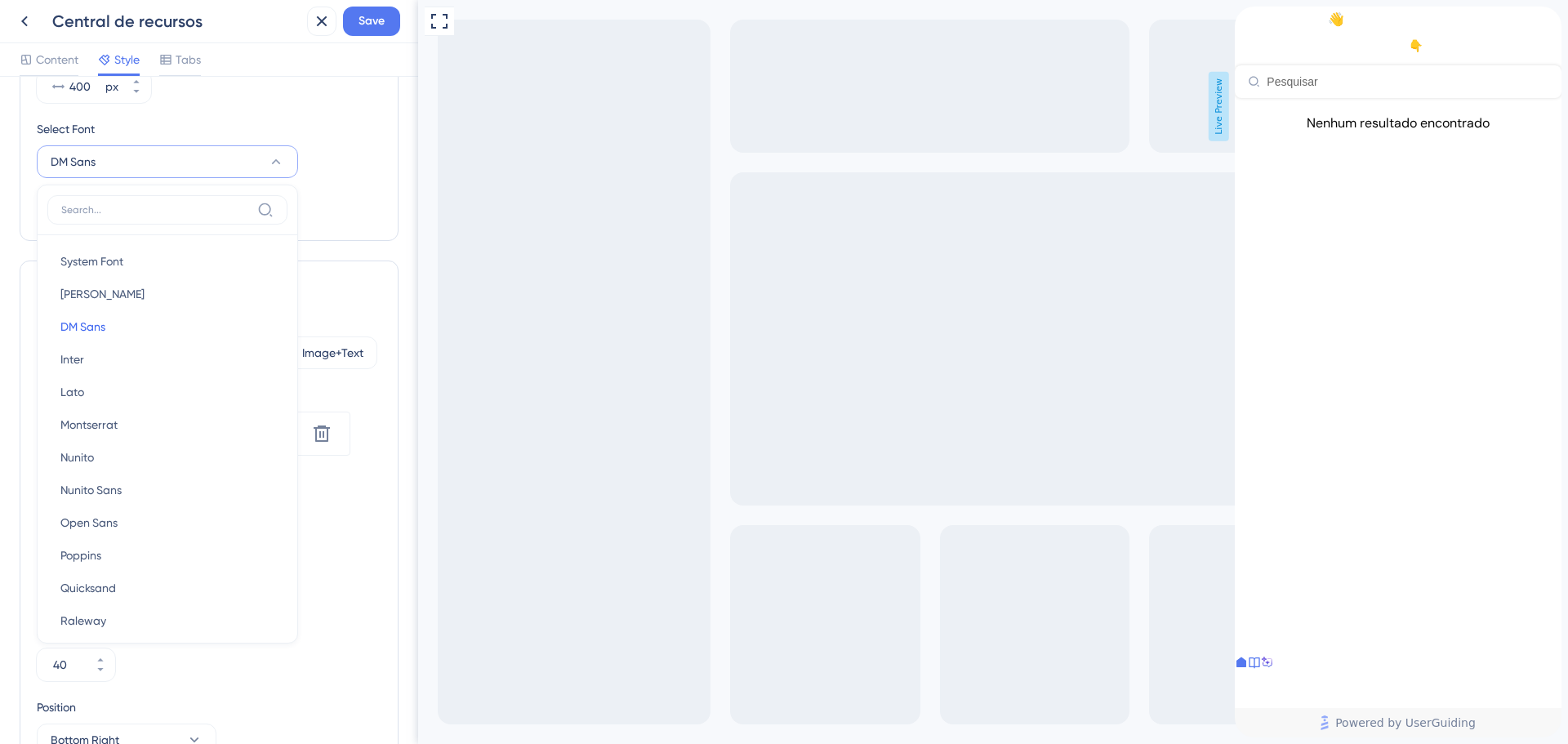
click at [333, 197] on div "Homepage Header Style Solid Gradient Header Color #0f172a Header Text Color #ff…" at bounding box center [208, 59] width 344 height 330
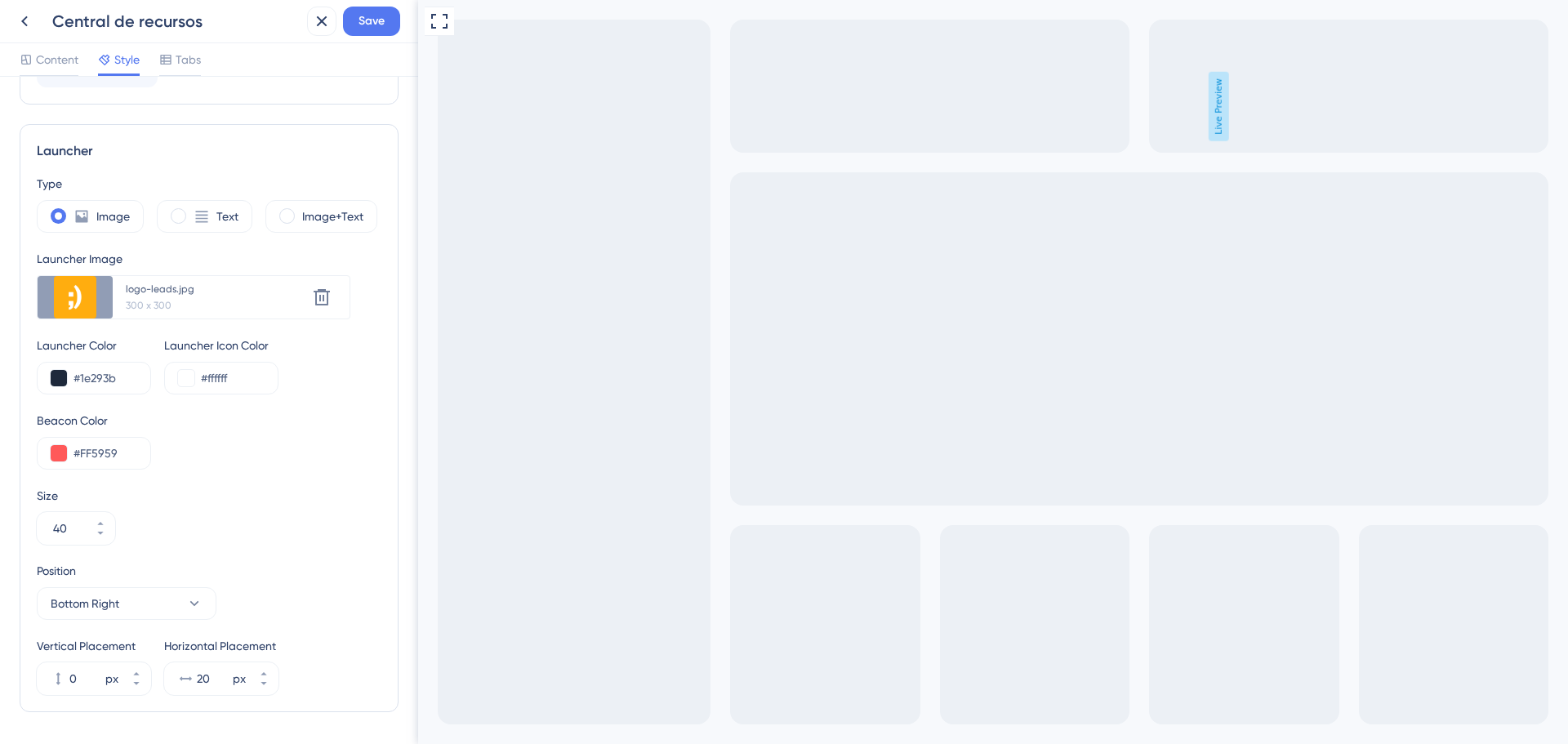
scroll to position [361, 0]
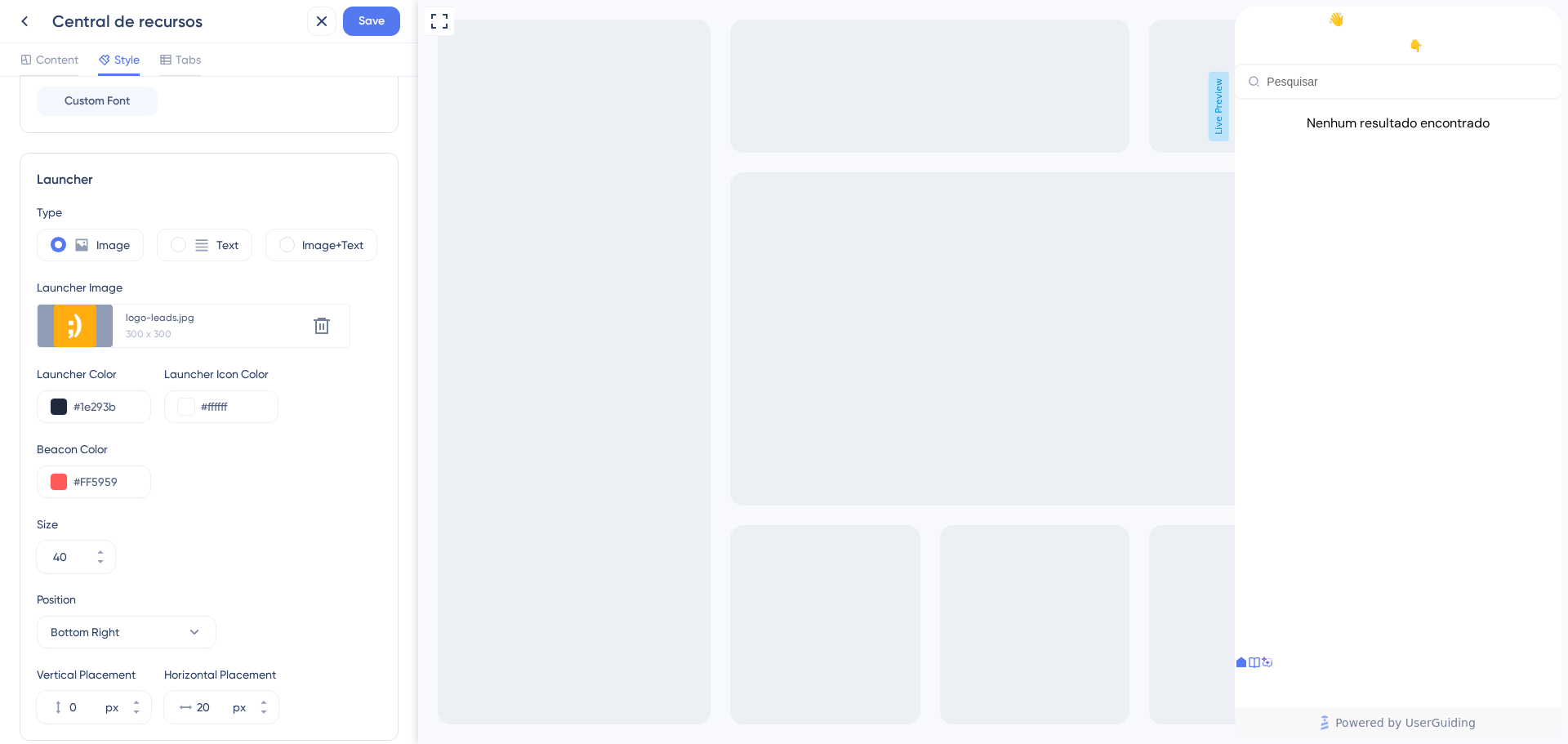
click at [1543, 25] on icon "close resource center" at bounding box center [1548, 20] width 10 height 10
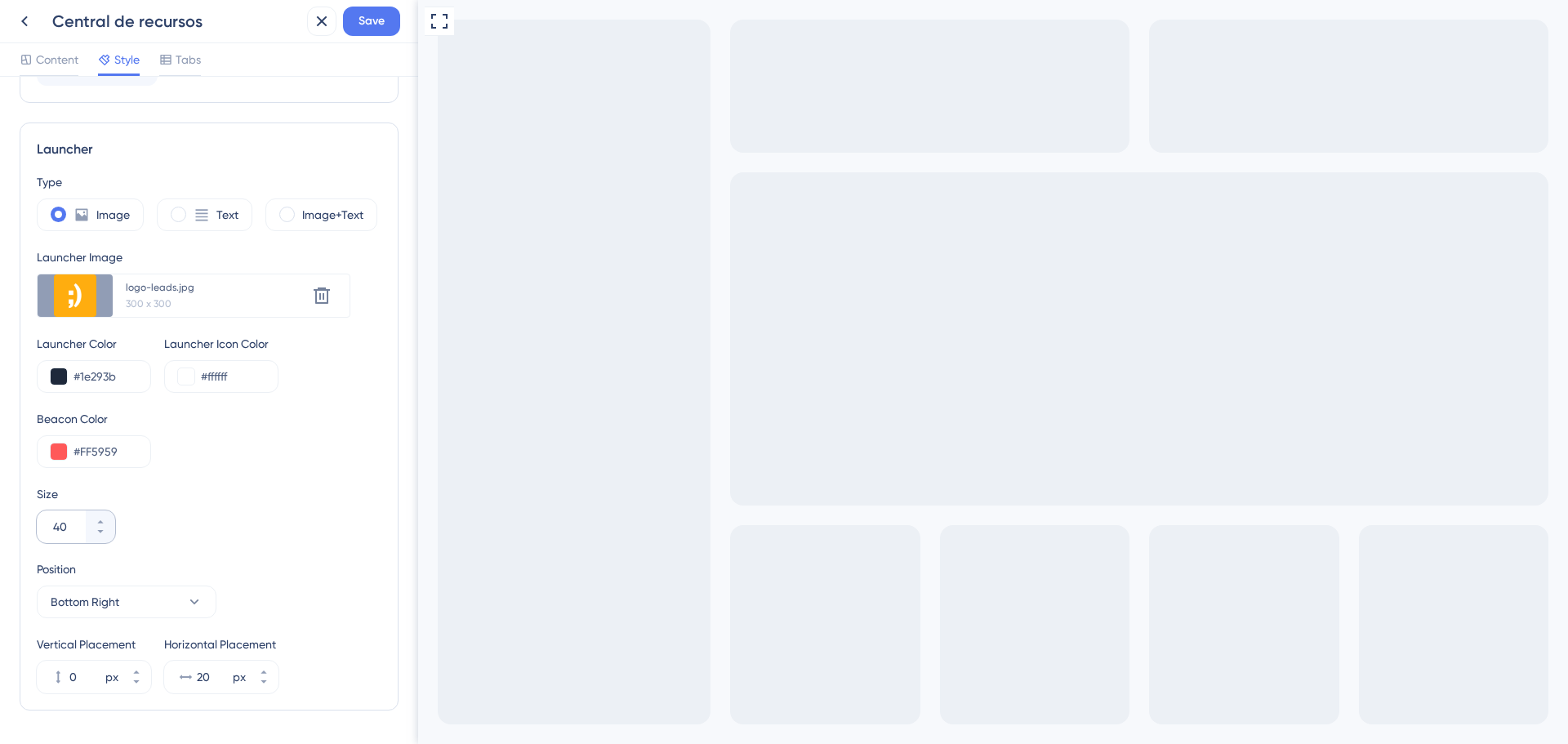
scroll to position [442, 0]
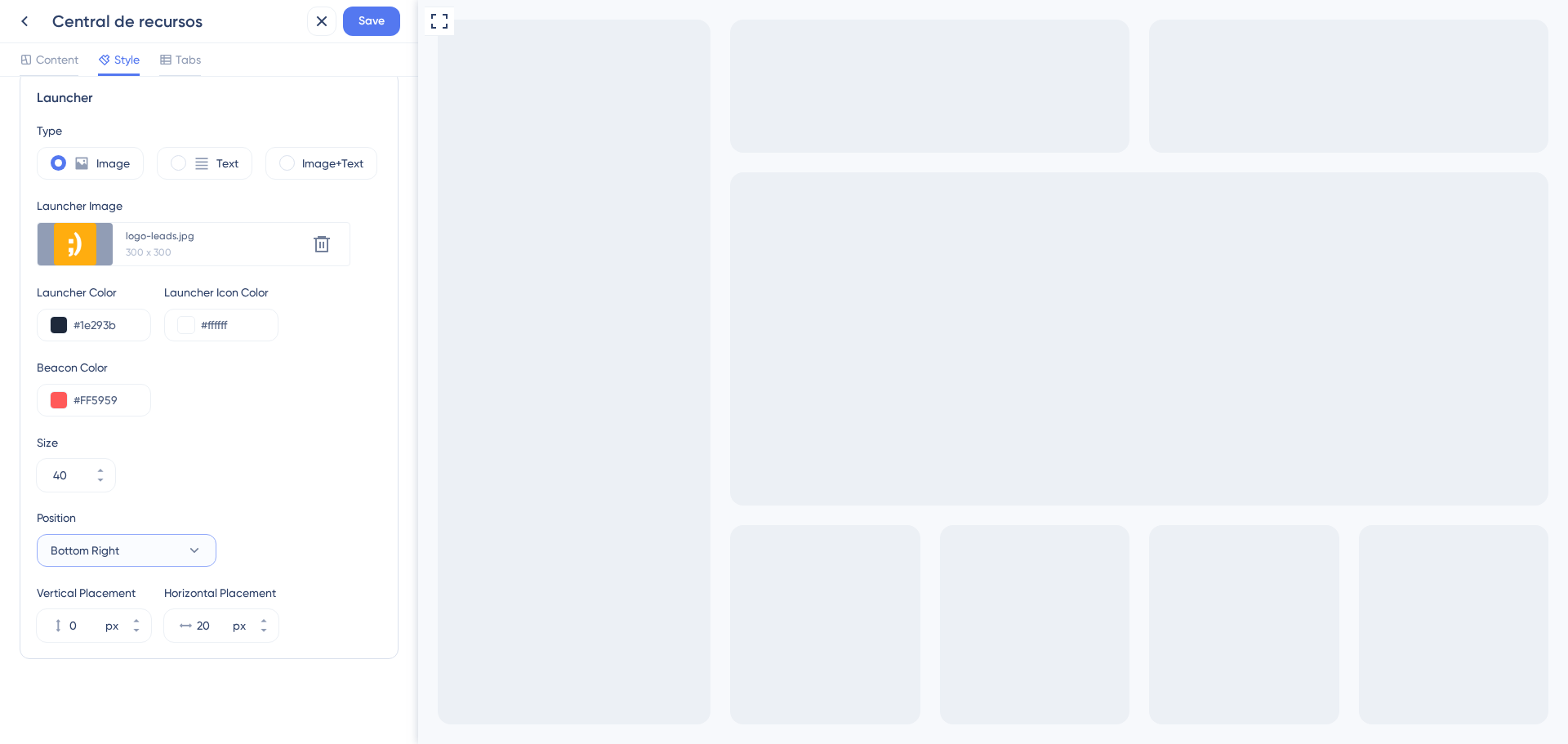
click at [205, 561] on button "Bottom Right" at bounding box center [126, 550] width 179 height 32
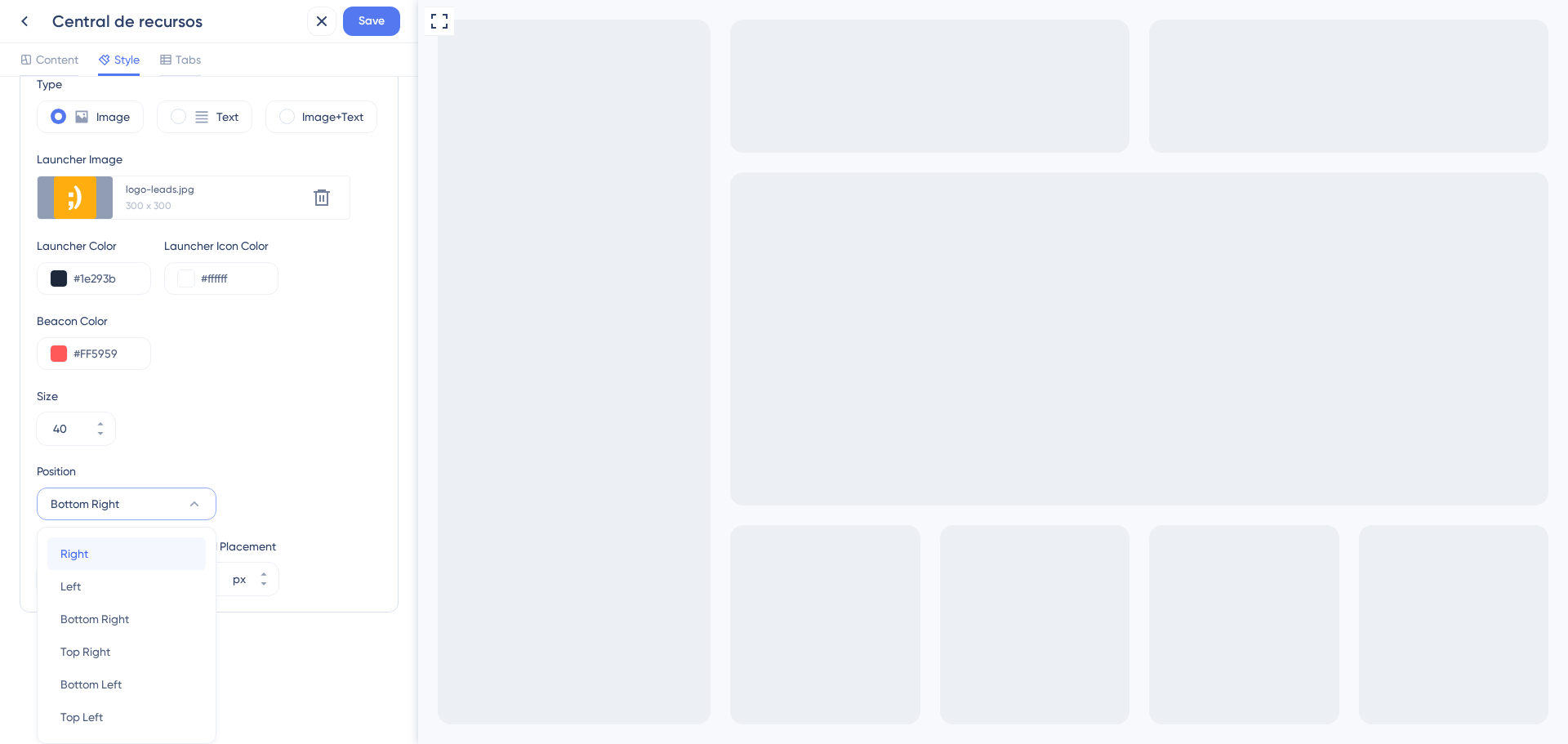
click at [132, 559] on div "Right Right" at bounding box center [127, 554] width 133 height 32
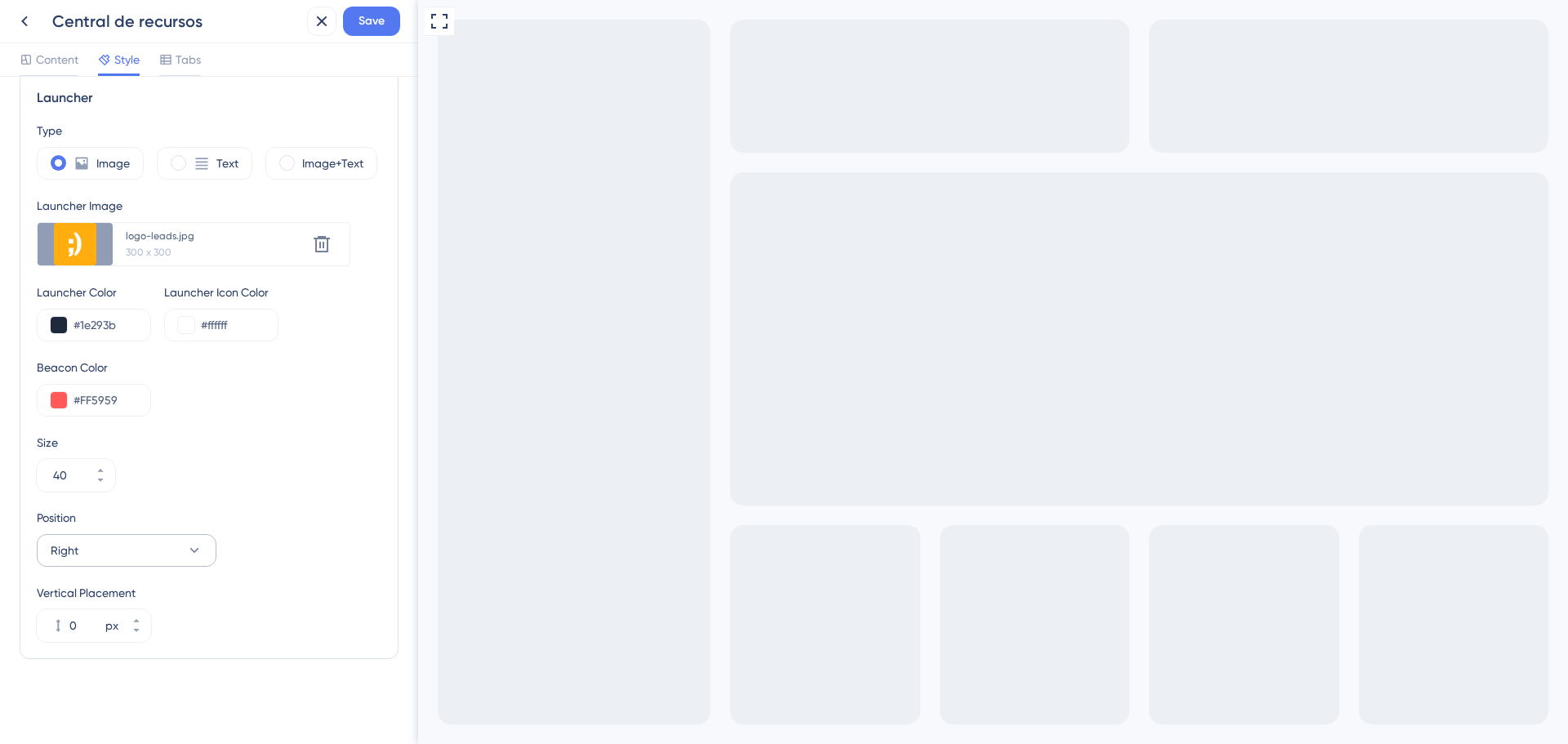
scroll to position [442, 0]
click at [144, 614] on button "0 px" at bounding box center [136, 617] width 30 height 16
click at [144, 614] on button "1 px" at bounding box center [136, 617] width 30 height 16
click at [144, 614] on button "2 px" at bounding box center [136, 617] width 30 height 16
click at [144, 614] on button "3 px" at bounding box center [136, 617] width 30 height 16
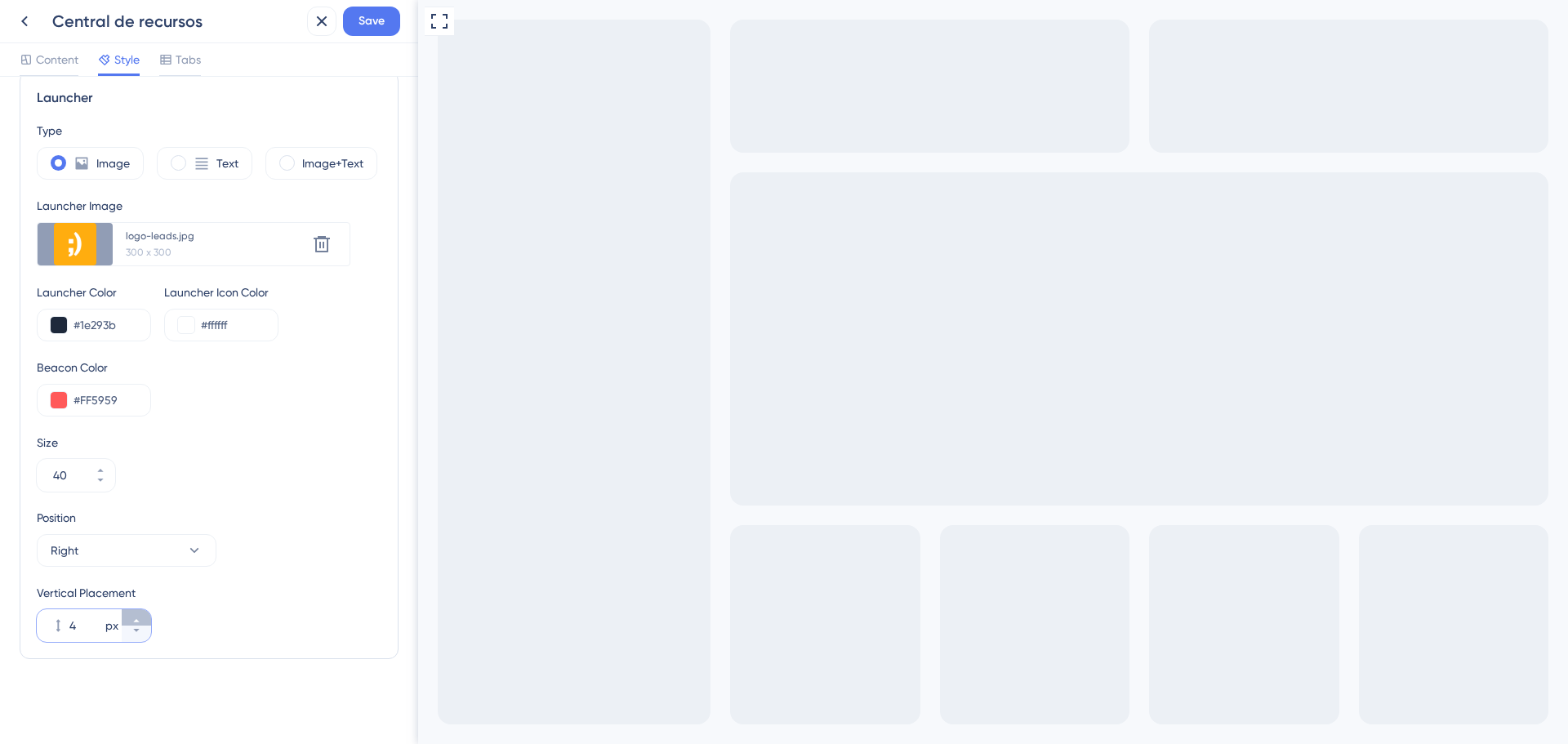
click at [144, 614] on button "4 px" at bounding box center [136, 617] width 30 height 16
click at [144, 614] on button "5 px" at bounding box center [136, 617] width 30 height 16
click at [144, 614] on button "6 px" at bounding box center [136, 617] width 30 height 16
click at [136, 631] on icon at bounding box center [136, 631] width 6 height 3
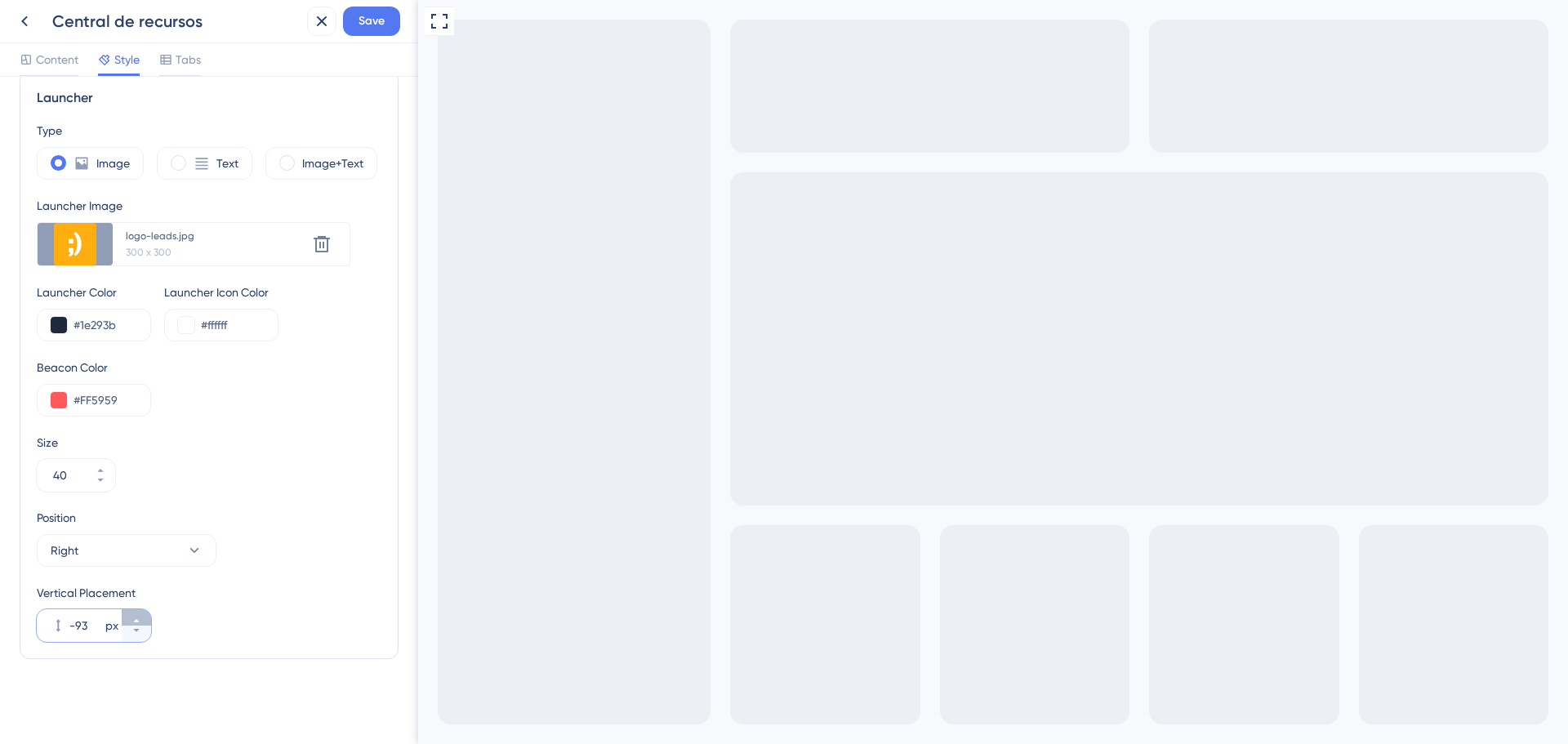
click at [135, 614] on button "-93 px" at bounding box center [136, 617] width 30 height 16
click at [135, 614] on button "-92 px" at bounding box center [136, 617] width 30 height 16
click at [135, 614] on button "-91 px" at bounding box center [136, 617] width 30 height 16
type input "-90"
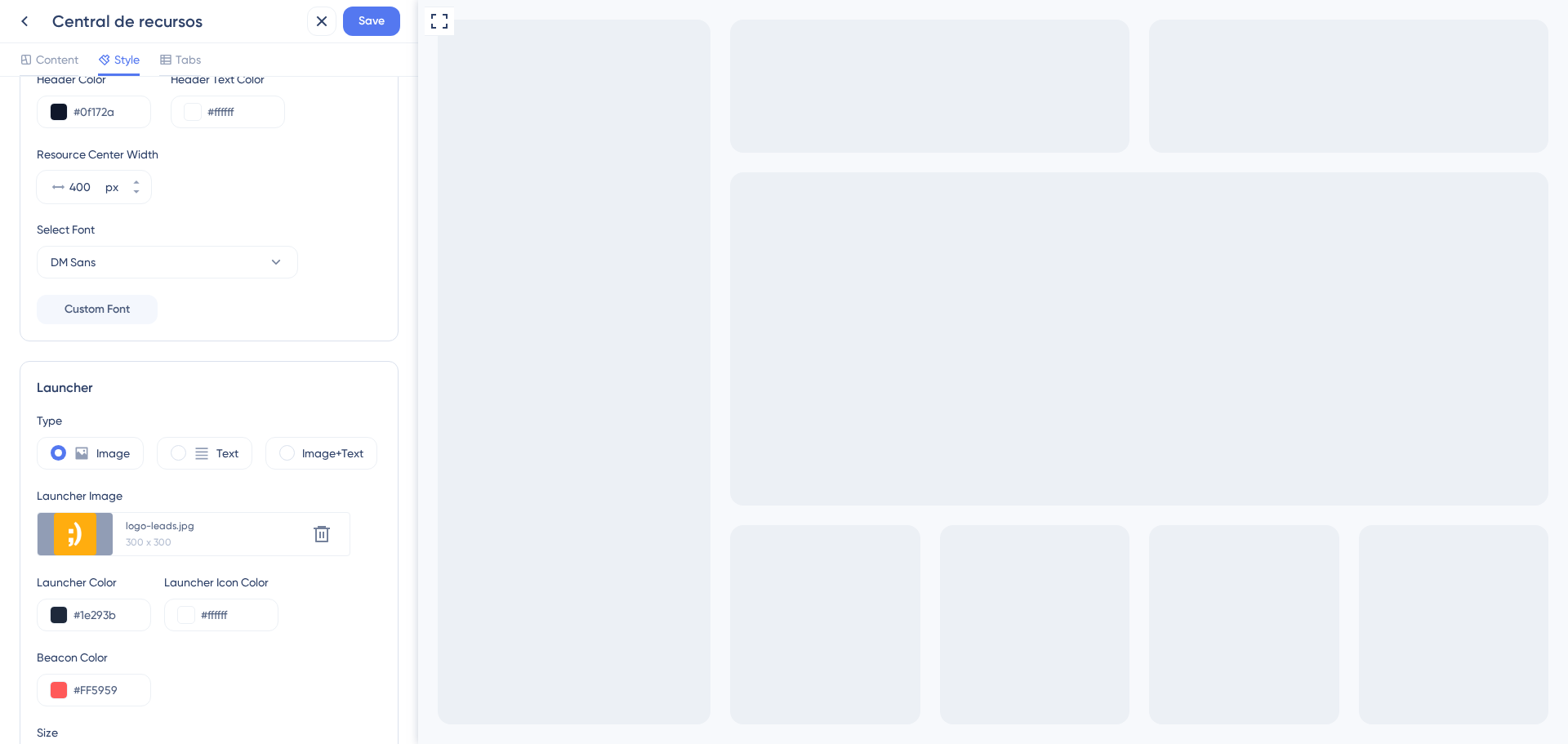
scroll to position [0, 0]
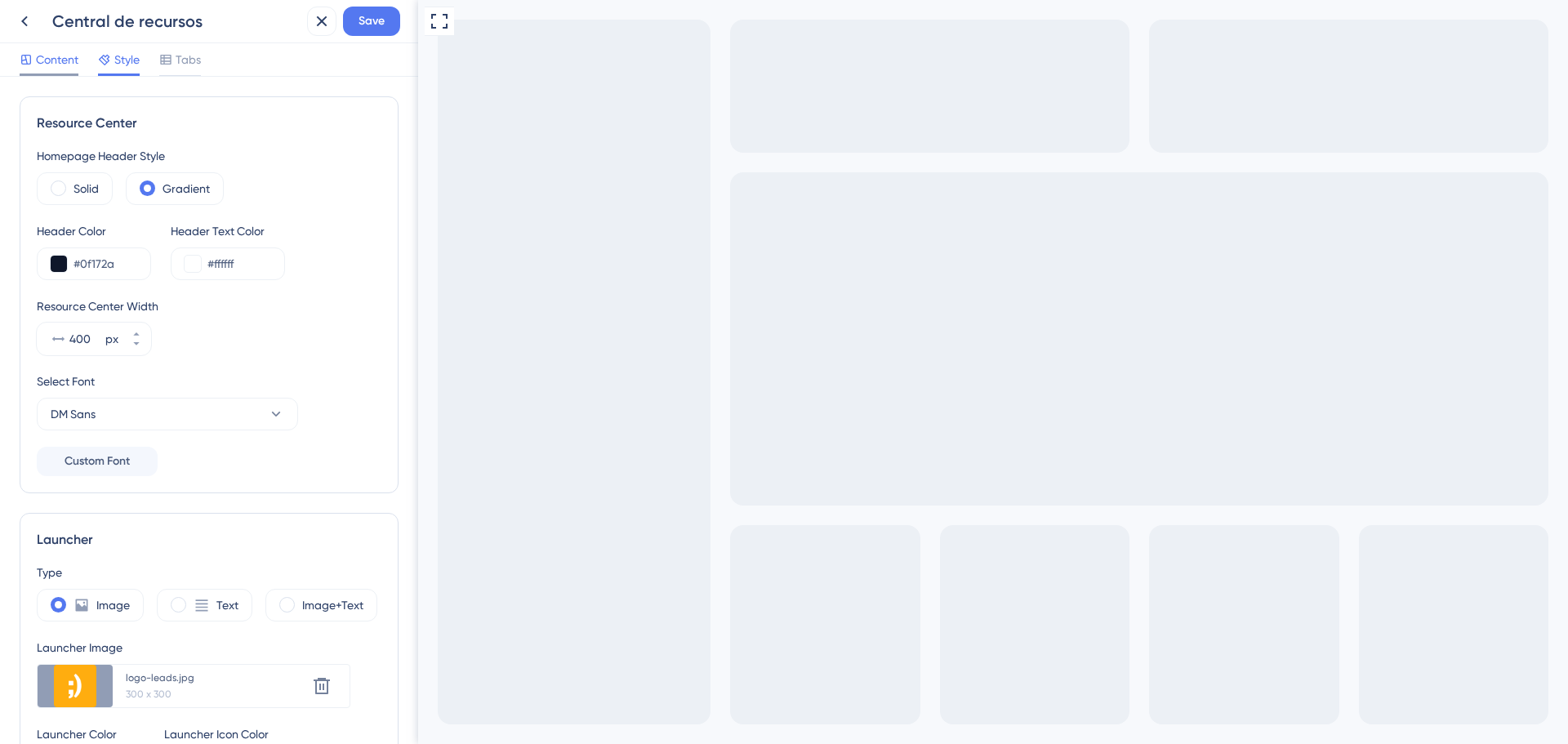
click at [65, 68] on span "Content" at bounding box center [57, 60] width 42 height 20
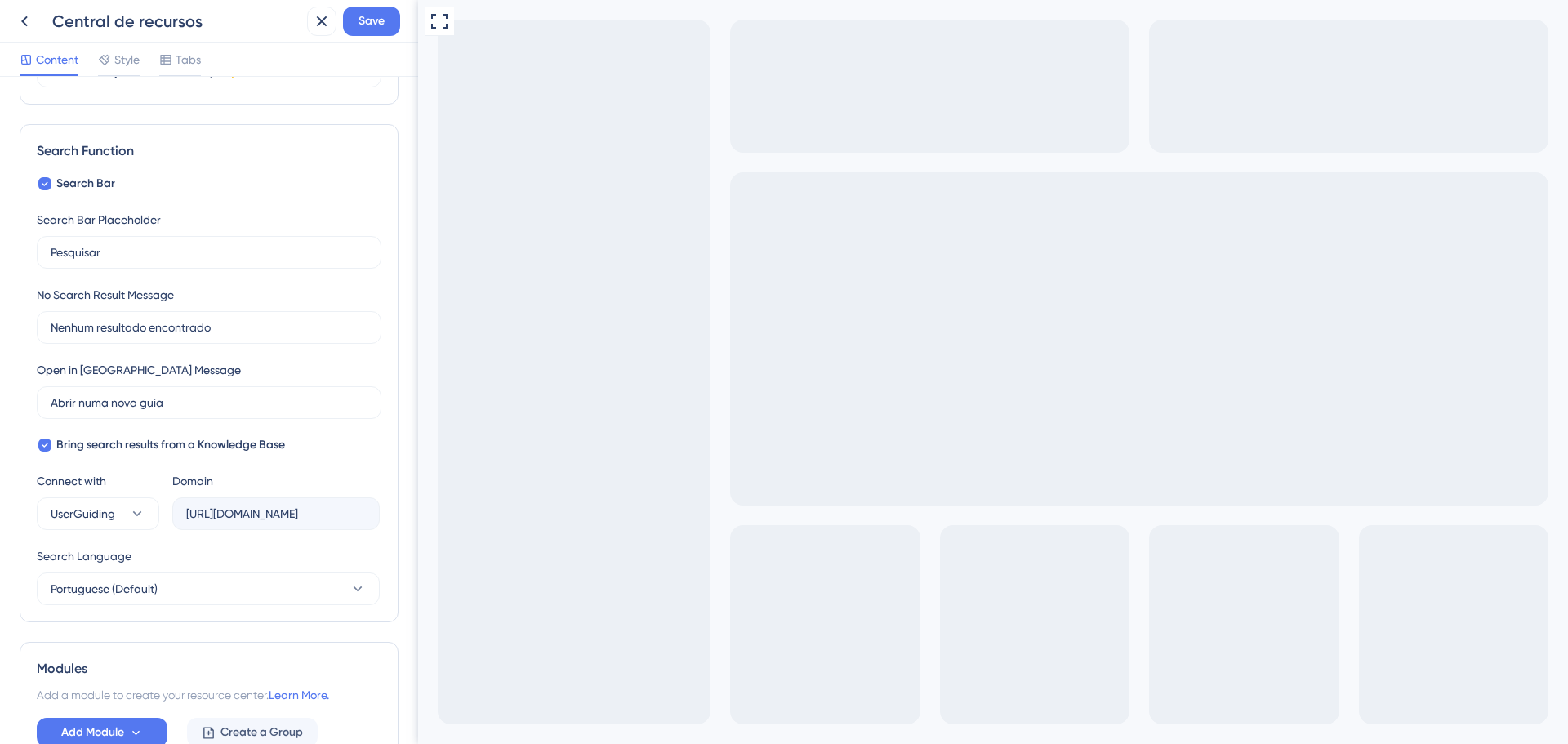
scroll to position [298, 0]
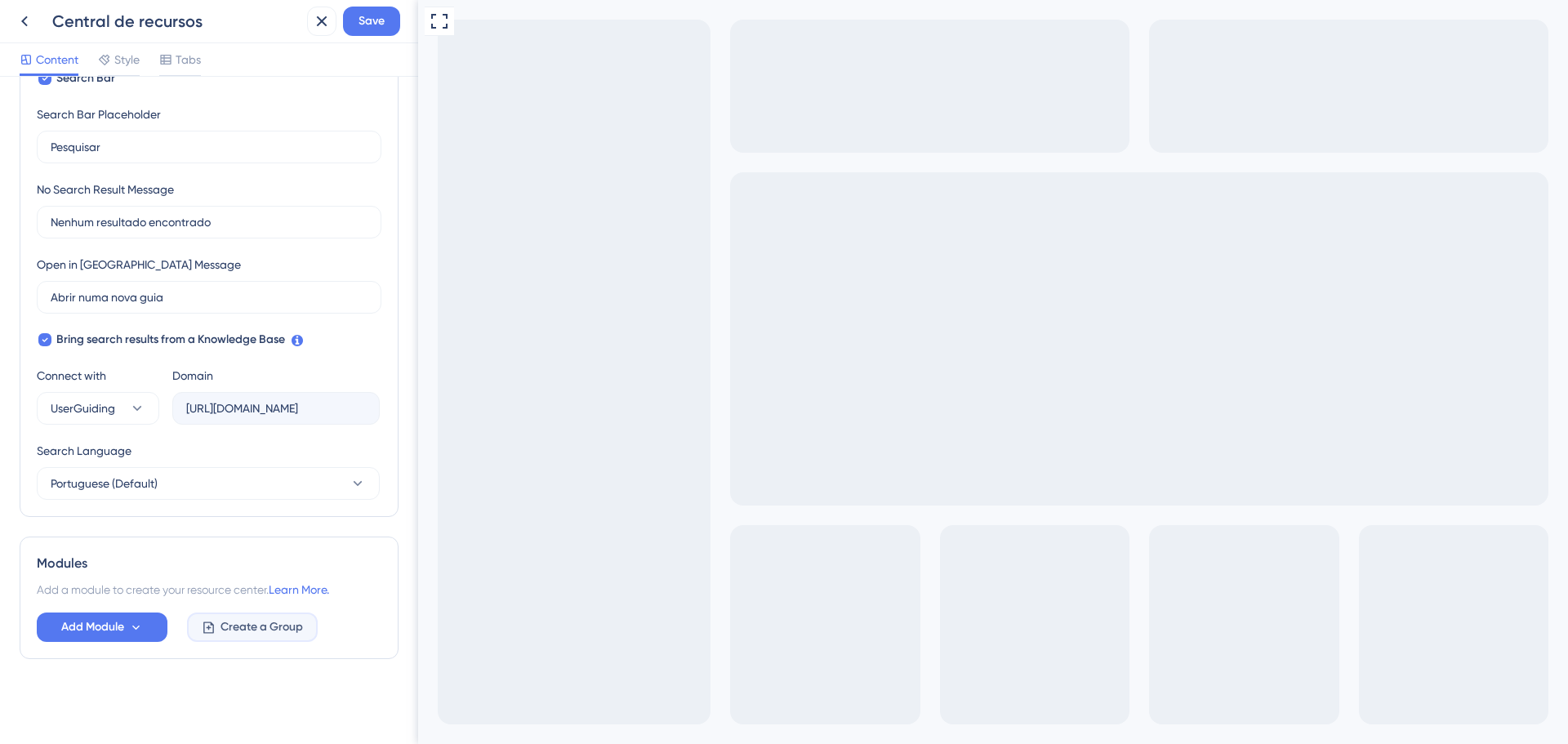
click at [266, 629] on span "Create a Group" at bounding box center [261, 627] width 82 height 20
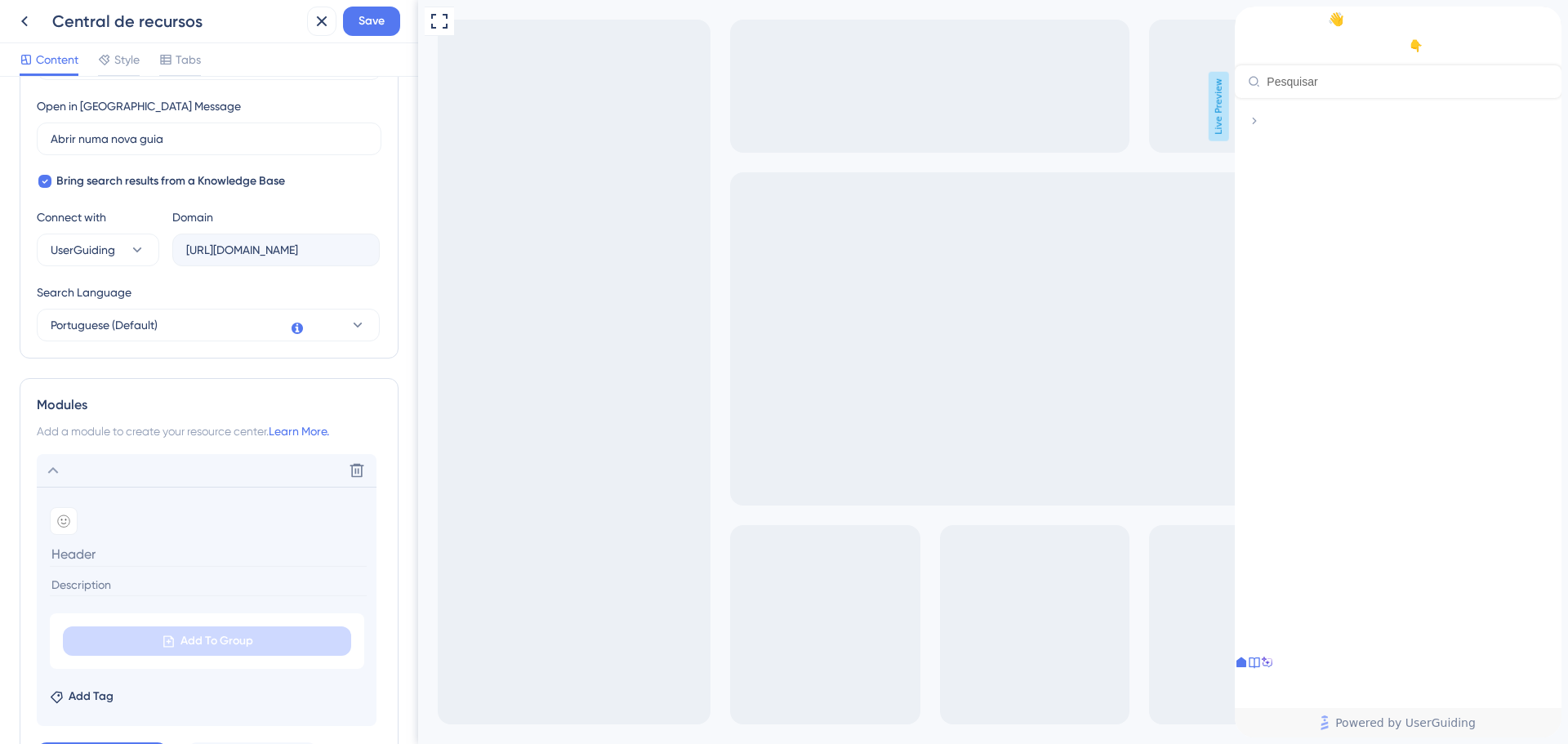
scroll to position [587, 0]
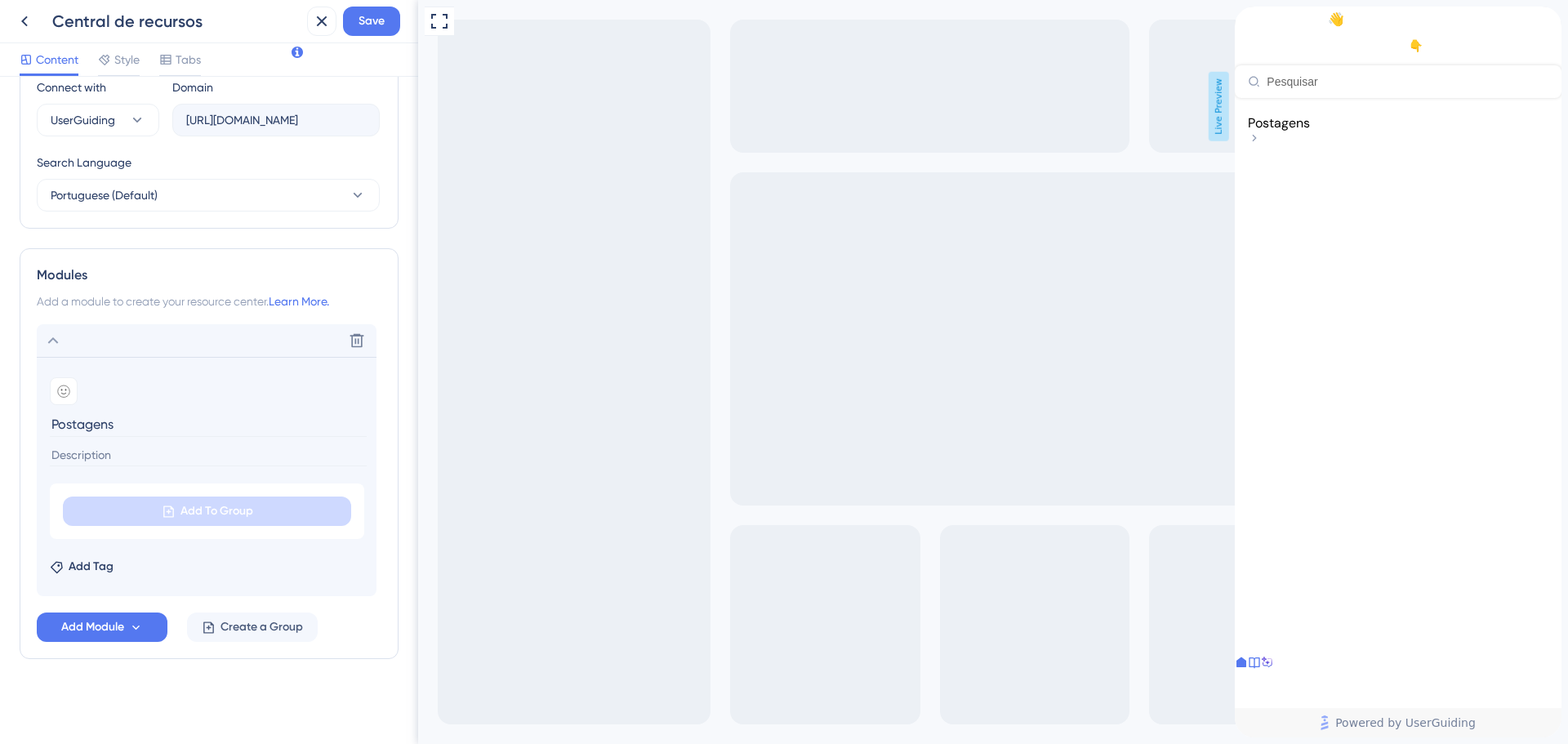
type input "Postagens"
click at [94, 458] on input at bounding box center [208, 456] width 317 height 22
type input "Acompanhe as nossas redes sociais!"
click at [70, 391] on icon at bounding box center [63, 390] width 11 height 11
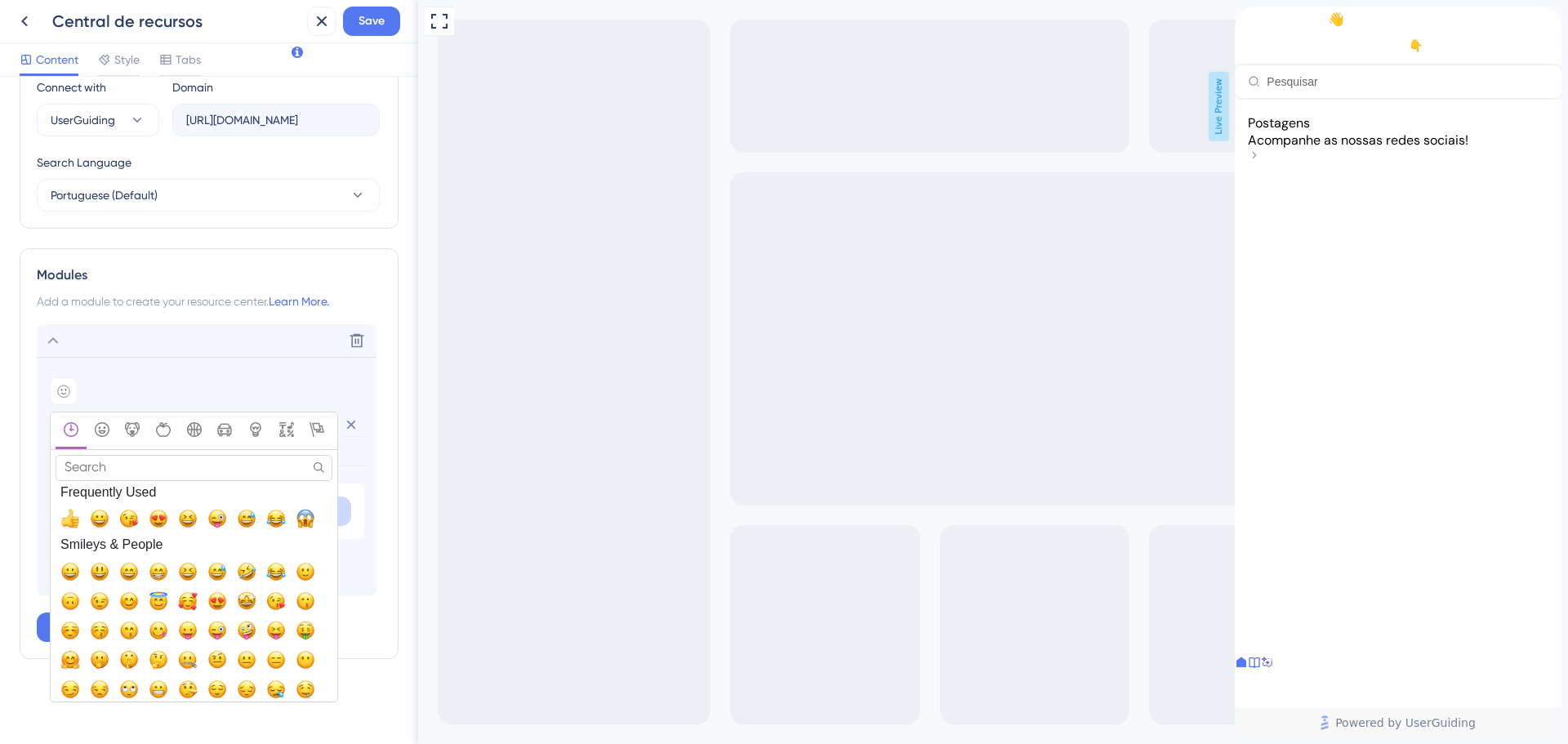
click at [164, 387] on div "Add emoji" at bounding box center [207, 391] width 314 height 28
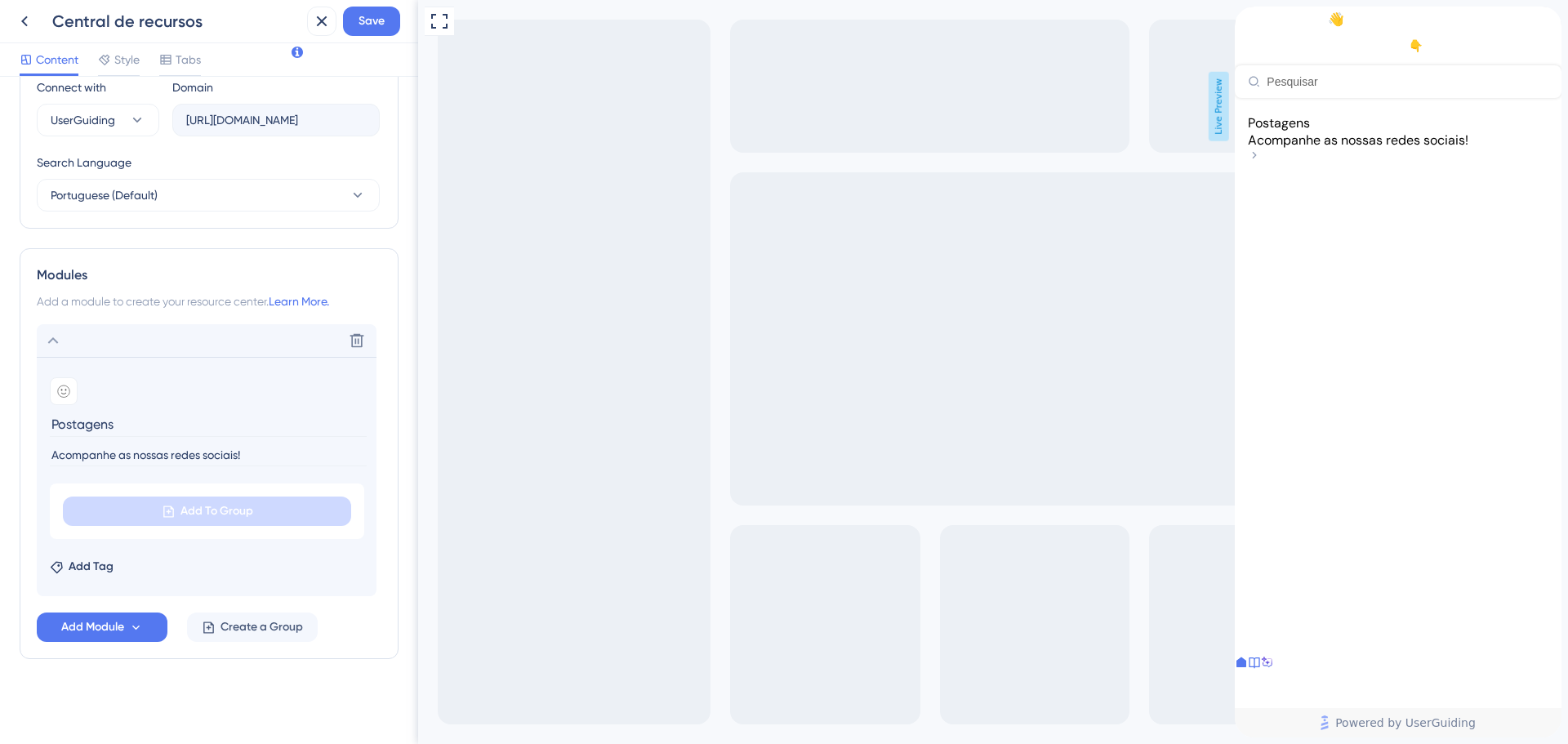
click at [274, 439] on section "Add emoji Postagens Acompanhe as nossas redes sociais!" at bounding box center [207, 421] width 314 height 87
click at [242, 457] on input "Acompanhe as nossas redes sociais!" at bounding box center [208, 456] width 317 height 22
click at [93, 560] on span "Add Tag" at bounding box center [91, 566] width 45 height 20
click at [228, 401] on div "Add emoji" at bounding box center [207, 391] width 314 height 28
click at [104, 625] on span "Add Module" at bounding box center [93, 627] width 63 height 20
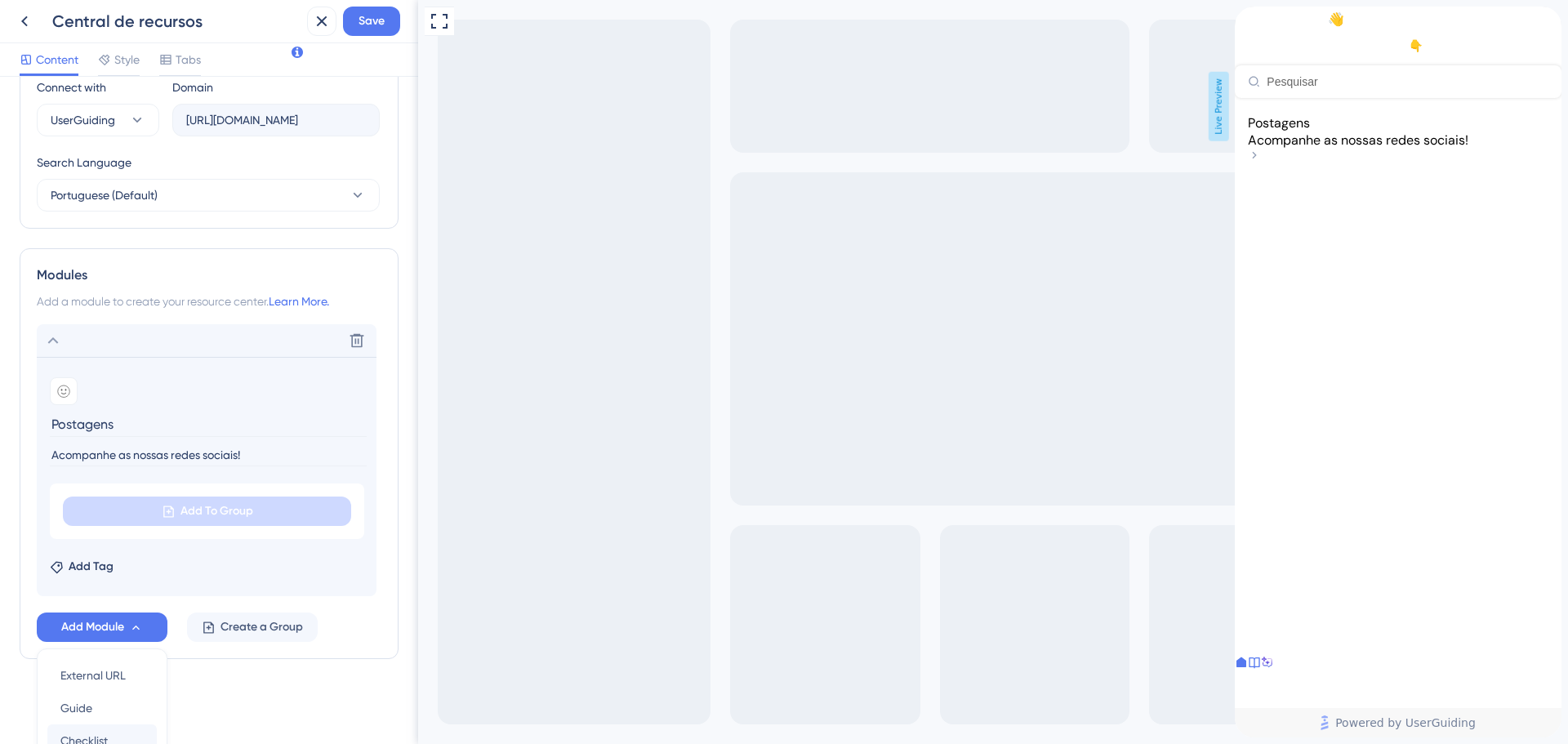
scroll to position [741, 0]
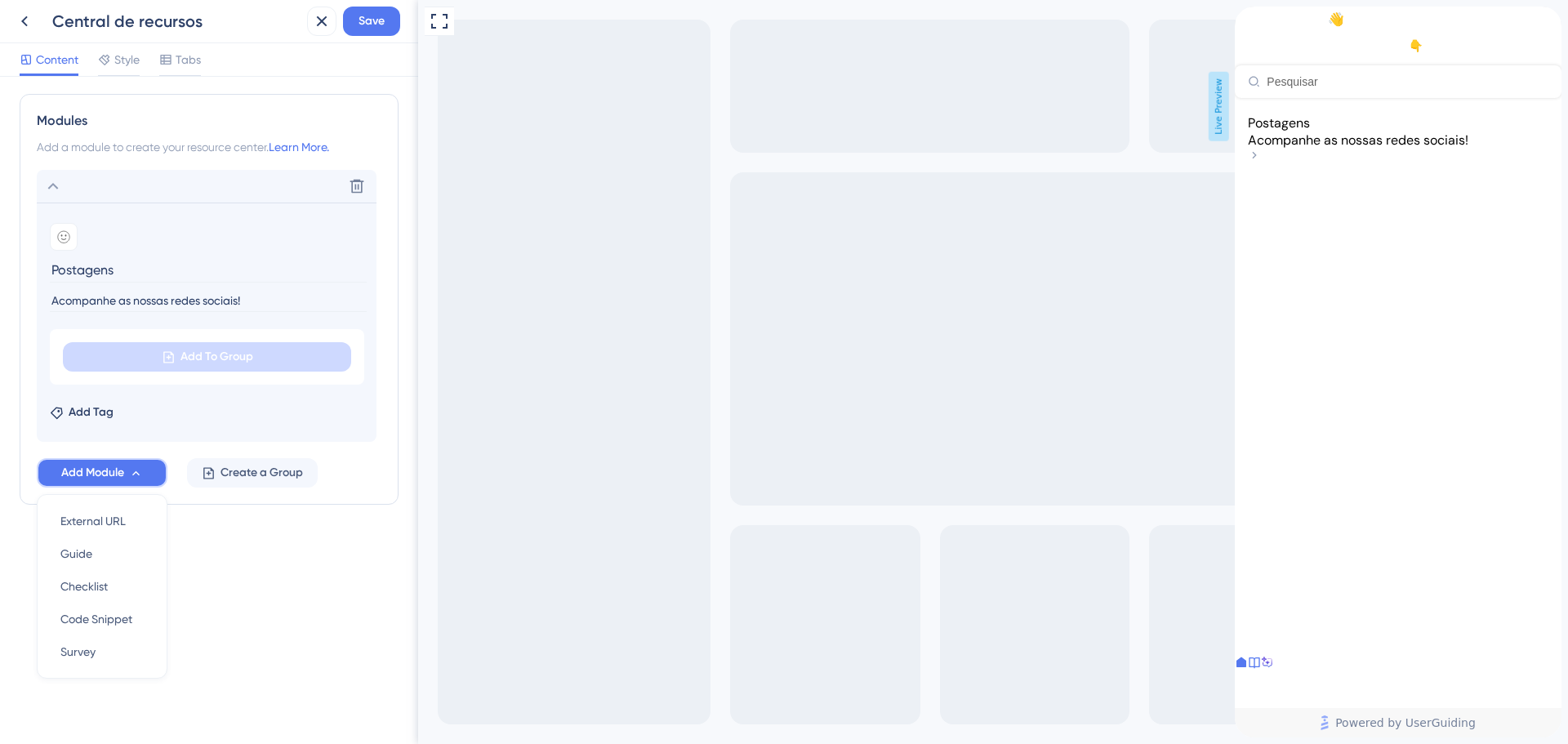
click at [150, 480] on button "Add Module" at bounding box center [102, 473] width 131 height 30
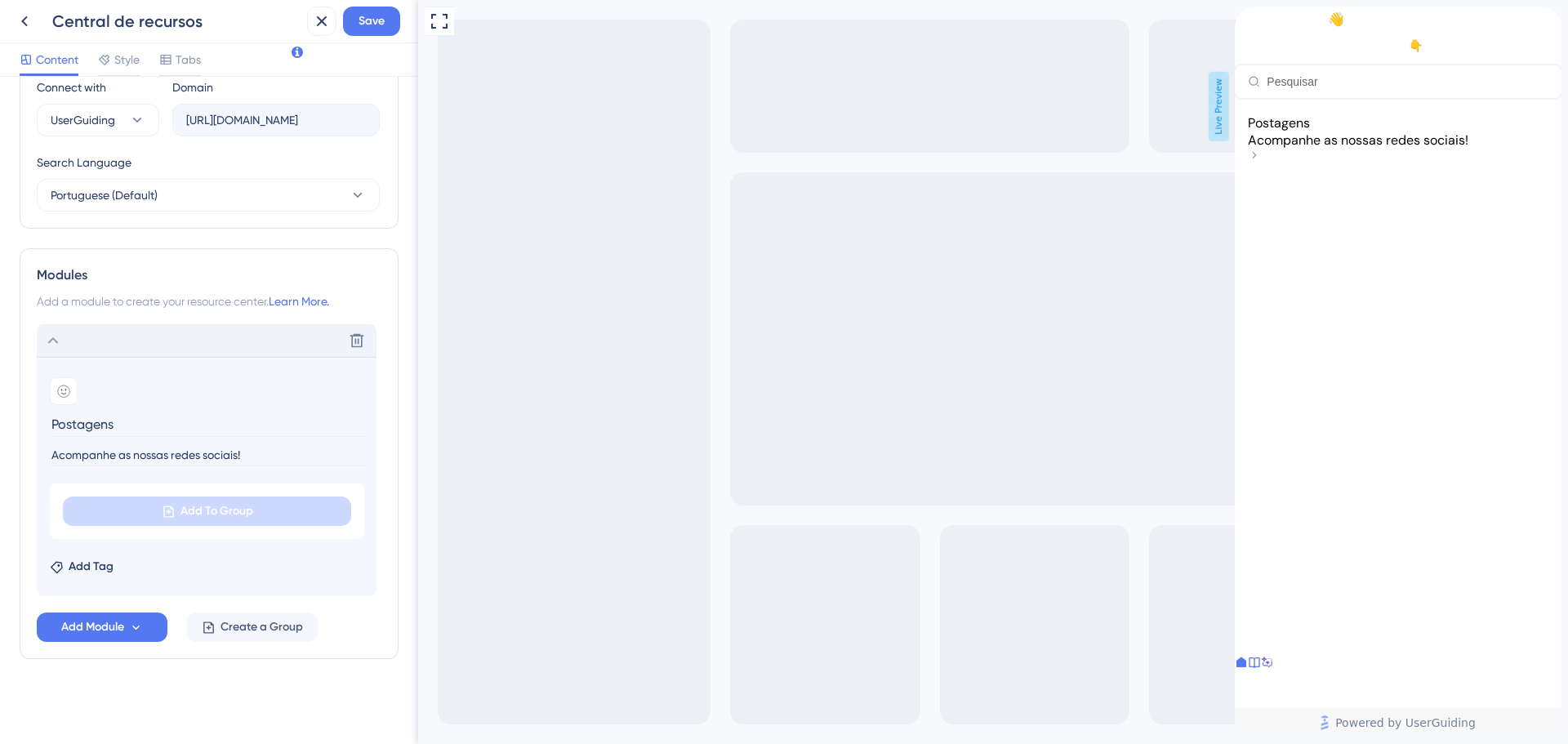
click at [77, 338] on div "Delete" at bounding box center [207, 340] width 340 height 32
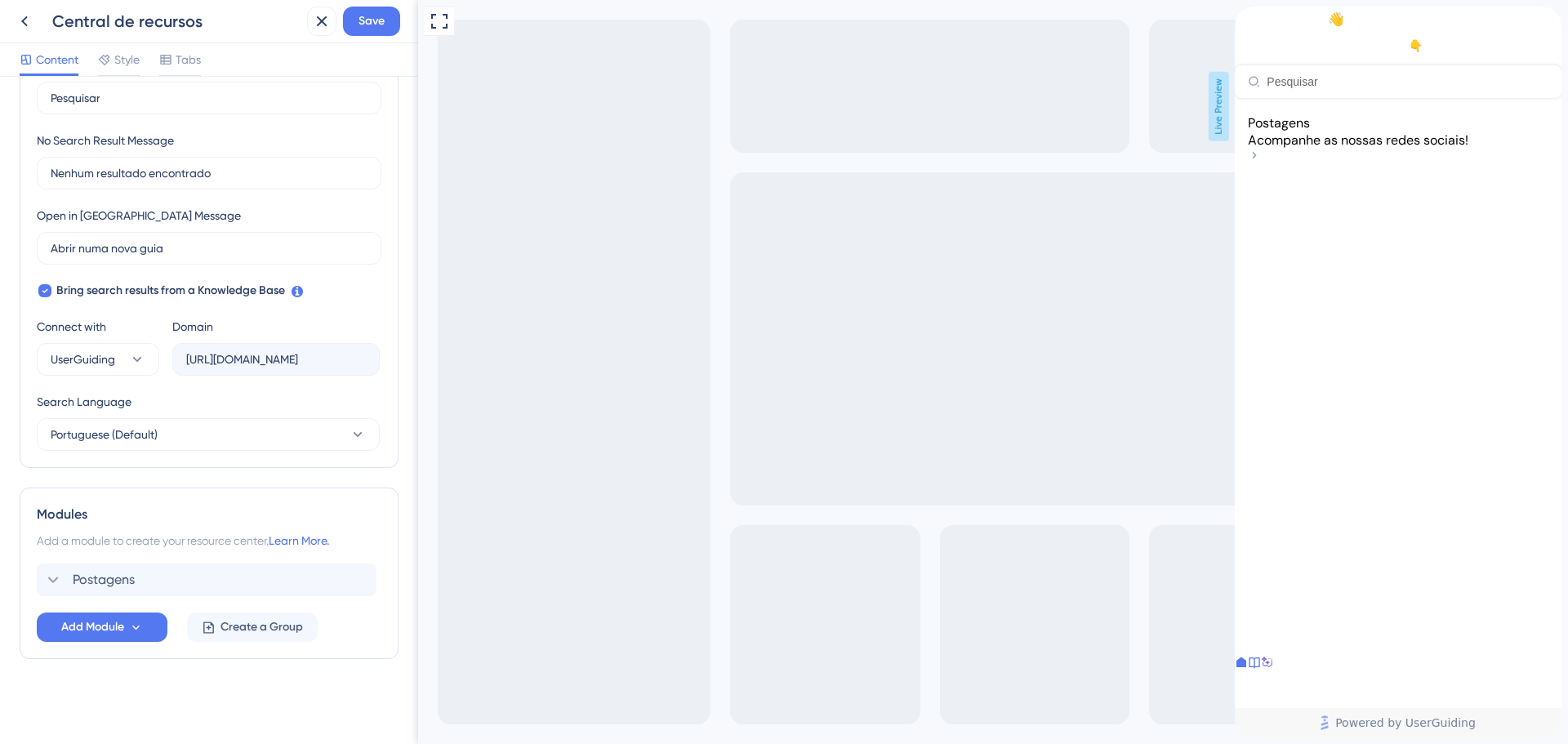
click at [1513, 165] on div "Postagens Acompanhe as nossas redes sociais!" at bounding box center [1398, 140] width 301 height 52
click at [1248, 20] on icon "back to header" at bounding box center [1241, 13] width 13 height 13
click at [102, 578] on span "Postagens" at bounding box center [104, 580] width 62 height 20
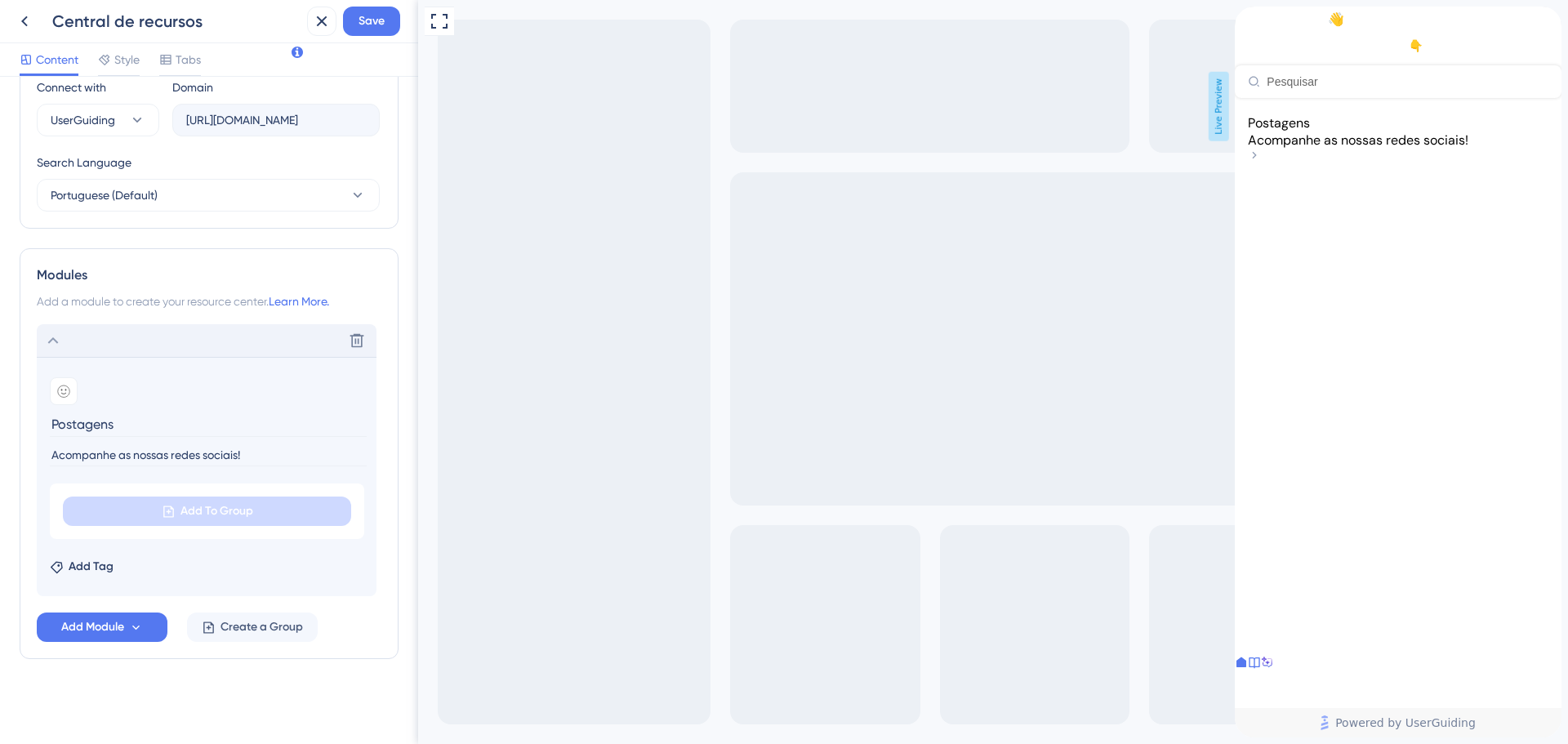
click at [58, 335] on icon at bounding box center [53, 340] width 20 height 20
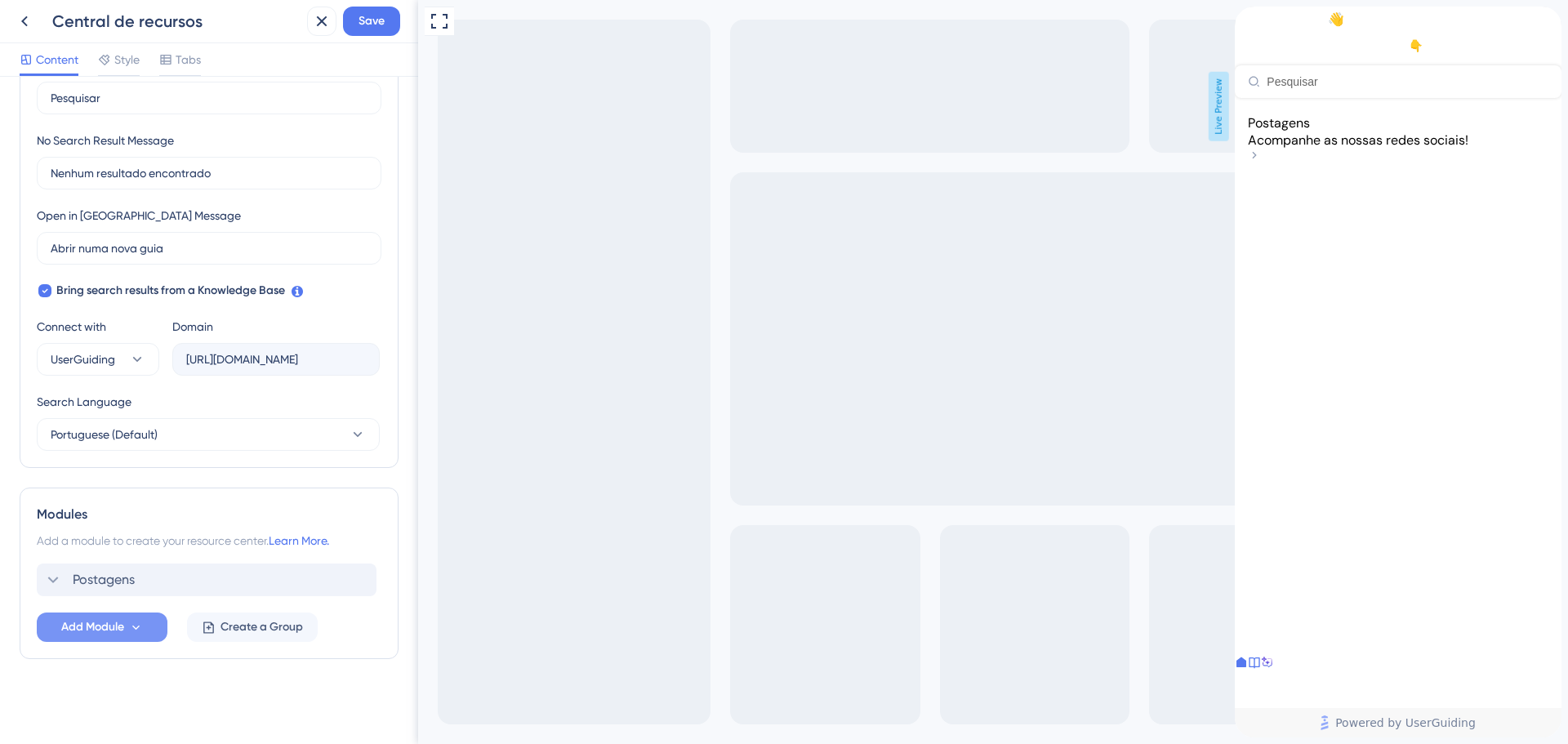
click at [101, 636] on span "Add Module" at bounding box center [93, 627] width 63 height 20
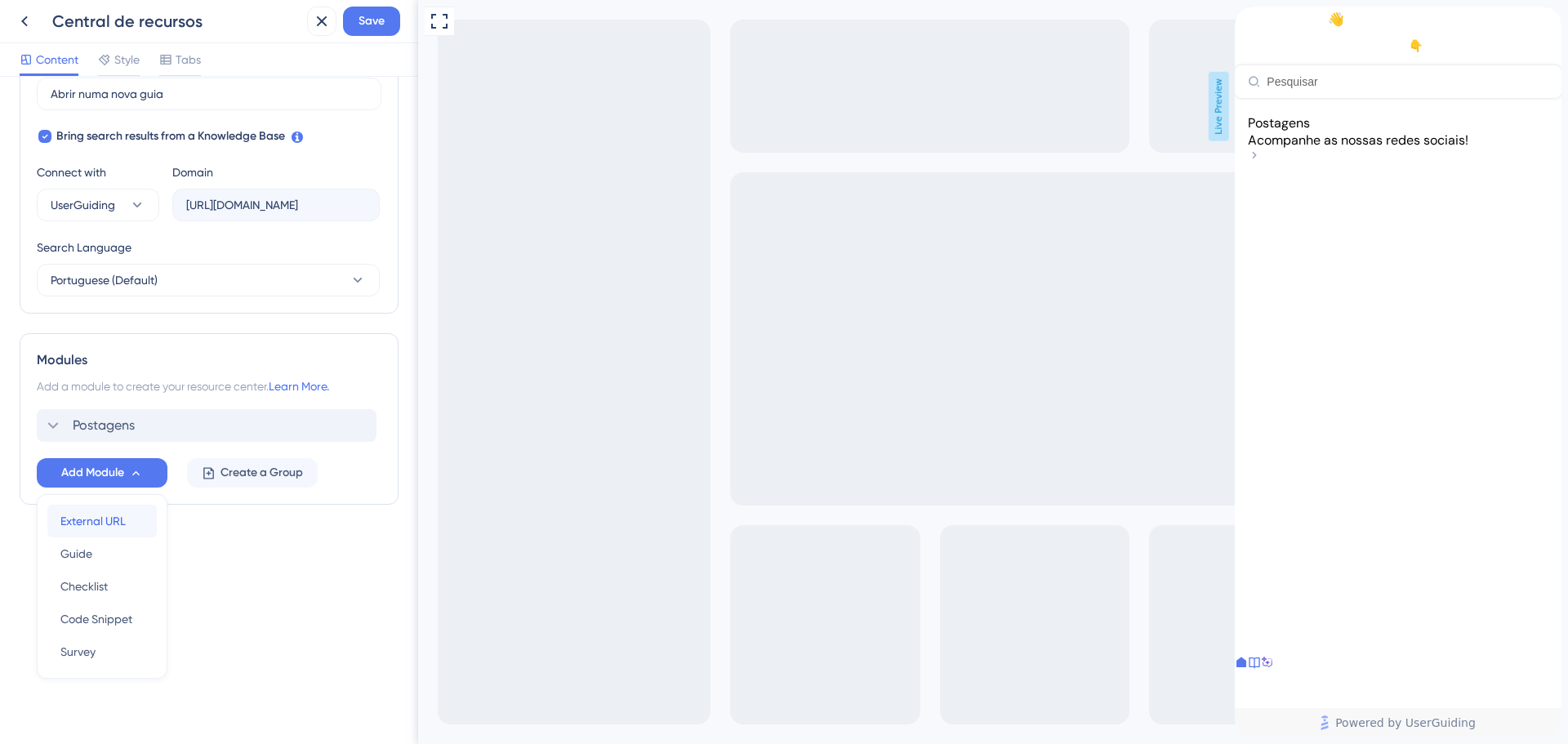
click at [106, 515] on span "External URL" at bounding box center [93, 520] width 65 height 20
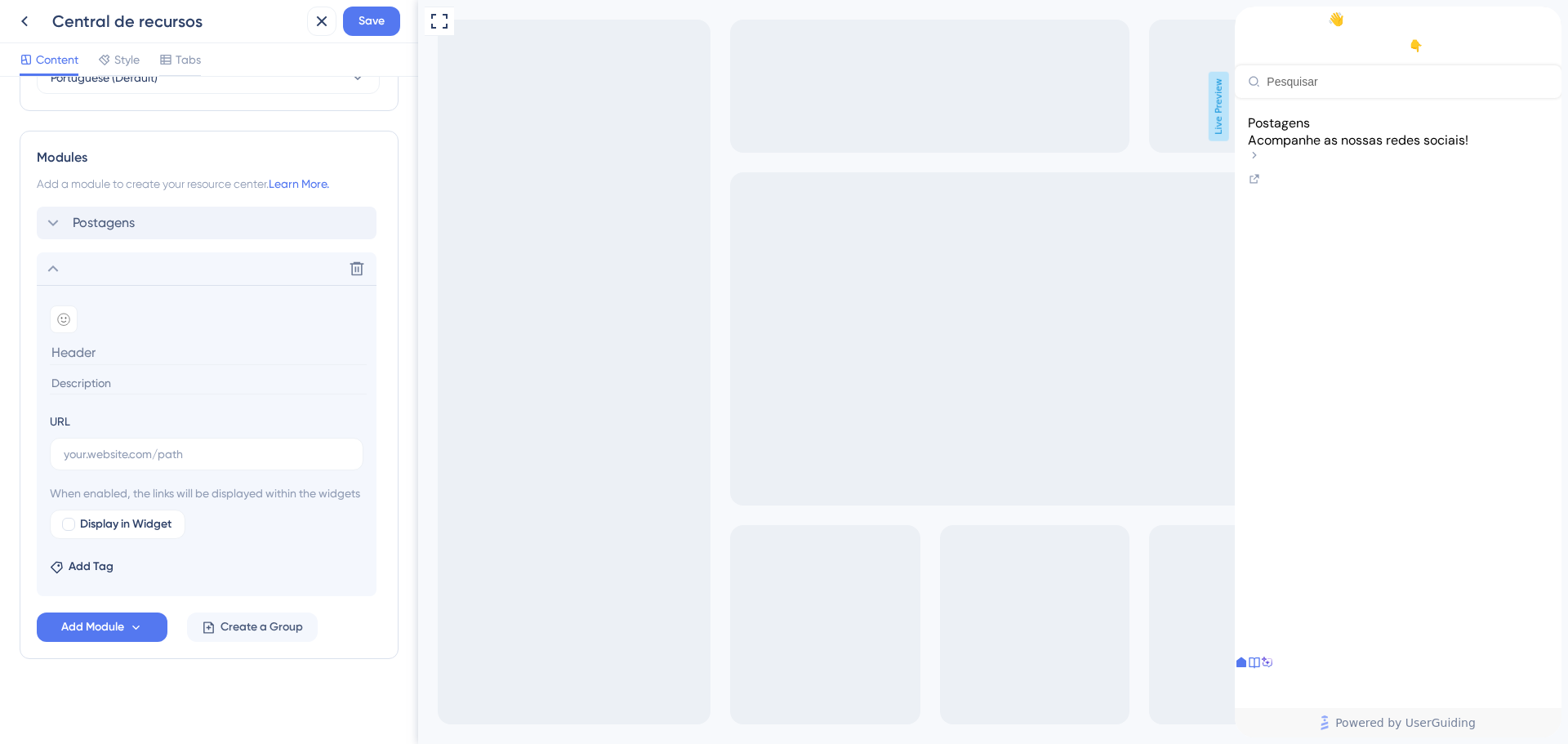
scroll to position [724, 0]
click at [102, 537] on label "Display in Widget" at bounding box center [117, 524] width 135 height 30
click at [95, 532] on span "Display in Widget" at bounding box center [126, 524] width 92 height 20
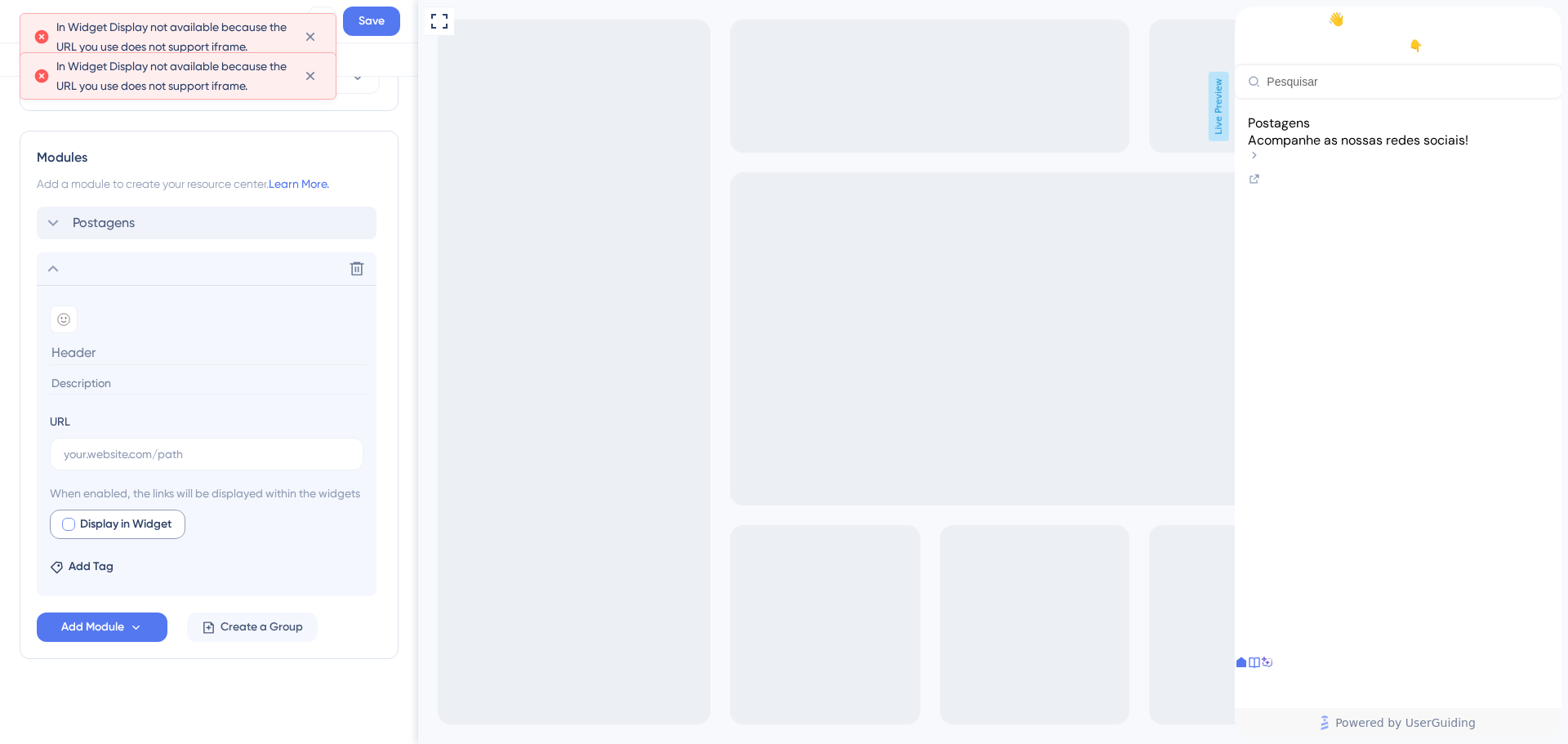
click at [77, 528] on label "Display in Widget" at bounding box center [117, 524] width 135 height 30
click at [141, 445] on label at bounding box center [207, 454] width 314 height 32
click at [141, 446] on input "text" at bounding box center [207, 454] width 286 height 18
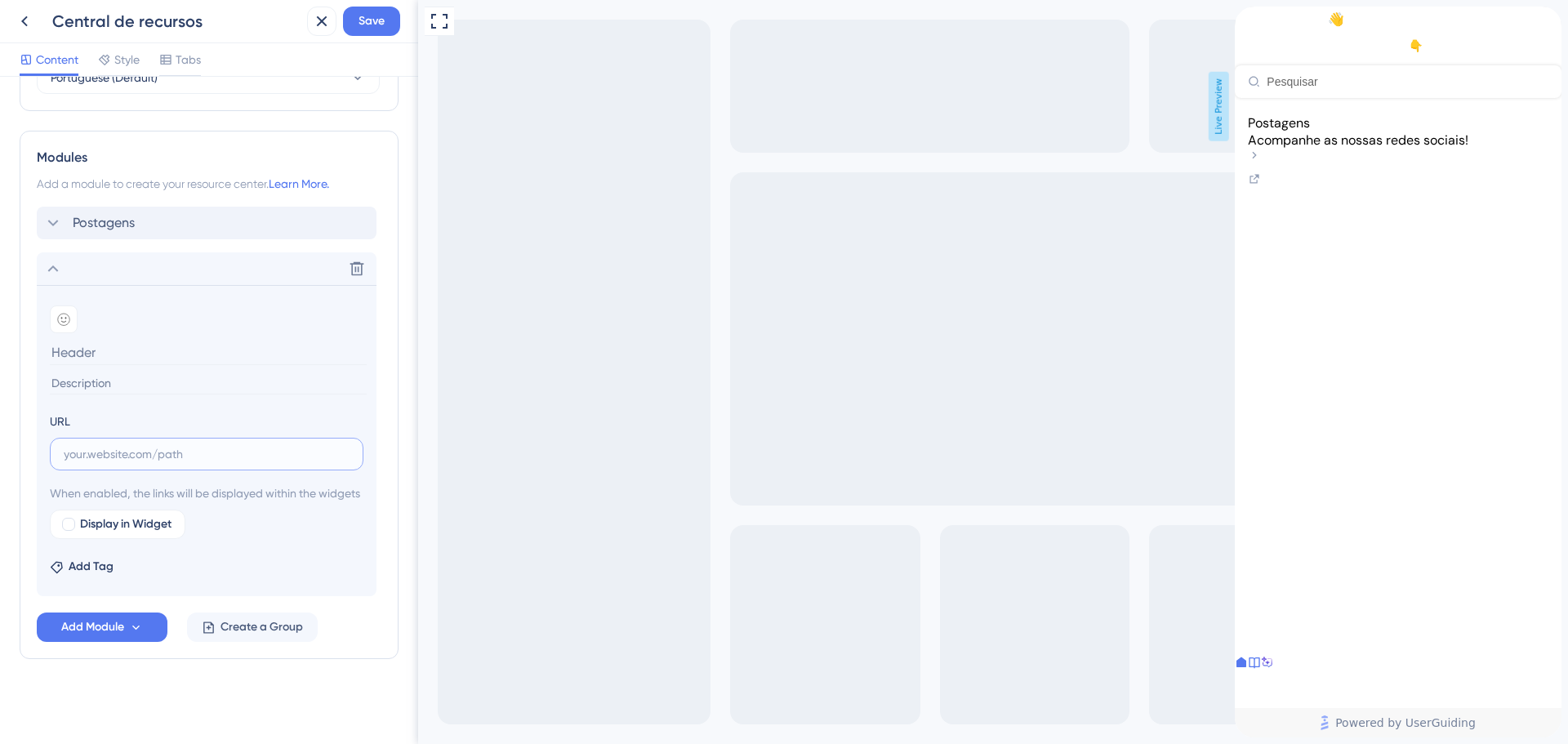
click at [116, 446] on input "text" at bounding box center [207, 454] width 286 height 18
paste input "[URL][DOMAIN_NAME]"
type input "[URL][DOMAIN_NAME]"
click at [154, 372] on input at bounding box center [208, 383] width 317 height 22
click at [159, 340] on input at bounding box center [208, 353] width 317 height 26
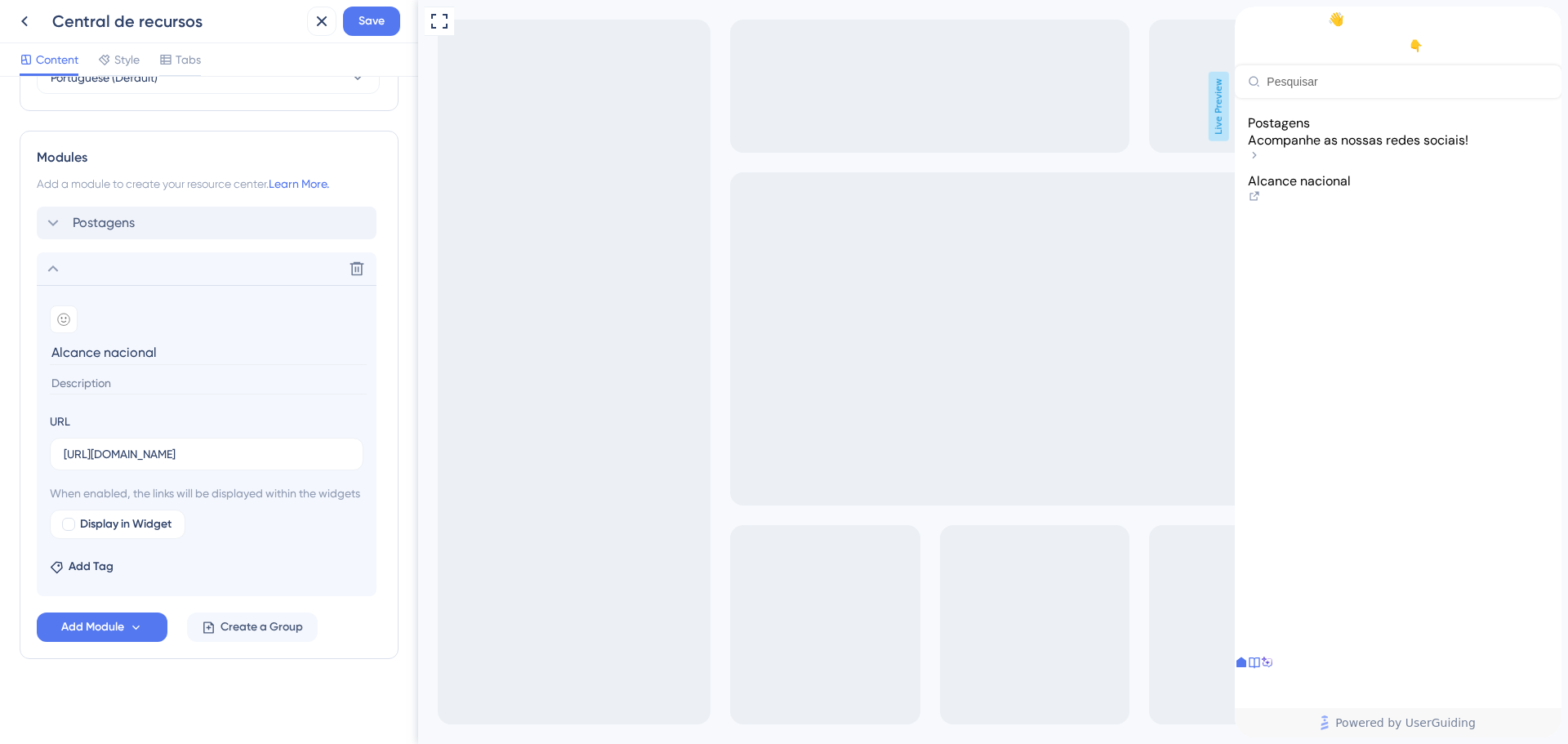
type input "Alcance nacional"
click at [113, 634] on span "Add Module" at bounding box center [93, 627] width 63 height 20
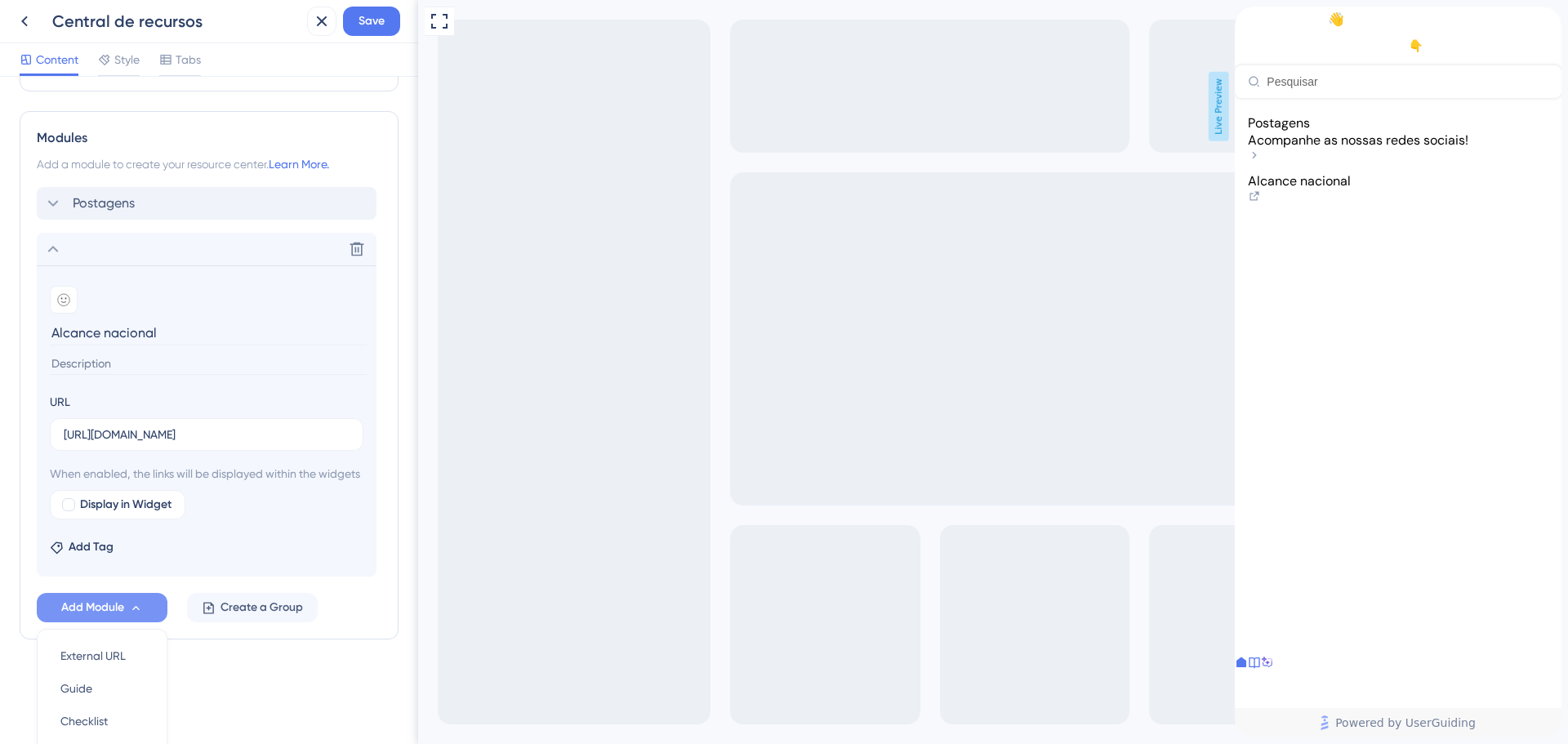
scroll to position [878, 0]
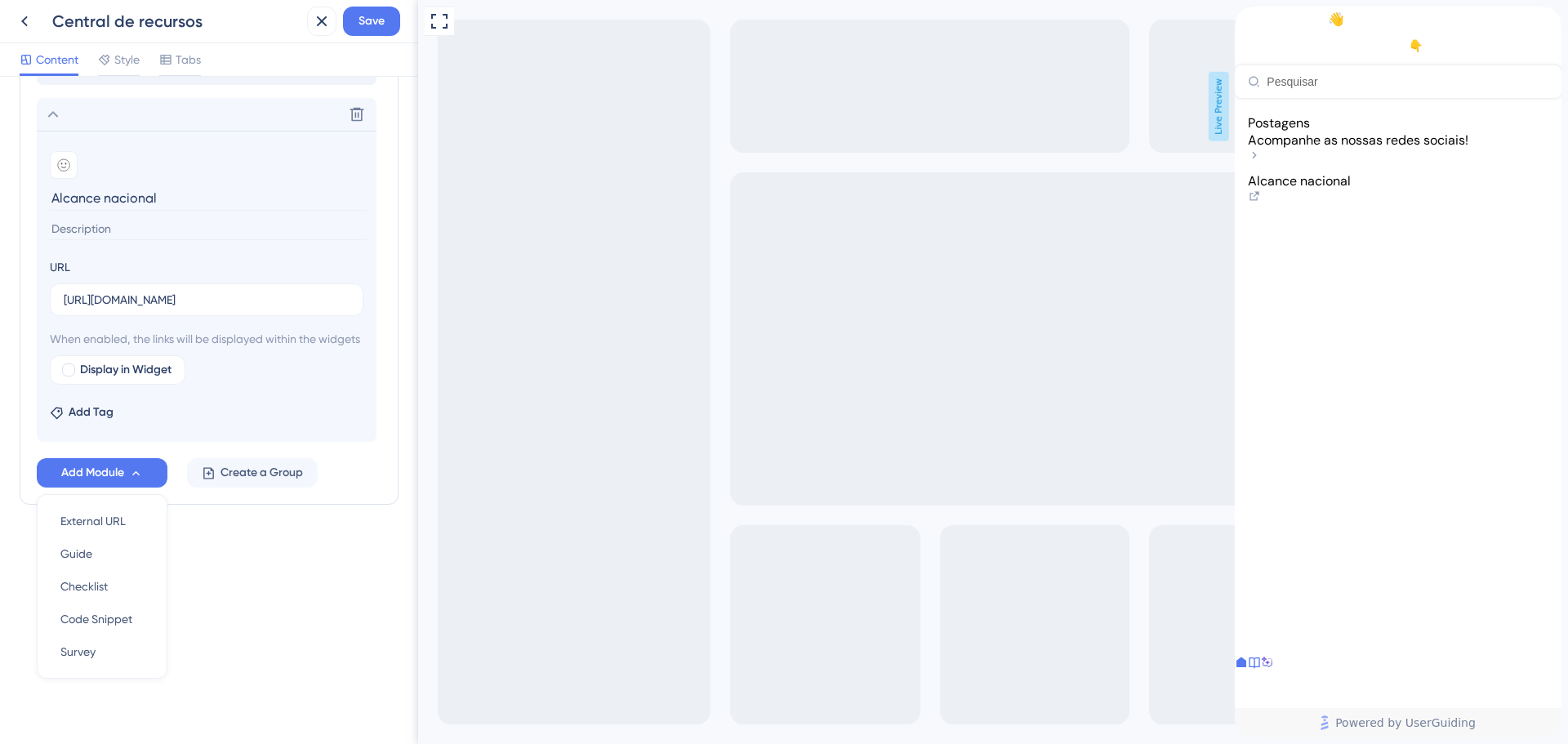
click at [314, 389] on section "Add emoji Alcance nacional URL [URL][DOMAIN_NAME] When enabled, the links will …" at bounding box center [207, 287] width 340 height 311
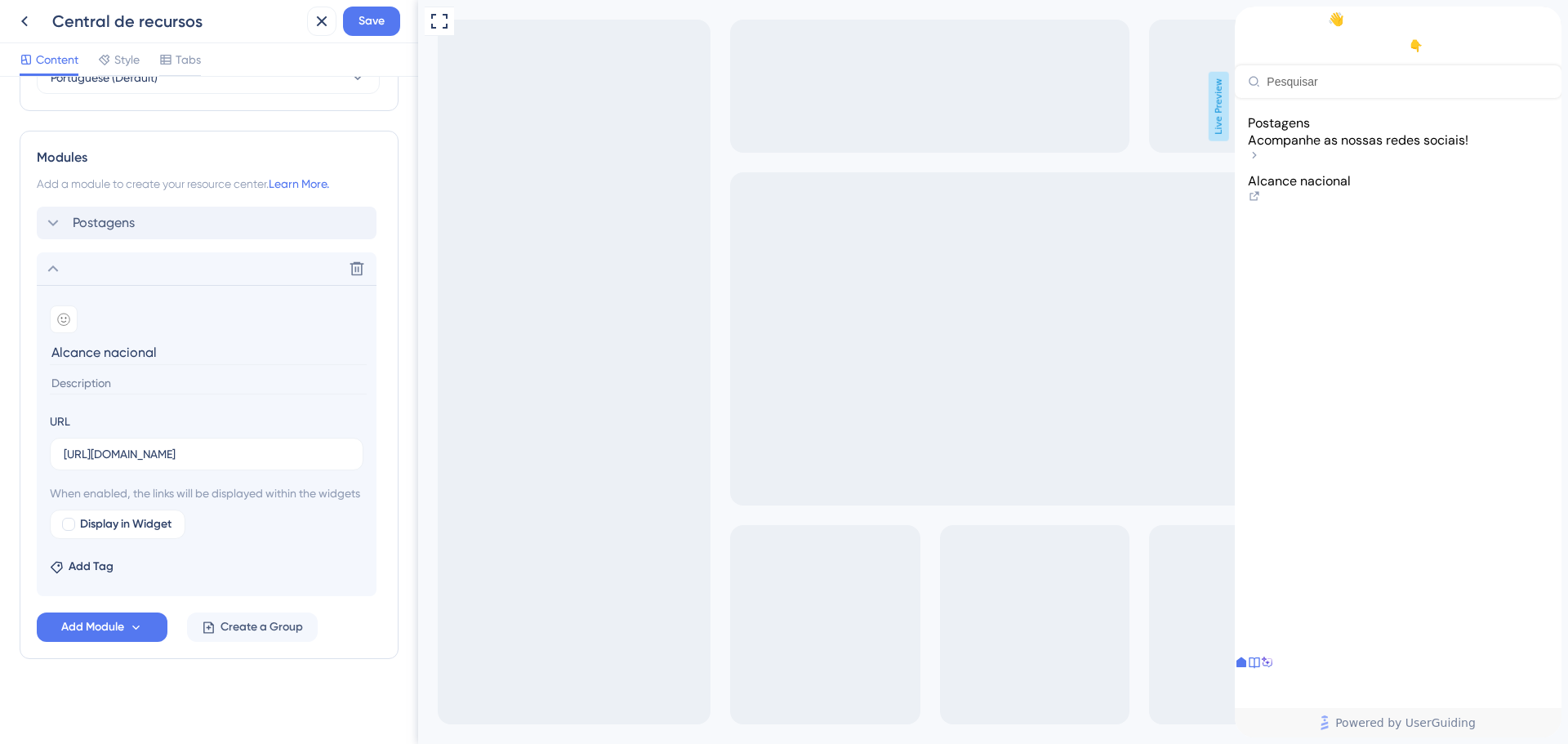
scroll to position [724, 0]
click at [68, 524] on div at bounding box center [68, 524] width 13 height 13
drag, startPoint x: 71, startPoint y: 521, endPoint x: 259, endPoint y: 567, distance: 193.5
click at [259, 567] on div "Add Tag" at bounding box center [207, 564] width 314 height 26
click at [93, 255] on div "Delete" at bounding box center [207, 269] width 340 height 32
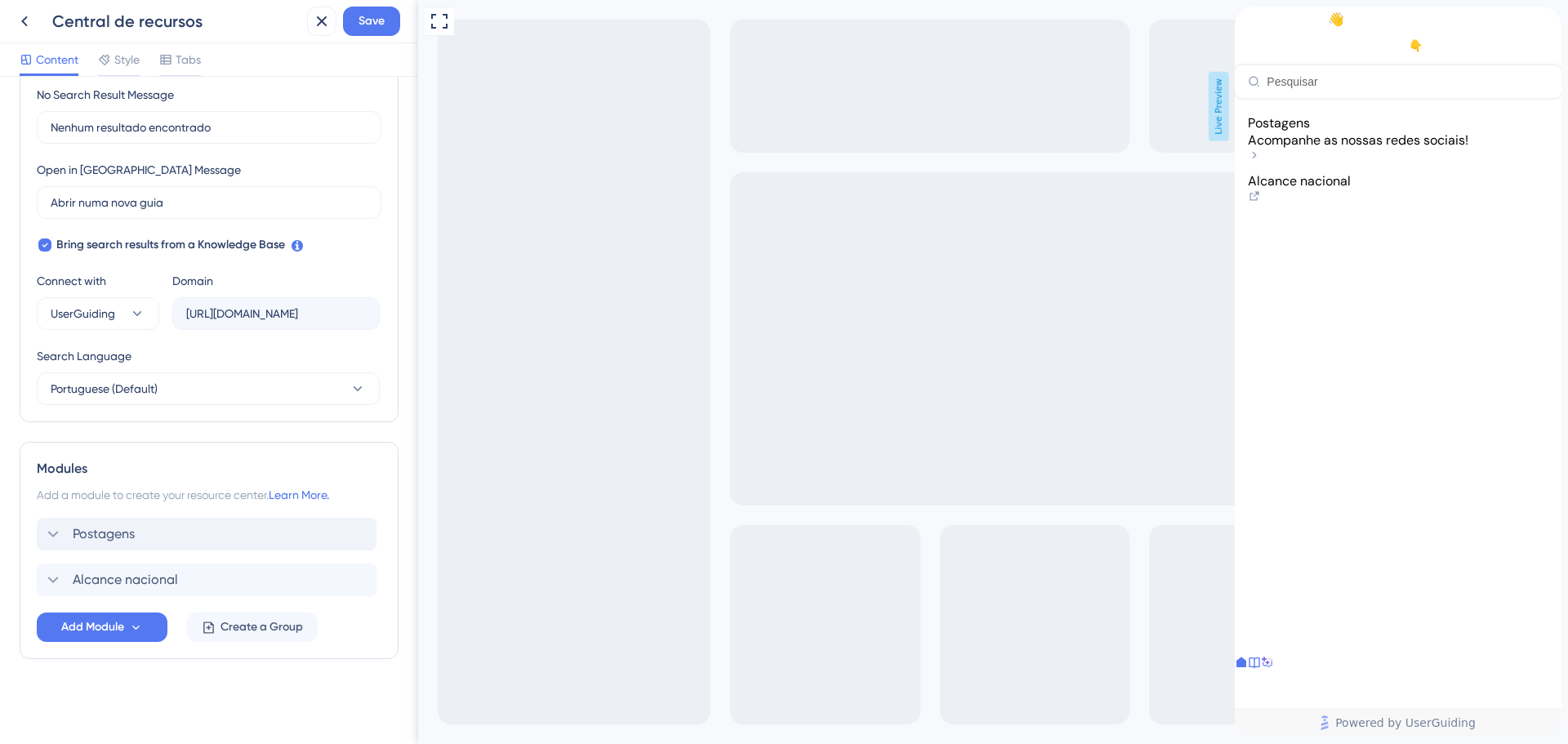
scroll to position [393, 0]
drag, startPoint x: 135, startPoint y: 575, endPoint x: 140, endPoint y: 567, distance: 9.4
click at [140, 570] on div "Postagens Alcance nacional" at bounding box center [208, 557] width 344 height 78
click at [103, 525] on span "Postagens" at bounding box center [104, 534] width 62 height 20
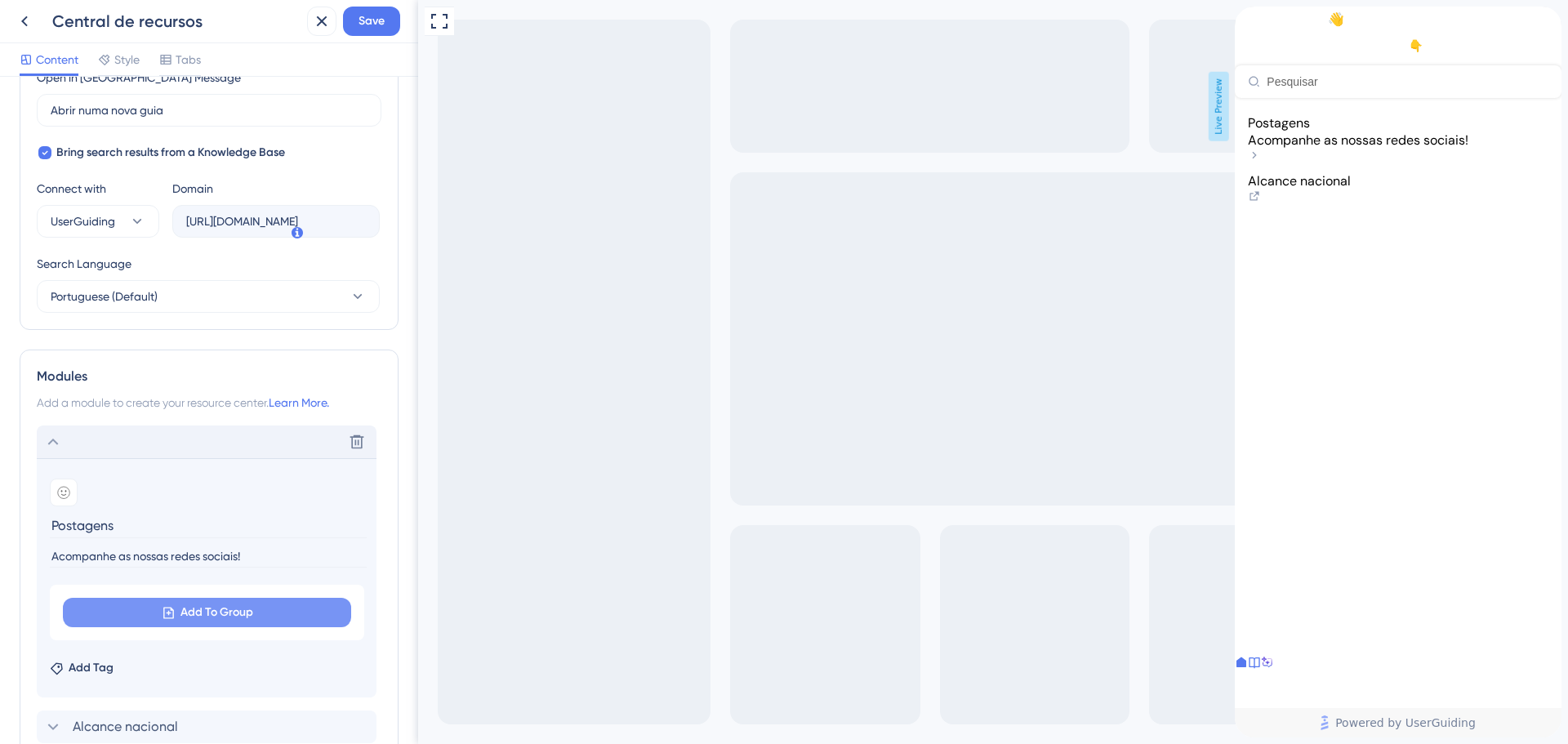
scroll to position [633, 0]
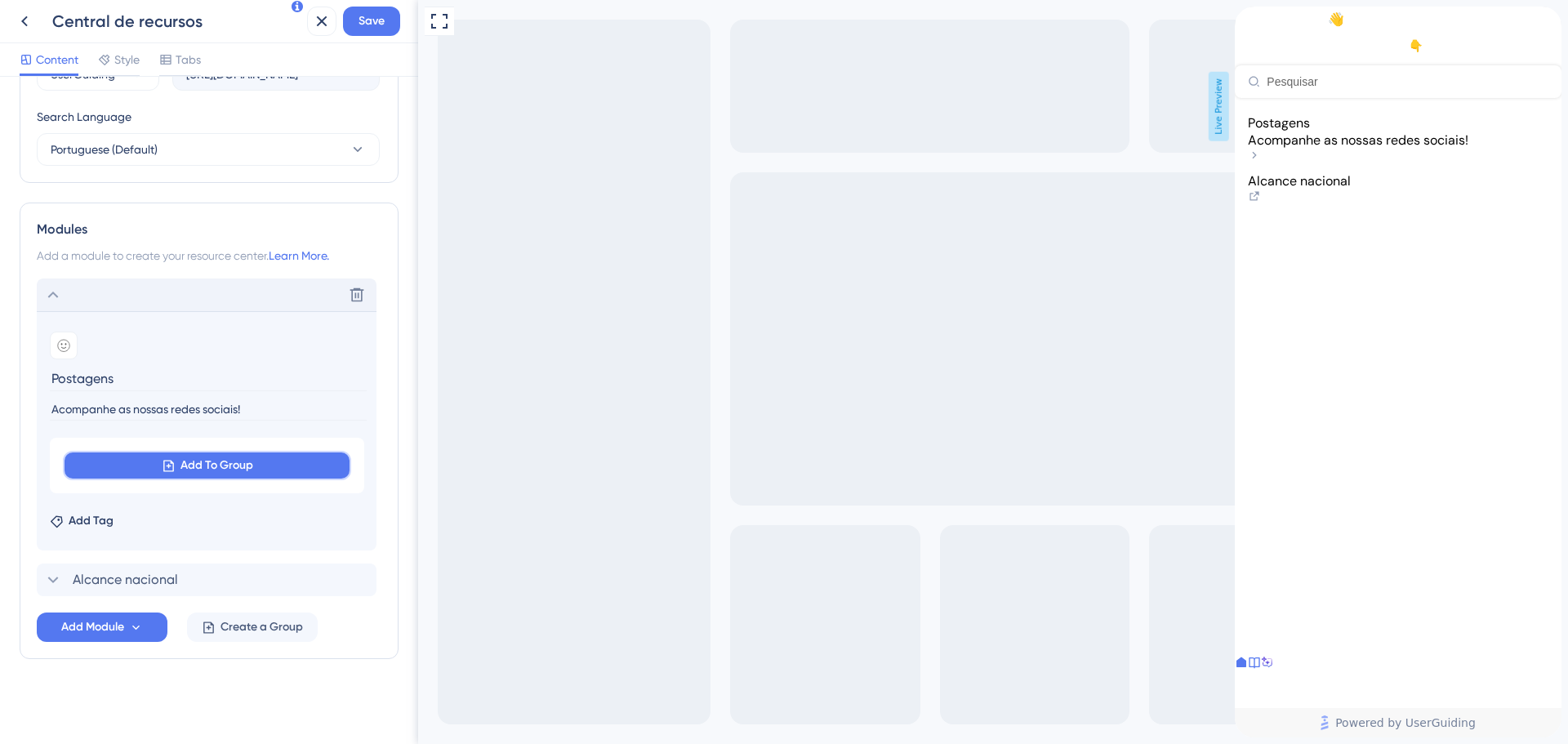
click at [140, 464] on button "Add To Group" at bounding box center [207, 465] width 288 height 30
click at [119, 569] on span "Alcance nacional" at bounding box center [133, 563] width 92 height 20
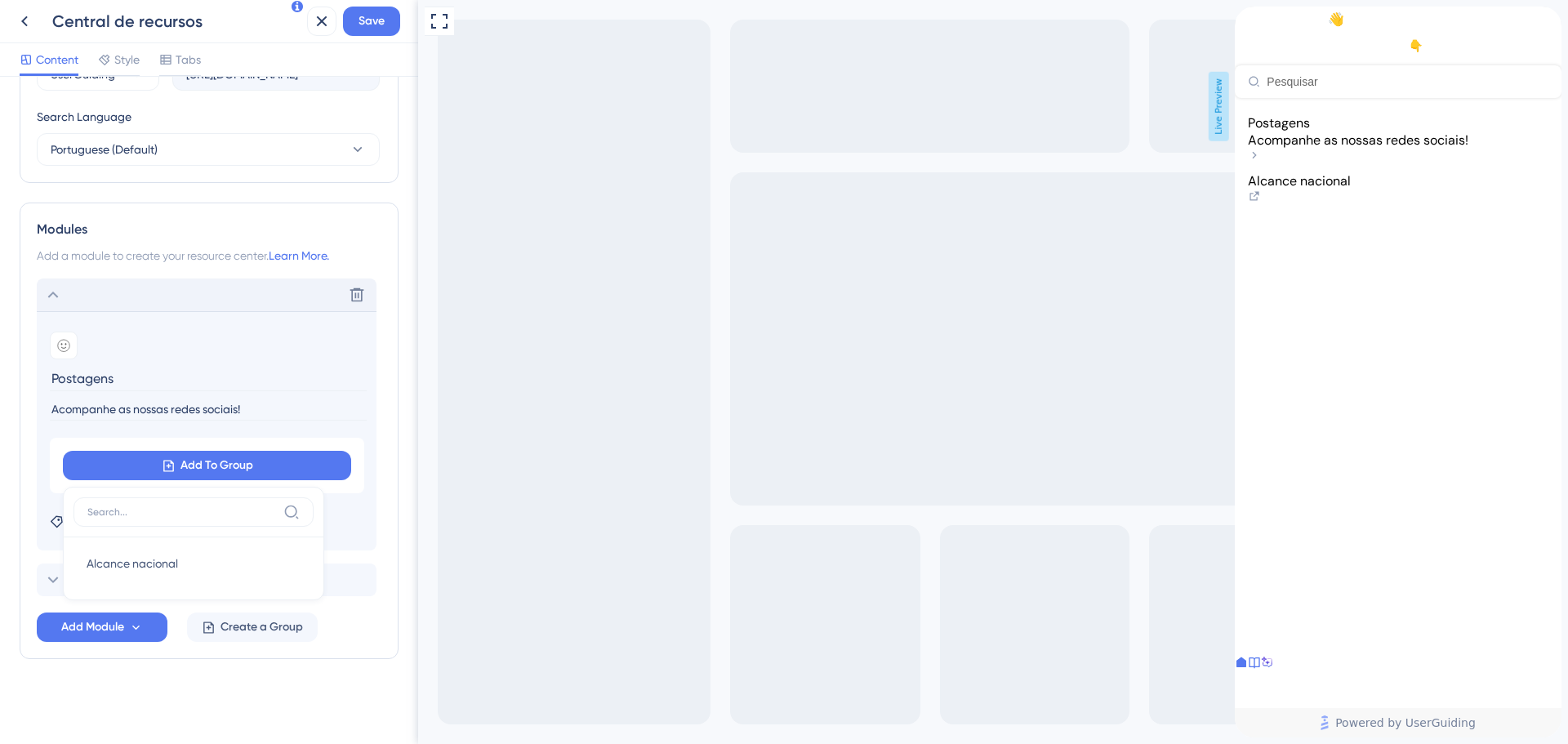
scroll to position [629, 0]
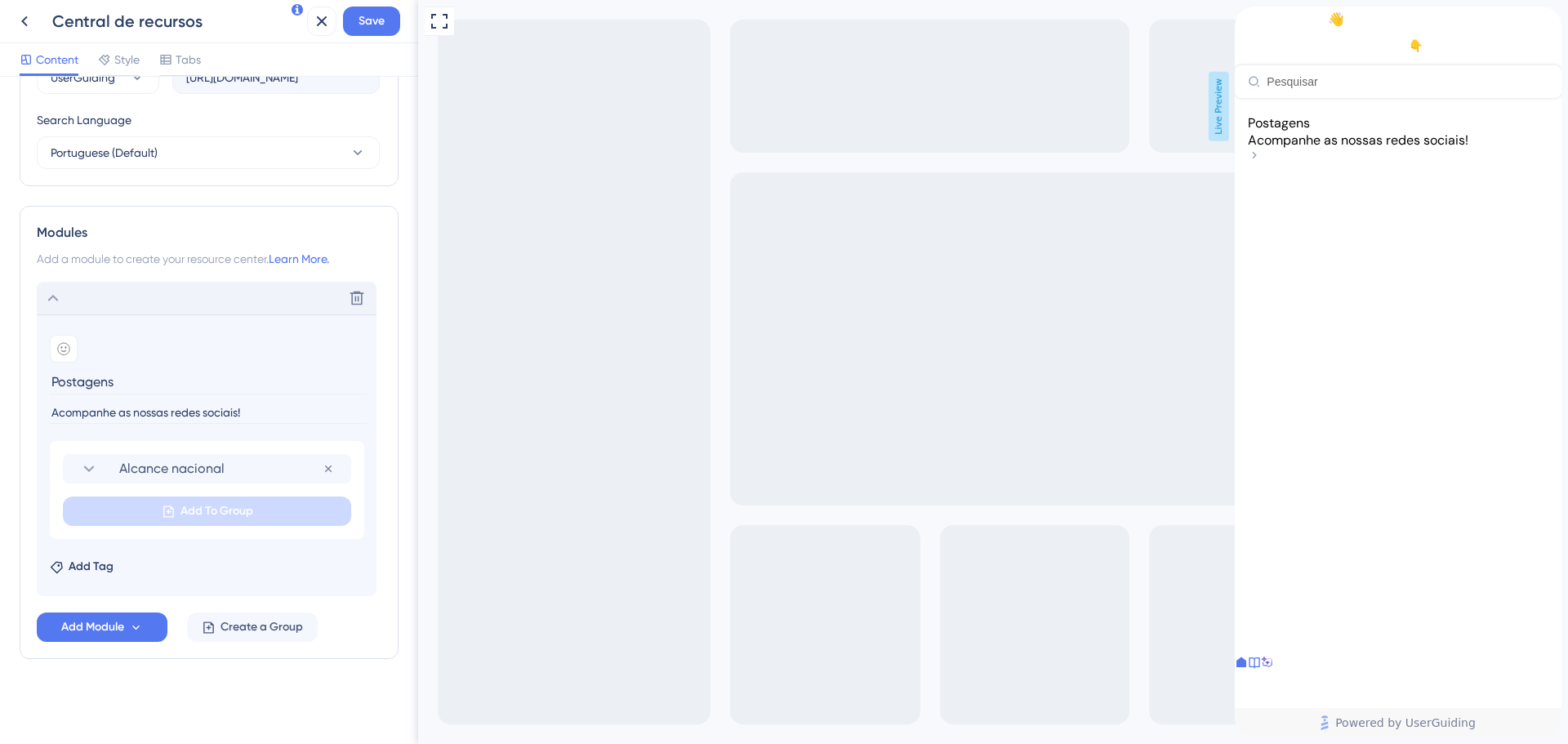
click at [1310, 132] on span "Postagens" at bounding box center [1278, 123] width 62 height 17
click at [196, 471] on span "Alcance nacional" at bounding box center [220, 469] width 203 height 20
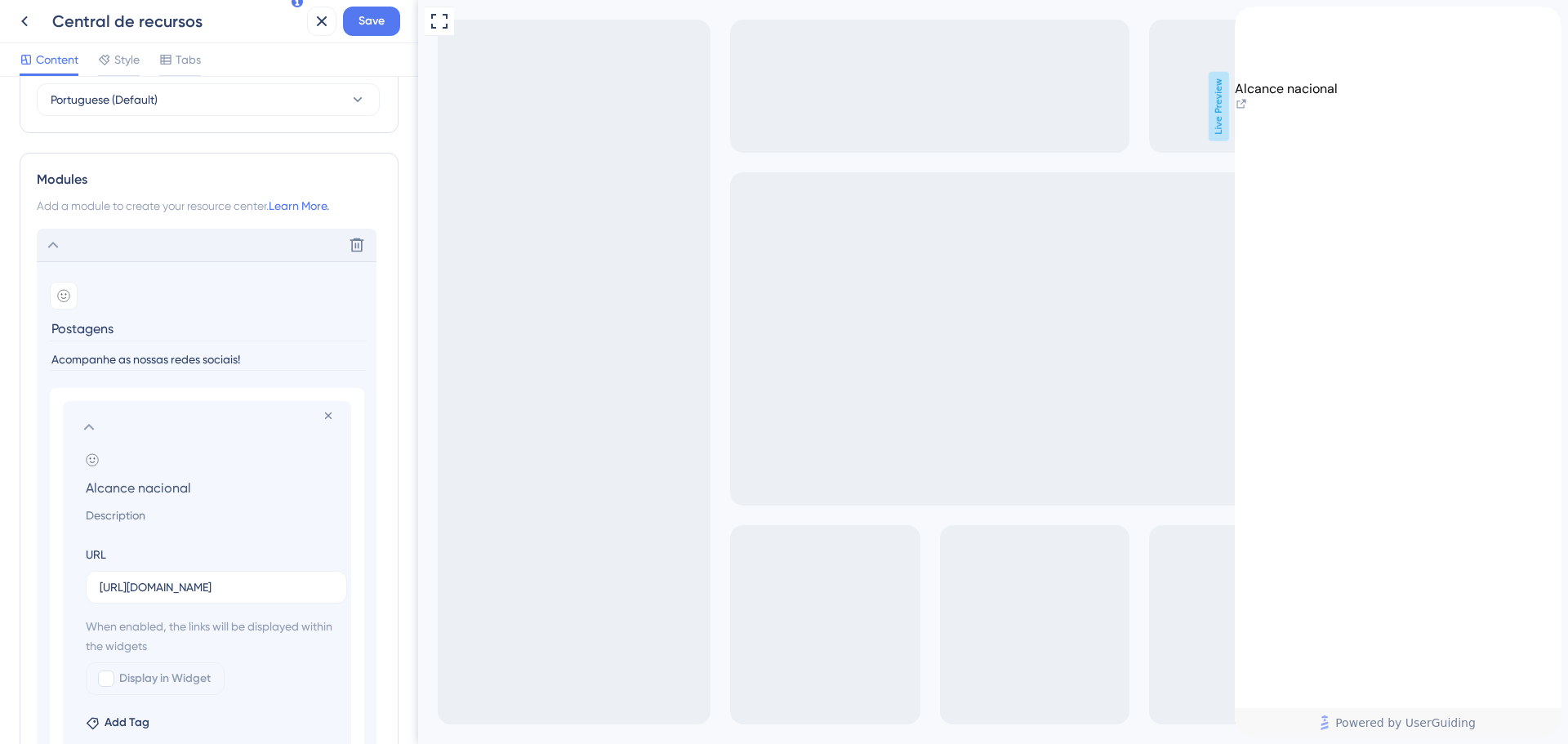
scroll to position [877, 0]
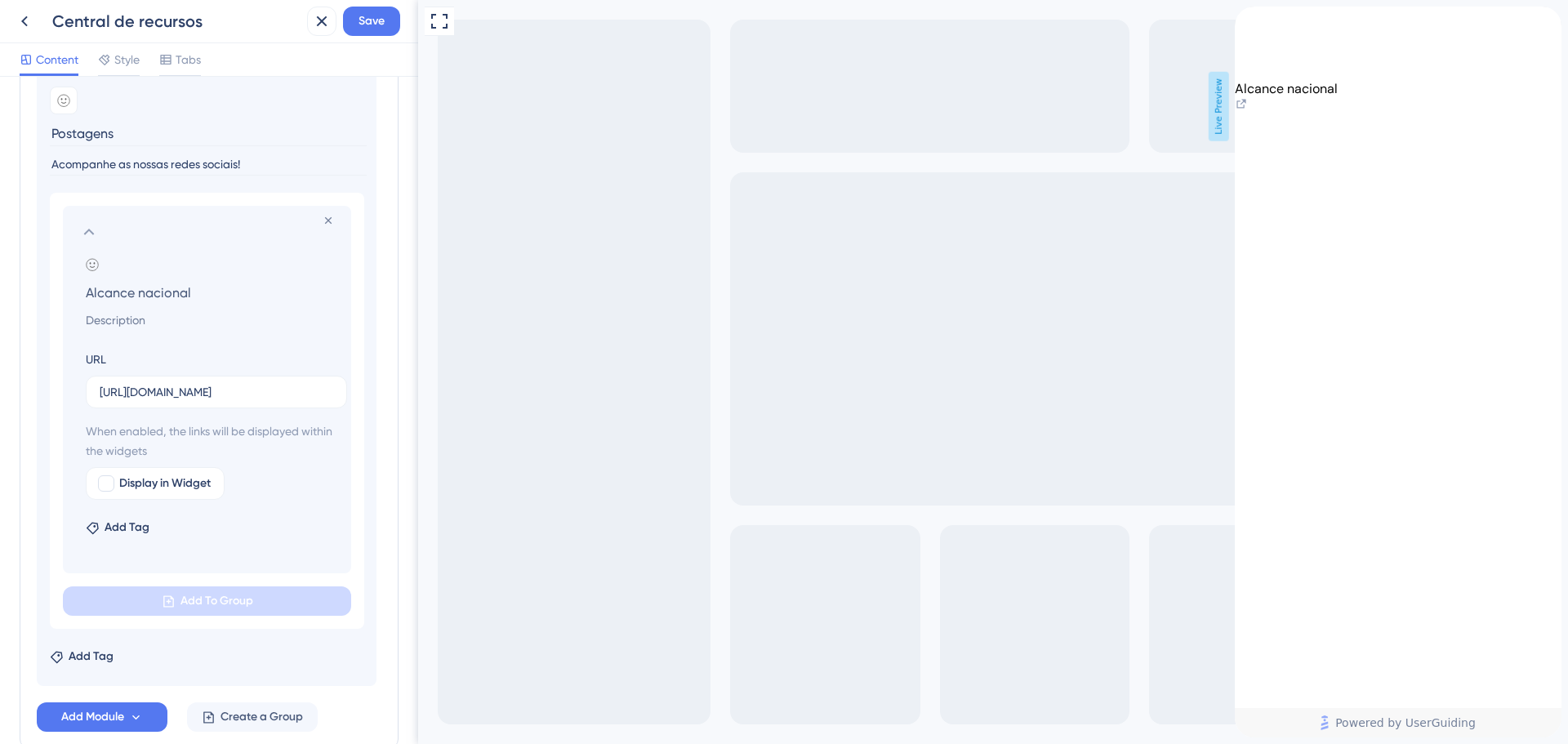
drag, startPoint x: 185, startPoint y: 333, endPoint x: 191, endPoint y: 325, distance: 10.0
click at [186, 332] on div "Add emoji Alcance nacional URL [URL][DOMAIN_NAME] When enabled, the links will …" at bounding box center [207, 416] width 256 height 315
click at [193, 317] on input at bounding box center [211, 320] width 275 height 20
click at [165, 313] on input "Liknedin" at bounding box center [211, 320] width 275 height 20
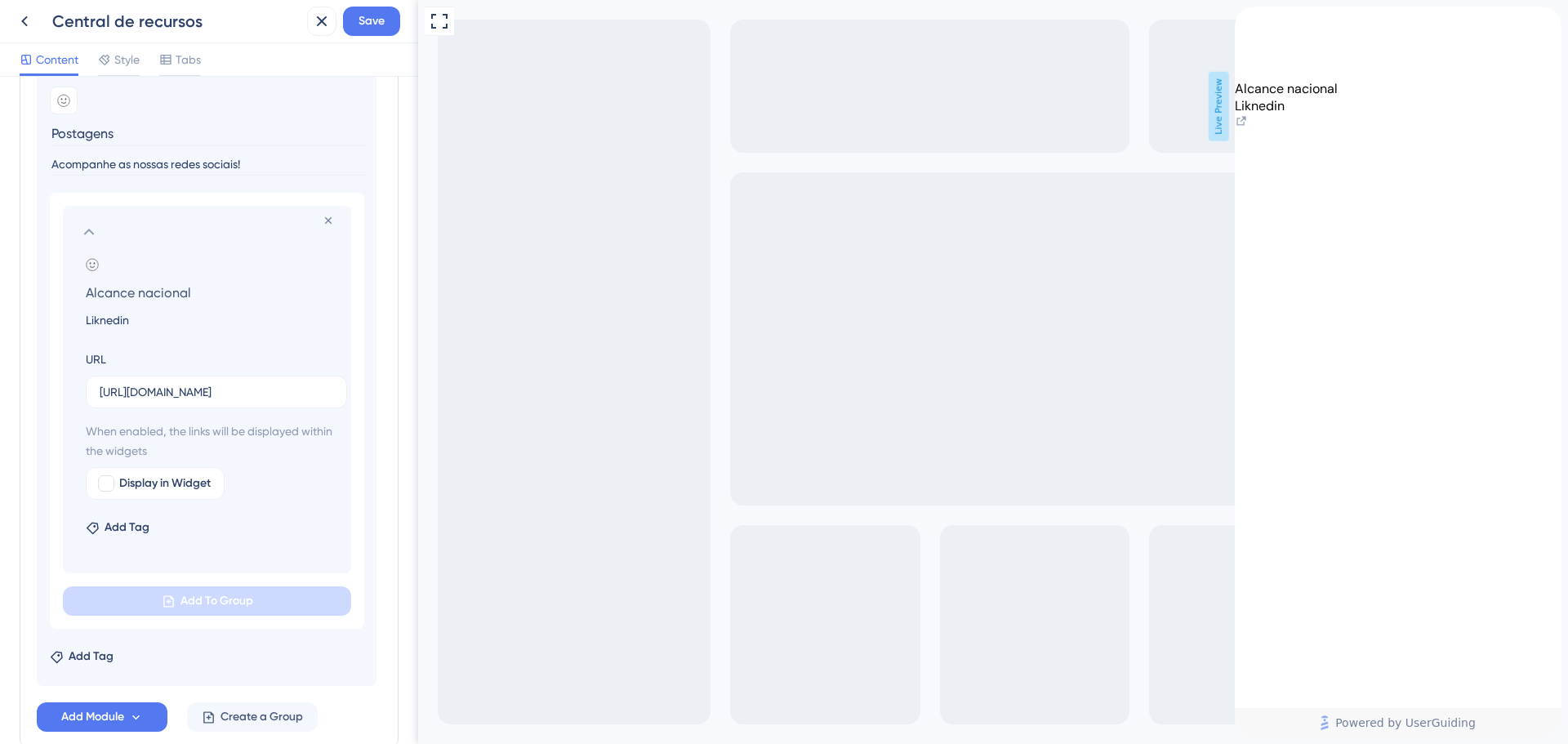
click at [165, 313] on input "Liknedin" at bounding box center [211, 320] width 275 height 20
paste input "link"
click at [218, 337] on div "Add emoji Alcance nacional linkedin URL [URL][DOMAIN_NAME] When enabled, the li…" at bounding box center [207, 416] width 256 height 315
click at [82, 322] on input "linkedin" at bounding box center [211, 320] width 275 height 20
type input "Linkedin"
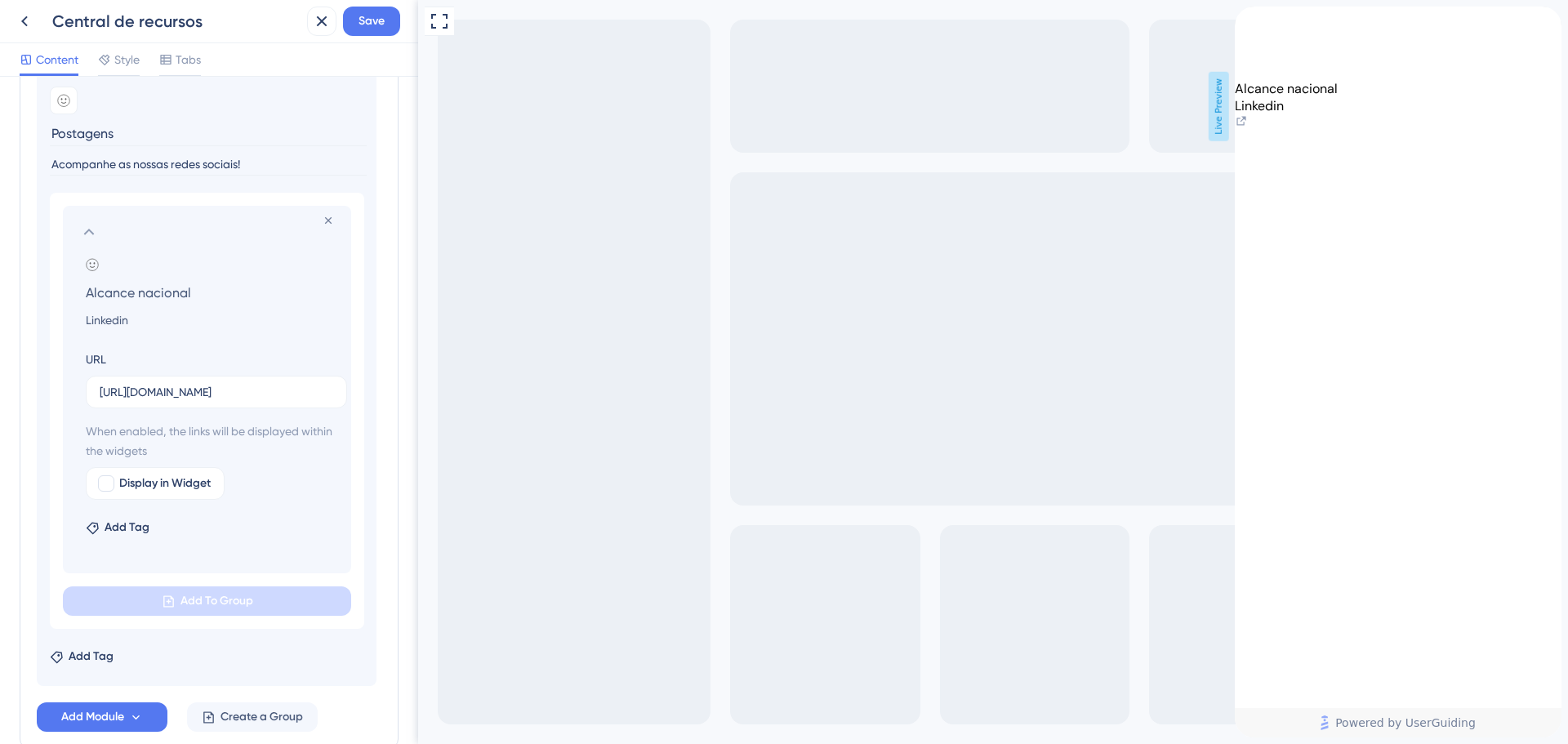
click at [174, 344] on div "Add emoji Alcance nacional Linkedin URL [URL][DOMAIN_NAME] When enabled, the li…" at bounding box center [207, 416] width 256 height 315
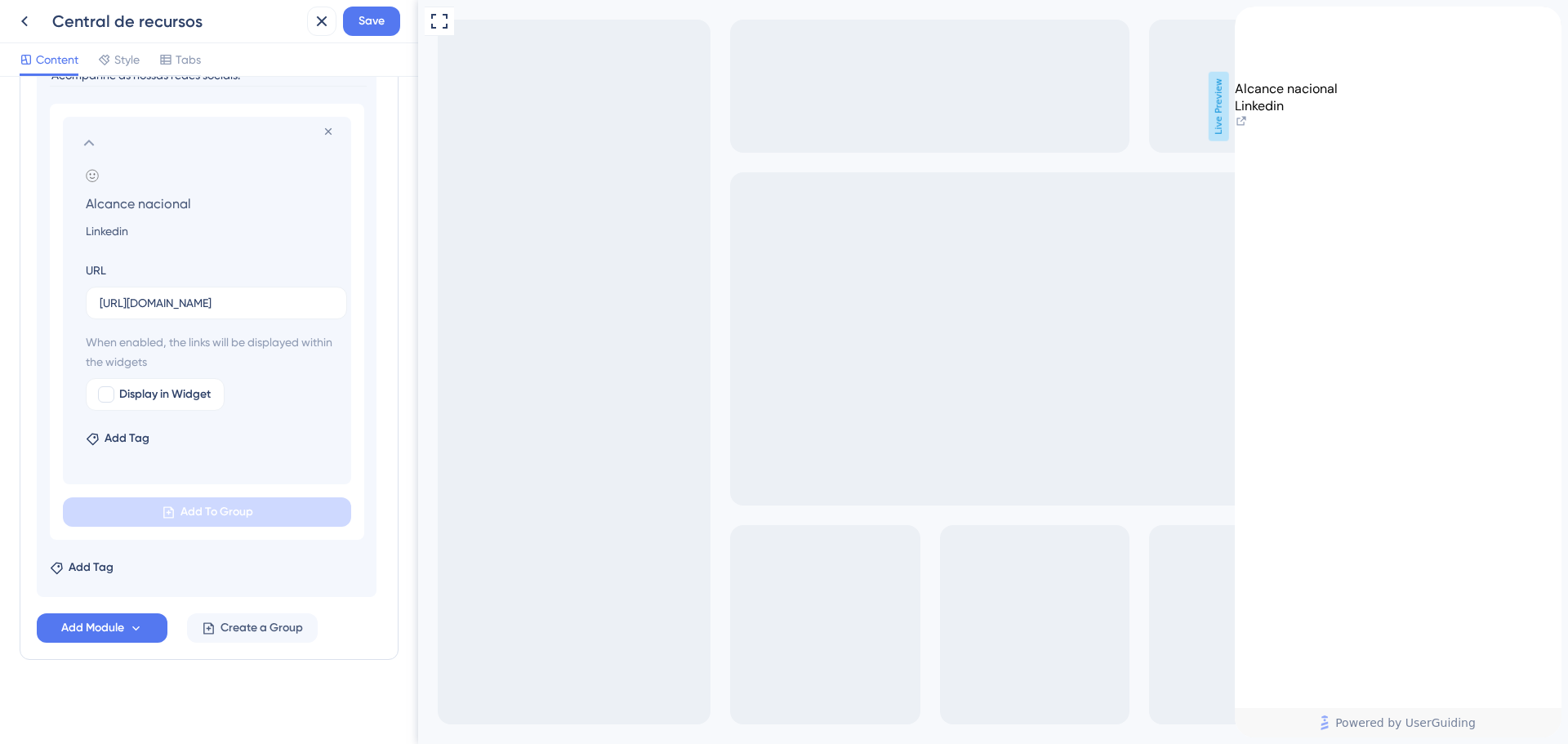
scroll to position [968, 0]
click at [144, 622] on button "Add Module" at bounding box center [102, 628] width 131 height 30
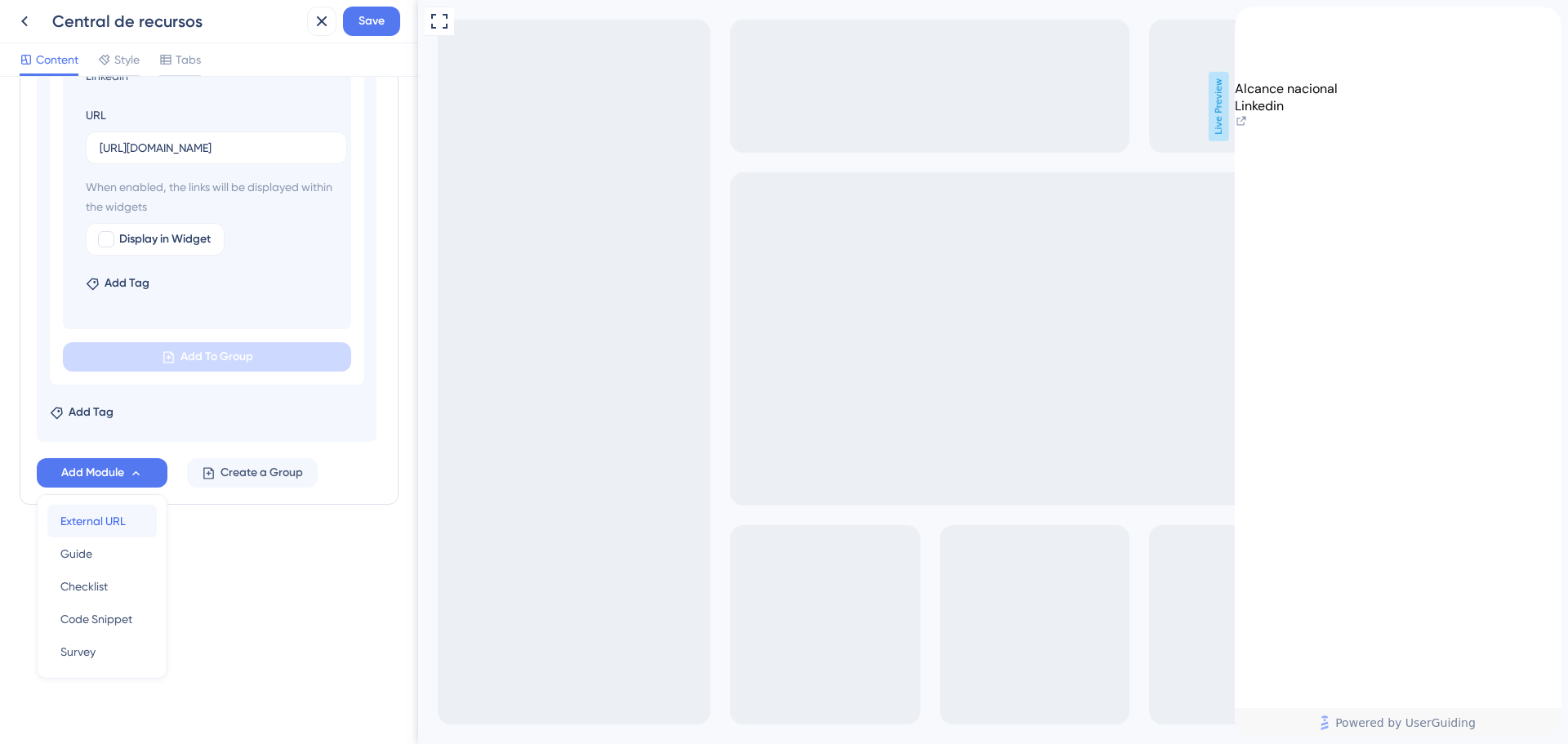
click at [131, 520] on div "External URL External URL" at bounding box center [102, 521] width 83 height 32
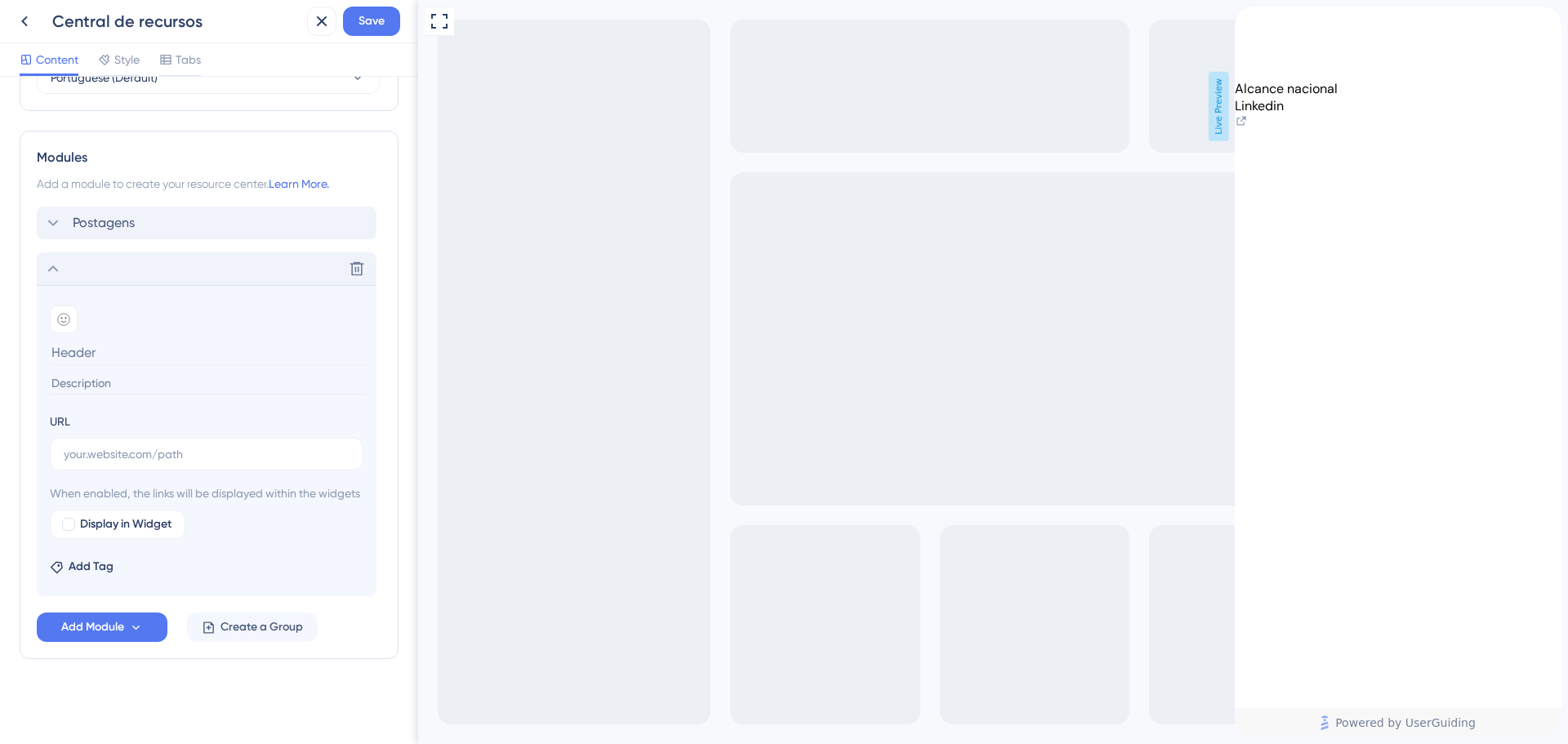
scroll to position [724, 0]
drag, startPoint x: 124, startPoint y: 440, endPoint x: 137, endPoint y: 387, distance: 54.6
click at [127, 446] on input "text" at bounding box center [207, 454] width 286 height 18
paste input "[URL][DOMAIN_NAME]"
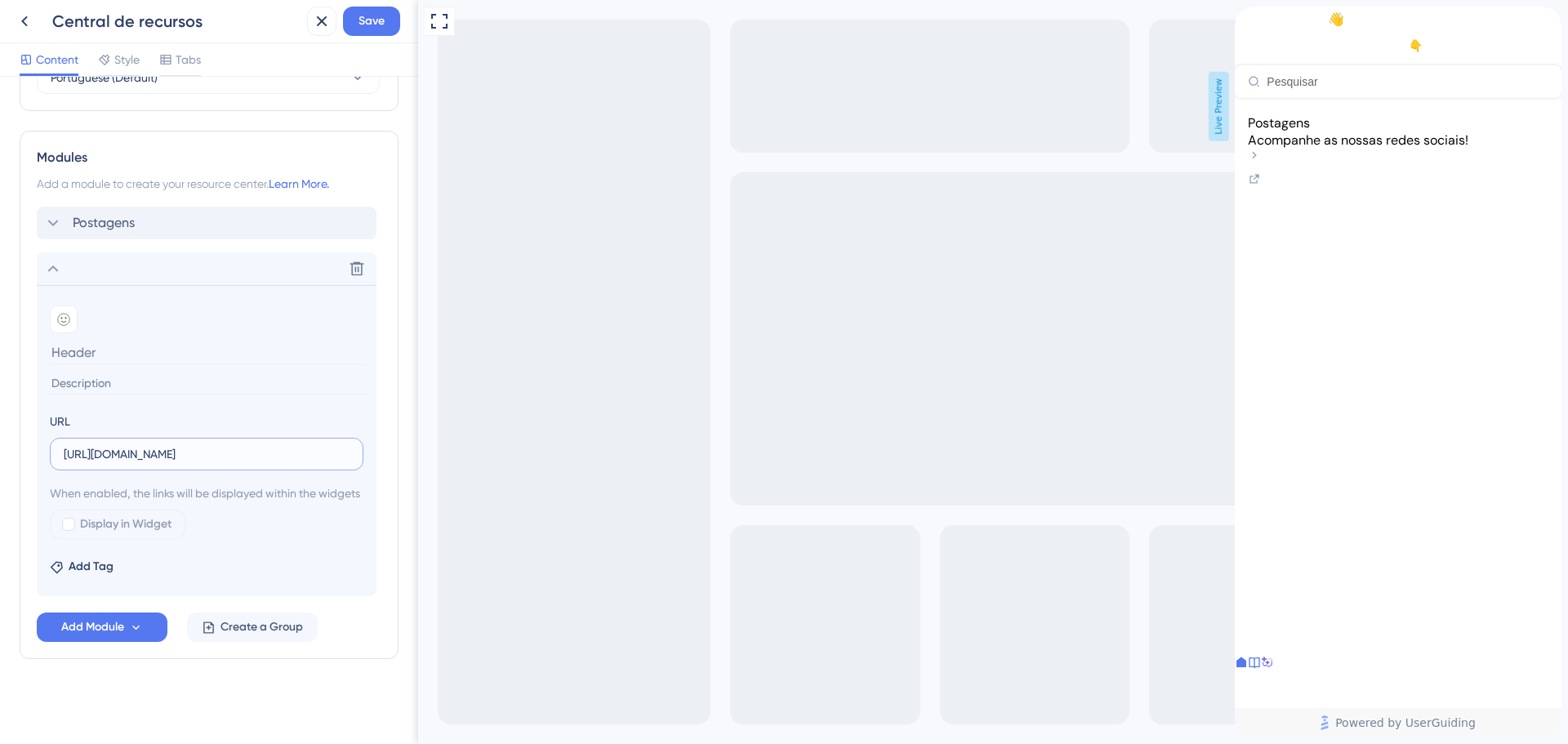
type input "[URL][DOMAIN_NAME]"
click at [132, 340] on input at bounding box center [208, 353] width 317 height 26
type input "Botleads para todos os perfis"
click at [162, 374] on input at bounding box center [208, 383] width 317 height 22
paste input "linkedin"
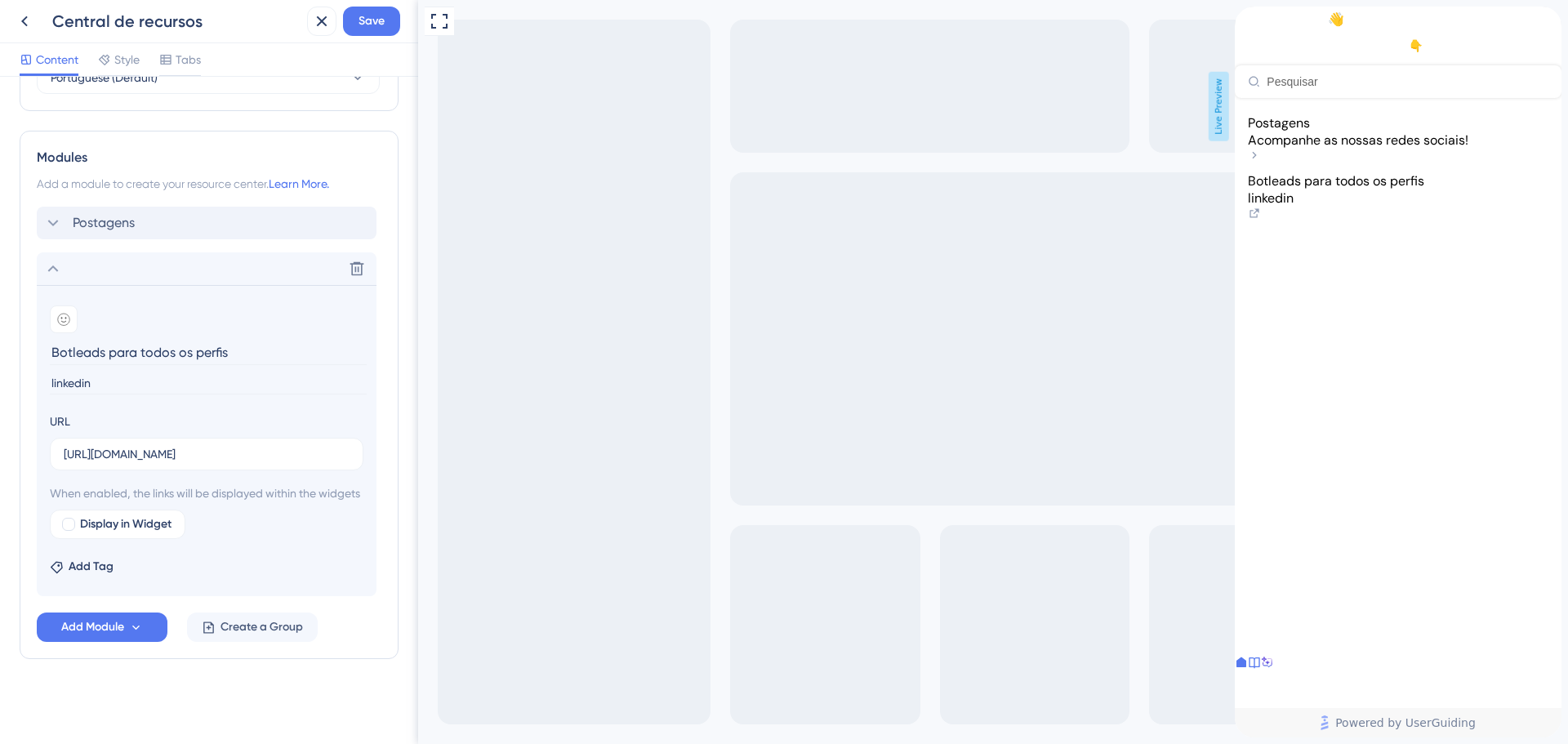
click at [133, 376] on section "Add emoji Botleads para todos os perfis linkedin URL [URL][DOMAIN_NAME] When en…" at bounding box center [207, 440] width 340 height 311
click at [143, 372] on input "linkedin" at bounding box center [208, 383] width 317 height 22
type input "Linkedin"
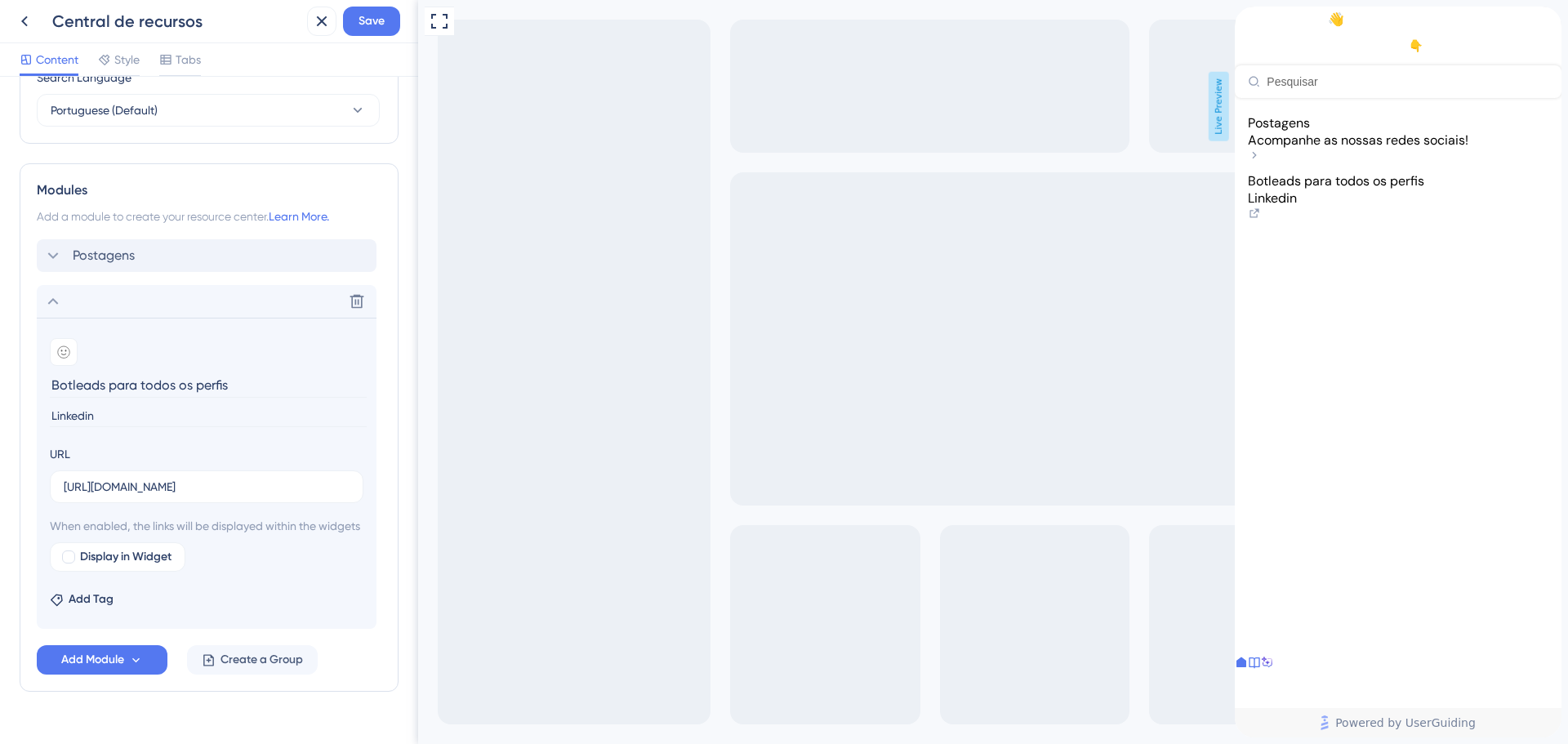
scroll to position [642, 0]
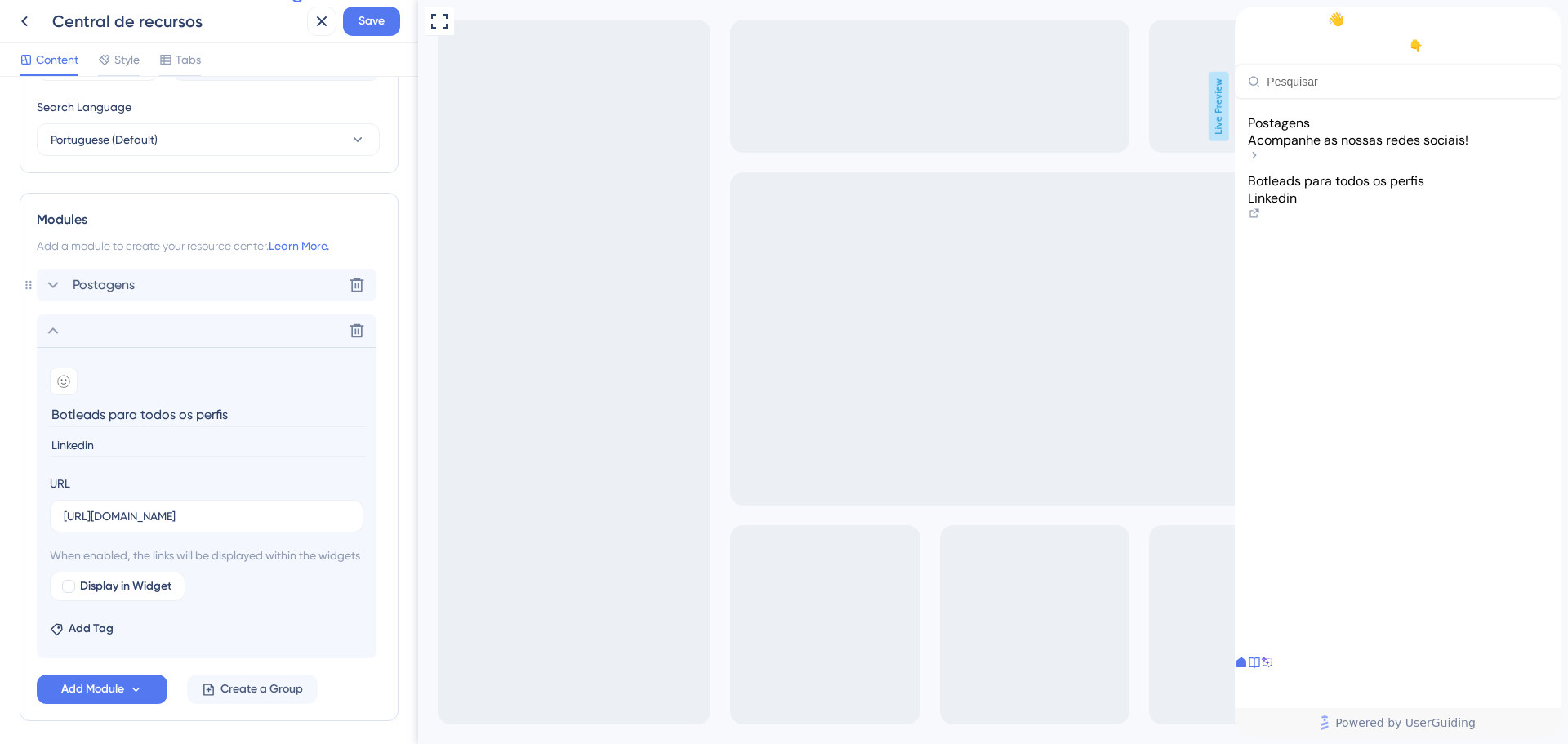
click at [59, 281] on icon at bounding box center [53, 285] width 20 height 20
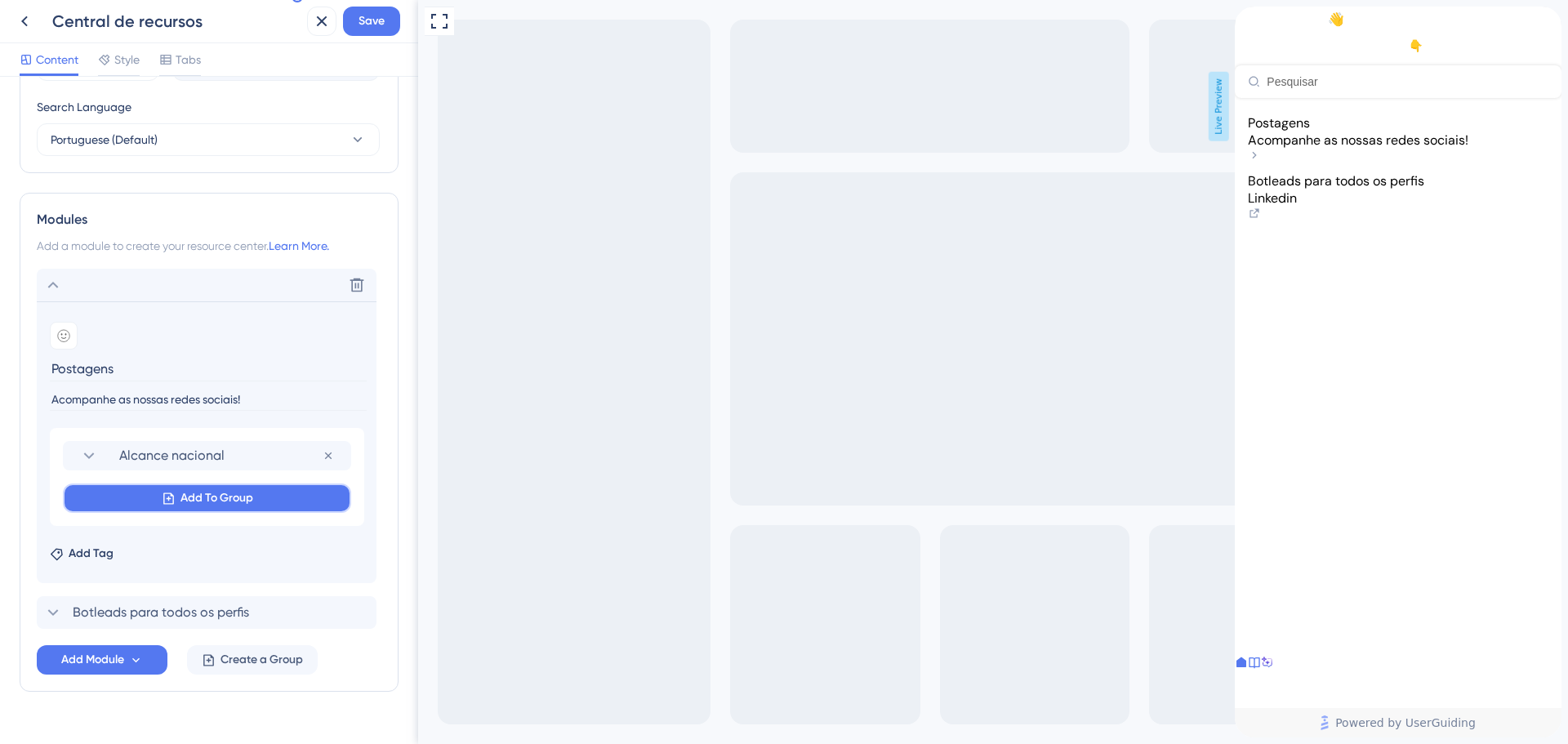
click at [229, 510] on button "Add To Group" at bounding box center [207, 498] width 288 height 30
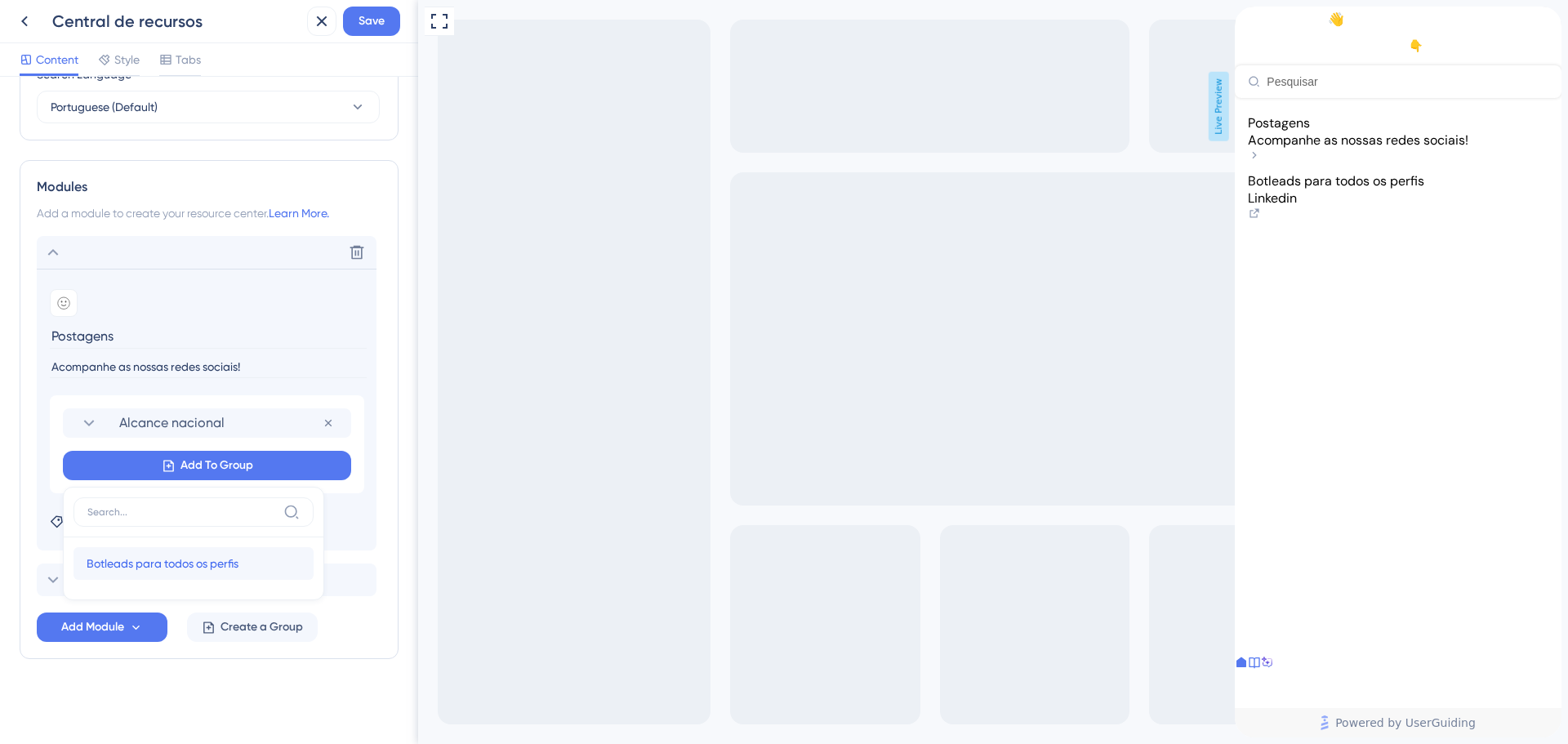
click at [167, 550] on div "Botleads para todos os perfis Botleads para todos os [DEMOGRAPHIC_DATA]" at bounding box center [194, 564] width 214 height 32
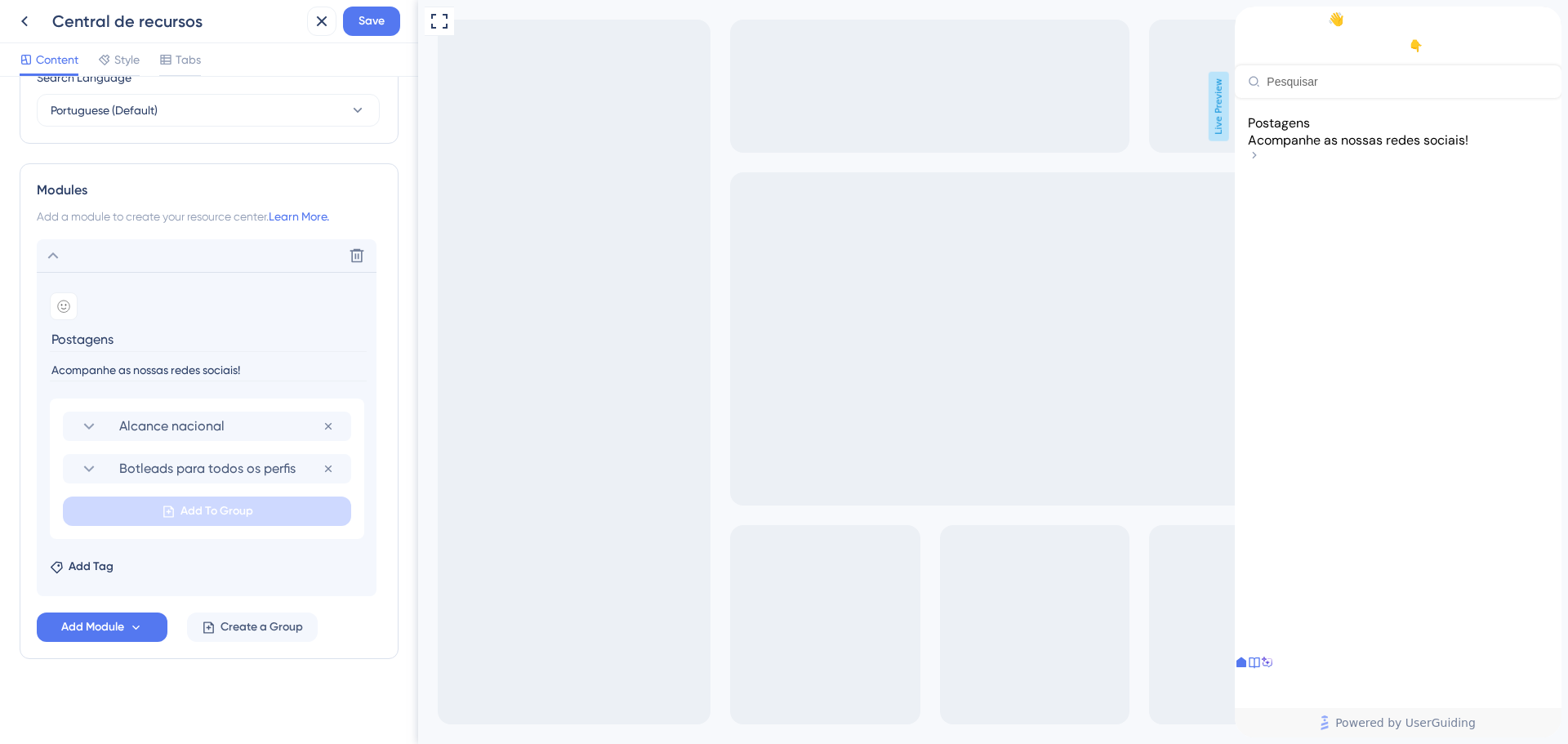
scroll to position [672, 0]
click at [1530, 166] on div at bounding box center [1398, 157] width 301 height 17
click at [1248, 20] on icon "back to header" at bounding box center [1241, 13] width 13 height 13
click at [126, 343] on input "Postagens" at bounding box center [208, 339] width 317 height 26
paste input "linkedin"
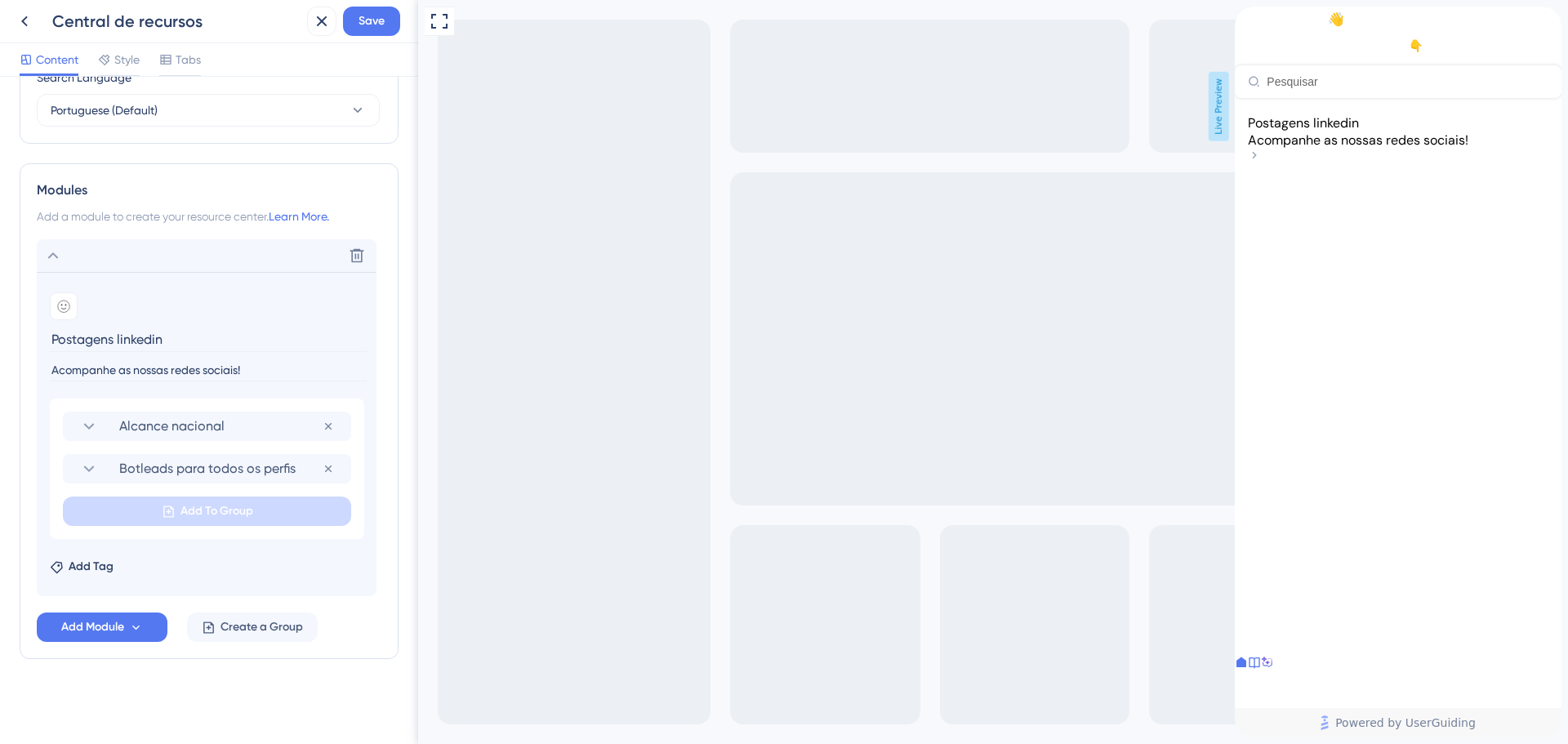
click at [118, 335] on input "Postagens linkedin" at bounding box center [208, 339] width 317 height 26
click at [266, 433] on span "Alcance nacional" at bounding box center [220, 426] width 203 height 20
type input "Postagens Linkedin"
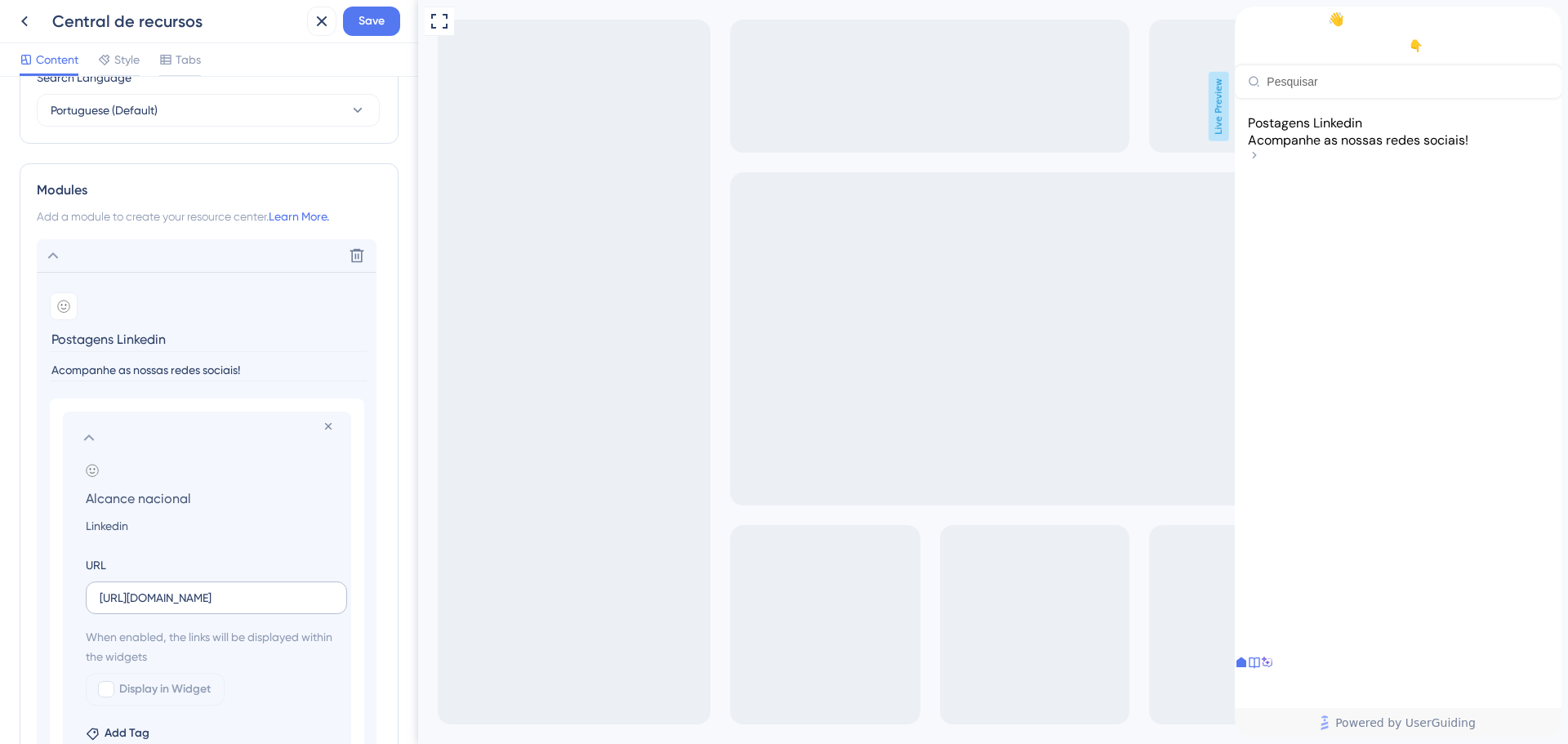
scroll to position [835, 0]
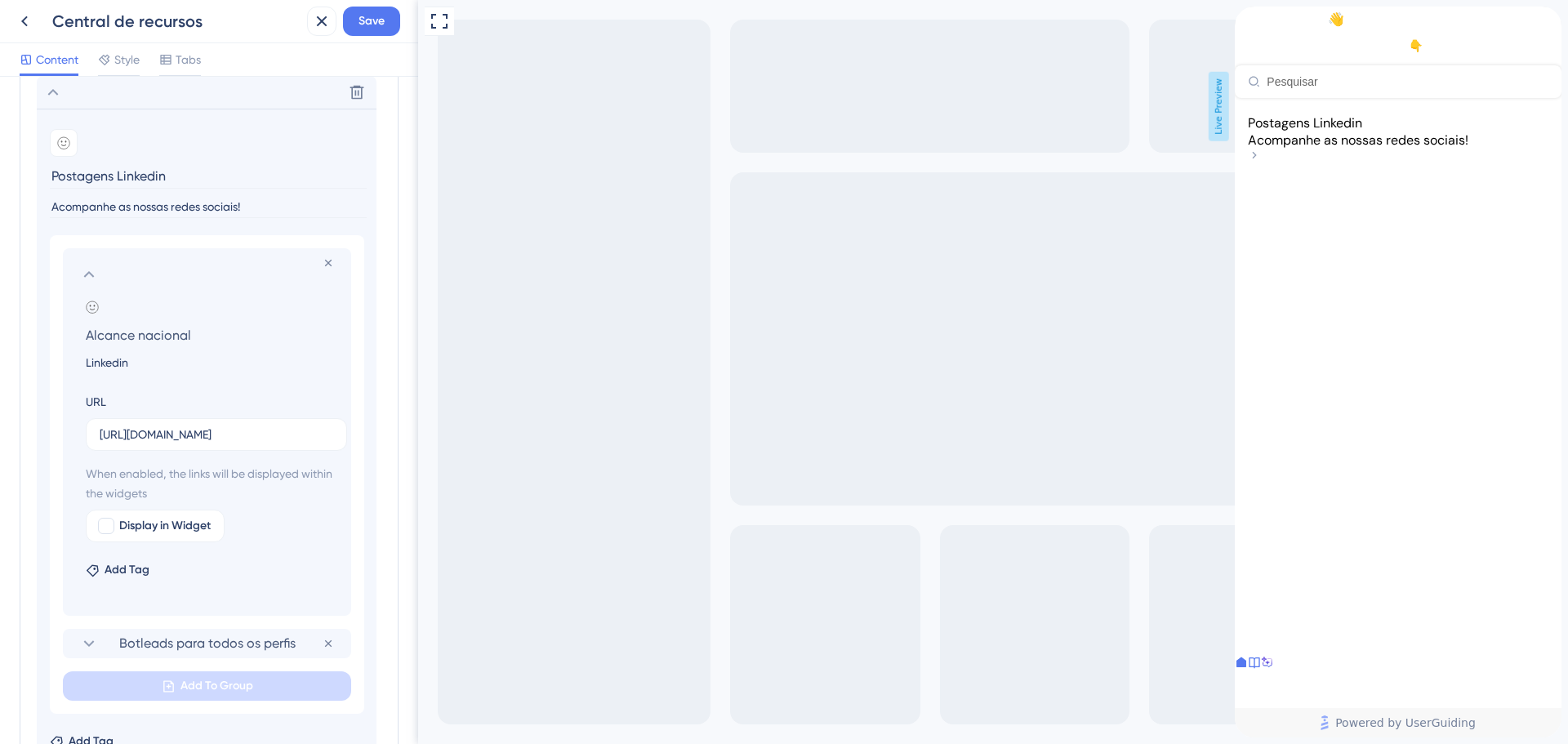
click at [142, 364] on input "Linkedin" at bounding box center [211, 362] width 275 height 20
click at [1322, 149] on span "Acompanhe as nossas redes sociais!" at bounding box center [1357, 140] width 220 height 17
click at [1253, 24] on div "back to header" at bounding box center [1248, 15] width 26 height 17
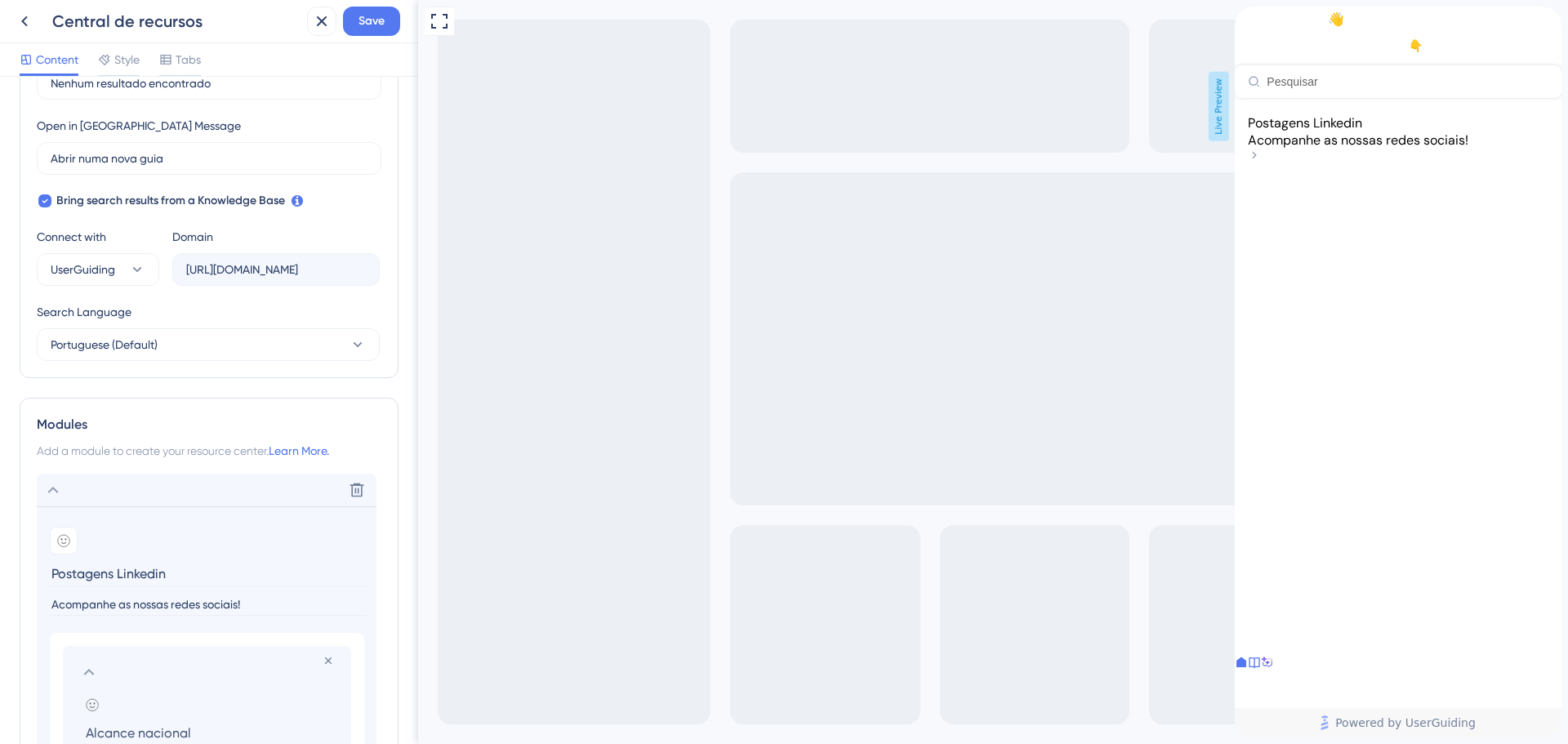
scroll to position [438, 0]
click at [382, 211] on div "Search Function Search Bar Search Bar Placeholder Pesquisar No Search Result Me…" at bounding box center [209, 128] width 379 height 498
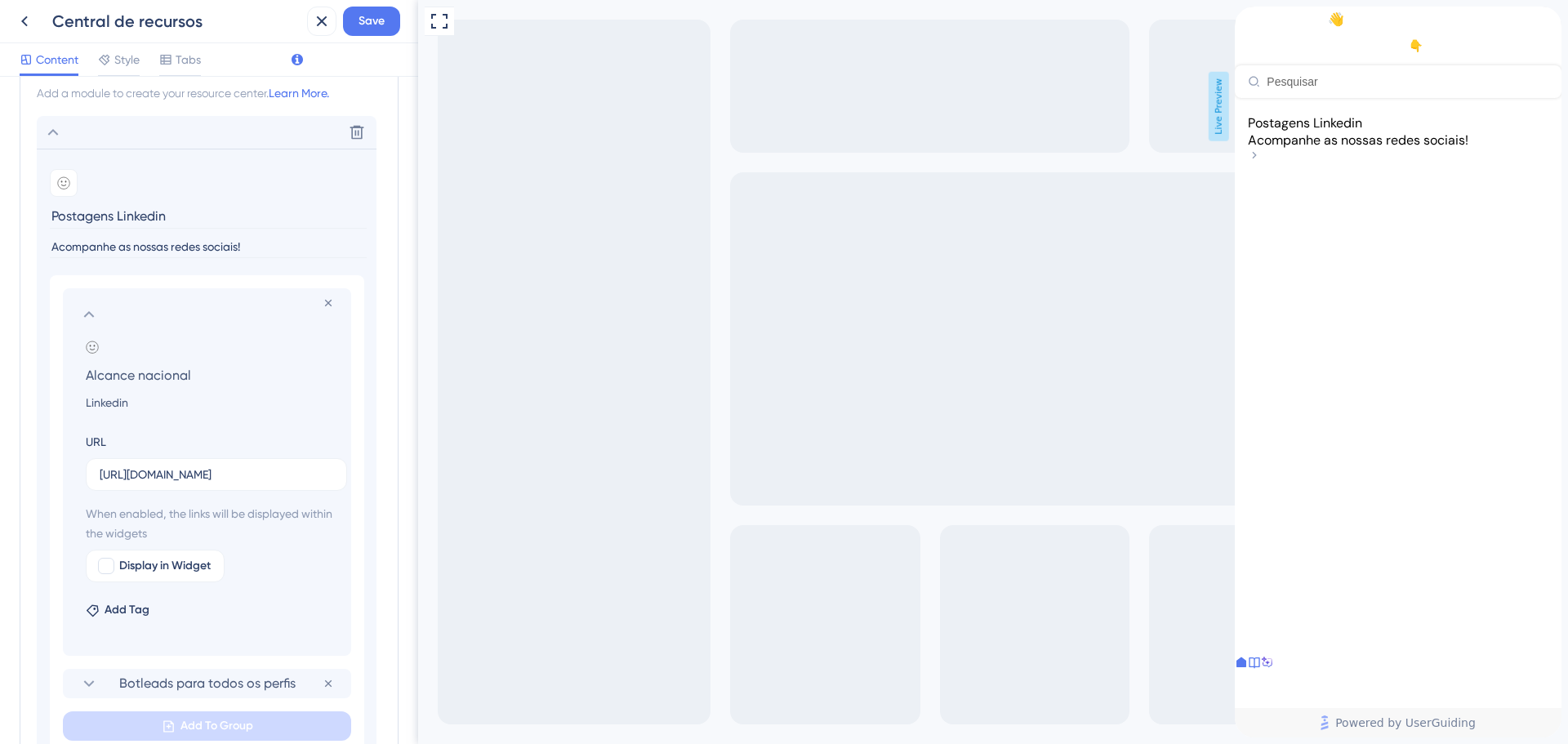
scroll to position [1009, 0]
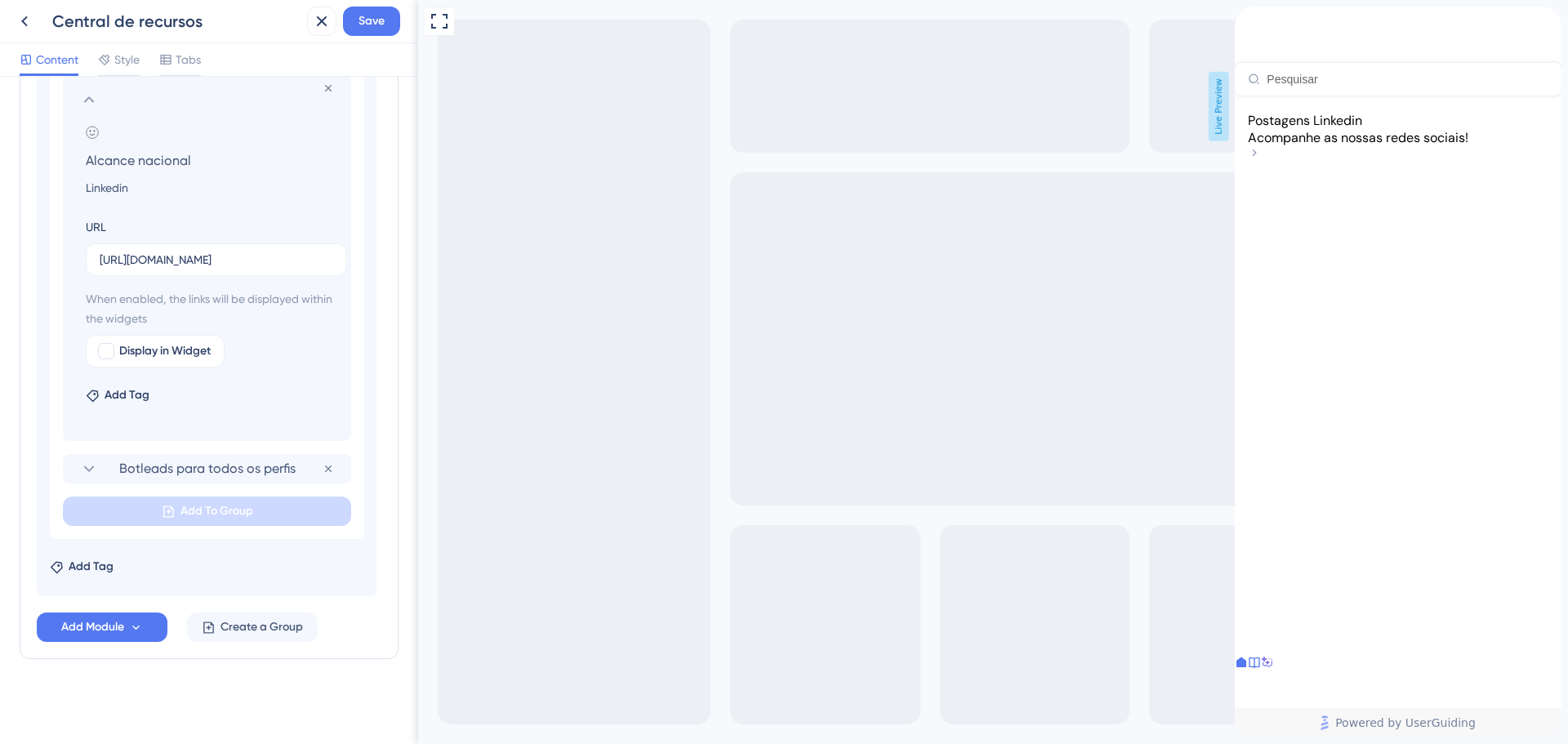
click at [1395, 94] on div "Resource Center Header" at bounding box center [1398, 51] width 326 height 89
type input "n"
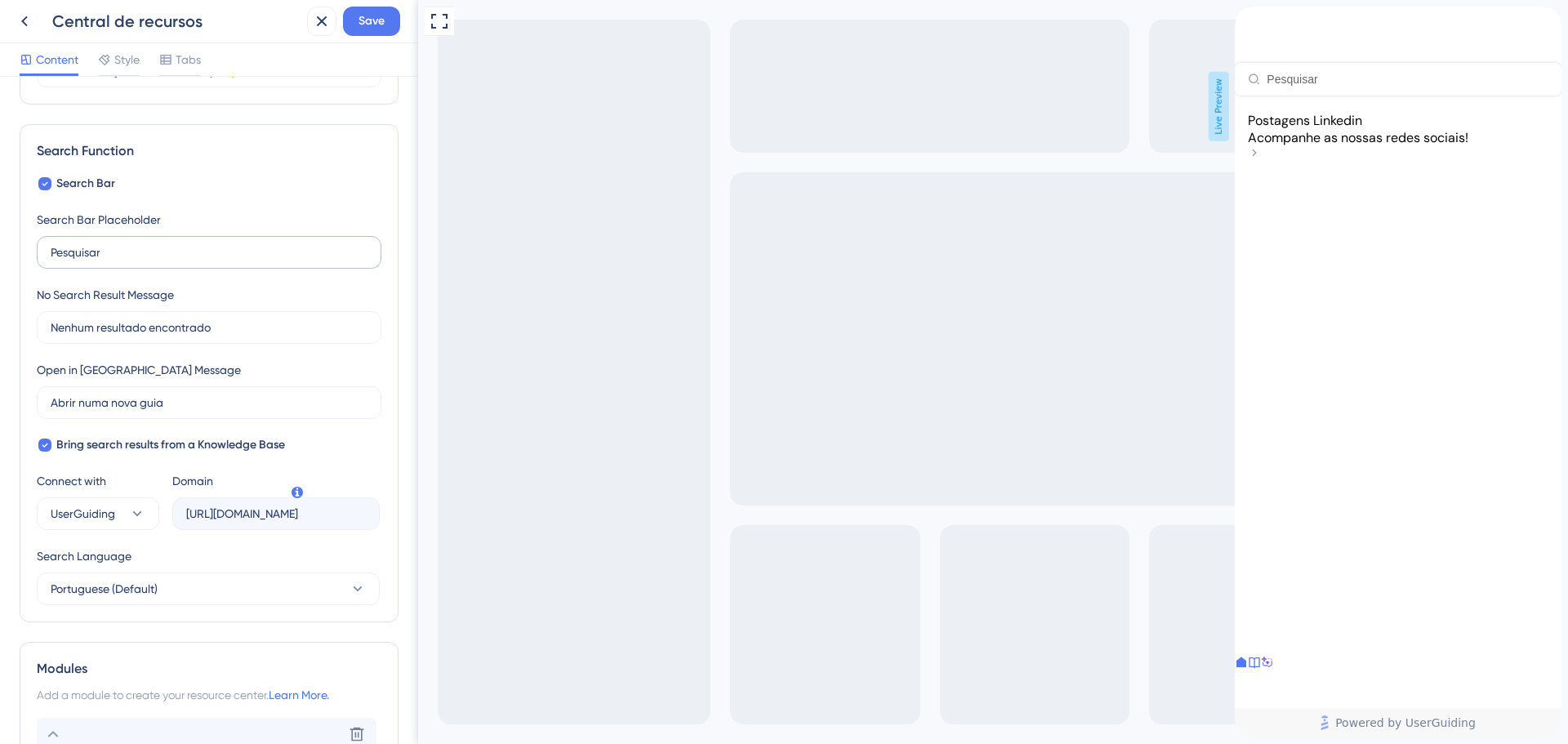
scroll to position [0, 0]
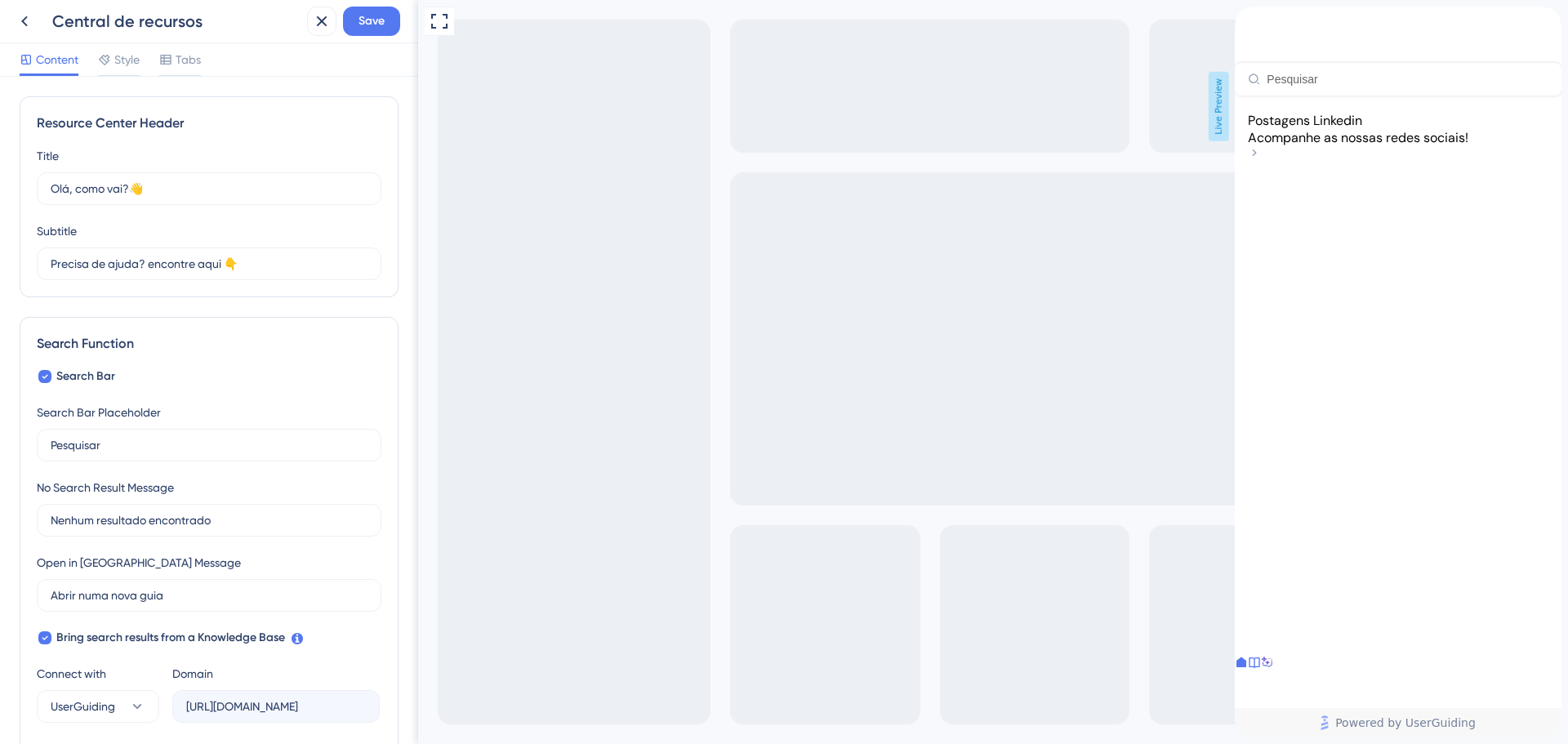
click at [122, 48] on div "Content Style Tabs" at bounding box center [209, 60] width 418 height 33
click at [120, 50] on span "Style" at bounding box center [127, 60] width 25 height 20
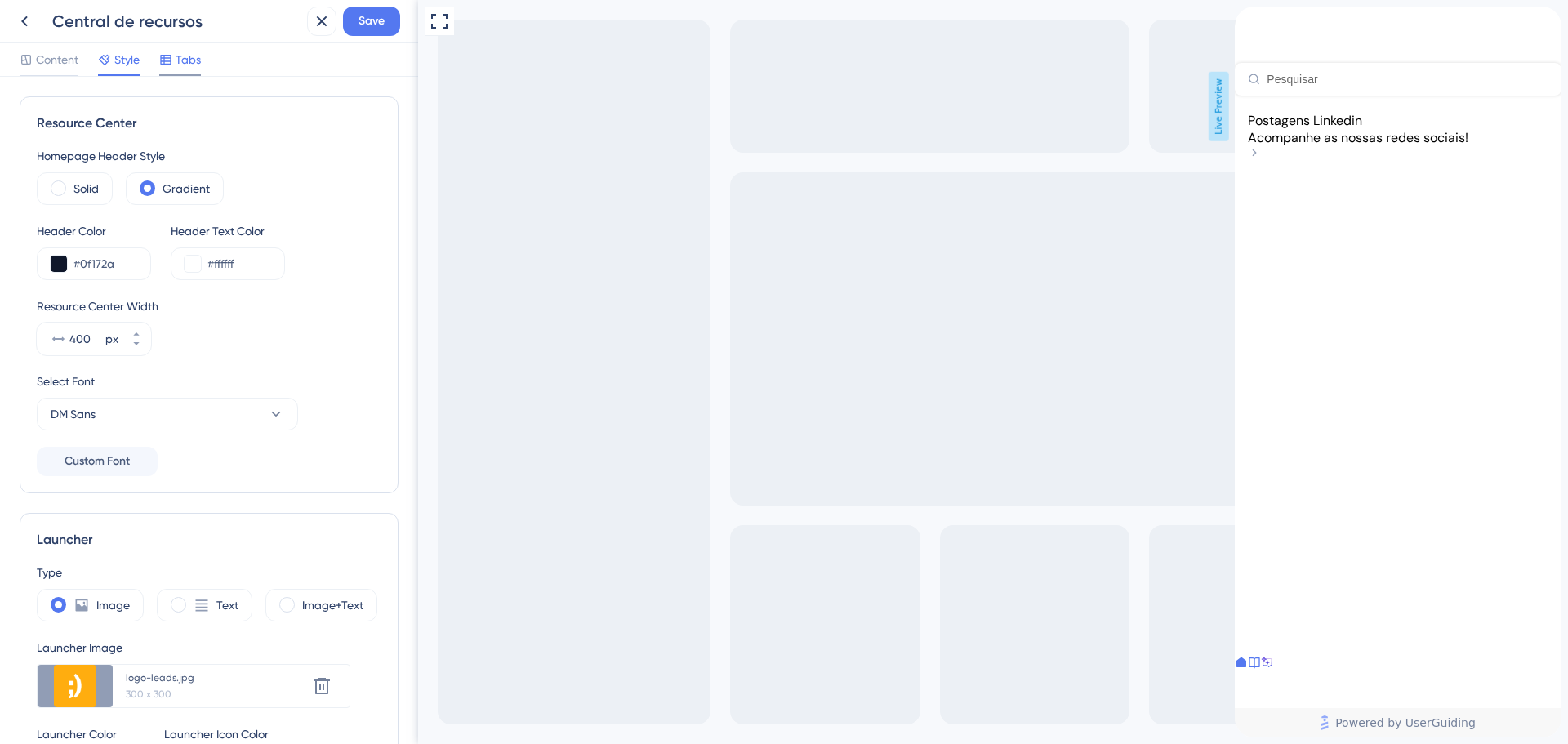
click at [175, 70] on div "Tabs" at bounding box center [179, 63] width 42 height 26
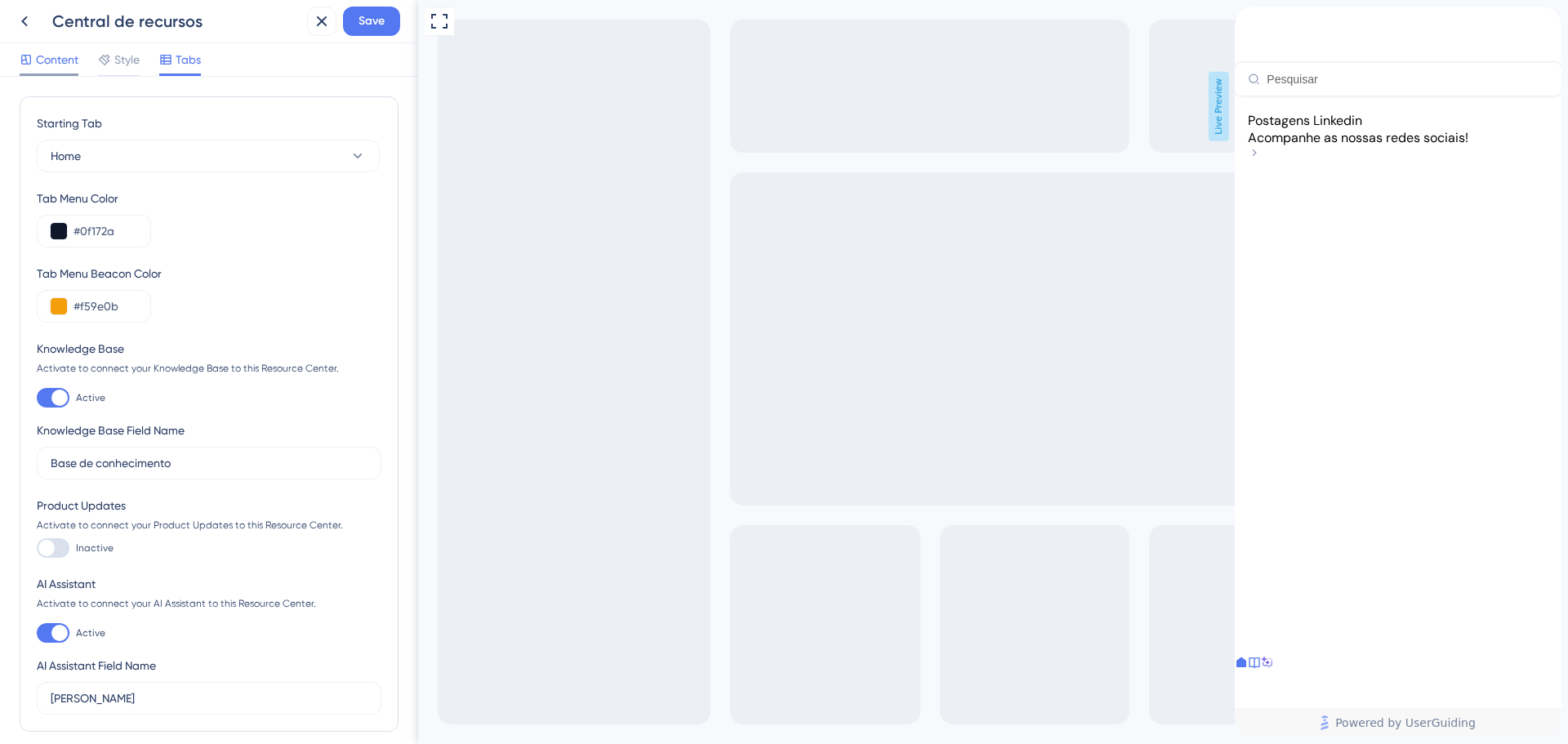
click at [44, 55] on span "Content" at bounding box center [57, 60] width 42 height 20
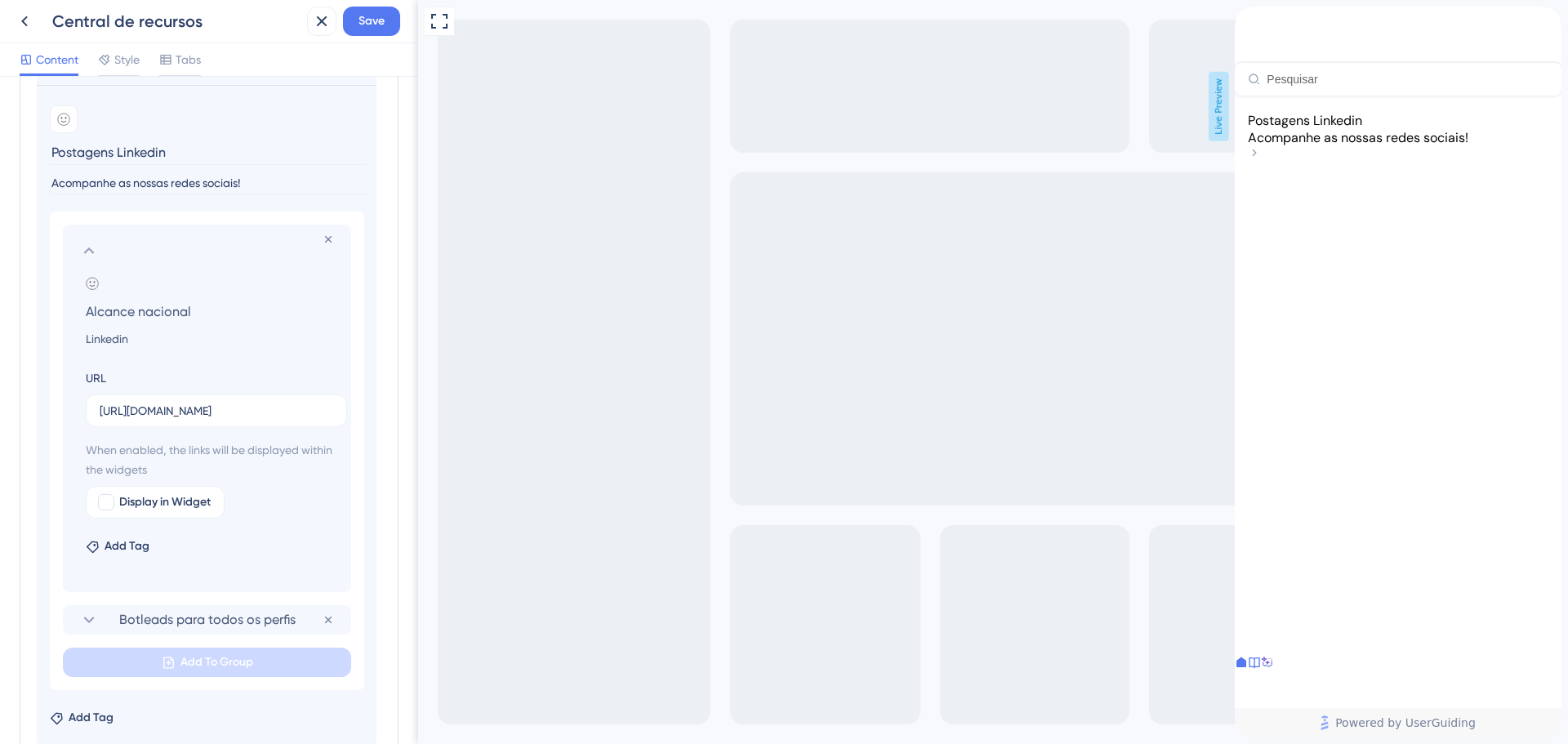
scroll to position [1009, 0]
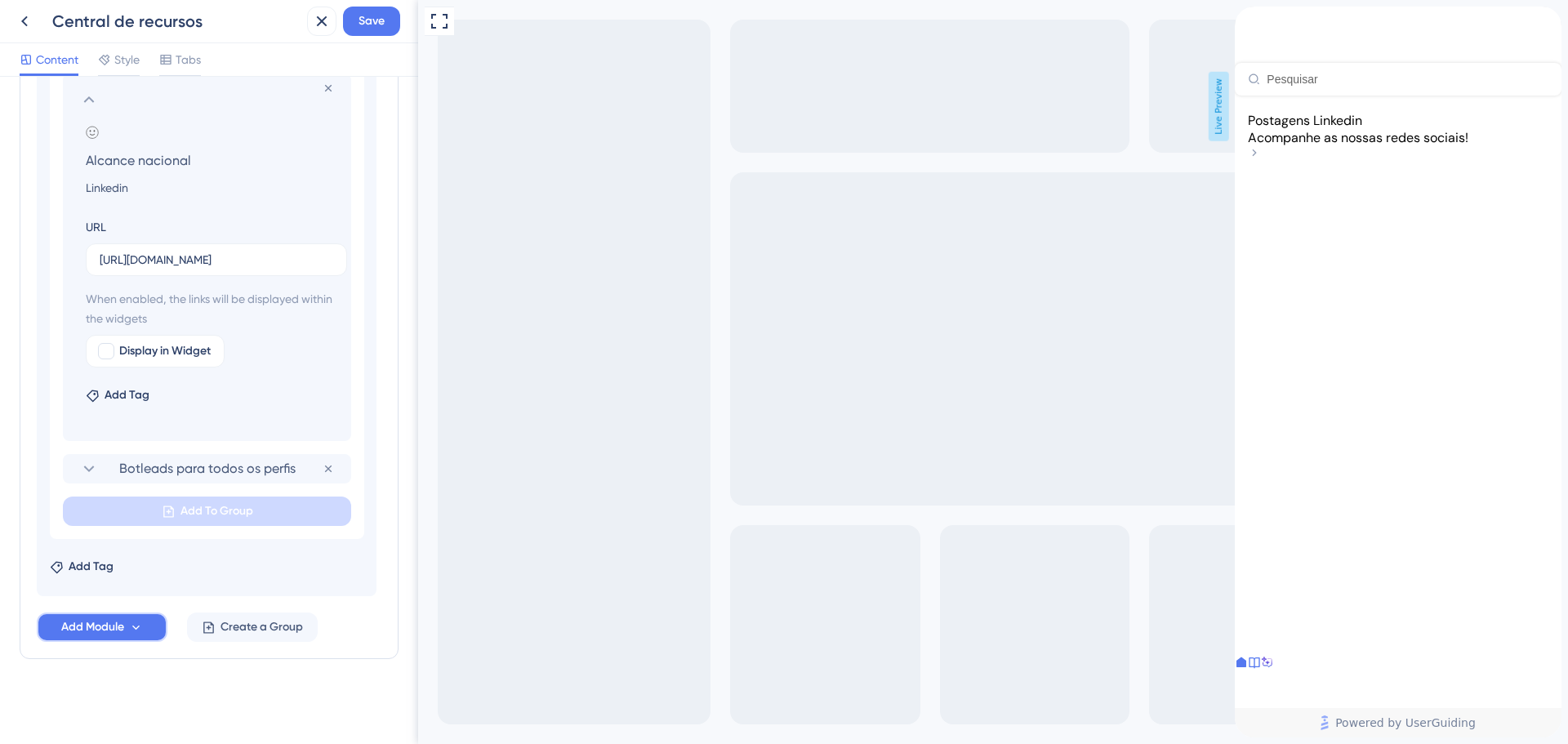
click at [108, 640] on button "Add Module" at bounding box center [102, 628] width 131 height 30
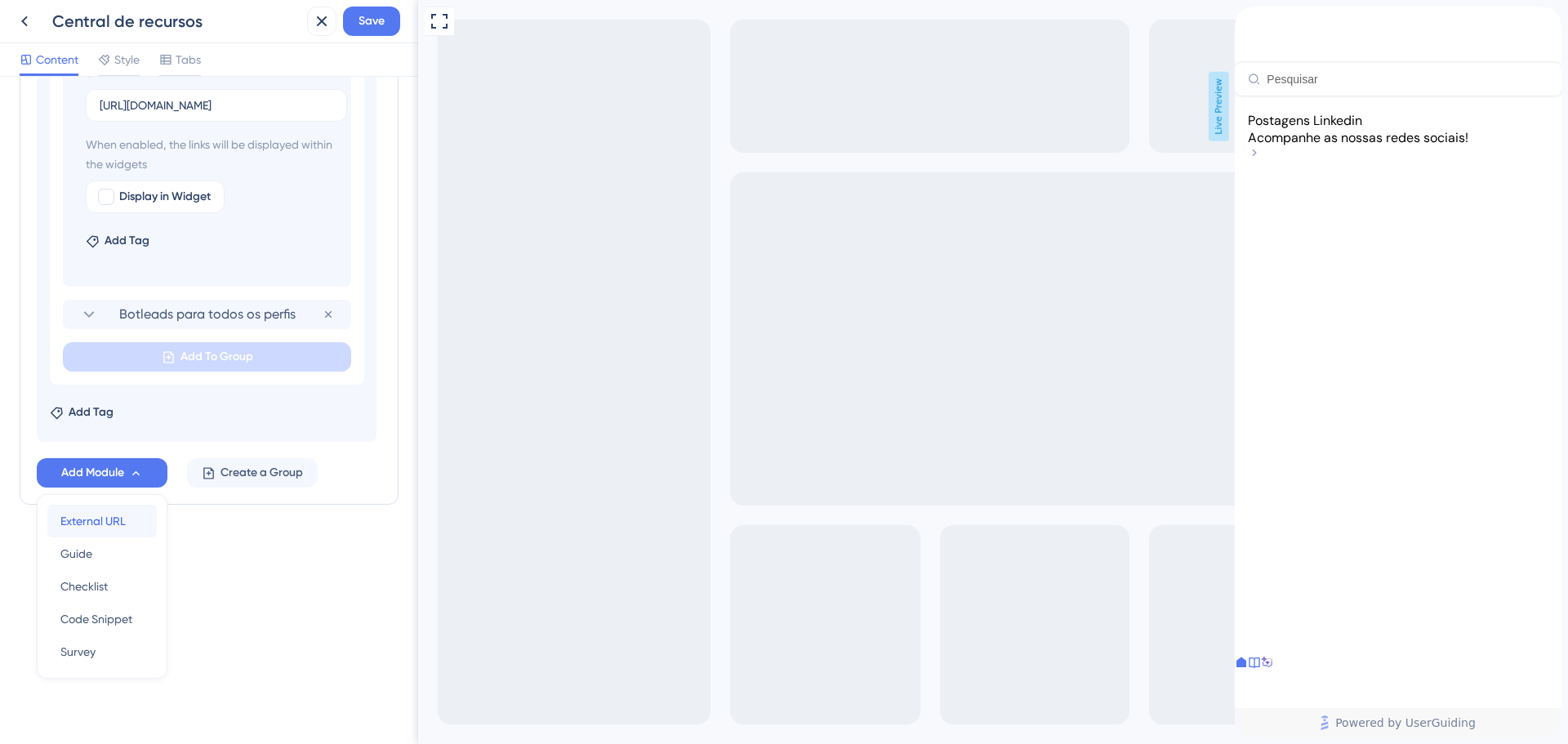
click at [84, 520] on span "External URL" at bounding box center [93, 520] width 65 height 20
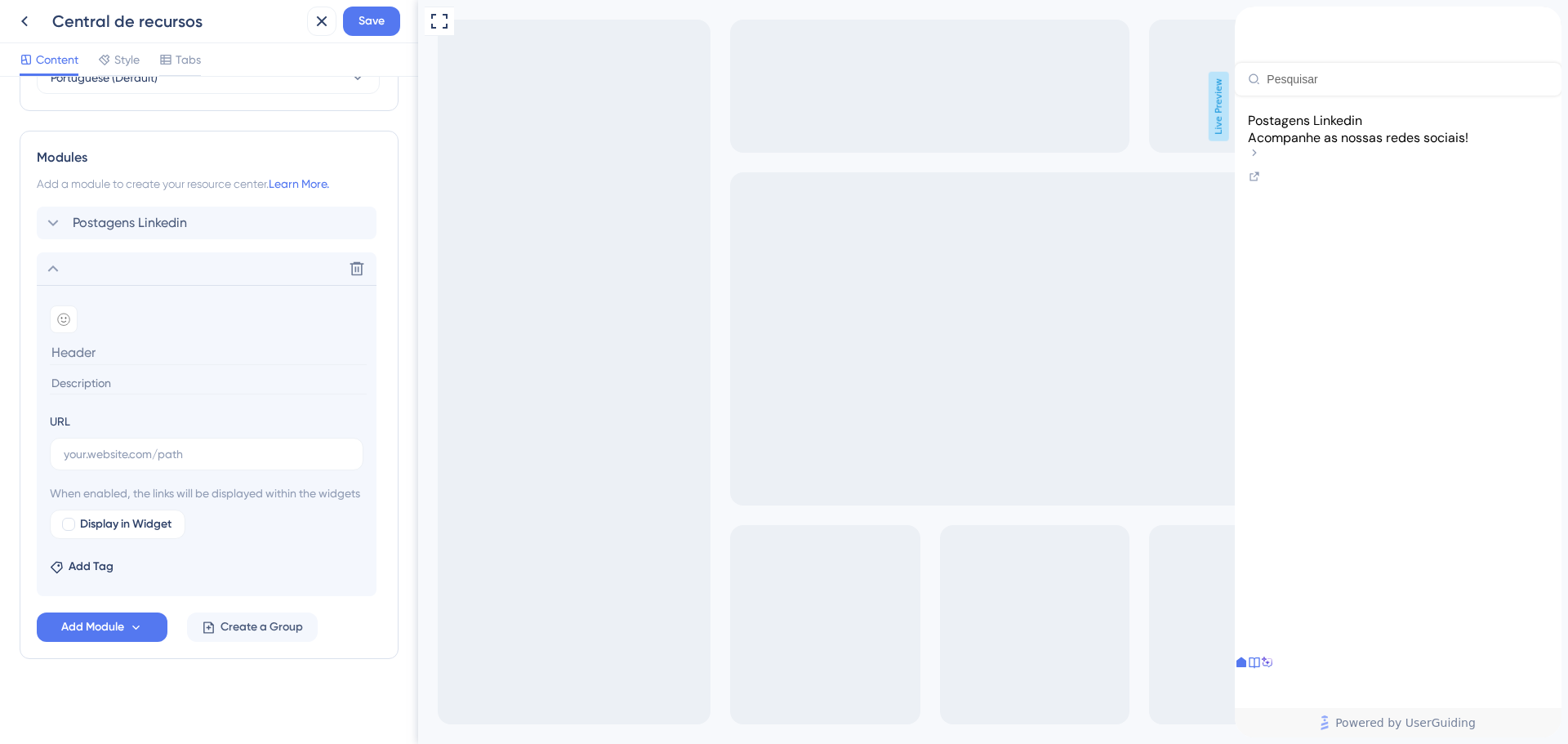
scroll to position [724, 0]
click at [140, 446] on label at bounding box center [207, 454] width 314 height 32
click at [140, 446] on input "text" at bounding box center [207, 454] width 286 height 18
click at [127, 340] on input at bounding box center [208, 353] width 317 height 26
type input "Roboticon no ConectImob"
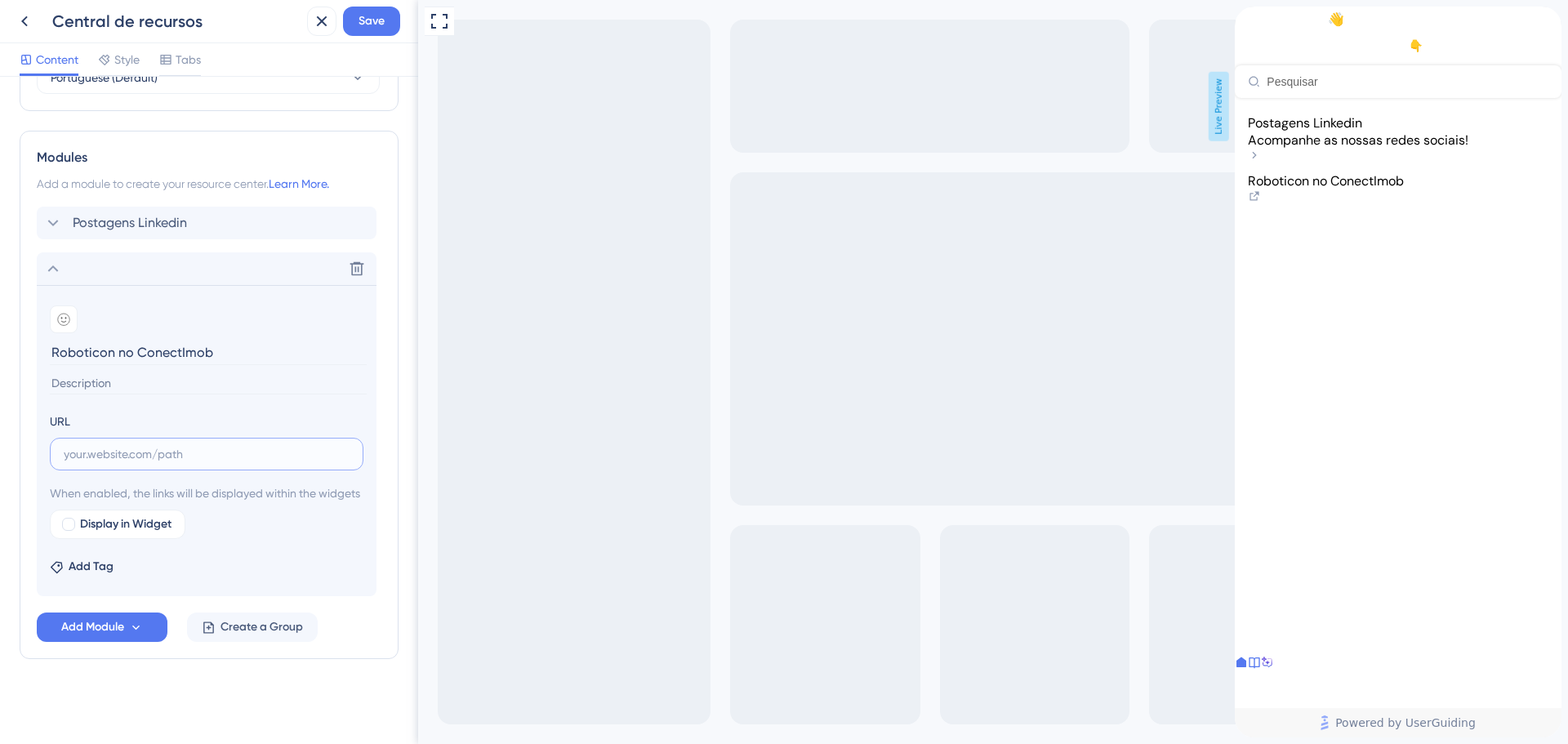
click at [197, 446] on input "text" at bounding box center [207, 454] width 286 height 18
paste input "[URL][DOMAIN_NAME]"
type input "[URL][DOMAIN_NAME]"
click at [161, 372] on input at bounding box center [208, 383] width 317 height 22
paste input "linkedin"
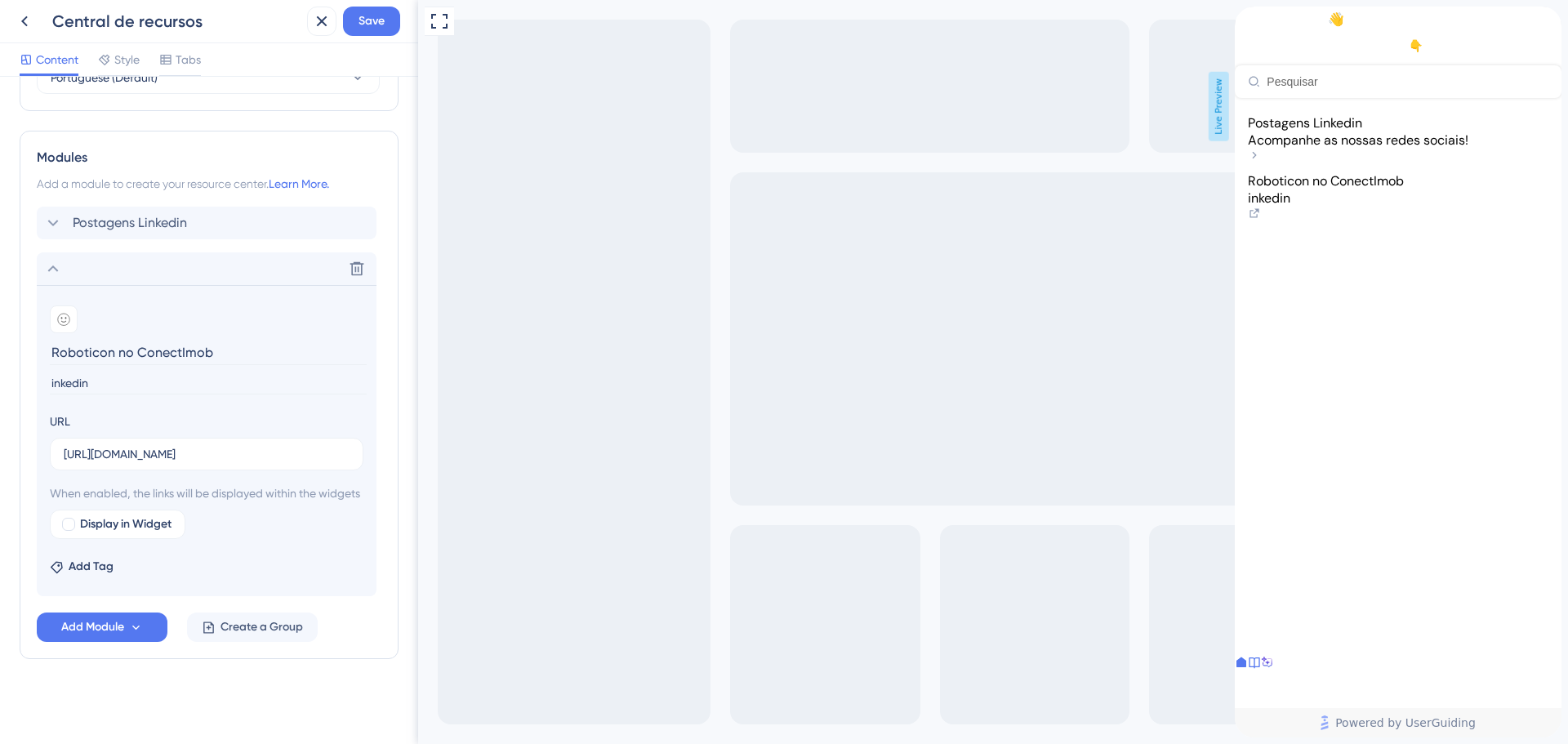
type input "Linkedin"
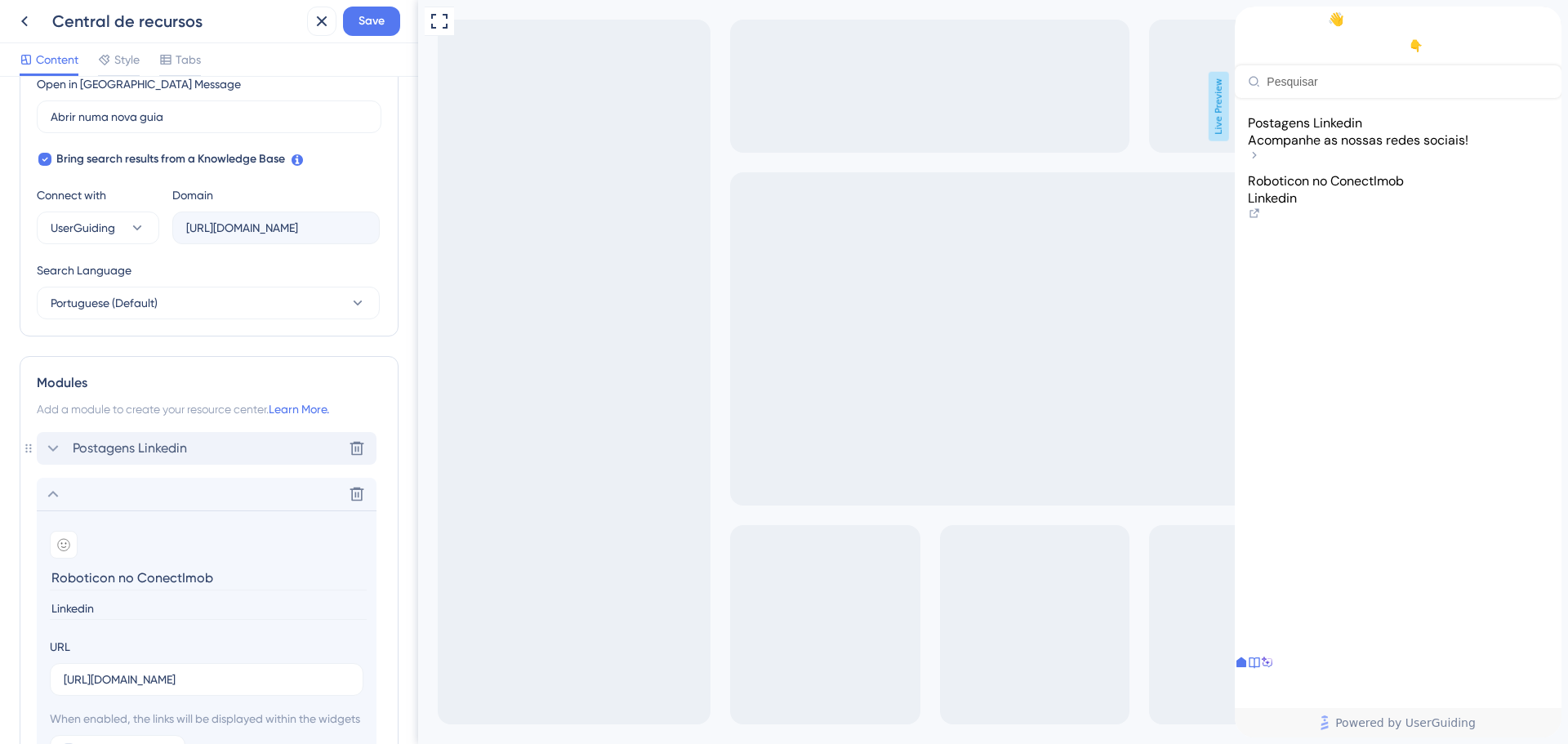
click at [153, 451] on span "Postagens Linkedin" at bounding box center [130, 448] width 115 height 20
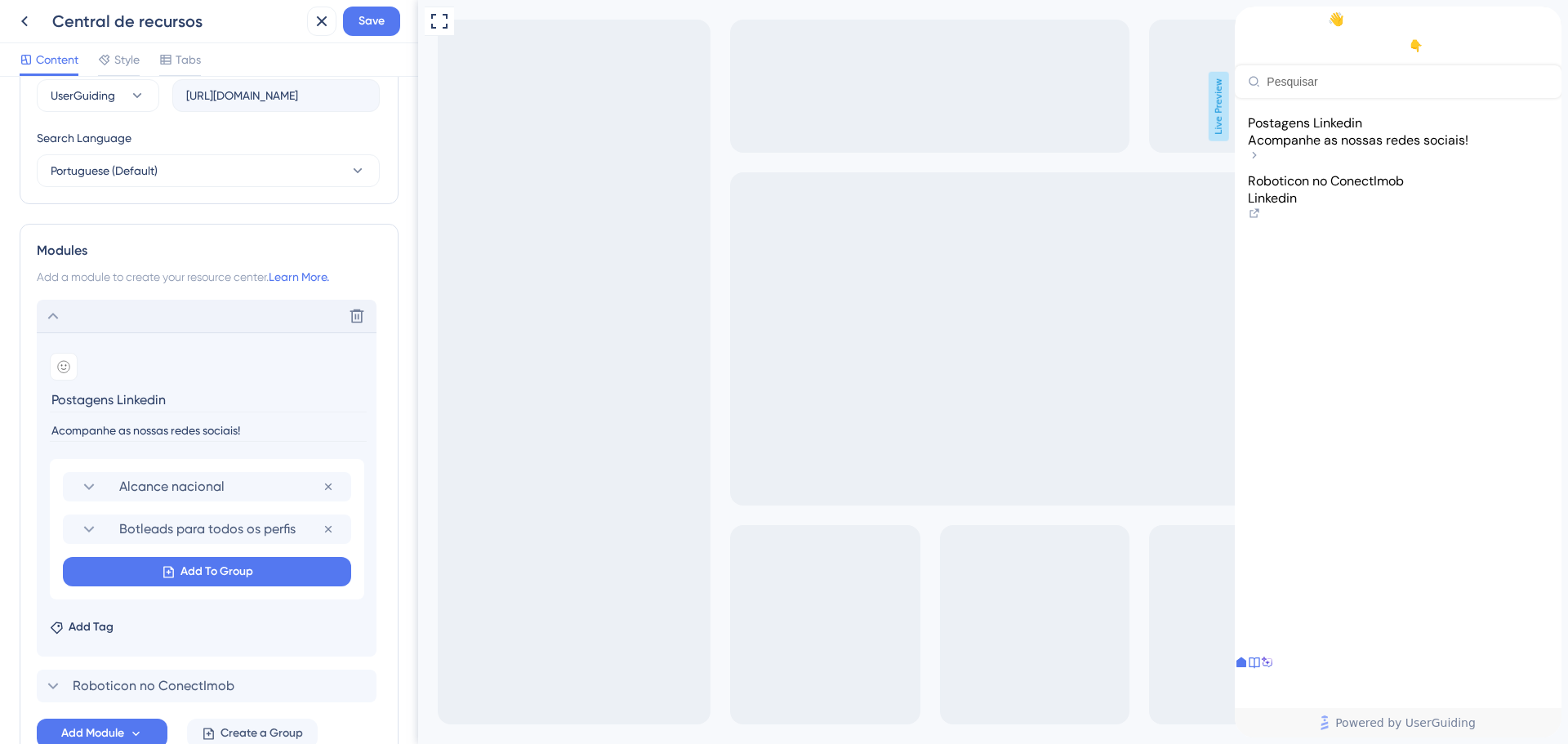
scroll to position [718, 0]
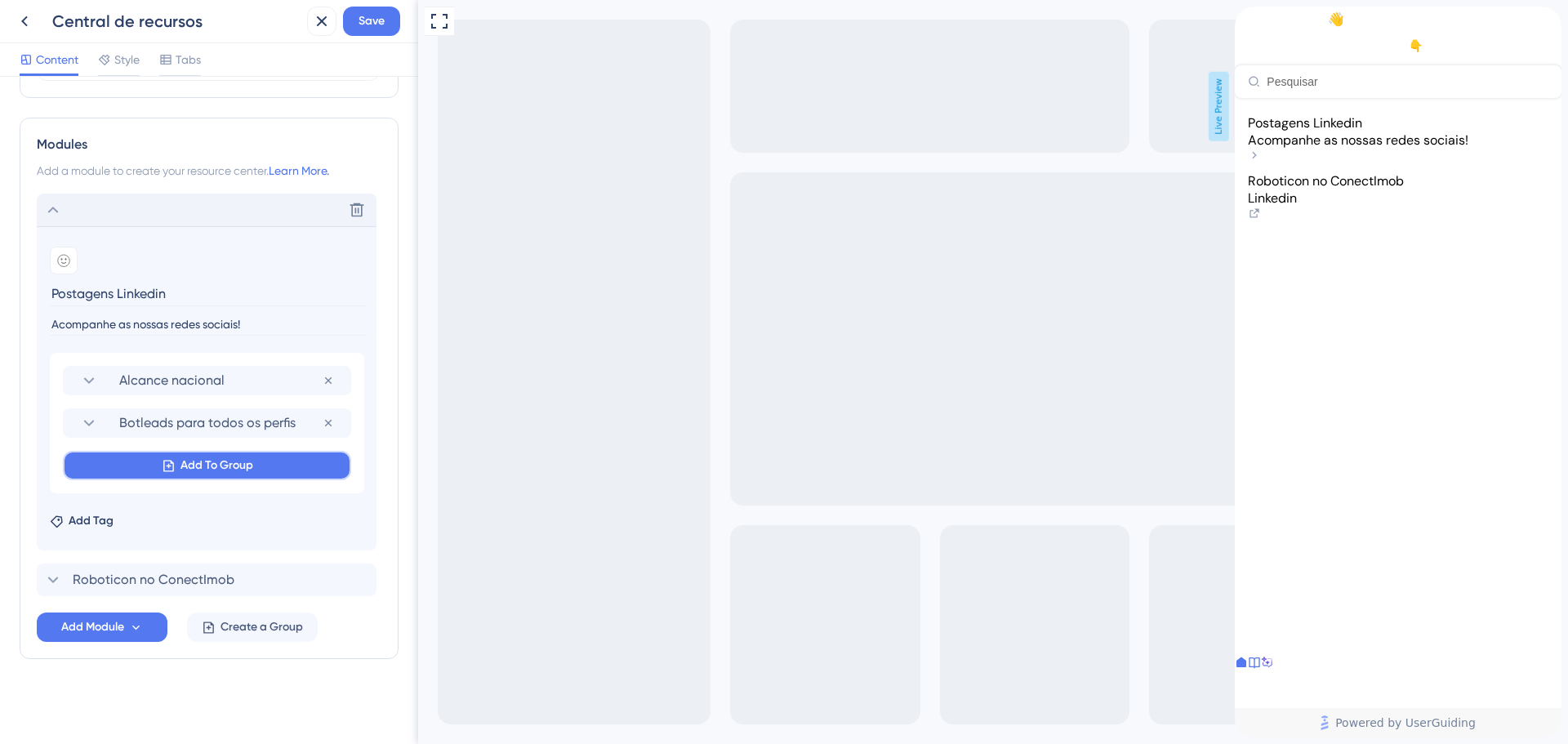
click at [195, 458] on span "Add To Group" at bounding box center [217, 465] width 73 height 20
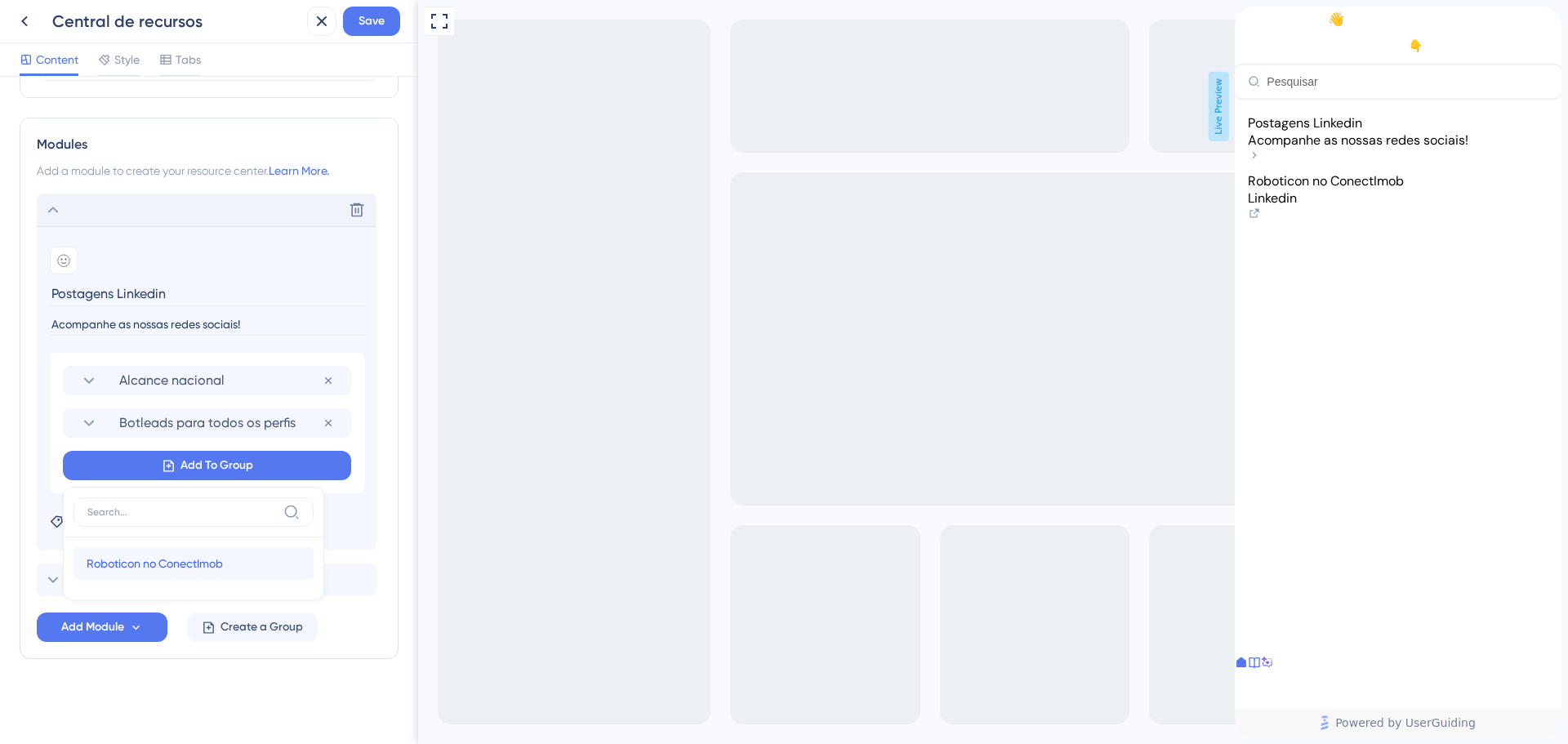
click at [130, 561] on span "Roboticon no ConectImob" at bounding box center [155, 563] width 136 height 20
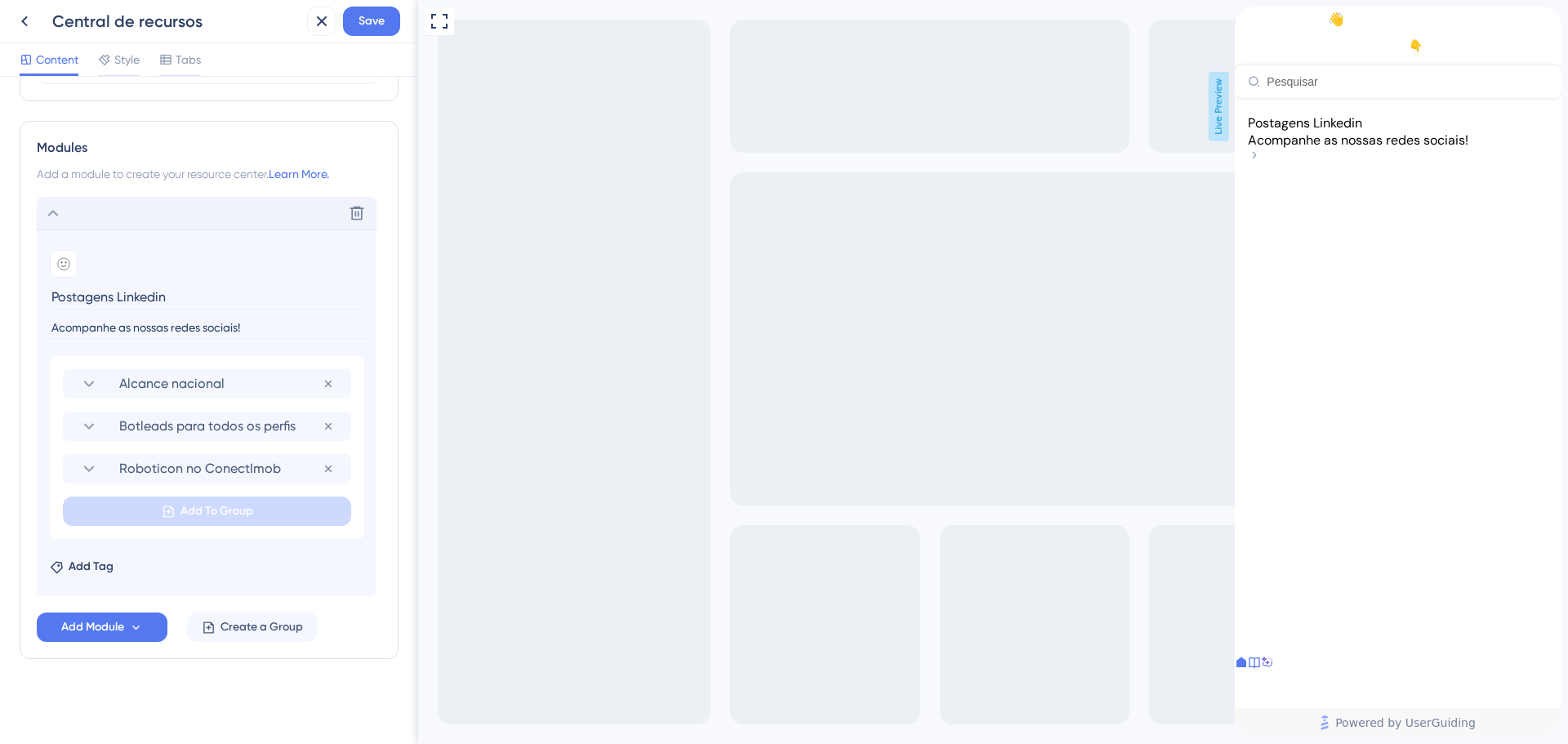
scroll to position [714, 0]
click at [314, 266] on div "Add emoji" at bounding box center [207, 264] width 314 height 28
click at [211, 626] on icon at bounding box center [208, 628] width 14 height 14
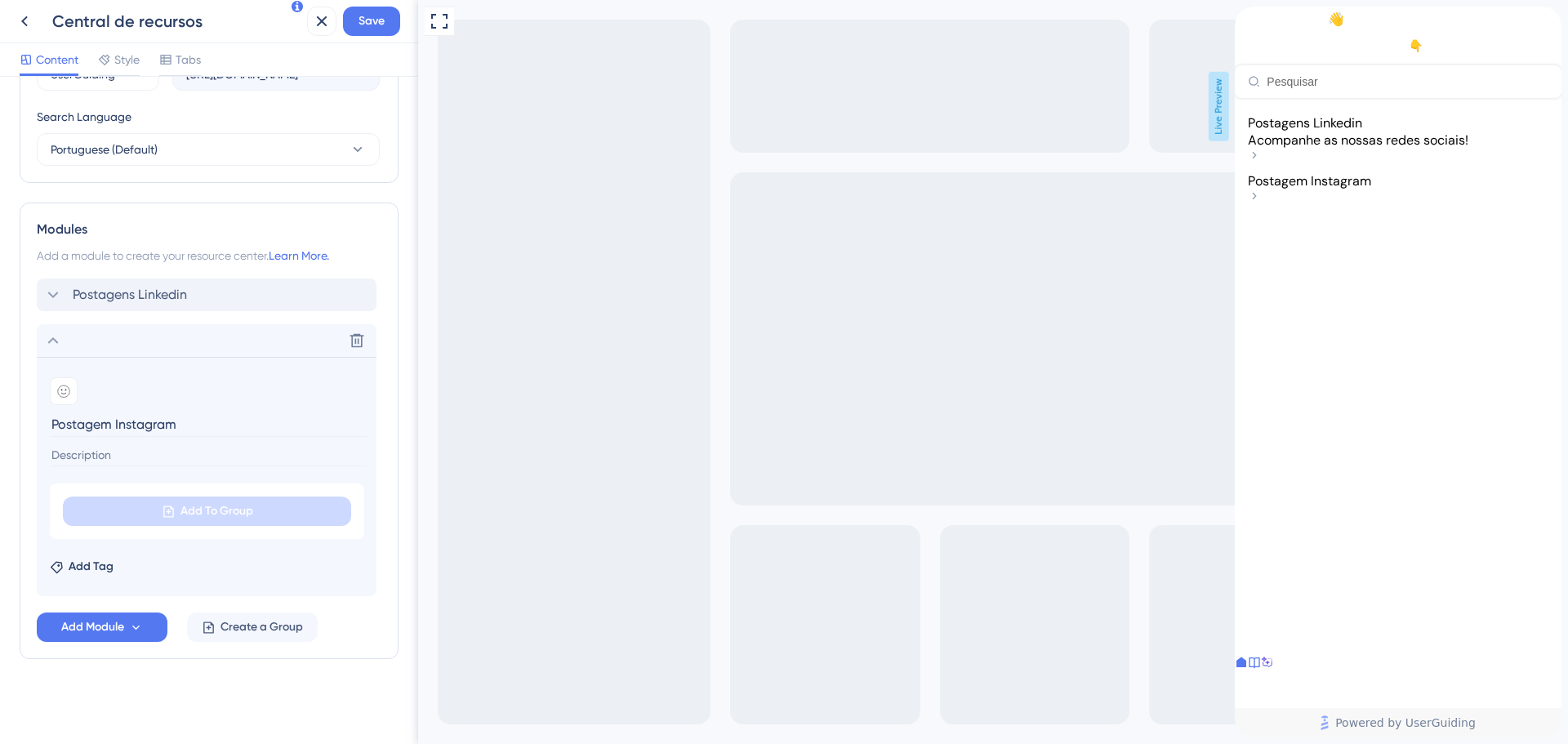
type input "Postagem Instagram"
click at [233, 468] on section "Add emoji Postagem Instagram Add To Group Add Tag" at bounding box center [207, 476] width 340 height 239
click at [242, 456] on input at bounding box center [208, 456] width 317 height 22
type input "Acompanhe as nossas redes sociais"
click at [1361, 132] on span "Postagens Linkedin" at bounding box center [1305, 123] width 115 height 17
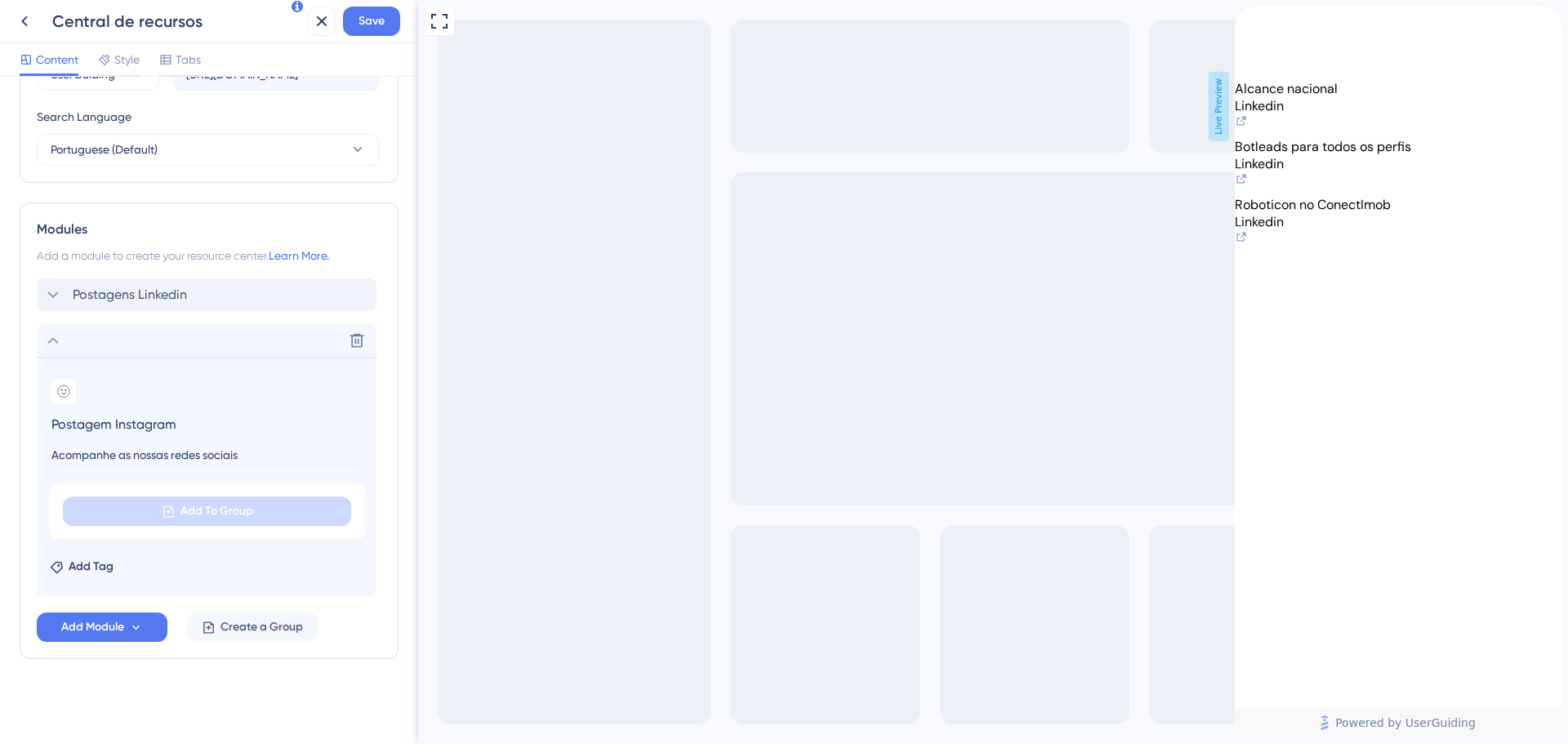
click at [1260, 24] on div "back to header" at bounding box center [1248, 15] width 26 height 17
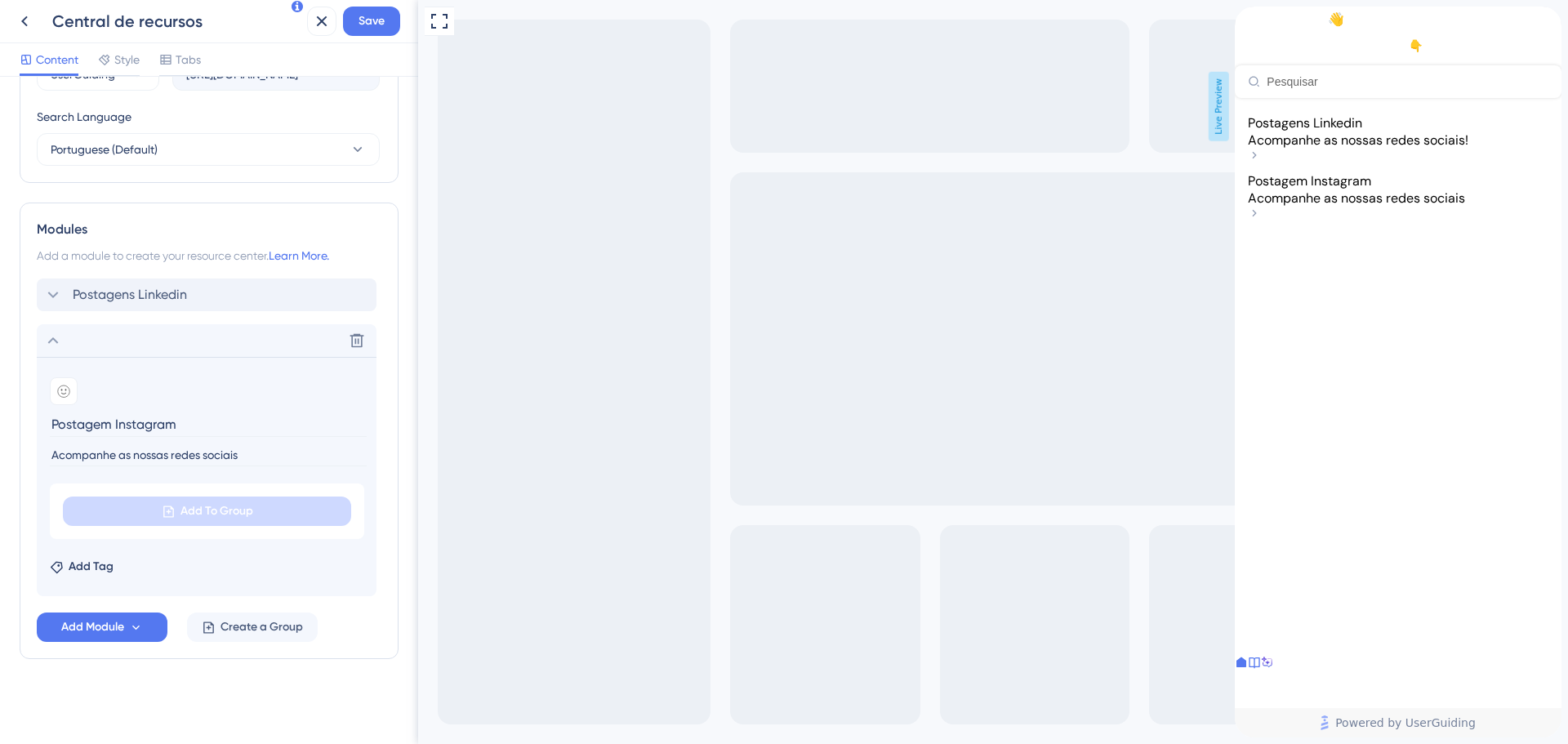
click at [1365, 133] on div "Postagens Linkedin Acompanhe as nossas redes sociais! Postagem Instagram Acompa…" at bounding box center [1398, 367] width 326 height 540
click at [1349, 132] on span "Postagens Linkedin" at bounding box center [1305, 123] width 115 height 17
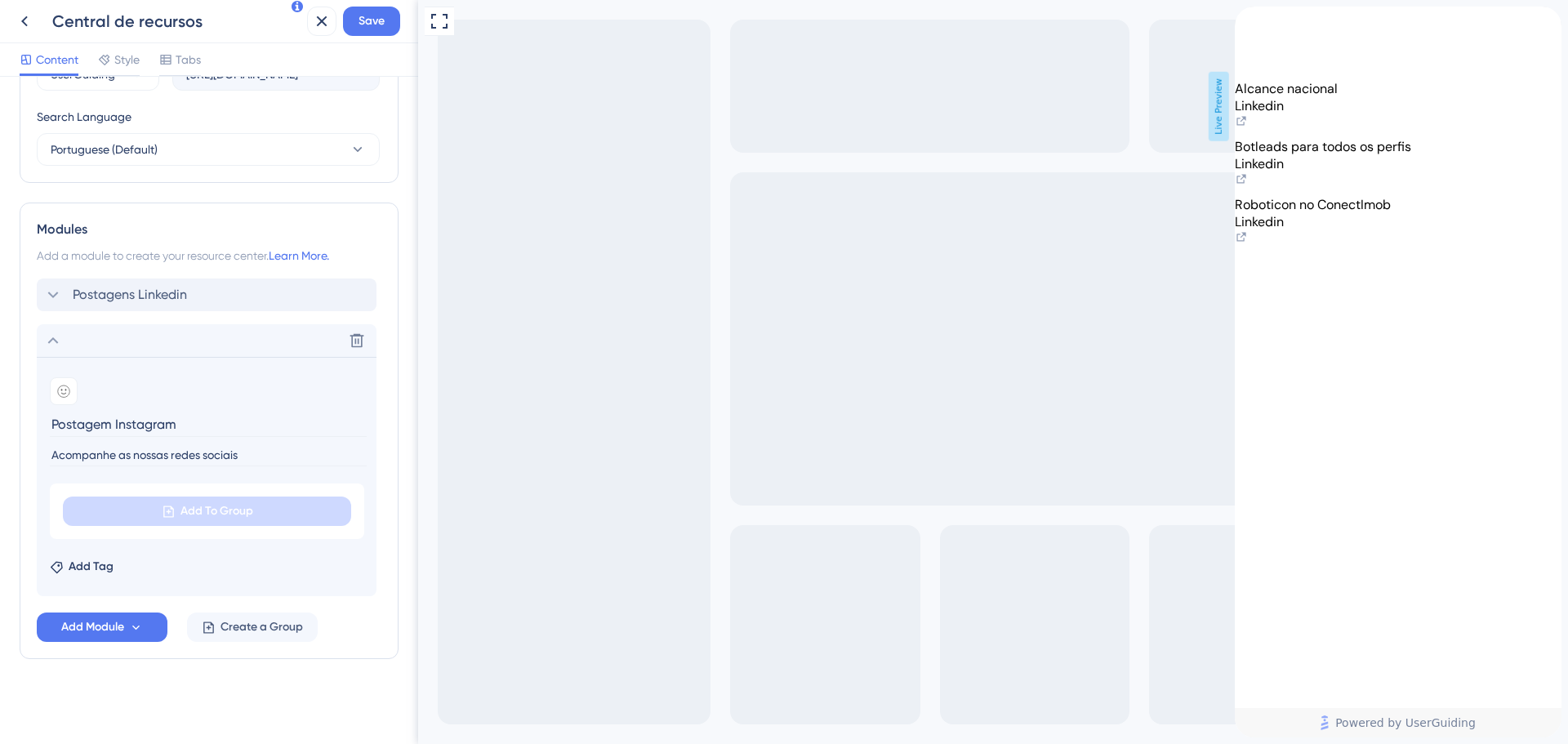
click at [1248, 20] on icon "back to header" at bounding box center [1241, 13] width 13 height 13
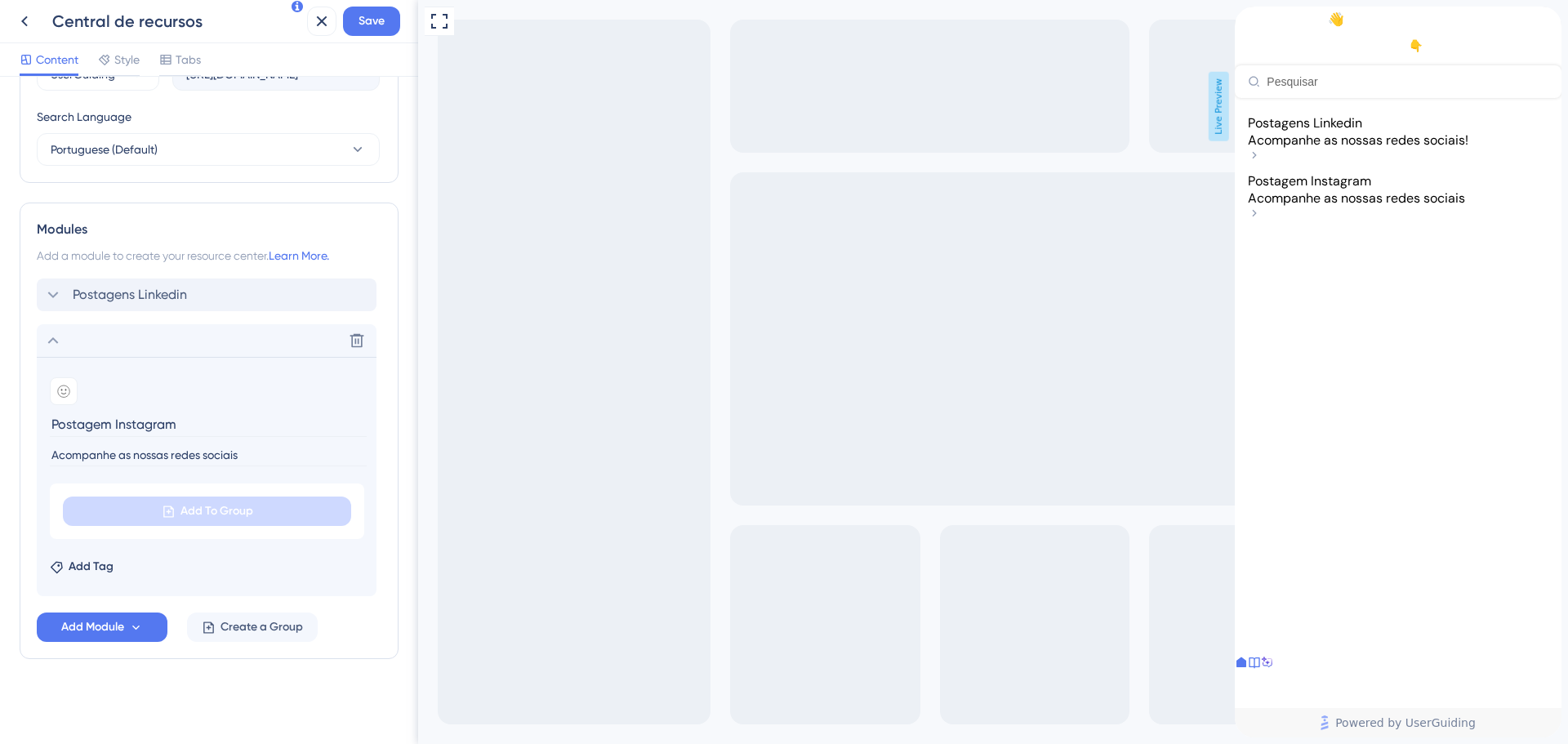
click at [1435, 207] on span "Acompanhe as nossas redes sociais" at bounding box center [1356, 198] width 218 height 17
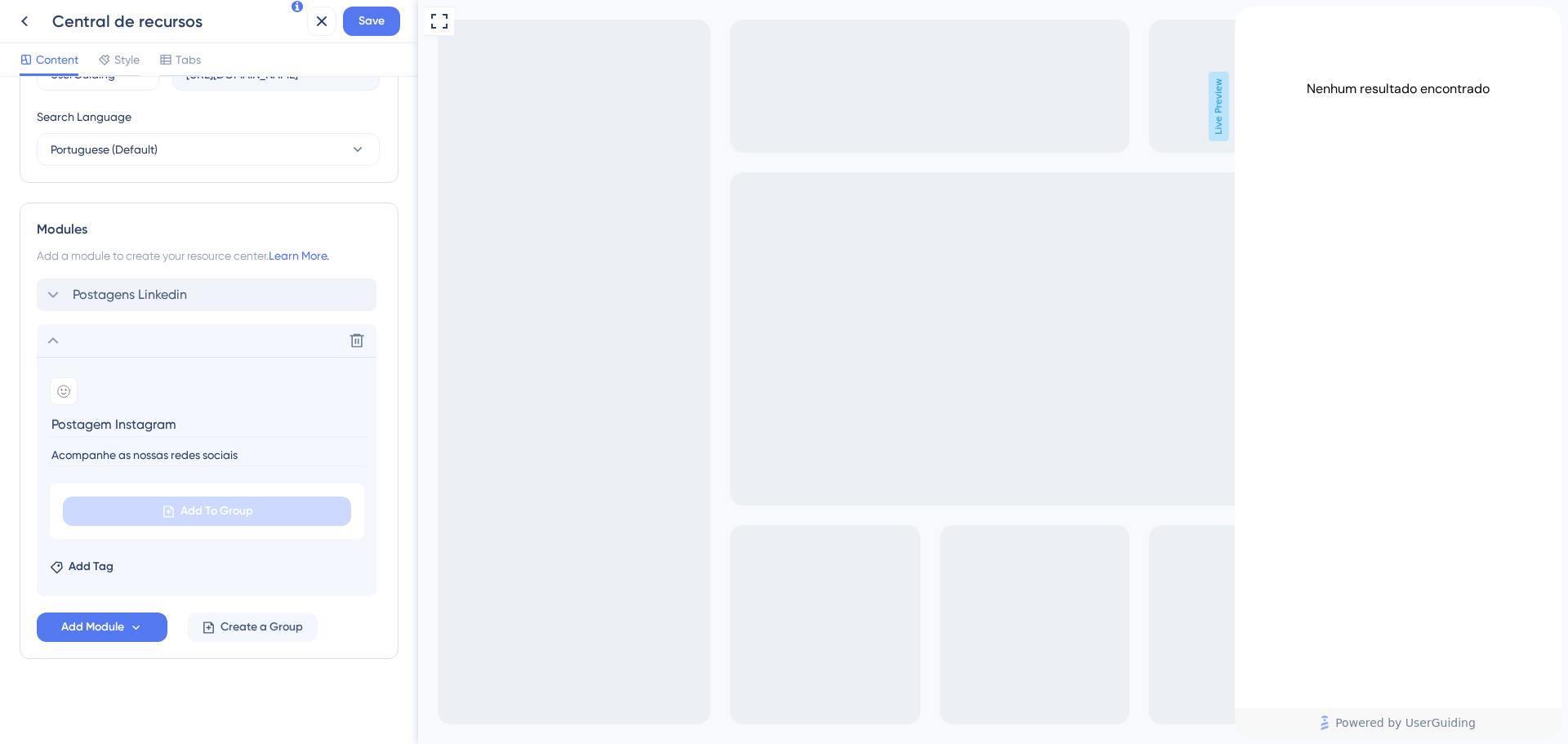
click at [1254, 24] on div "back to header" at bounding box center [1248, 15] width 26 height 17
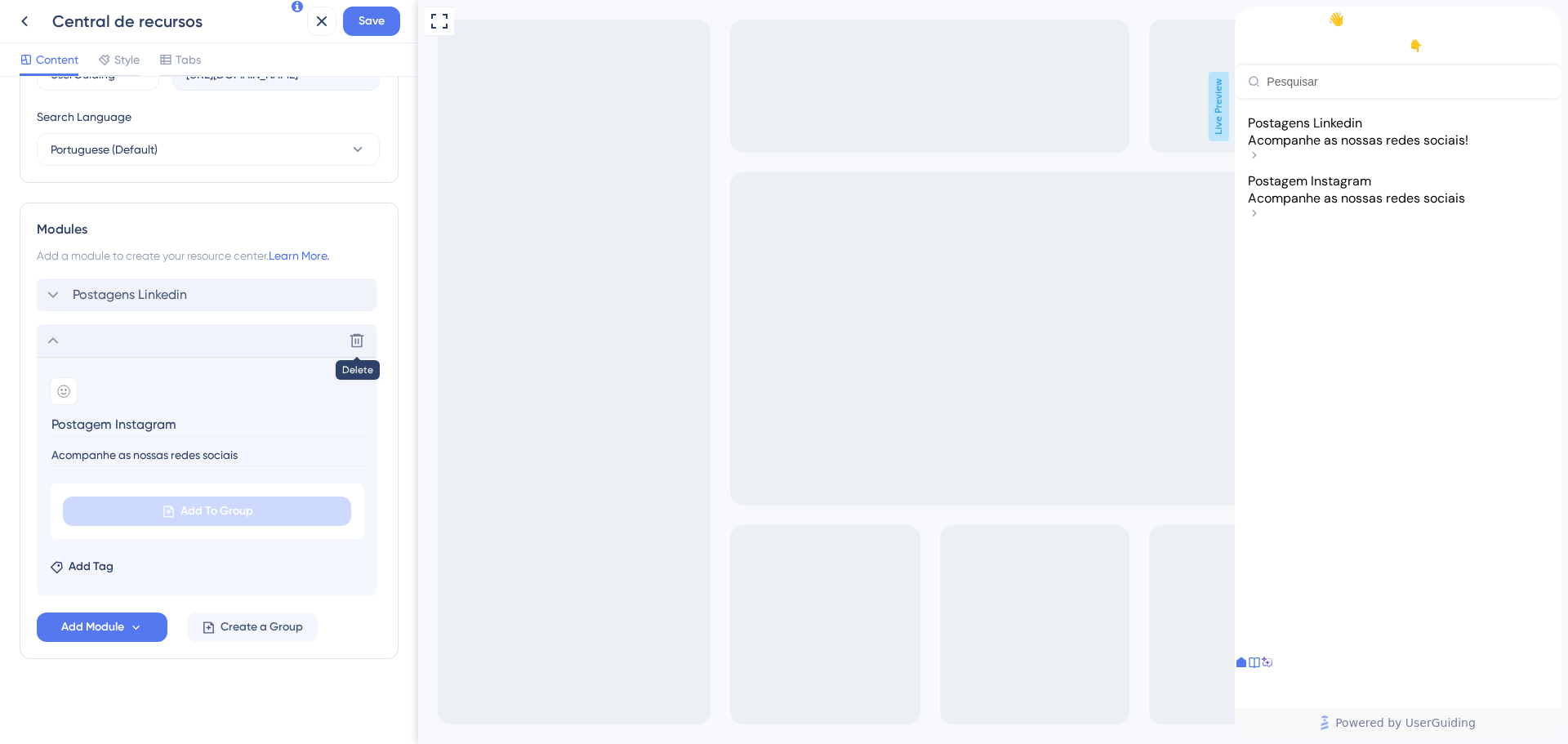
click at [63, 333] on div "Delete" at bounding box center [207, 340] width 340 height 32
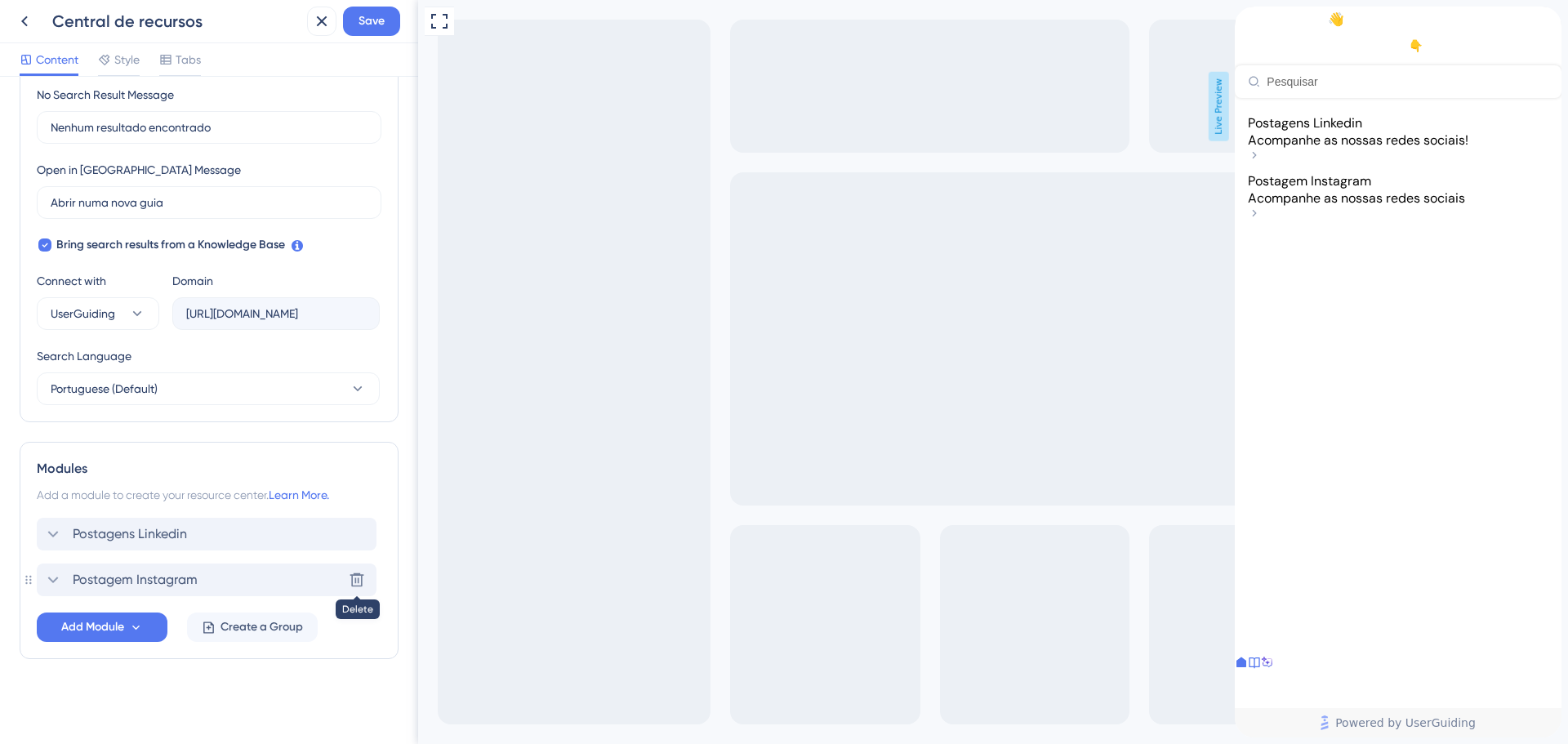
scroll to position [393, 0]
click at [105, 648] on div "Modules Add a module to create your resource center. Learn More. Postagens Link…" at bounding box center [209, 551] width 379 height 218
click at [101, 634] on span "Add Module" at bounding box center [93, 627] width 63 height 20
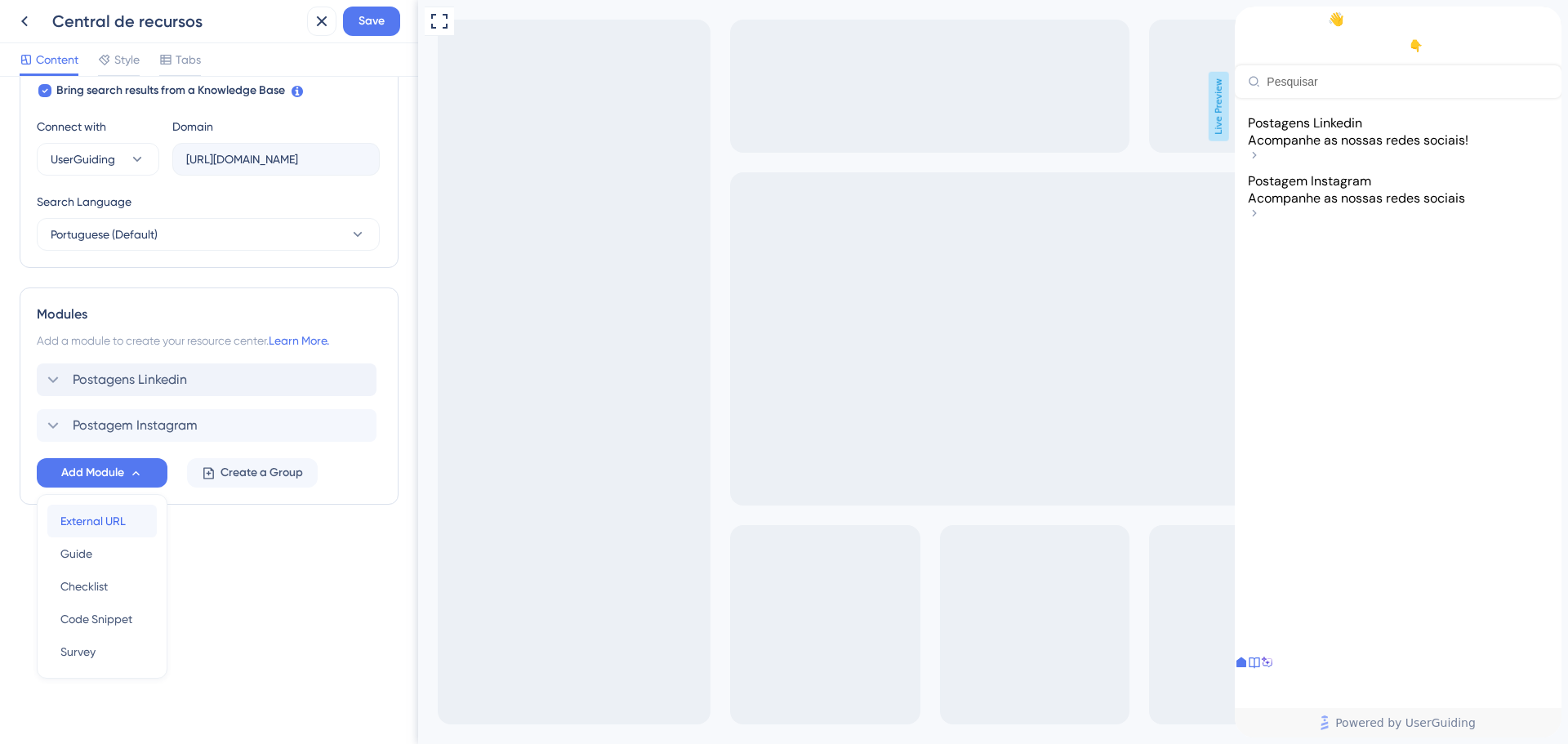
click at [101, 528] on span "External URL" at bounding box center [93, 520] width 65 height 20
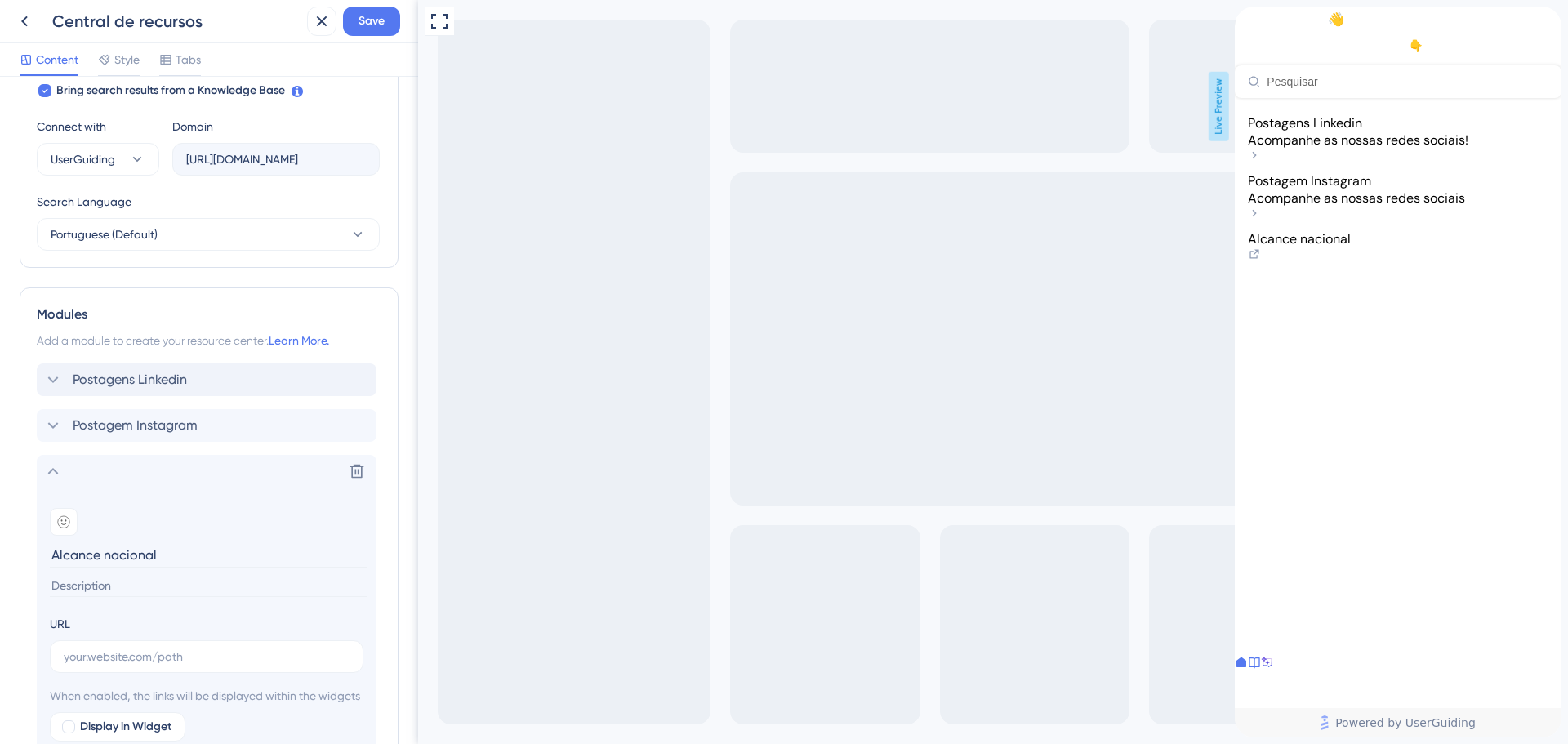
type input "Alcance nacional"
click at [158, 591] on input at bounding box center [208, 586] width 317 height 22
type input "Instagram"
click at [122, 654] on input "text" at bounding box center [207, 656] width 286 height 18
paste input "[URL][DOMAIN_NAME]"
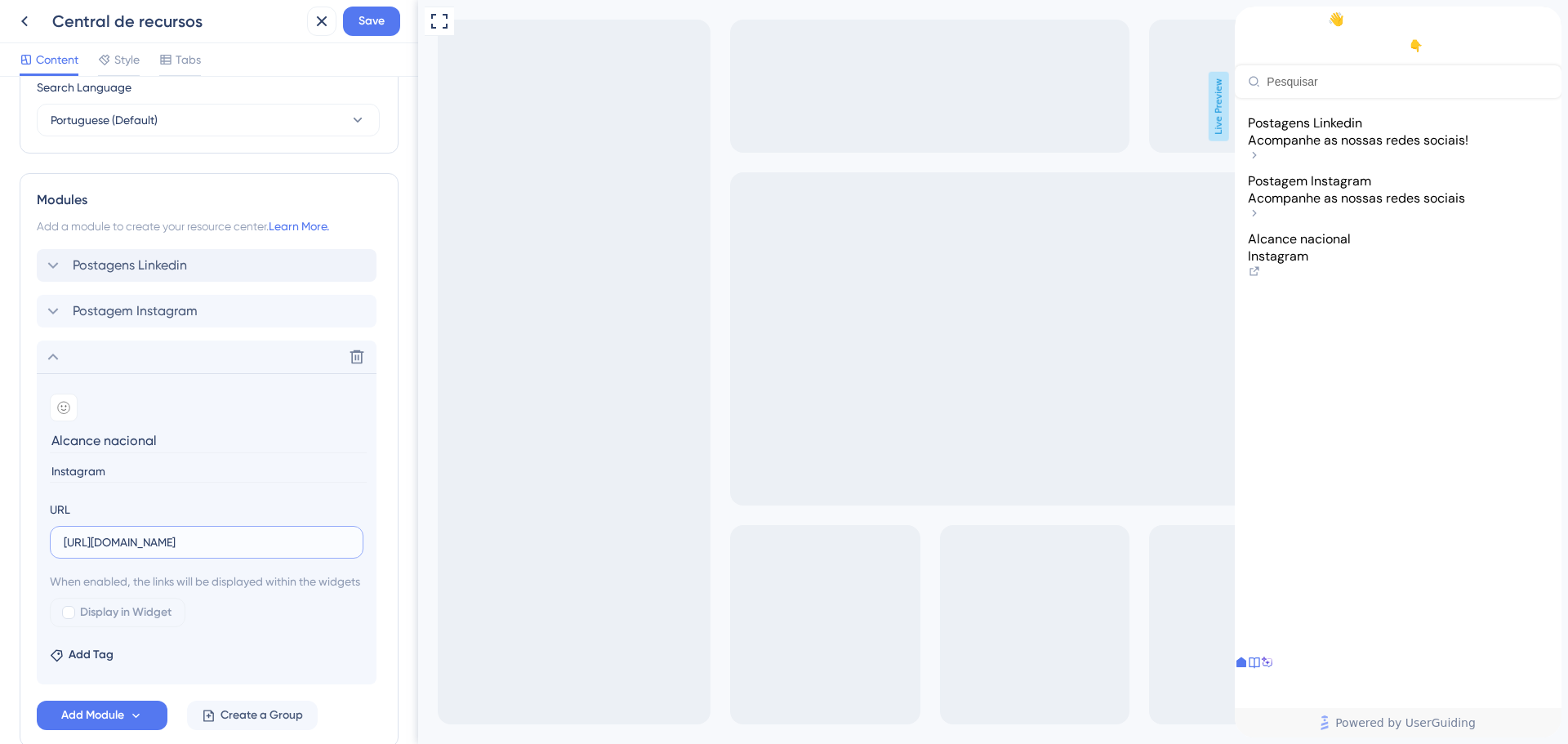
scroll to position [770, 0]
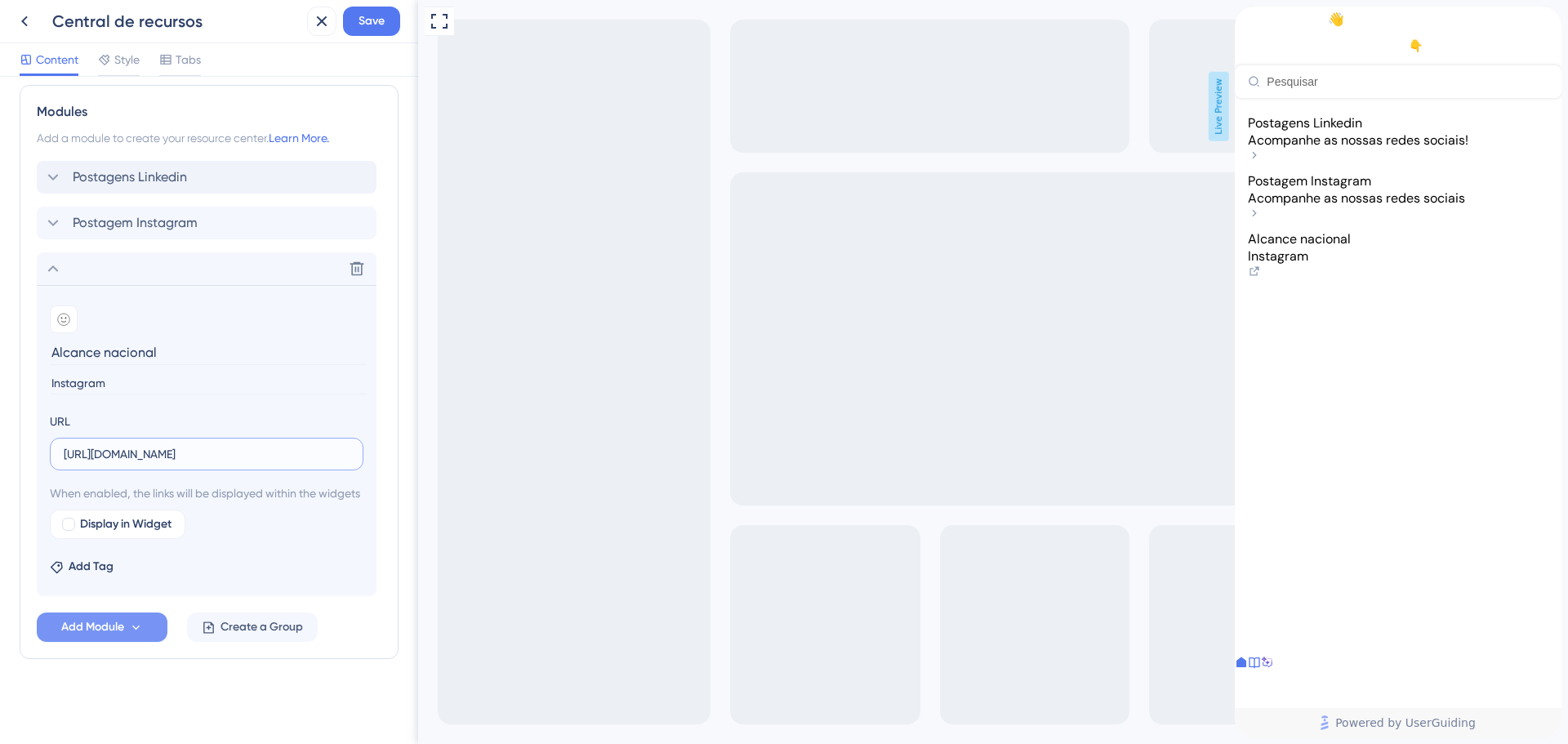
type input "[URL][DOMAIN_NAME]"
click at [111, 624] on span "Add Module" at bounding box center [93, 627] width 63 height 20
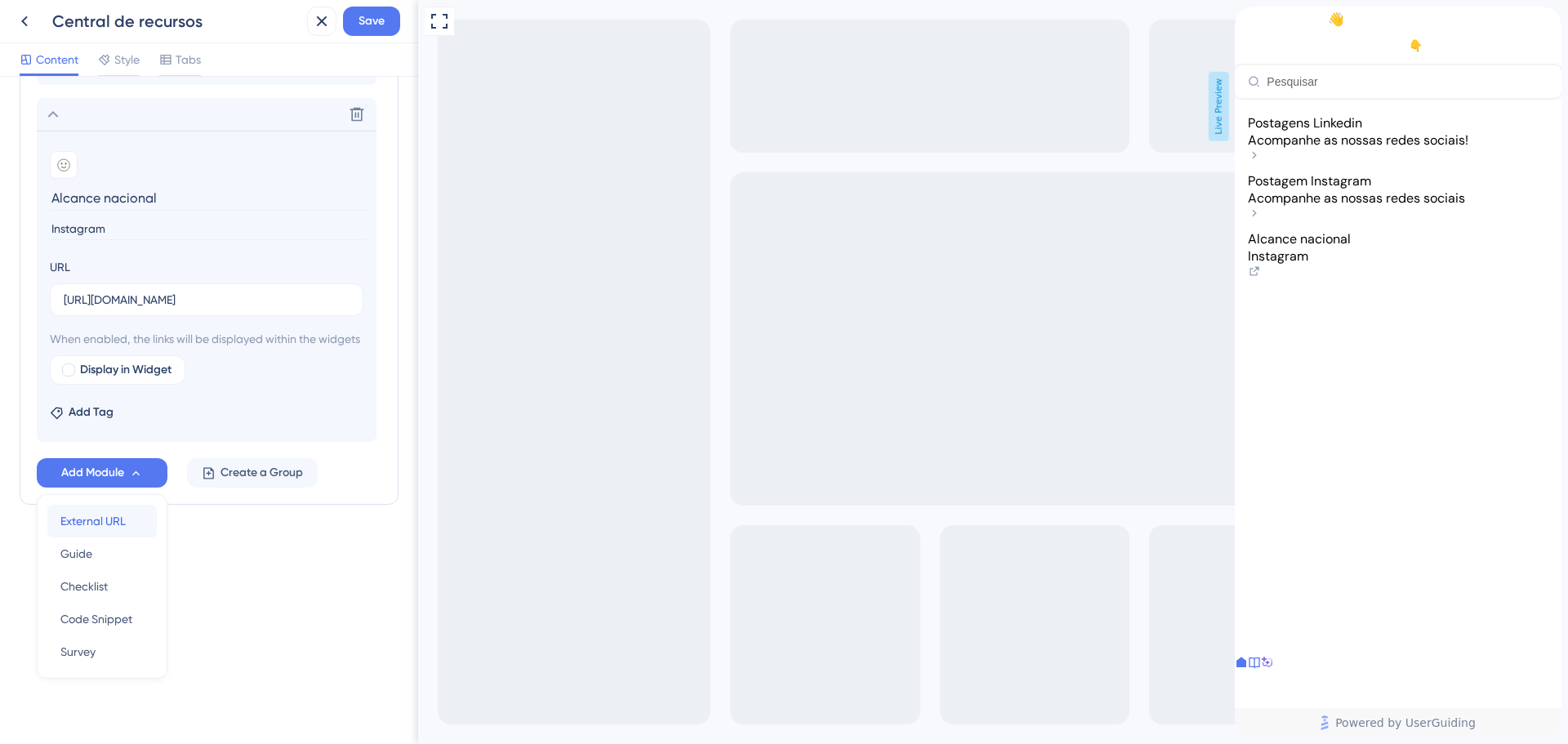
click at [99, 519] on span "External URL" at bounding box center [93, 520] width 65 height 20
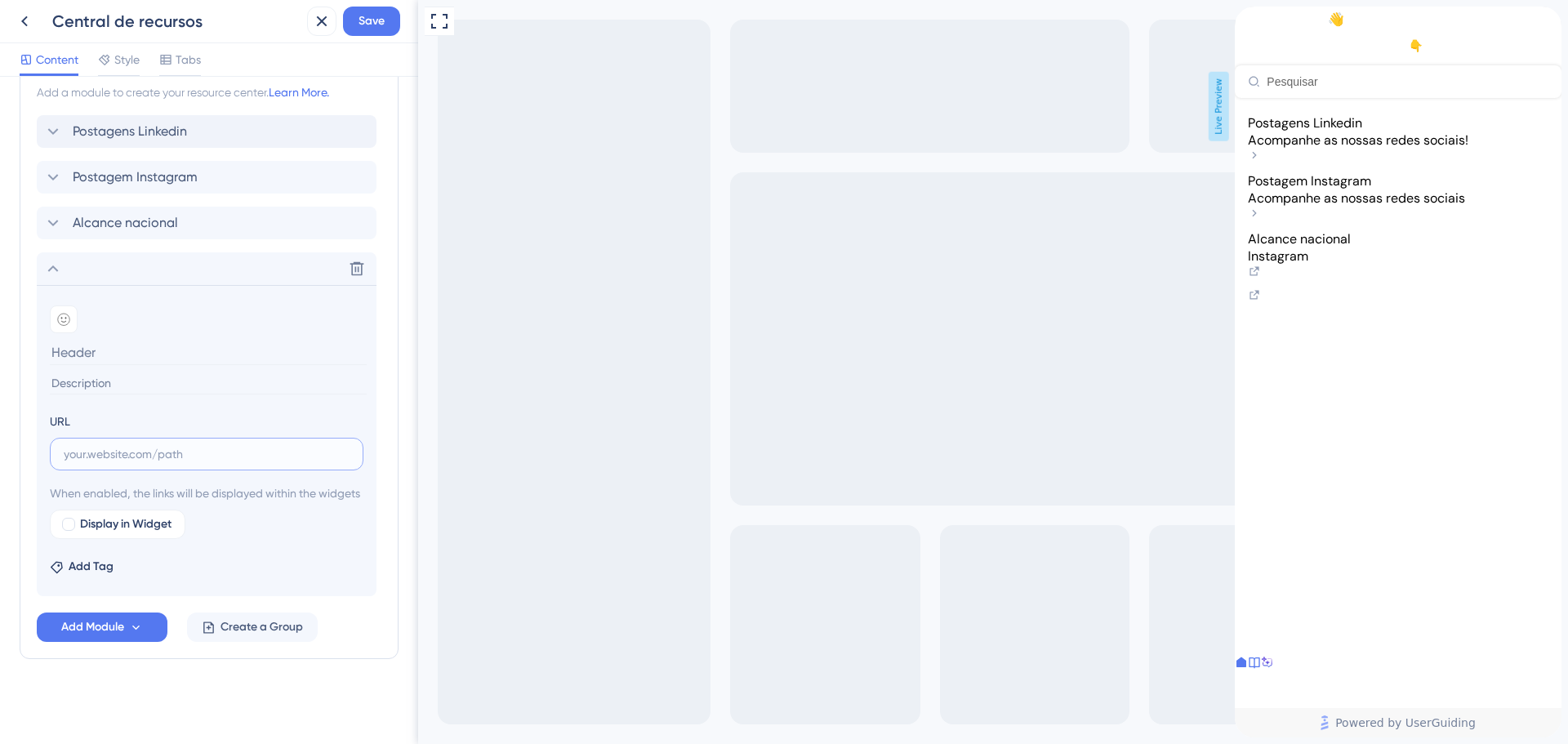
click at [130, 446] on input "text" at bounding box center [207, 454] width 286 height 18
paste input "[URL][DOMAIN_NAME]"
type input "[URL][DOMAIN_NAME]"
click at [117, 340] on input at bounding box center [208, 353] width 317 height 26
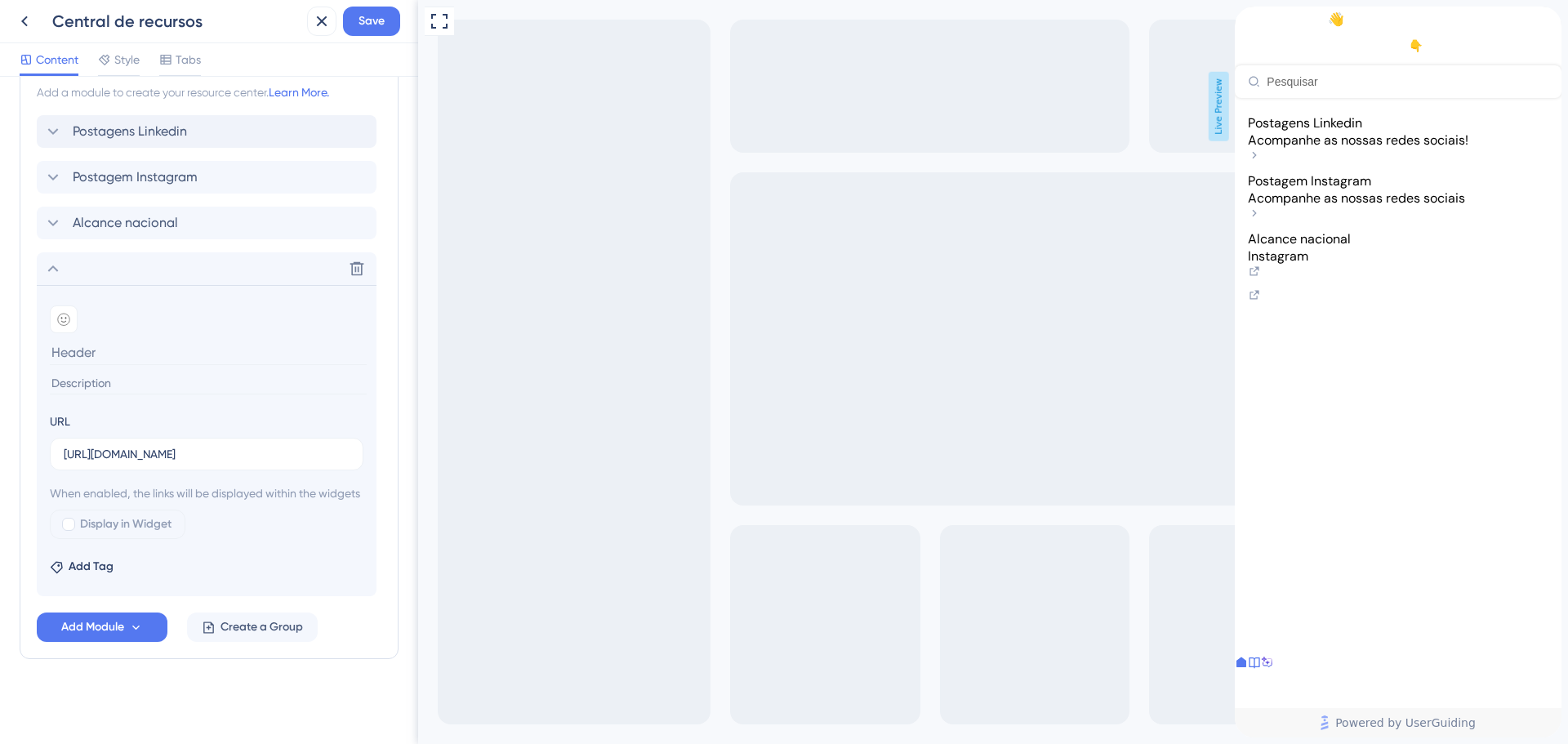
scroll to position [0, 0]
type input "Botleads para todos os perfis"
click at [124, 634] on span "Add Module" at bounding box center [93, 627] width 63 height 20
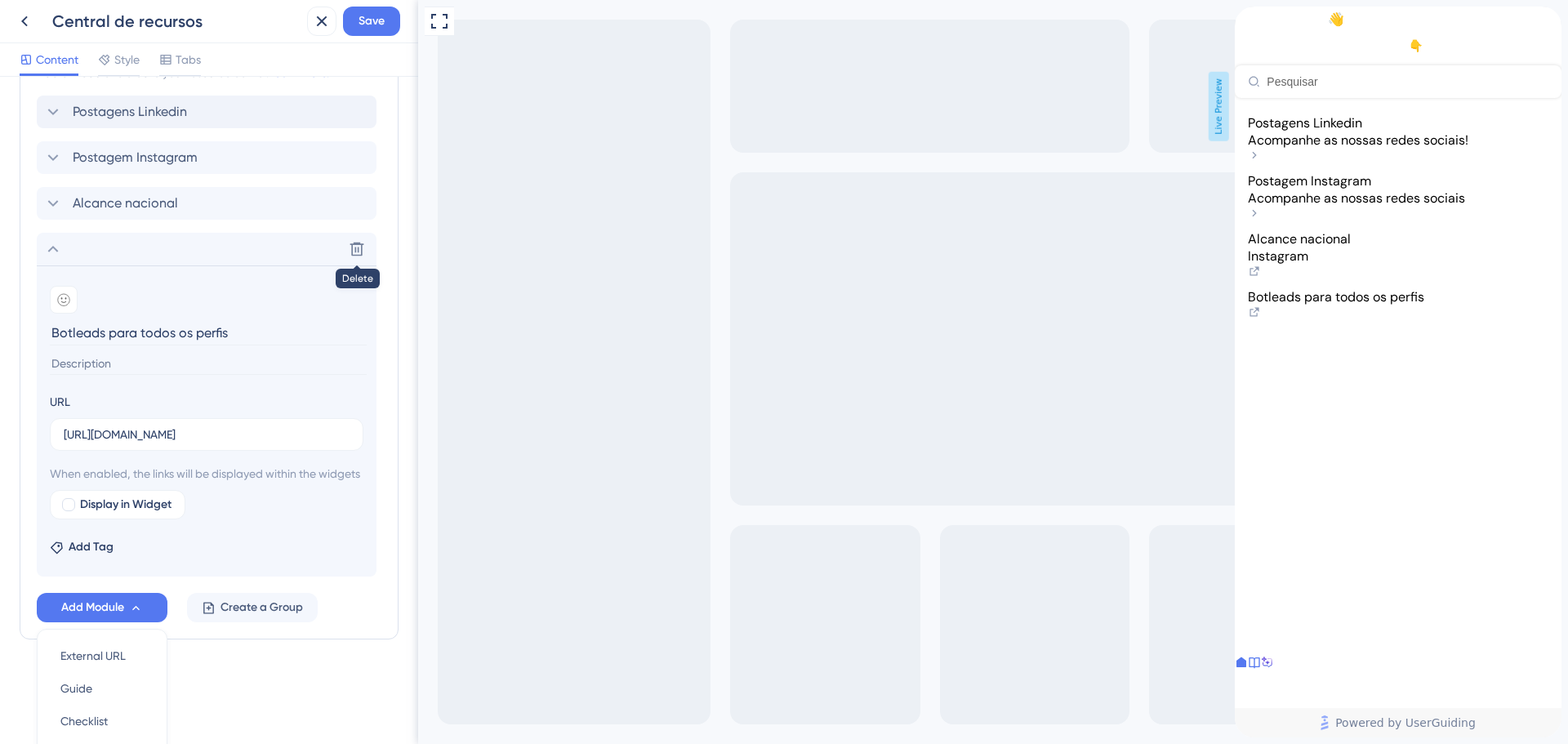
scroll to position [969, 0]
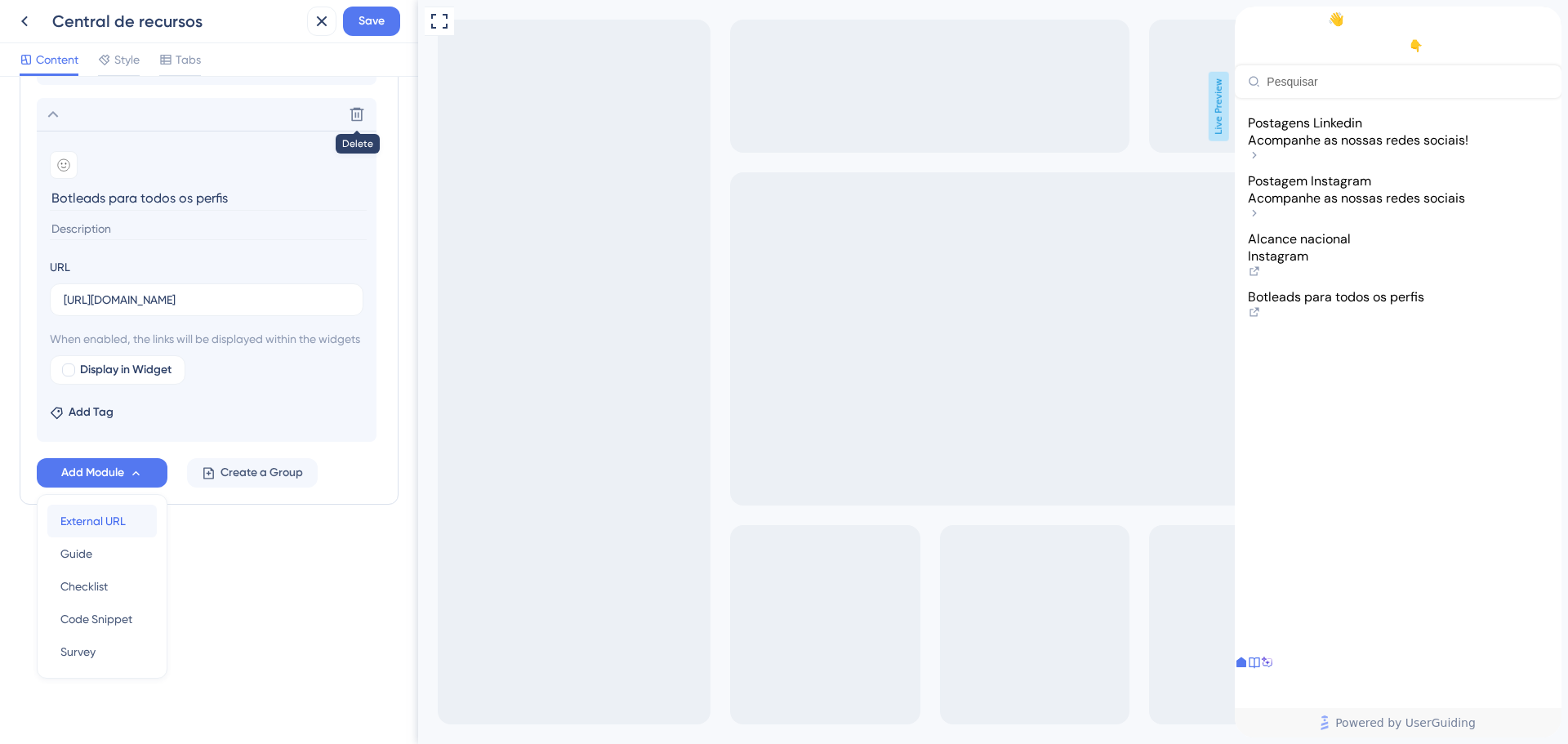
click at [115, 518] on span "External URL" at bounding box center [93, 520] width 65 height 20
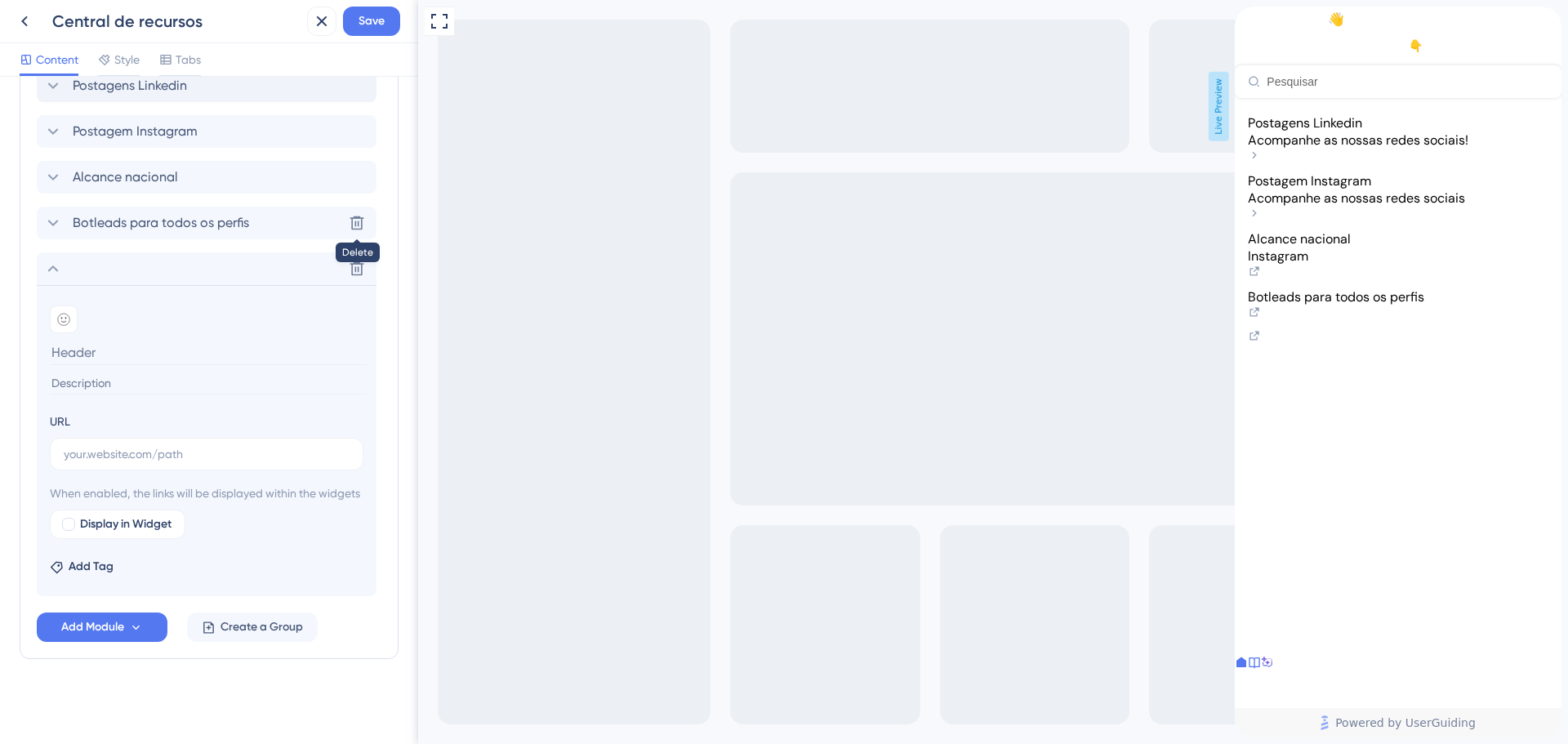
scroll to position [861, 0]
click at [170, 420] on div "URL" at bounding box center [207, 440] width 314 height 59
click at [167, 438] on label at bounding box center [207, 454] width 314 height 32
click at [167, 446] on input "text" at bounding box center [207, 454] width 286 height 18
paste input "[URL][DOMAIN_NAME]"
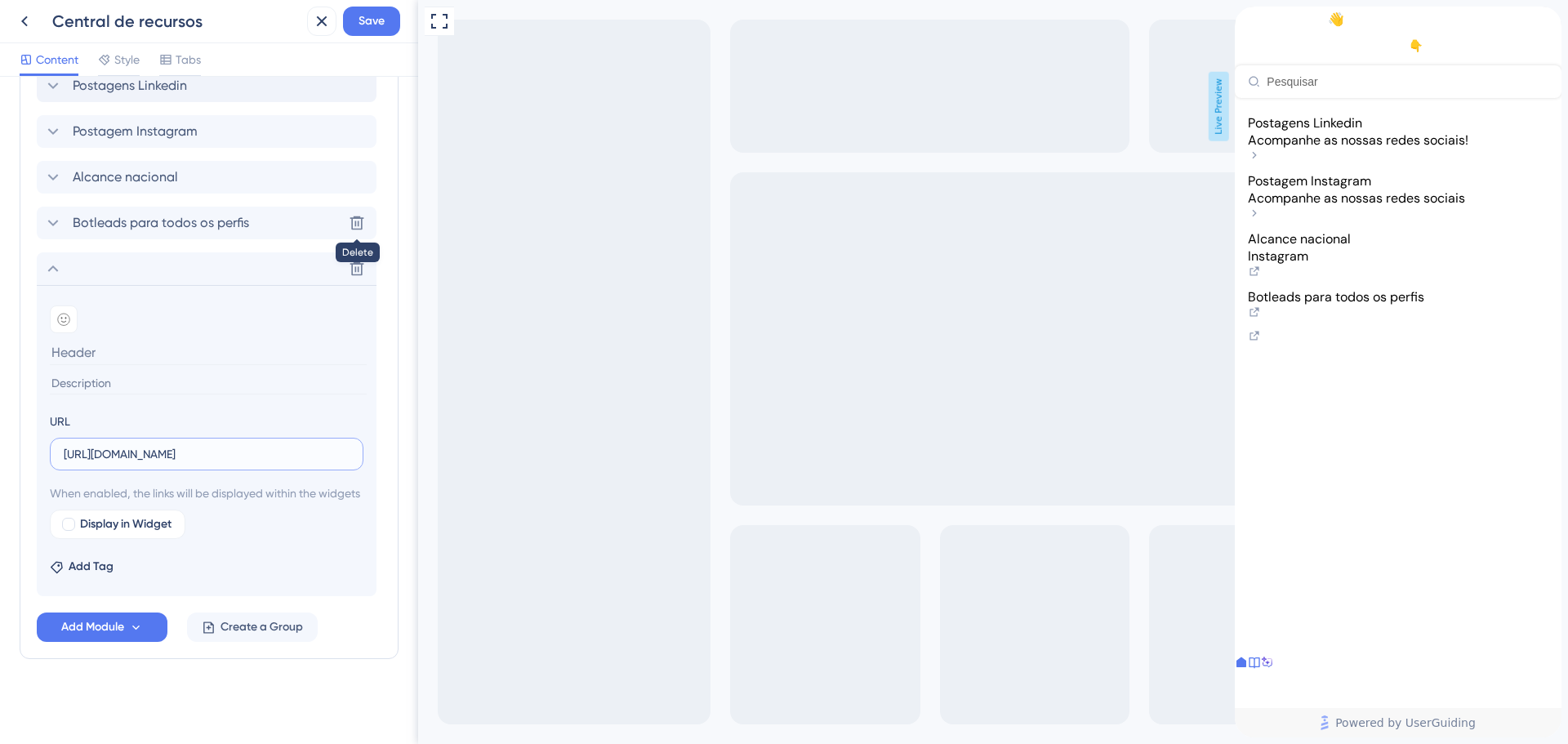
scroll to position [0, 277]
type input "[URL][DOMAIN_NAME]"
click at [118, 340] on input at bounding box center [208, 353] width 317 height 26
type input "Roboticon no ConectImob"
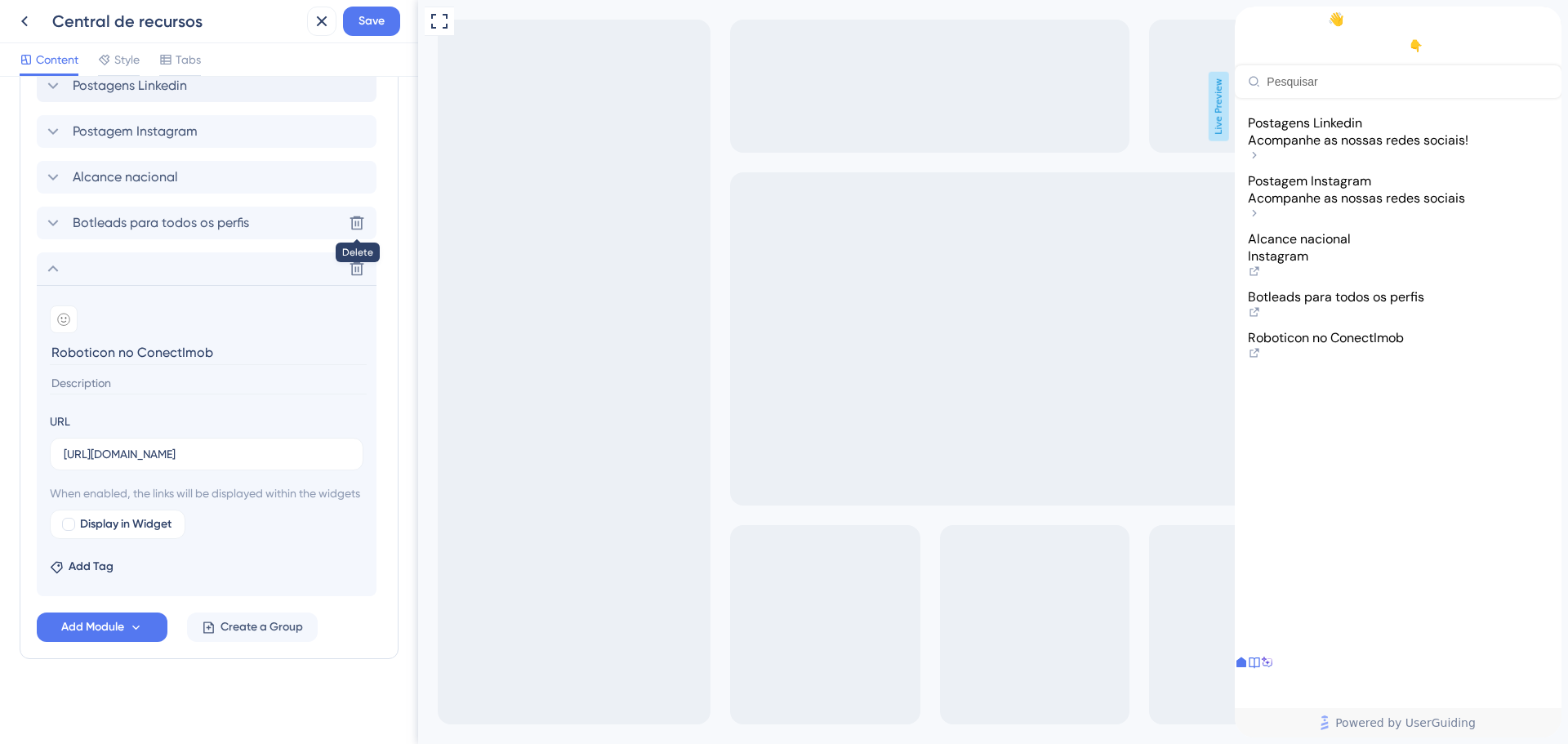
click at [399, 288] on div "Resource Center Header Title Olá, como vai?👋 12 Olá, como vai?👋 Subtitle Precis…" at bounding box center [209, 410] width 418 height 667
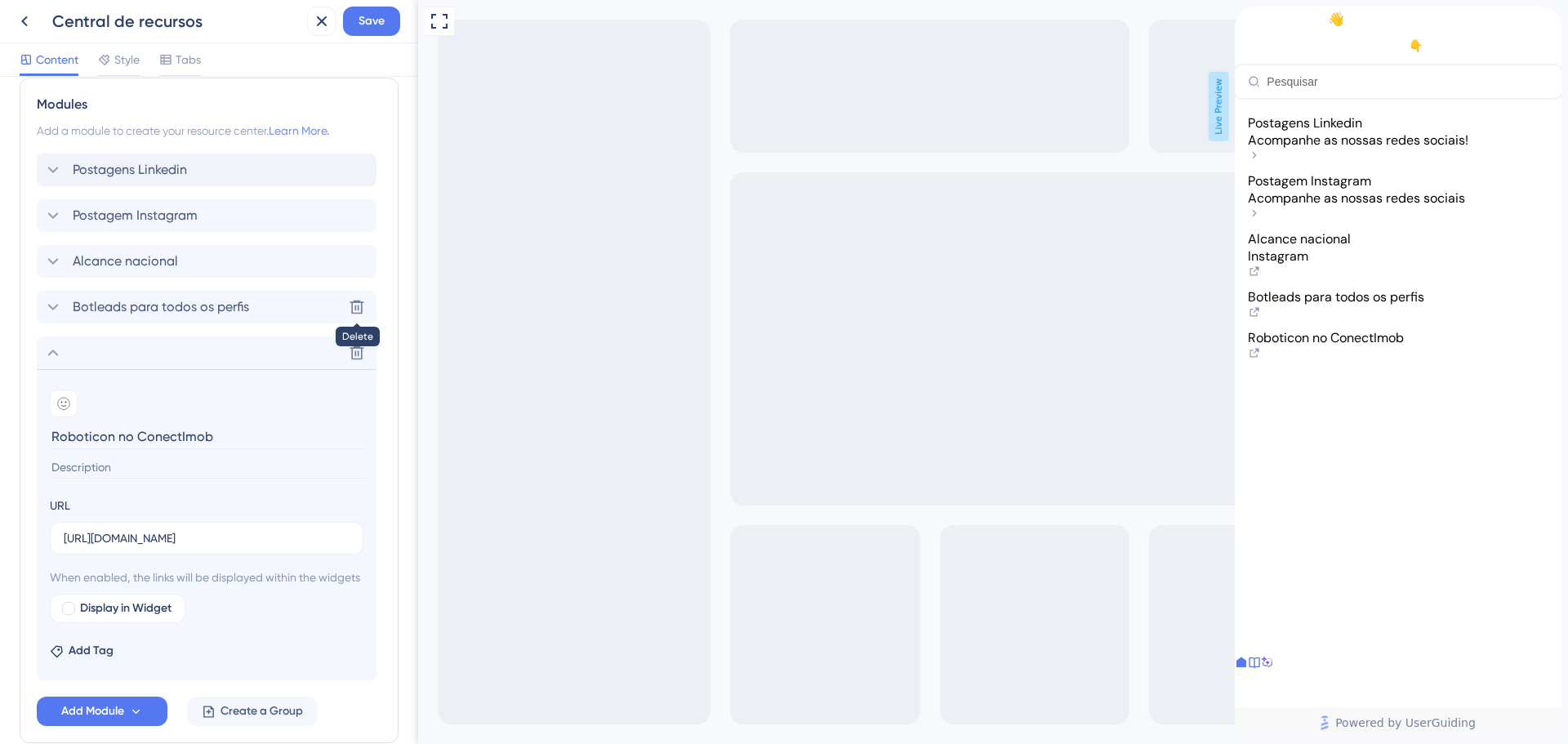
scroll to position [616, 0]
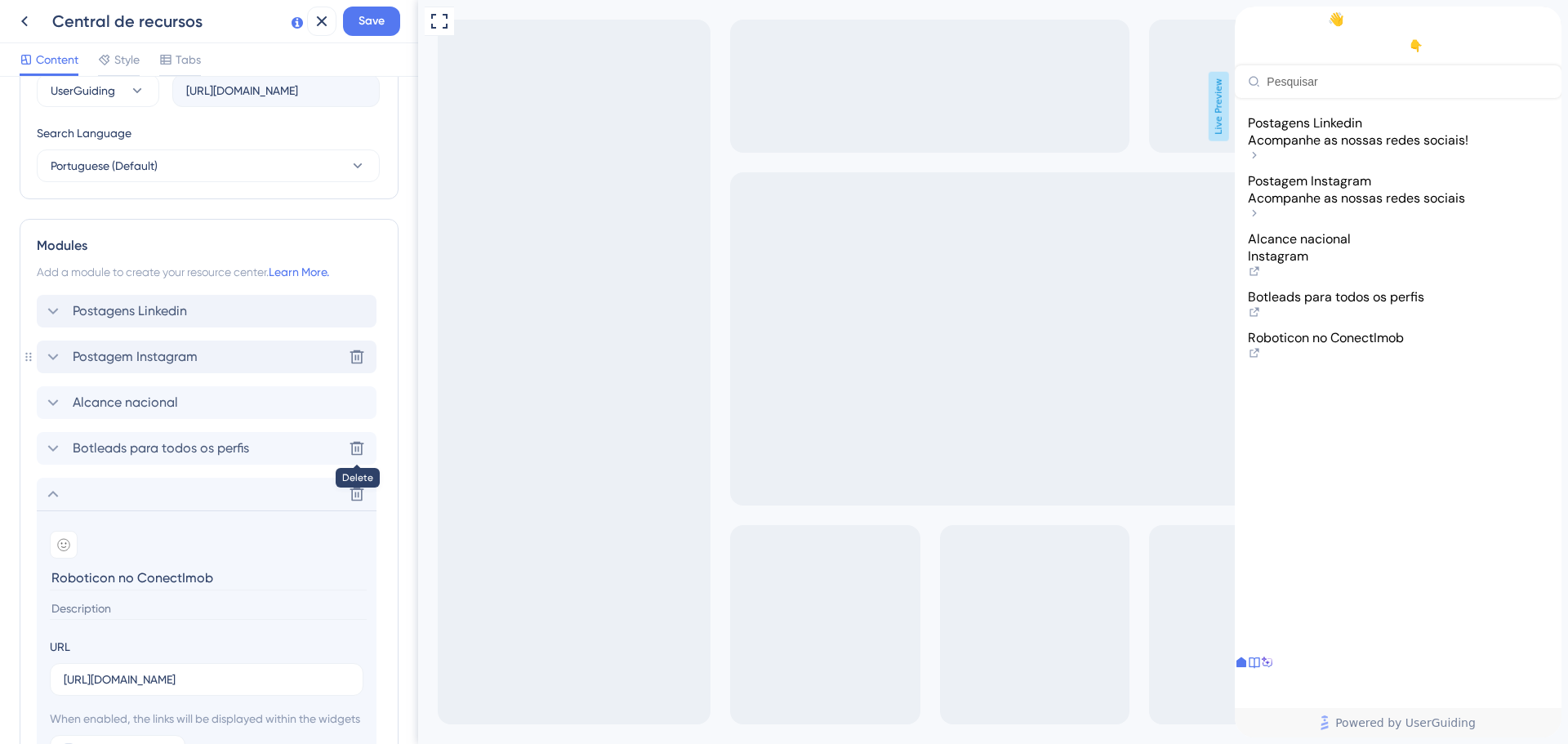
click at [176, 359] on span "Postagem Instagram" at bounding box center [135, 356] width 125 height 20
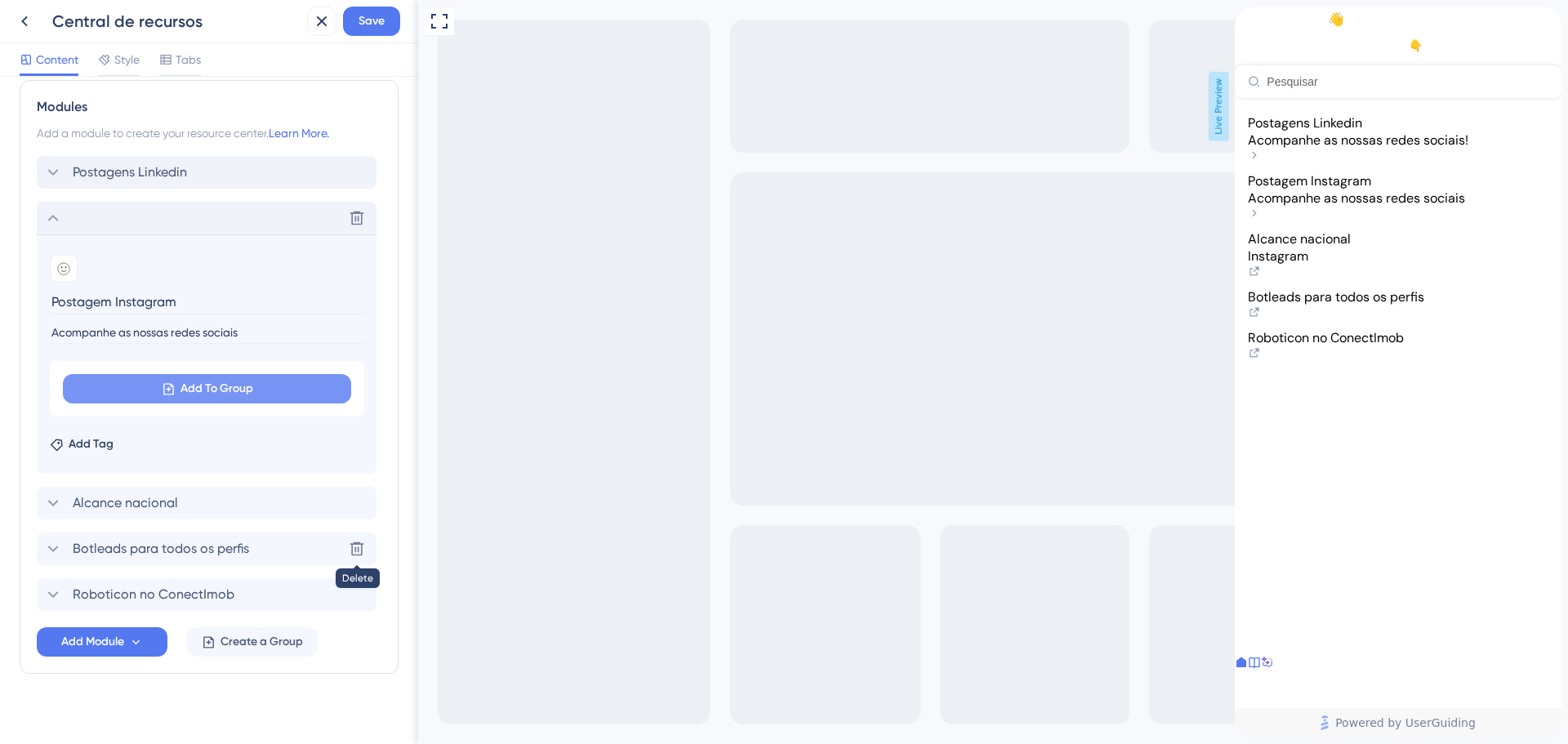
scroll to position [770, 0]
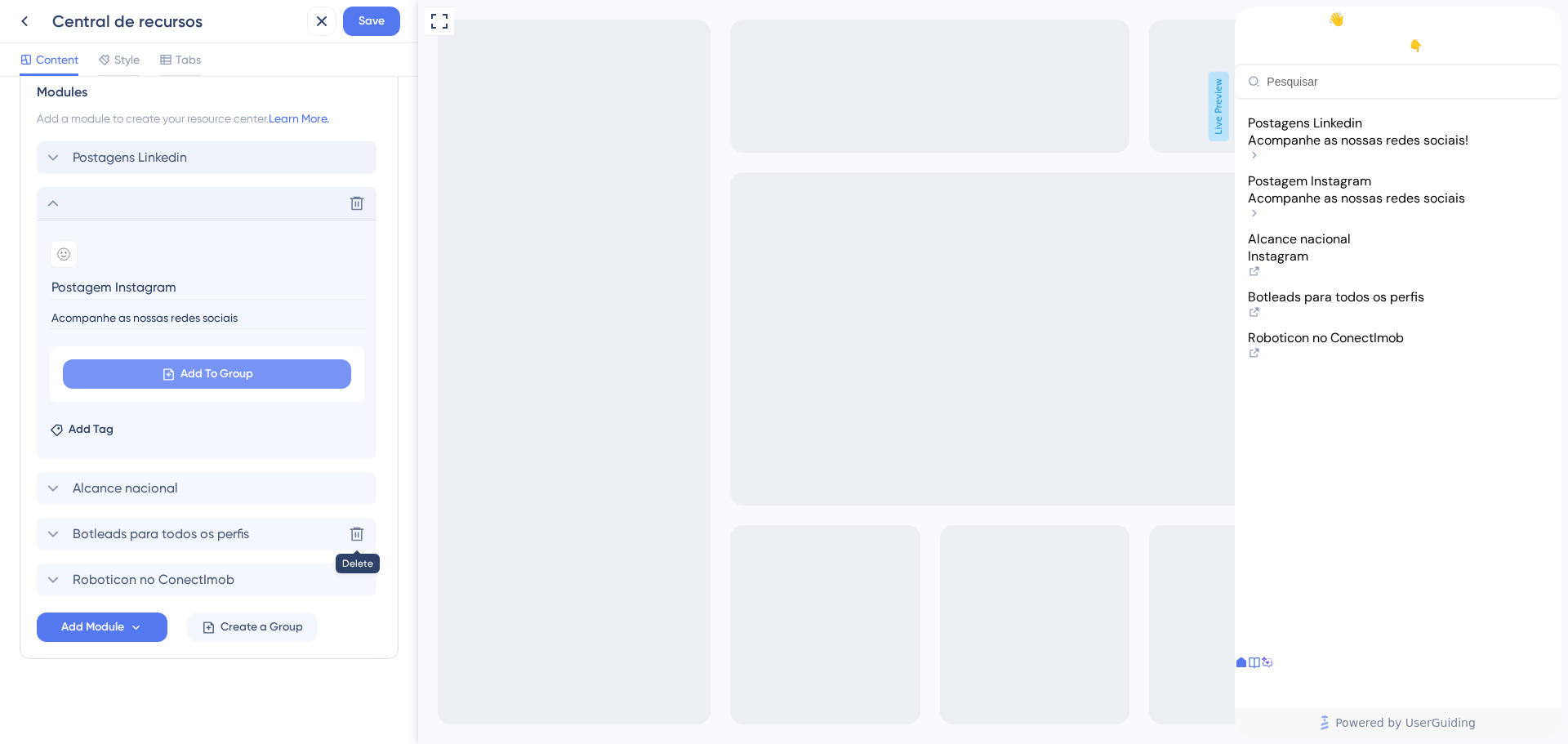
click at [183, 360] on button "Add To Group" at bounding box center [207, 374] width 288 height 30
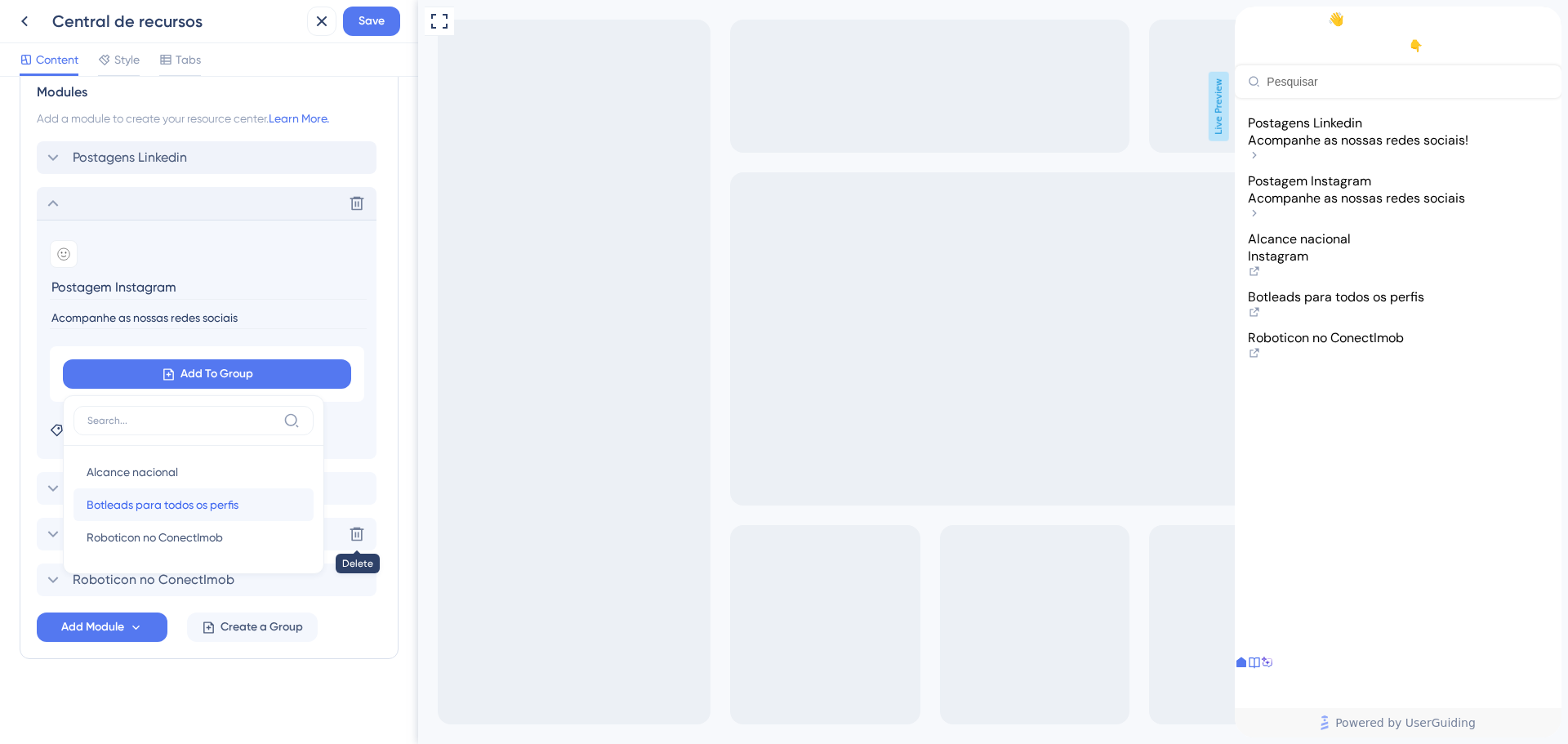
click at [131, 489] on div "Botleads para todos os perfis Botleads para todos os [DEMOGRAPHIC_DATA]" at bounding box center [194, 505] width 214 height 32
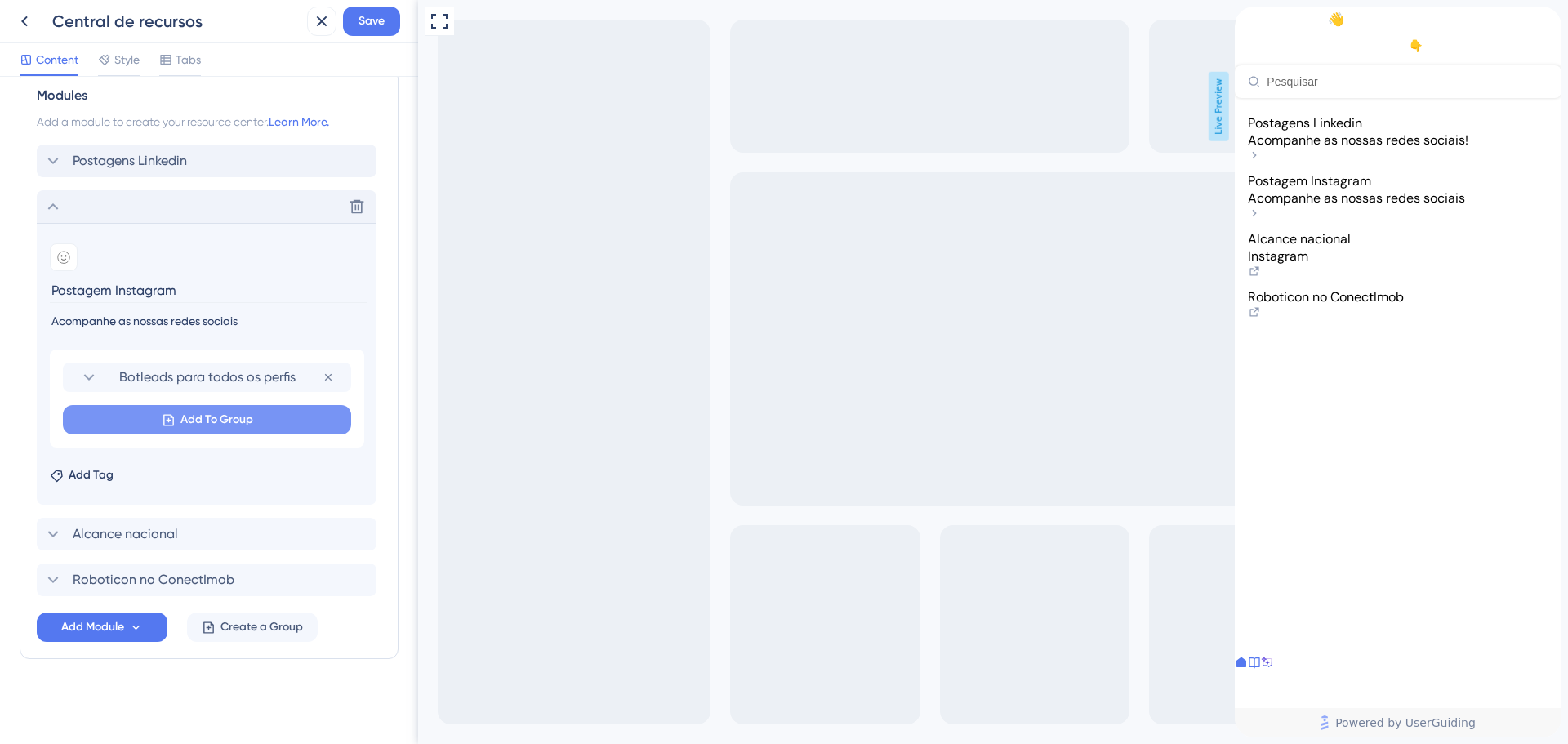
click at [158, 412] on button "Add To Group" at bounding box center [207, 420] width 288 height 30
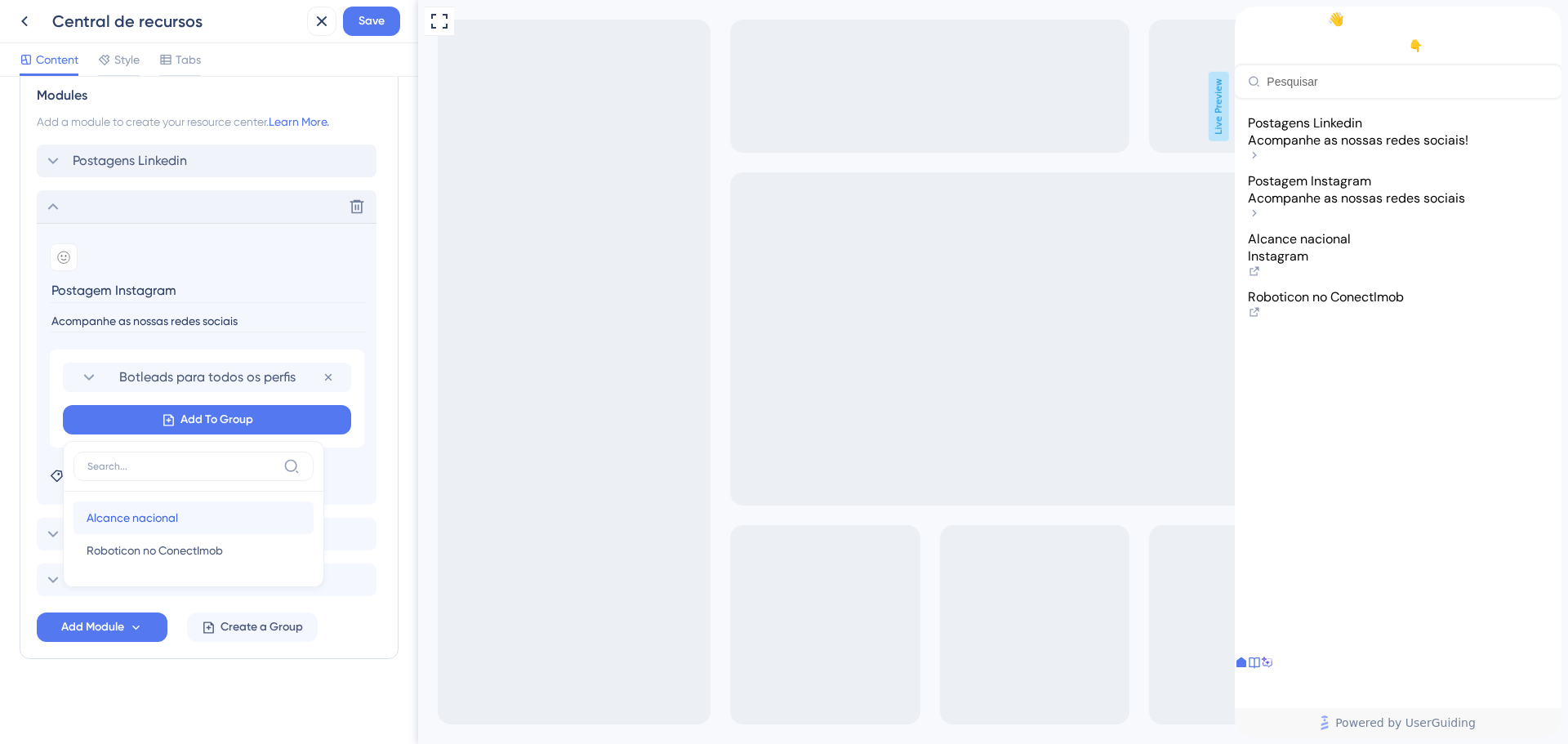
click at [139, 515] on span "Alcance nacional" at bounding box center [133, 518] width 92 height 20
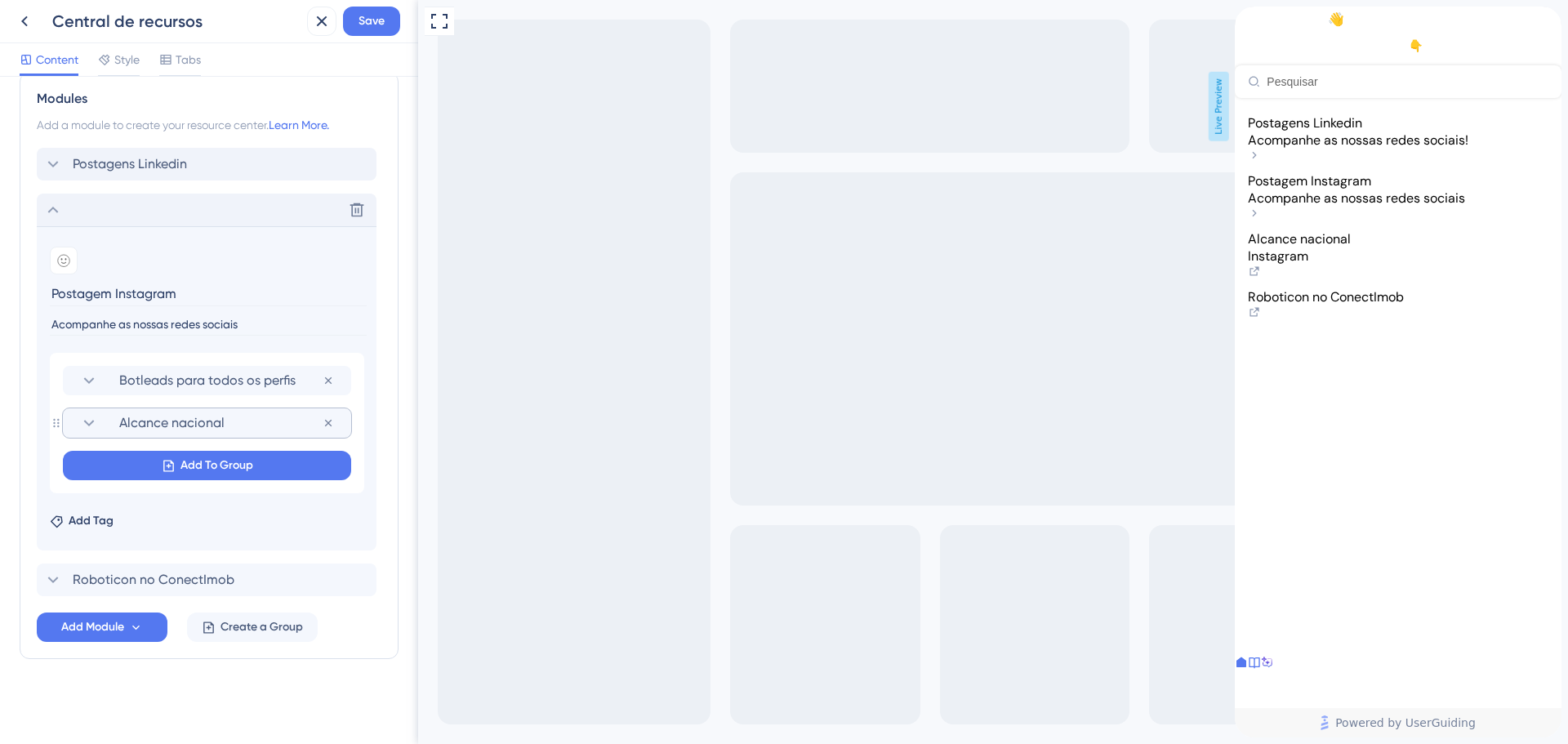
scroll to position [763, 0]
click at [154, 448] on div "Botleads para todos os perfis Remove from group Alcance nacional Remove from gr…" at bounding box center [207, 423] width 314 height 140
drag, startPoint x: 241, startPoint y: 463, endPoint x: 239, endPoint y: 485, distance: 22.1
click at [240, 463] on span "Add To Group" at bounding box center [217, 465] width 73 height 20
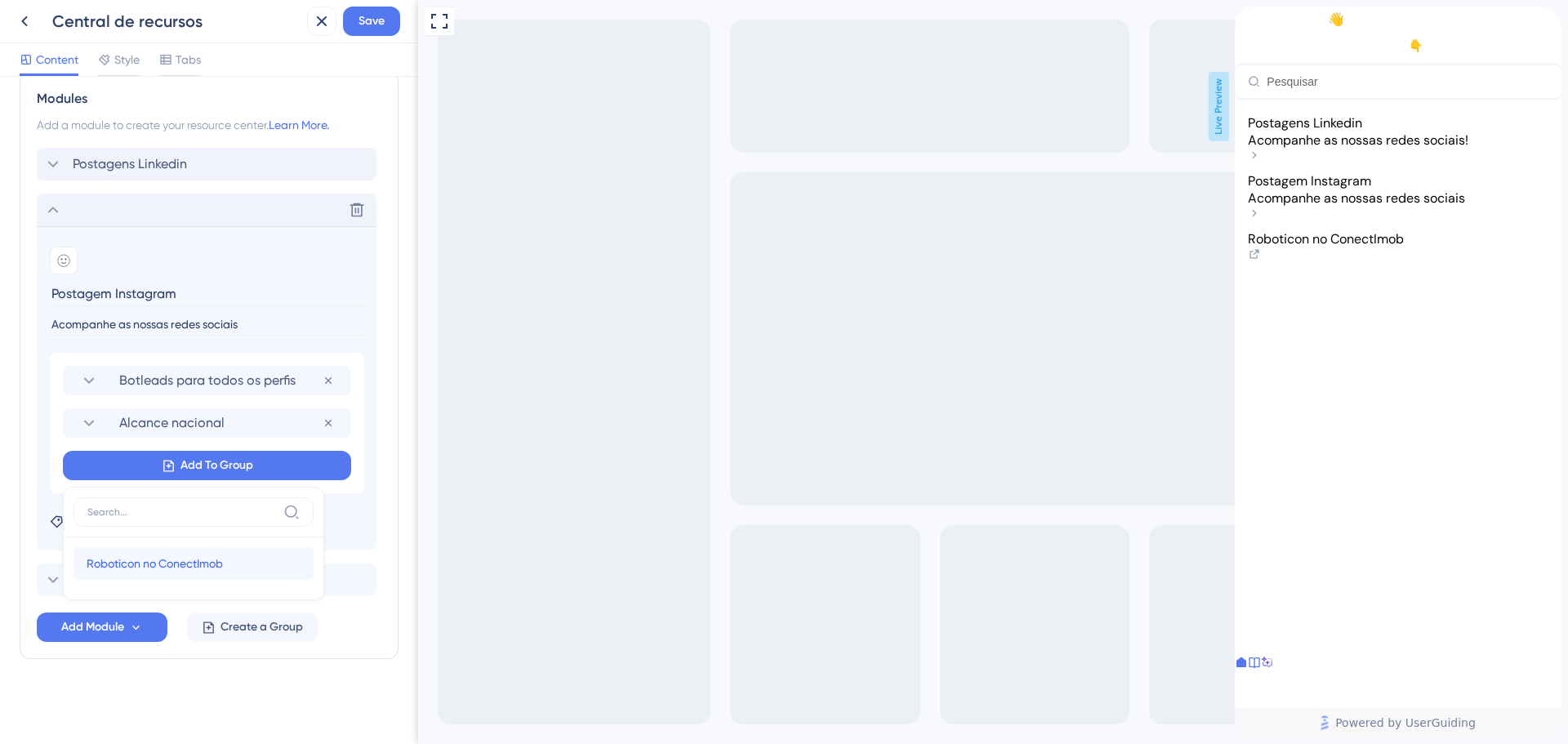
click at [246, 556] on div "Roboticon no ConectImob Roboticon no ConectImob" at bounding box center [194, 564] width 214 height 32
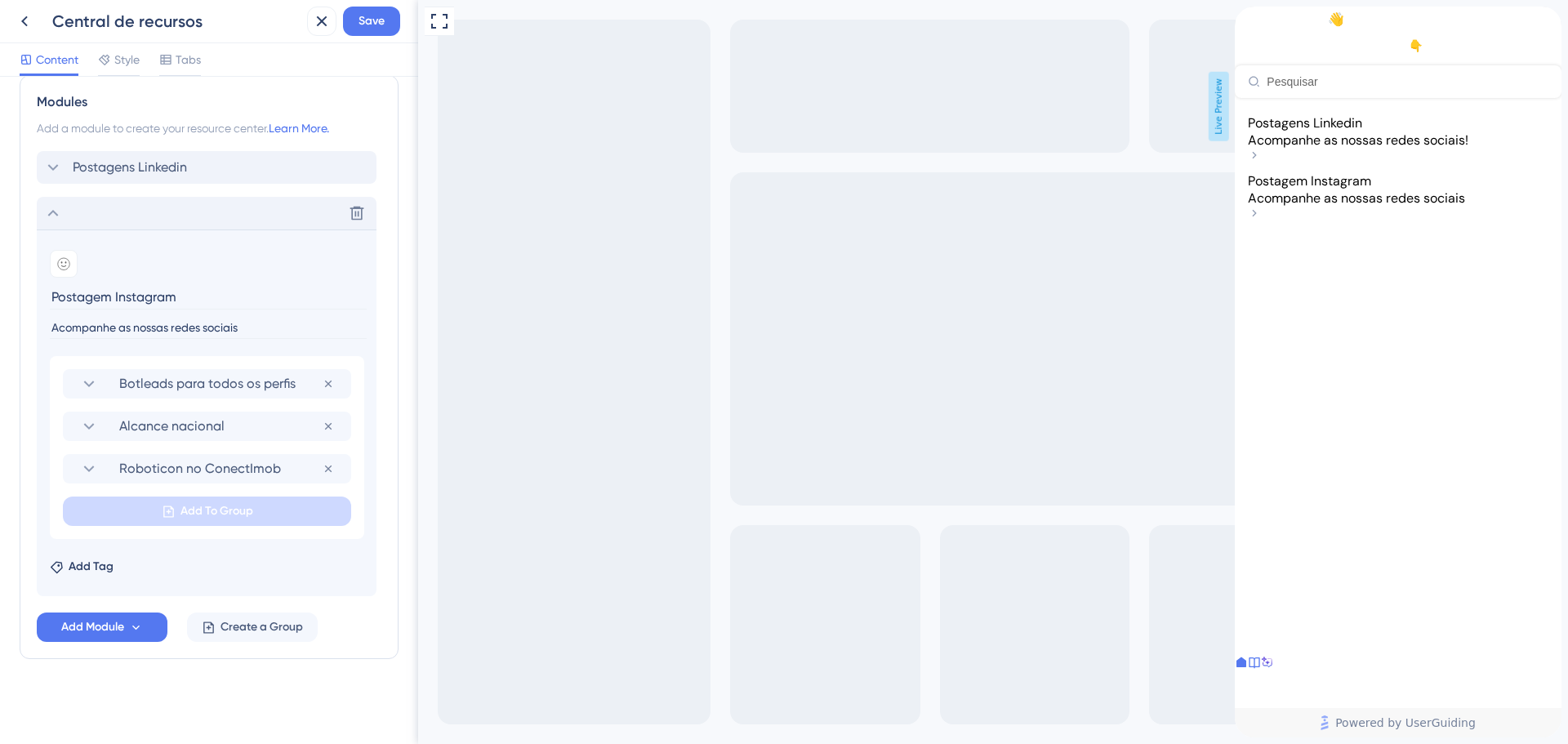
click at [1446, 147] on div "Postagens Linkedin Acompanhe as nossas redes sociais!" at bounding box center [1398, 140] width 301 height 52
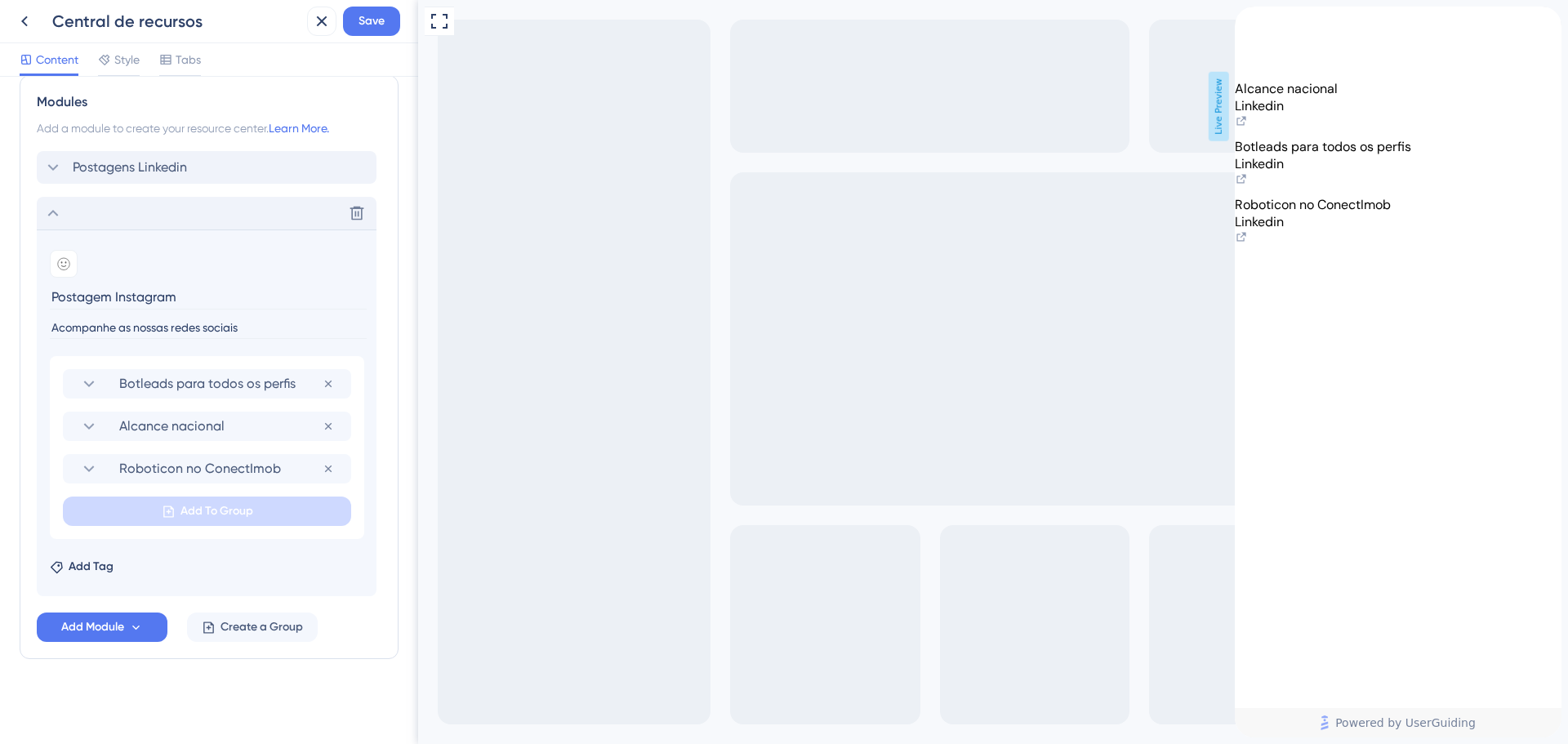
drag, startPoint x: 1264, startPoint y: 26, endPoint x: 1338, endPoint y: 188, distance: 178.1
click at [1248, 20] on icon "back to header" at bounding box center [1241, 13] width 13 height 13
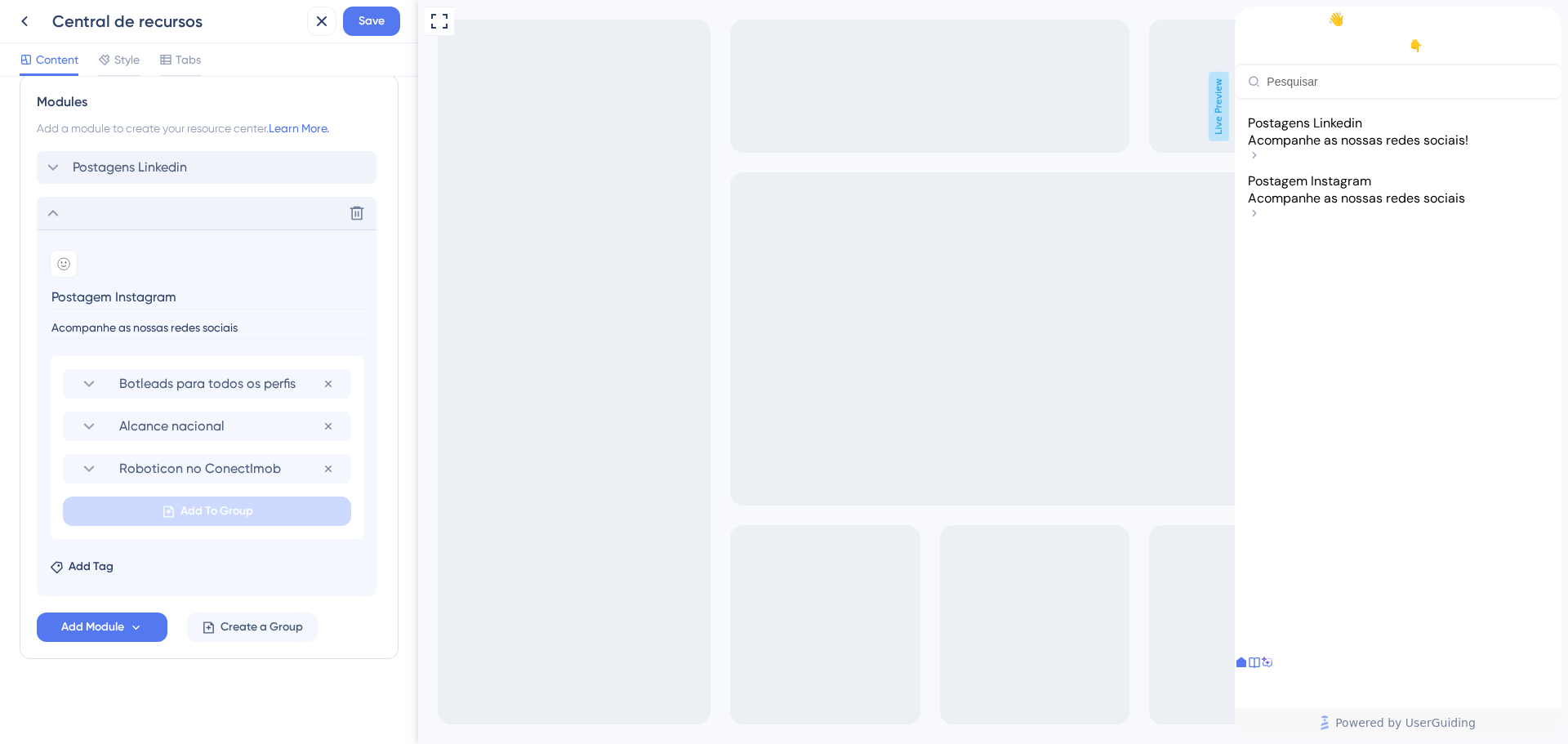
click at [1354, 207] on span "Acompanhe as nossas redes sociais" at bounding box center [1356, 198] width 218 height 17
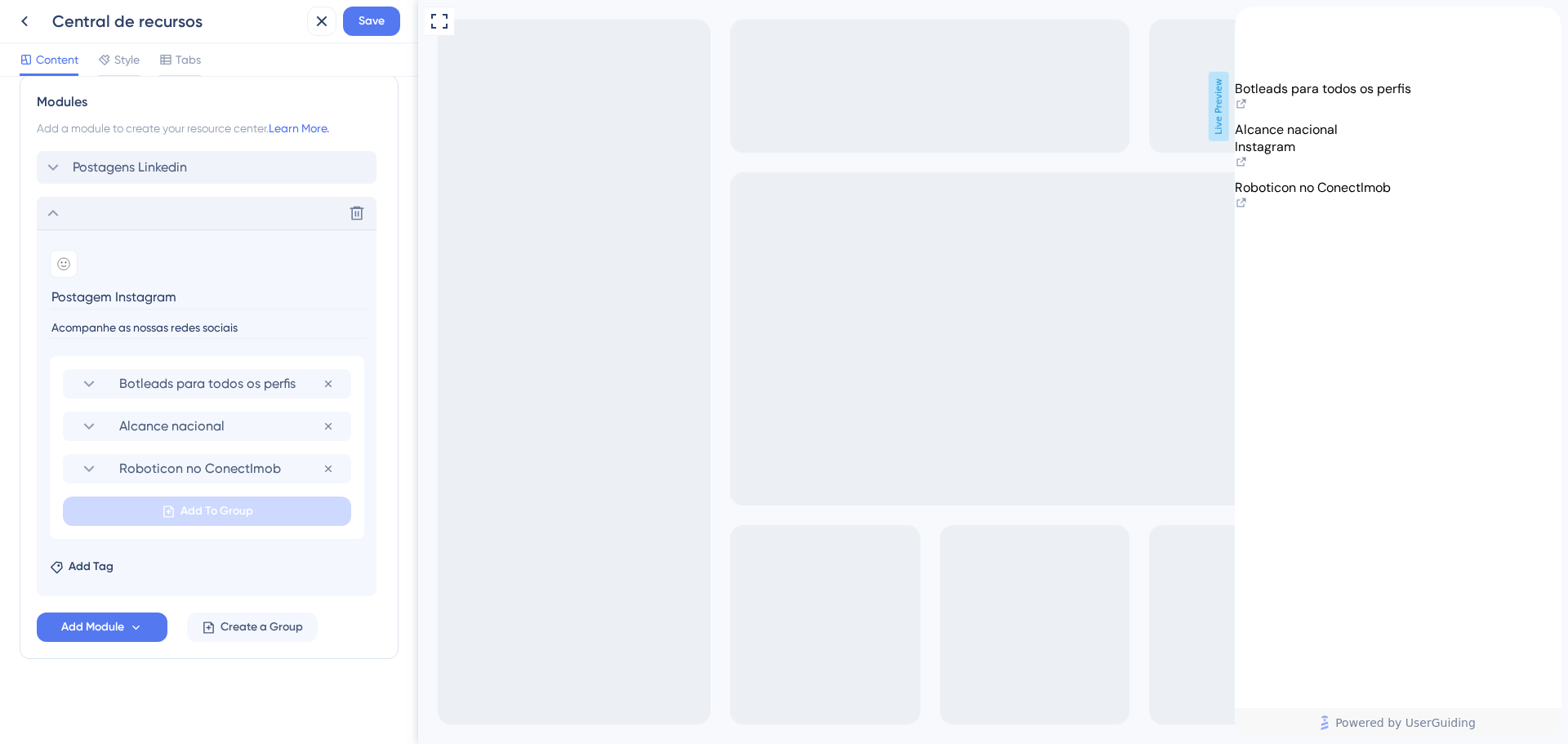
click at [1427, 115] on div "Botleads para todos os perfis" at bounding box center [1398, 97] width 326 height 34
click at [1245, 108] on icon at bounding box center [1241, 103] width 9 height 9
click at [1248, 111] on icon at bounding box center [1241, 103] width 13 height 13
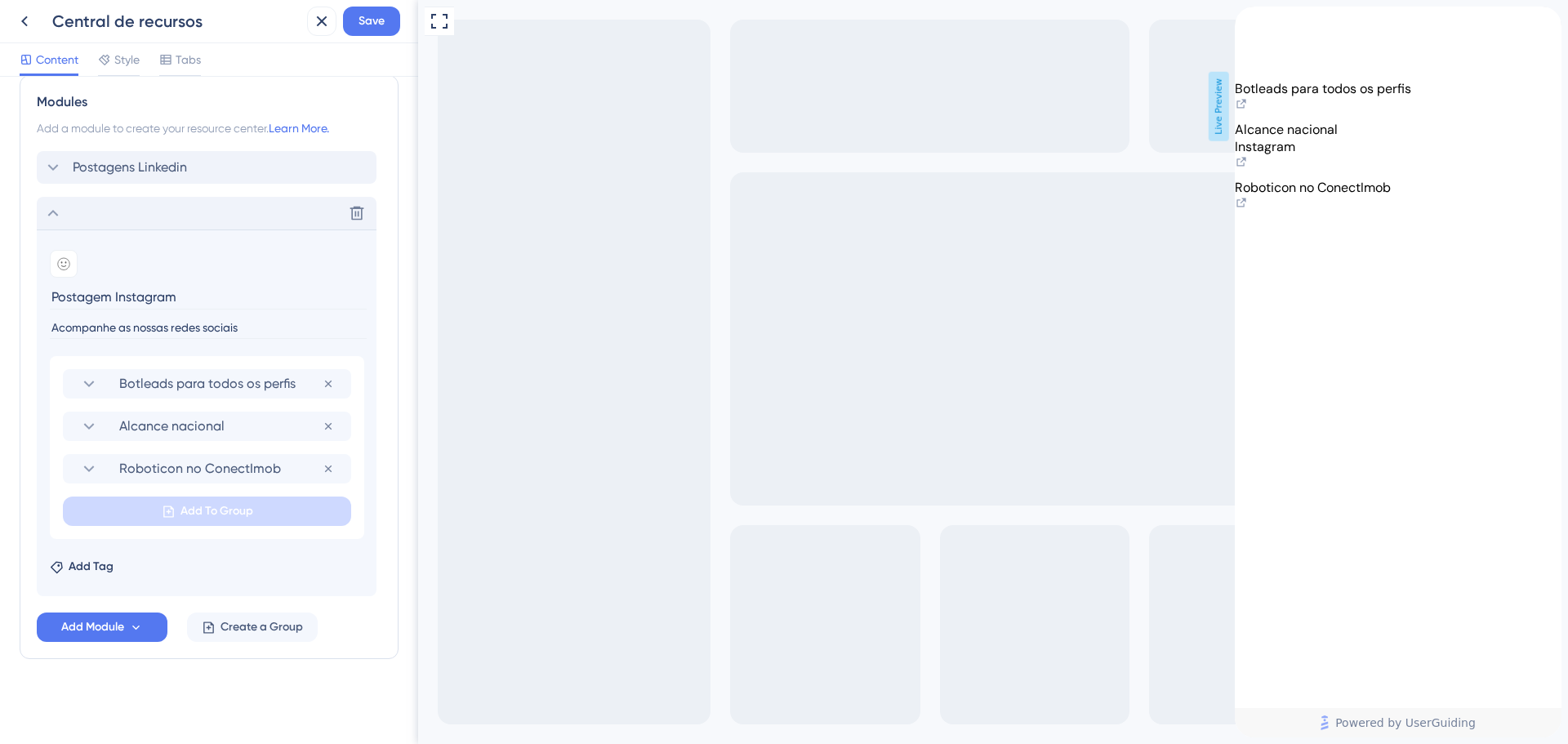
click at [1409, 115] on div "Botleads para todos os perfis" at bounding box center [1398, 97] width 326 height 34
click at [1260, 24] on div "back to header" at bounding box center [1248, 15] width 26 height 17
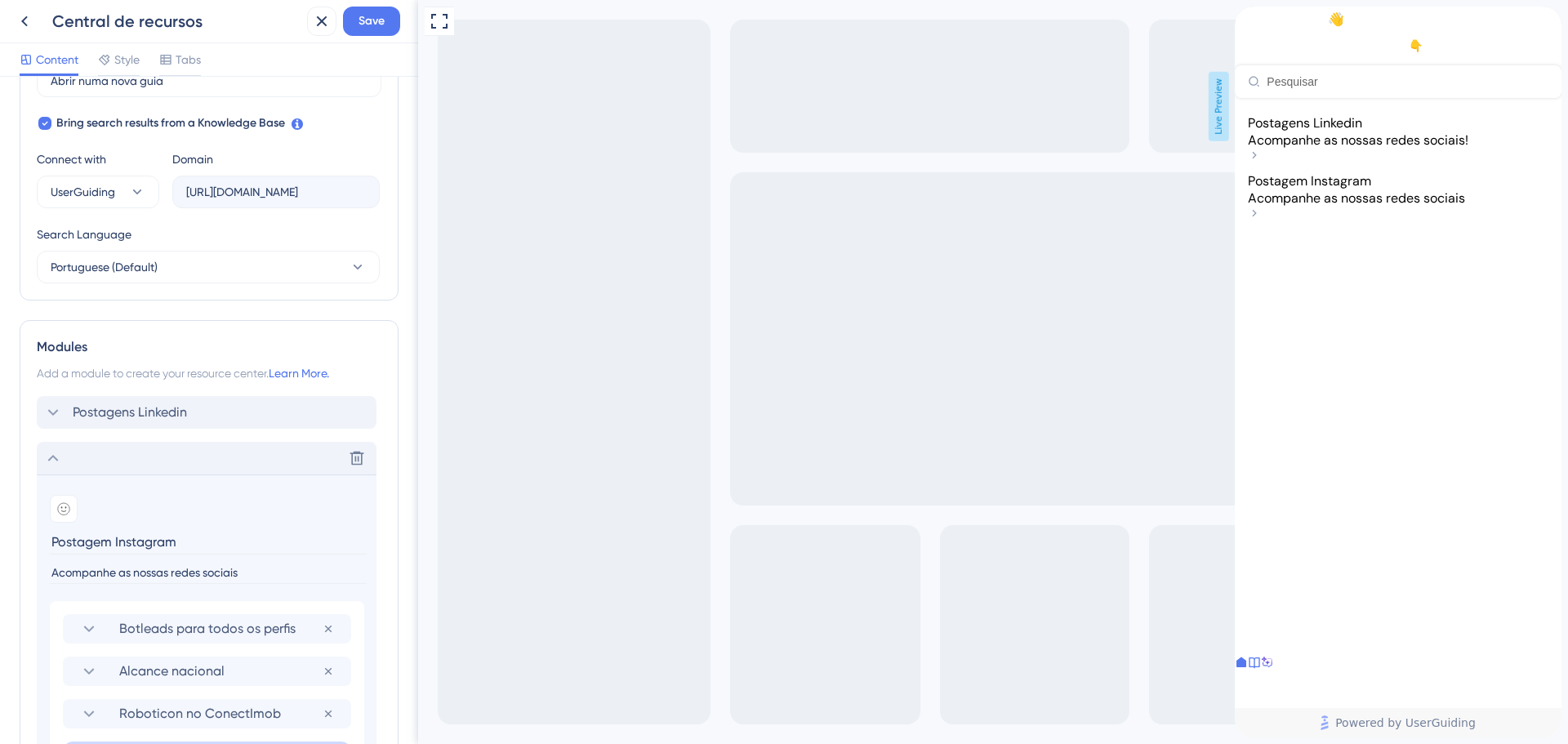
click at [120, 465] on div "Delete" at bounding box center [207, 458] width 340 height 32
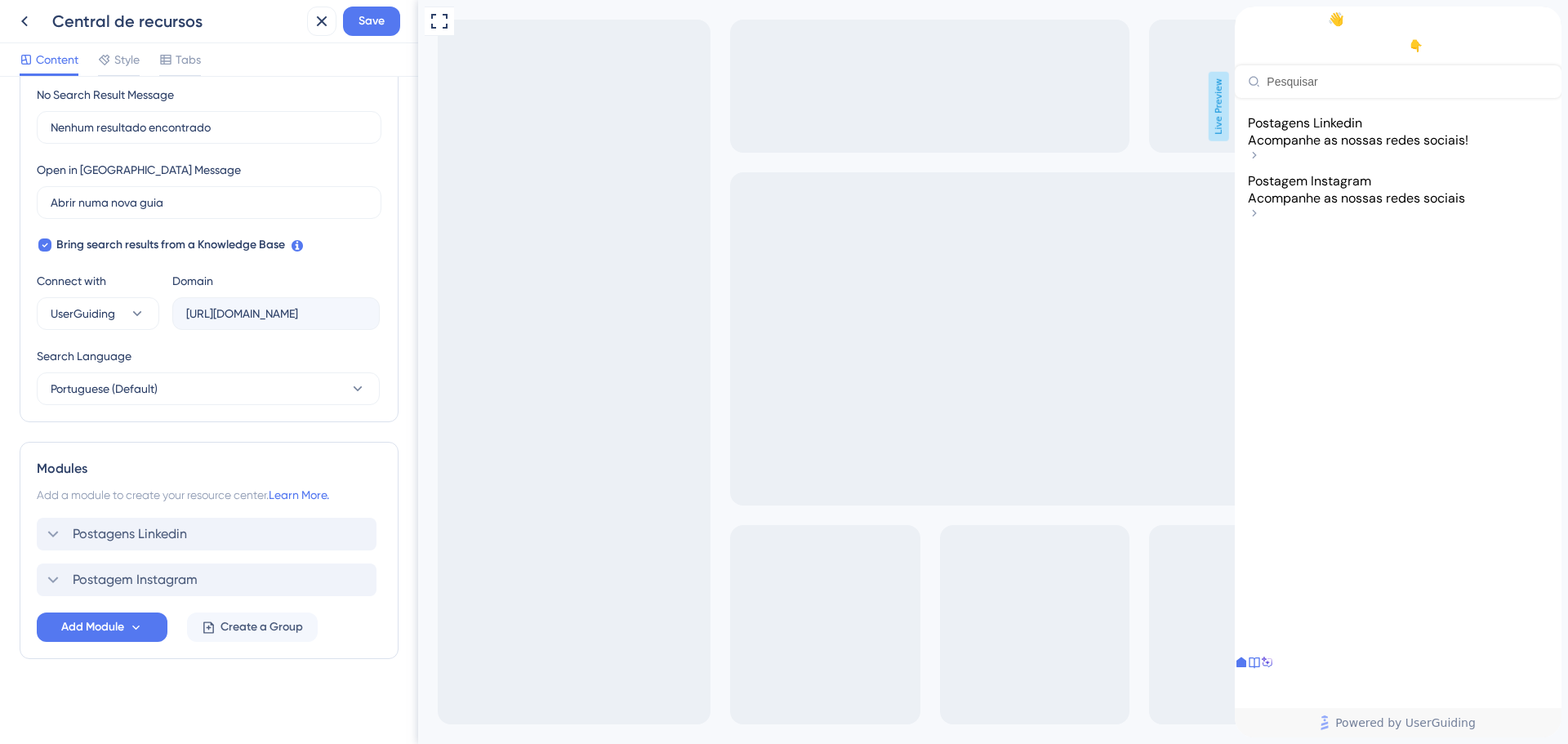
scroll to position [393, 0]
click at [125, 632] on button "Add Module" at bounding box center [102, 628] width 131 height 30
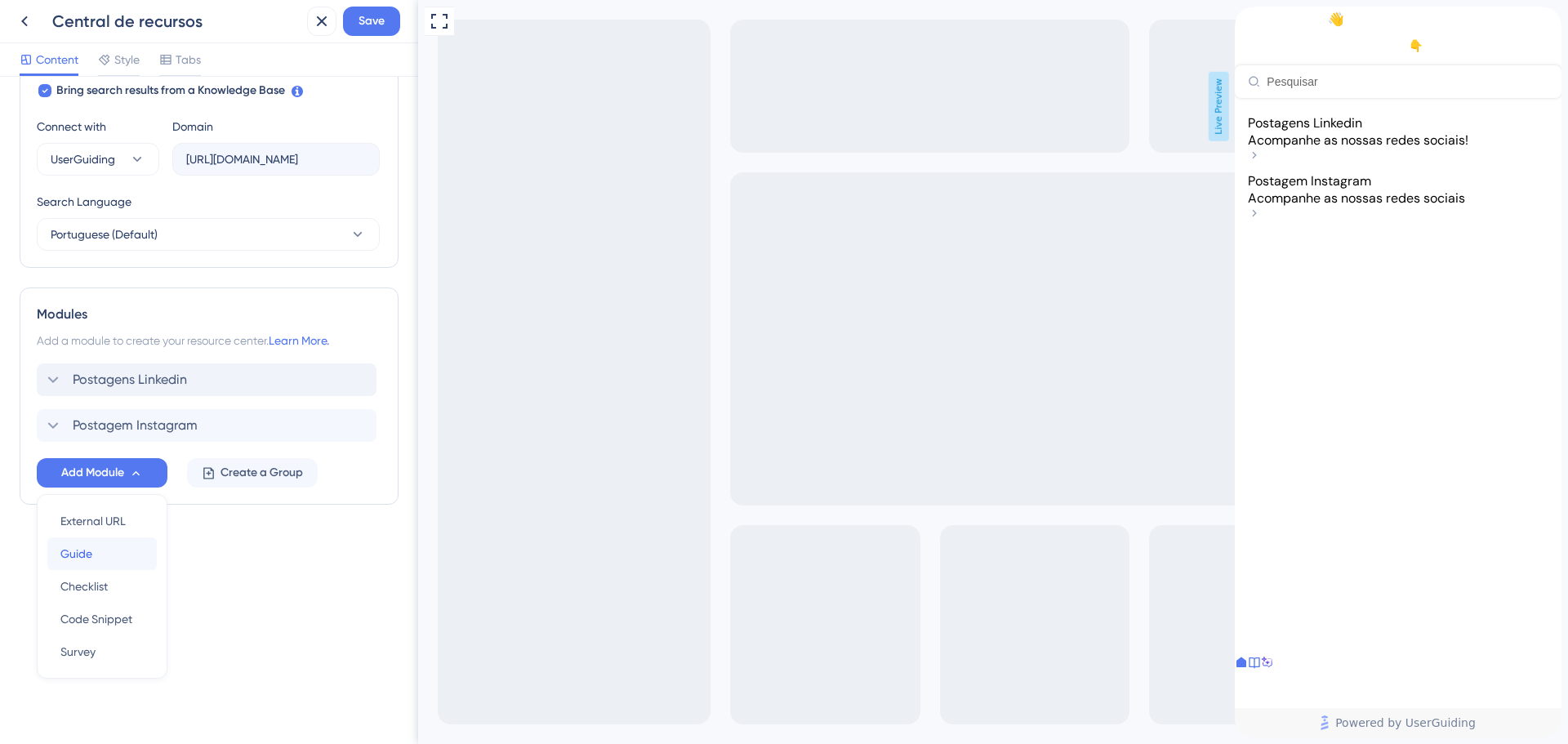
click at [116, 554] on div "Guide Guide" at bounding box center [102, 554] width 83 height 32
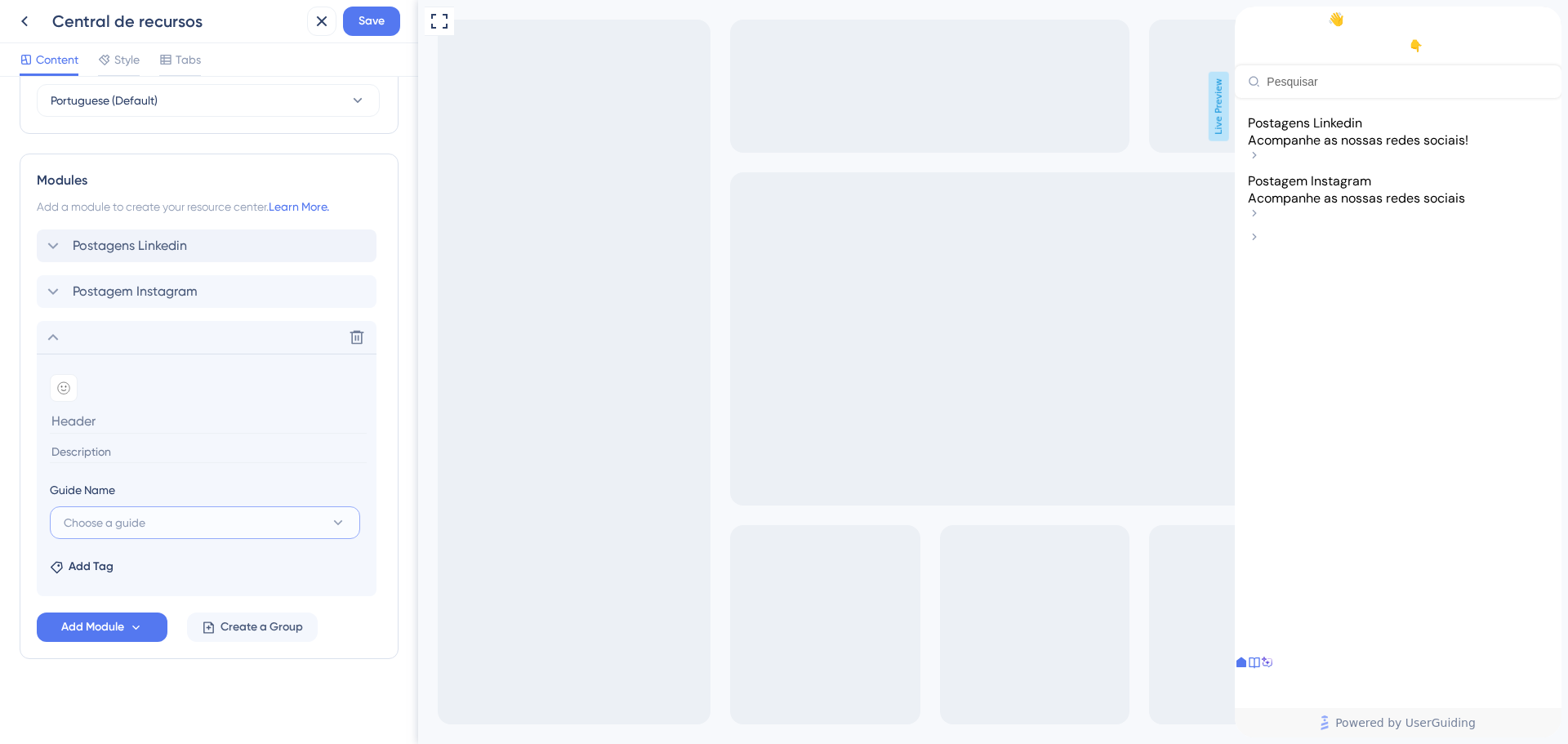
click at [114, 510] on button "Choose a guide" at bounding box center [205, 523] width 310 height 32
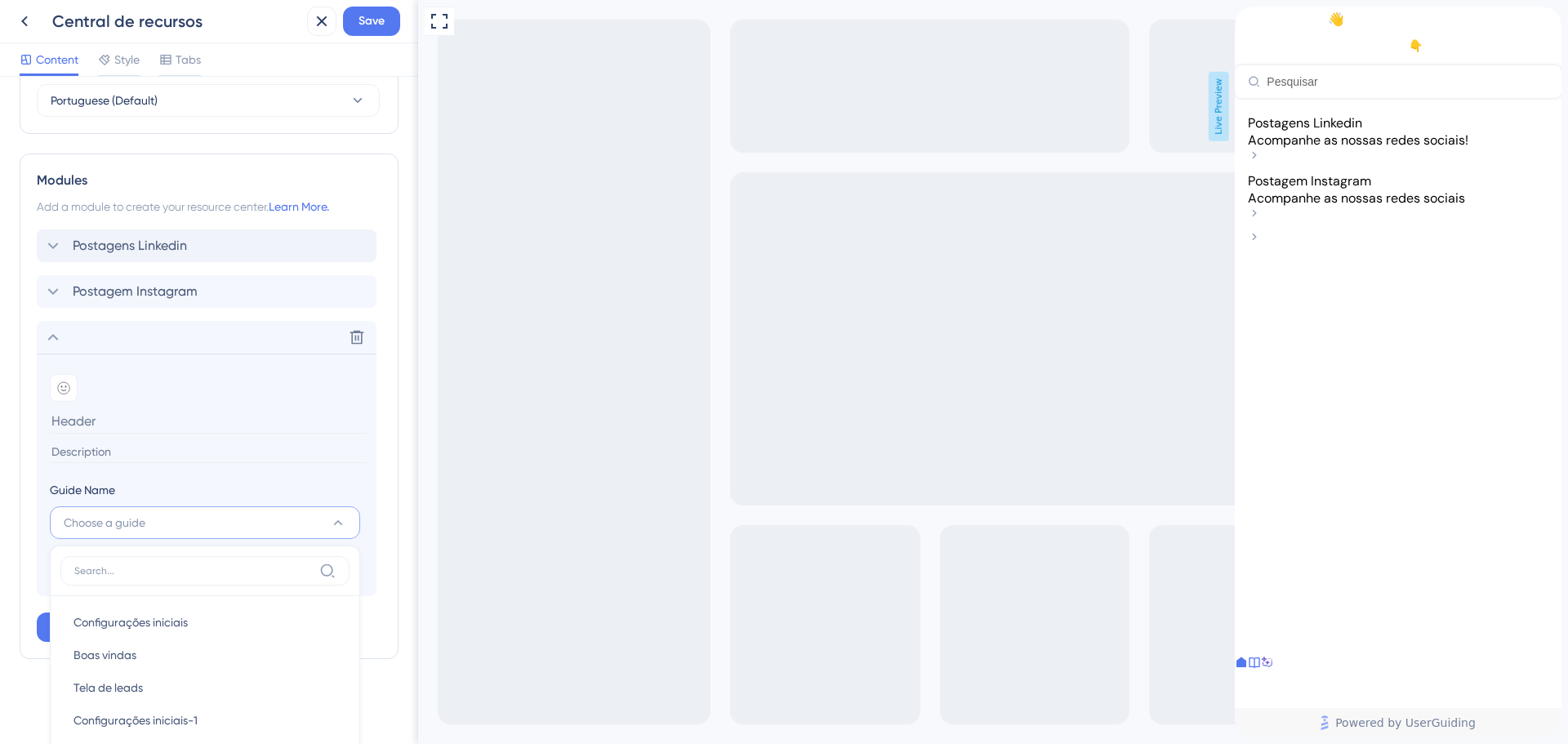
scroll to position [920, 0]
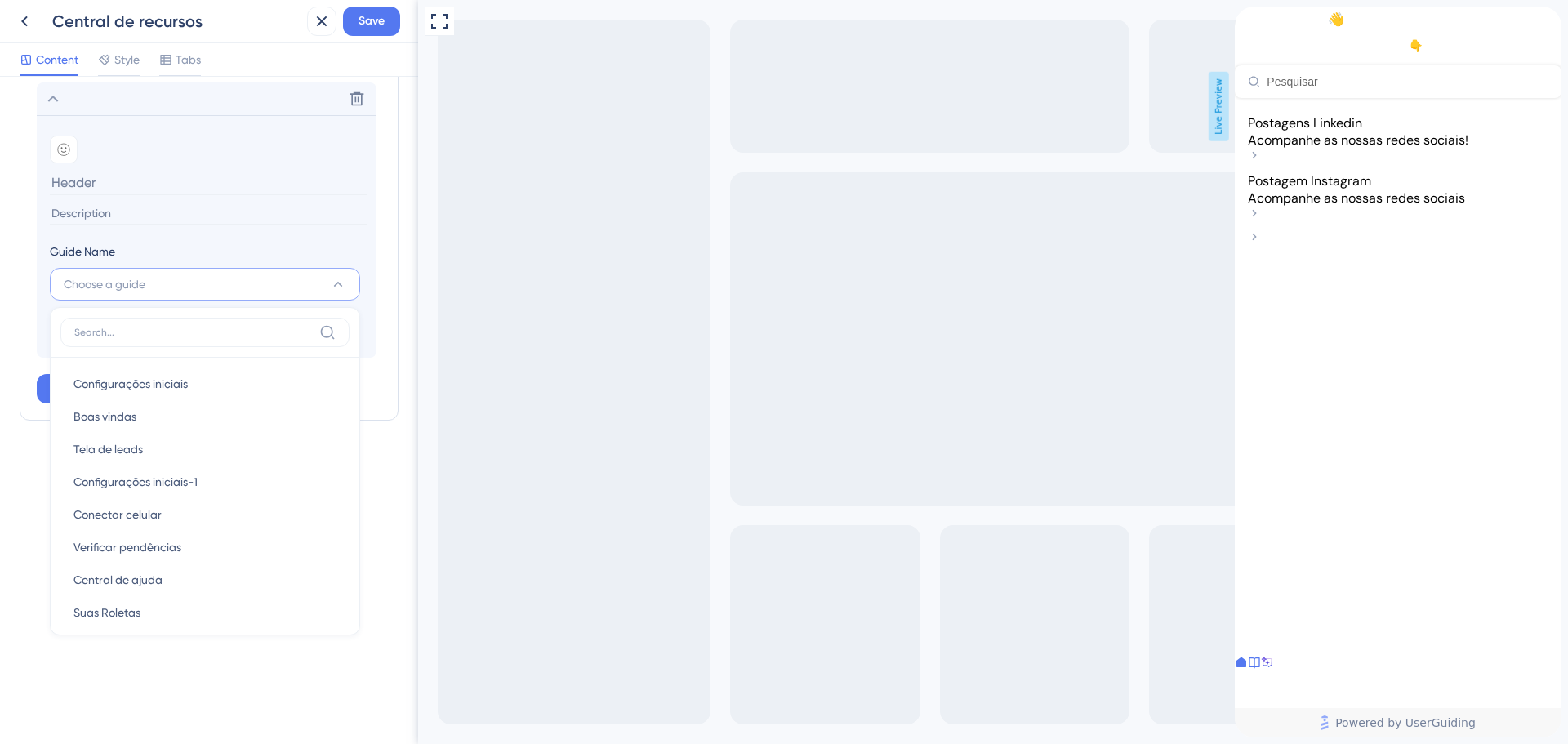
click at [139, 723] on div "Resource Center Header Title Olá, como vai?👋 12 Olá, como vai?👋 Subtitle Precis…" at bounding box center [209, 410] width 418 height 667
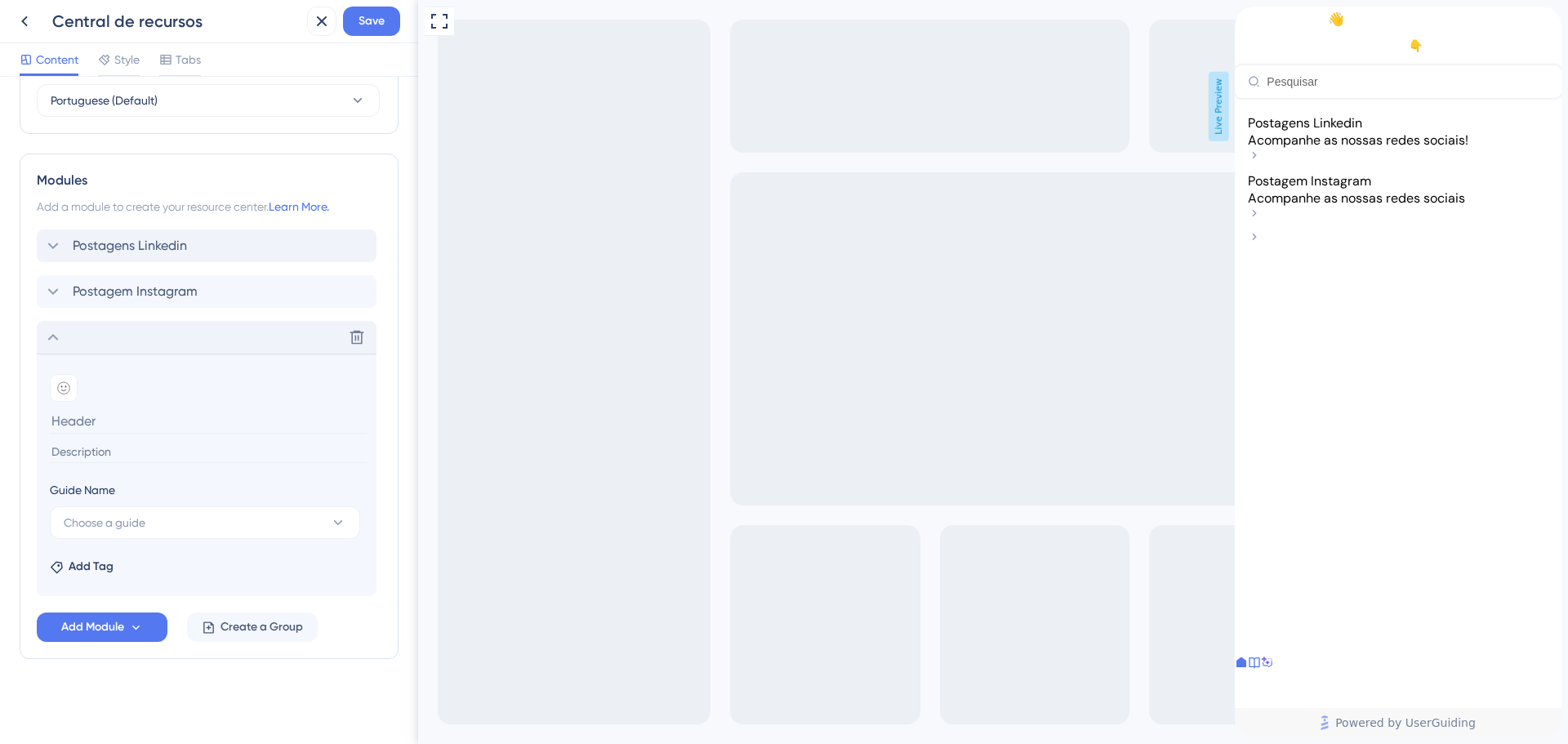
click at [54, 344] on icon at bounding box center [53, 337] width 20 height 20
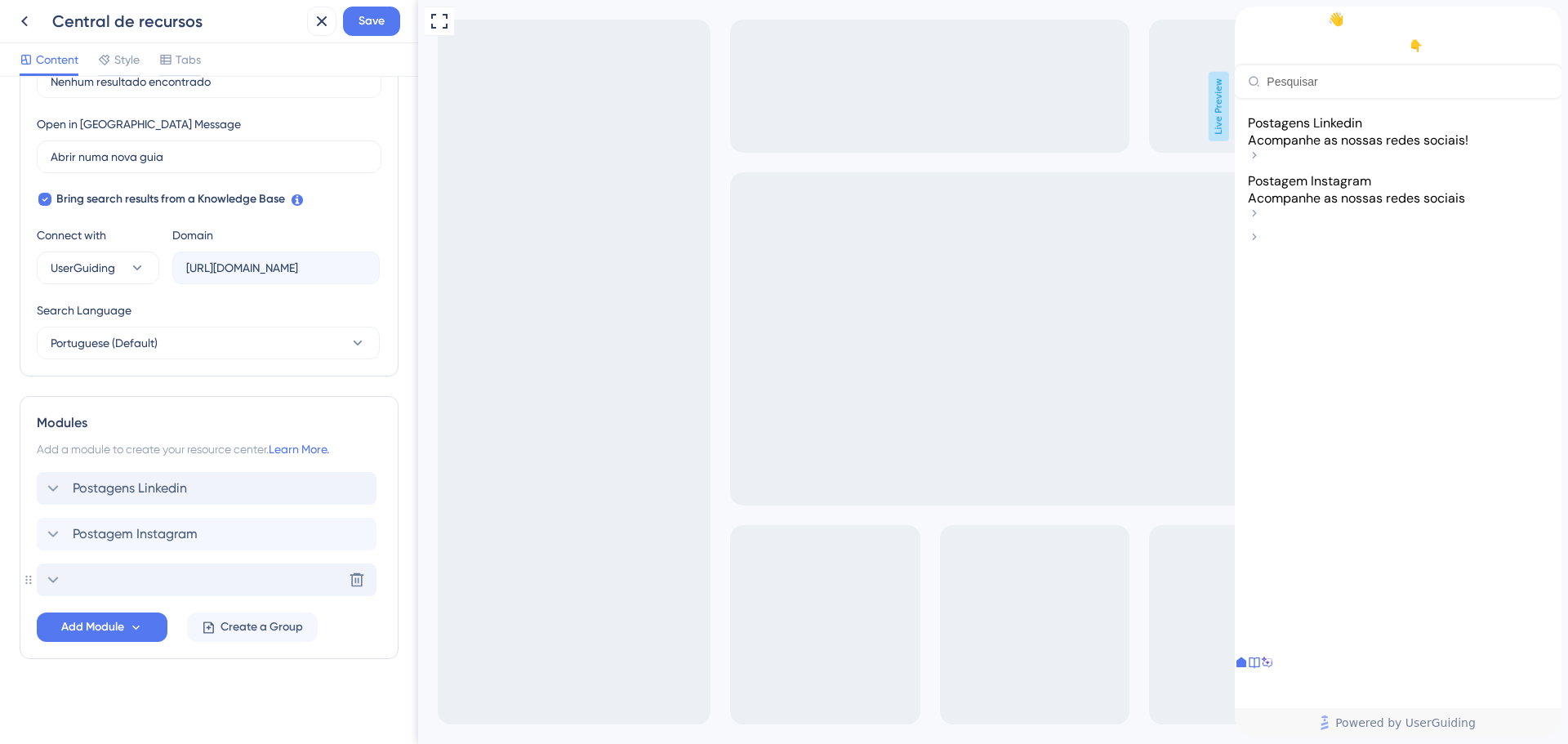
click at [99, 574] on div "Delete" at bounding box center [207, 580] width 340 height 32
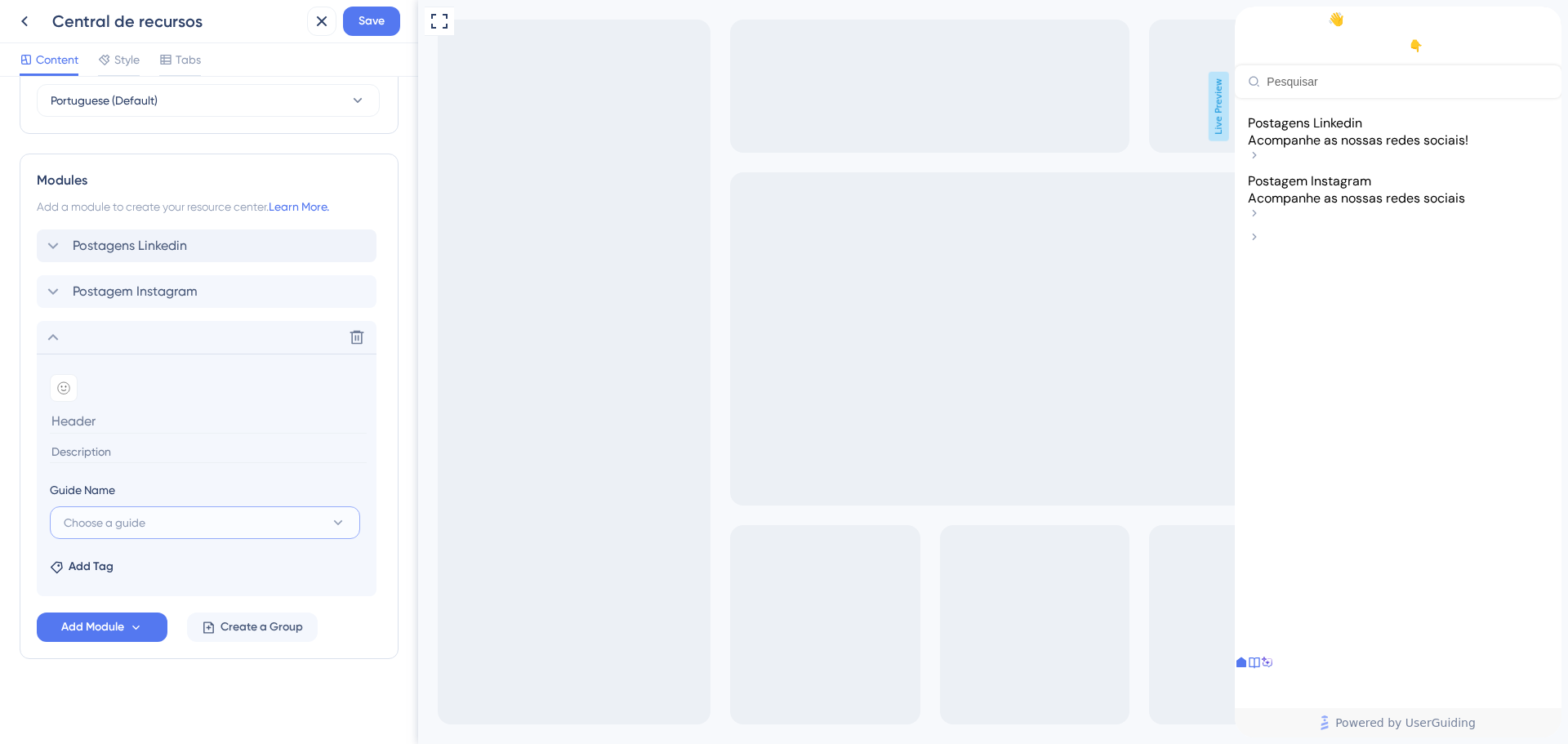
click at [122, 520] on span "Choose a guide" at bounding box center [105, 522] width 82 height 20
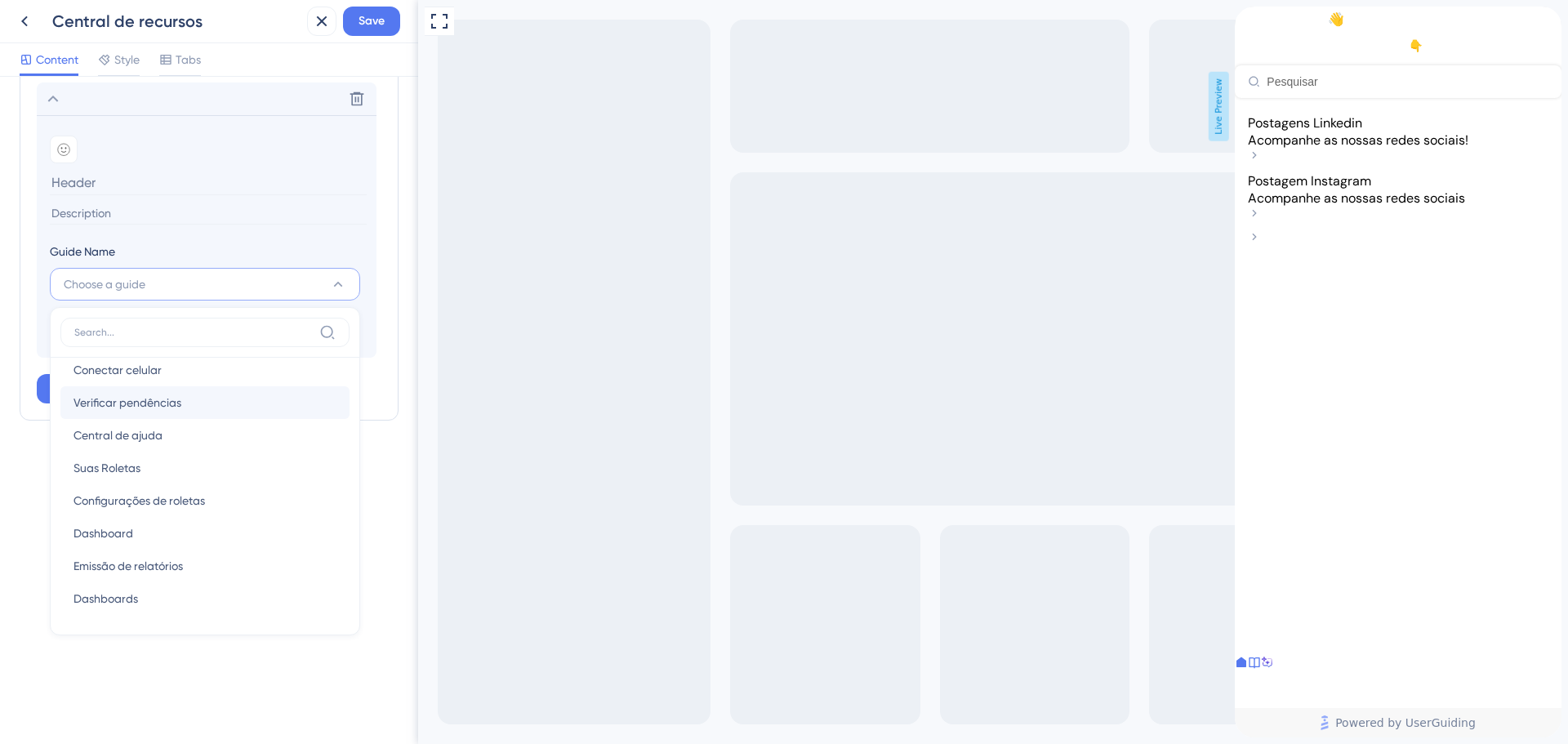
scroll to position [0, 0]
click at [146, 381] on span "Configurações iniciais" at bounding box center [130, 383] width 115 height 20
type input "Configurações iniciais"
type input "Onboarding do administrador"
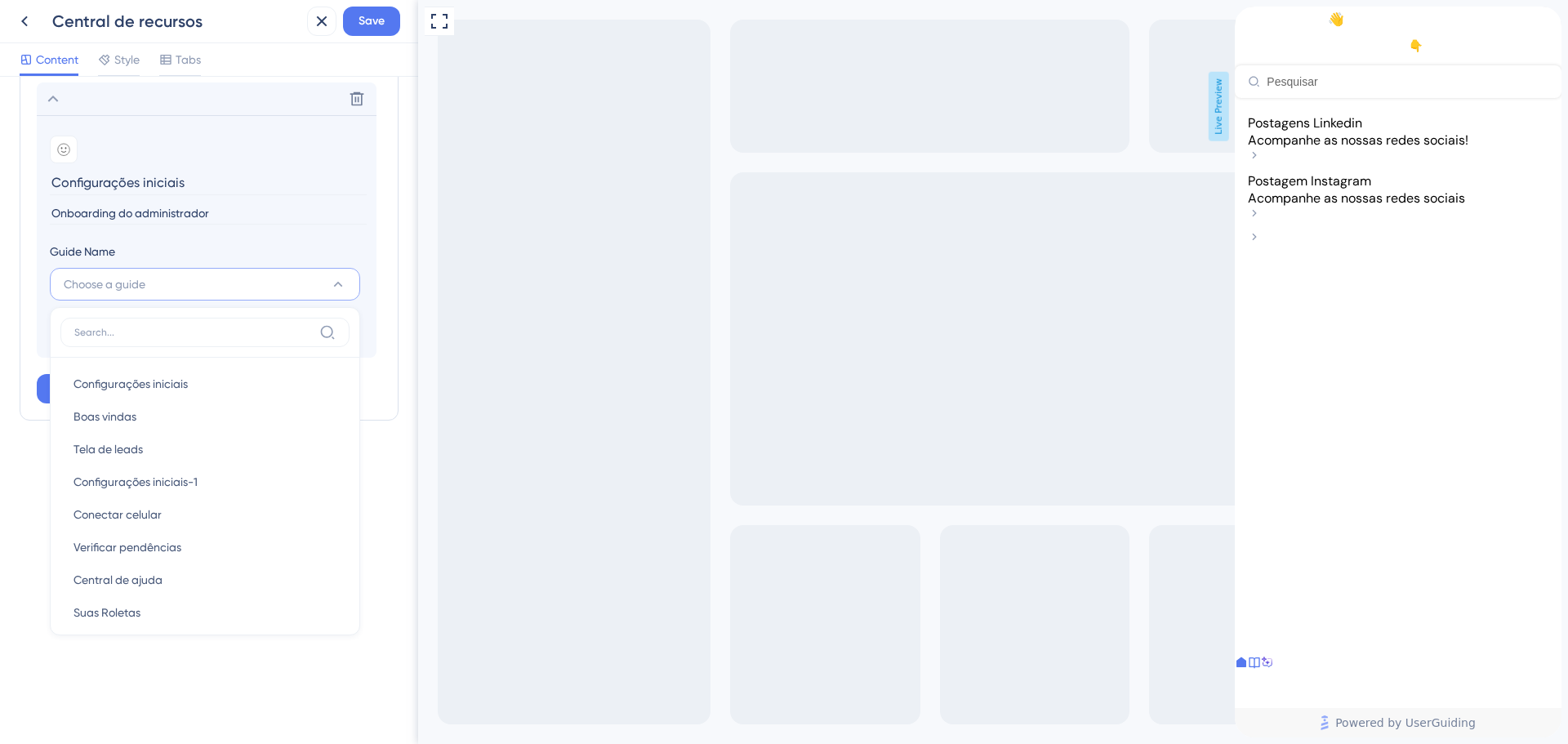
scroll to position [720, 0]
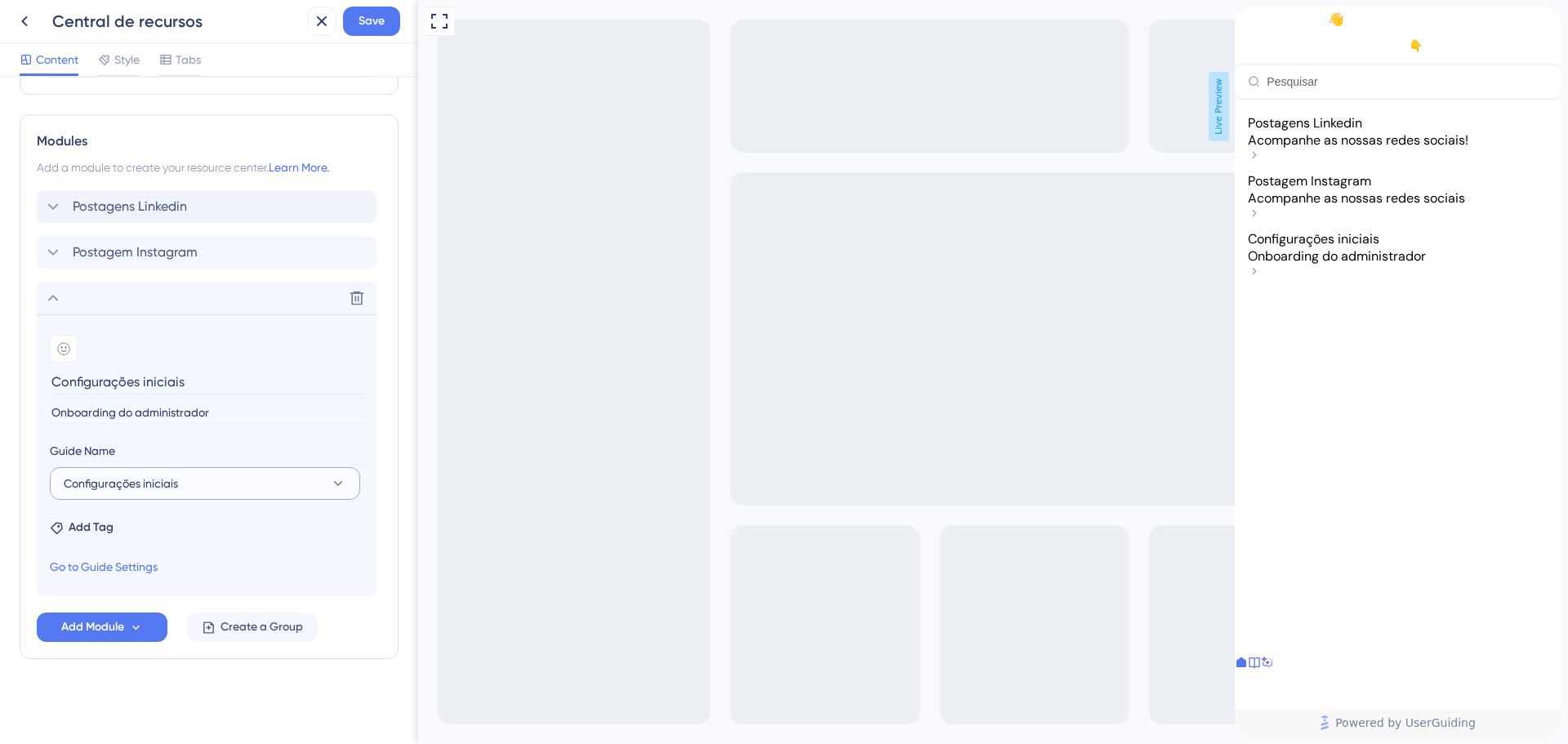
click at [248, 488] on button "Configurações iniciais" at bounding box center [205, 484] width 310 height 32
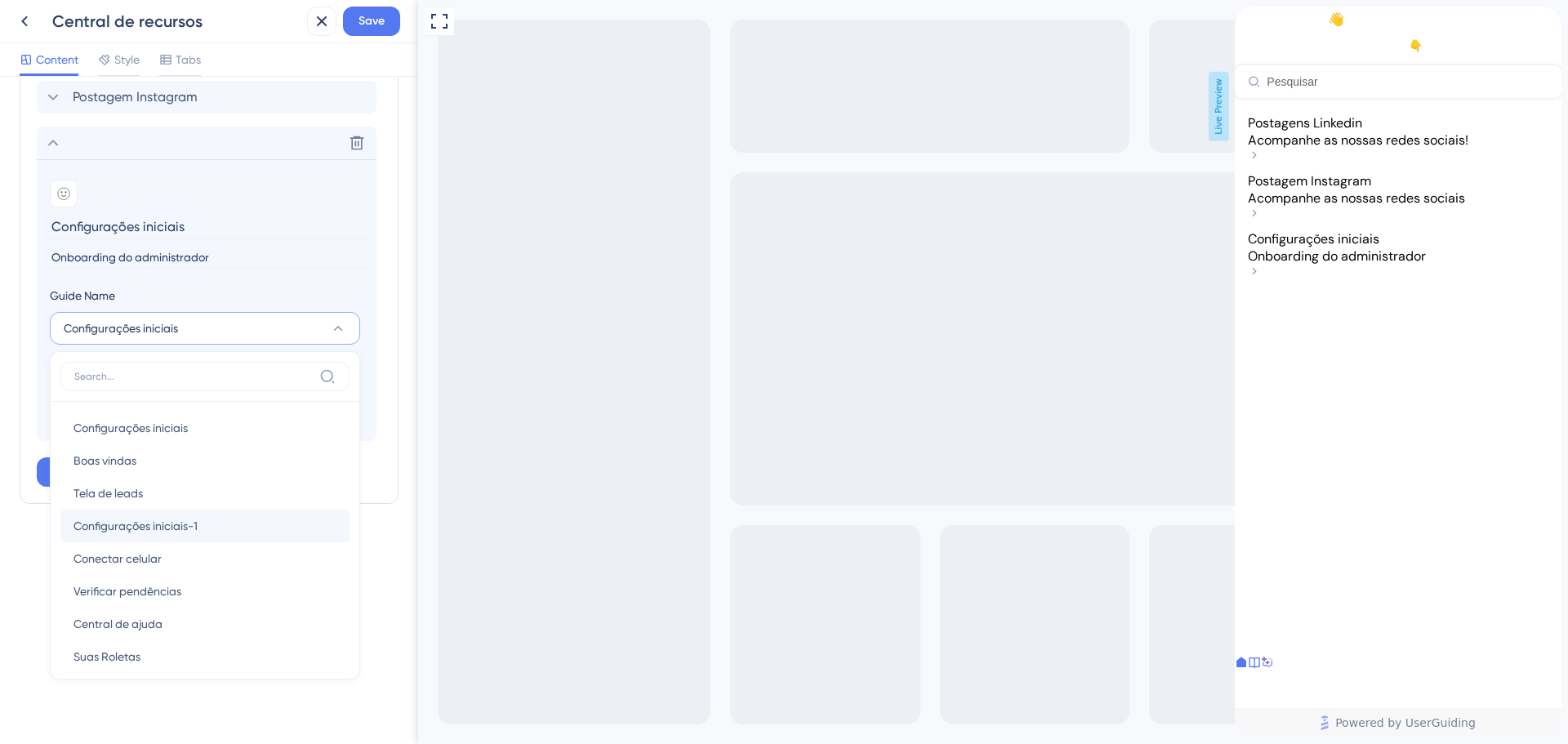
scroll to position [838, 0]
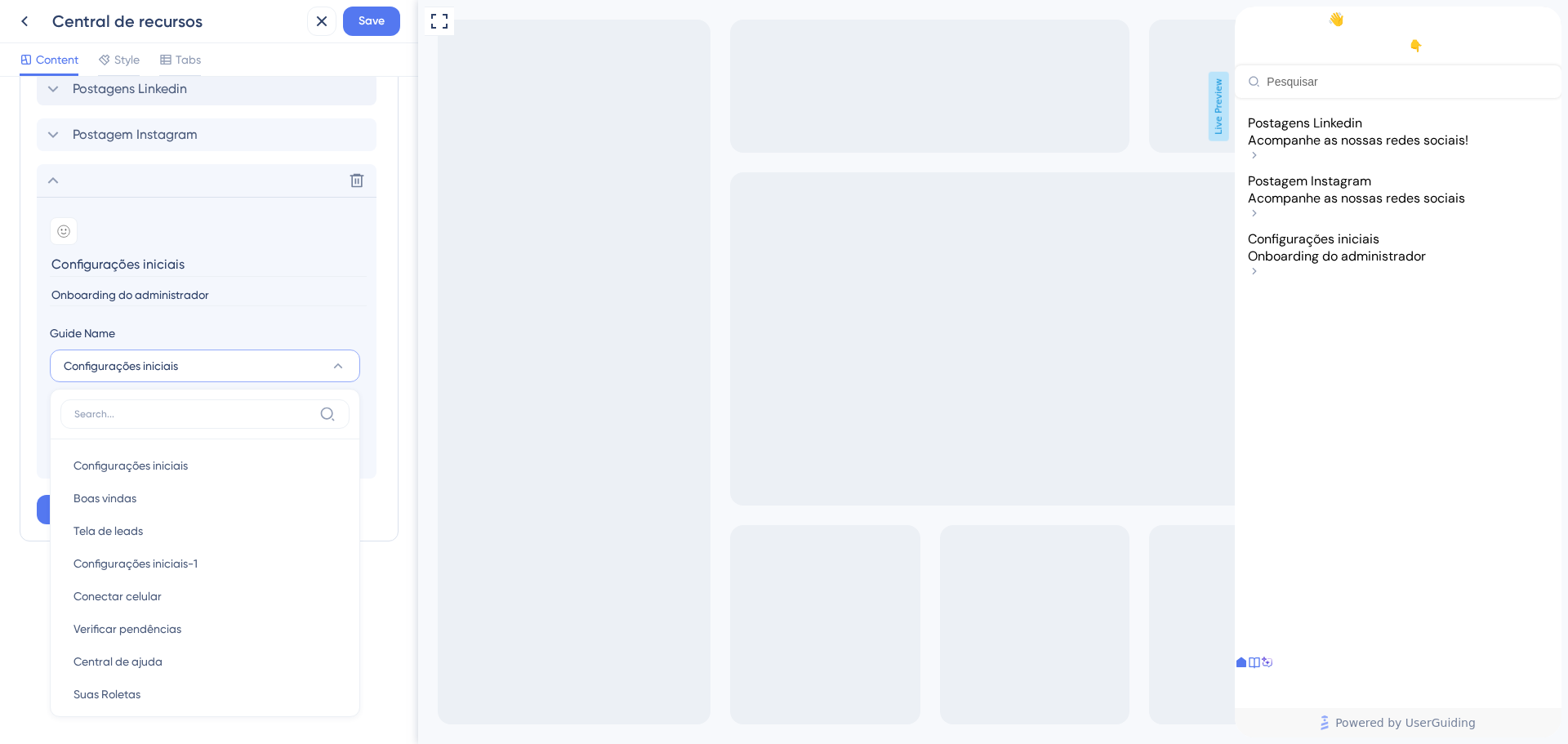
click at [350, 325] on div "Guide Name" at bounding box center [205, 336] width 310 height 26
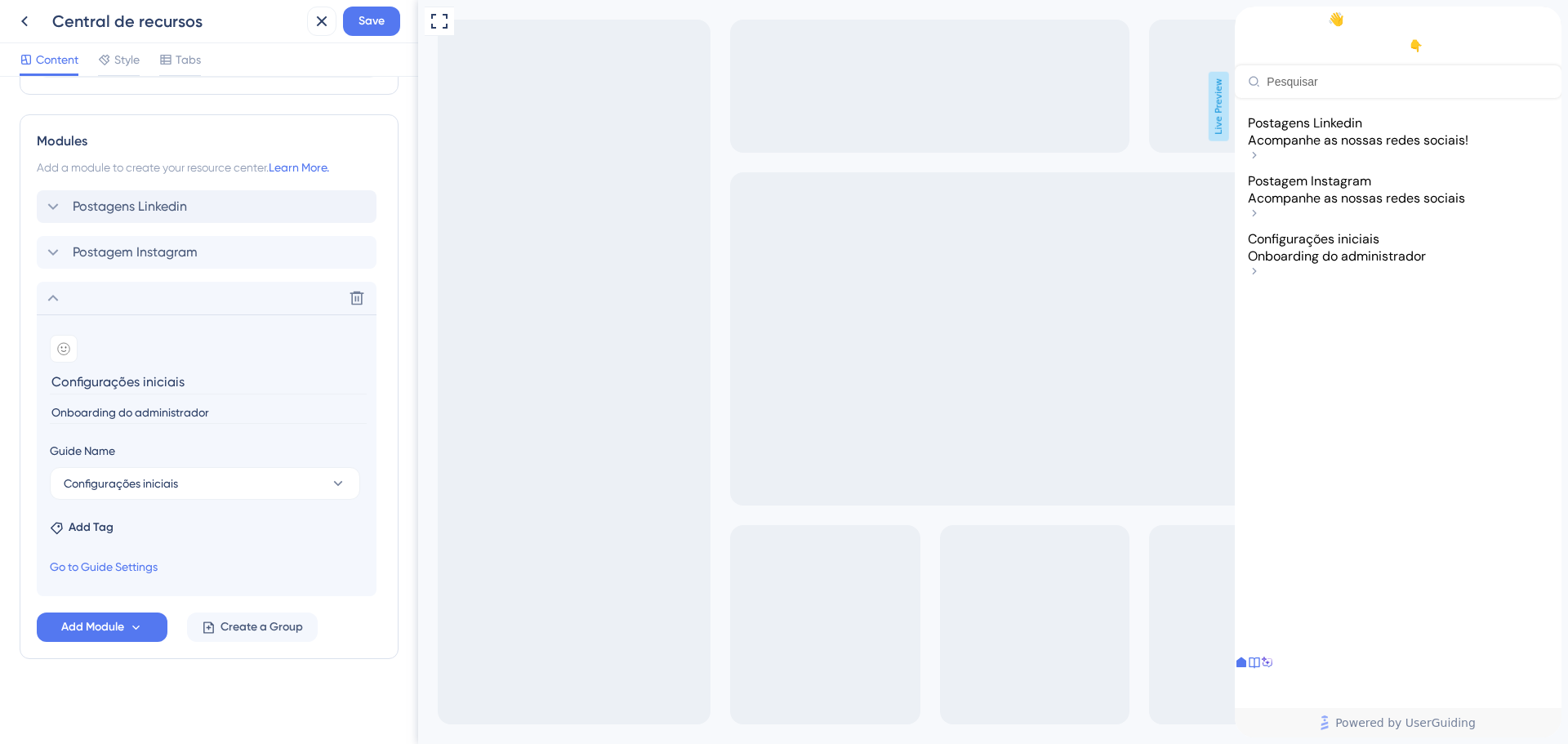
scroll to position [720, 0]
click at [360, 294] on icon at bounding box center [357, 298] width 14 height 14
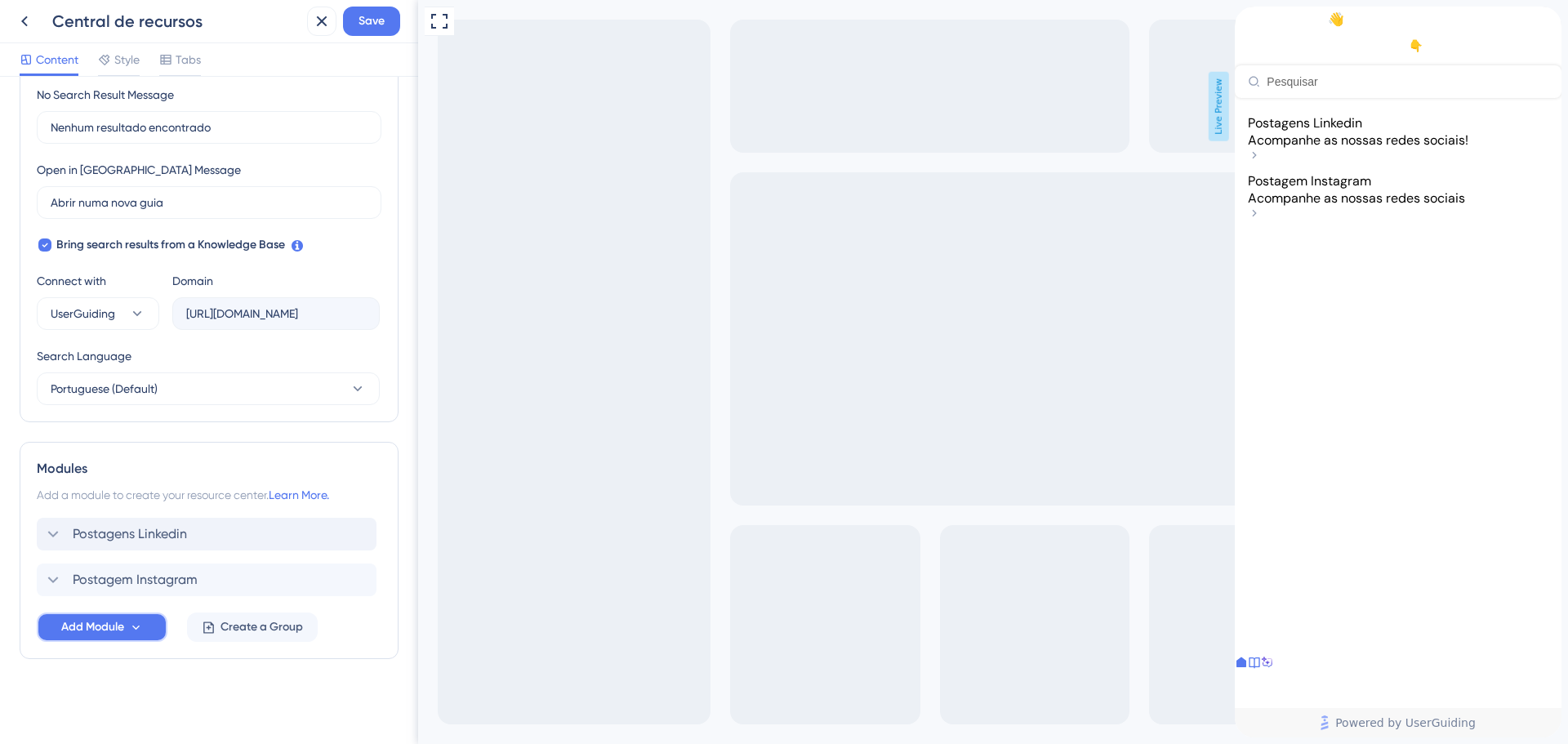
click at [131, 639] on button "Add Module" at bounding box center [102, 628] width 131 height 30
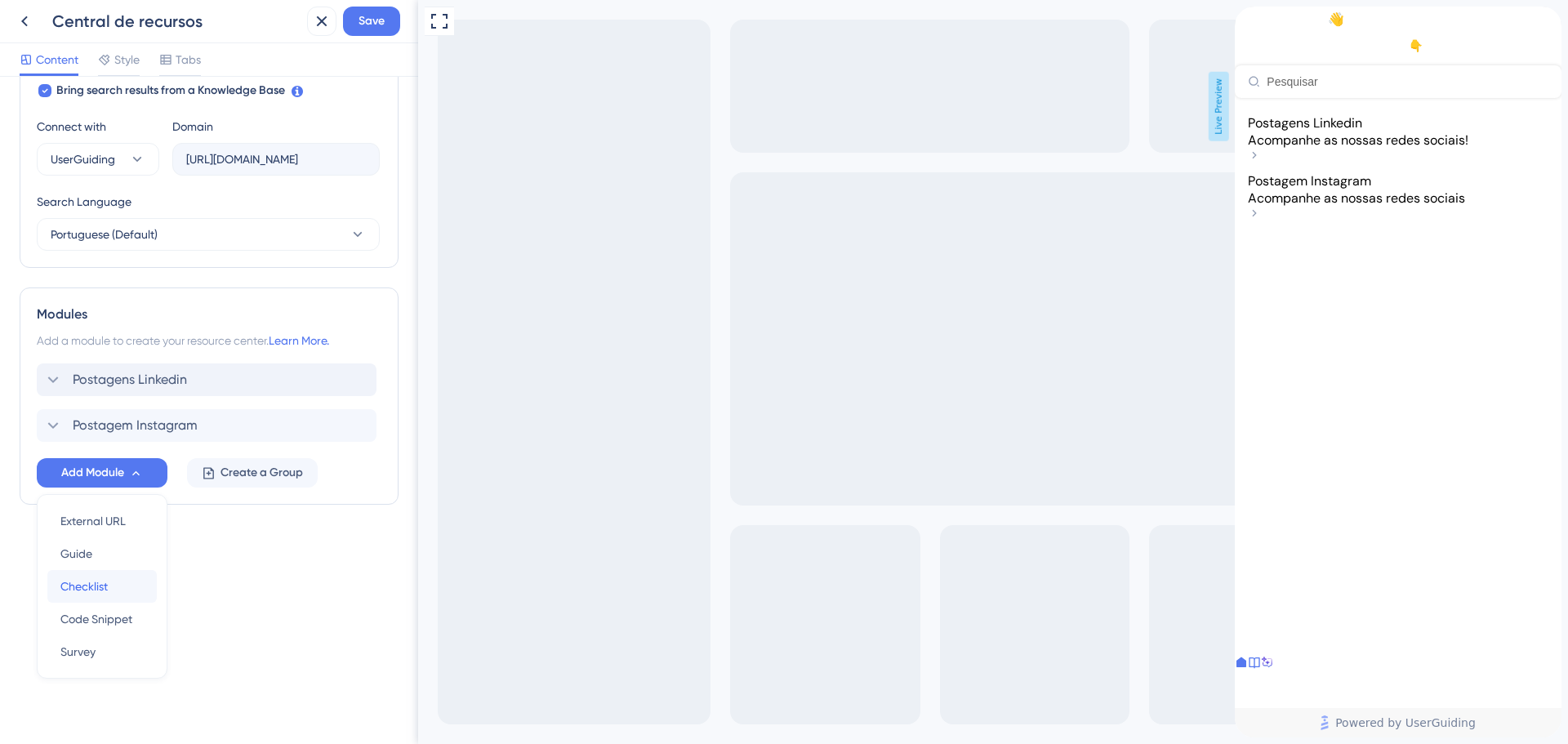
click at [115, 587] on div "Checklist Checklist" at bounding box center [102, 587] width 83 height 32
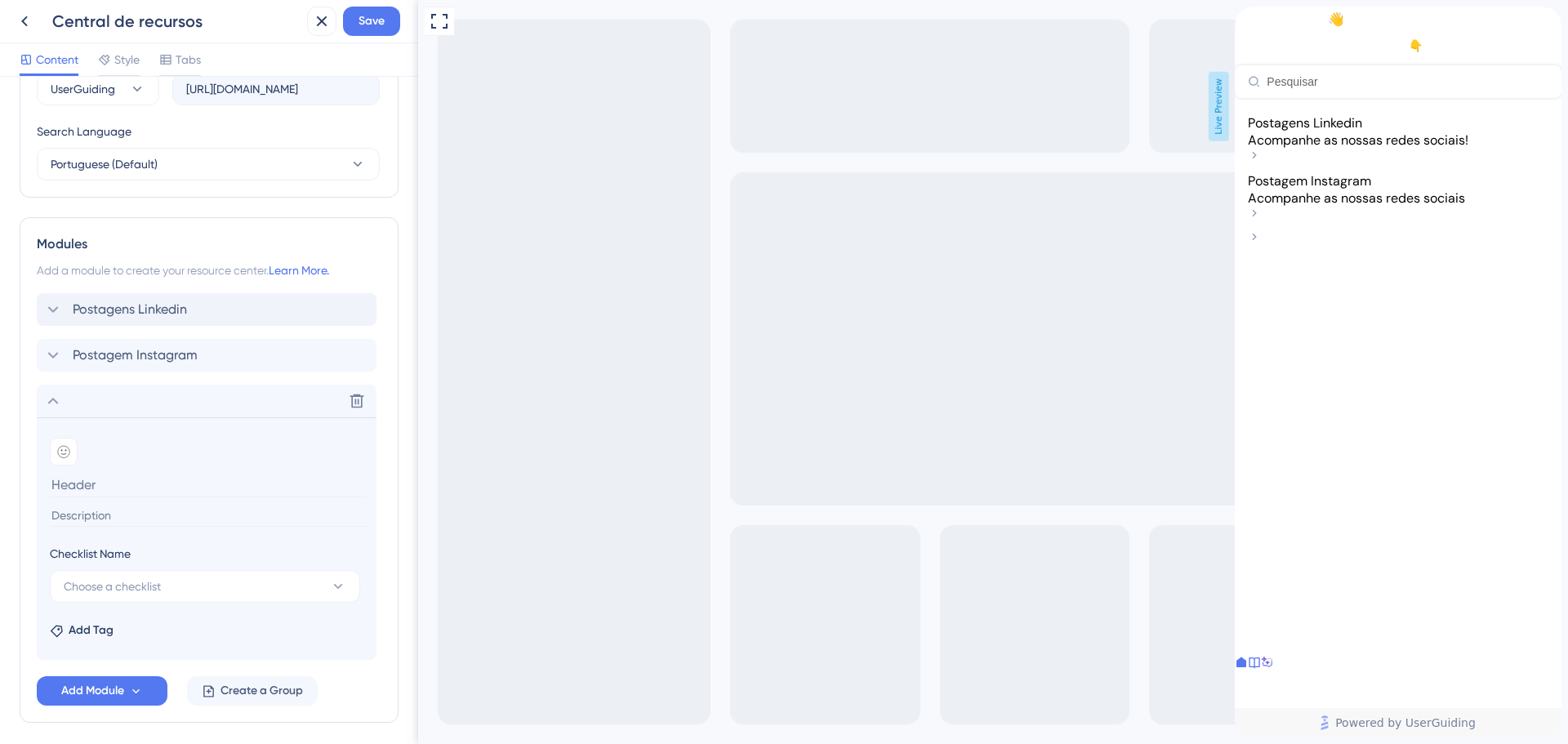
scroll to position [681, 0]
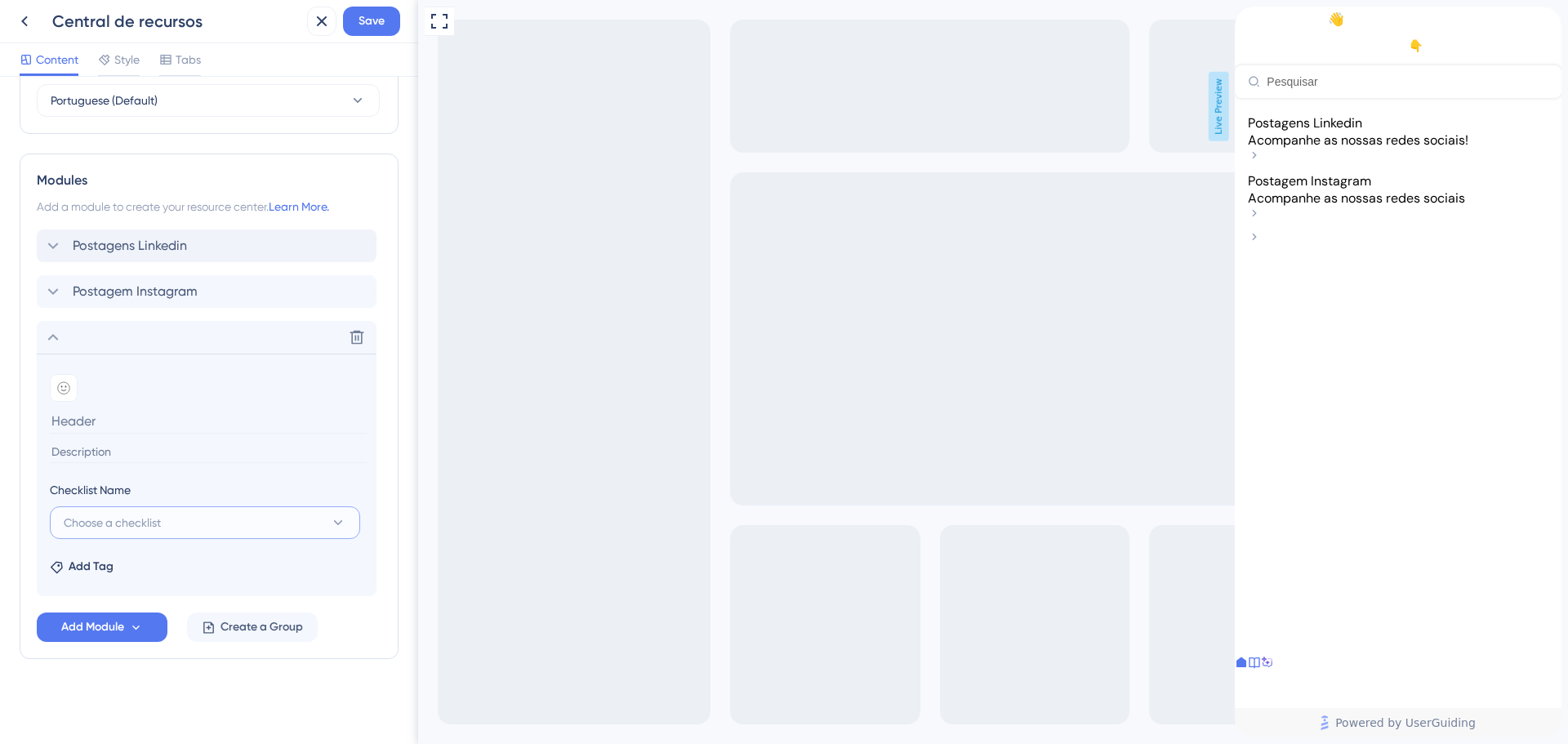
click at [167, 518] on button "Choose a checklist" at bounding box center [205, 523] width 310 height 32
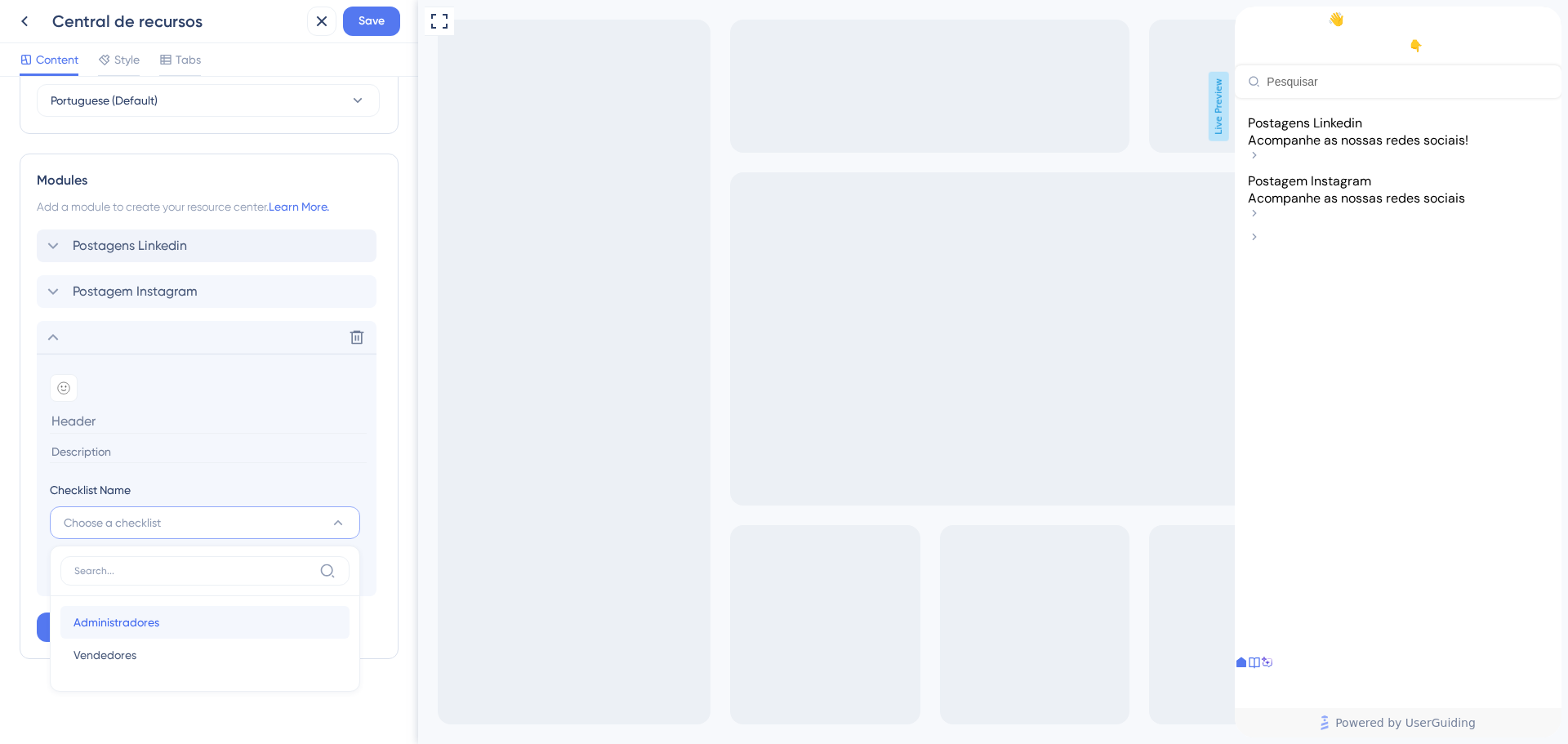
click at [146, 625] on span "Administradores" at bounding box center [116, 622] width 86 height 20
type input "Administradores"
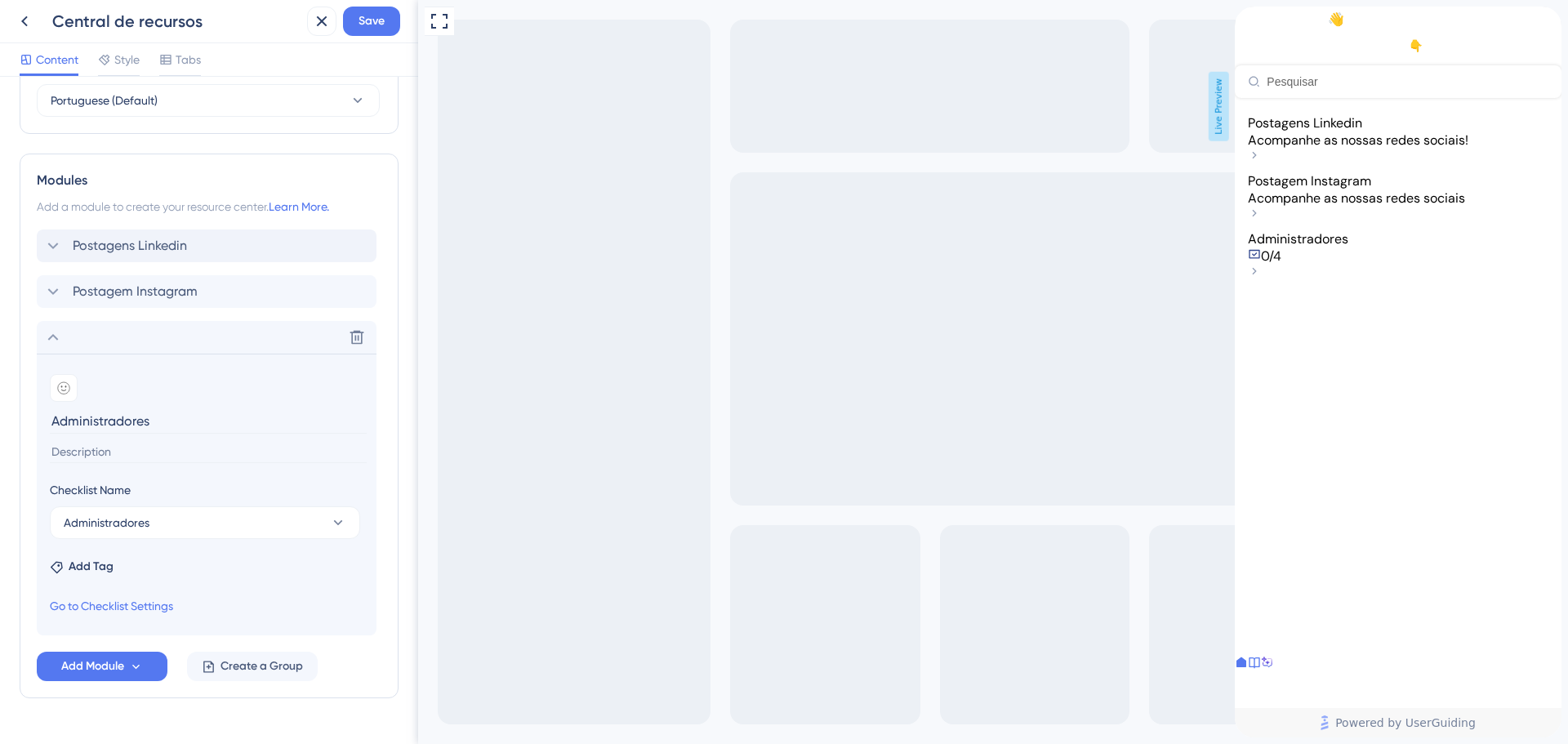
click at [1314, 264] on div "Administradores 0/4" at bounding box center [1398, 247] width 301 height 34
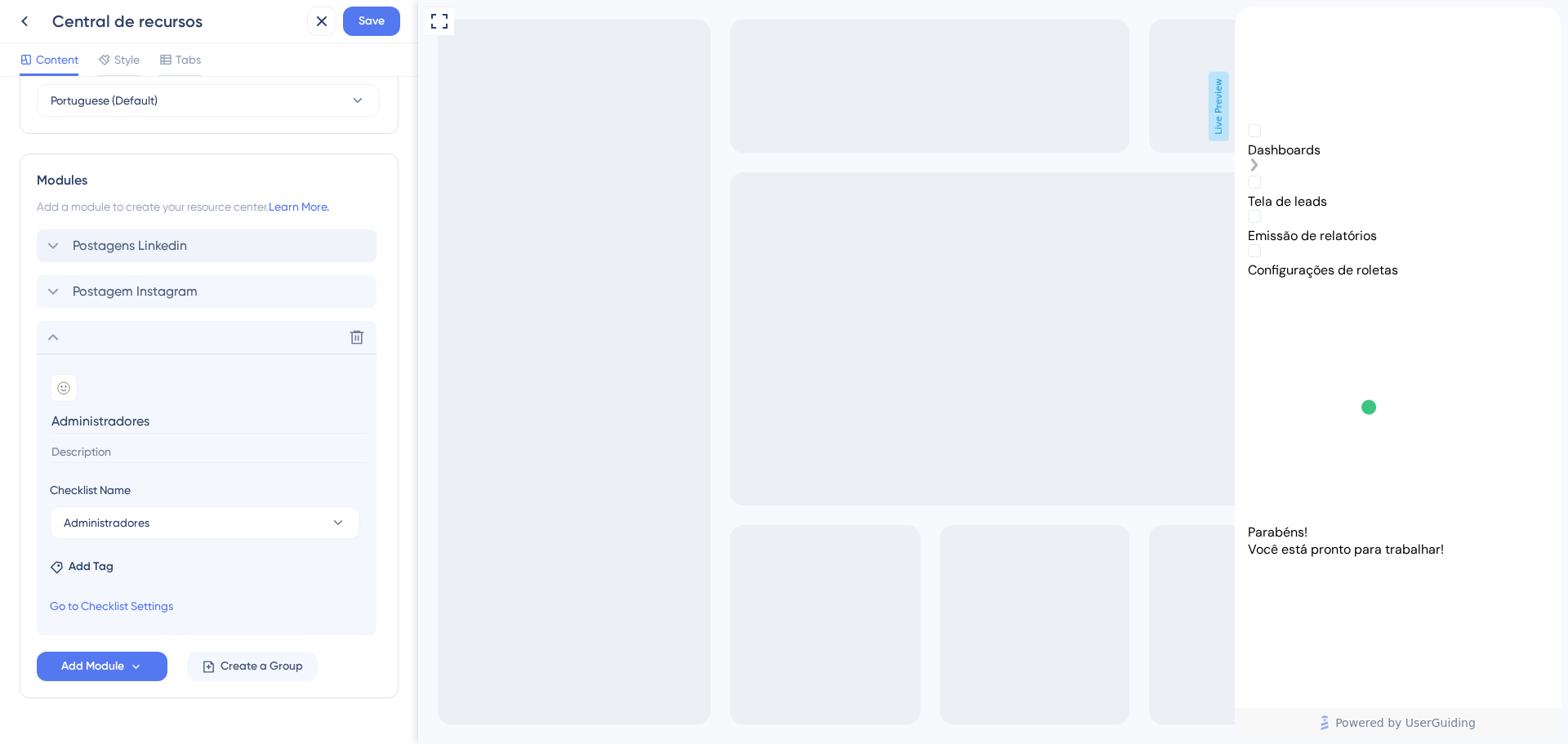
click at [1260, 166] on icon "Dashboards is incomplete." at bounding box center [1254, 164] width 13 height 13
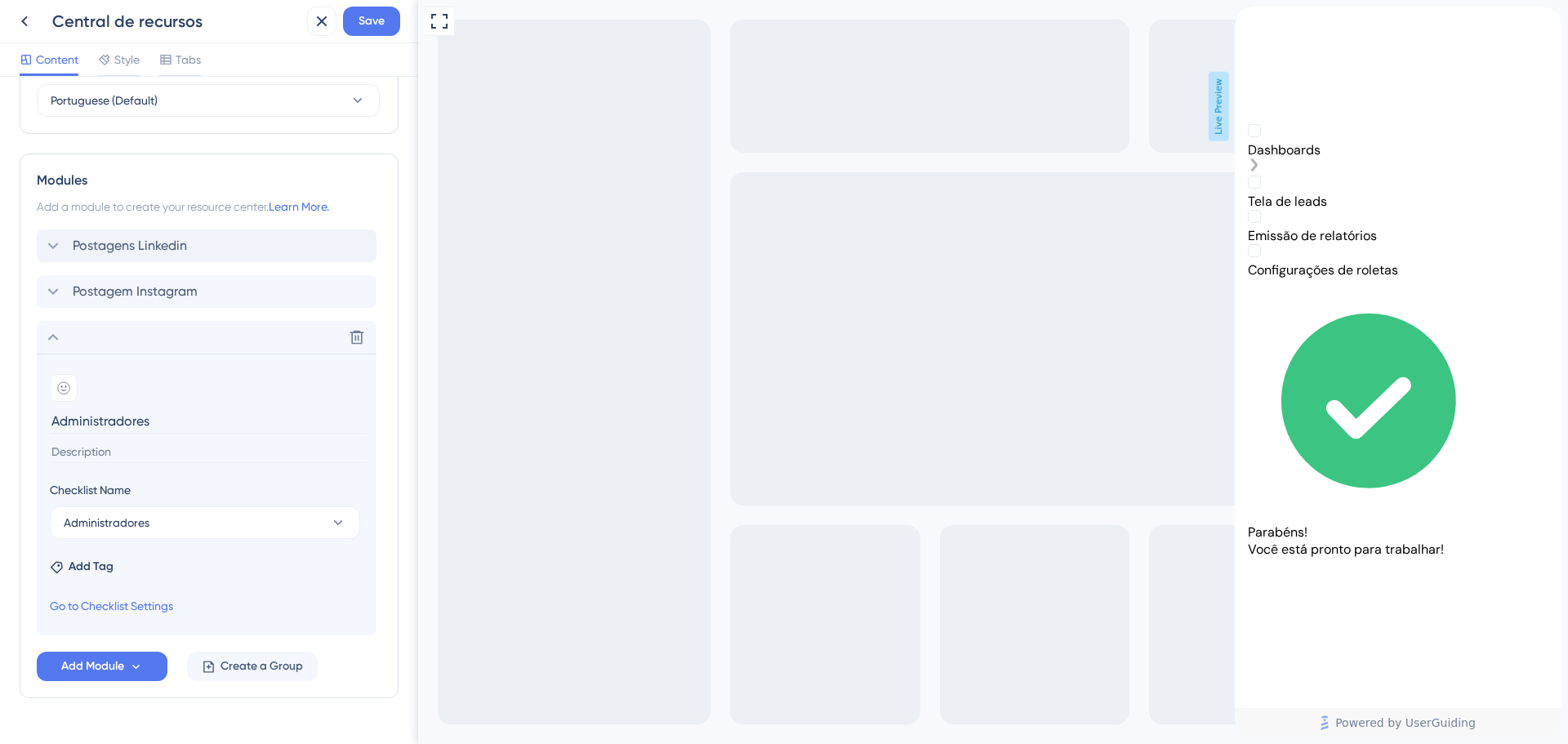
click at [1528, 163] on div "Dashboards is incomplete." at bounding box center [1398, 167] width 301 height 17
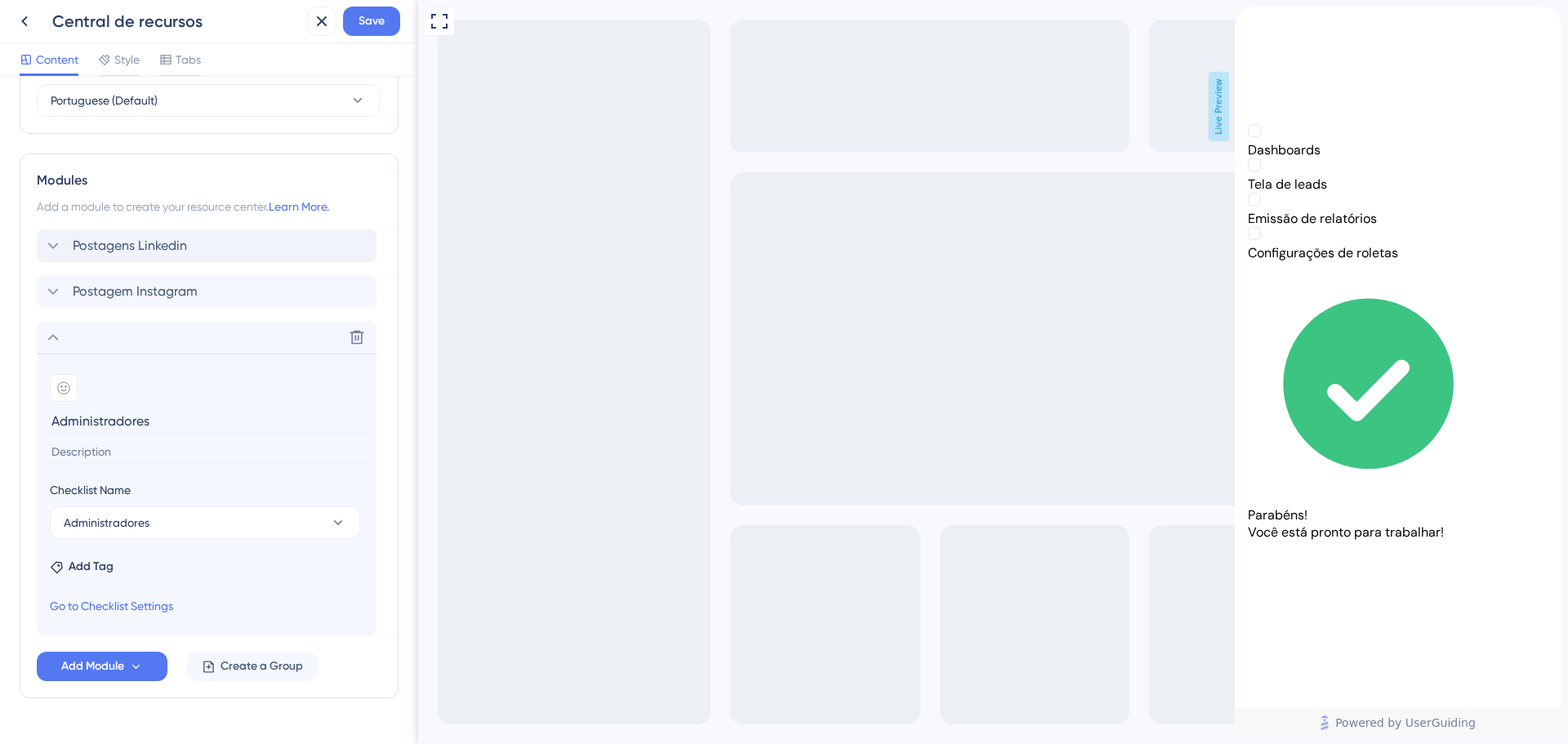
click at [1248, 20] on icon "back to header" at bounding box center [1241, 13] width 13 height 13
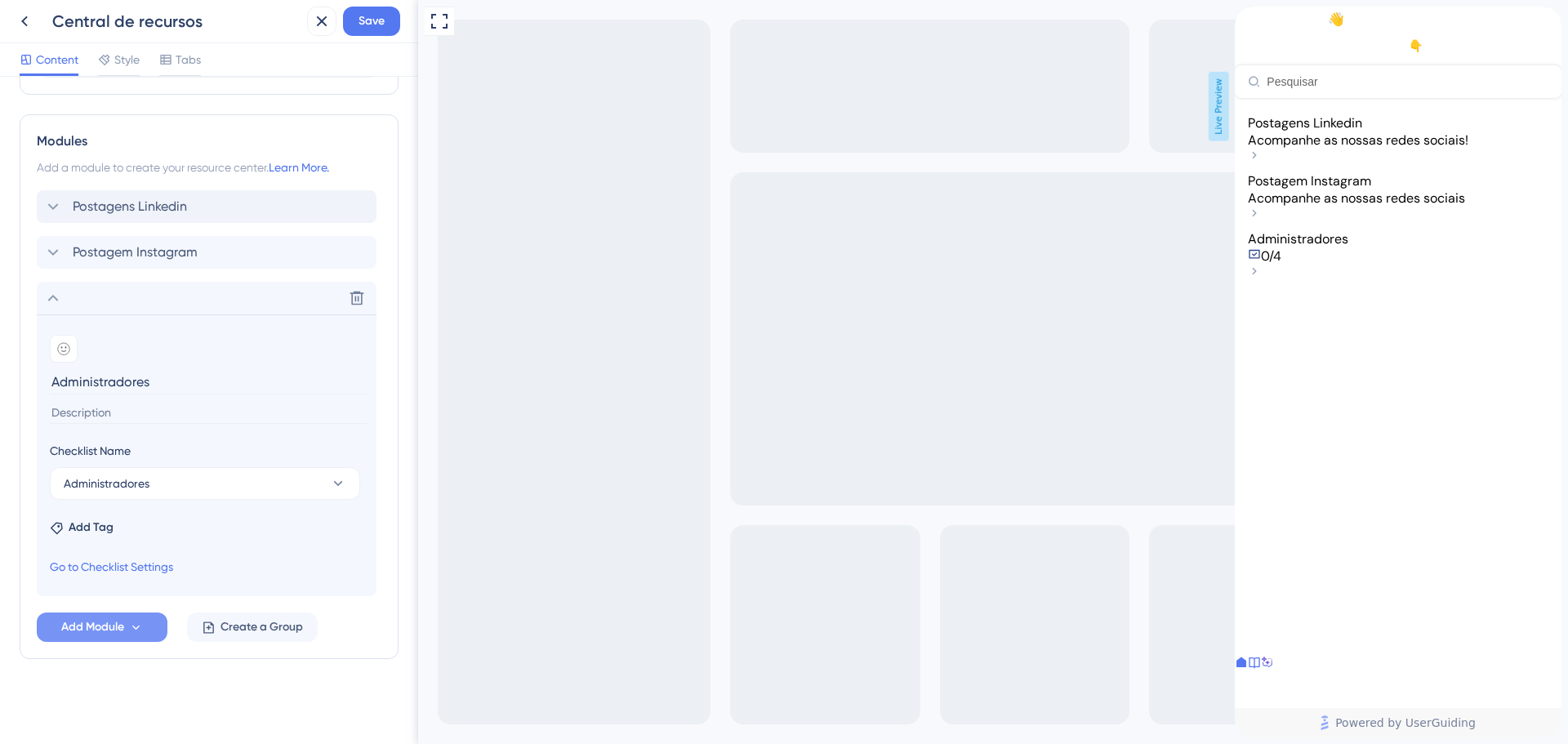
click at [123, 631] on span "Add Module" at bounding box center [93, 627] width 63 height 20
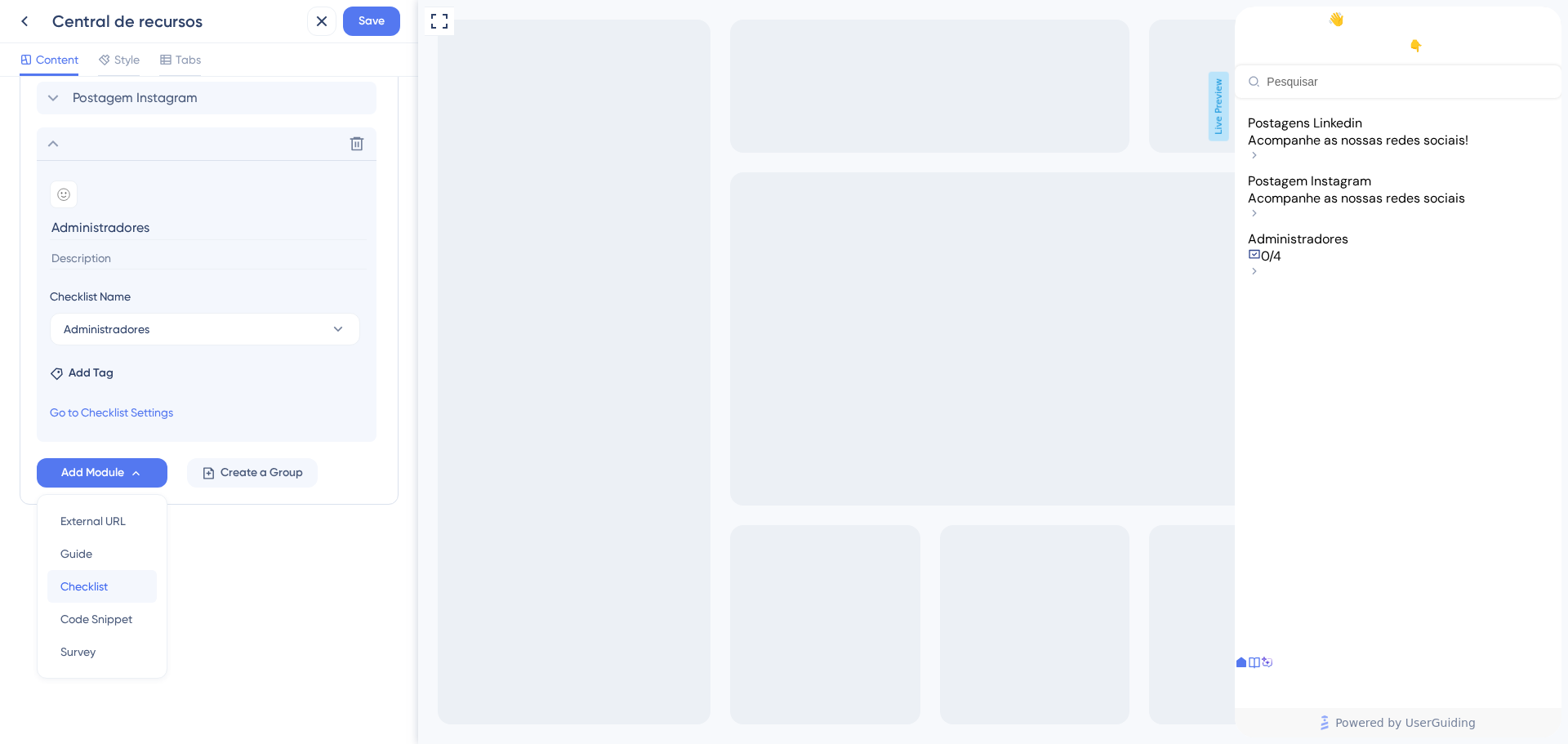
click at [105, 593] on span "Checklist" at bounding box center [84, 586] width 48 height 20
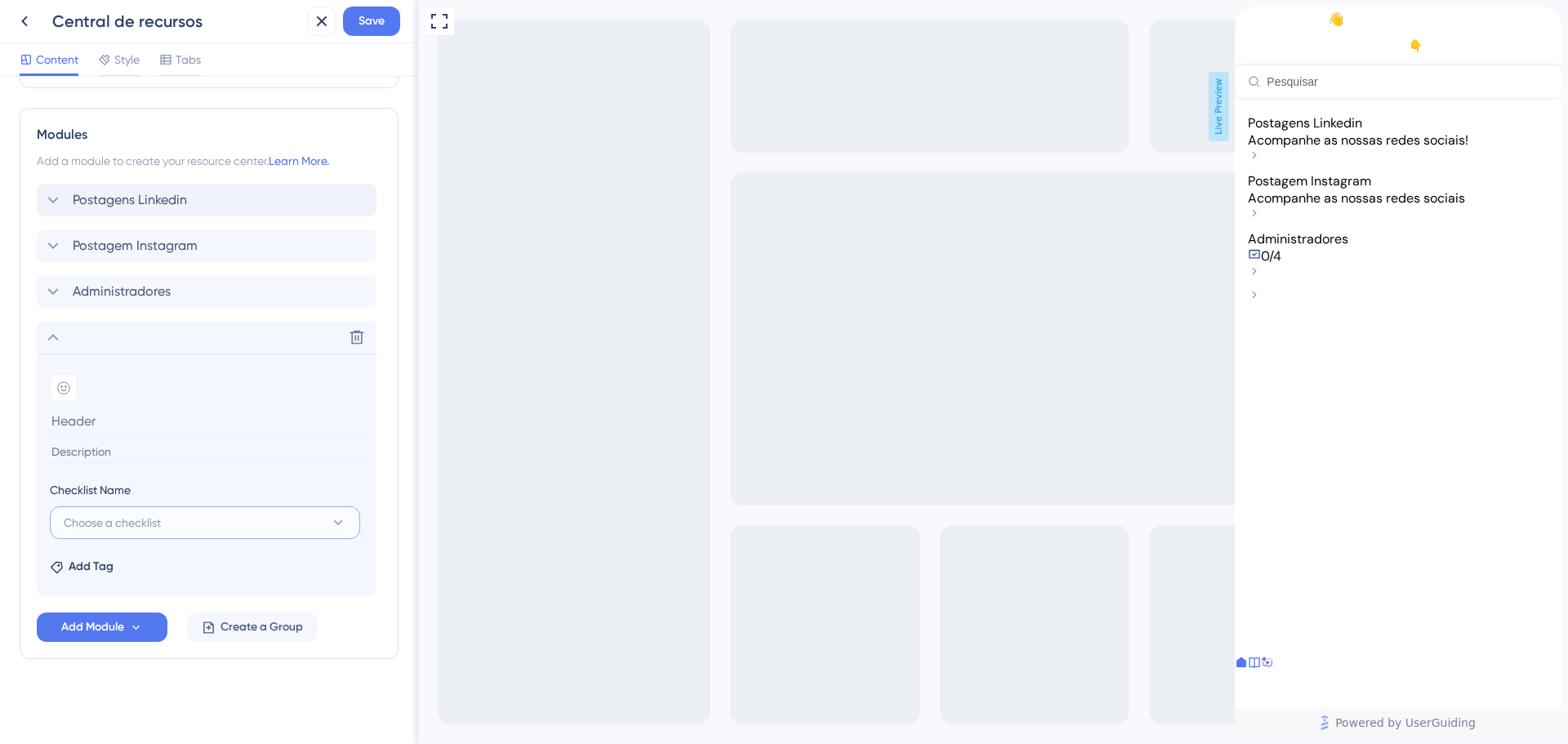
click at [131, 518] on span "Choose a checklist" at bounding box center [112, 522] width 97 height 20
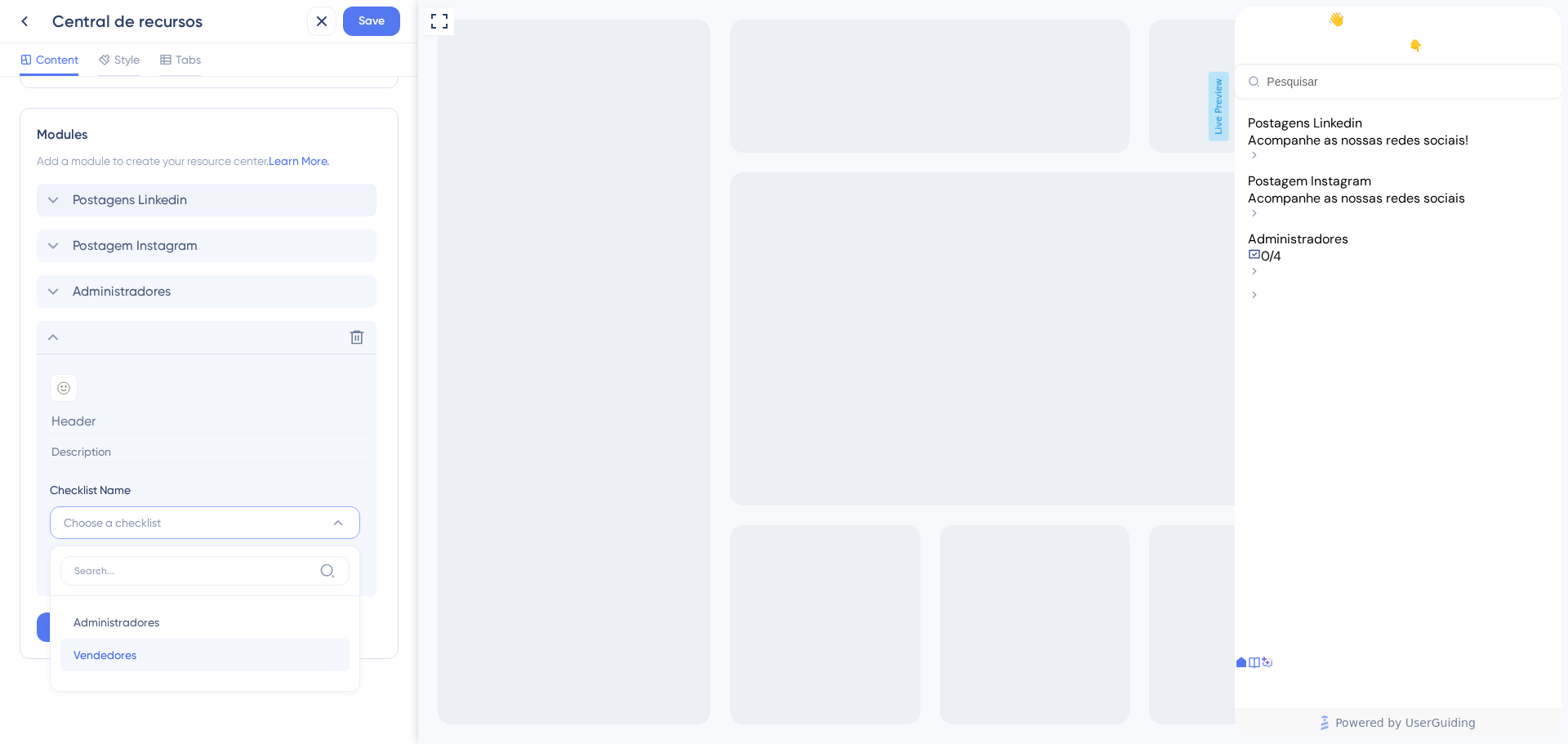
click at [146, 656] on div "Vendedores Vendedores" at bounding box center [204, 655] width 263 height 32
type input "Vendedores"
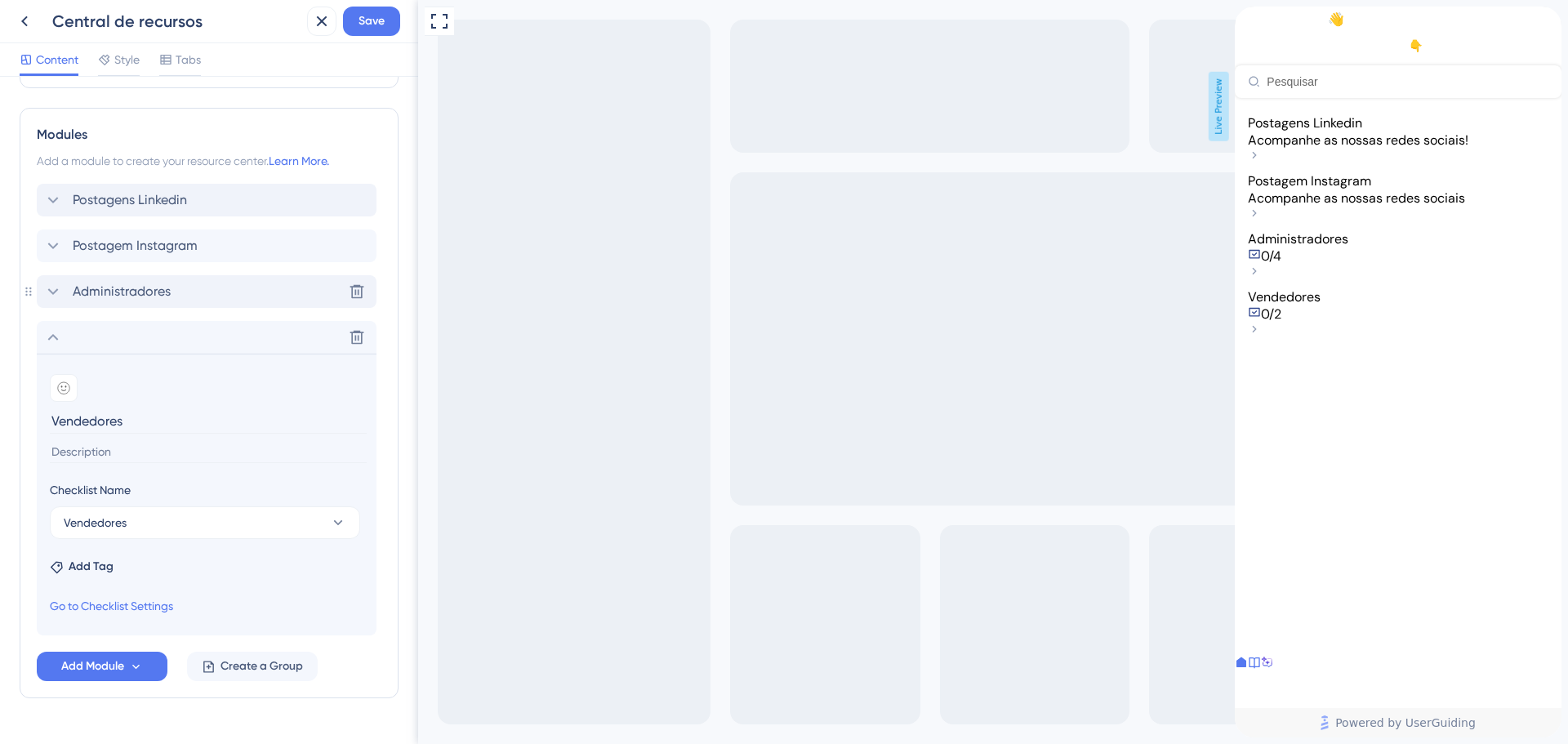
click at [96, 290] on span "Administradores" at bounding box center [122, 291] width 98 height 20
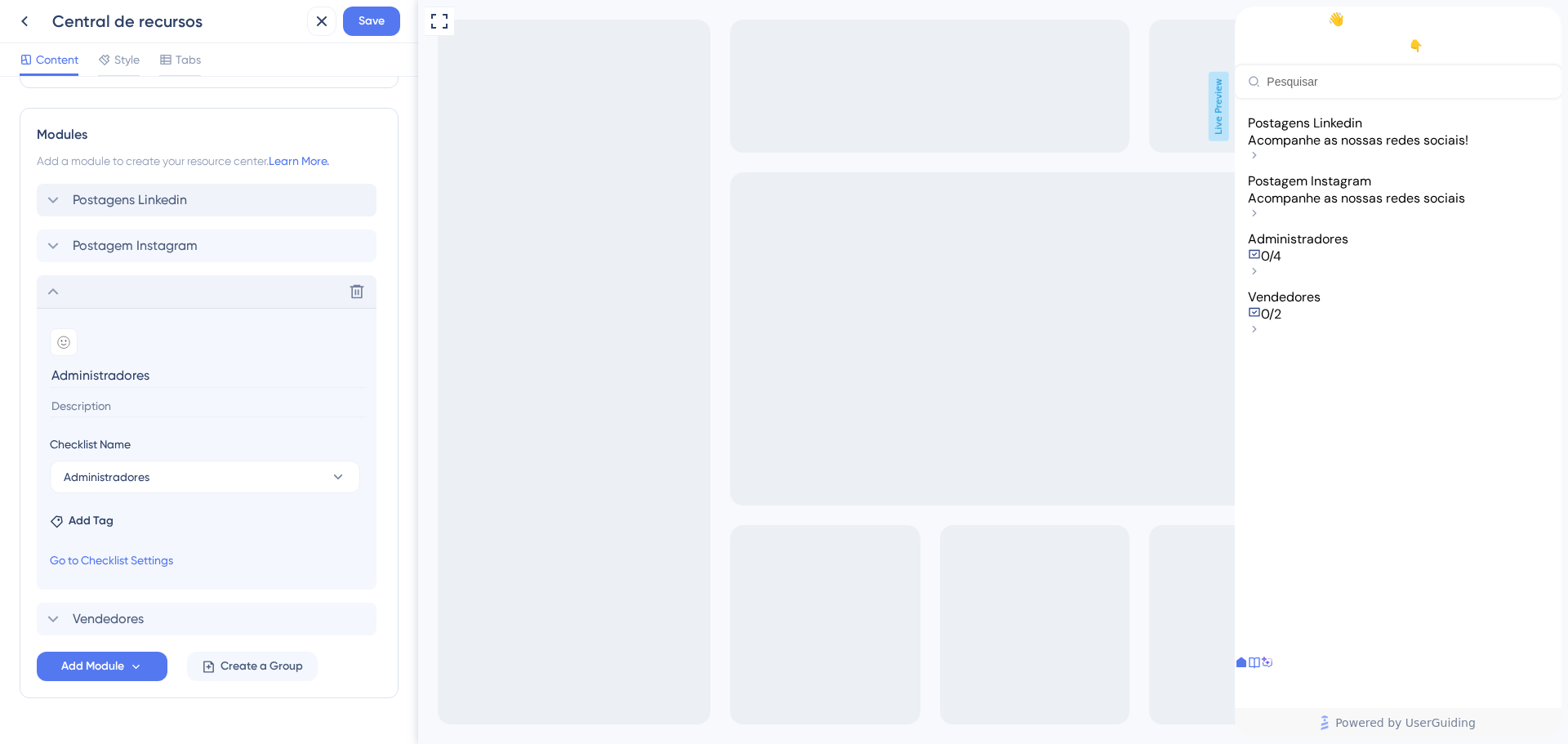
click at [161, 406] on input at bounding box center [208, 406] width 317 height 22
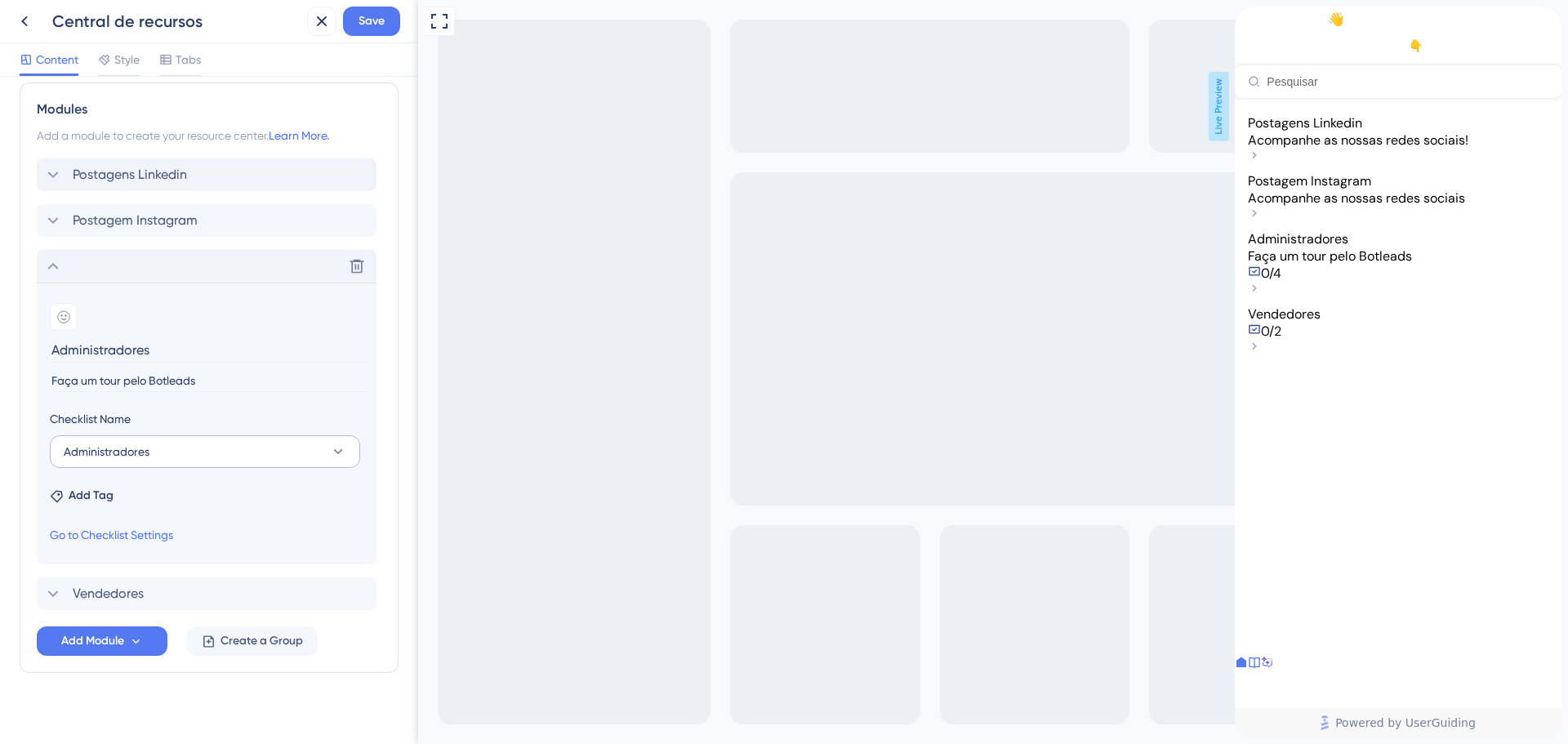
scroll to position [766, 0]
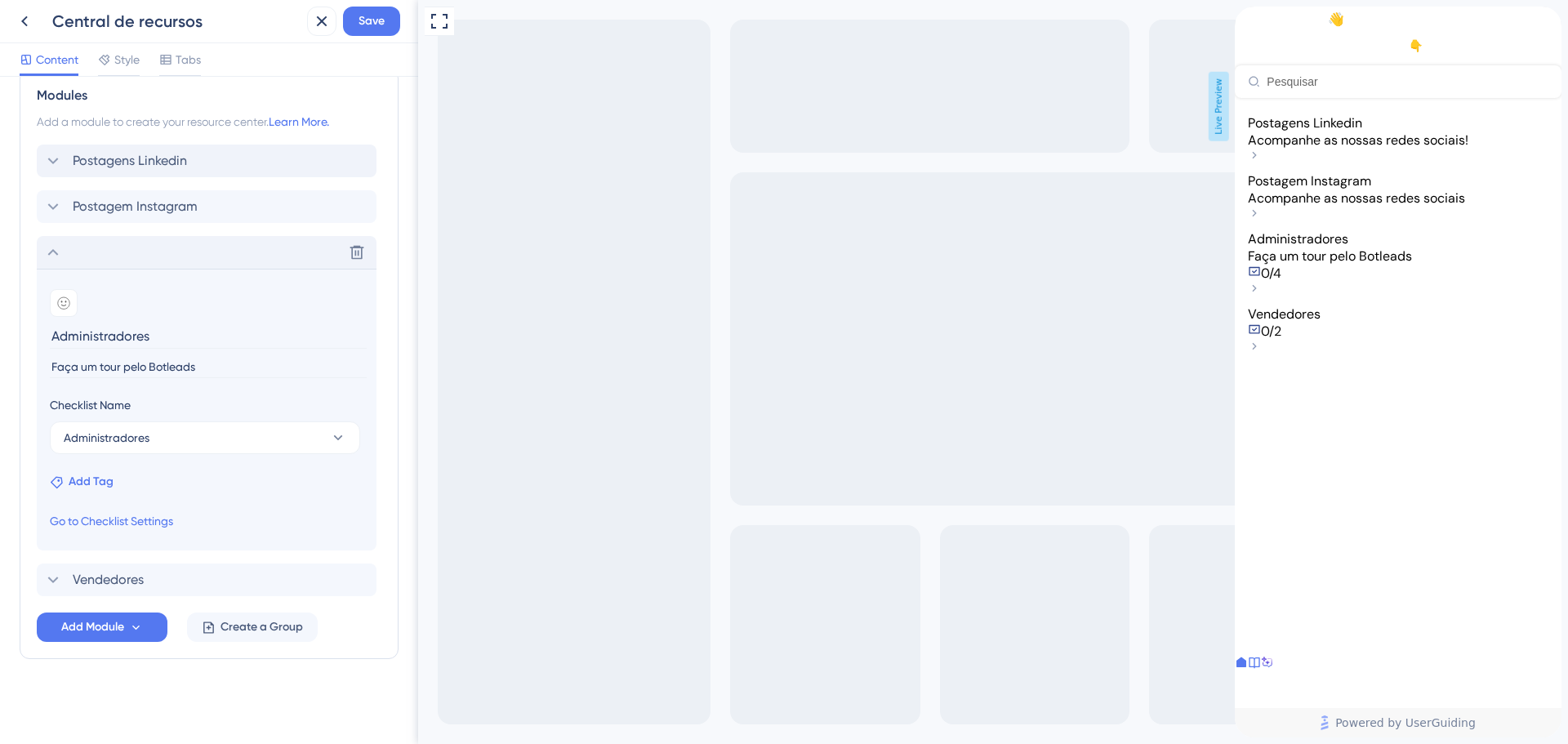
type input "Faça um tour pelo Botleads"
click at [93, 474] on span "Add Tag" at bounding box center [91, 481] width 45 height 20
type input "v"
click at [105, 593] on span "New Tag" at bounding box center [116, 599] width 46 height 20
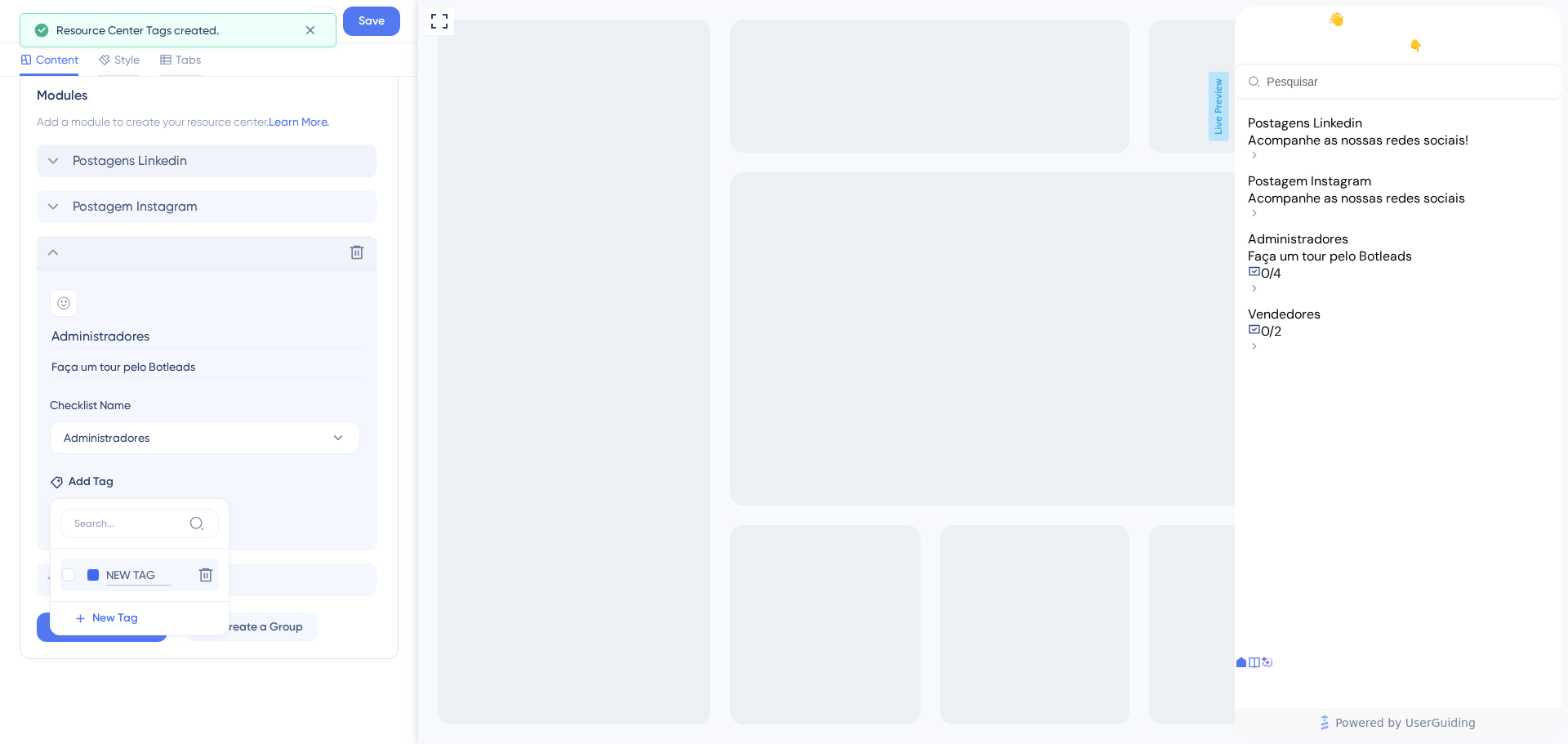
click at [133, 572] on input "NEW TAG" at bounding box center [139, 576] width 65 height 20
type input "Administradore"
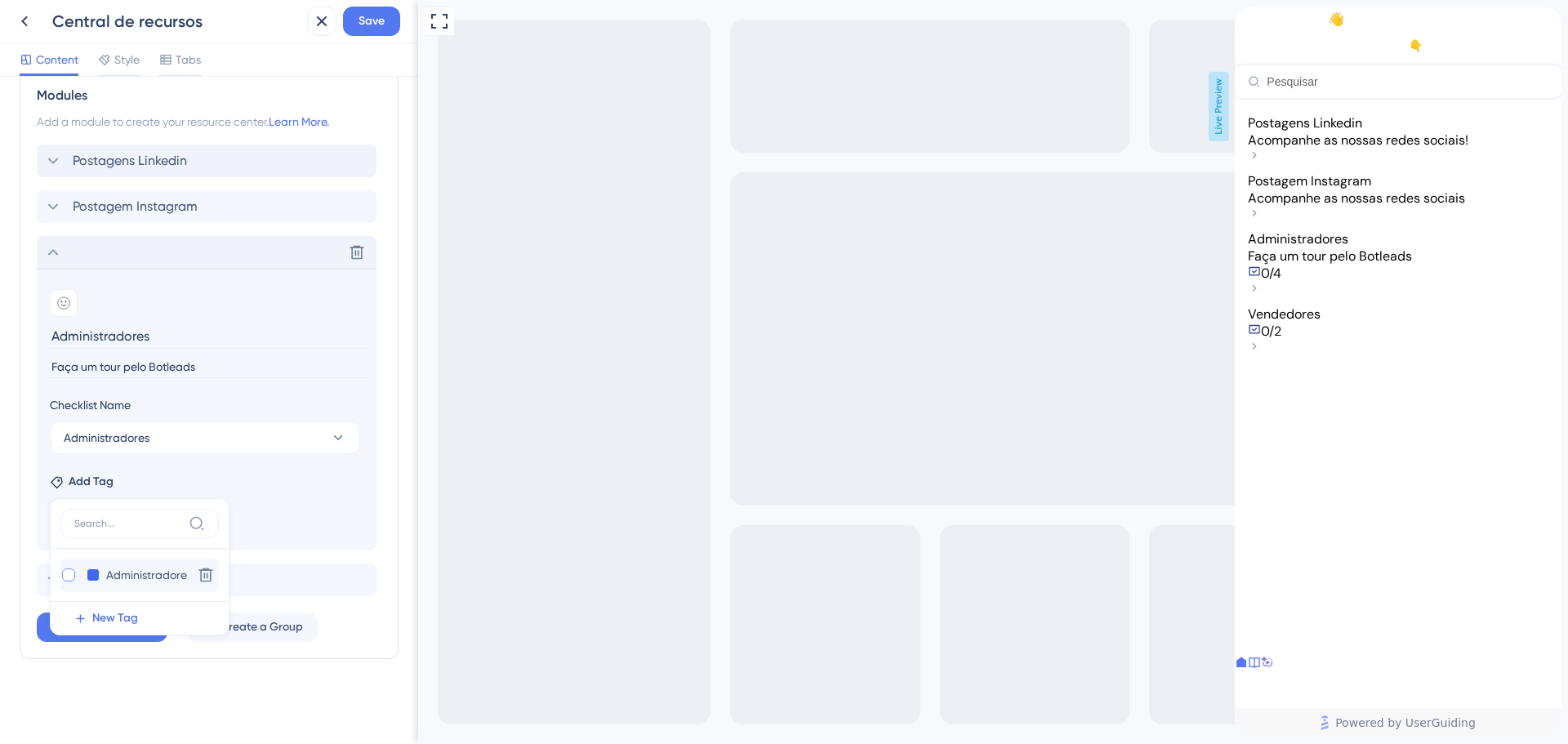
click at [76, 573] on label at bounding box center [70, 575] width 20 height 16
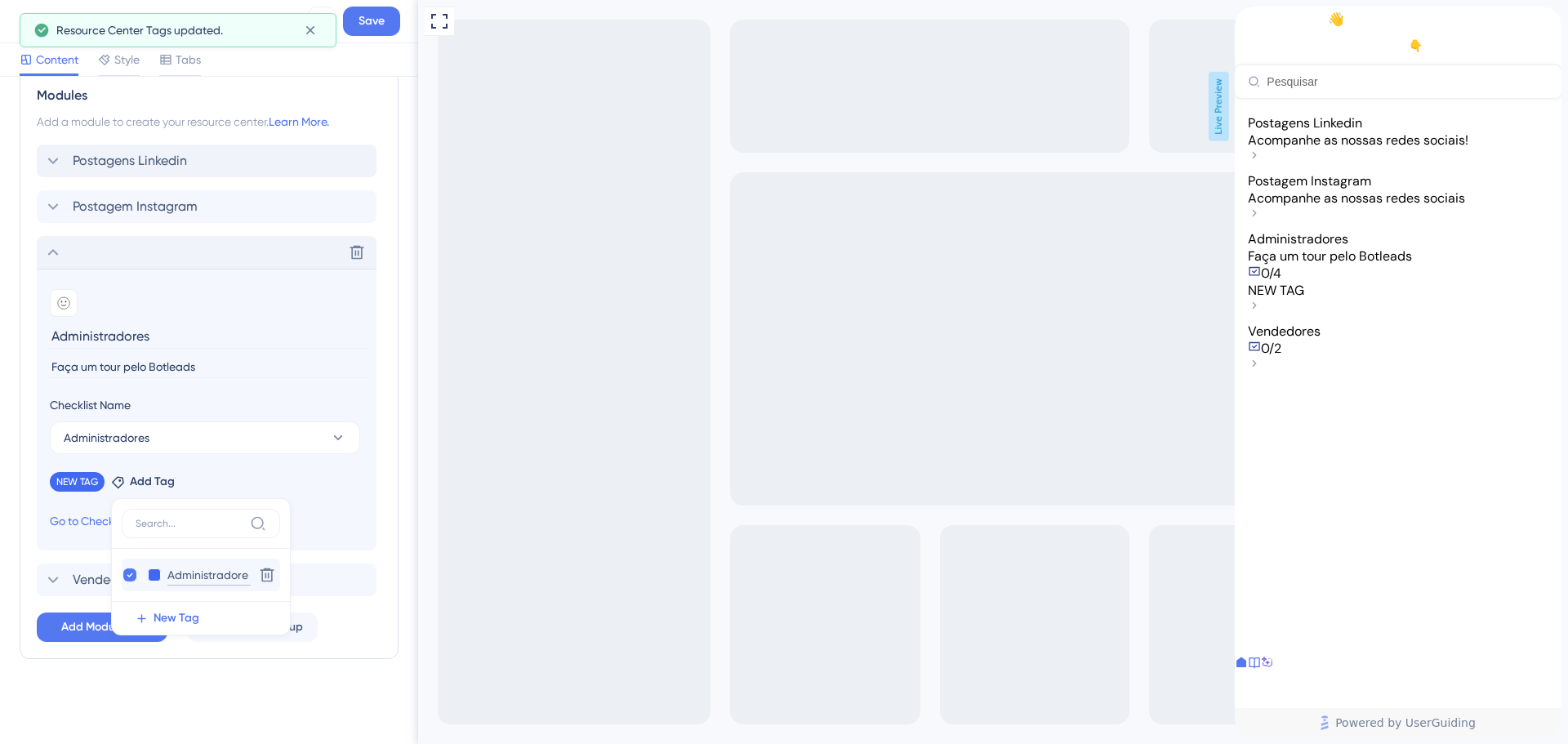
click at [213, 574] on input "Administradore" at bounding box center [209, 576] width 83 height 20
type input "Ad"
click at [163, 572] on input "Ad" at bounding box center [171, 576] width 65 height 20
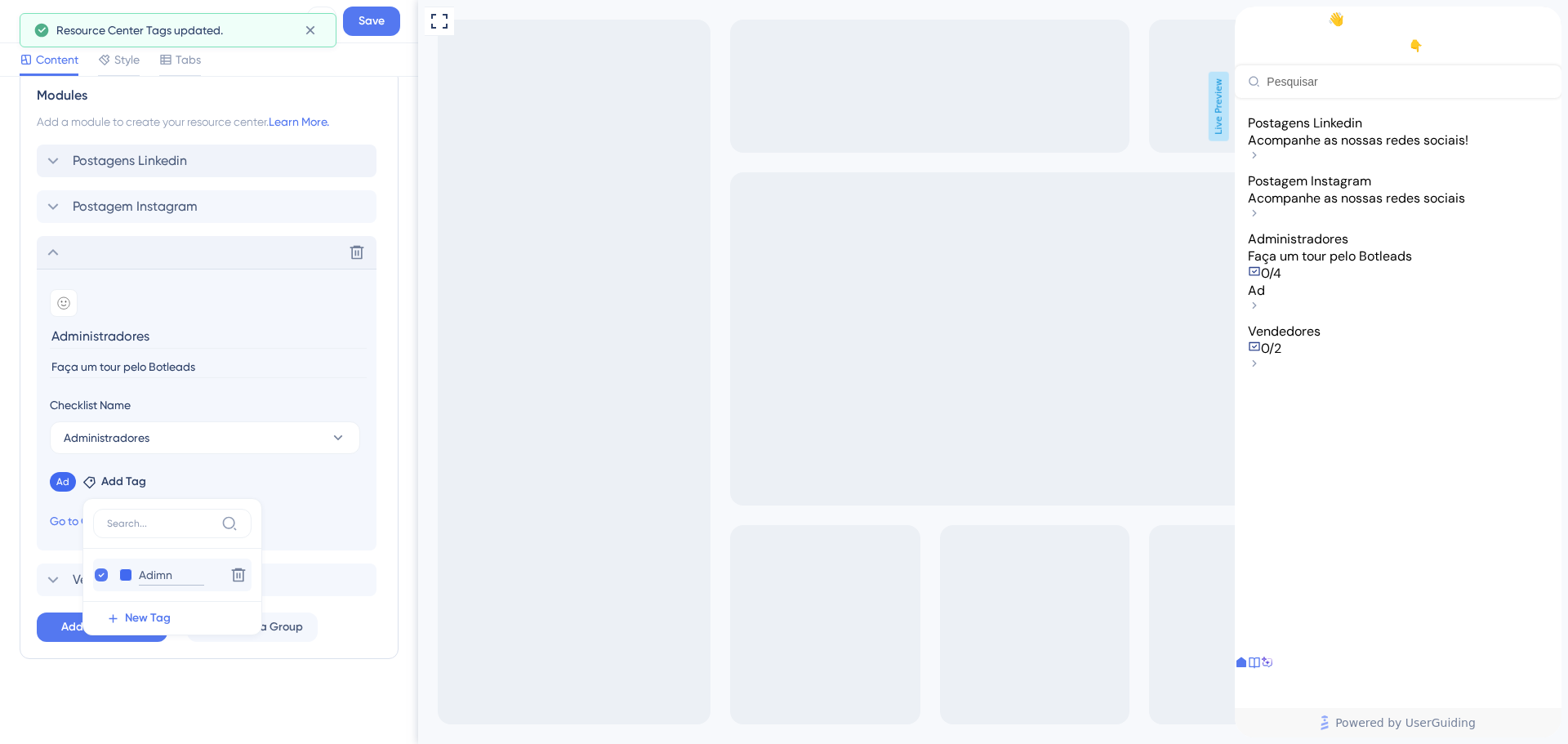
type input "Adim"
click at [195, 572] on input "Adim" at bounding box center [182, 576] width 65 height 20
click at [184, 580] on input "Adim" at bounding box center [182, 576] width 65 height 20
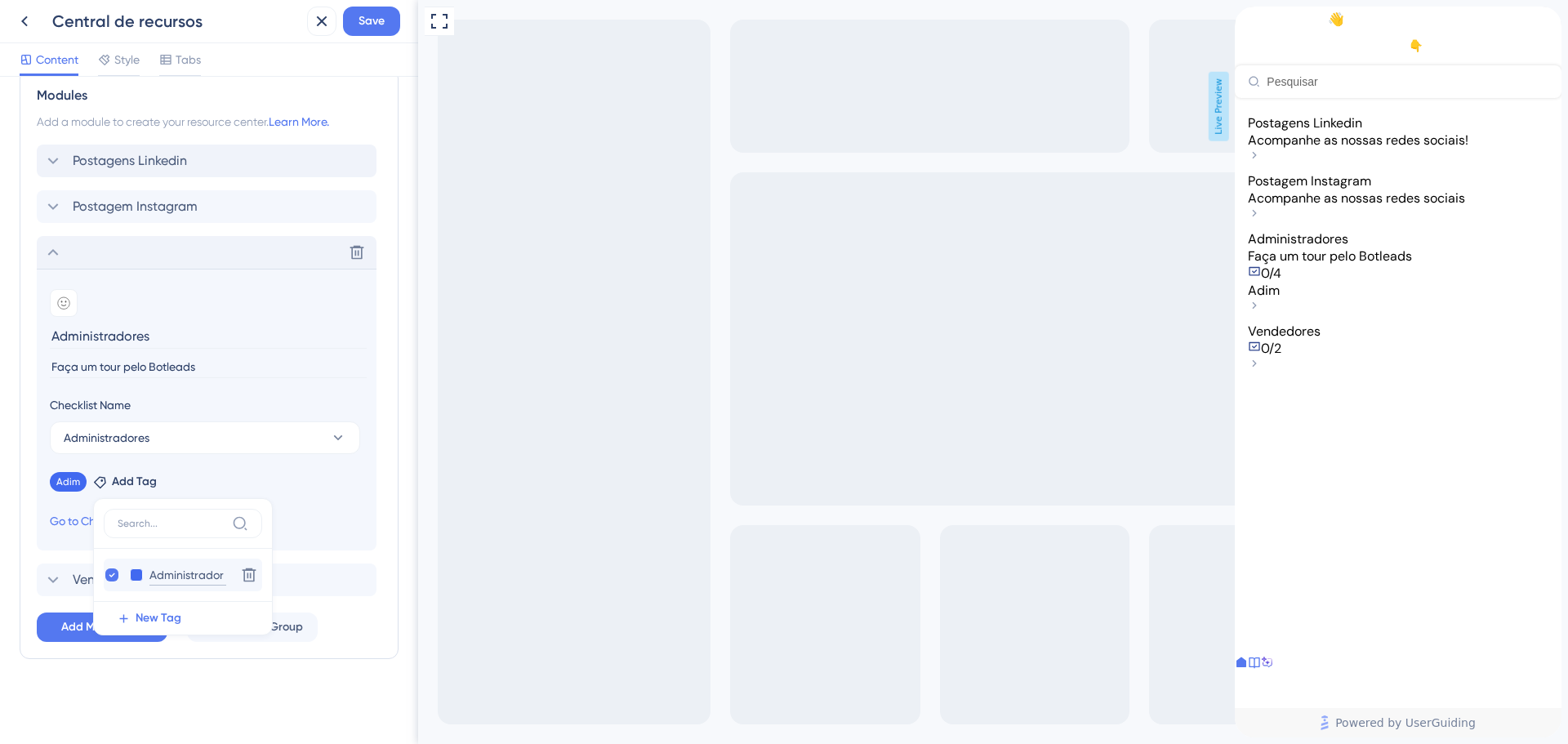
type input "Administradore"
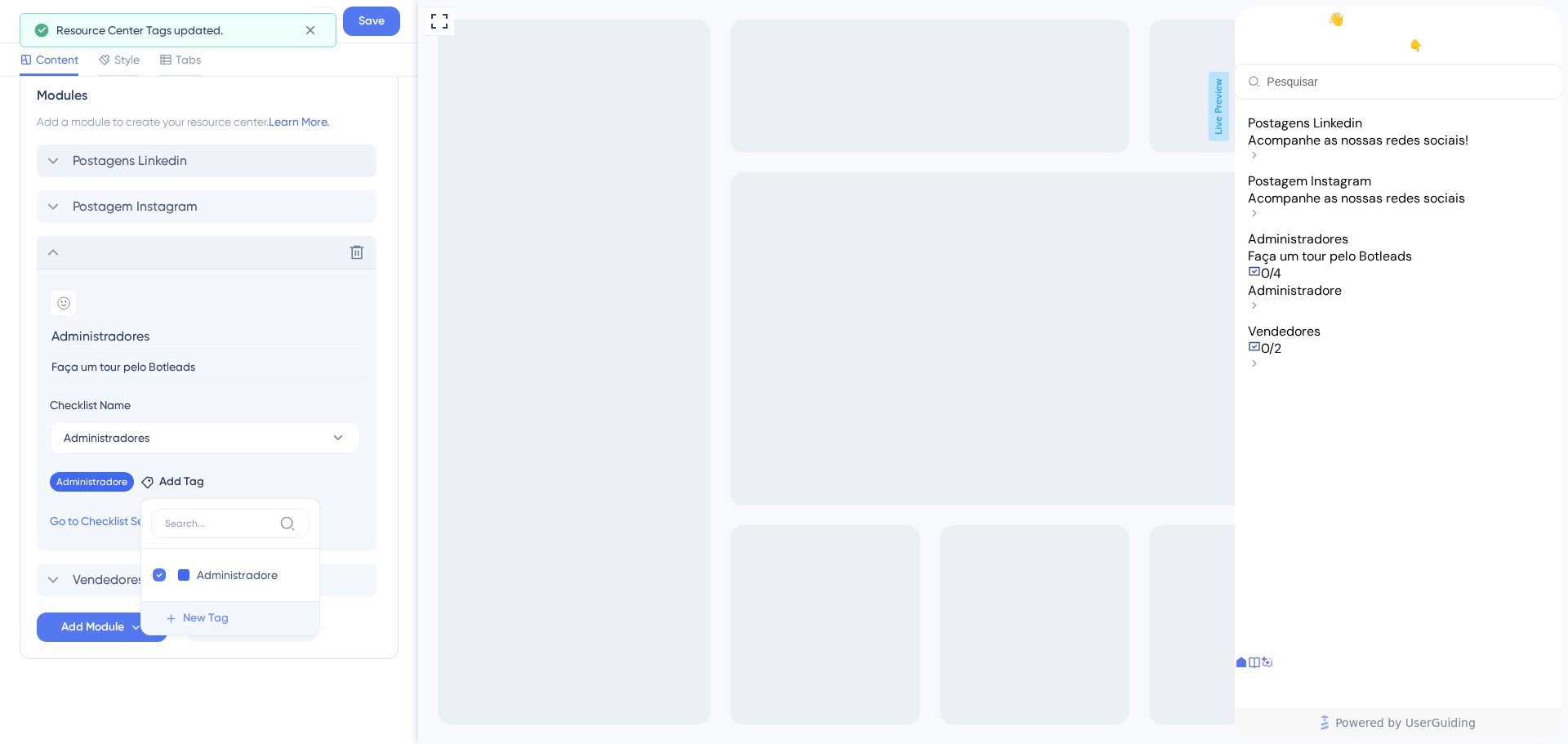
click at [189, 614] on span "New Tag" at bounding box center [206, 618] width 46 height 20
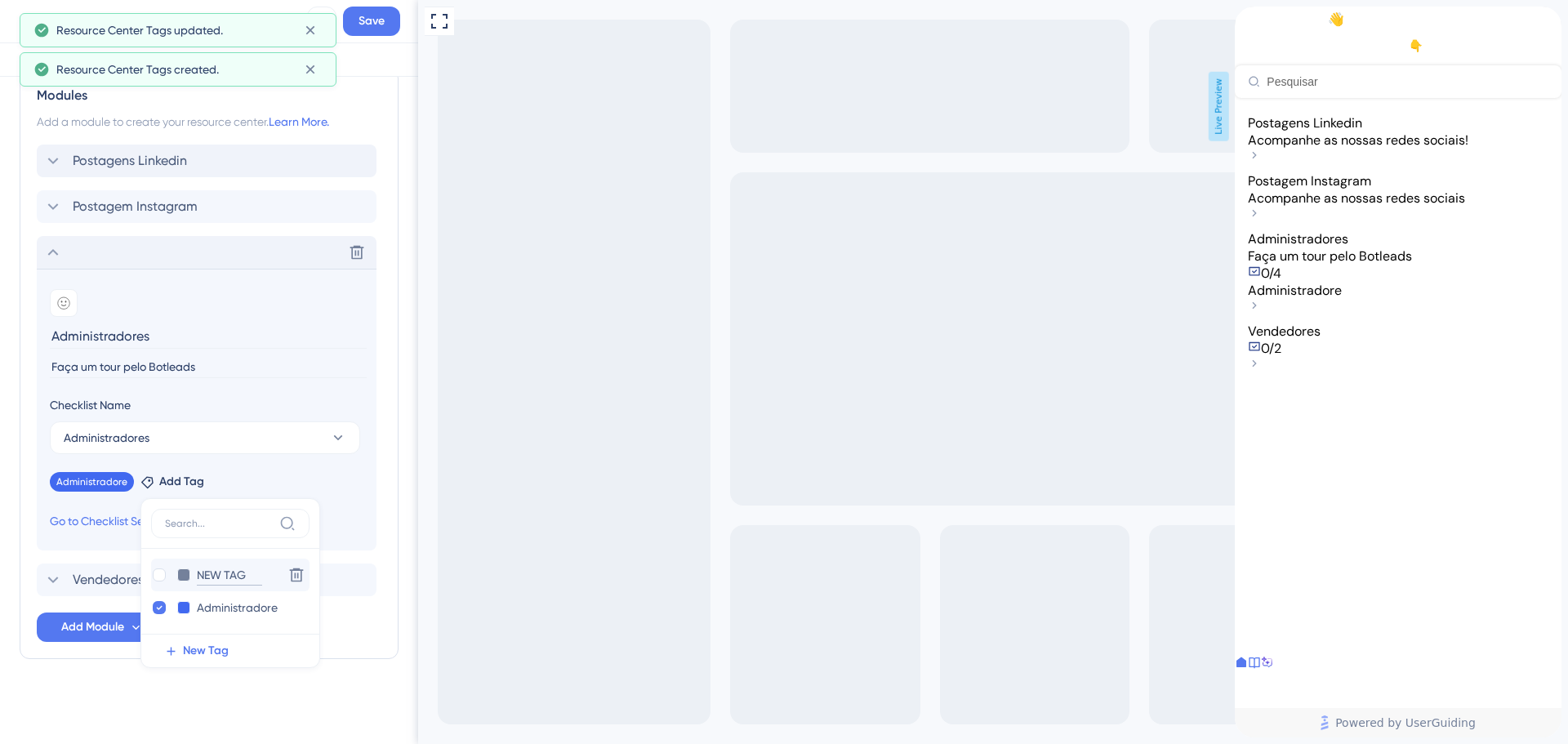
click at [219, 572] on input "NEW TAG" at bounding box center [229, 576] width 65 height 20
type input "Vendedores"
click at [356, 504] on section "Add emoji Administradores Faça um tour pelo Botleads Checklist Name Administrad…" at bounding box center [207, 409] width 340 height 281
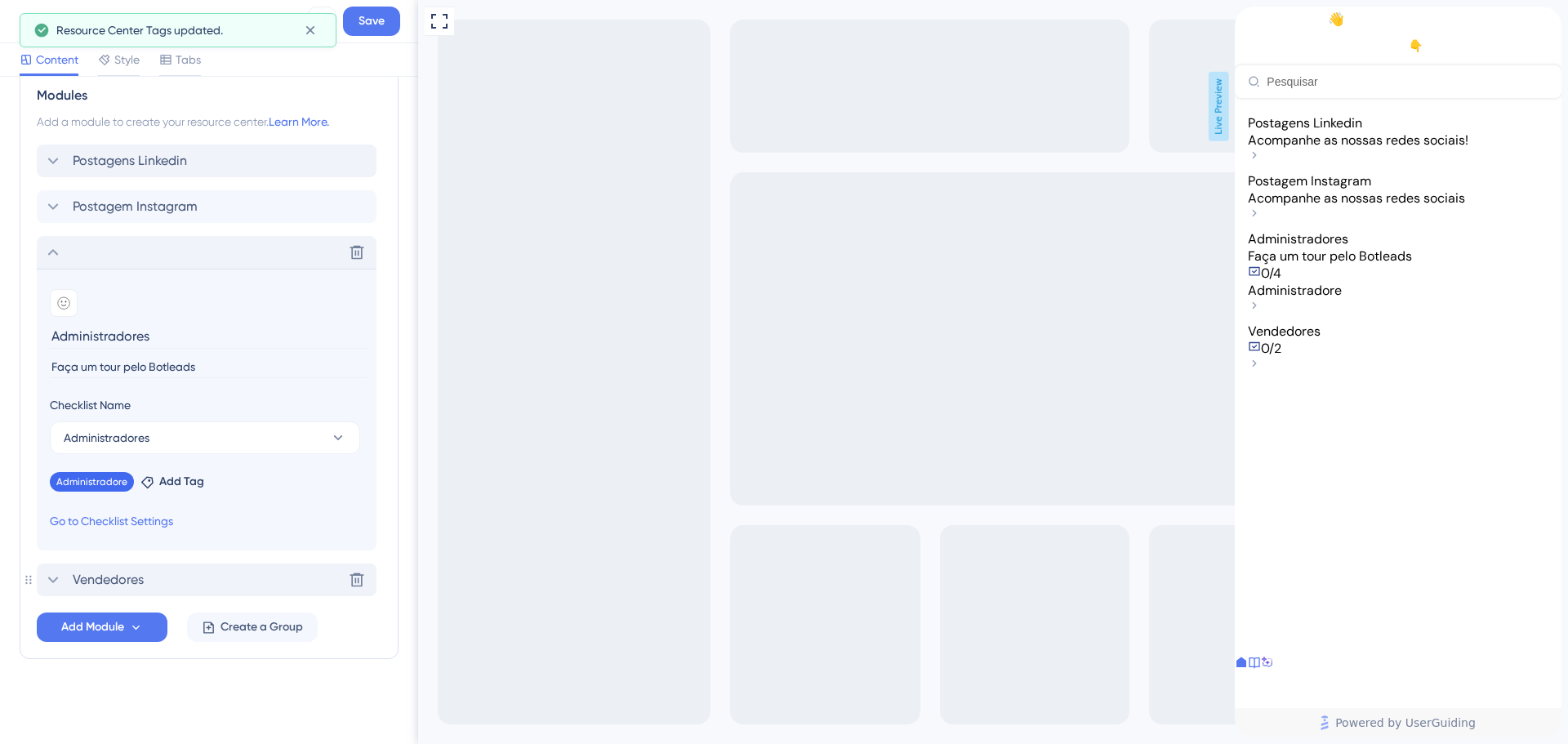
click at [115, 575] on span "Vendedores" at bounding box center [109, 580] width 71 height 20
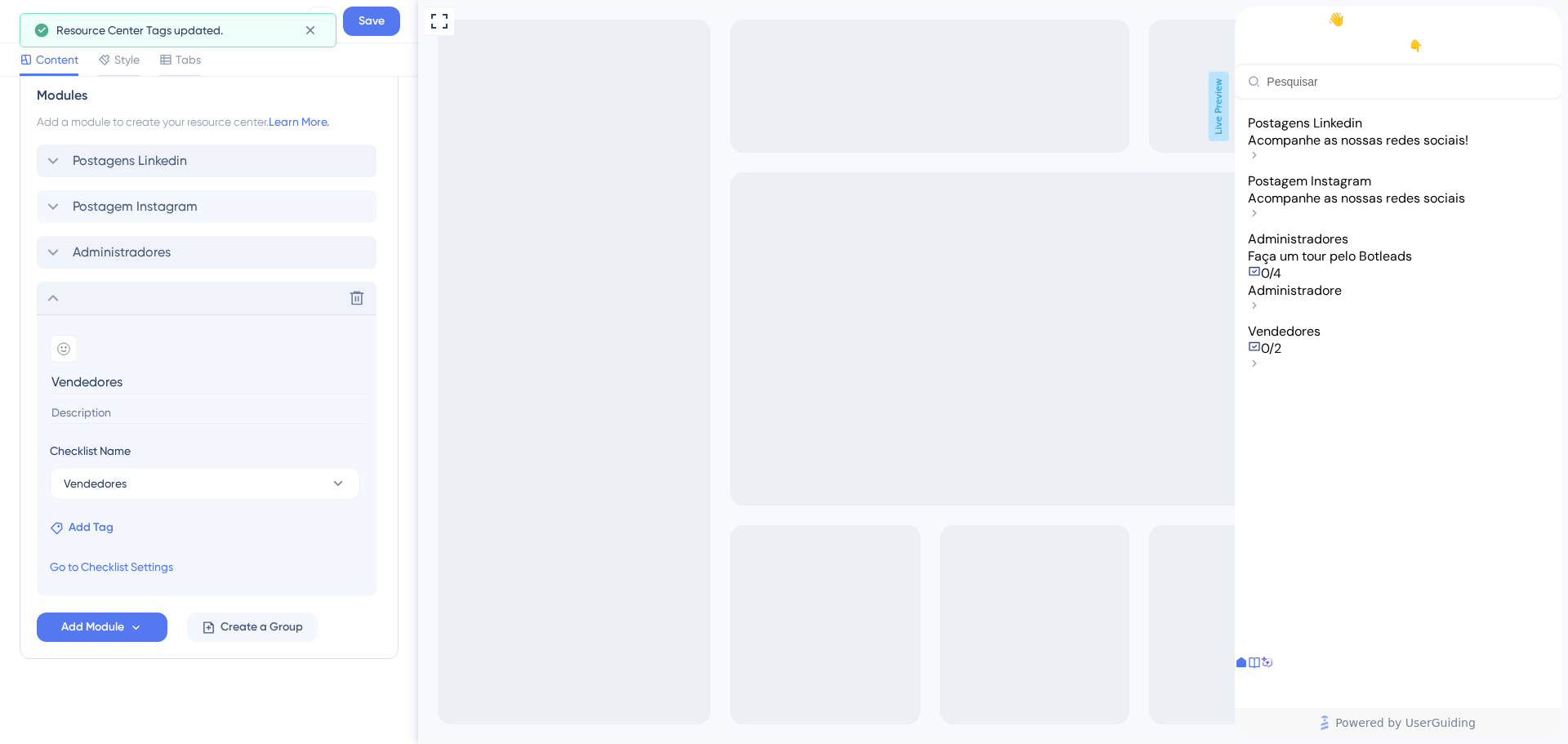
click at [93, 529] on span "Add Tag" at bounding box center [91, 527] width 45 height 20
click at [72, 619] on div at bounding box center [68, 620] width 13 height 13
checkbox input "true"
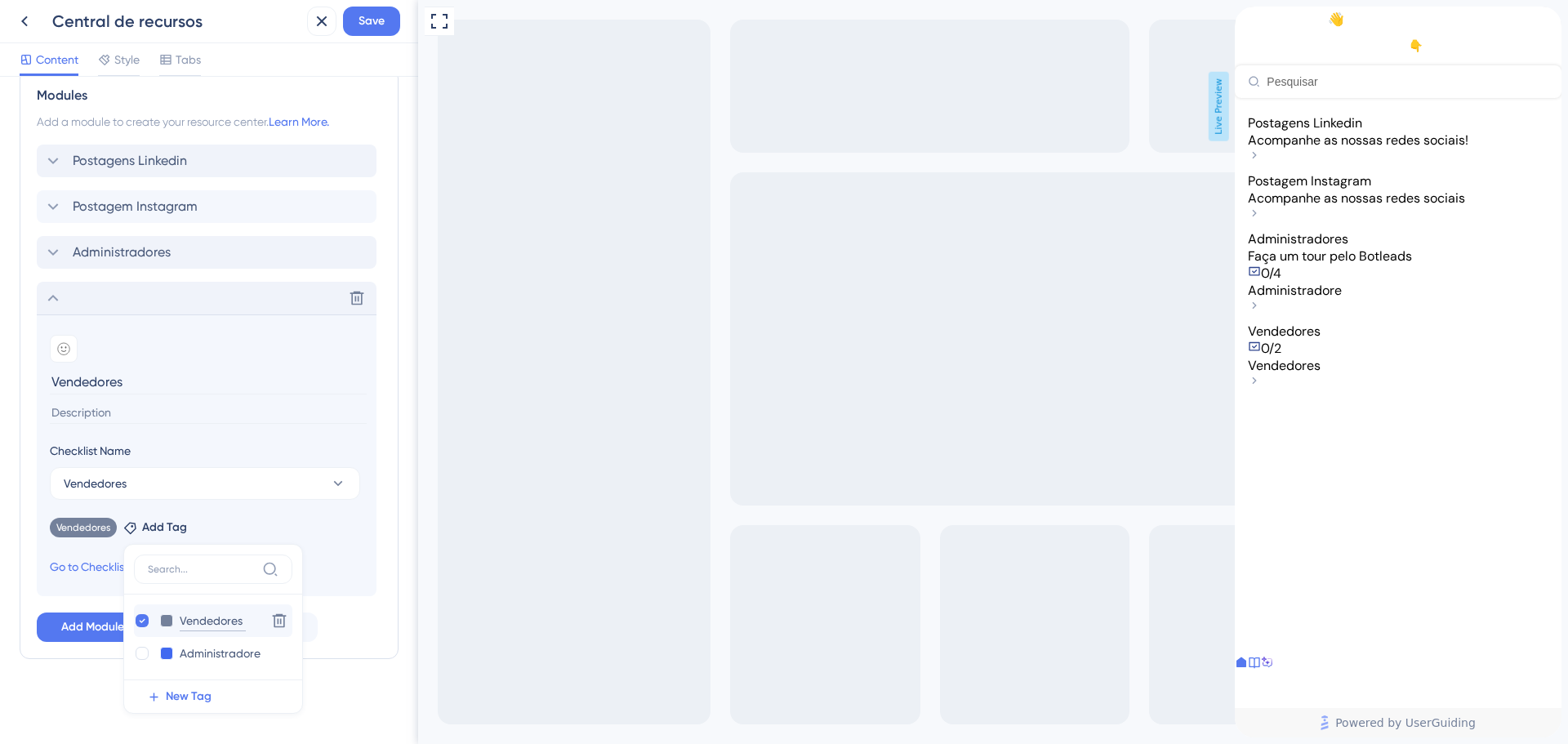
click at [194, 621] on input "Vendedores" at bounding box center [212, 622] width 66 height 20
click at [10, 531] on div "Resource Center Header Title Olá, como vai?👋 12 Olá, como vai?👋 Subtitle Precis…" at bounding box center [209, 410] width 418 height 667
click at [88, 562] on link "Go to Checklist Settings" at bounding box center [111, 566] width 123 height 20
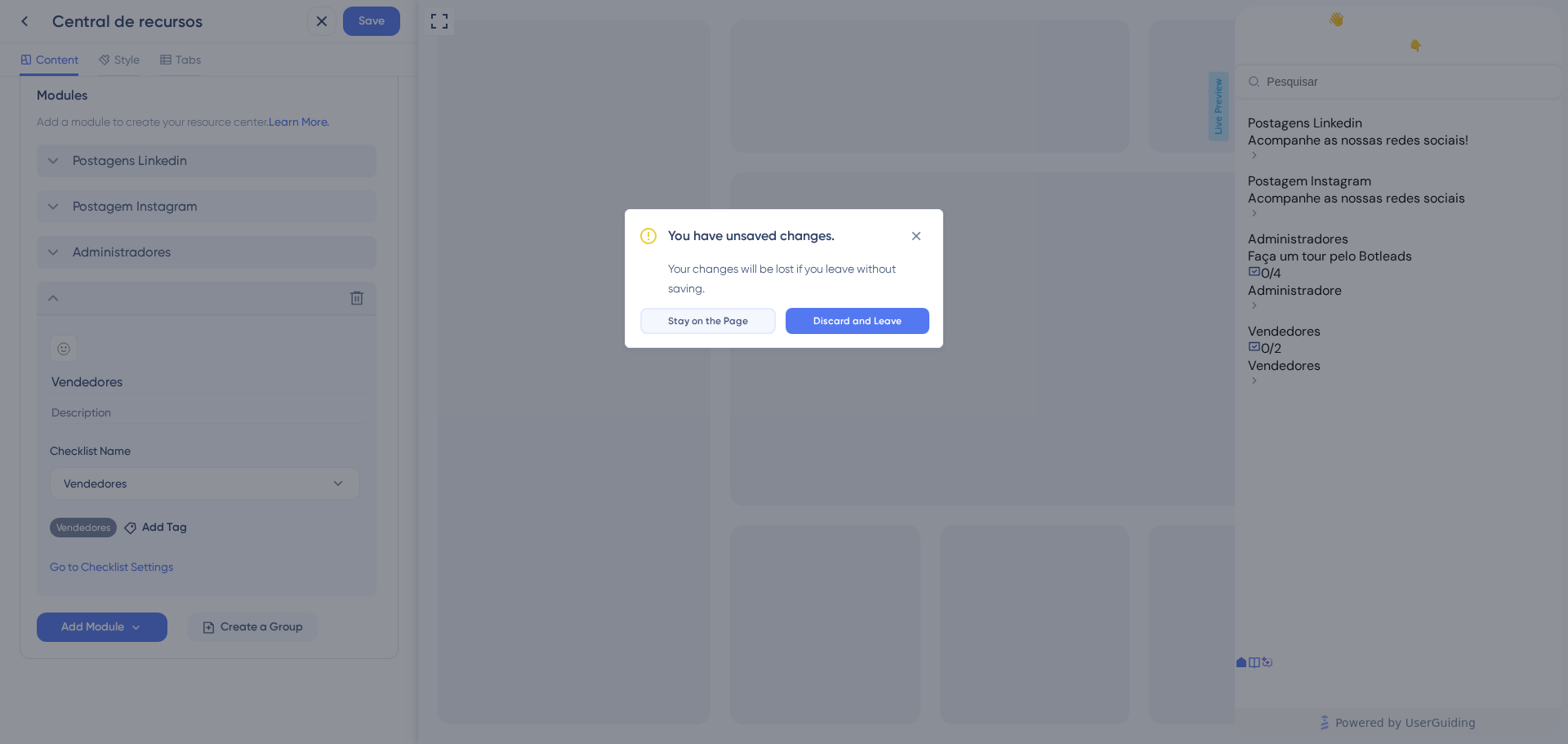
click at [752, 319] on button "Stay on the Page" at bounding box center [707, 321] width 135 height 26
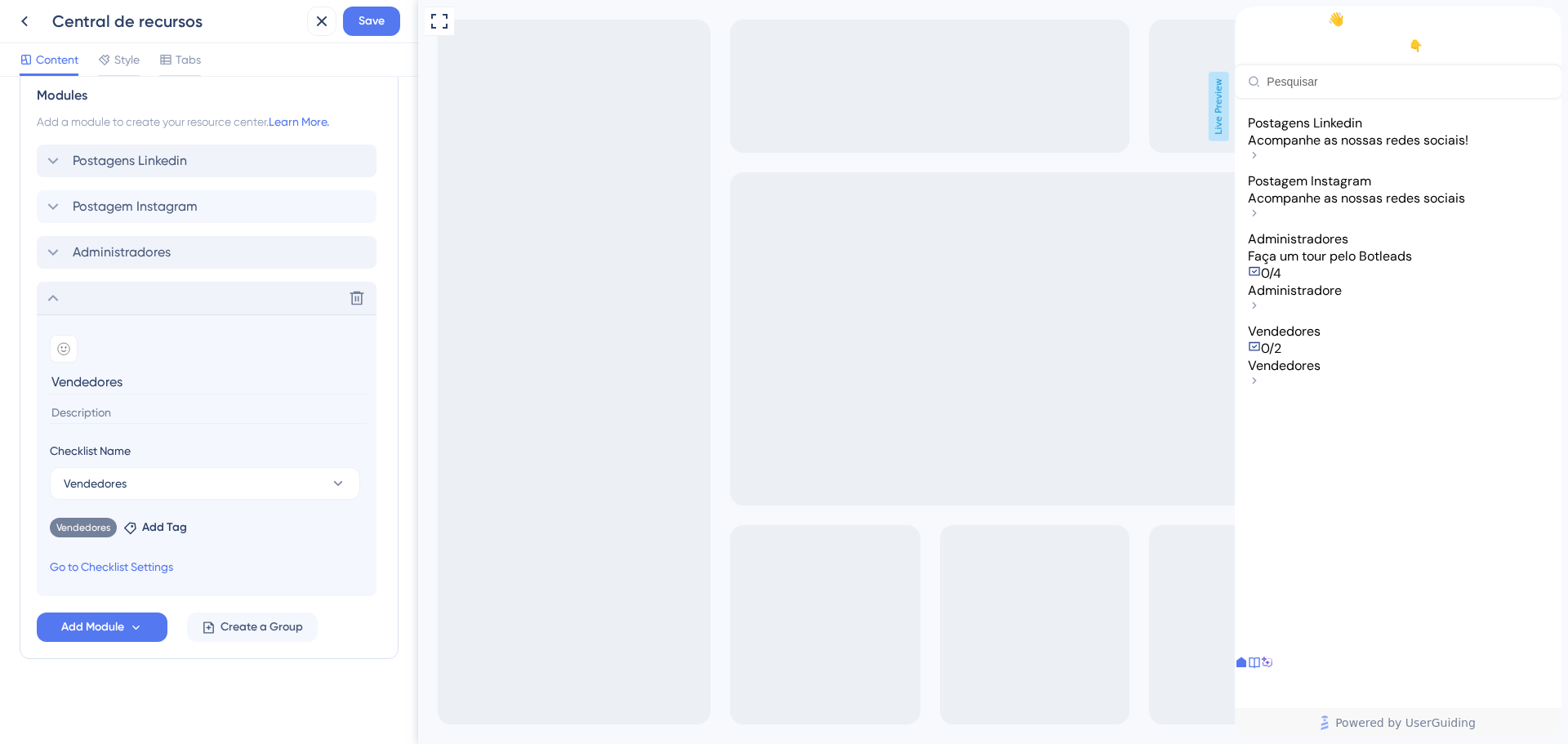
click at [149, 279] on div "Postagens Linkedin Postagem Instagram Administradores Delete Add emoji Vendedor…" at bounding box center [208, 370] width 344 height 452
click at [133, 301] on div "Delete" at bounding box center [207, 298] width 340 height 32
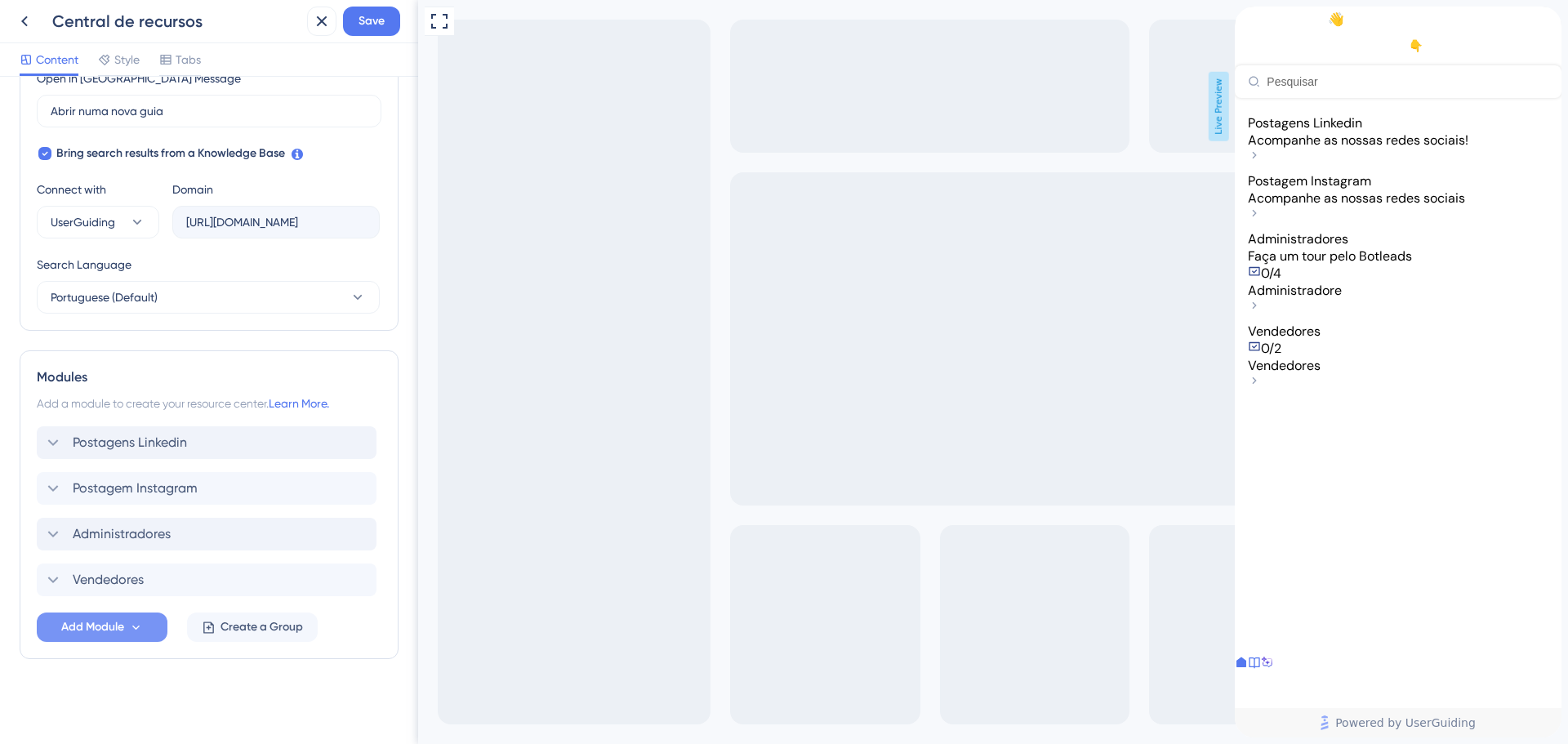
click at [76, 622] on span "Add Module" at bounding box center [93, 627] width 63 height 20
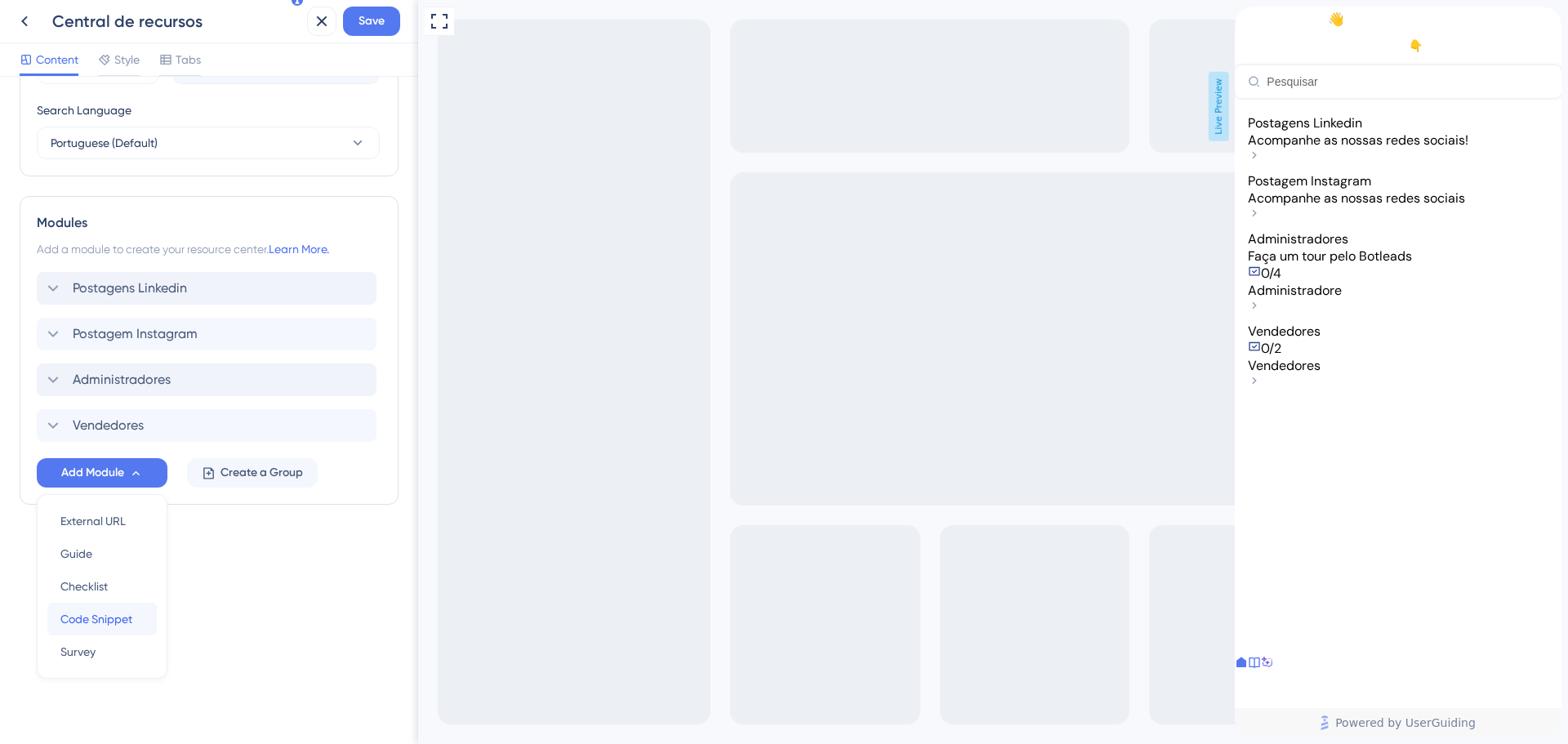
click at [119, 612] on span "Code Snippet" at bounding box center [96, 619] width 72 height 20
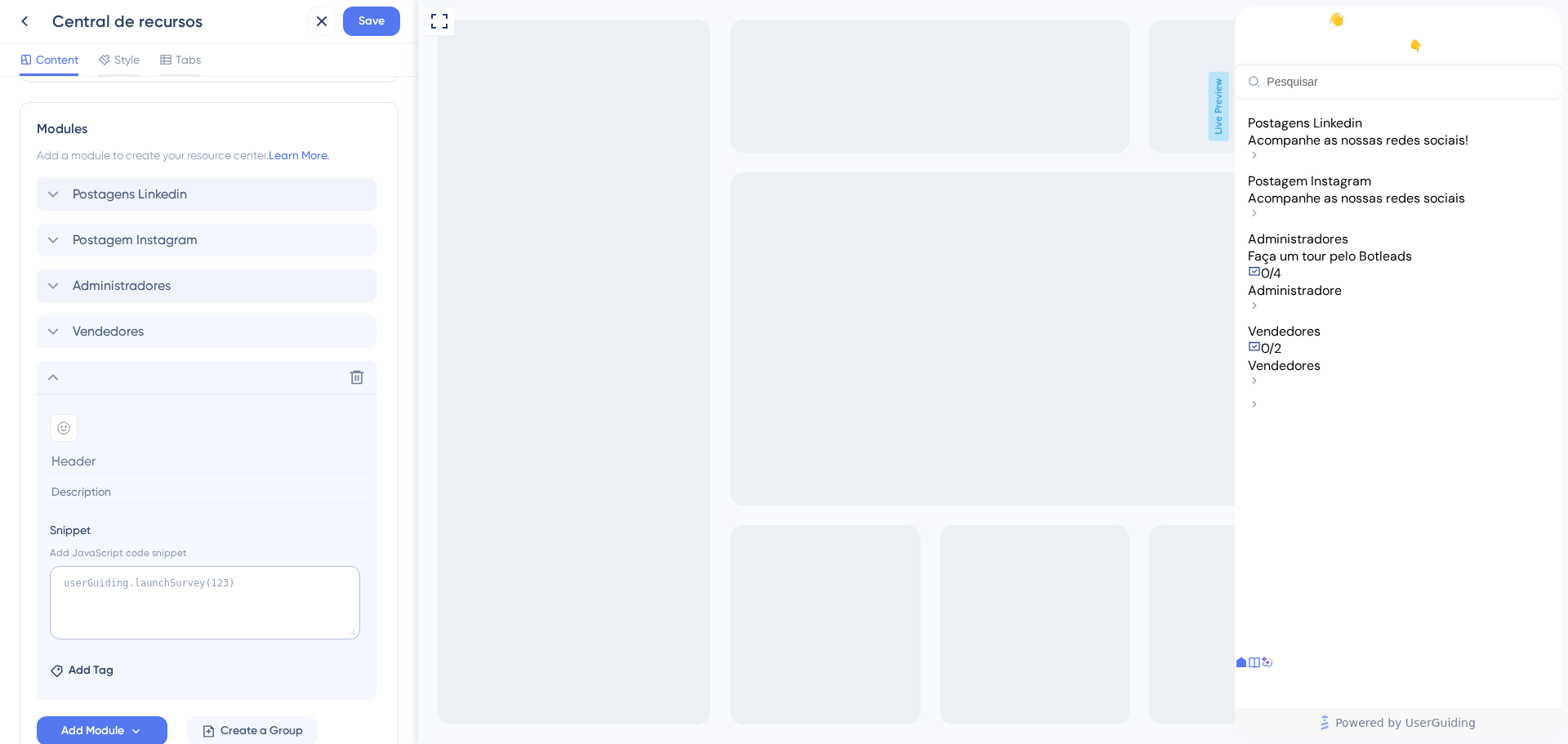
scroll to position [837, 0]
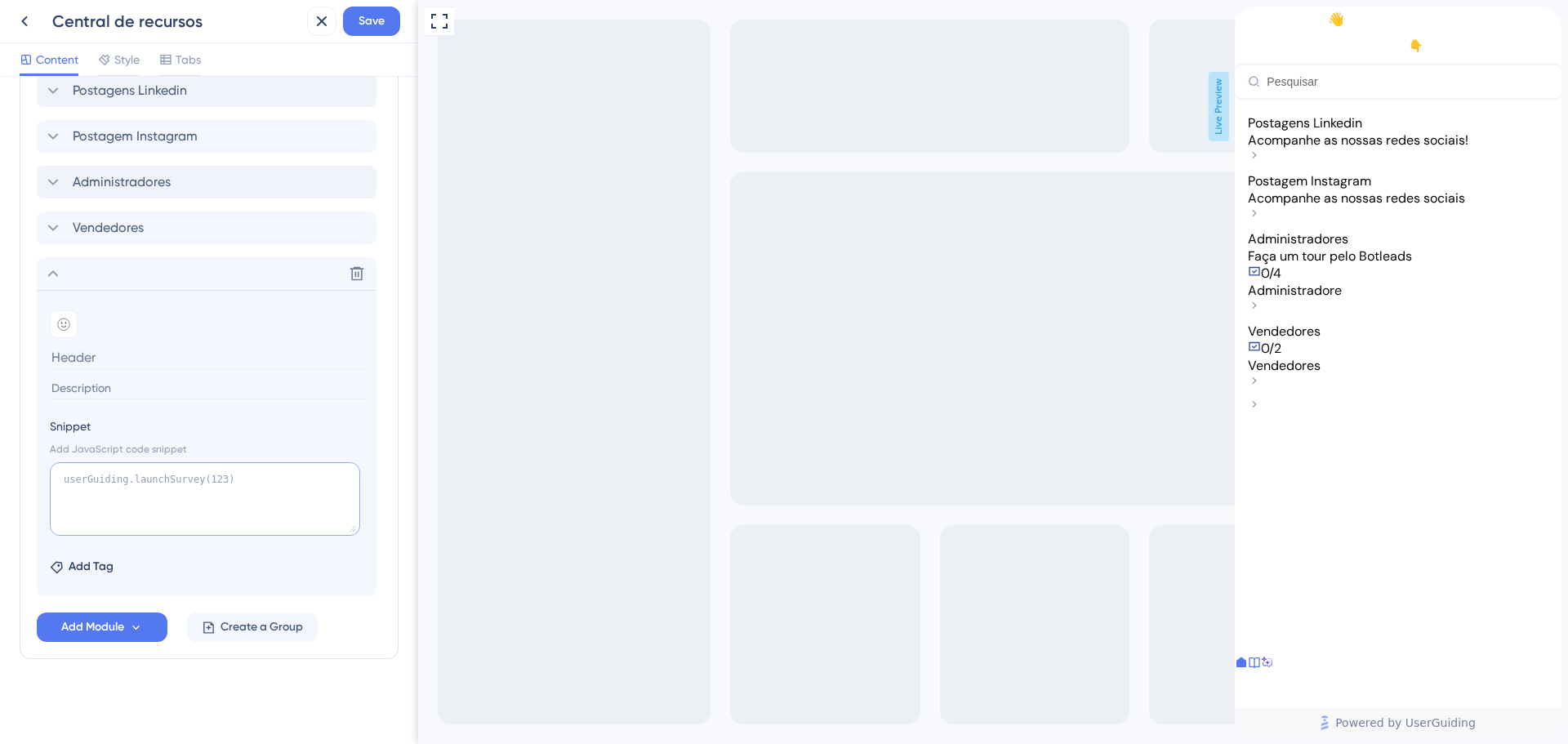
click at [225, 495] on textarea at bounding box center [205, 499] width 310 height 73
click at [365, 281] on button at bounding box center [356, 273] width 26 height 26
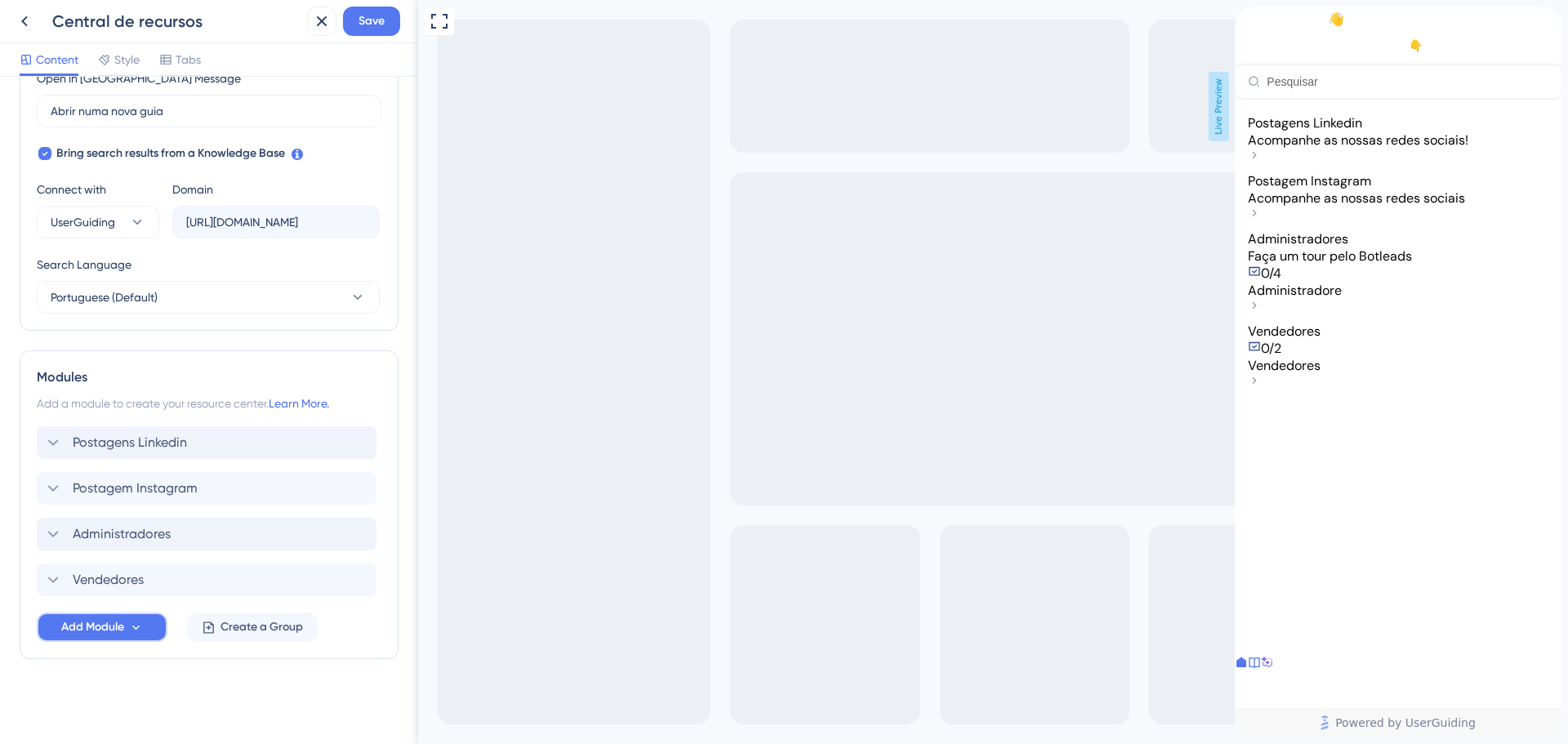
click at [96, 629] on span "Add Module" at bounding box center [93, 627] width 63 height 20
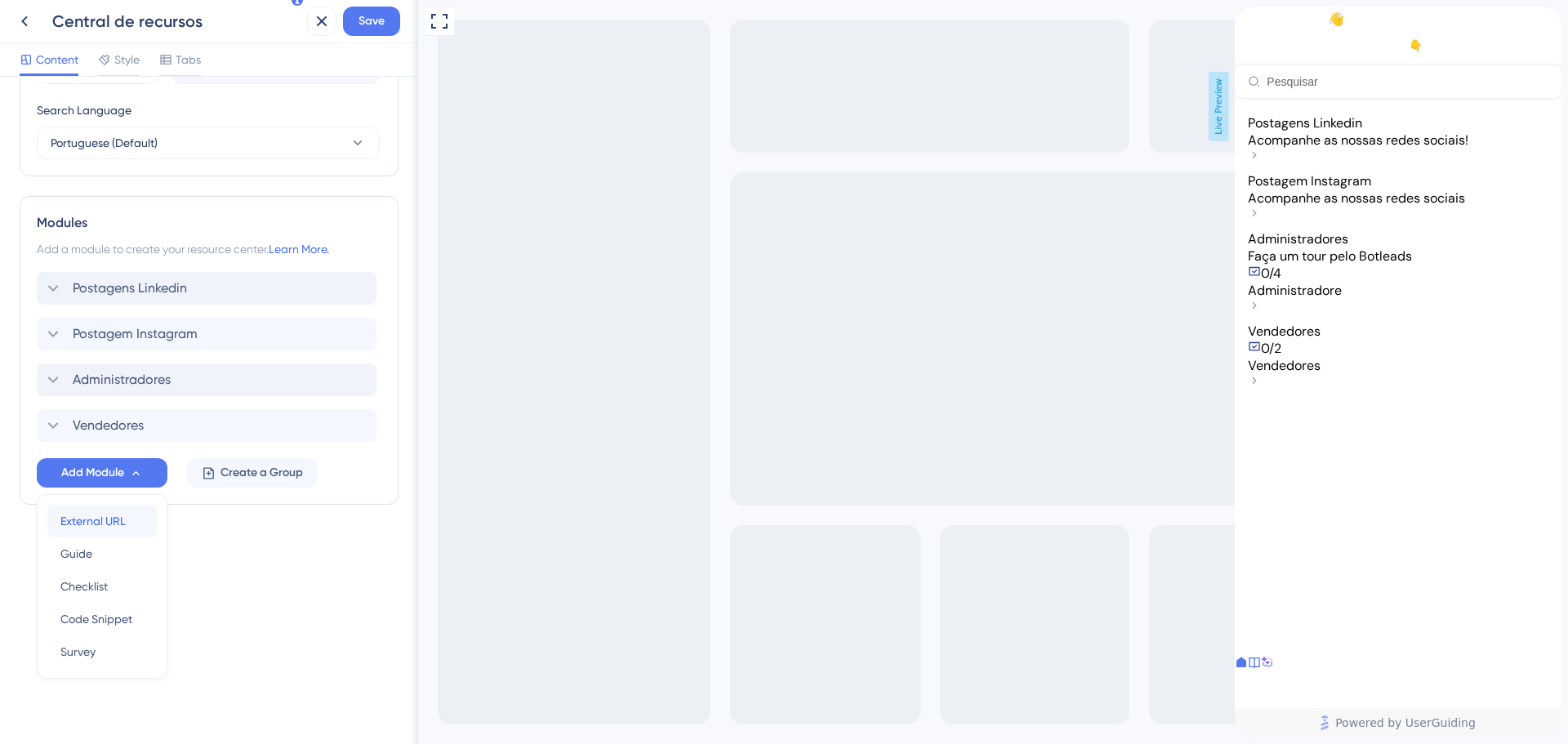
click at [118, 520] on span "External URL" at bounding box center [93, 520] width 65 height 20
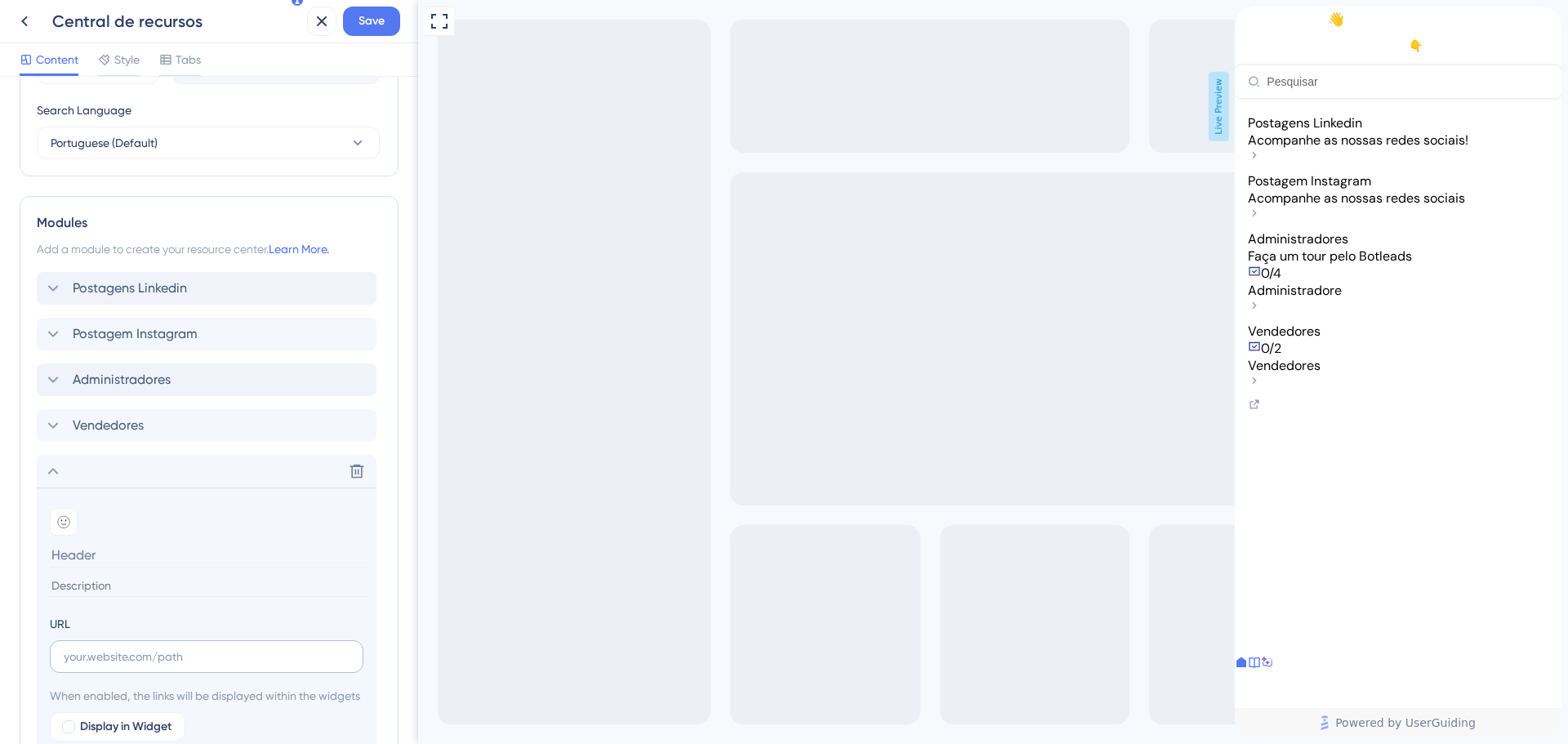
click at [103, 647] on label at bounding box center [207, 656] width 314 height 32
click at [103, 648] on input "text" at bounding box center [207, 656] width 286 height 18
paste input "[URL][DOMAIN_NAME]"
type input "[URL][DOMAIN_NAME]"
click at [127, 549] on input at bounding box center [208, 555] width 317 height 26
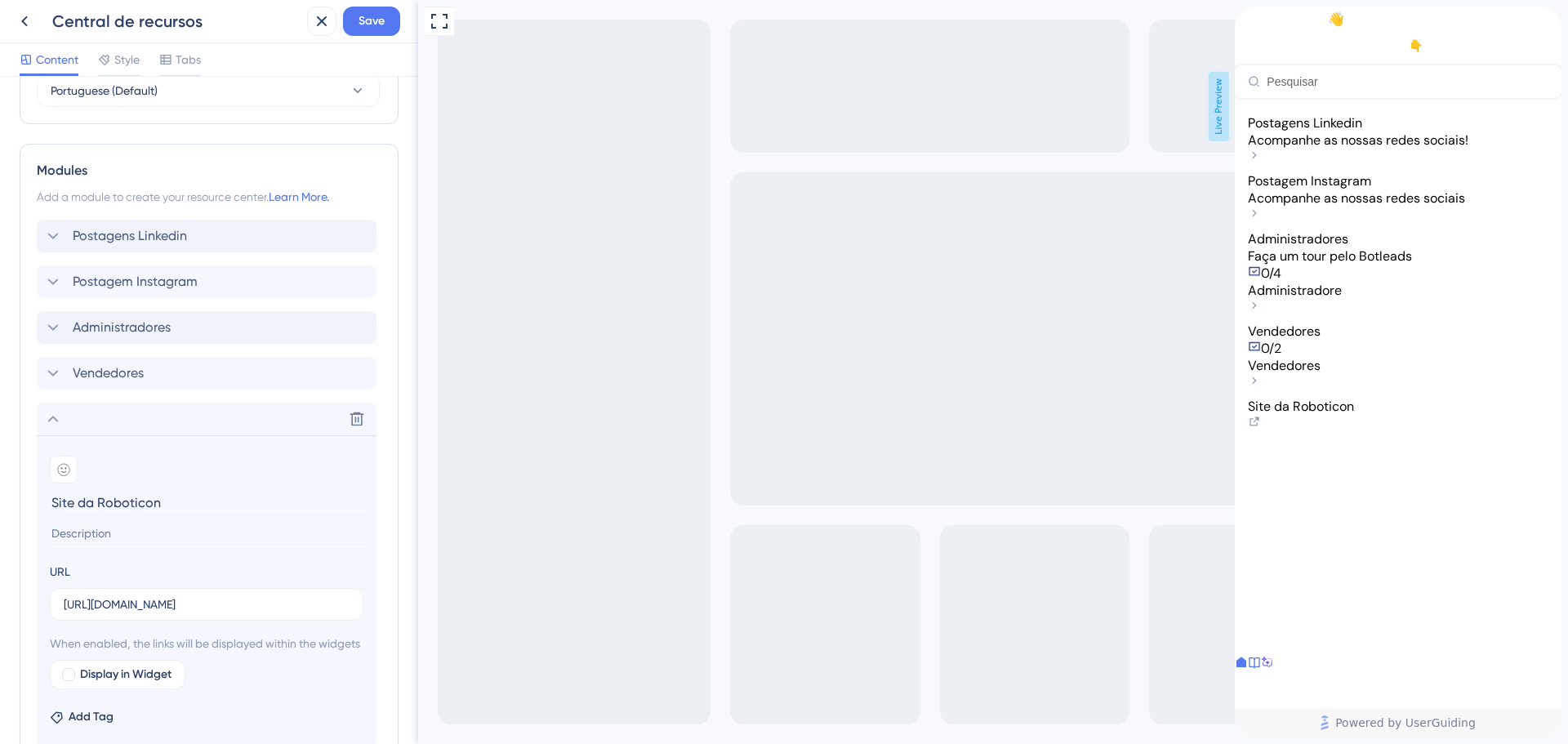
scroll to position [802, 0]
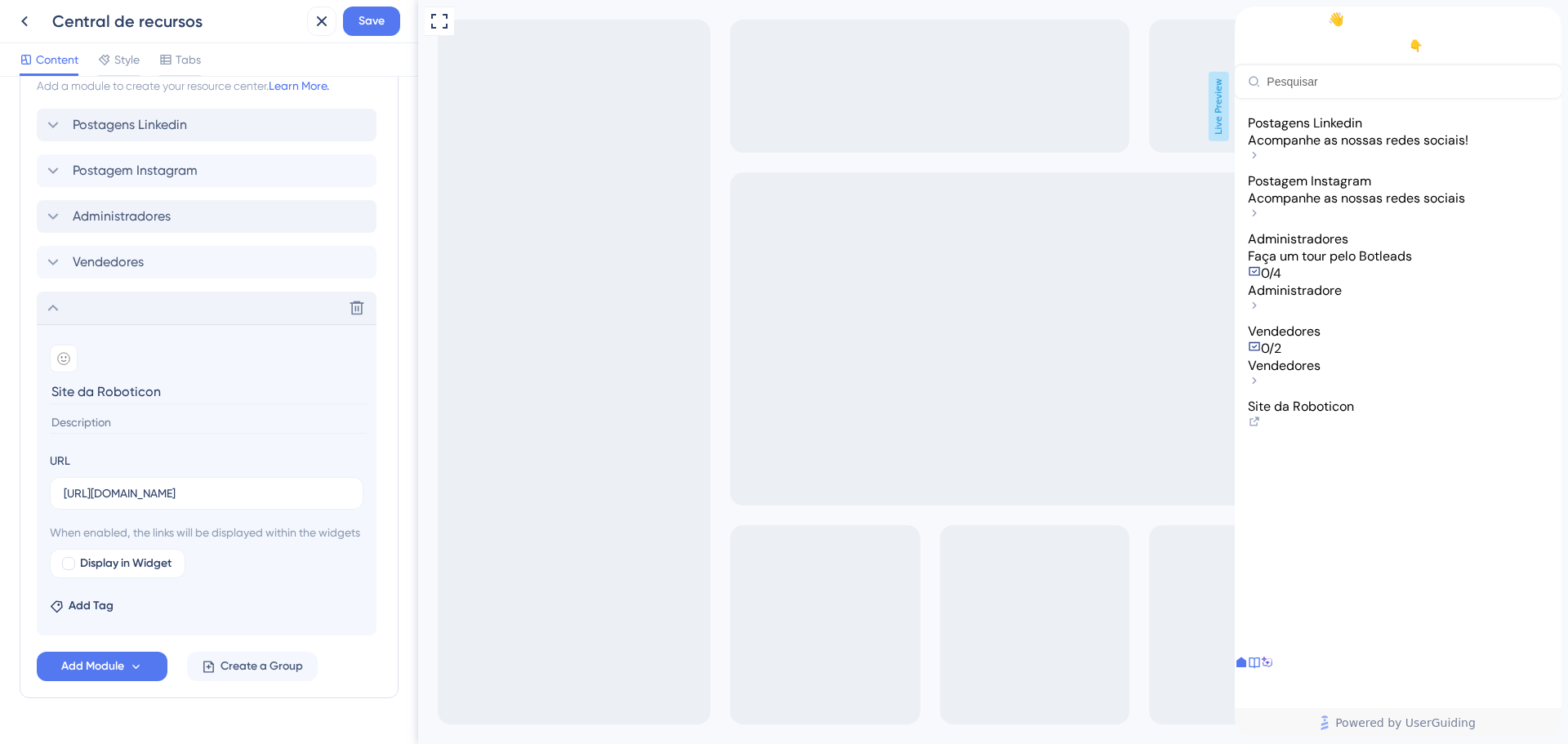
type input "Site da Roboticon"
drag, startPoint x: 117, startPoint y: 308, endPoint x: 46, endPoint y: 304, distance: 71.1
click at [46, 304] on div "Delete" at bounding box center [207, 308] width 340 height 32
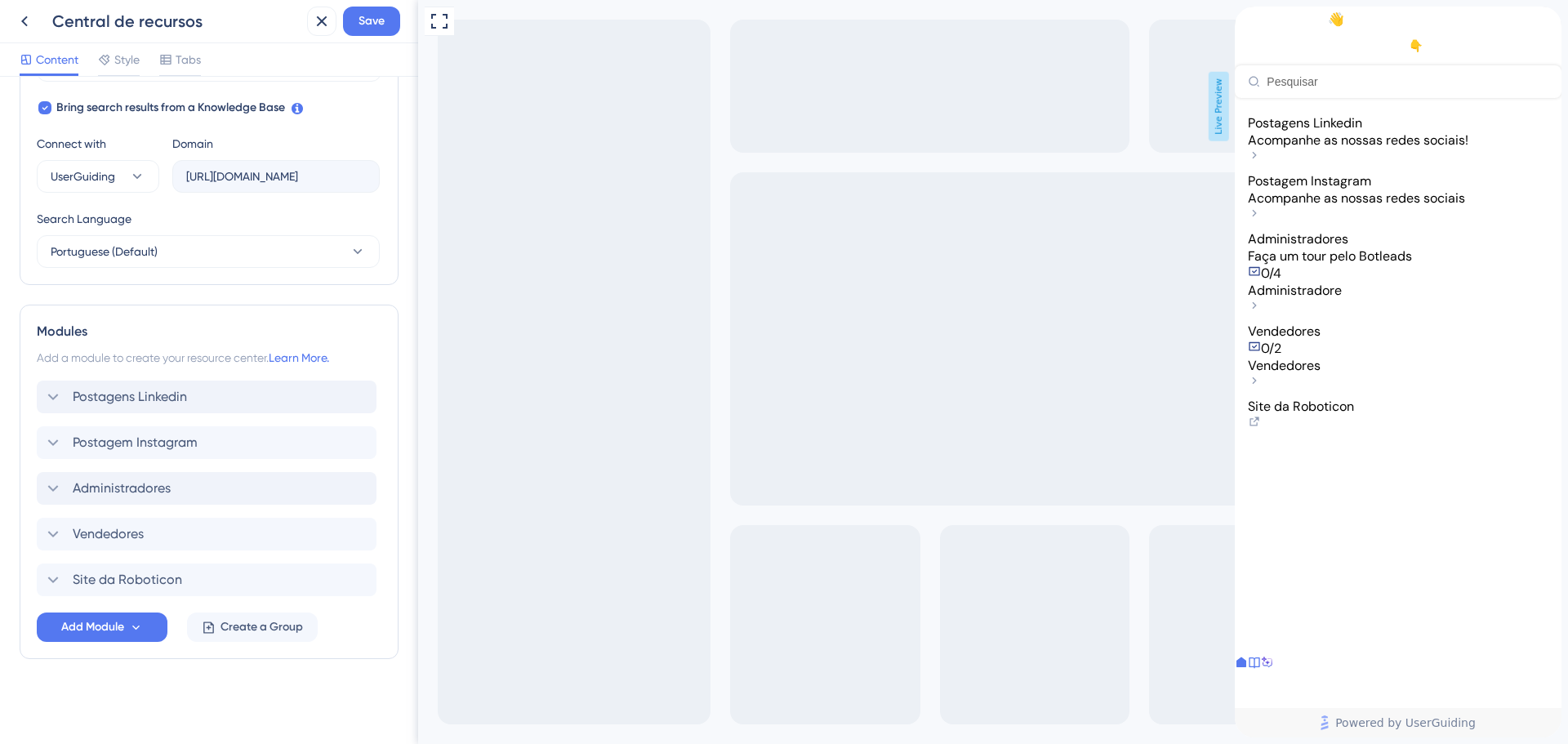
click at [25, 584] on div "Modules Add a module to create your resource center. Learn More. Postagens Link…" at bounding box center [209, 481] width 379 height 355
drag, startPoint x: 42, startPoint y: 584, endPoint x: 41, endPoint y: 389, distance: 195.0
click at [41, 389] on div "Postagens Linkedin Postagem Instagram Administradores Vendedores Site da Roboti…" at bounding box center [208, 489] width 344 height 216
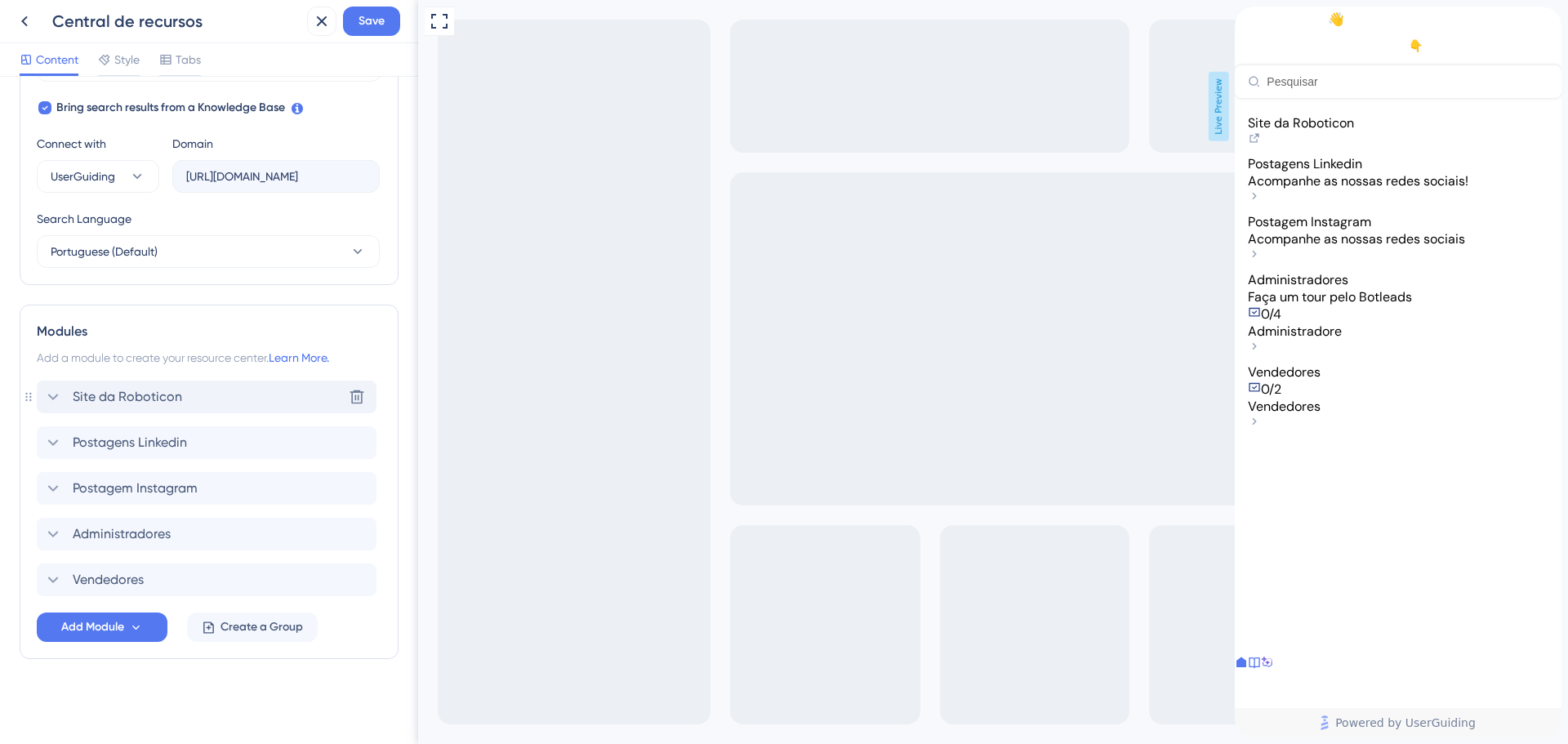
click at [79, 396] on span "Site da Roboticon" at bounding box center [127, 396] width 110 height 20
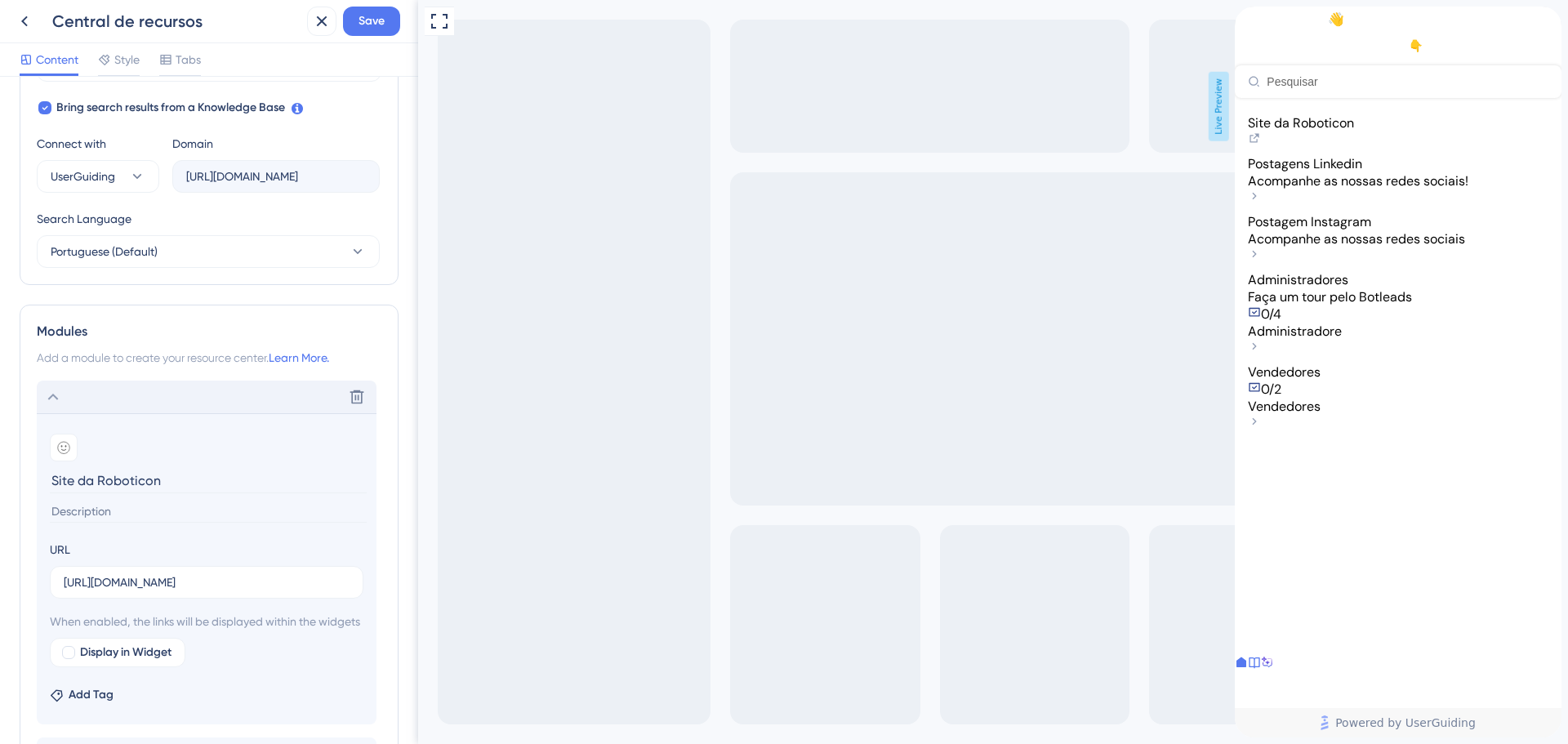
scroll to position [612, 0]
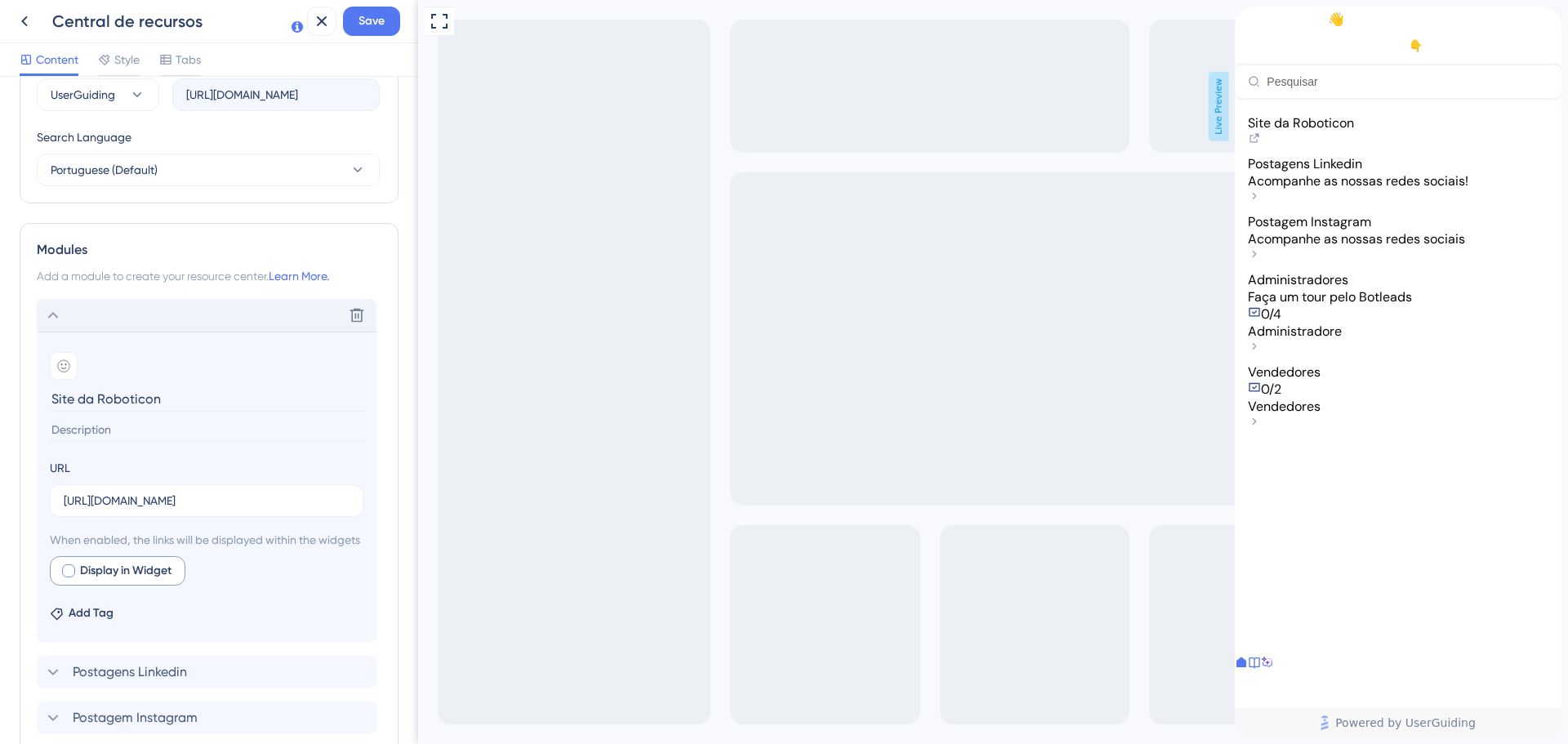
click at [64, 579] on div at bounding box center [68, 571] width 16 height 16
checkbox input "true"
click at [234, 581] on span "Preview" at bounding box center [249, 571] width 41 height 20
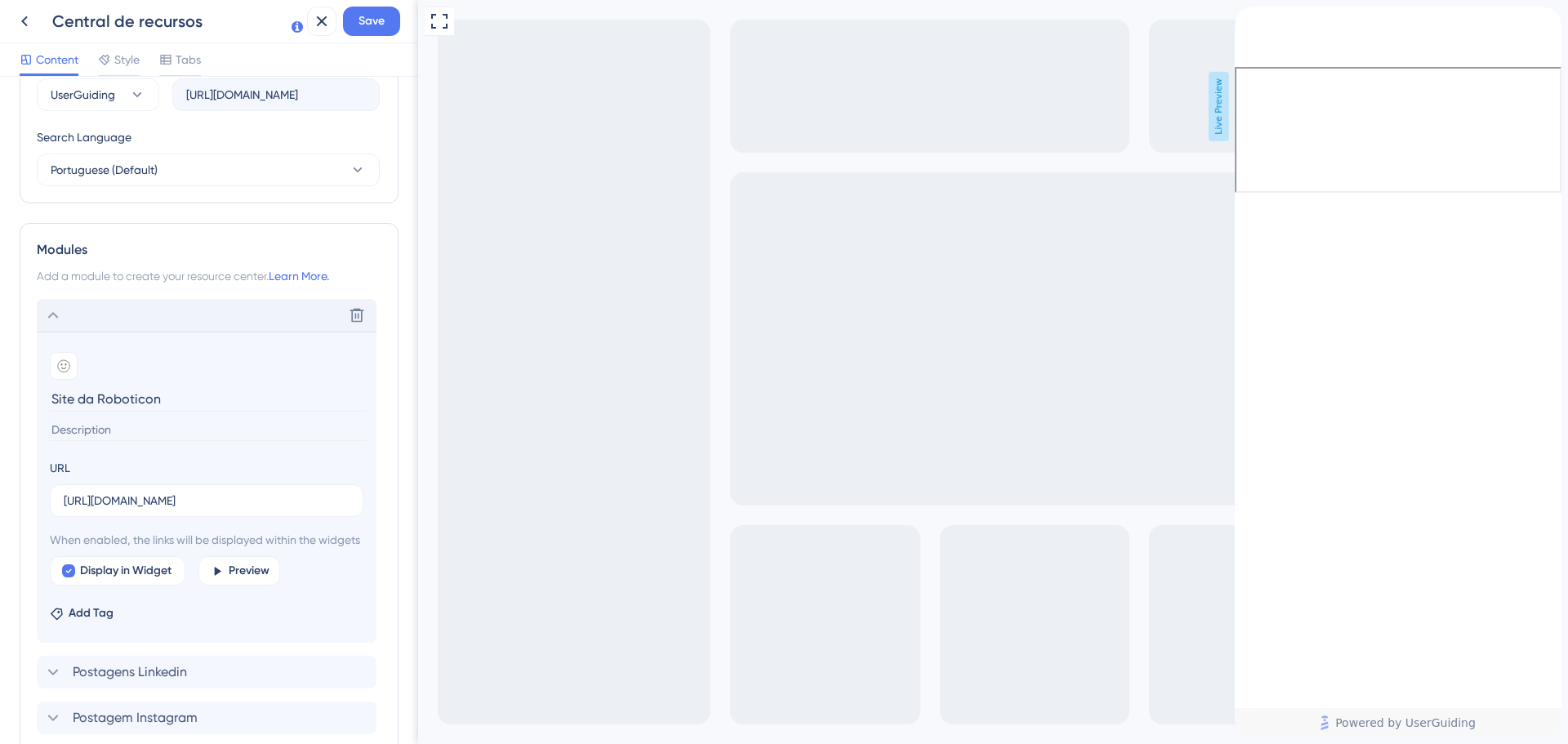
click at [1248, 20] on icon "back to header" at bounding box center [1241, 13] width 13 height 13
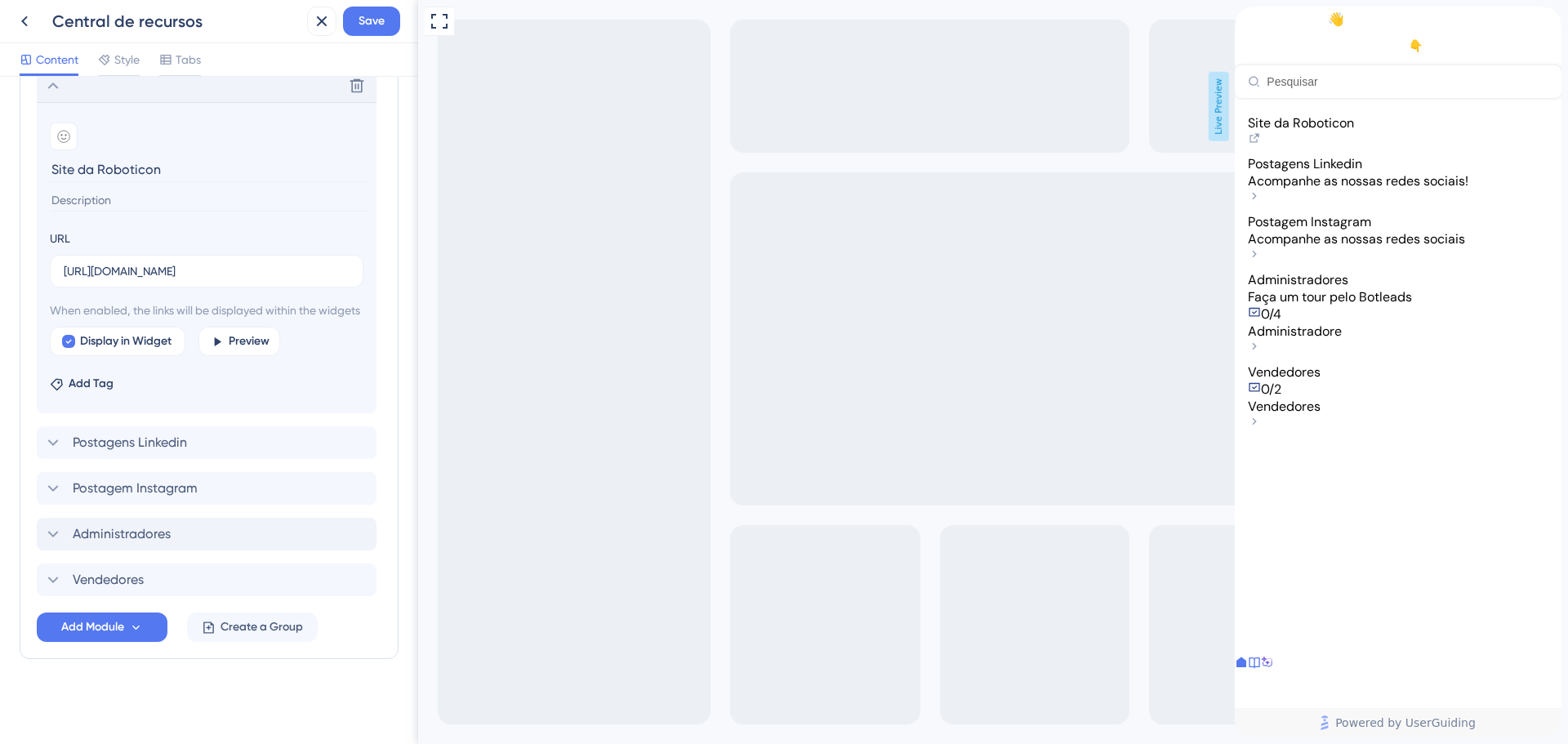
click at [149, 551] on div "Administradores" at bounding box center [207, 534] width 340 height 32
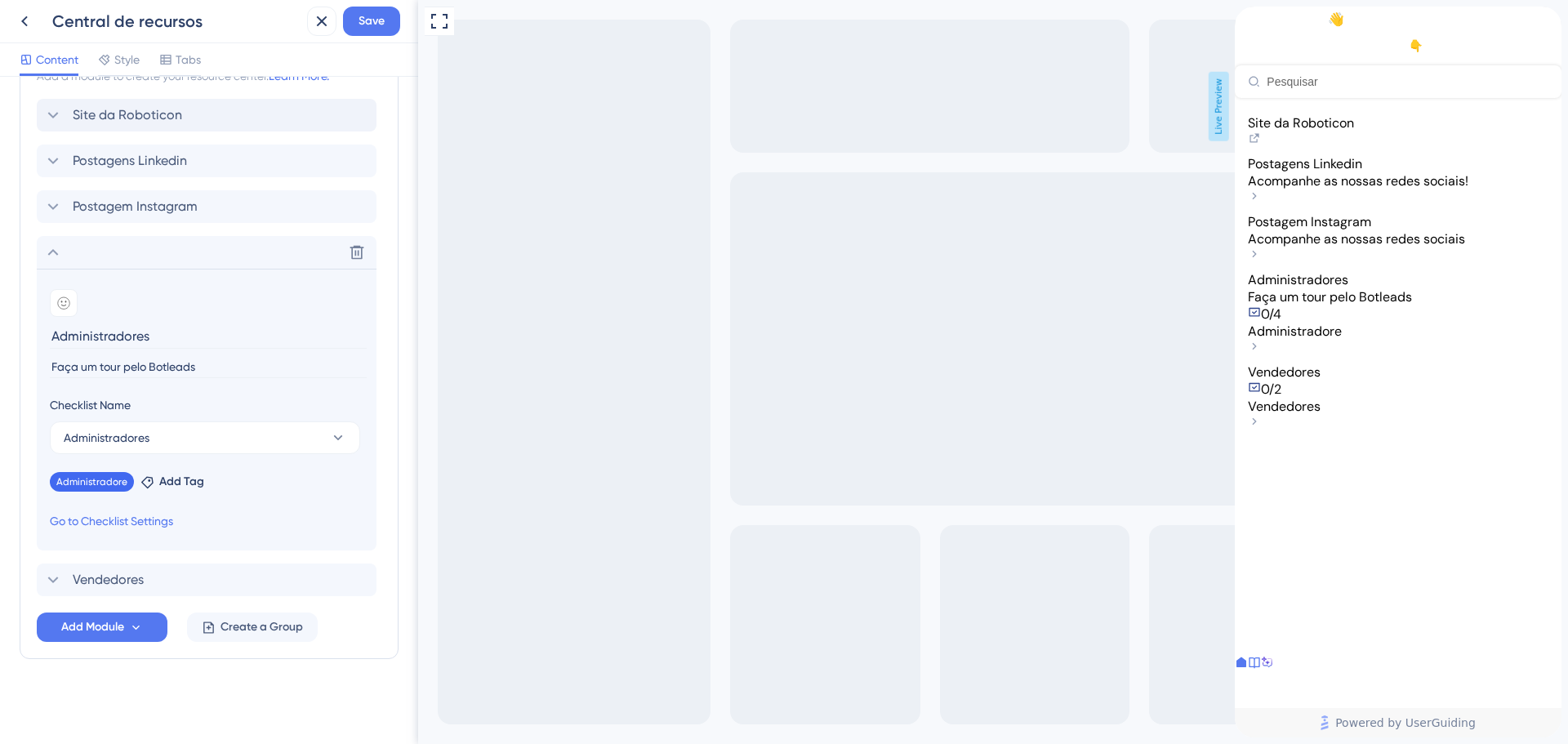
scroll to position [812, 0]
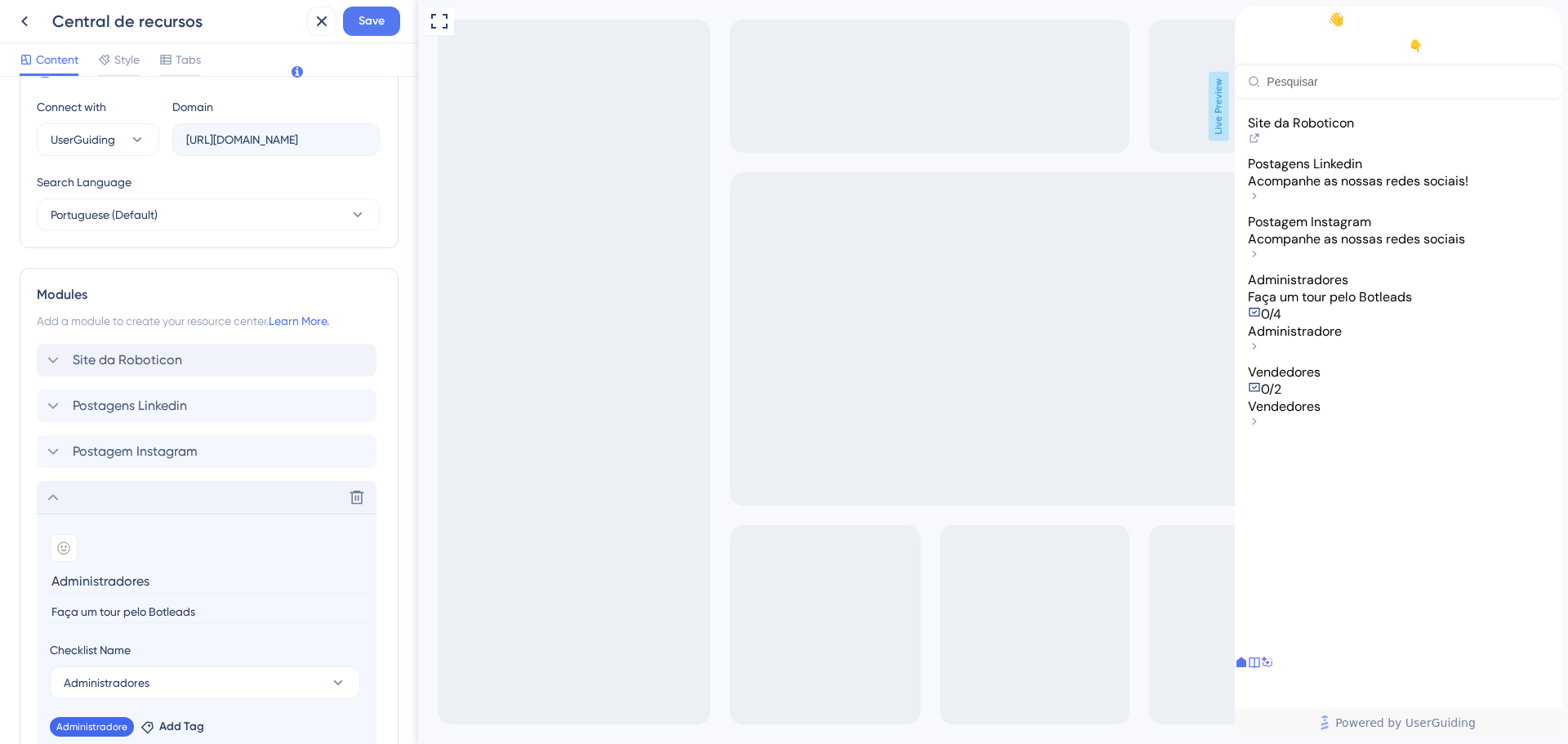
click at [76, 506] on div "Delete" at bounding box center [207, 497] width 340 height 32
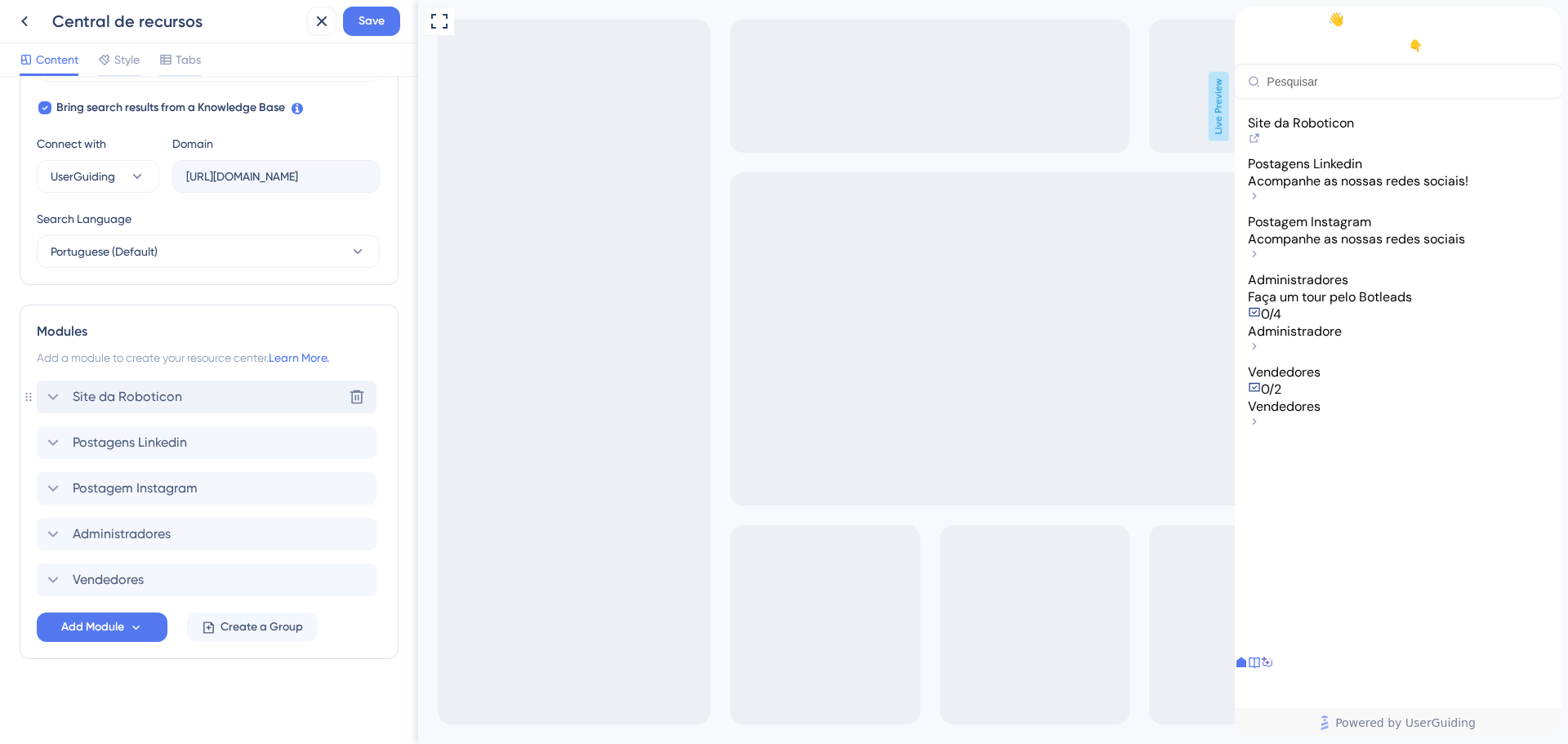
click at [98, 404] on span "Site da Roboticon" at bounding box center [127, 396] width 110 height 20
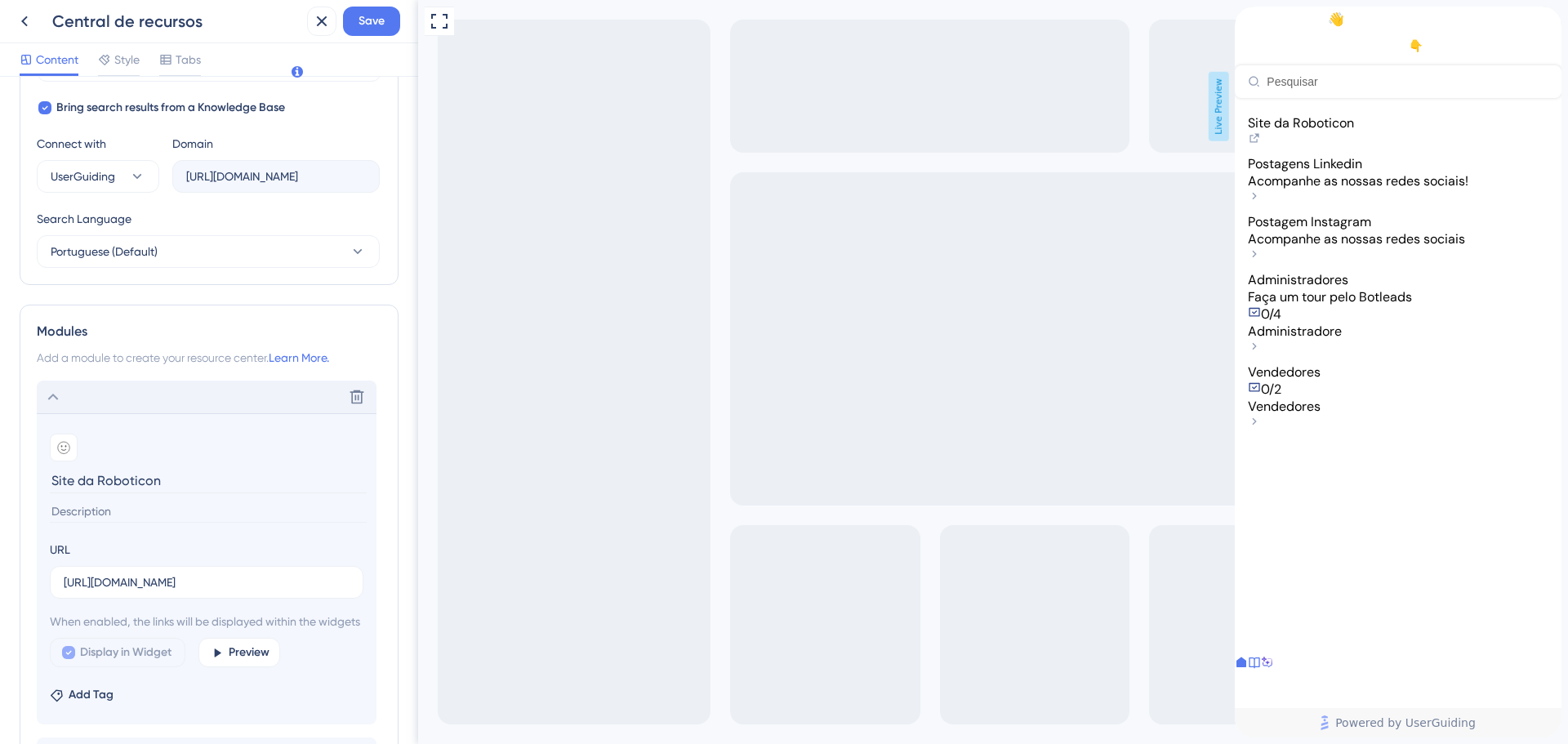
scroll to position [567, 0]
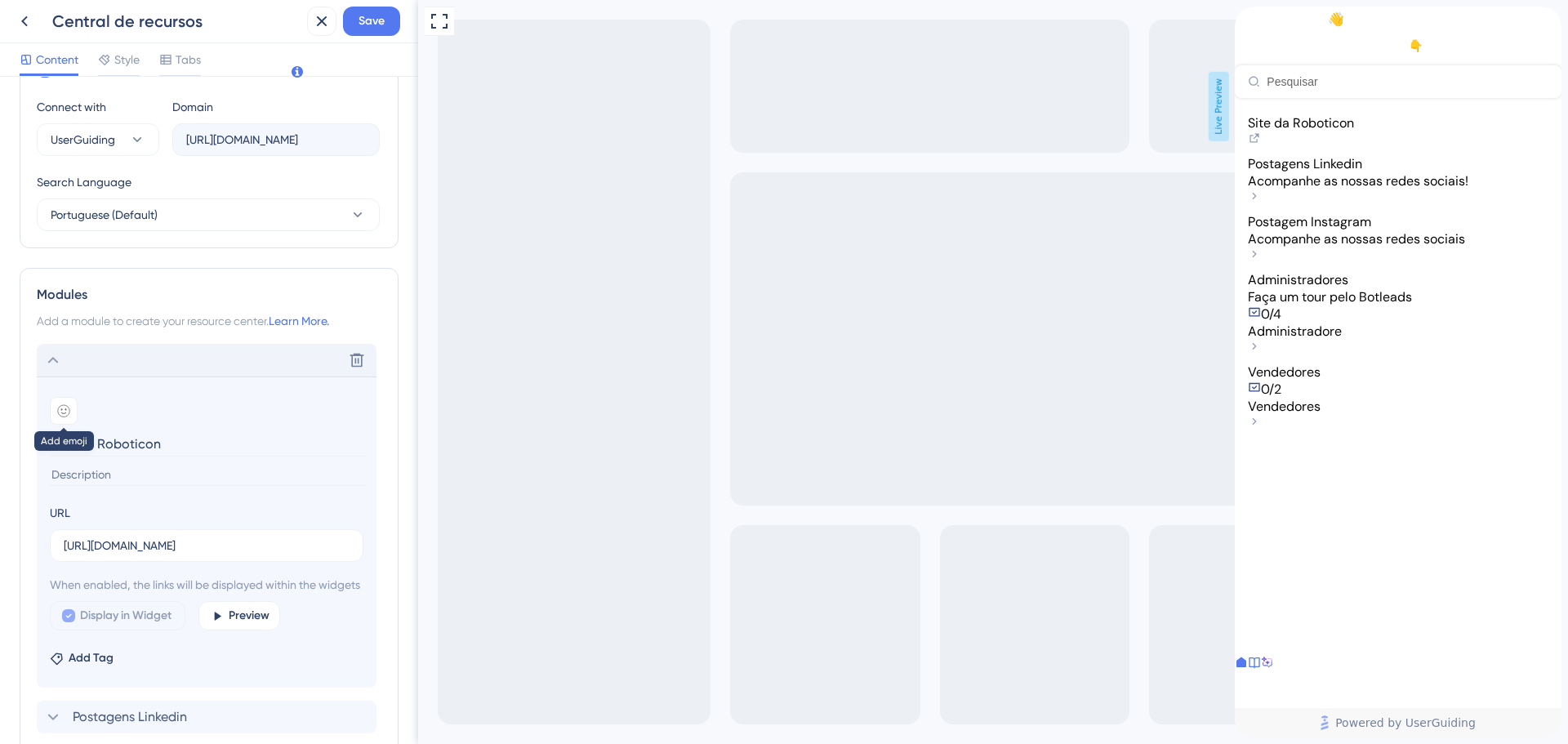
click at [61, 411] on icon at bounding box center [63, 411] width 13 height 13
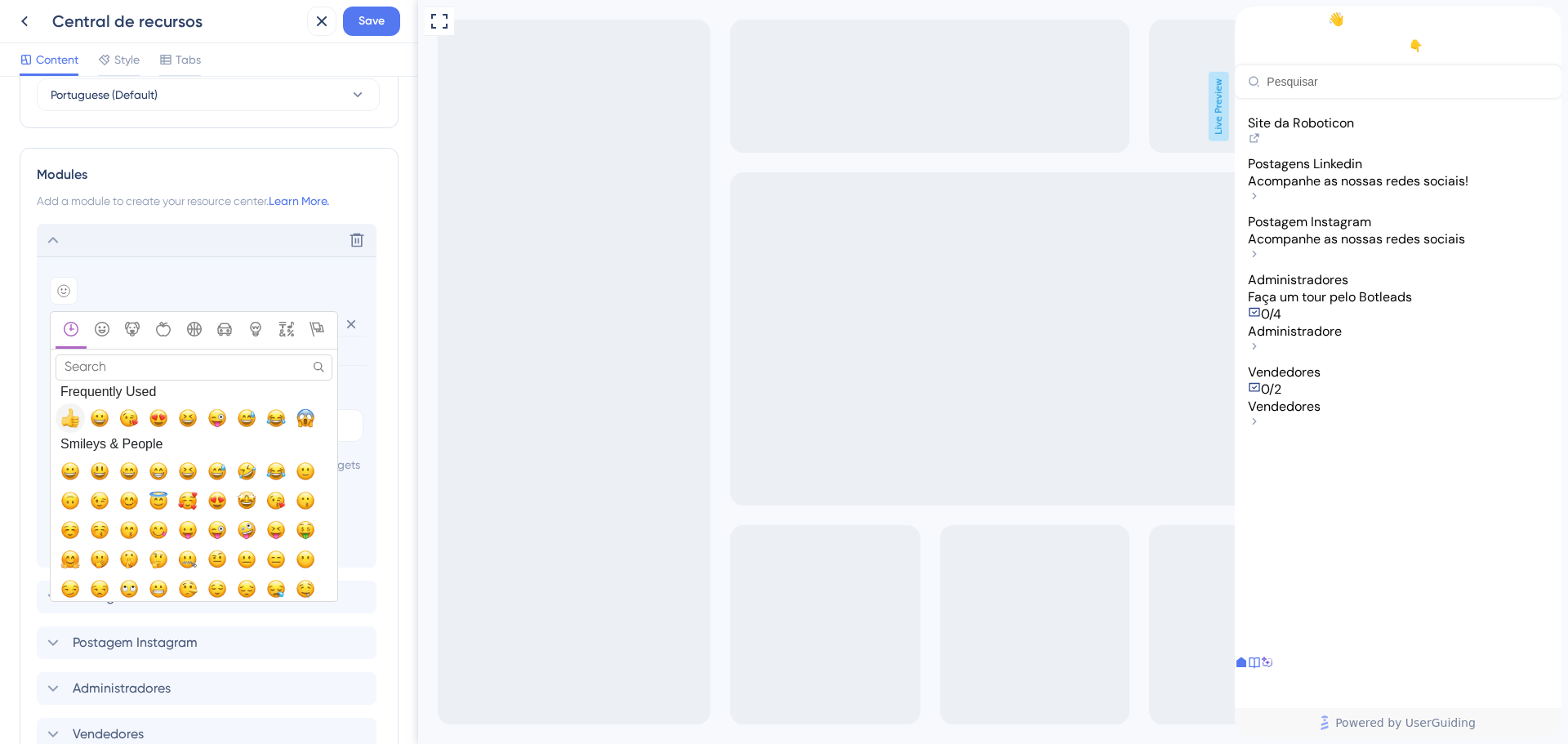
scroll to position [730, 0]
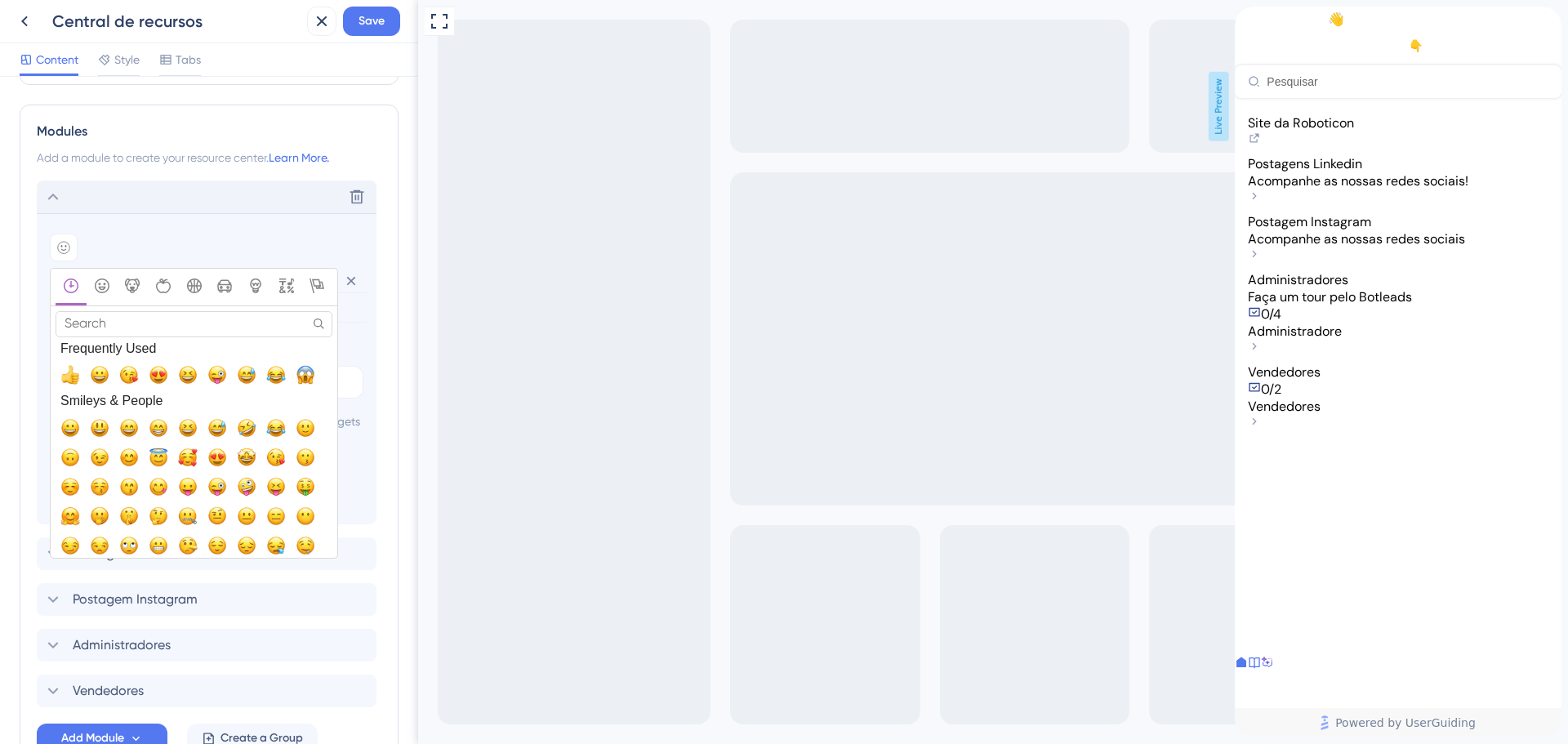
click at [328, 247] on div "Add emoji" at bounding box center [207, 247] width 314 height 28
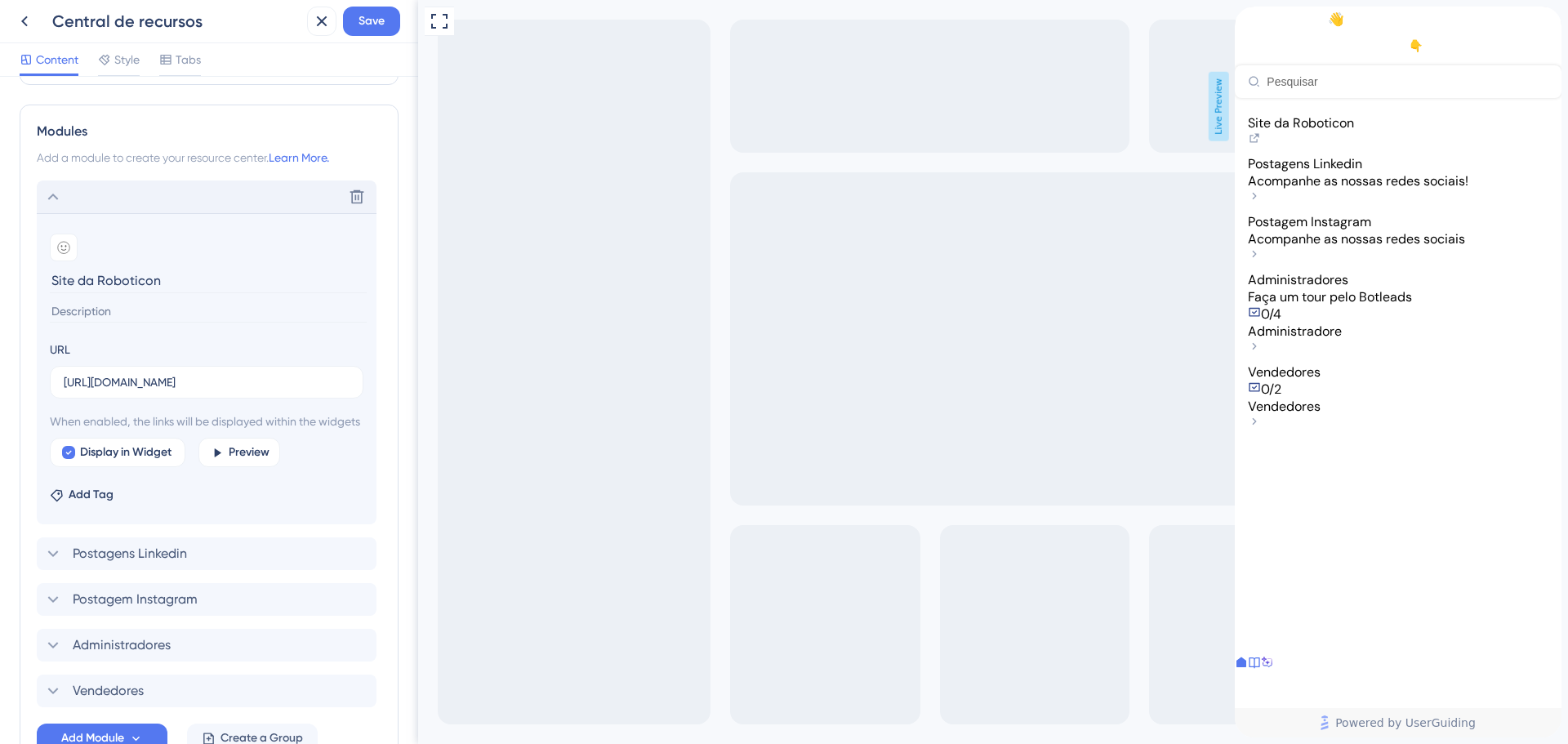
click at [131, 315] on input at bounding box center [208, 312] width 317 height 22
drag, startPoint x: 146, startPoint y: 297, endPoint x: 153, endPoint y: 289, distance: 10.6
click at [146, 296] on section "Add emoji Site da Roboticon" at bounding box center [207, 277] width 314 height 87
drag, startPoint x: 1326, startPoint y: 162, endPoint x: 1340, endPoint y: 156, distance: 15.2
click at [1340, 132] on span "Site da Roboticon" at bounding box center [1300, 123] width 106 height 17
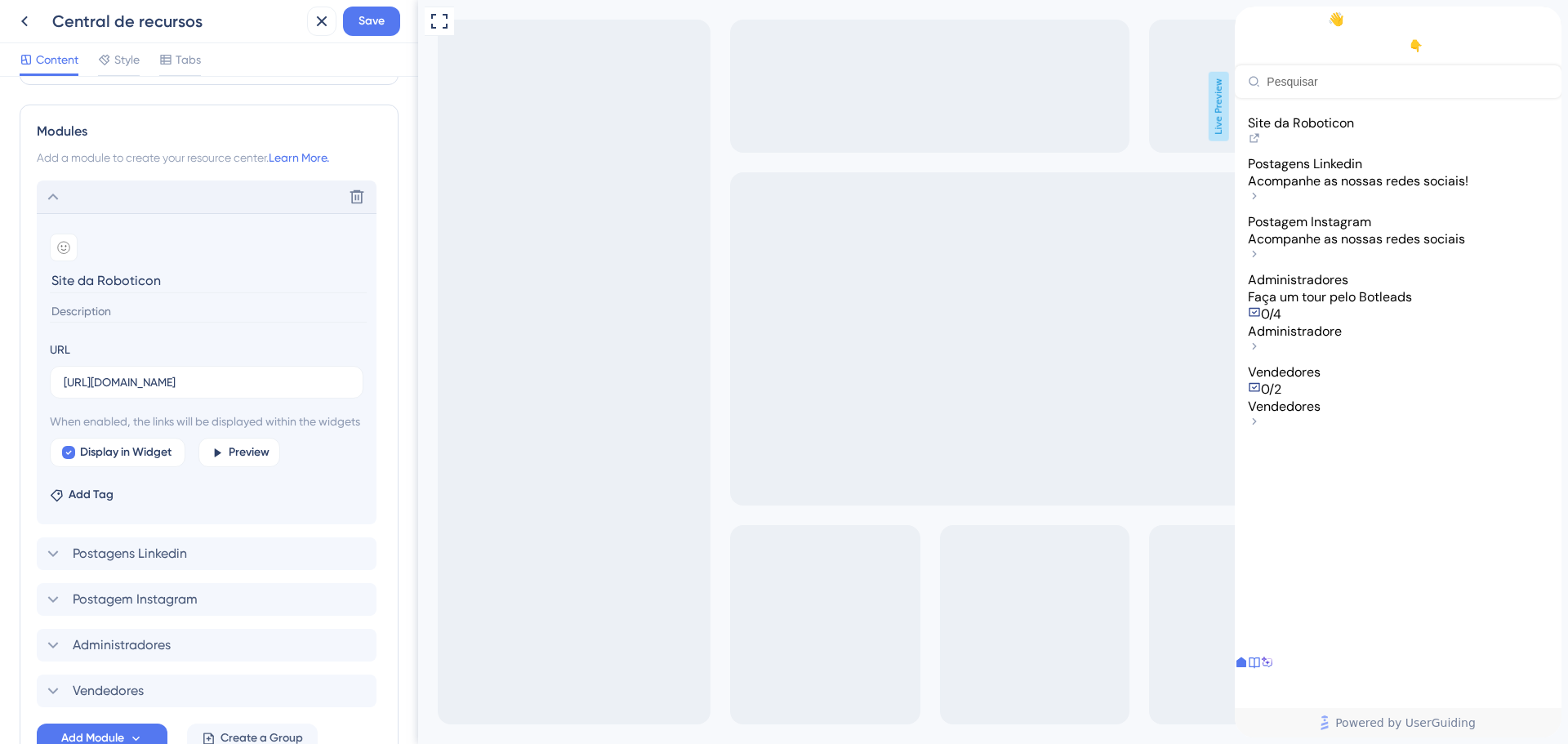
click at [1341, 132] on span "Site da Roboticon" at bounding box center [1300, 123] width 106 height 17
click at [1332, 132] on span "Site da Roboticon" at bounding box center [1300, 123] width 106 height 17
click at [65, 204] on div "Delete" at bounding box center [207, 196] width 340 height 32
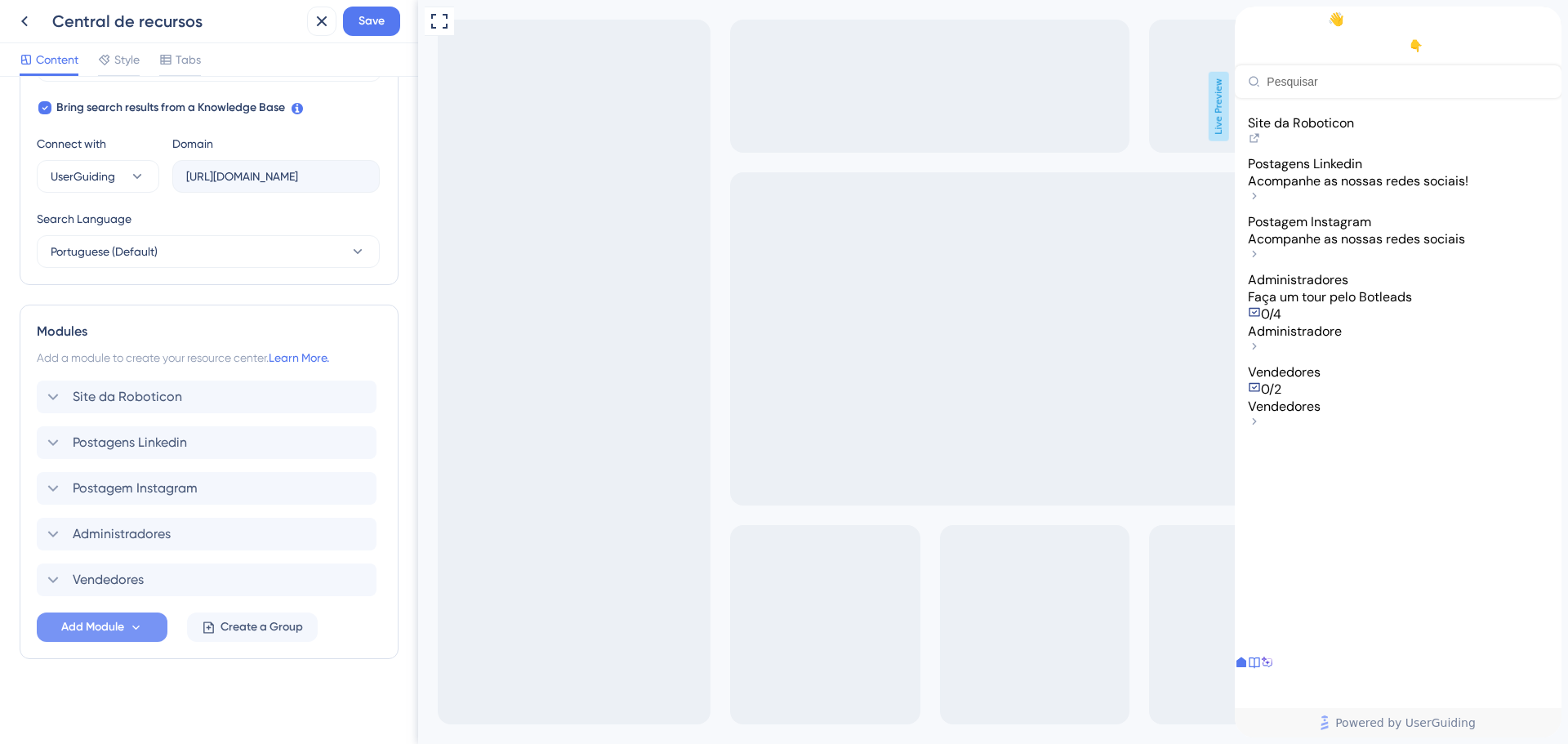
click at [70, 639] on button "Add Module" at bounding box center [102, 628] width 131 height 30
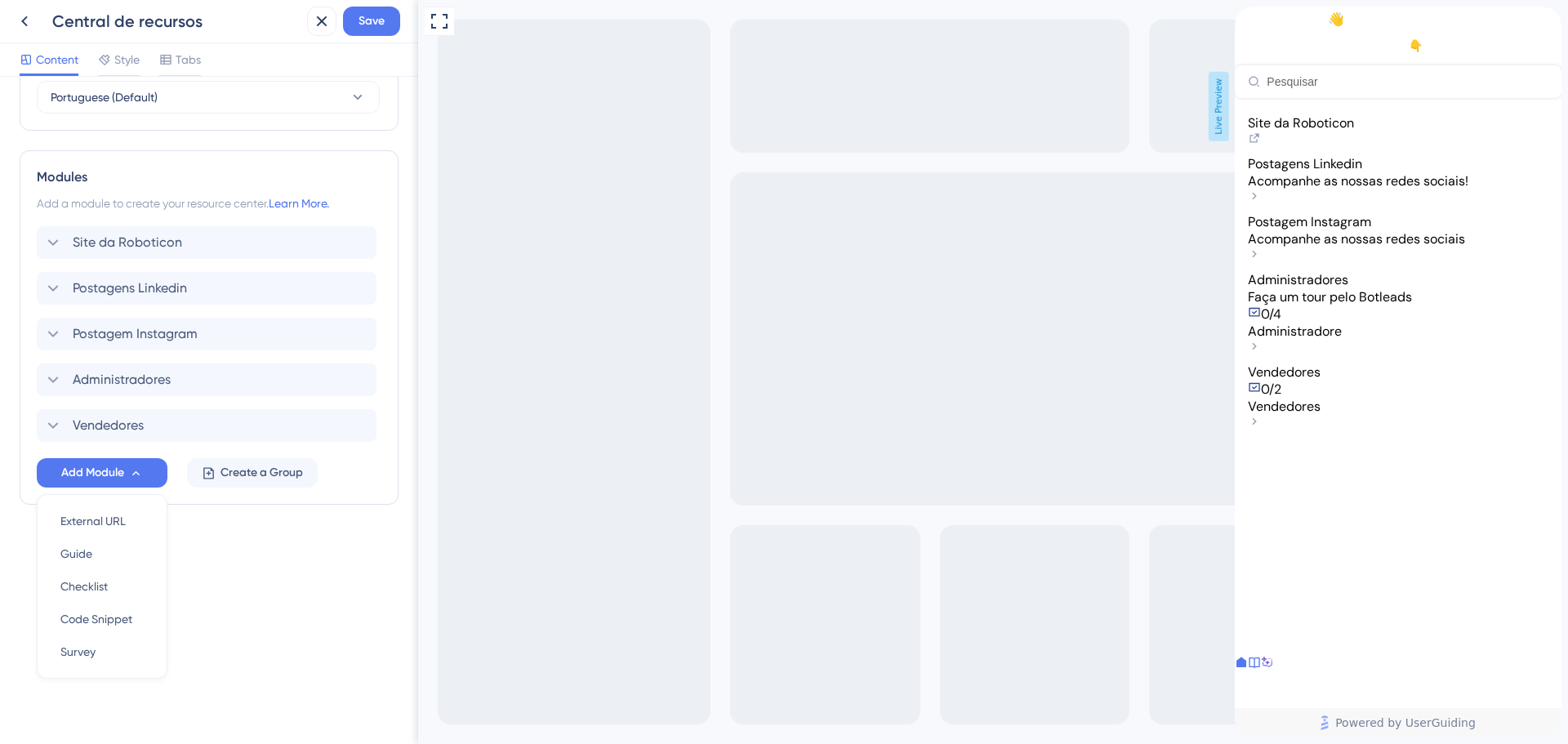
click at [281, 498] on div "Modules Add a module to create your resource center. Learn More. Site da Roboti…" at bounding box center [209, 327] width 379 height 355
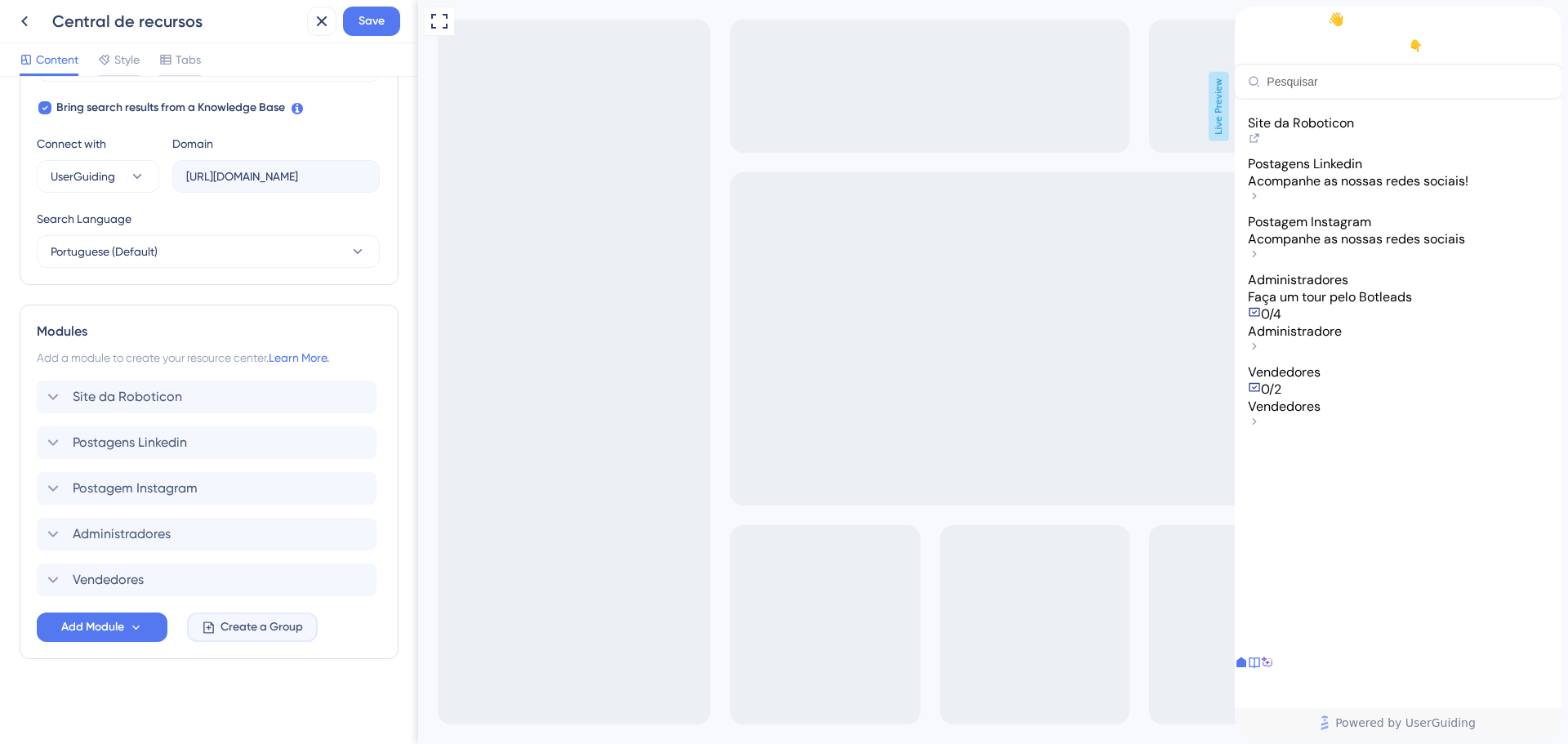
click at [242, 621] on span "Create a Group" at bounding box center [261, 627] width 82 height 20
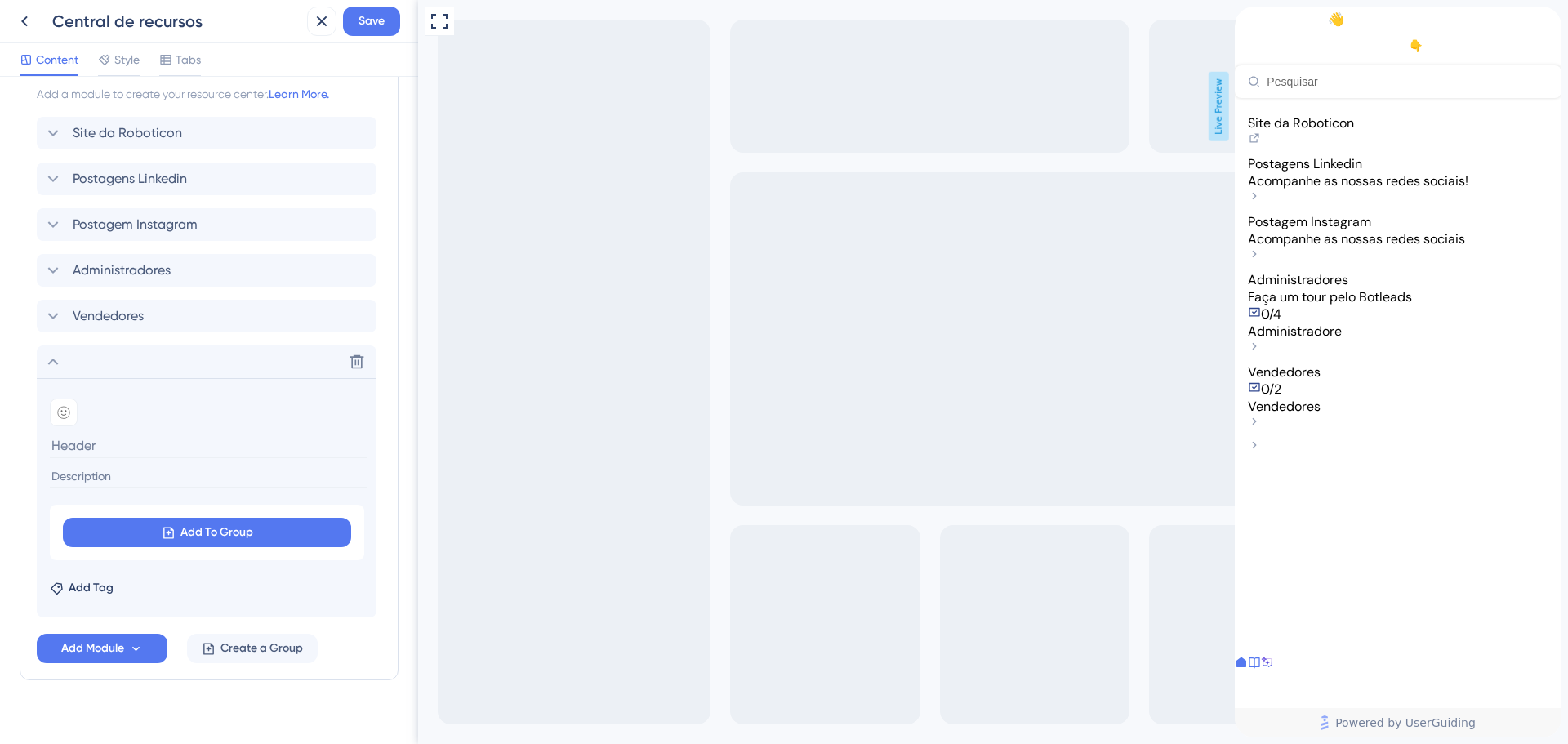
scroll to position [815, 0]
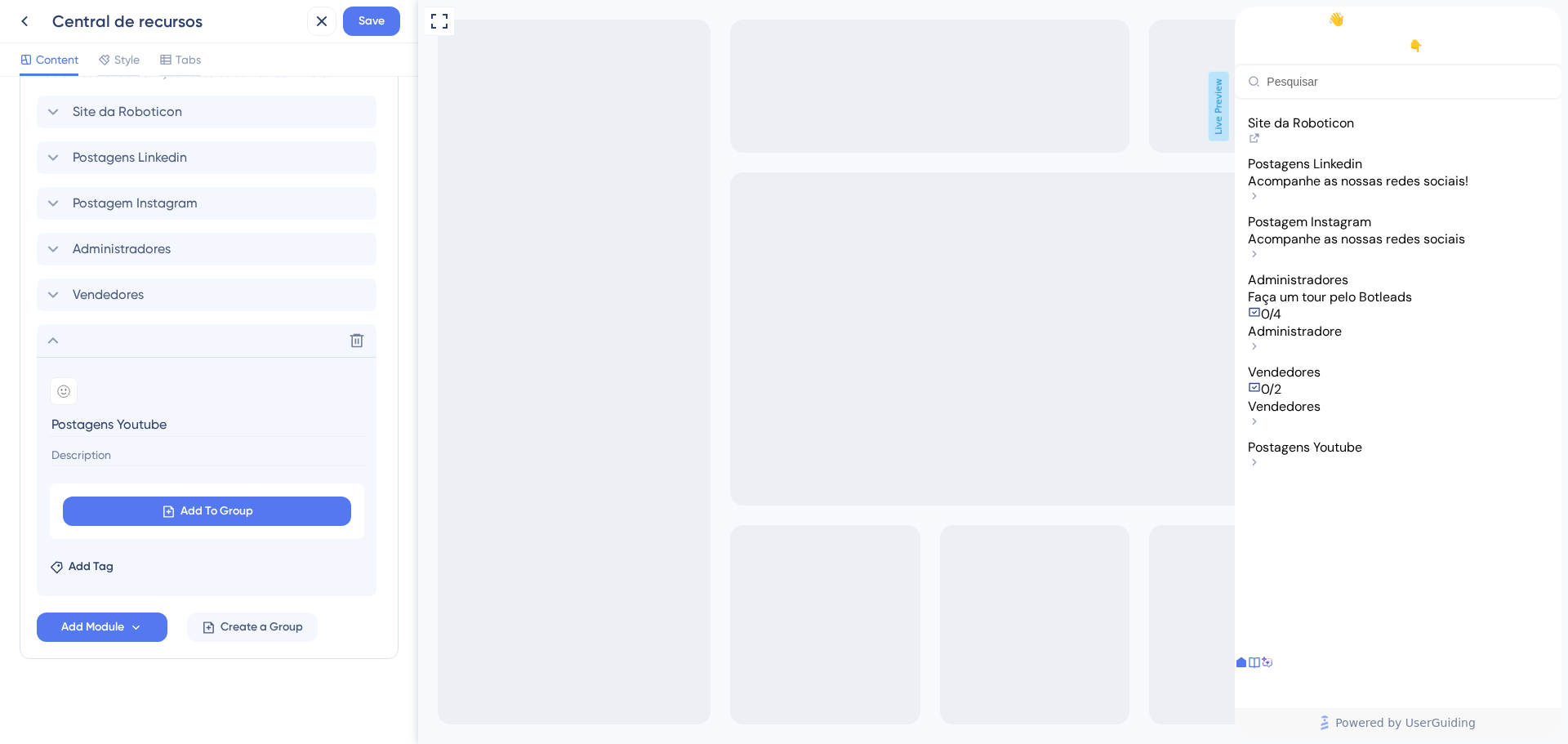
type input "Postagens Youtube"
click at [385, 390] on div "Modules Add a module to create your resource center. Learn More. Site da Roboti…" at bounding box center [209, 339] width 379 height 639
click at [125, 631] on button "Add Module" at bounding box center [102, 628] width 131 height 30
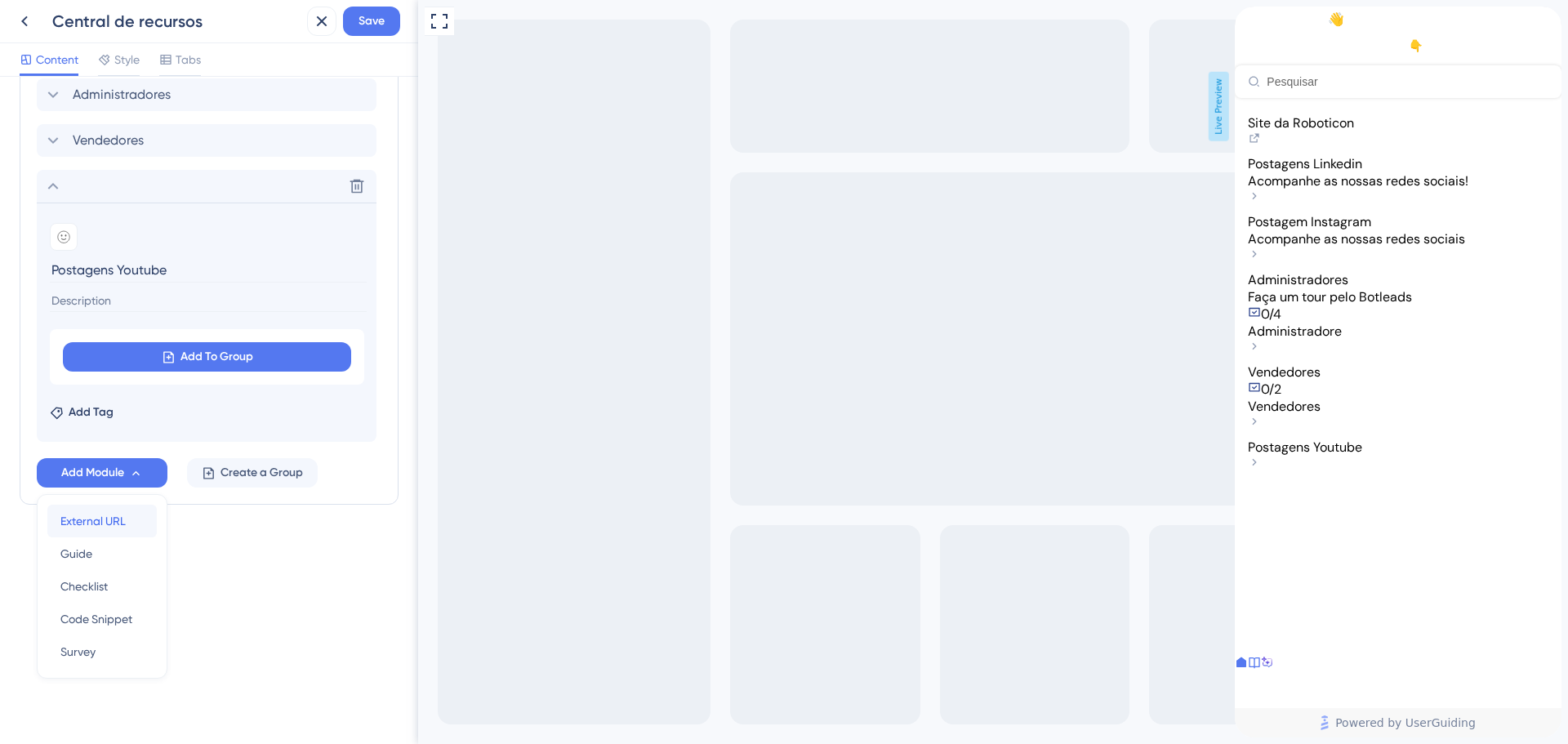
click at [114, 529] on span "External URL" at bounding box center [93, 520] width 65 height 20
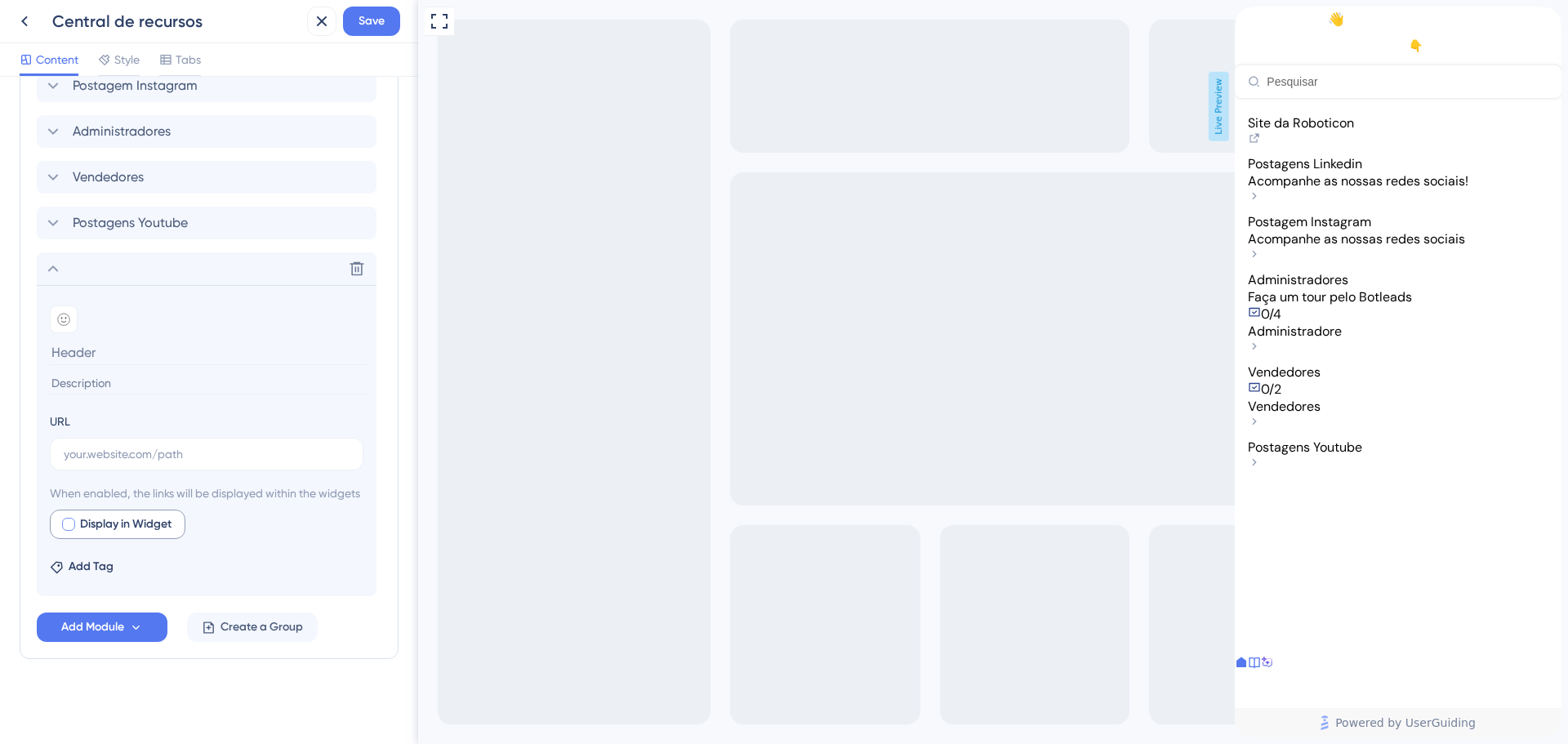
scroll to position [952, 0]
click at [129, 446] on input "text" at bounding box center [207, 454] width 286 height 18
paste input "Como a IA Está Ajudando Corretores a Vender Mais com Follow-Up Inteligente | Pa…"
type input "Como a IA Está Ajudando Corretores a Vender Mais com Follow-Up Inteligente | Pa…"
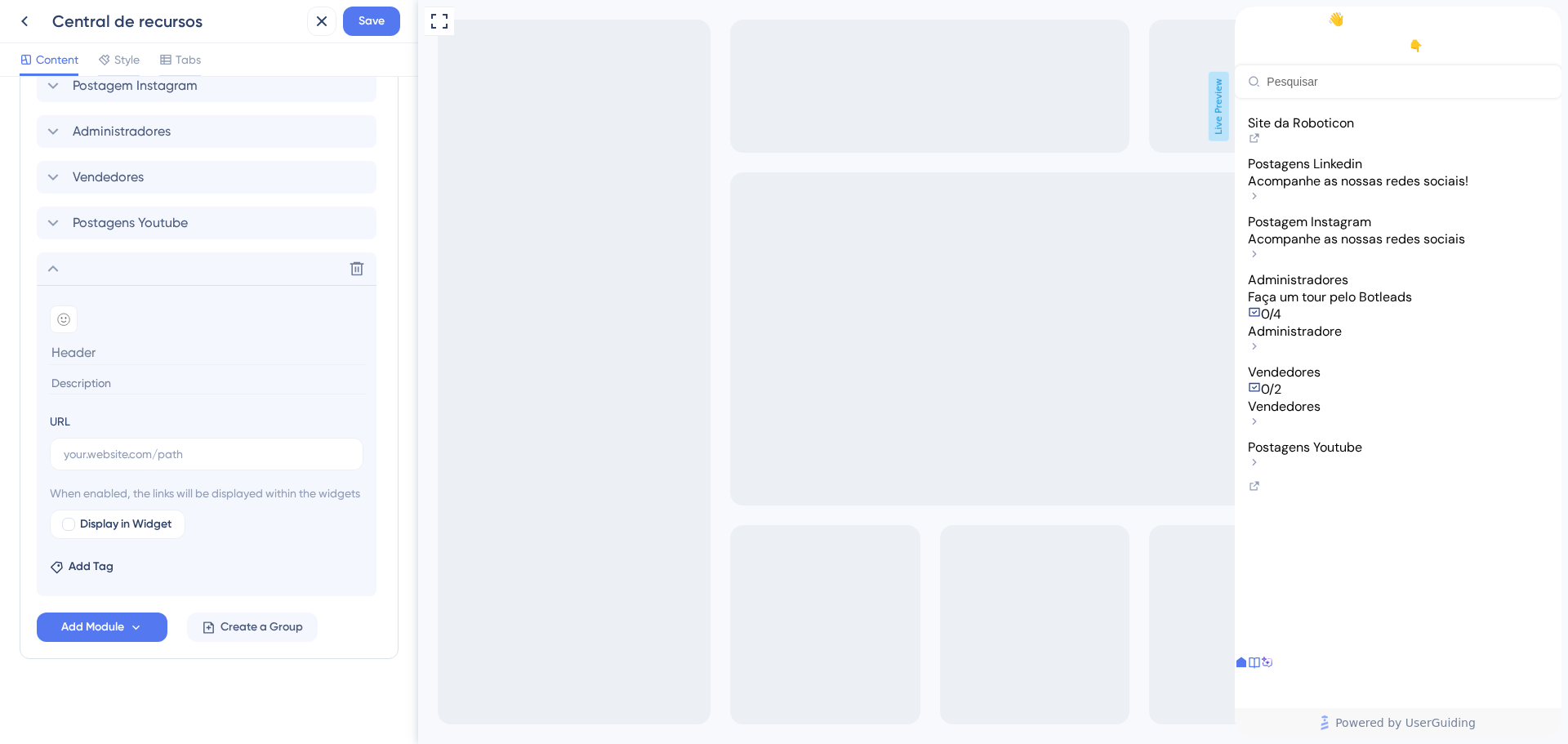
click at [147, 340] on input at bounding box center [208, 353] width 317 height 26
paste input "Como a IA Está Ajudando Corretores a Vender Mais com Follow-Up Inteligente | Pa…"
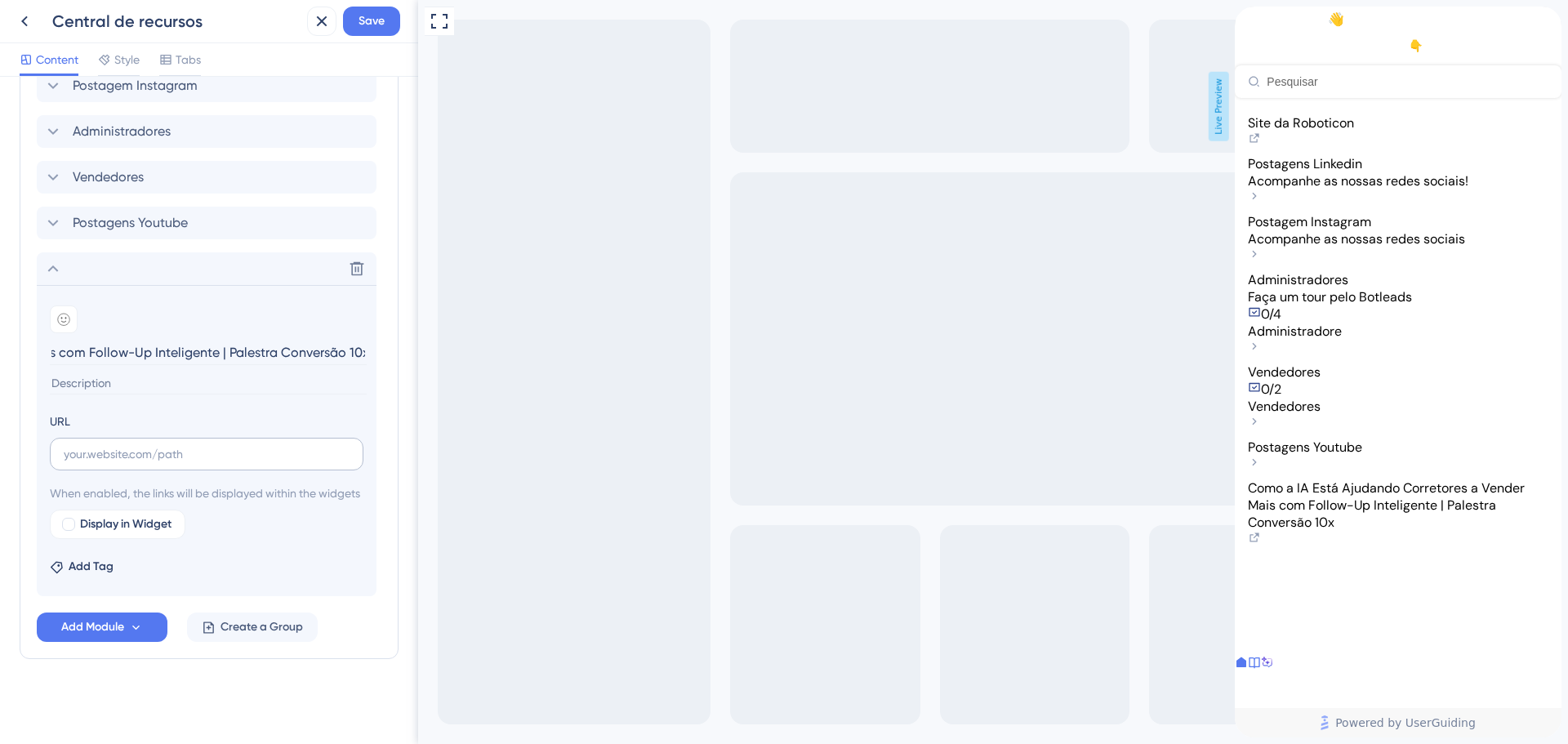
type input "Como a IA Está Ajudando Corretores a Vender Mais com Follow-Up Inteligente | Pa…"
click at [134, 446] on input "text" at bounding box center [207, 454] width 286 height 18
click at [156, 446] on input "text" at bounding box center [207, 454] width 286 height 18
paste input "[URL][DOMAIN_NAME]"
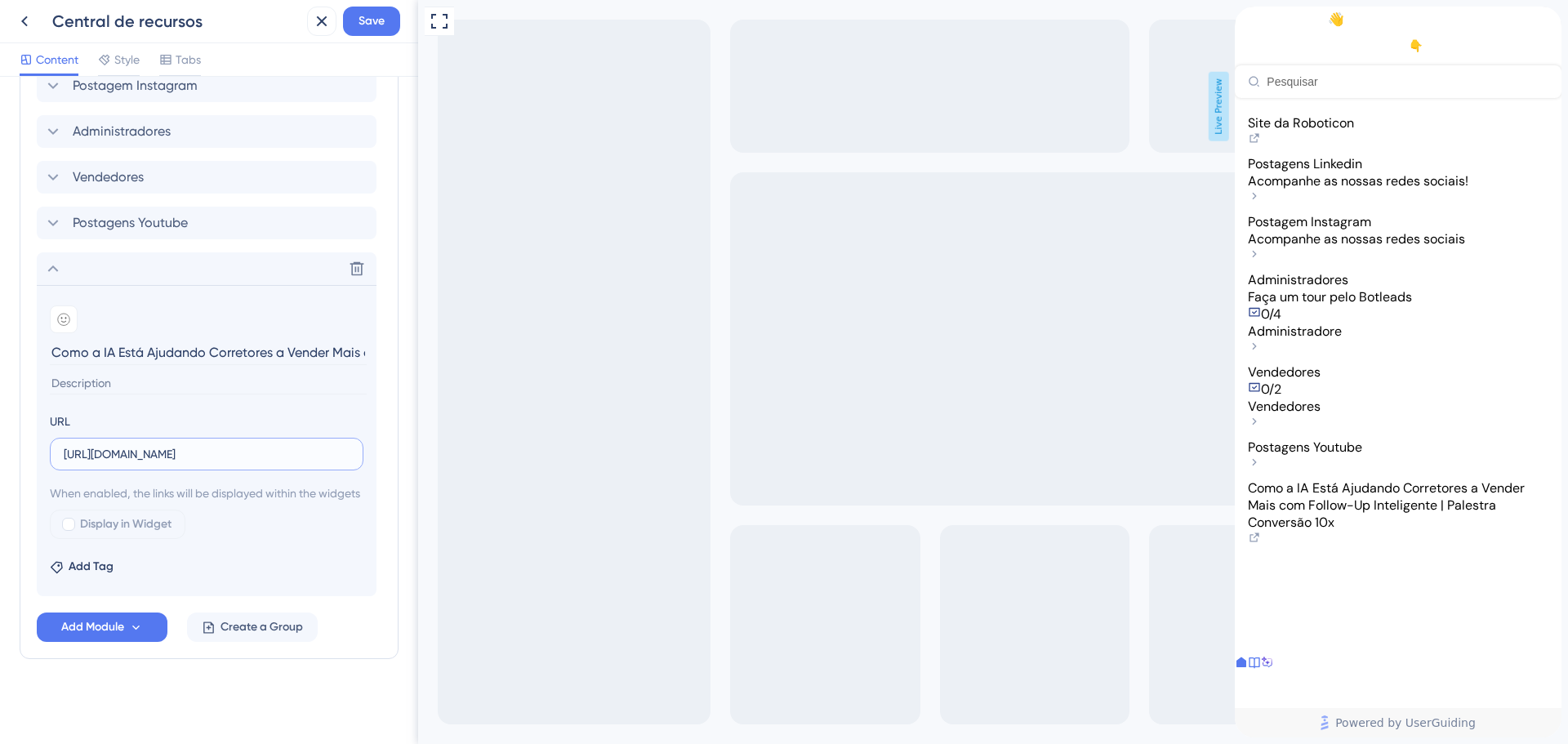
scroll to position [0, 3]
type input "[URL][DOMAIN_NAME]"
click at [73, 534] on label "Display in Widget" at bounding box center [117, 524] width 135 height 30
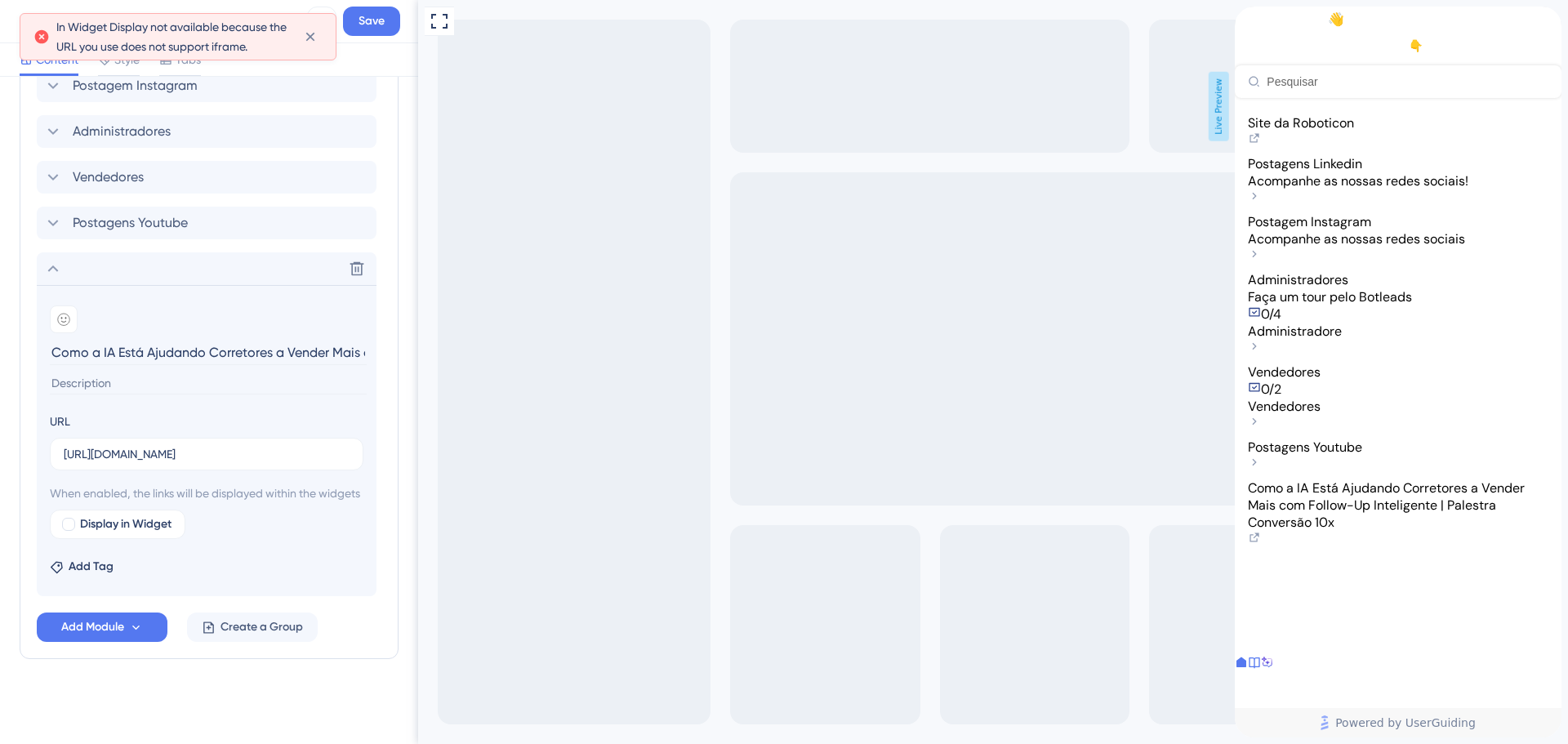
click at [324, 37] on div "In Widget Display not available because the URL you use does not support iframe." at bounding box center [178, 37] width 317 height 48
click at [320, 43] on button at bounding box center [310, 37] width 25 height 26
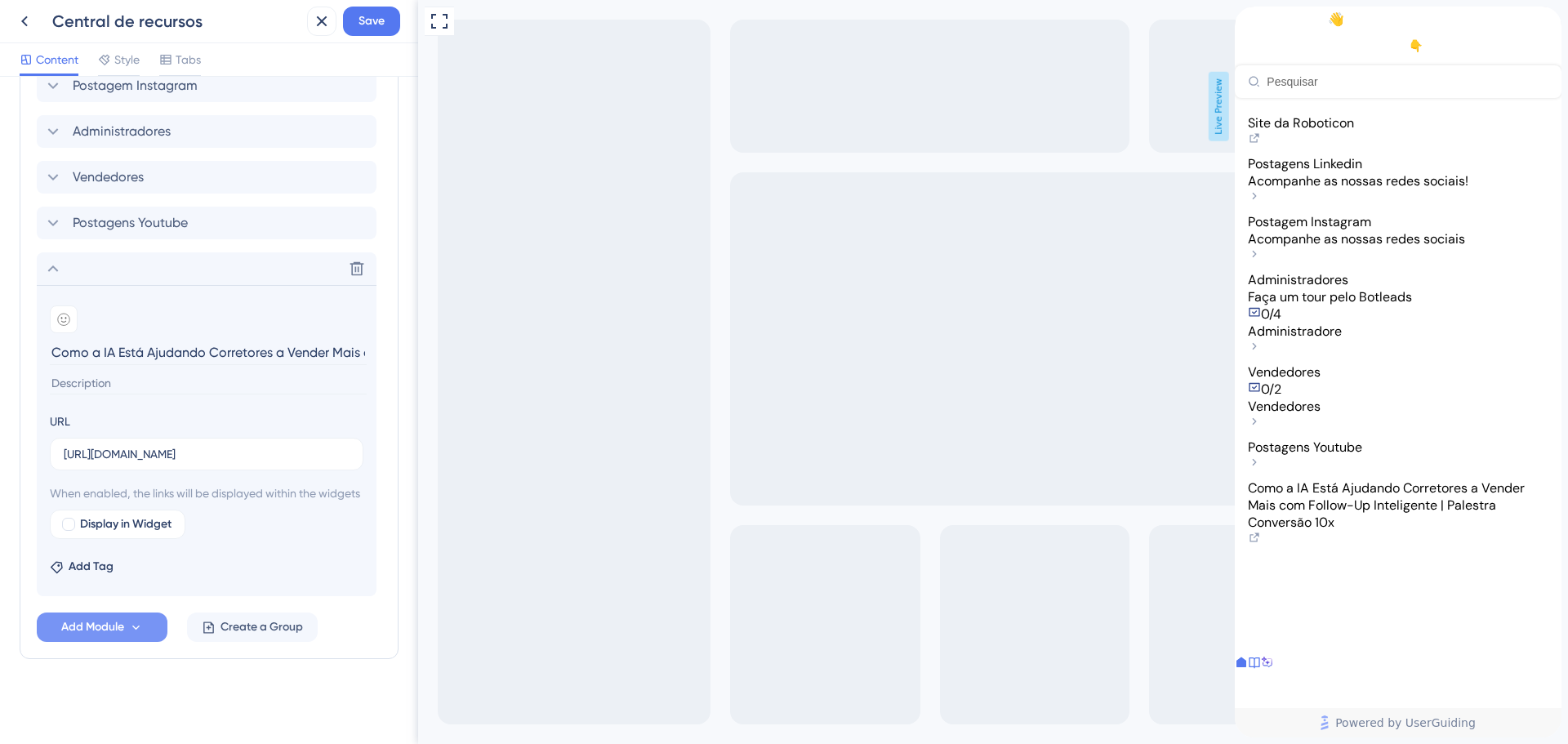
click at [139, 626] on icon at bounding box center [136, 628] width 8 height 5
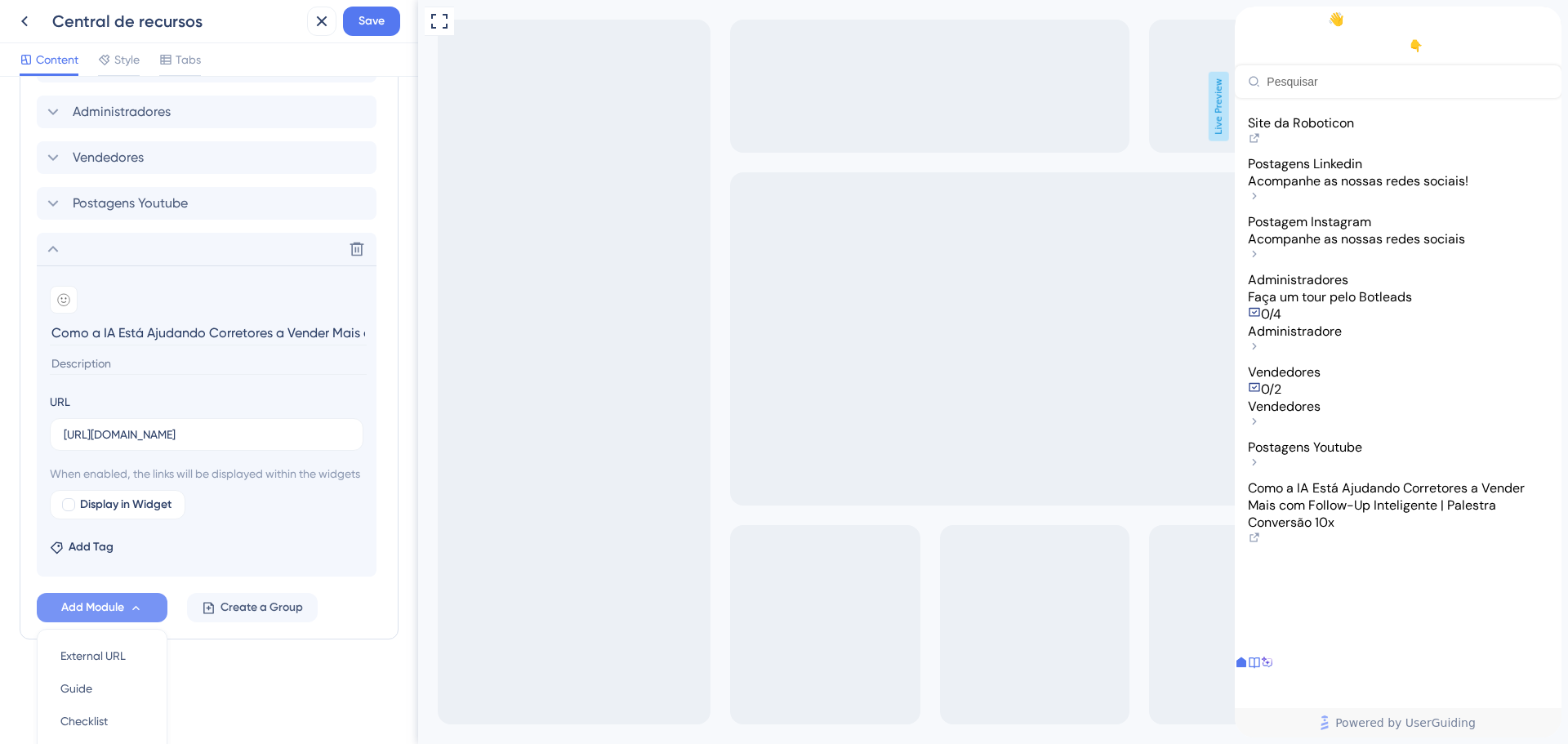
scroll to position [1107, 0]
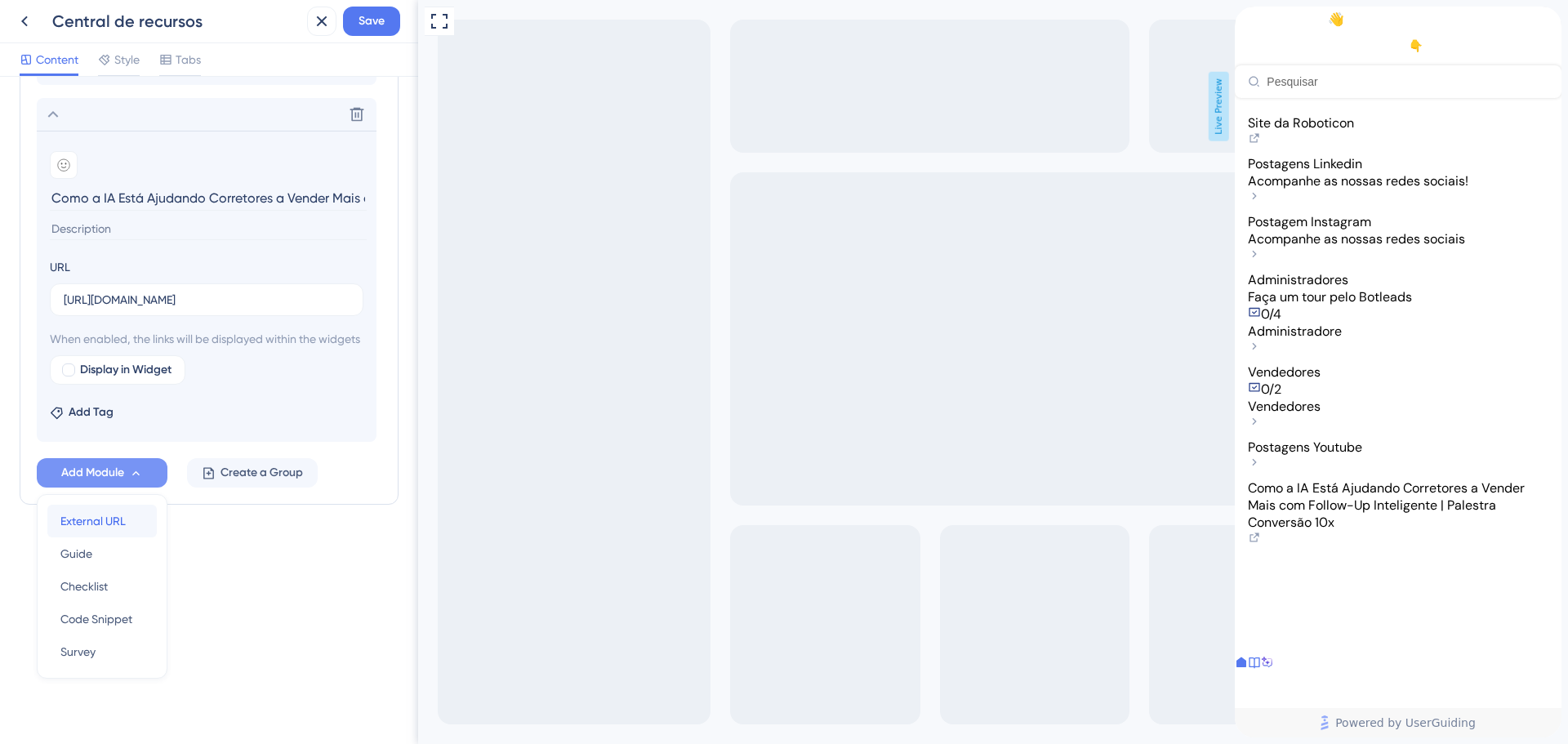
click at [99, 515] on span "External URL" at bounding box center [93, 520] width 65 height 20
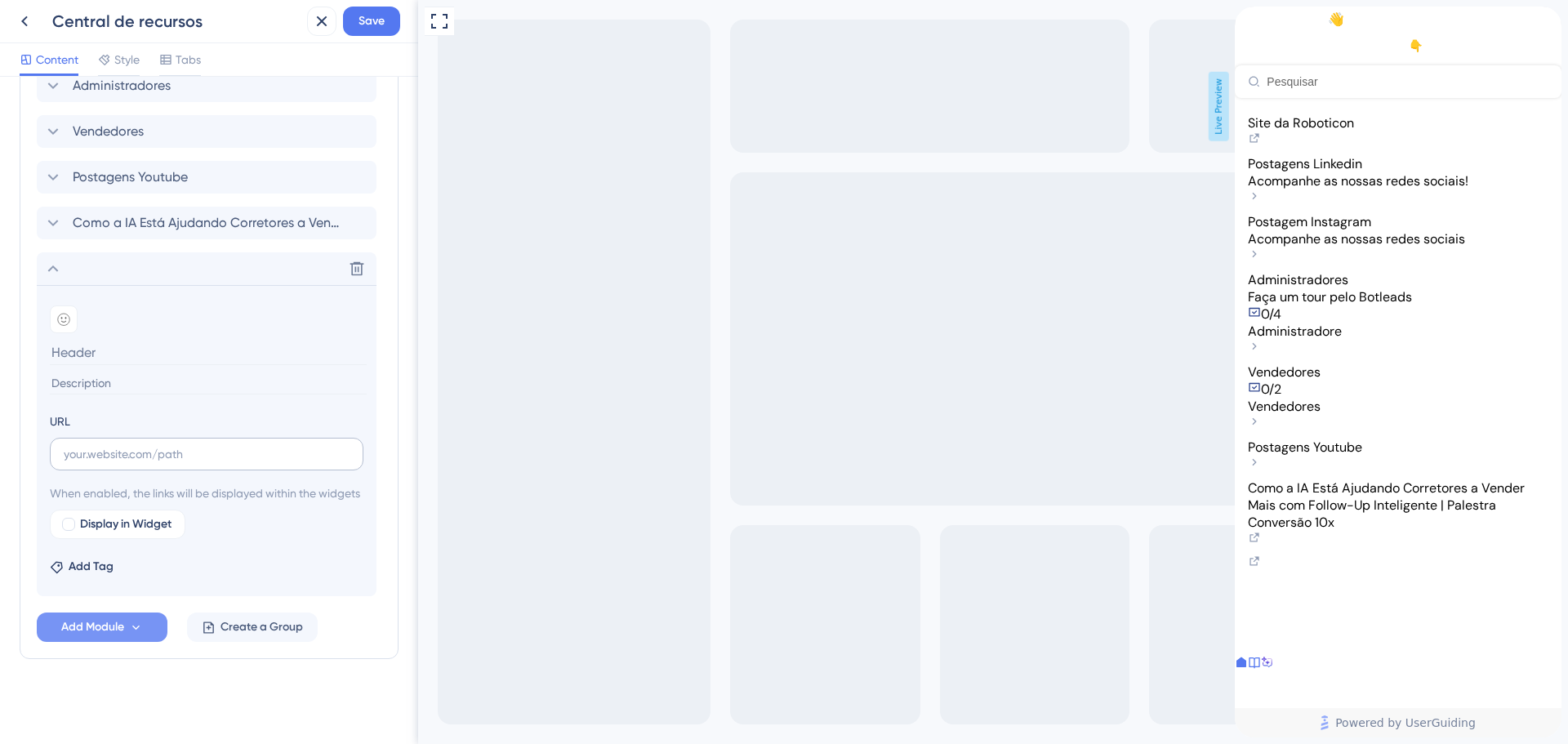
scroll to position [998, 0]
click at [94, 446] on input "text" at bounding box center [207, 454] width 286 height 18
paste input "[URL][DOMAIN_NAME]"
type input "[URL][DOMAIN_NAME]"
click at [125, 340] on input at bounding box center [208, 353] width 317 height 26
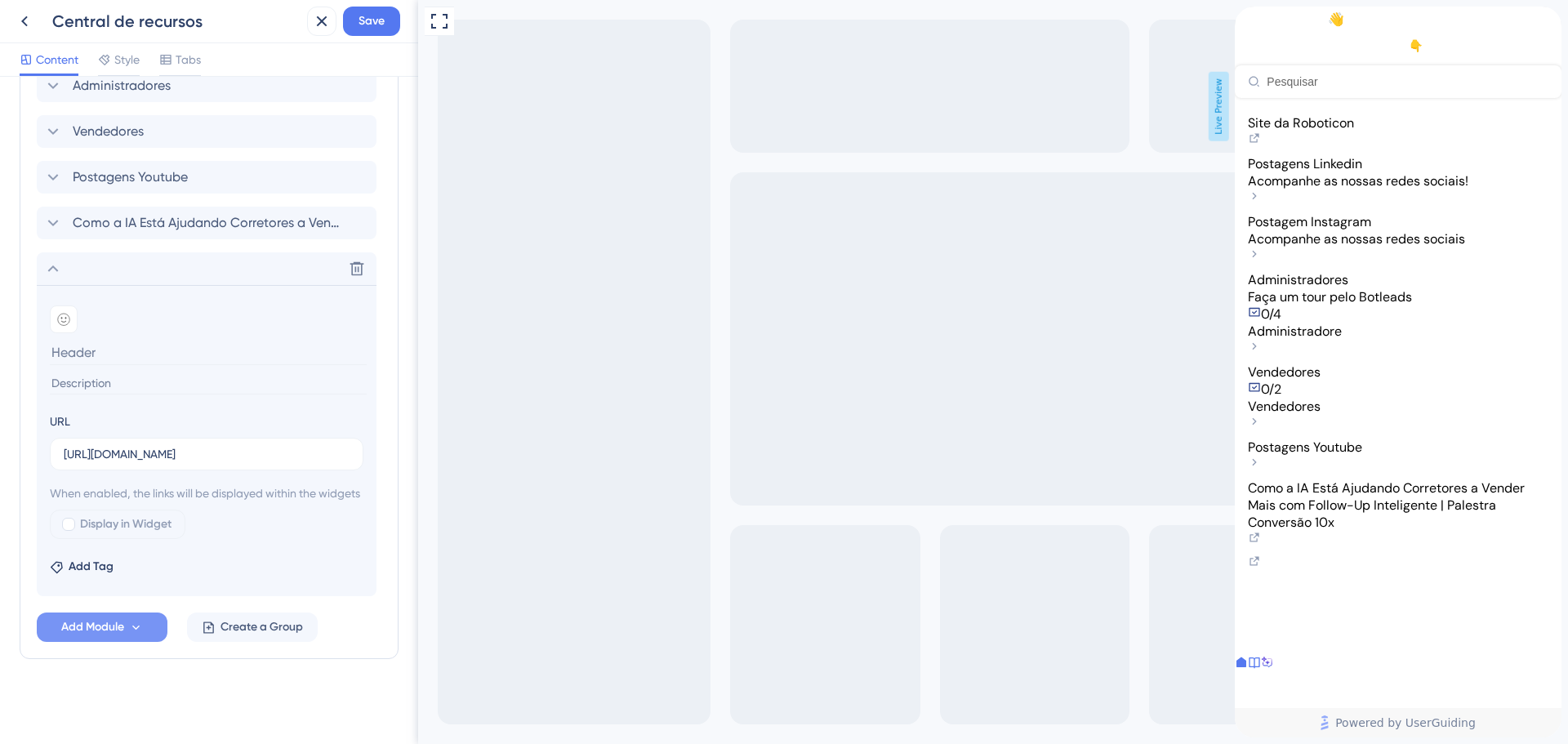
type input "c"
type input "Canal Oficial Roboticon"
click at [99, 372] on input at bounding box center [208, 383] width 317 height 22
type input "Youtube"
click at [87, 530] on span "Display in Widget" at bounding box center [126, 524] width 92 height 20
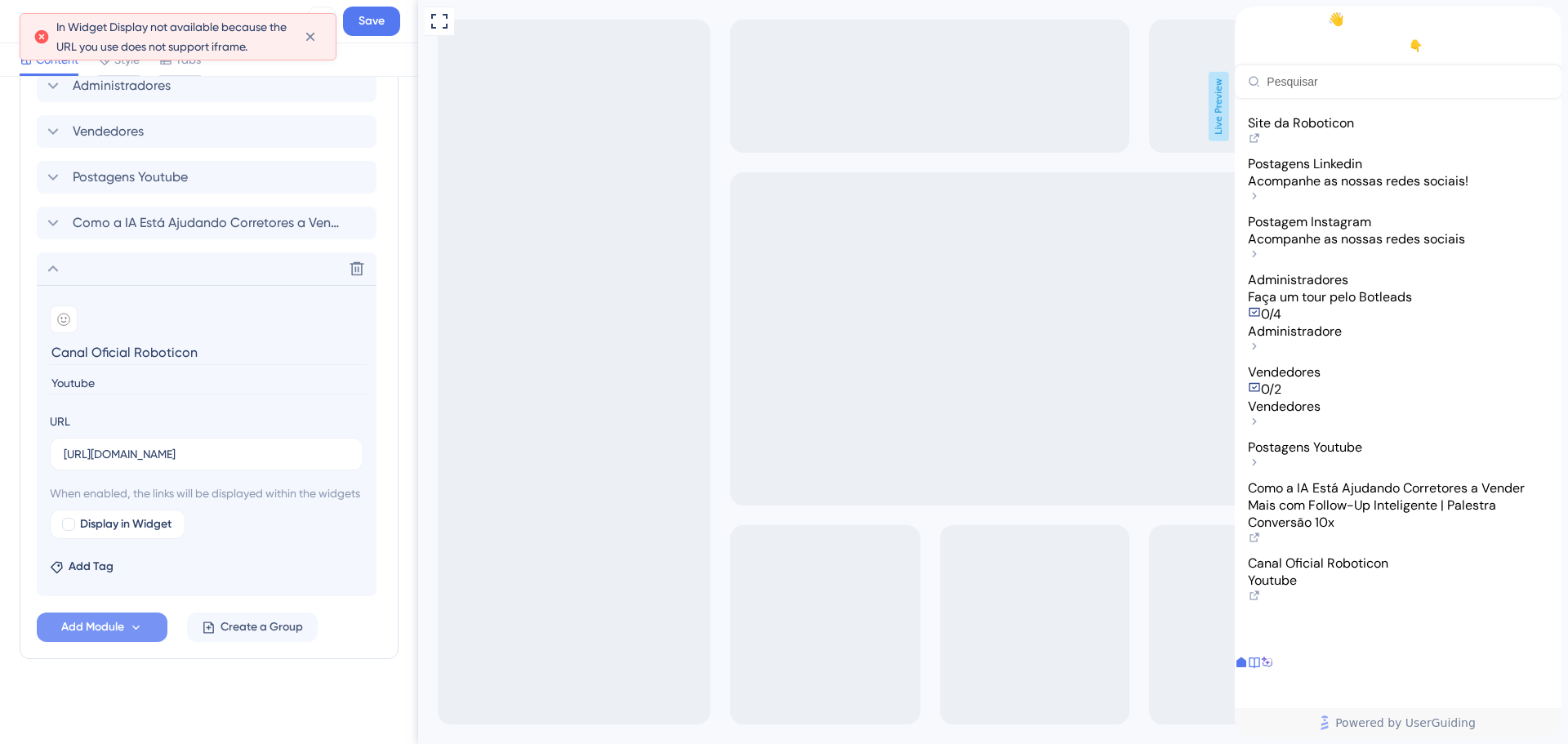
scroll to position [835, 0]
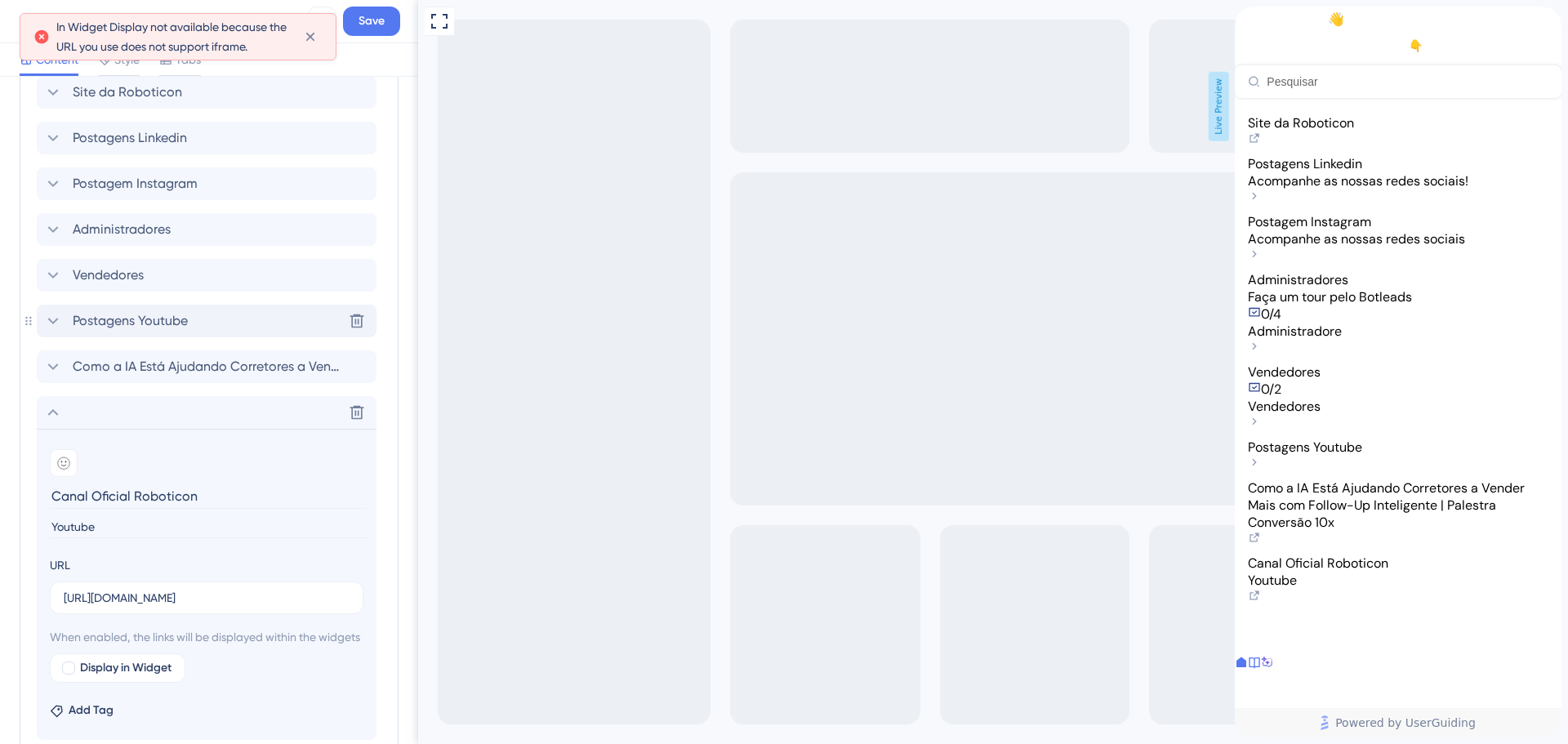
click at [212, 328] on div "Postagens Youtube Delete" at bounding box center [207, 321] width 340 height 32
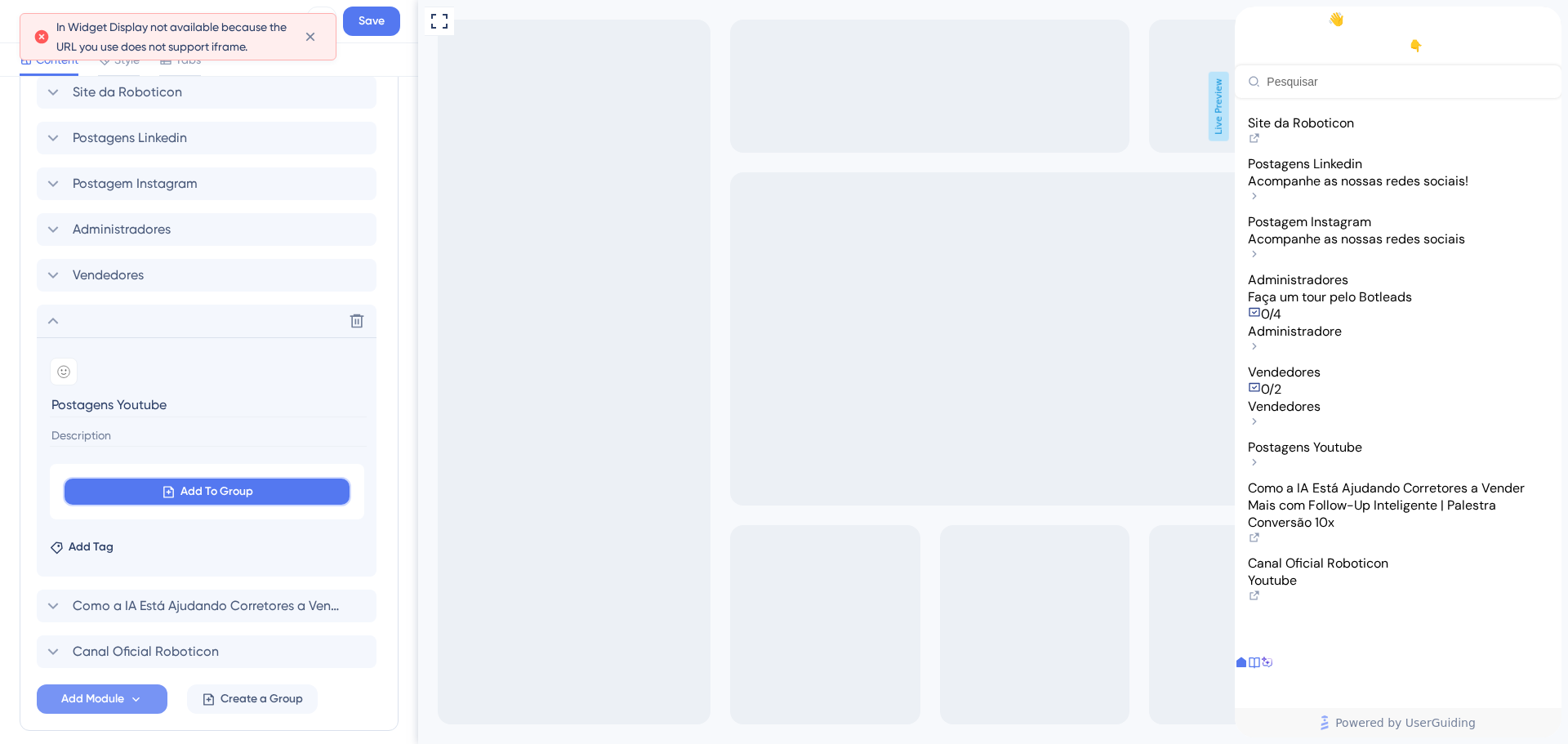
click at [177, 484] on button "Add To Group" at bounding box center [207, 491] width 288 height 30
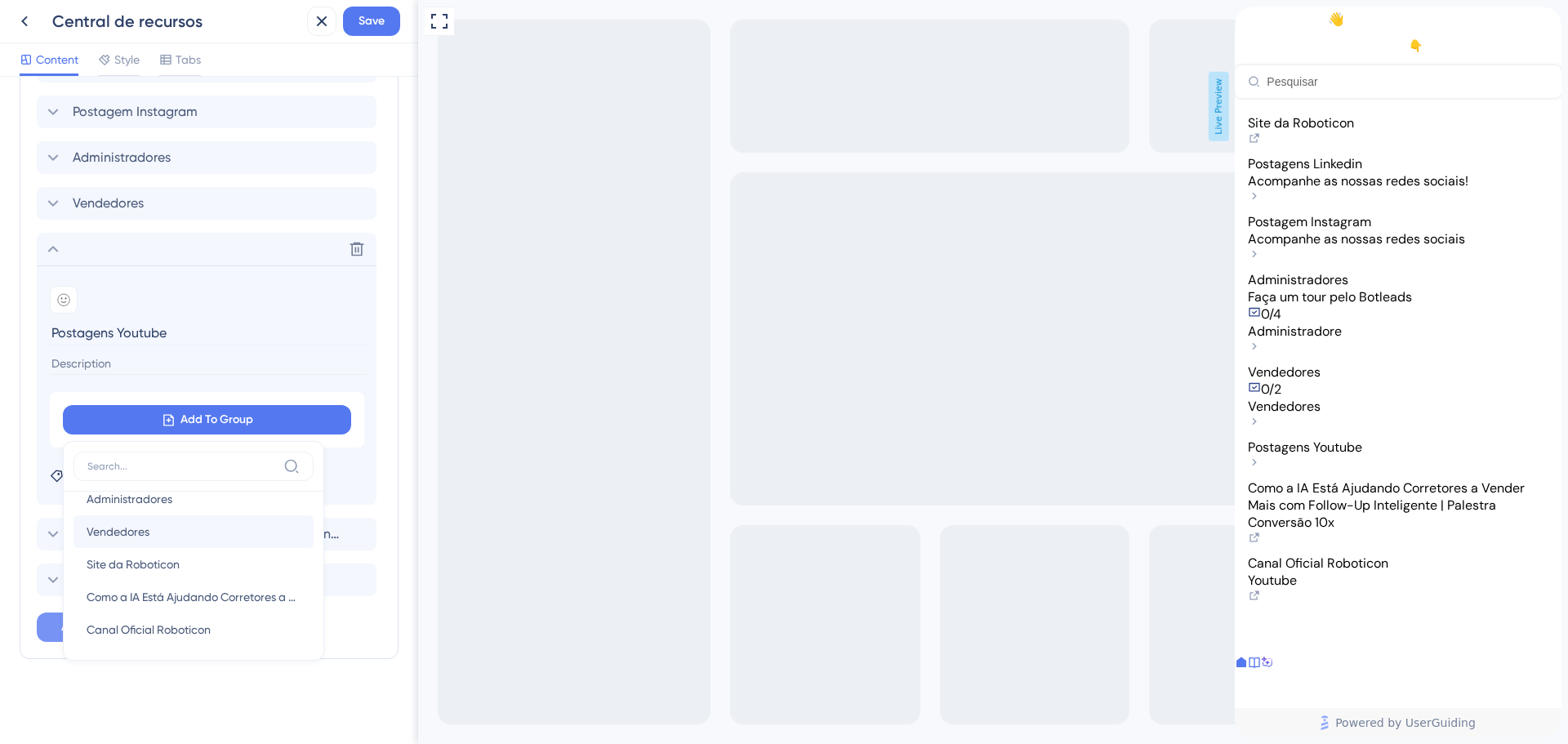
scroll to position [25, 0]
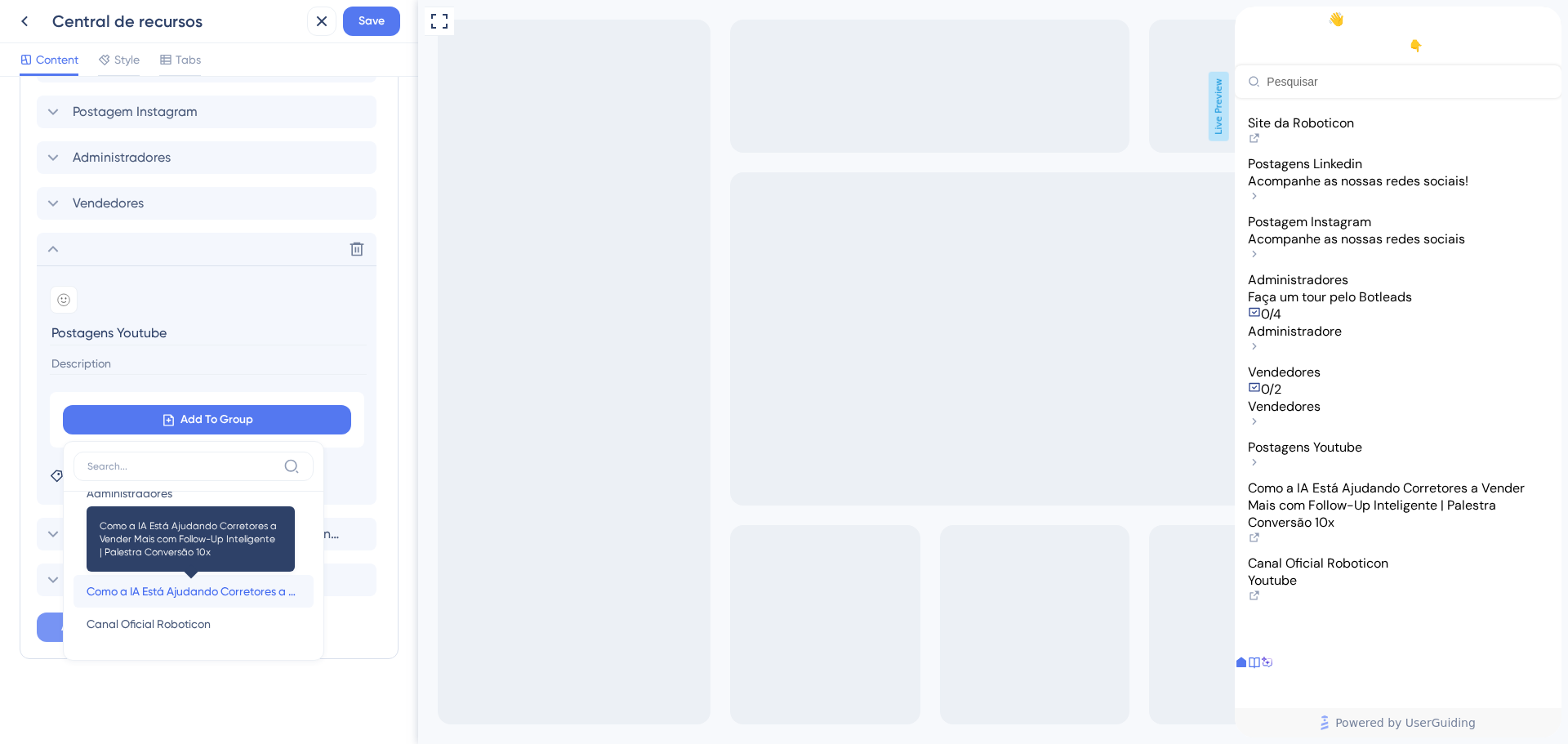
click at [126, 590] on span "Como a IA Está Ajudando Corretores a Vender Mais com Follow-Up Inteligente | Pa…" at bounding box center [194, 591] width 214 height 20
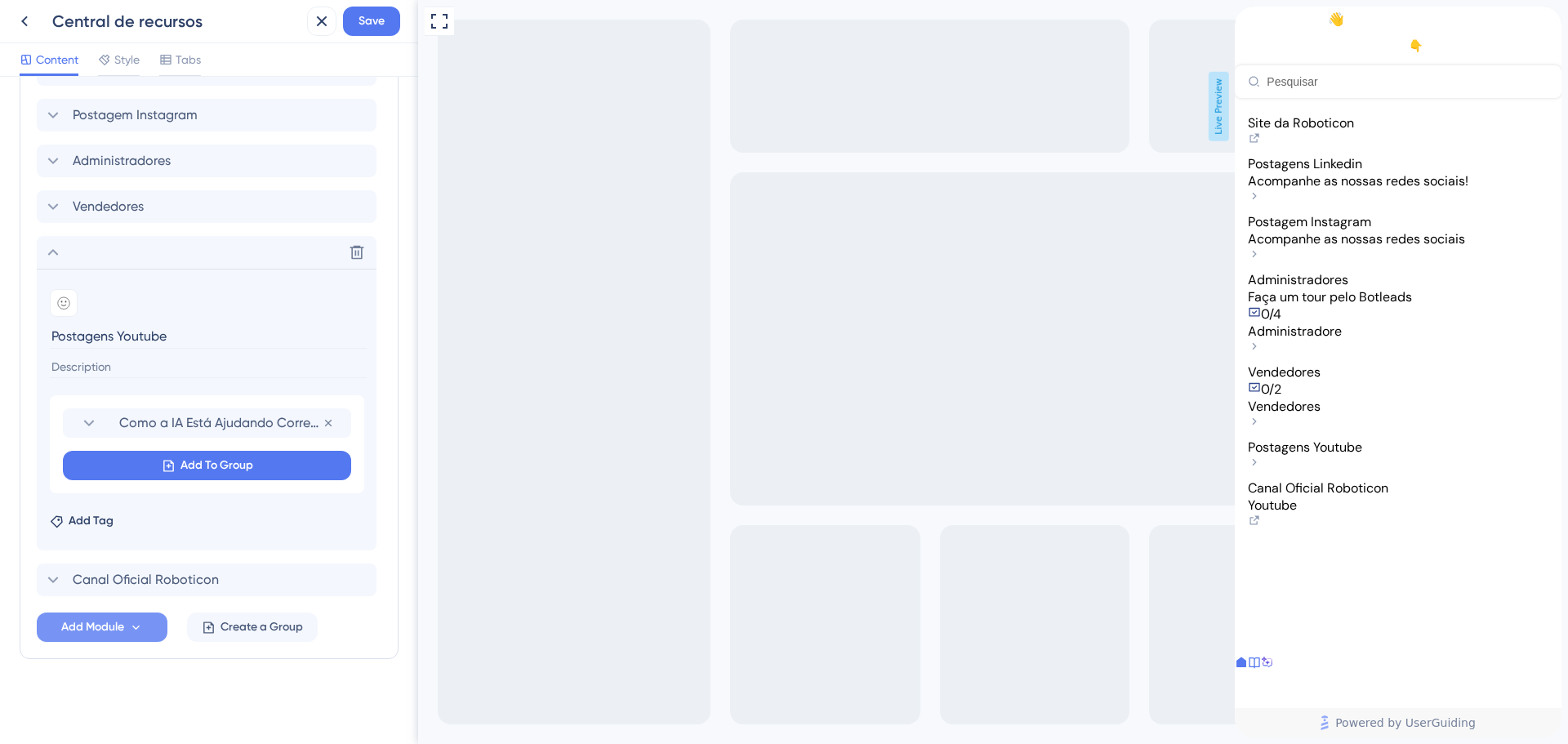
click at [159, 440] on div "Como a IA Está Ajudando Corretores a Vender Mais com Follow-Up Inteligente | Pa…" at bounding box center [207, 444] width 314 height 98
click at [143, 463] on button "Add To Group" at bounding box center [207, 465] width 288 height 30
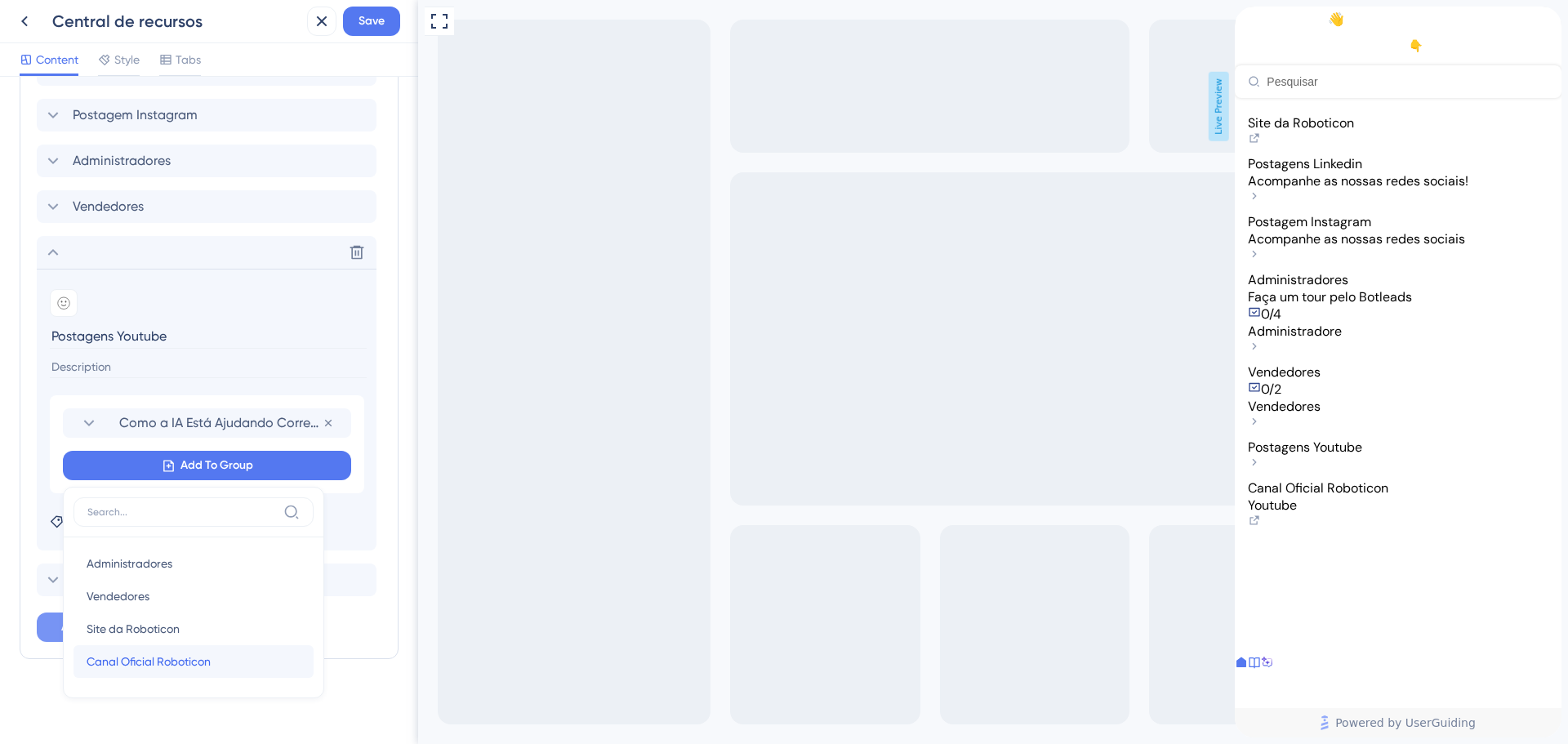
click at [143, 672] on div "Canal Oficial Roboticon Canal Oficial Roboticon" at bounding box center [194, 662] width 214 height 32
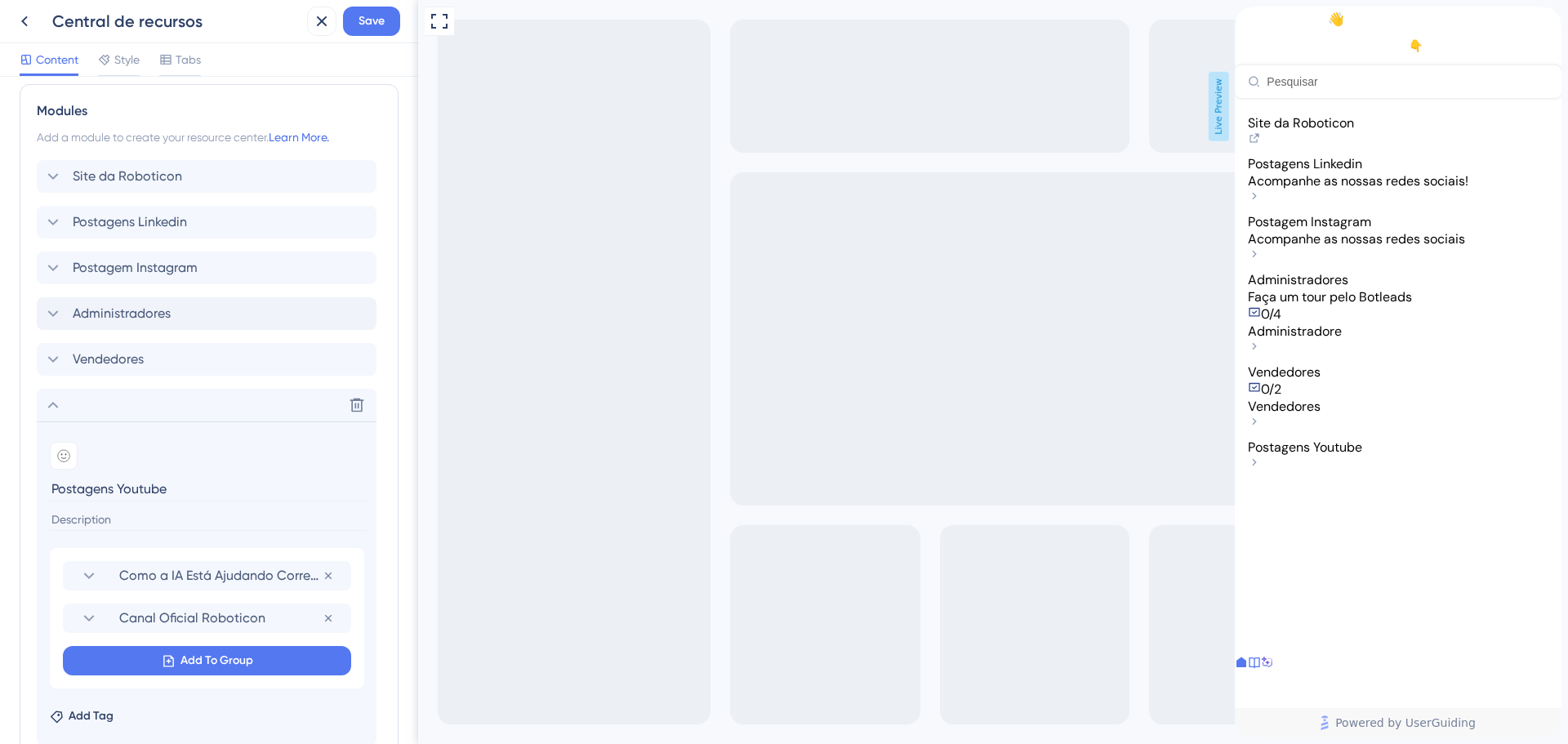
scroll to position [900, 0]
